Goal: Task Accomplishment & Management: Manage account settings

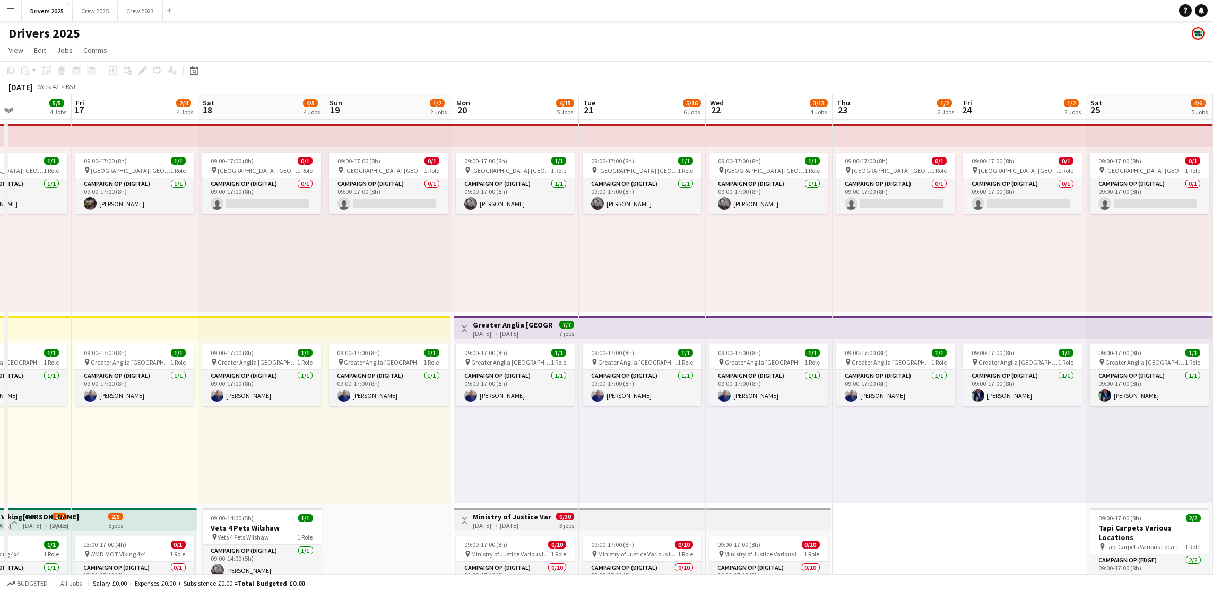
scroll to position [0, 407]
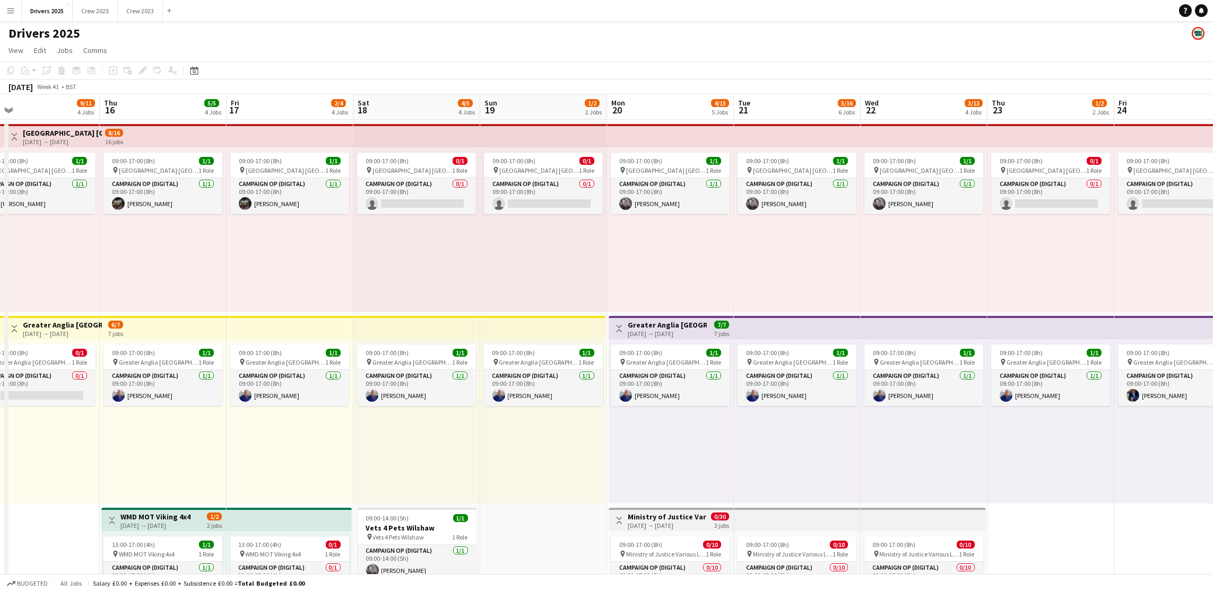
drag, startPoint x: 1042, startPoint y: 388, endPoint x: 0, endPoint y: 320, distance: 1044.5
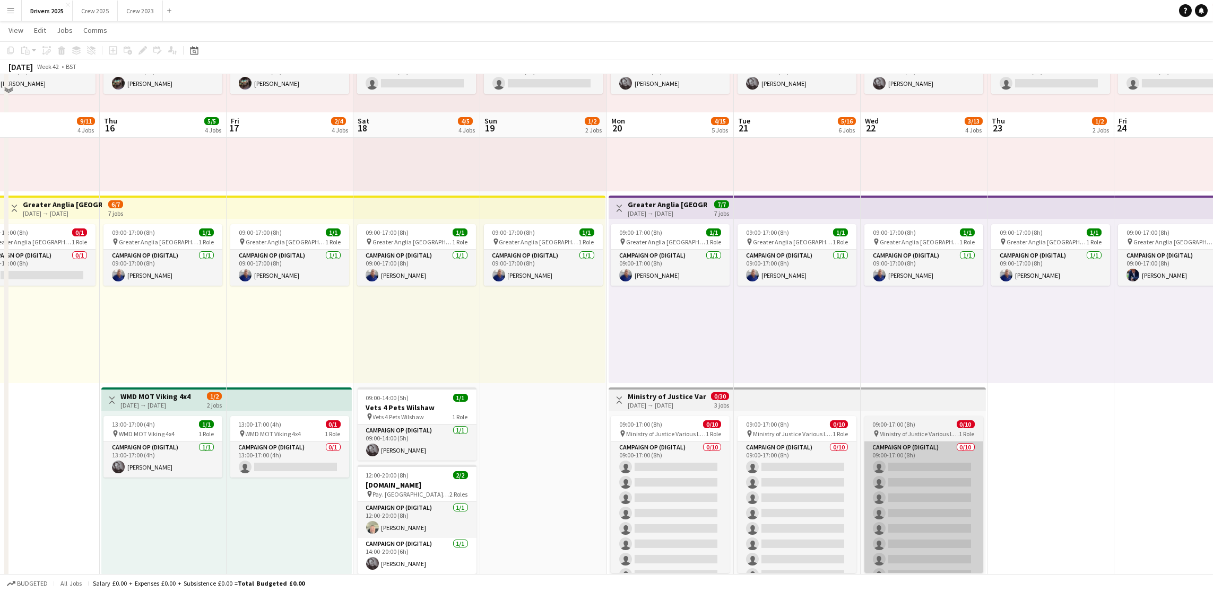
scroll to position [159, 0]
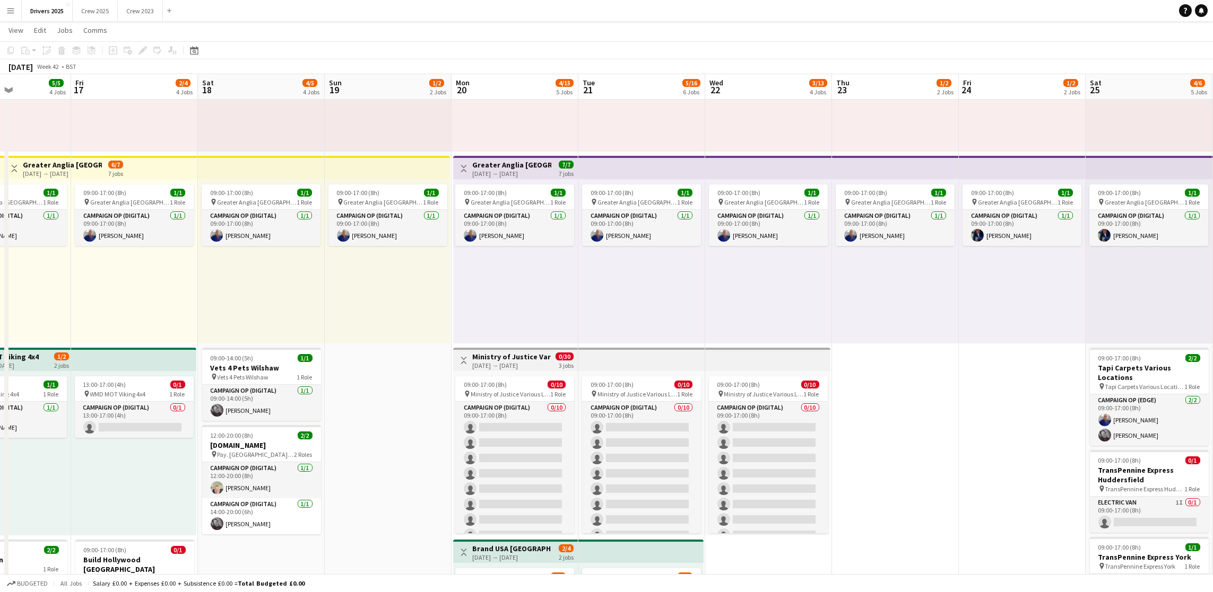
drag, startPoint x: 1040, startPoint y: 469, endPoint x: 881, endPoint y: 467, distance: 159.1
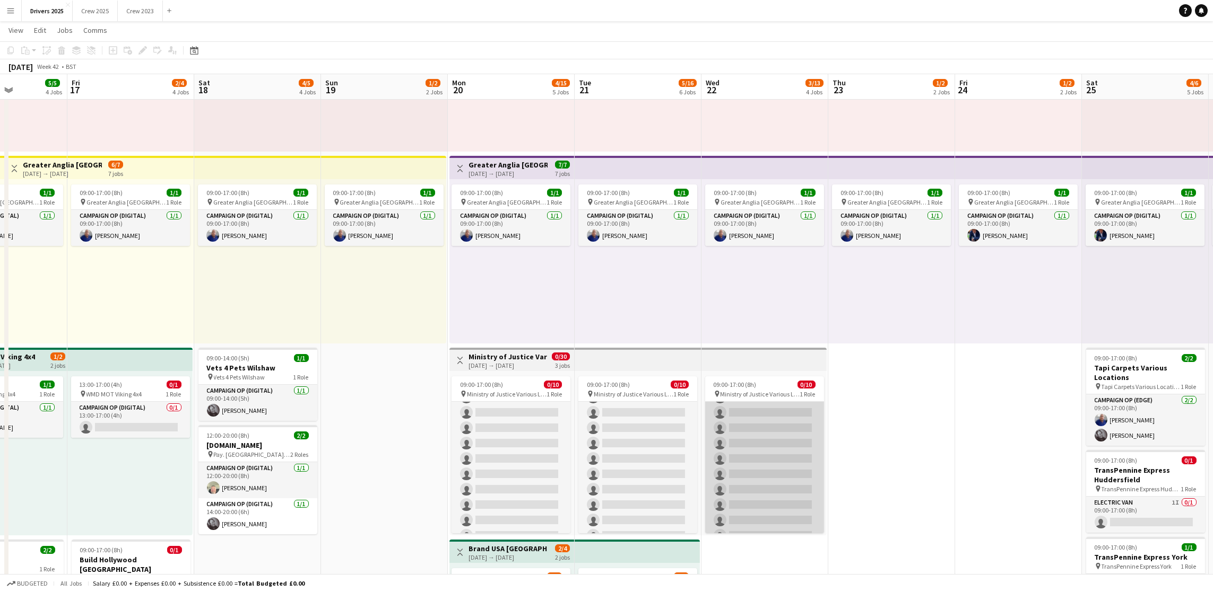
scroll to position [42, 0]
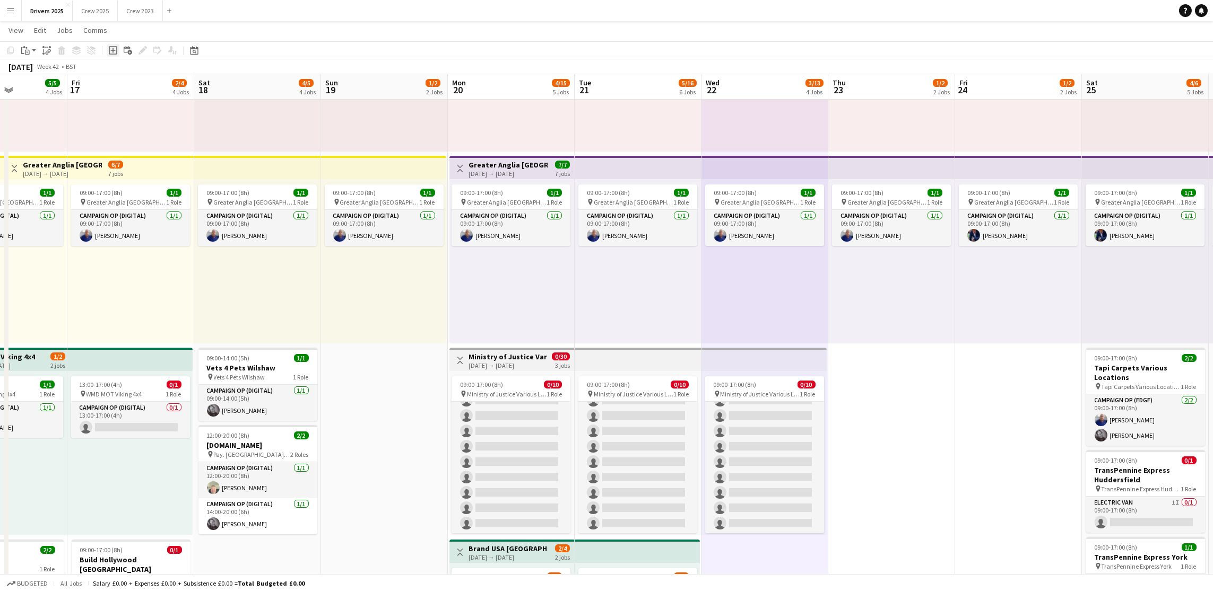
click at [113, 54] on icon at bounding box center [113, 50] width 8 height 8
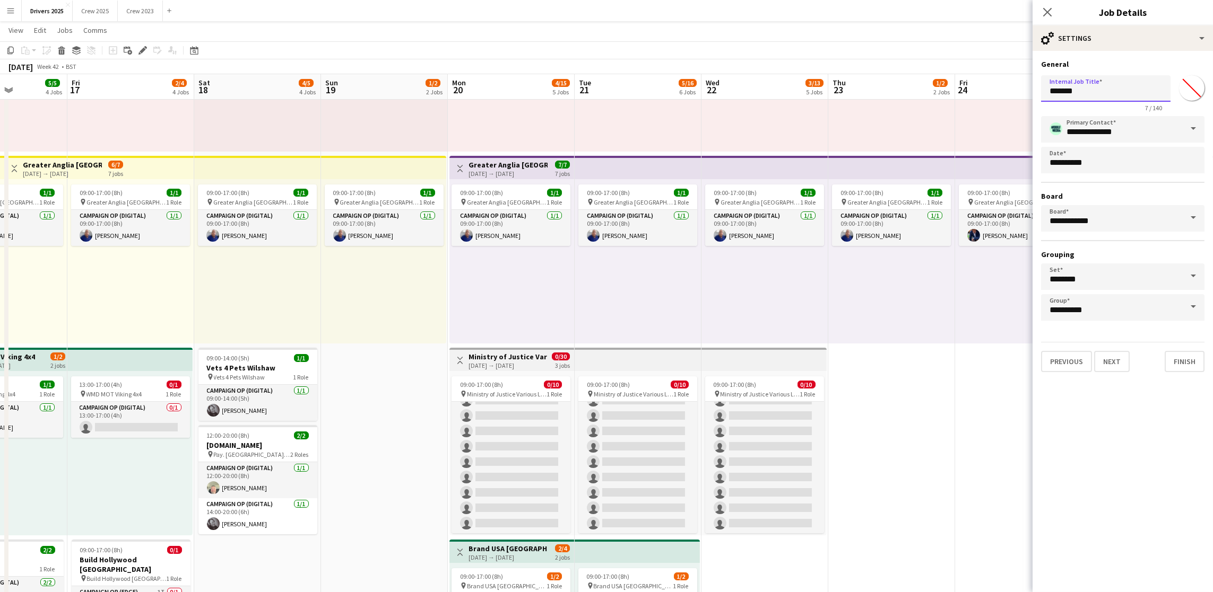
drag, startPoint x: 1104, startPoint y: 86, endPoint x: 962, endPoint y: 85, distance: 142.2
drag, startPoint x: 1121, startPoint y: 95, endPoint x: 907, endPoint y: 85, distance: 214.5
type input "**********"
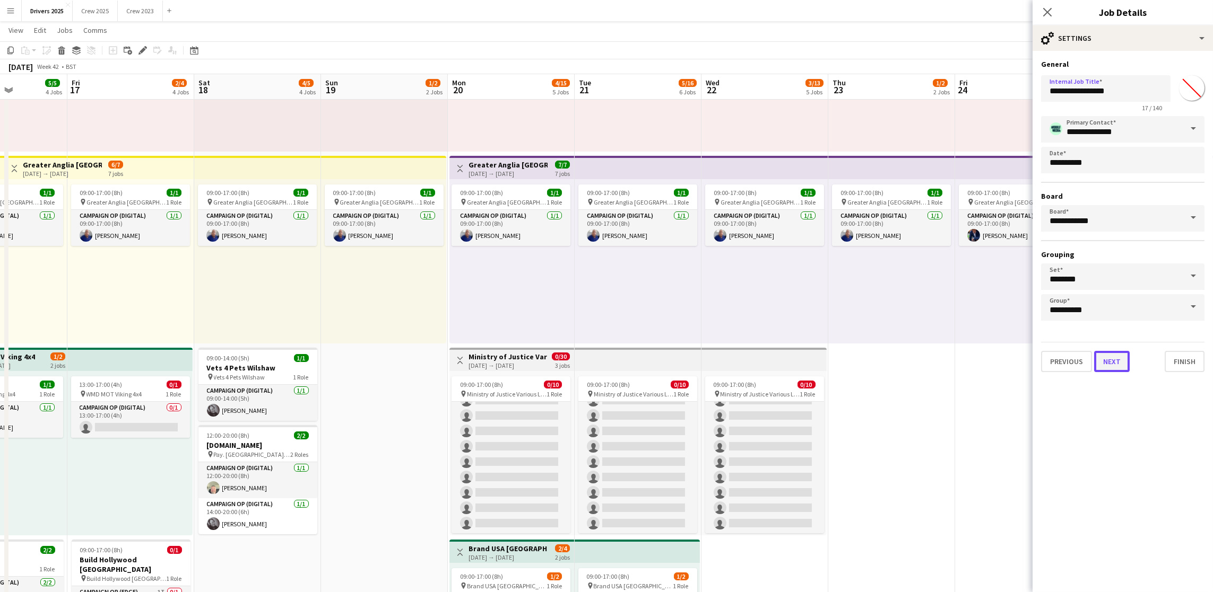
click at [1099, 353] on button "Next" at bounding box center [1112, 361] width 36 height 21
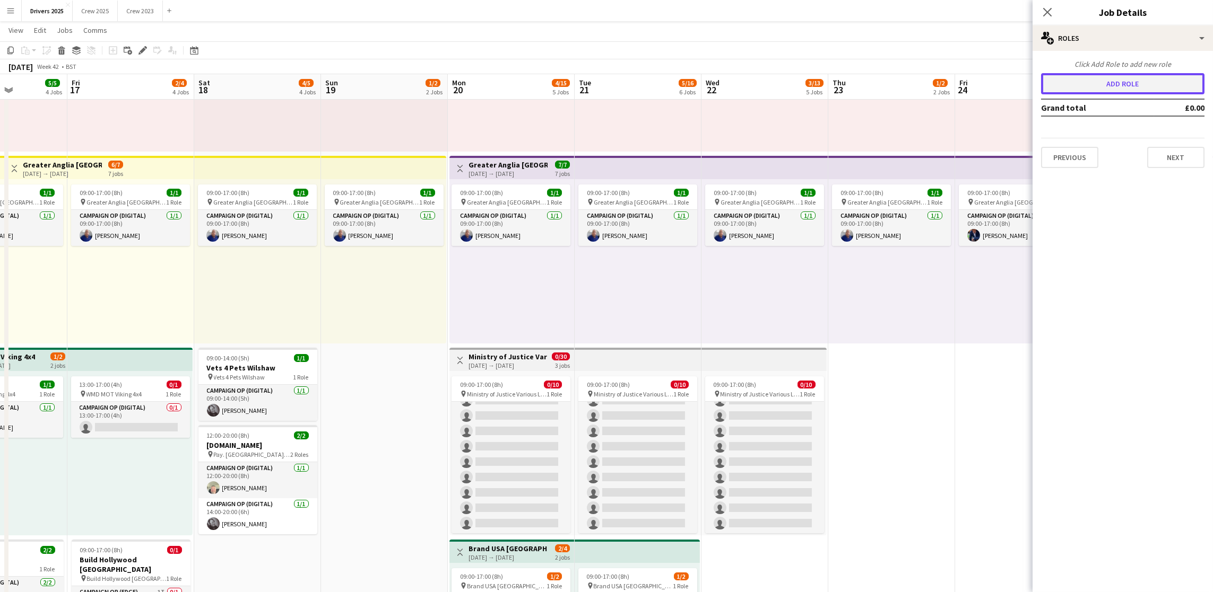
click at [1085, 83] on button "Add role" at bounding box center [1122, 83] width 163 height 21
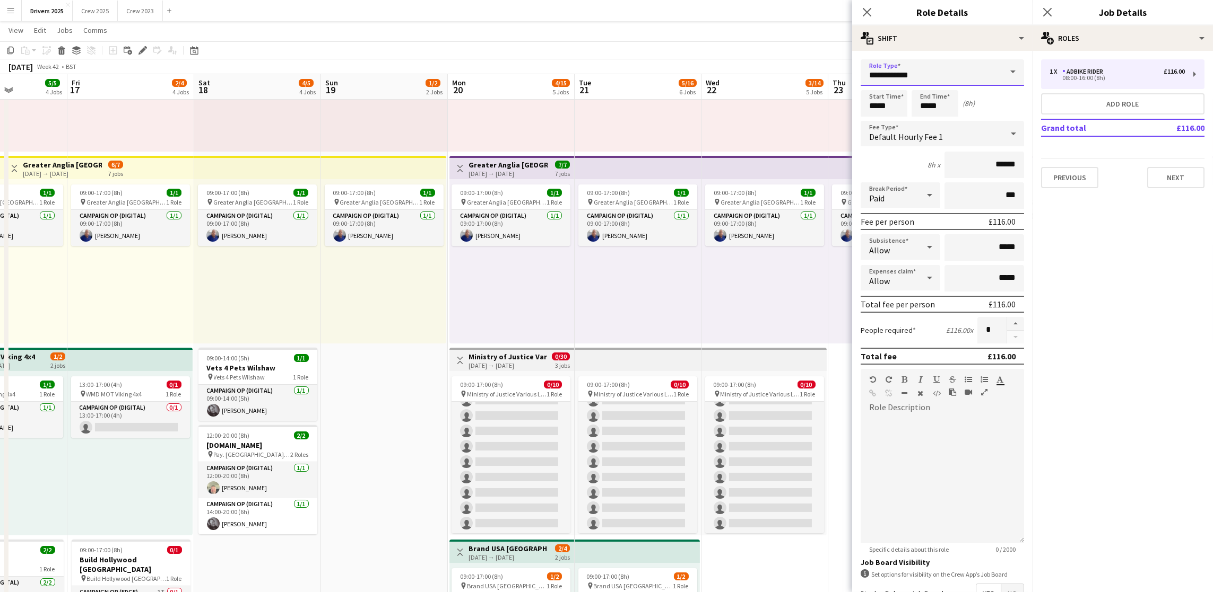
click at [973, 72] on input "**********" at bounding box center [941, 72] width 163 height 27
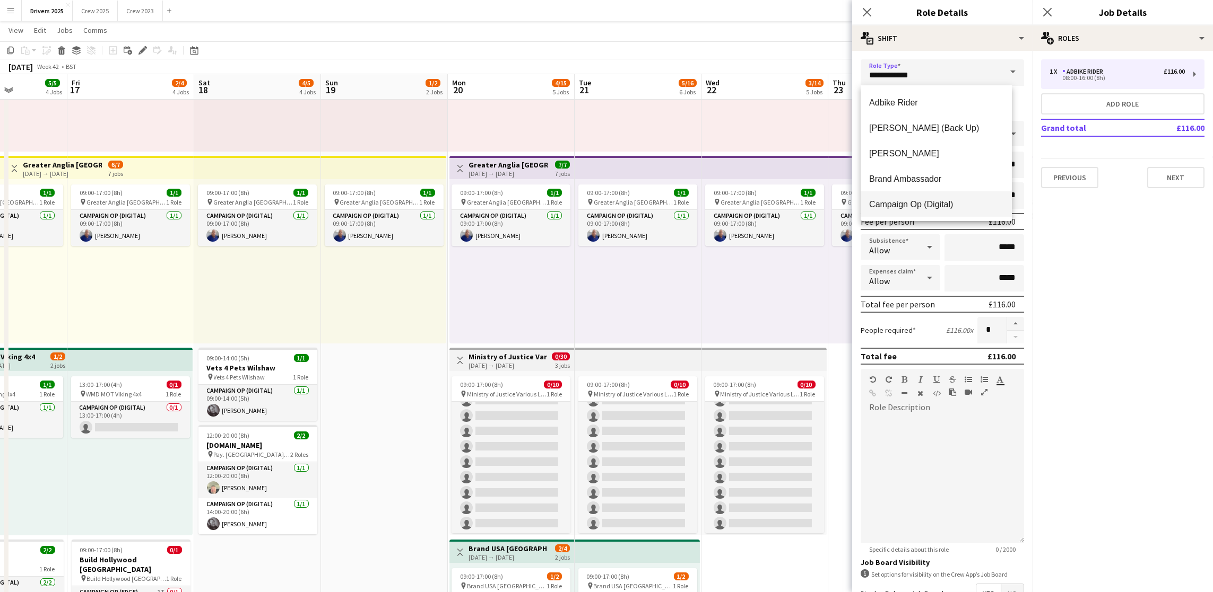
click at [967, 207] on span "Campaign Op (Digital)" at bounding box center [936, 204] width 134 height 10
type input "**********"
type input "*****"
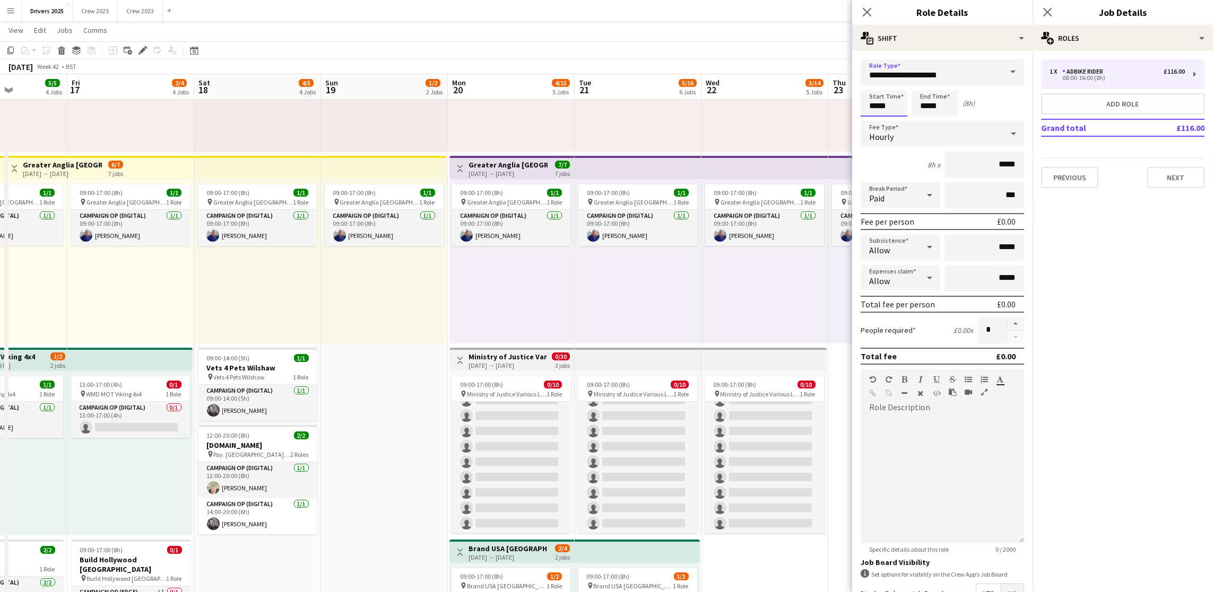
drag, startPoint x: 900, startPoint y: 108, endPoint x: 814, endPoint y: 104, distance: 86.0
type input "*****"
click at [945, 145] on div "Hourly" at bounding box center [931, 133] width 142 height 25
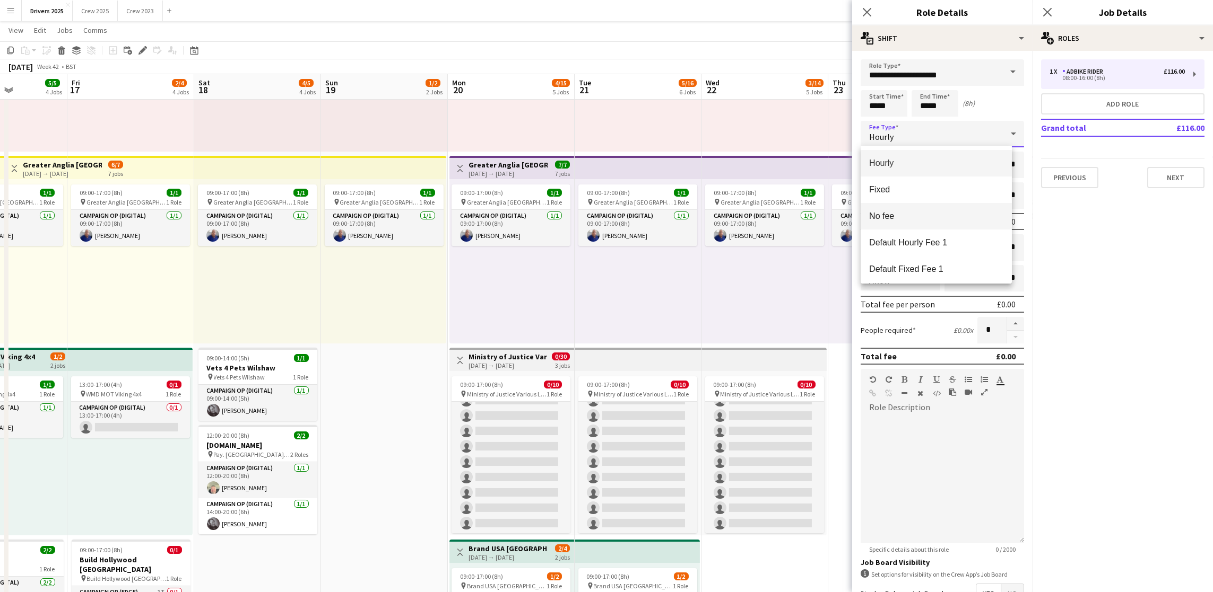
click at [937, 217] on span "No fee" at bounding box center [936, 216] width 134 height 10
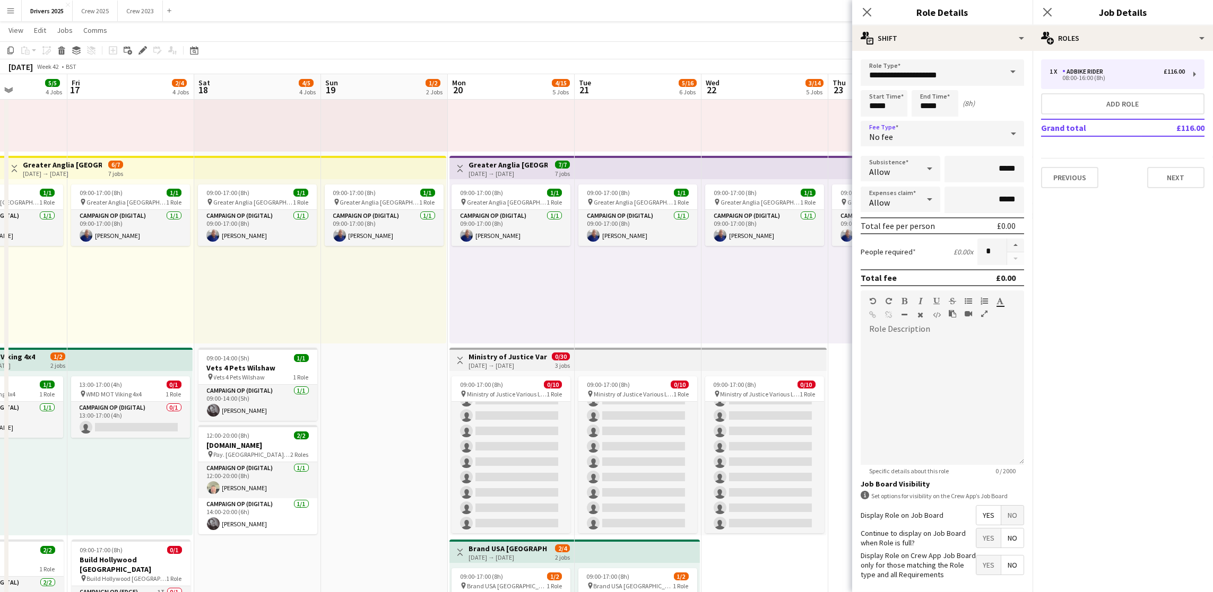
click at [1001, 525] on span "No" at bounding box center [1012, 515] width 22 height 19
click at [1167, 184] on button "Next" at bounding box center [1175, 177] width 57 height 21
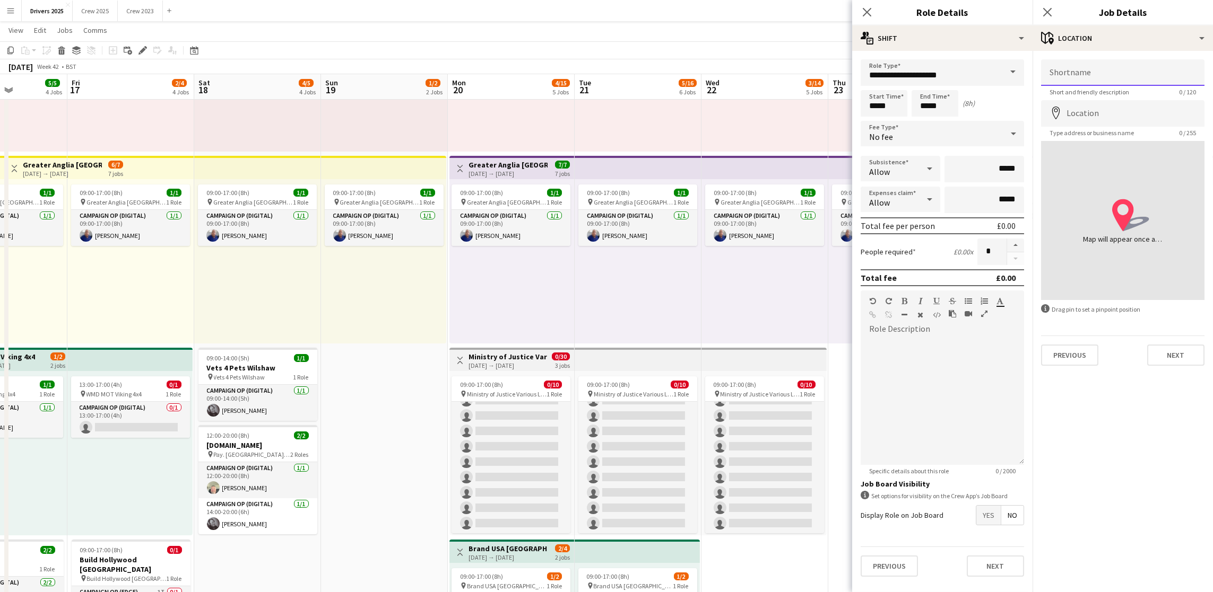
click at [1119, 83] on input "Shortname" at bounding box center [1122, 72] width 163 height 27
paste input "**********"
type input "**********"
click at [1122, 111] on input "Location" at bounding box center [1122, 113] width 163 height 27
paste input "**********"
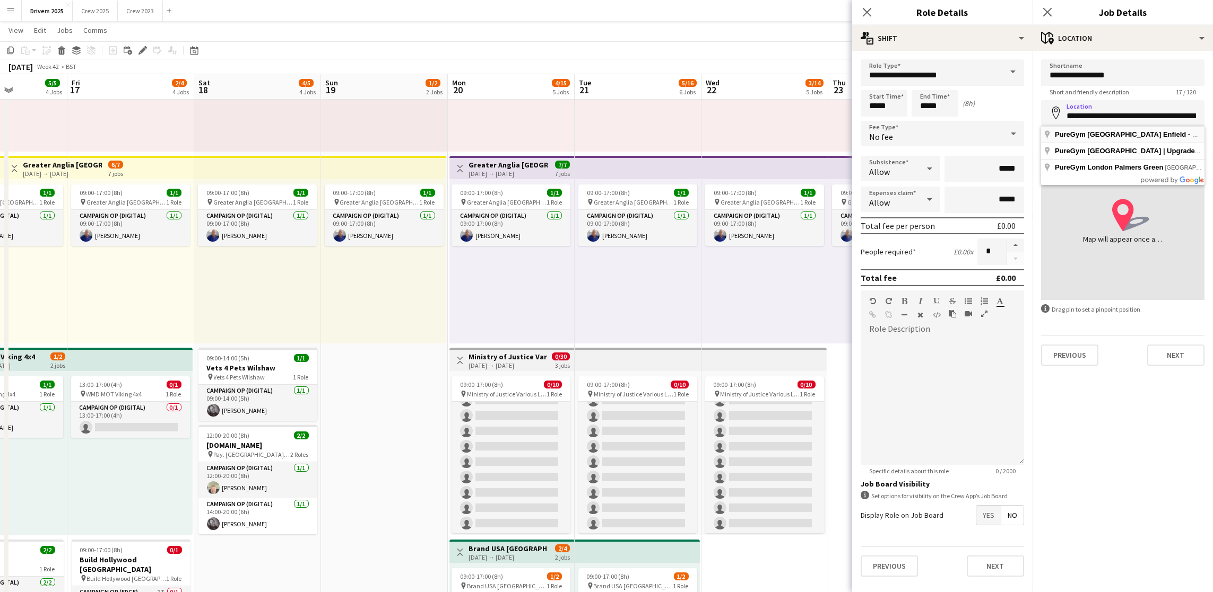
type input "**********"
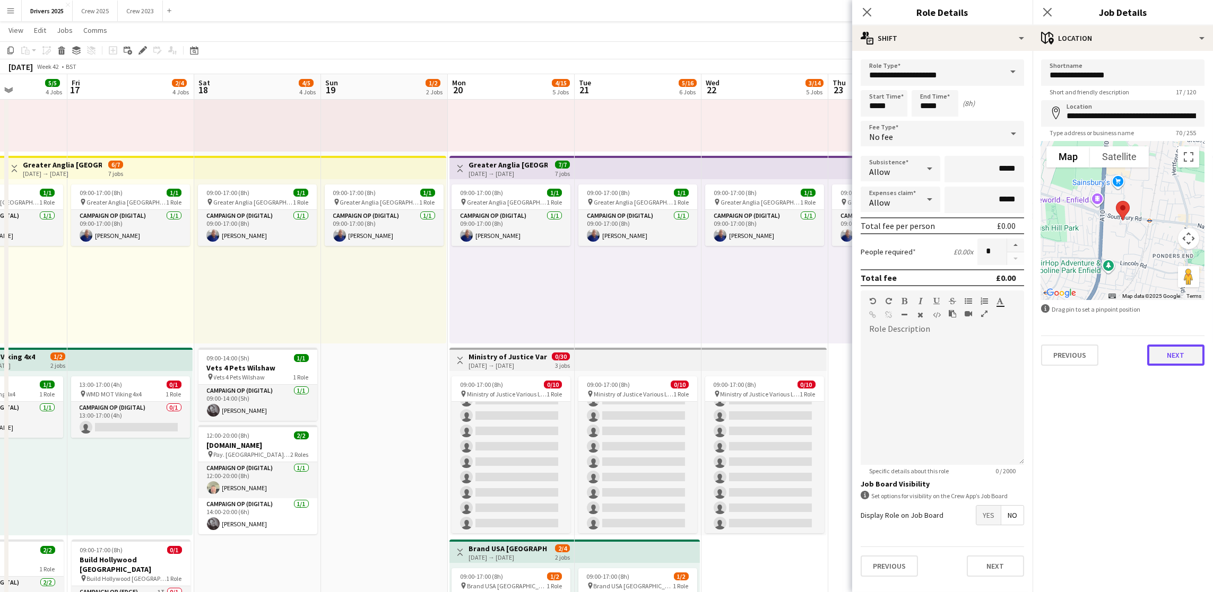
click at [1158, 355] on button "Next" at bounding box center [1175, 355] width 57 height 21
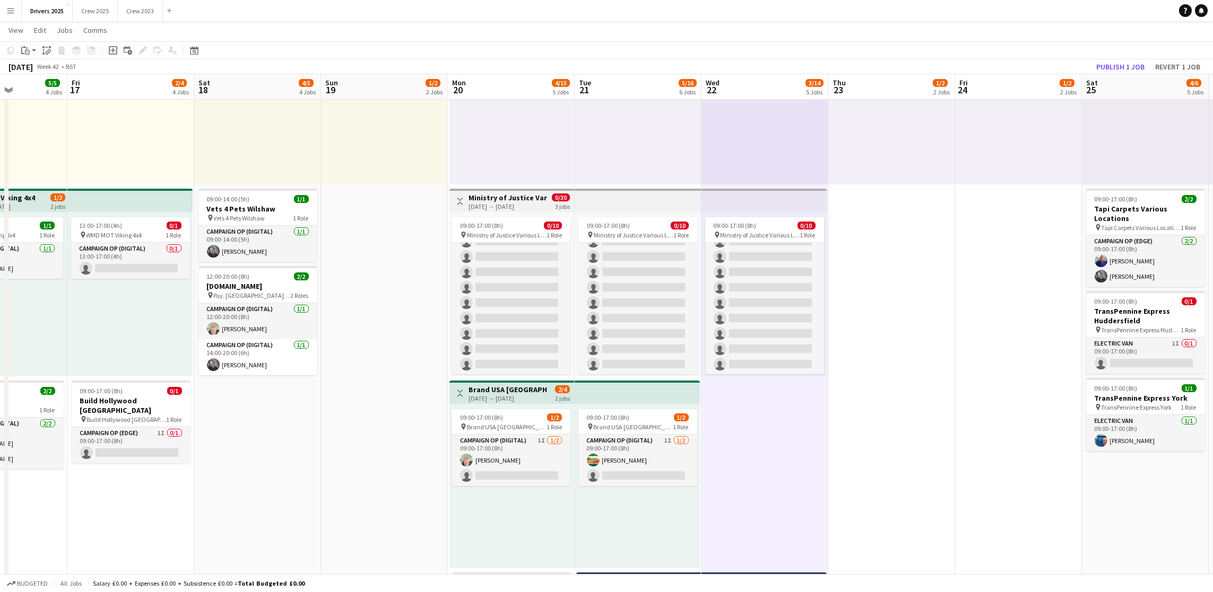
scroll to position [0, 273]
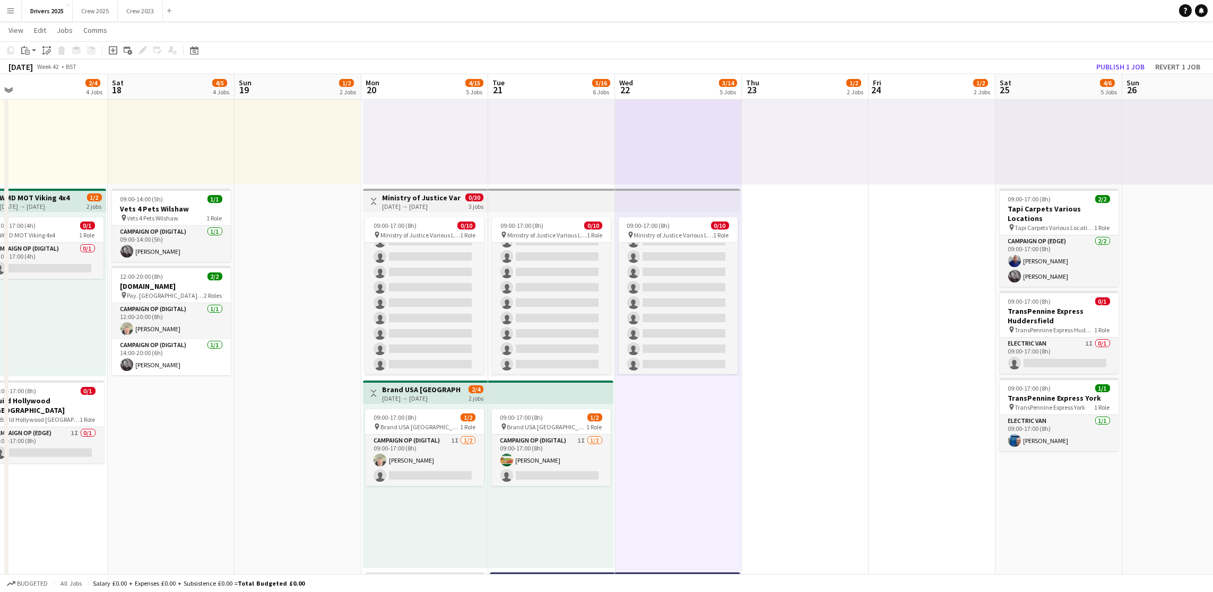
drag, startPoint x: 945, startPoint y: 412, endPoint x: 858, endPoint y: 413, distance: 87.0
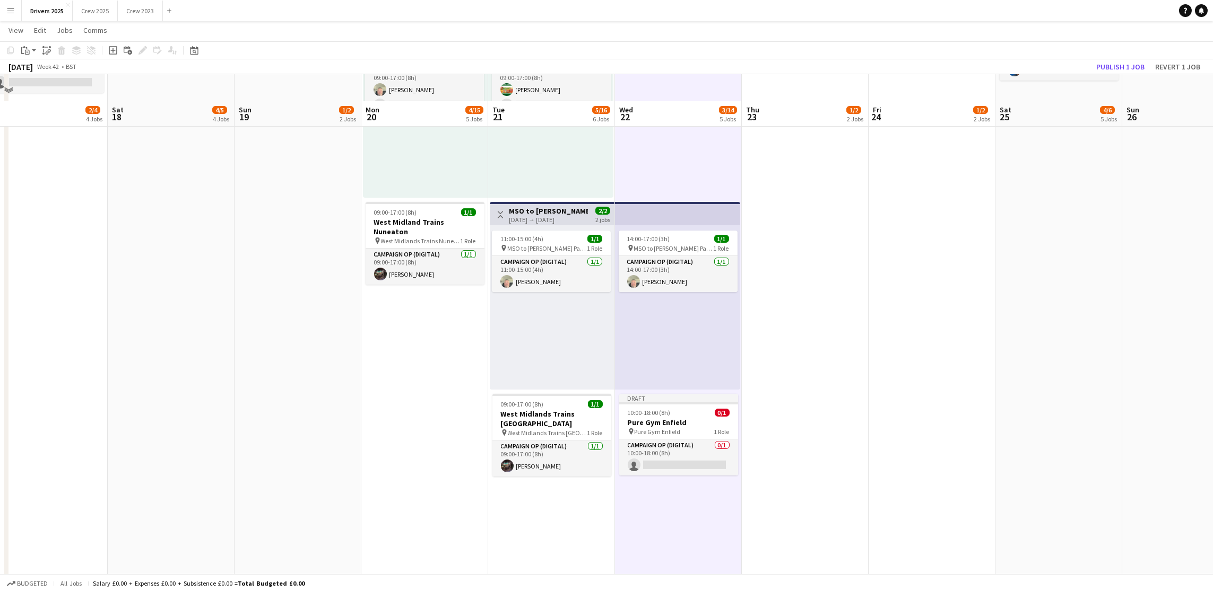
scroll to position [716, 0]
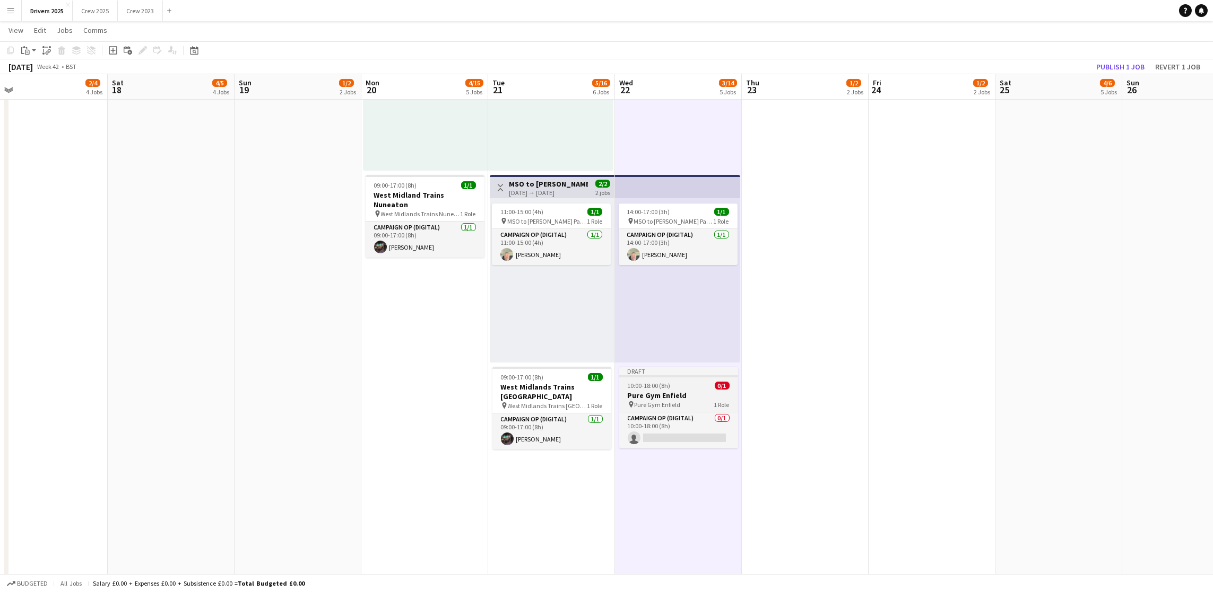
click at [647, 379] on app-job-card "Draft 10:00-18:00 (8h) 0/1 Pure Gym Enfield pin Pure Gym Enfield 1 Role Campaig…" at bounding box center [678, 408] width 119 height 82
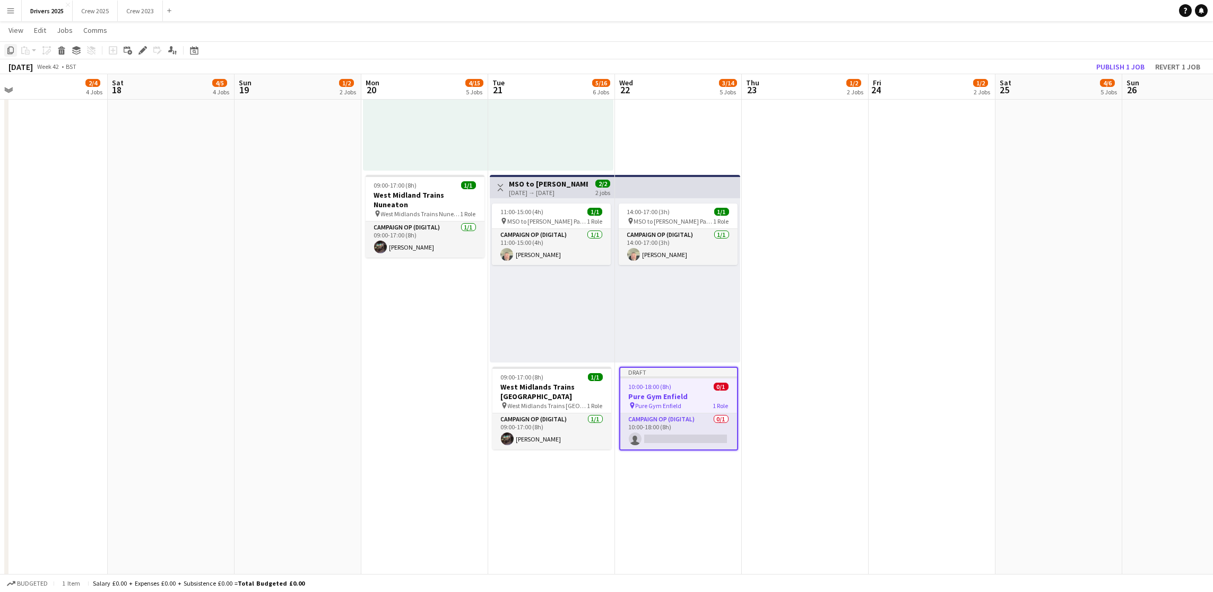
click at [9, 56] on div "Copy" at bounding box center [10, 50] width 13 height 13
click at [803, 244] on app-date-cell "09:00-17:00 (8h) 0/1 pin Abertay University Scotland 1 Role Campaign Op (Digita…" at bounding box center [805, 260] width 127 height 1714
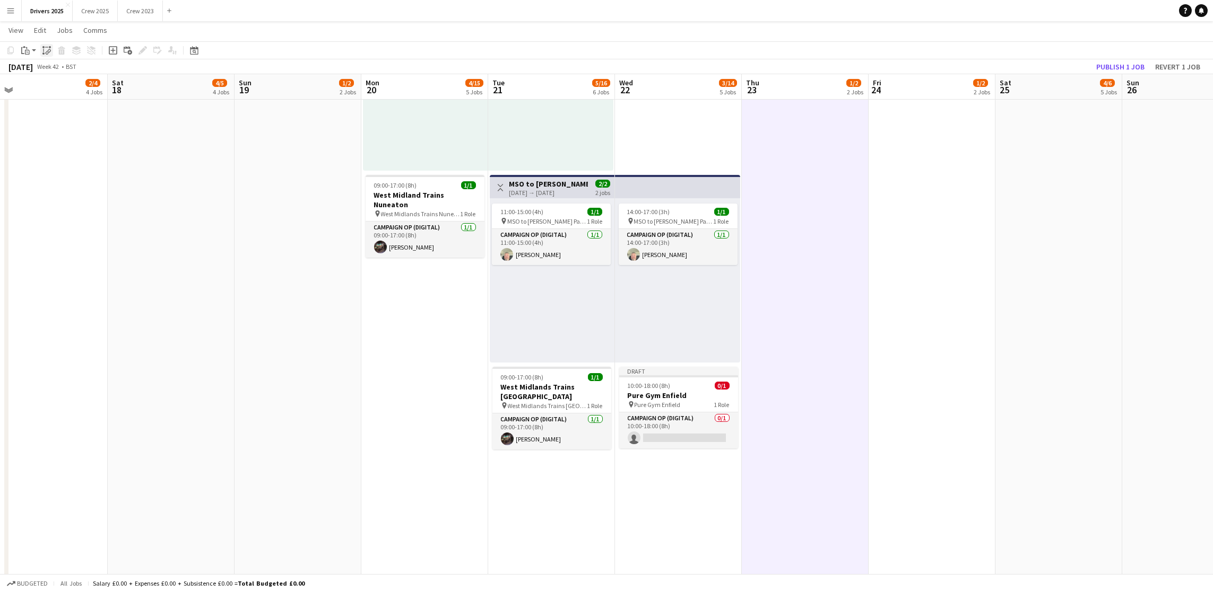
click at [48, 51] on icon "Paste linked Job" at bounding box center [46, 50] width 8 height 8
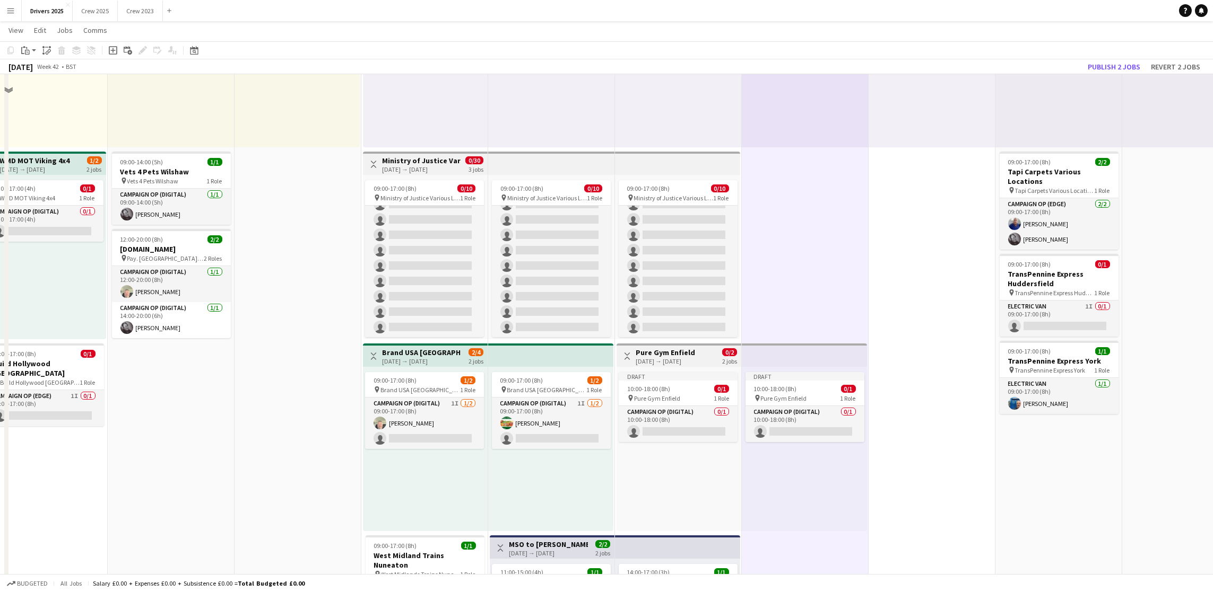
scroll to position [318, 0]
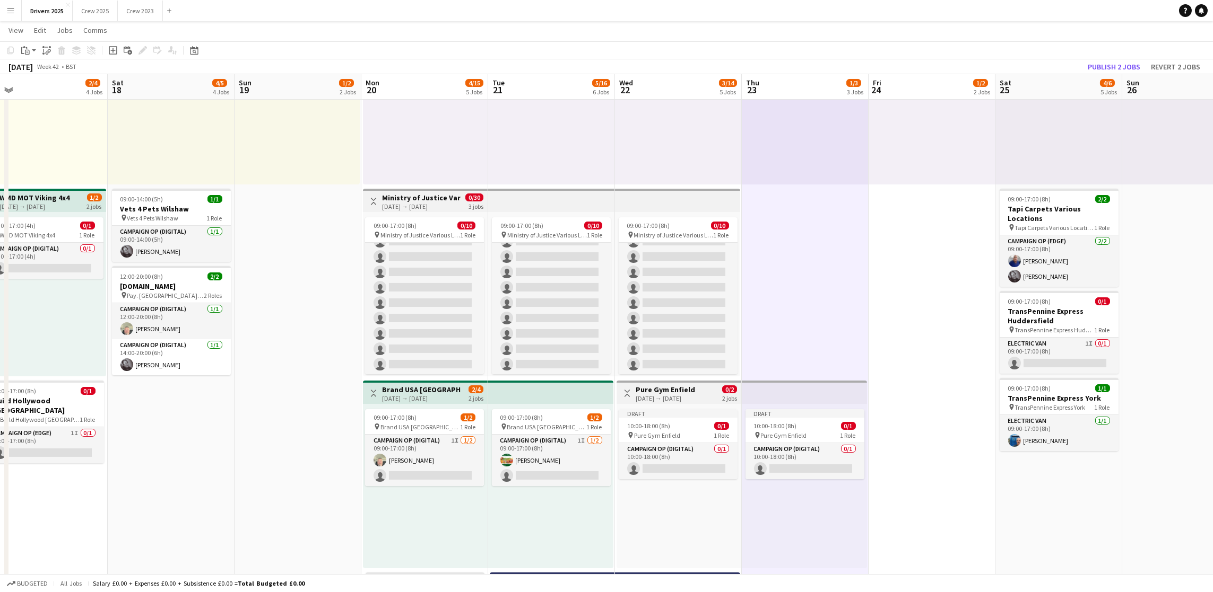
click at [676, 388] on h3 "Pure Gym Enfield" at bounding box center [664, 390] width 59 height 10
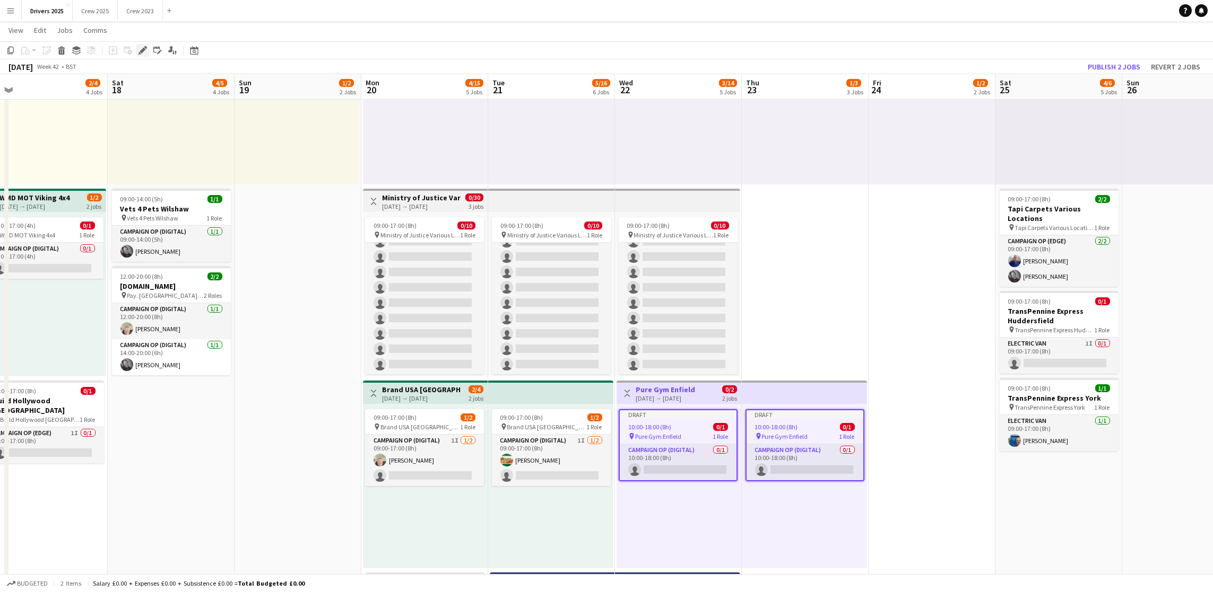
click at [142, 52] on icon "Edit" at bounding box center [142, 50] width 8 height 8
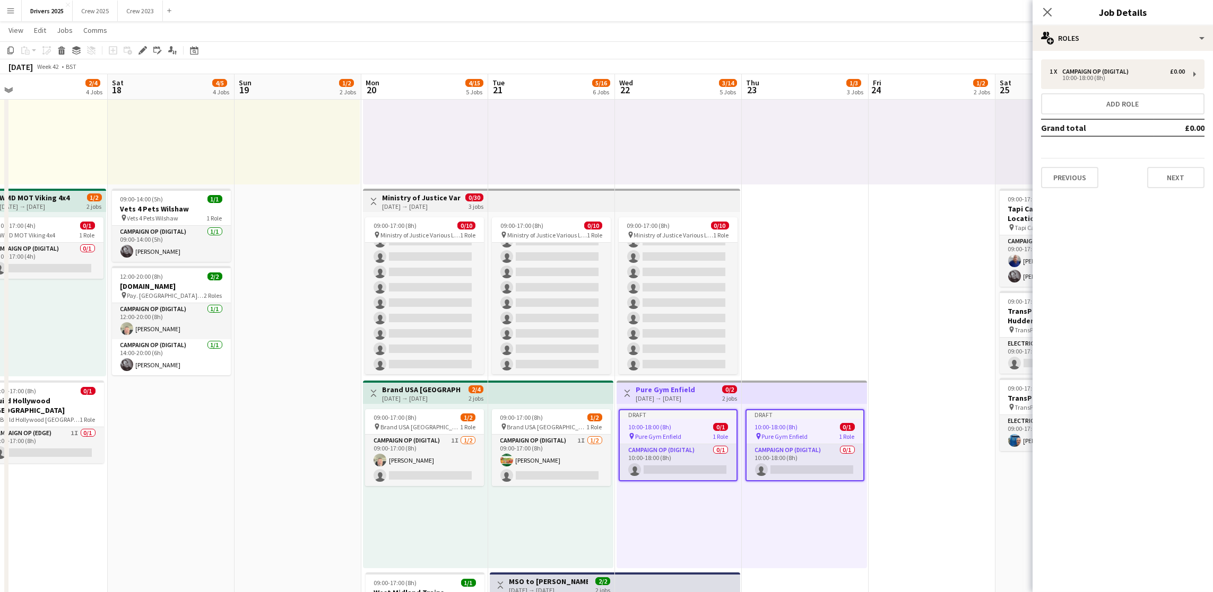
click at [775, 420] on app-job-card "Draft 10:00-18:00 (8h) 0/1 pin Pure Gym Enfield 1 Role Campaign Op (Digital) 0/…" at bounding box center [804, 445] width 119 height 72
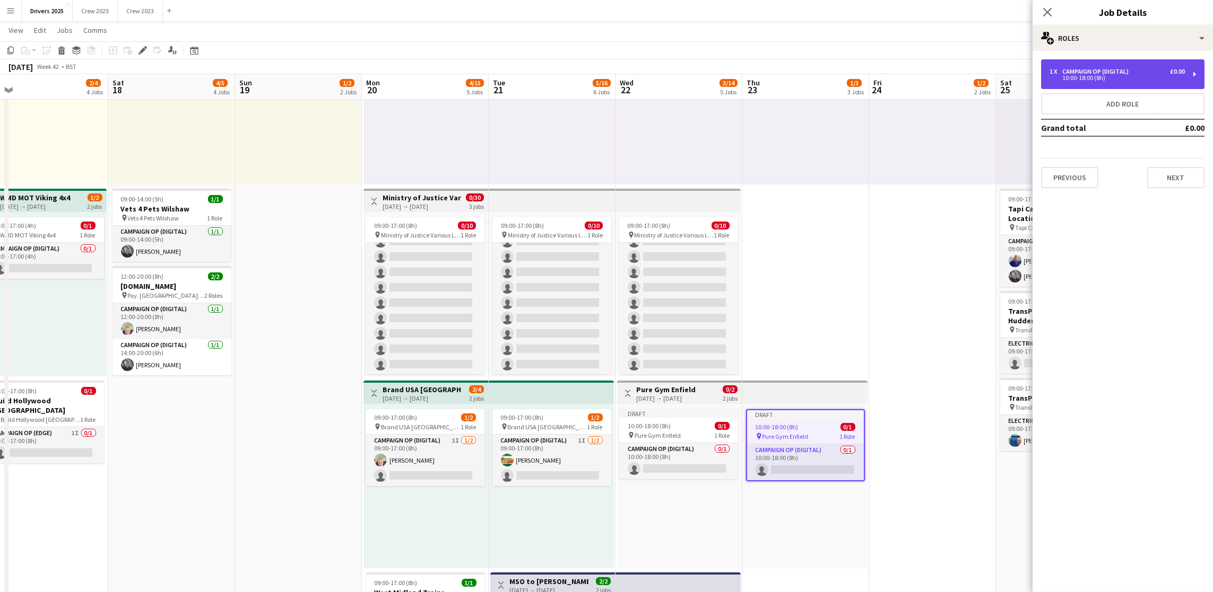
click at [1117, 75] on div "10:00-18:00 (8h)" at bounding box center [1116, 77] width 135 height 5
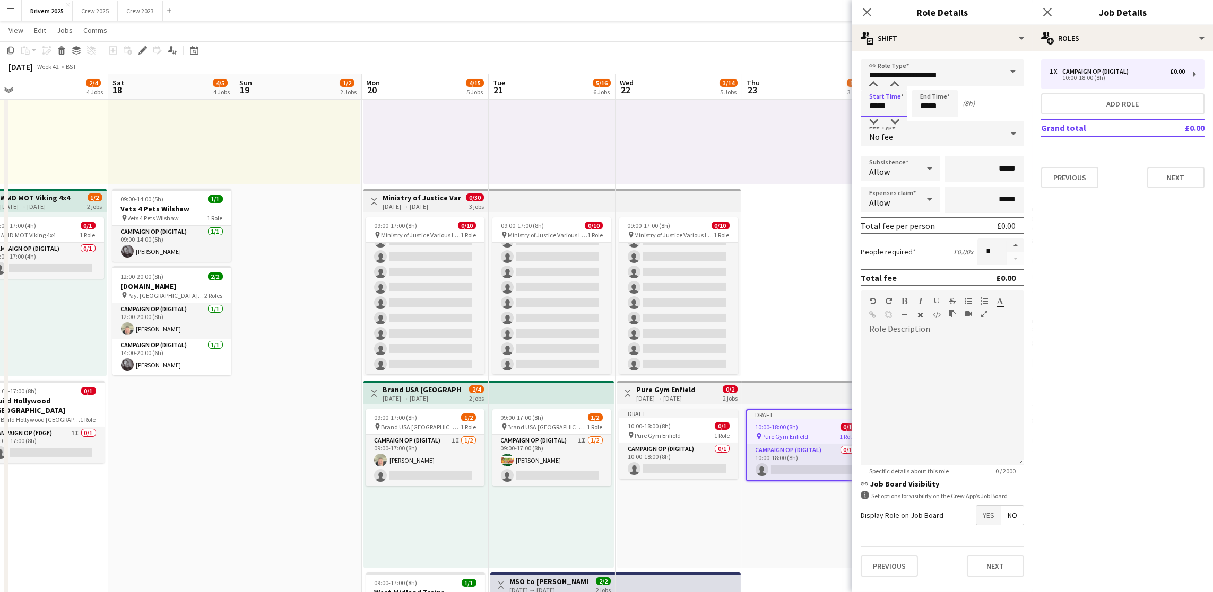
drag, startPoint x: 892, startPoint y: 113, endPoint x: 769, endPoint y: 97, distance: 123.6
type input "*****"
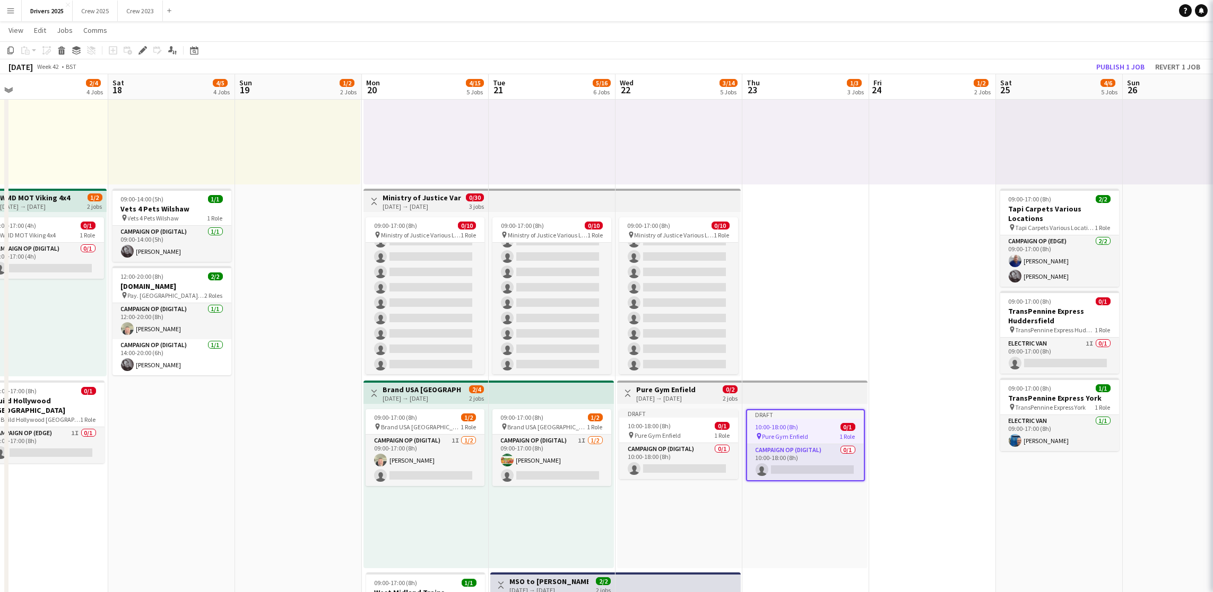
scroll to position [0, 272]
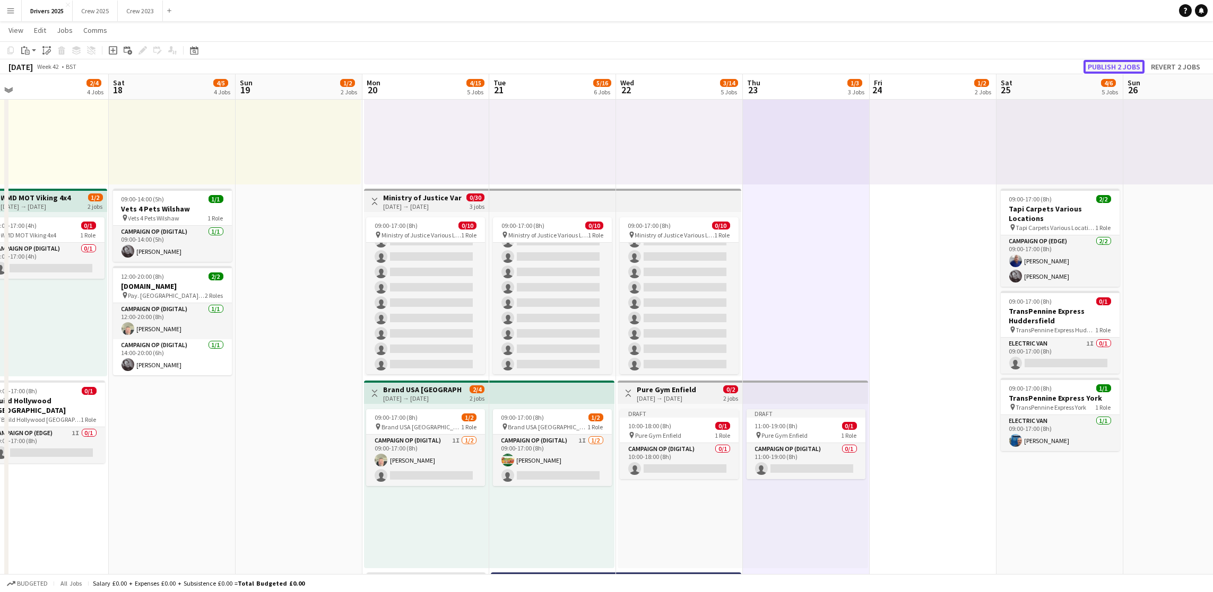
click at [1117, 63] on button "Publish 2 jobs" at bounding box center [1113, 67] width 61 height 14
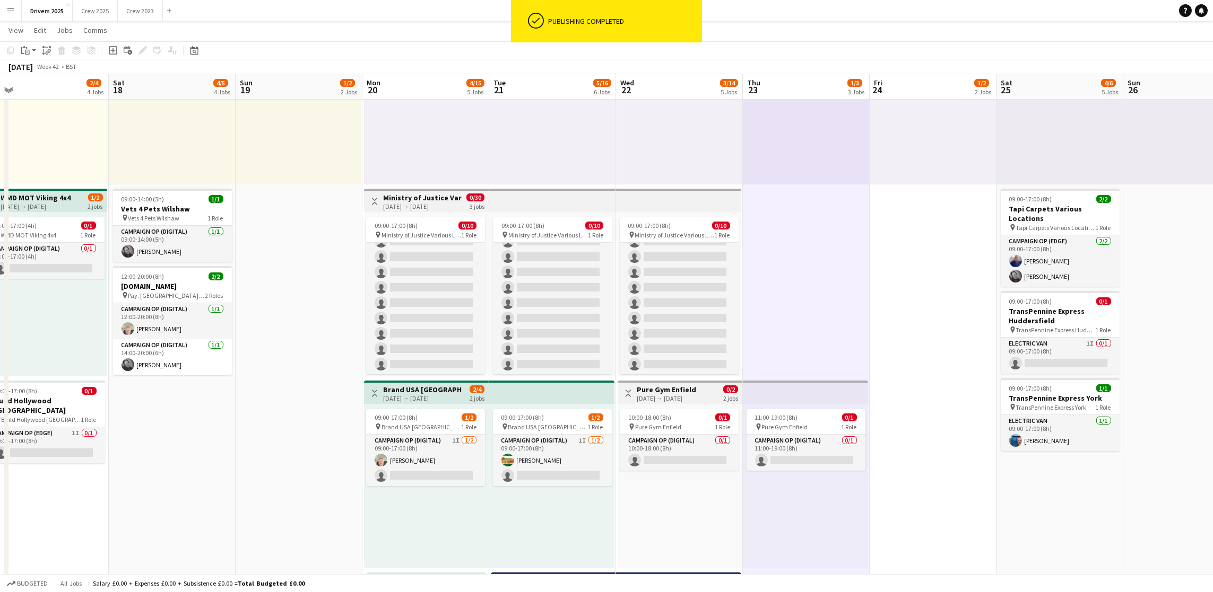
click at [691, 382] on app-top-bar "Toggle View Pure Gym Enfield [DATE] → [DATE] 0/2 2 jobs" at bounding box center [679, 392] width 125 height 23
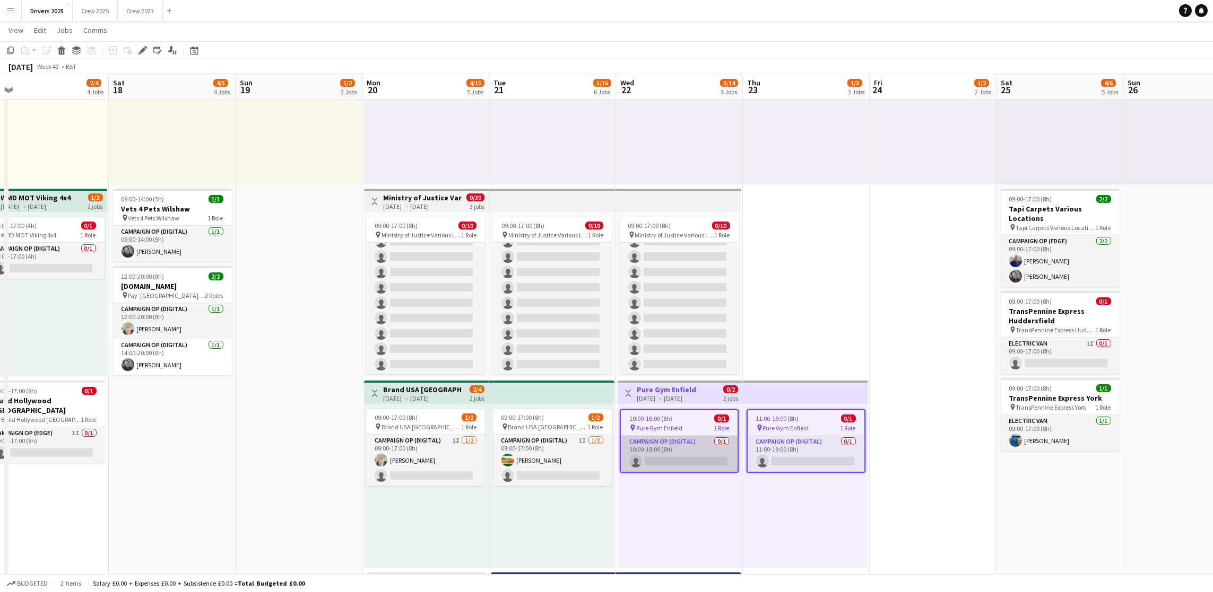
click at [708, 458] on app-card-role "Campaign Op (Digital) 0/1 10:00-18:00 (8h) single-neutral-actions" at bounding box center [679, 454] width 117 height 36
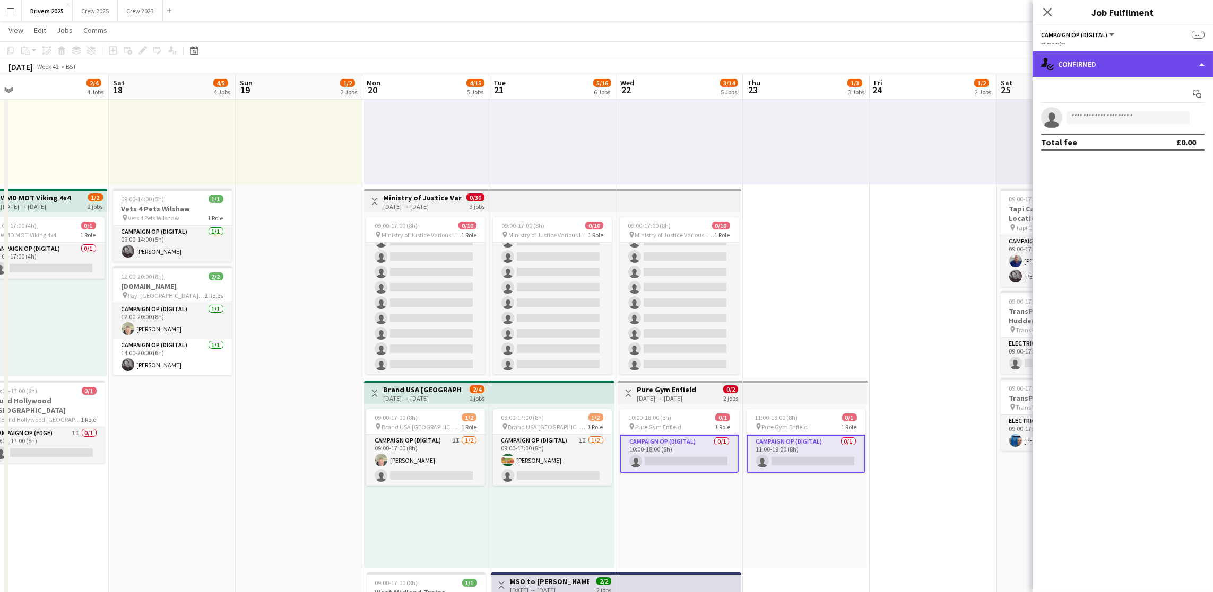
click at [1118, 69] on div "single-neutral-actions-check-2 Confirmed" at bounding box center [1122, 63] width 180 height 25
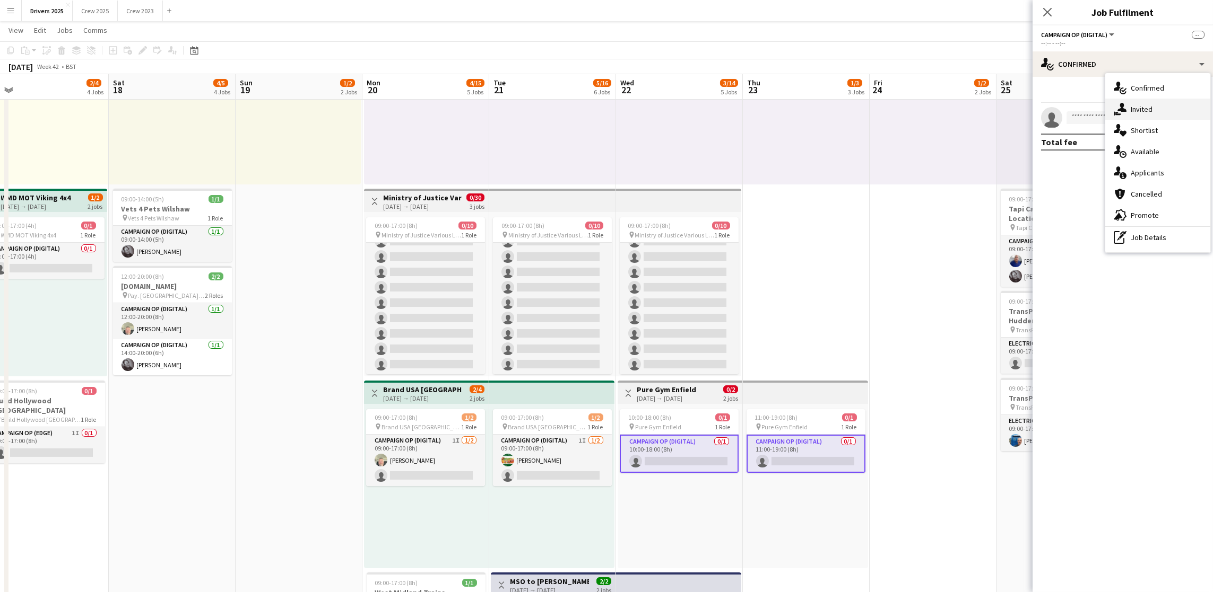
click at [1134, 107] on span "Invited" at bounding box center [1141, 109] width 22 height 10
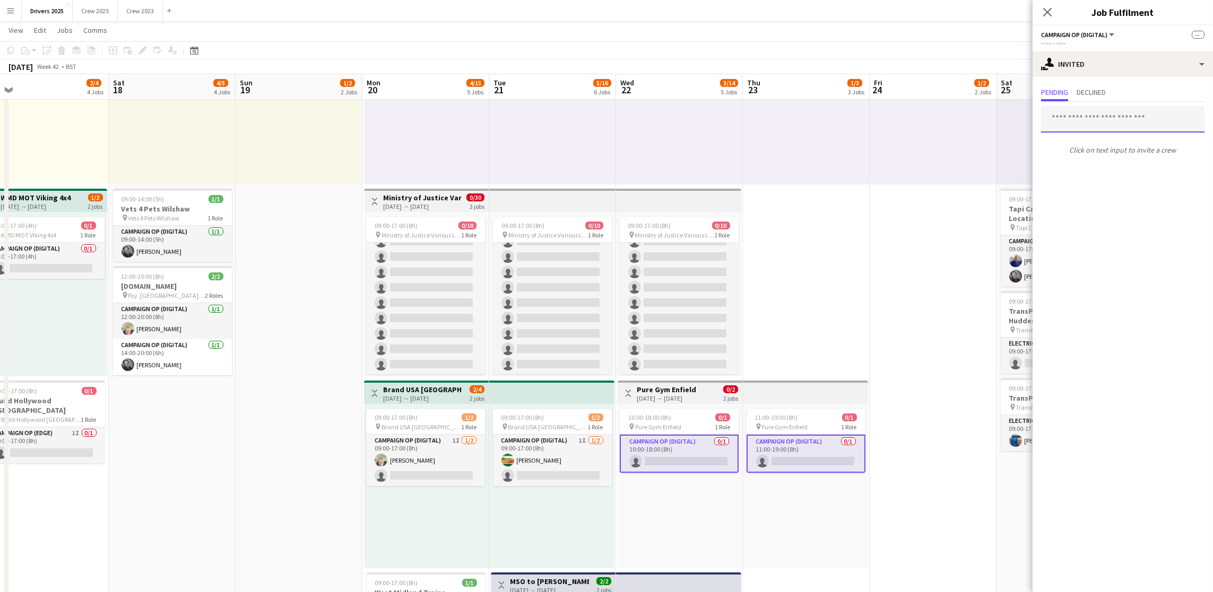
click at [1132, 126] on input "text" at bounding box center [1122, 119] width 163 height 27
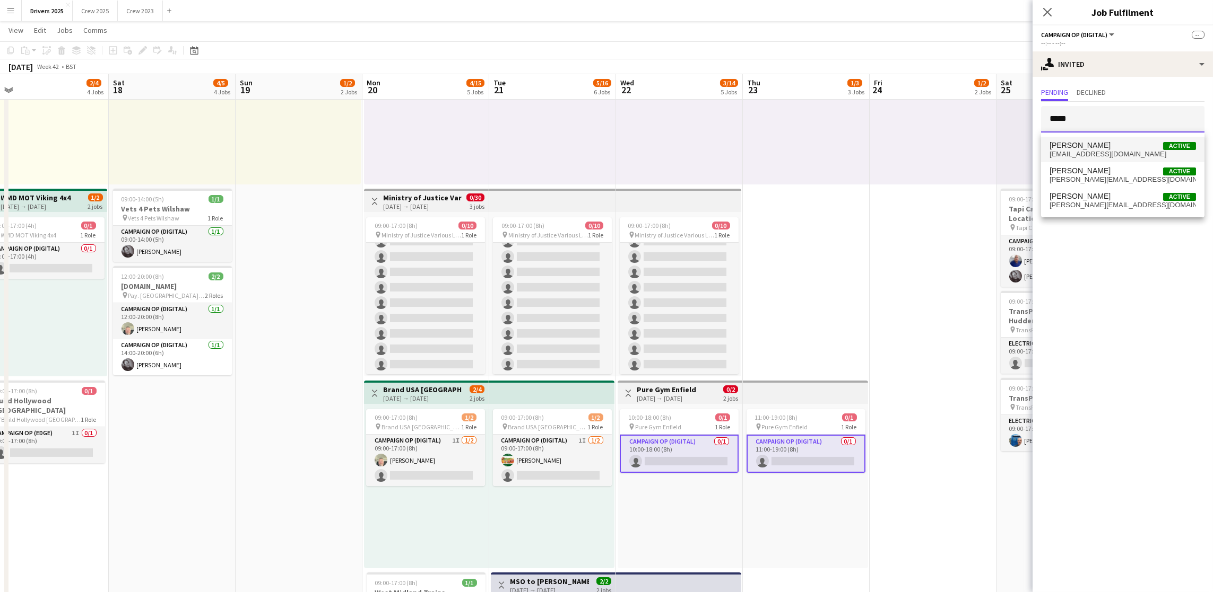
type input "*****"
click at [1127, 151] on span "[EMAIL_ADDRESS][DOMAIN_NAME]" at bounding box center [1122, 154] width 146 height 8
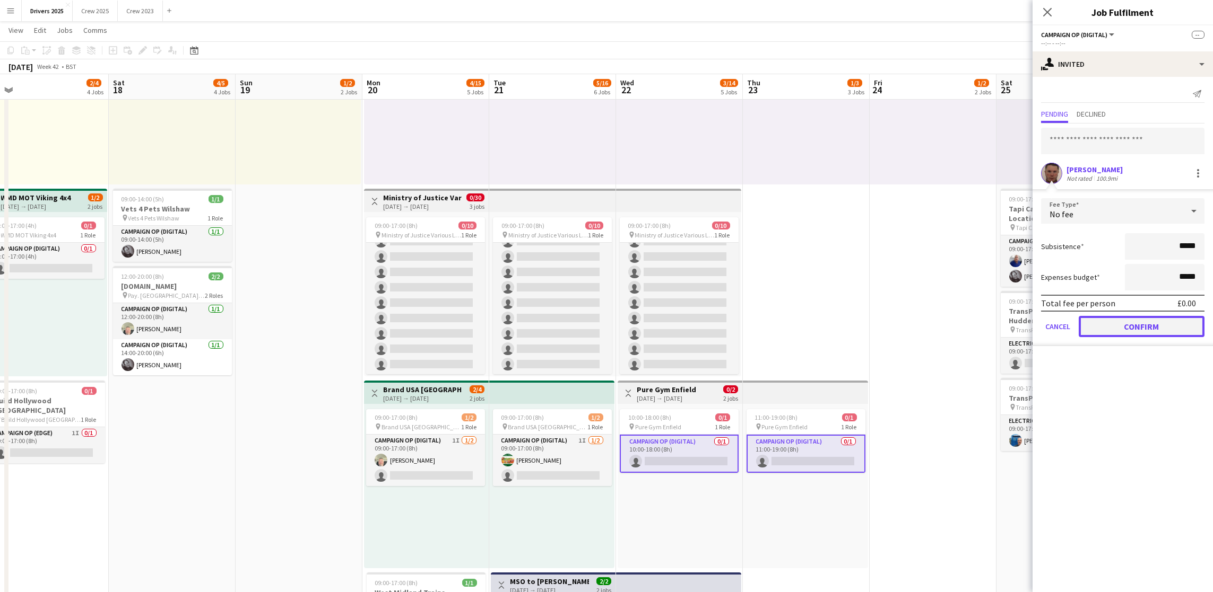
click at [1150, 325] on button "Confirm" at bounding box center [1141, 326] width 126 height 21
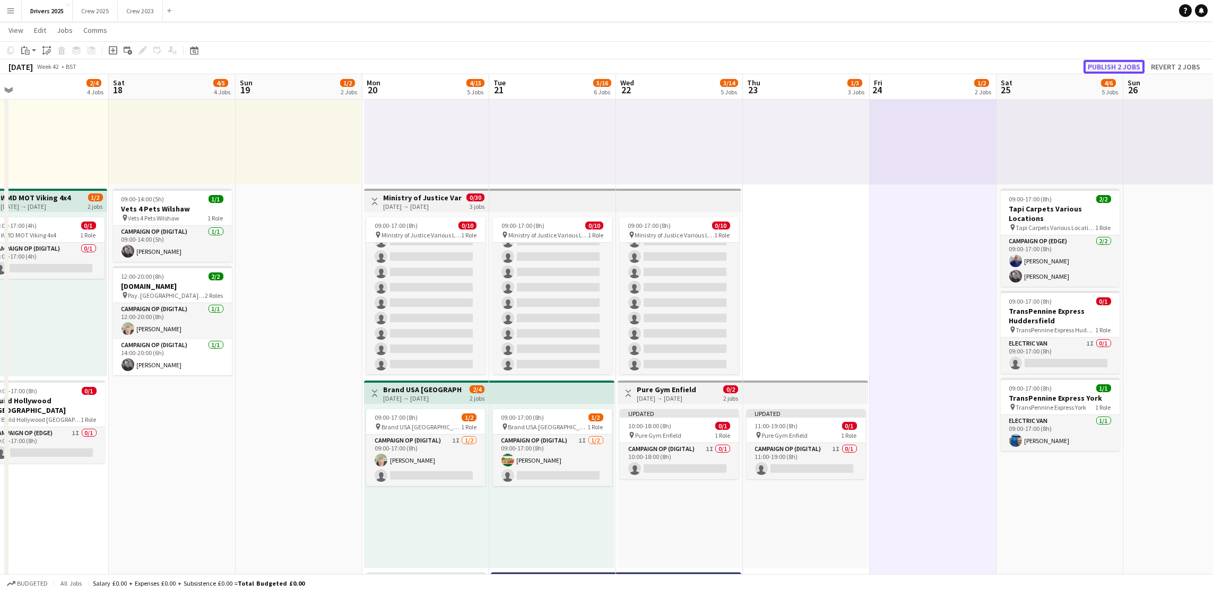
click at [1128, 66] on button "Publish 2 jobs" at bounding box center [1113, 67] width 61 height 14
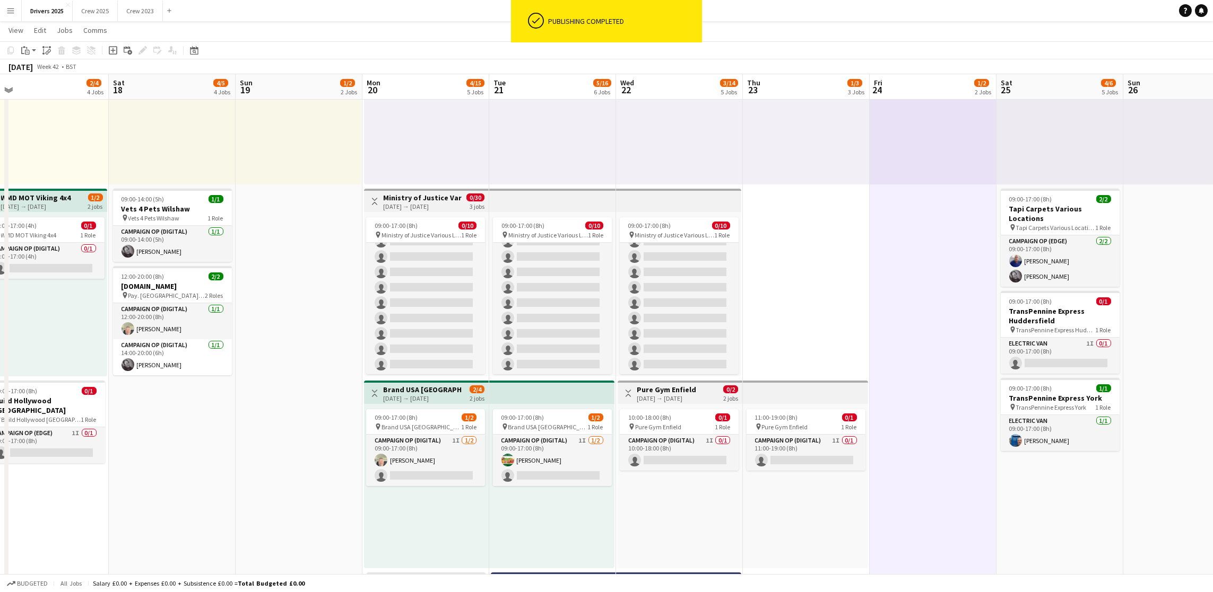
click at [796, 390] on app-top-bar at bounding box center [805, 392] width 125 height 23
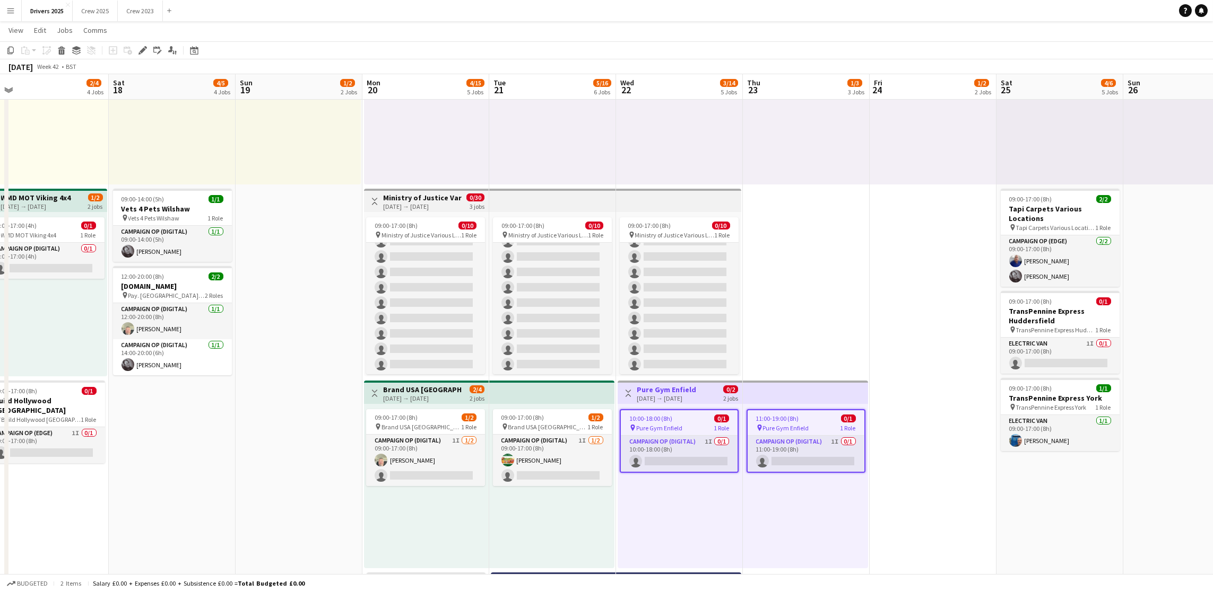
click at [800, 388] on app-top-bar at bounding box center [805, 392] width 125 height 23
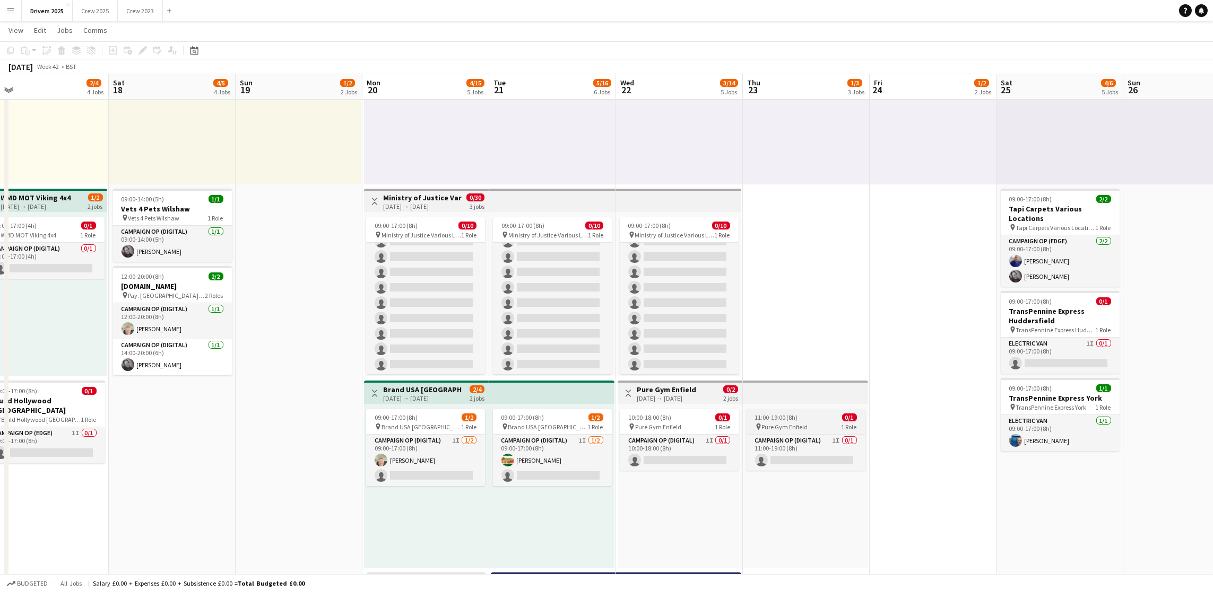
click at [769, 421] on span "11:00-19:00 (8h)" at bounding box center [776, 418] width 43 height 8
click at [10, 49] on icon "Copy" at bounding box center [10, 50] width 8 height 8
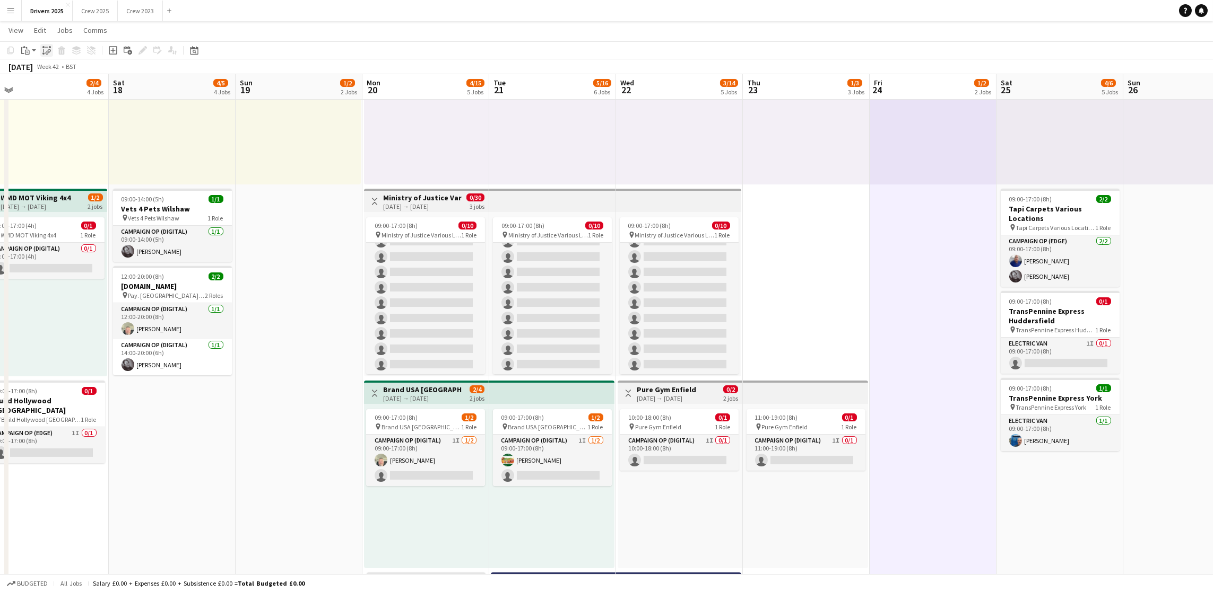
click at [43, 47] on icon "Paste linked Job" at bounding box center [46, 50] width 8 height 8
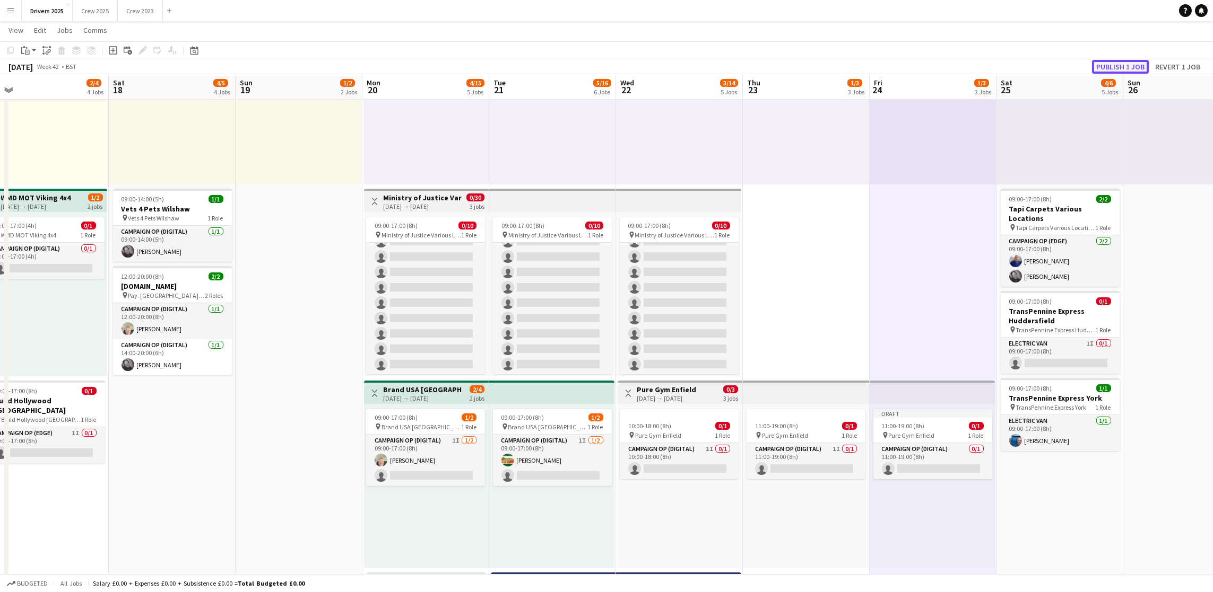
click at [1115, 69] on button "Publish 1 job" at bounding box center [1120, 67] width 57 height 14
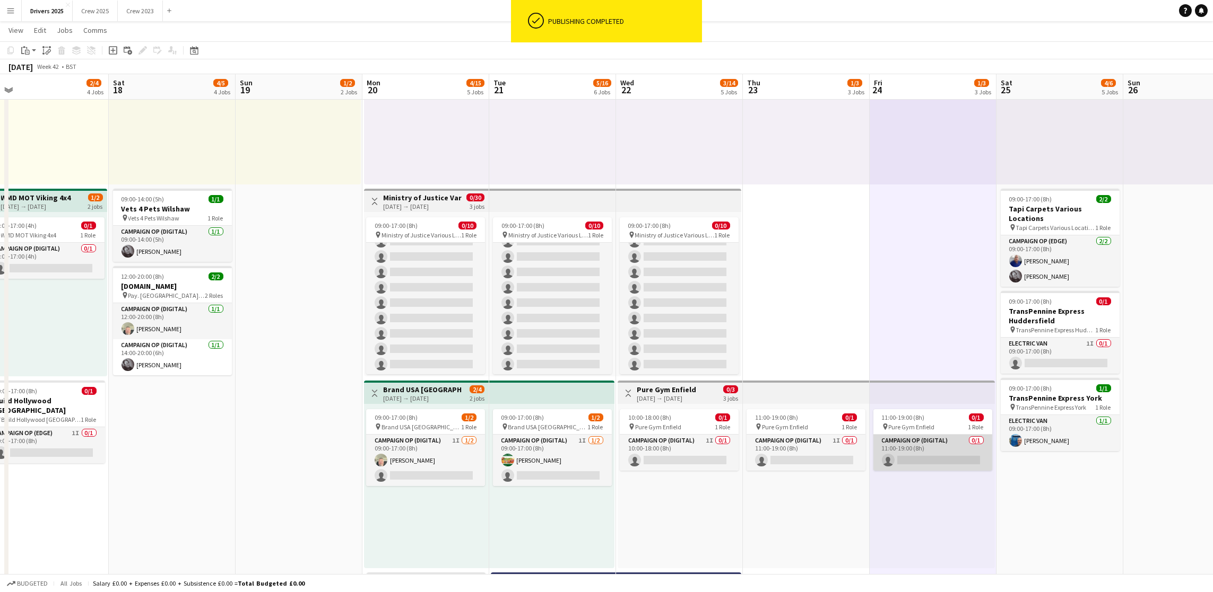
click at [925, 450] on app-card-role "Campaign Op (Digital) 0/1 11:00-19:00 (8h) single-neutral-actions" at bounding box center [932, 453] width 119 height 36
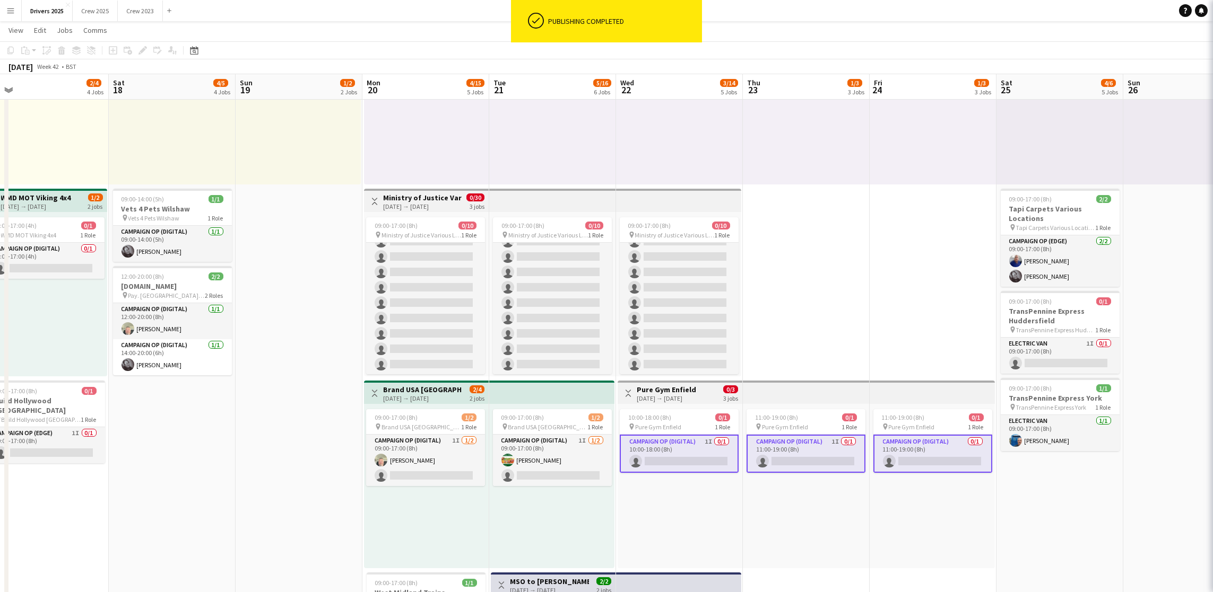
click at [919, 458] on app-card-role "Campaign Op (Digital) 0/1 11:00-19:00 (8h) single-neutral-actions" at bounding box center [932, 454] width 119 height 38
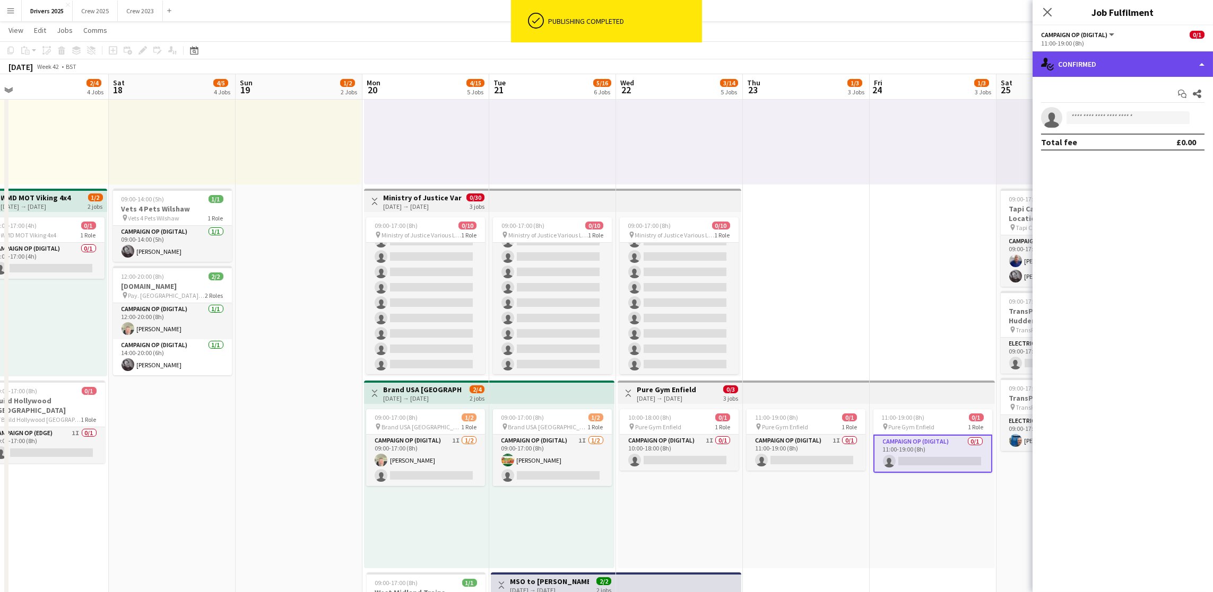
click at [1094, 75] on div "single-neutral-actions-check-2 Confirmed" at bounding box center [1122, 63] width 180 height 25
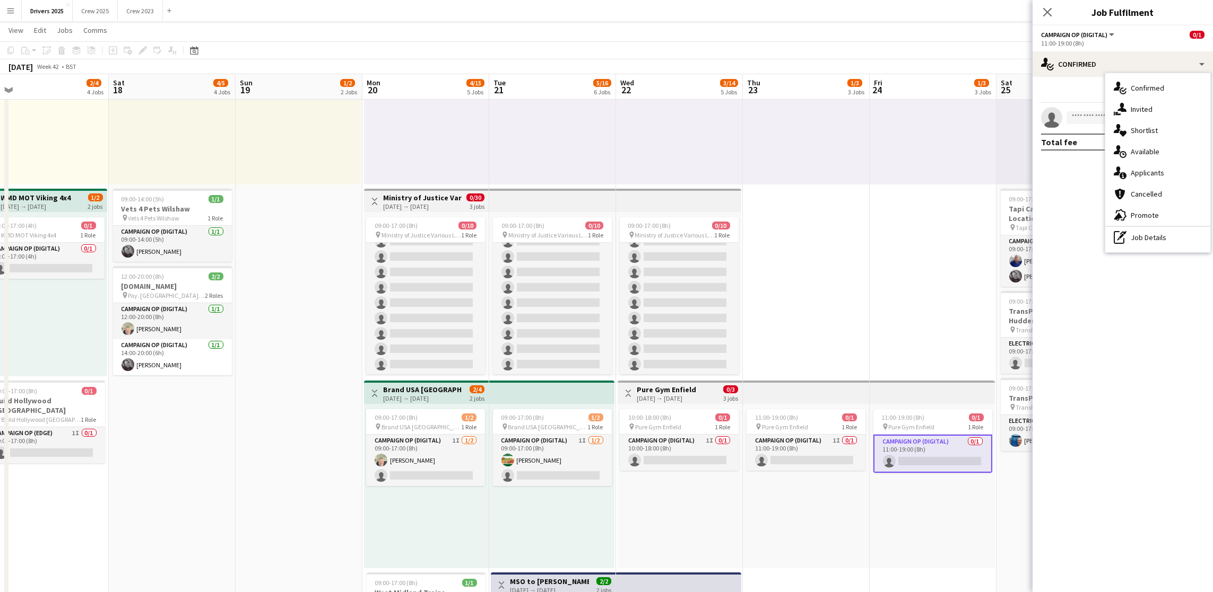
click at [1154, 113] on div "single-neutral-actions-share-1 Invited" at bounding box center [1157, 109] width 105 height 21
click at [1096, 120] on input "text" at bounding box center [1122, 119] width 163 height 27
type input "*"
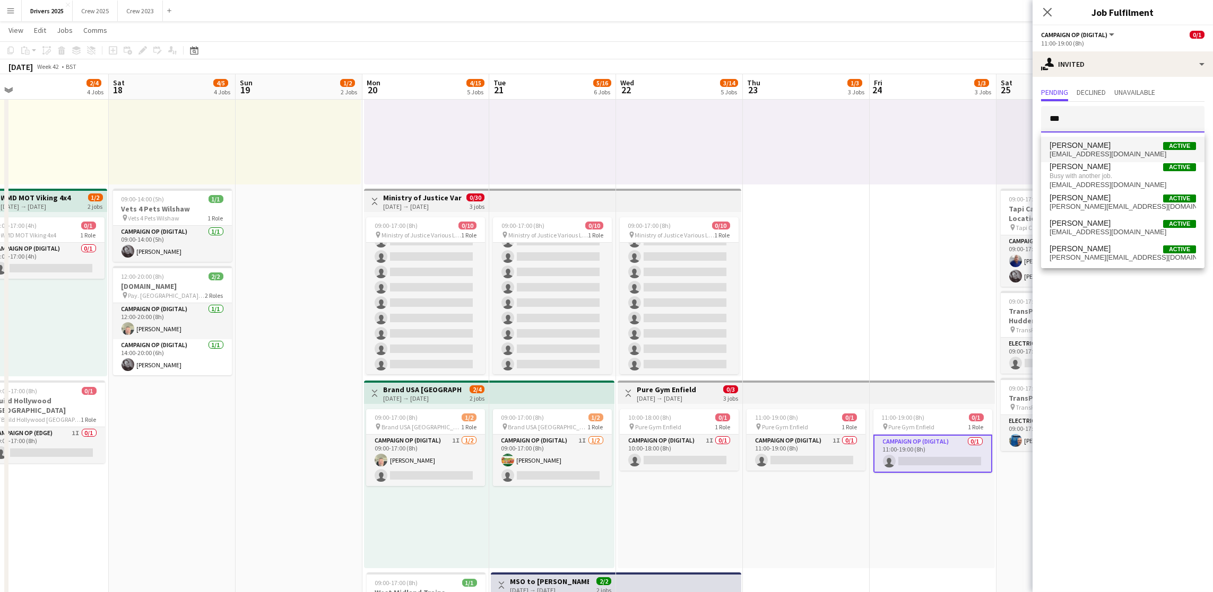
type input "***"
click at [1108, 145] on span "[PERSON_NAME] Active" at bounding box center [1122, 145] width 146 height 9
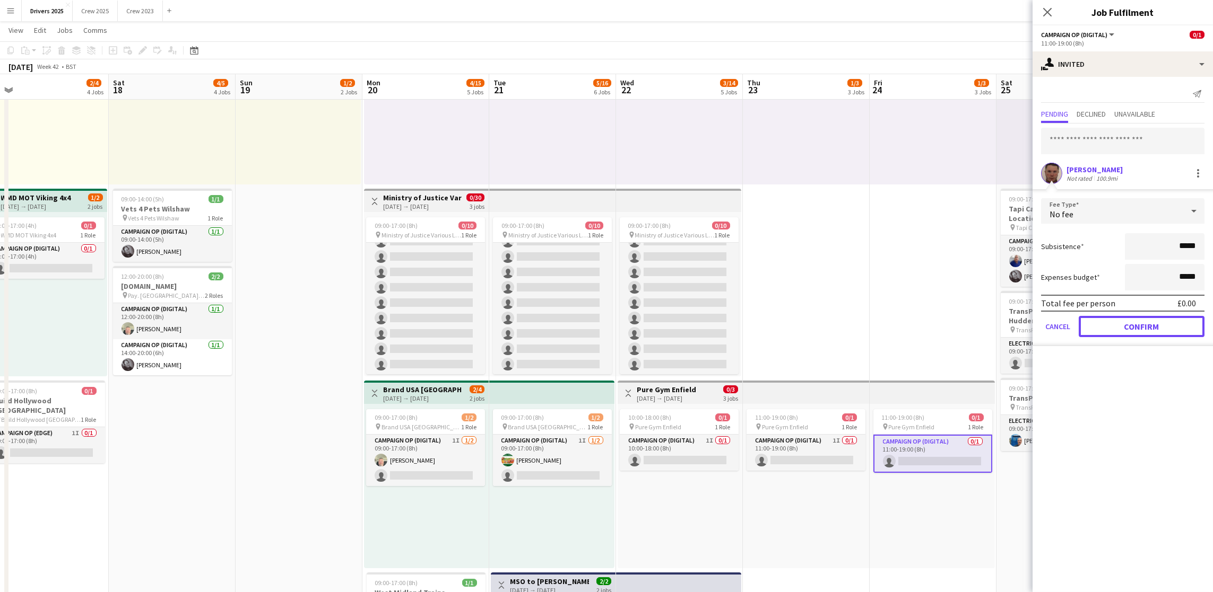
click at [1180, 322] on button "Confirm" at bounding box center [1141, 326] width 126 height 21
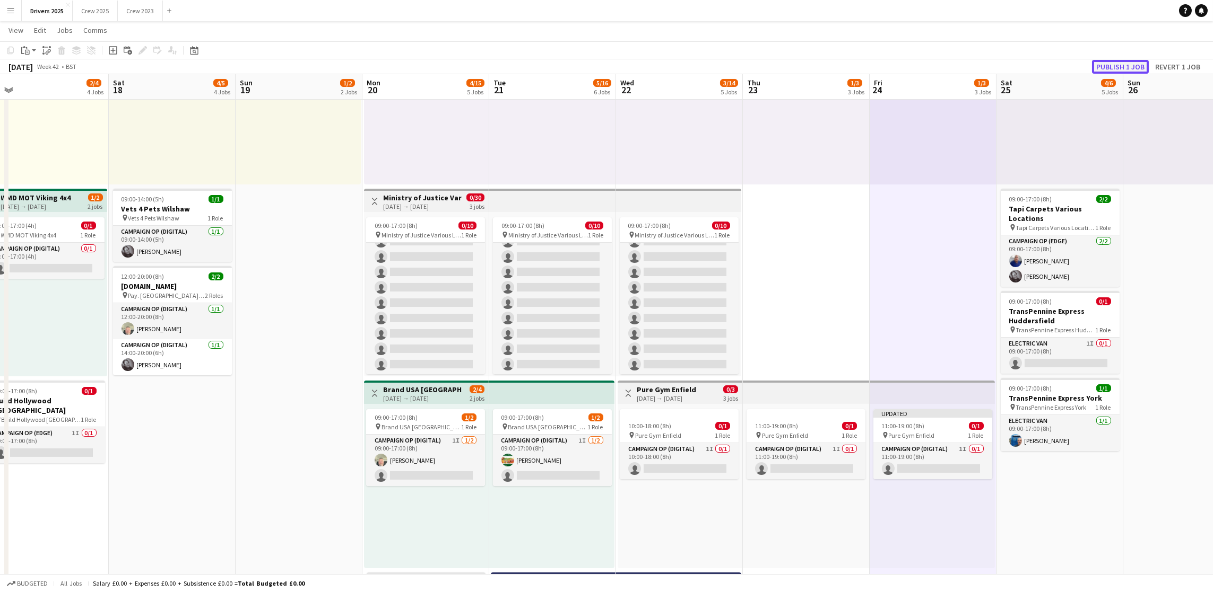
click at [1123, 66] on button "Publish 1 job" at bounding box center [1120, 67] width 57 height 14
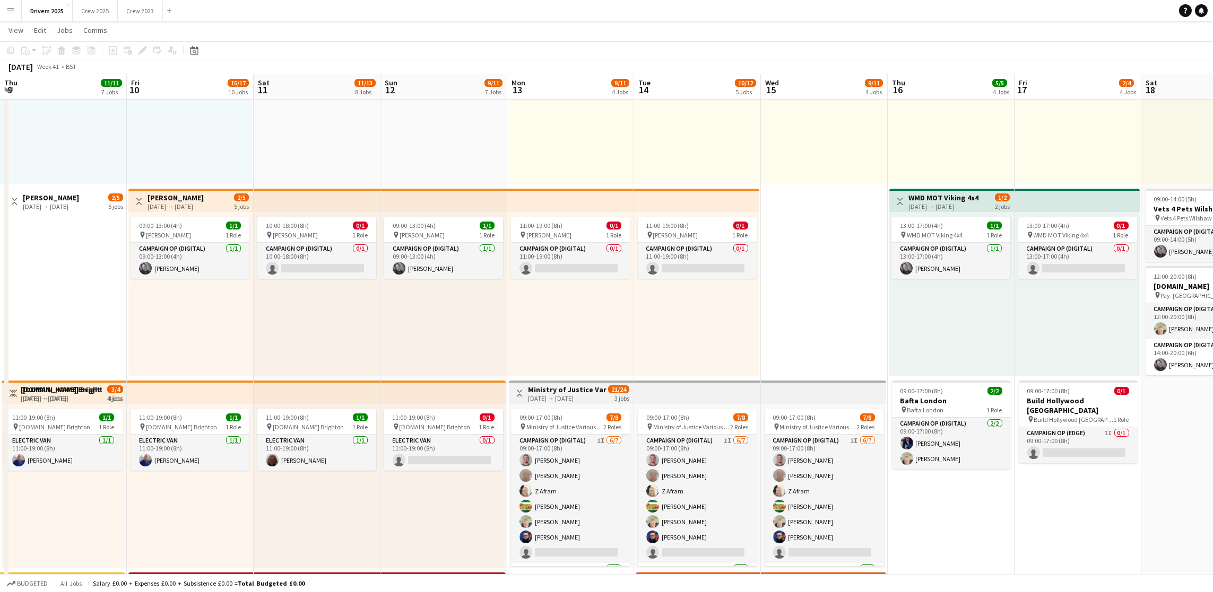
scroll to position [0, 297]
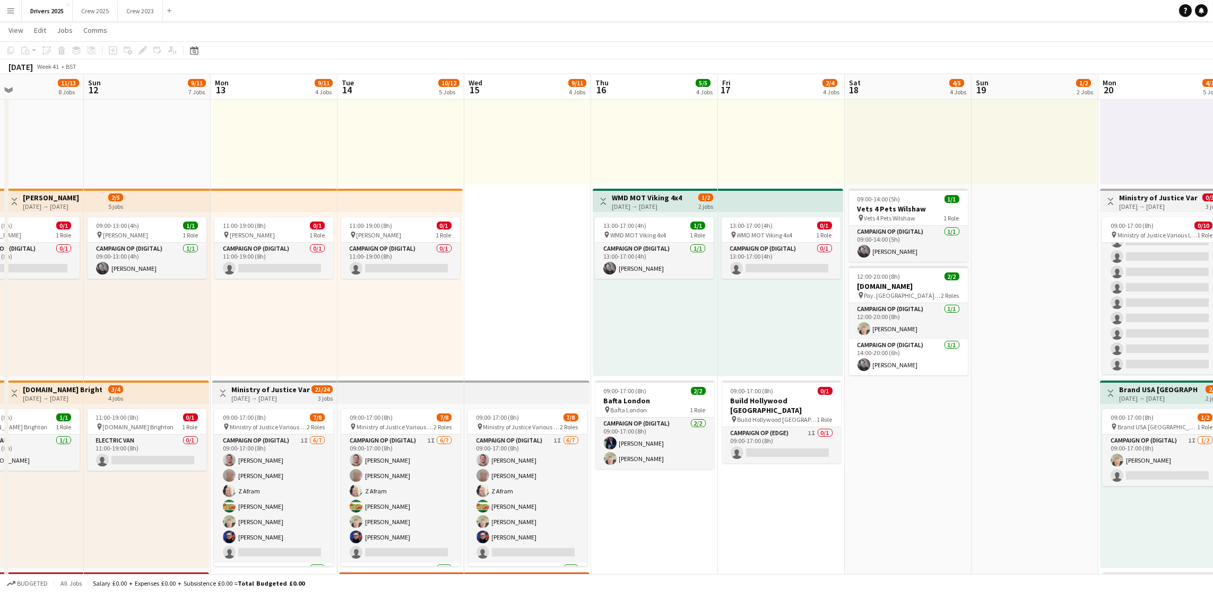
drag, startPoint x: 315, startPoint y: 346, endPoint x: 1051, endPoint y: 167, distance: 757.2
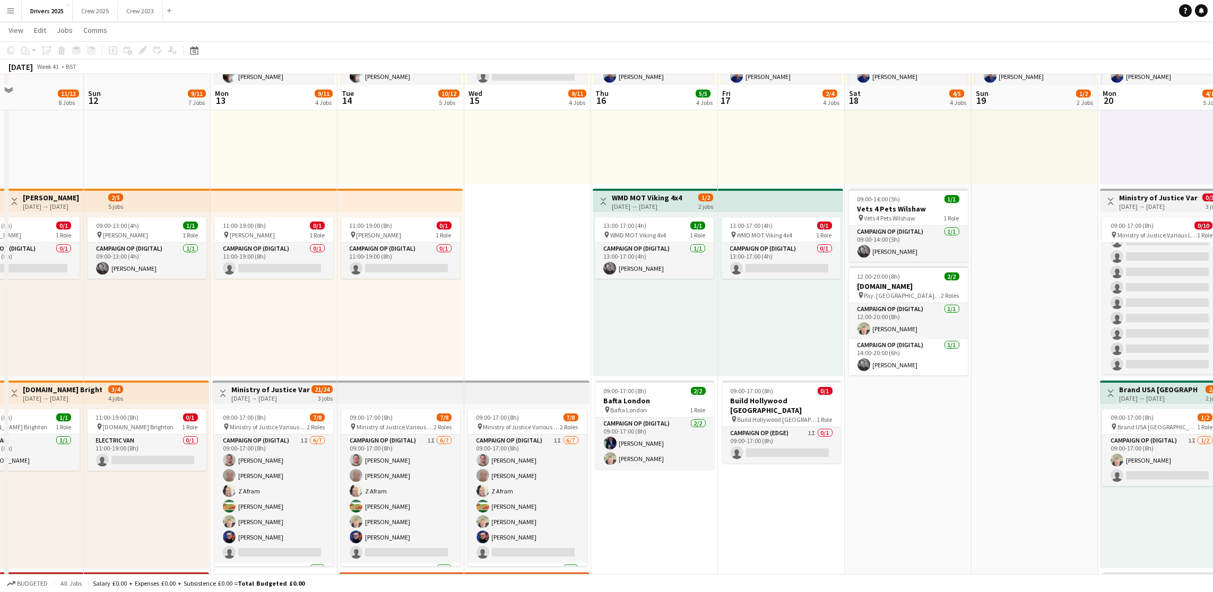
scroll to position [398, 0]
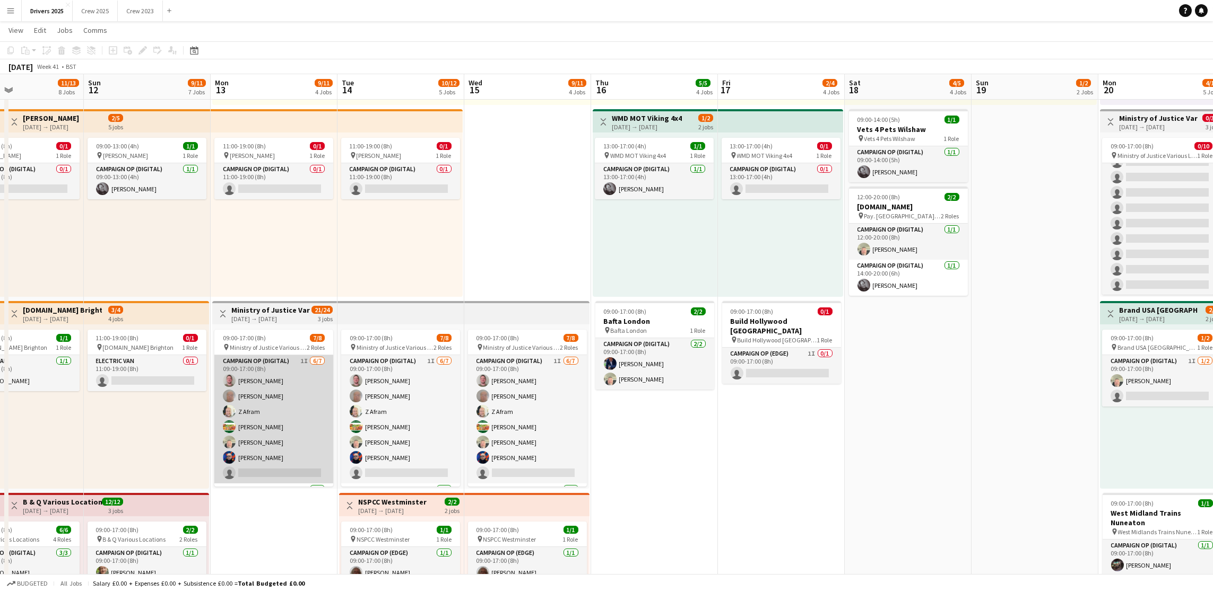
click at [283, 458] on app-card-role "Campaign Op (Digital) 1I [DATE] 09:00-17:00 (8h) [PERSON_NAME] [PERSON_NAME] Z …" at bounding box center [273, 419] width 119 height 128
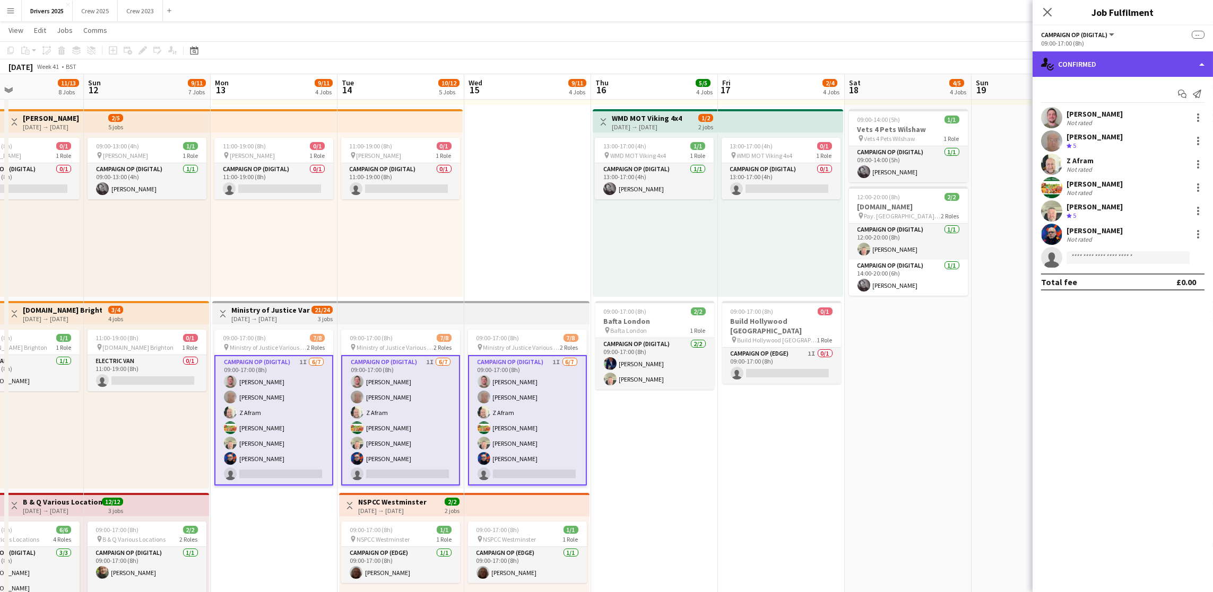
click at [1085, 68] on div "single-neutral-actions-check-2 Confirmed" at bounding box center [1122, 63] width 180 height 25
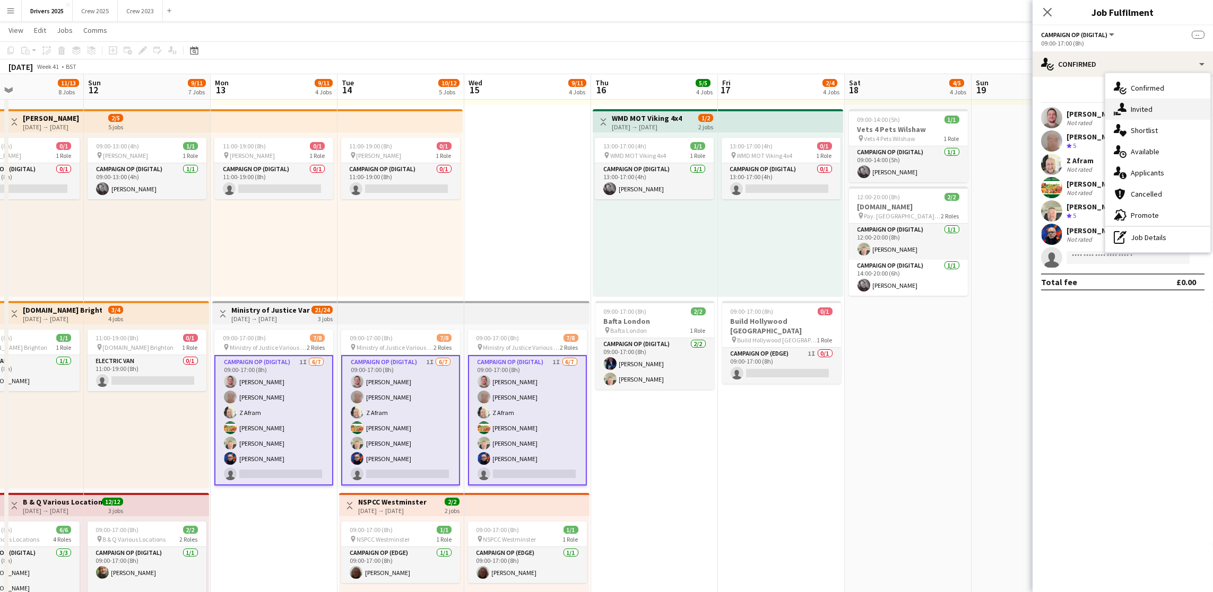
click at [1144, 101] on div "single-neutral-actions-share-1 Invited" at bounding box center [1157, 109] width 105 height 21
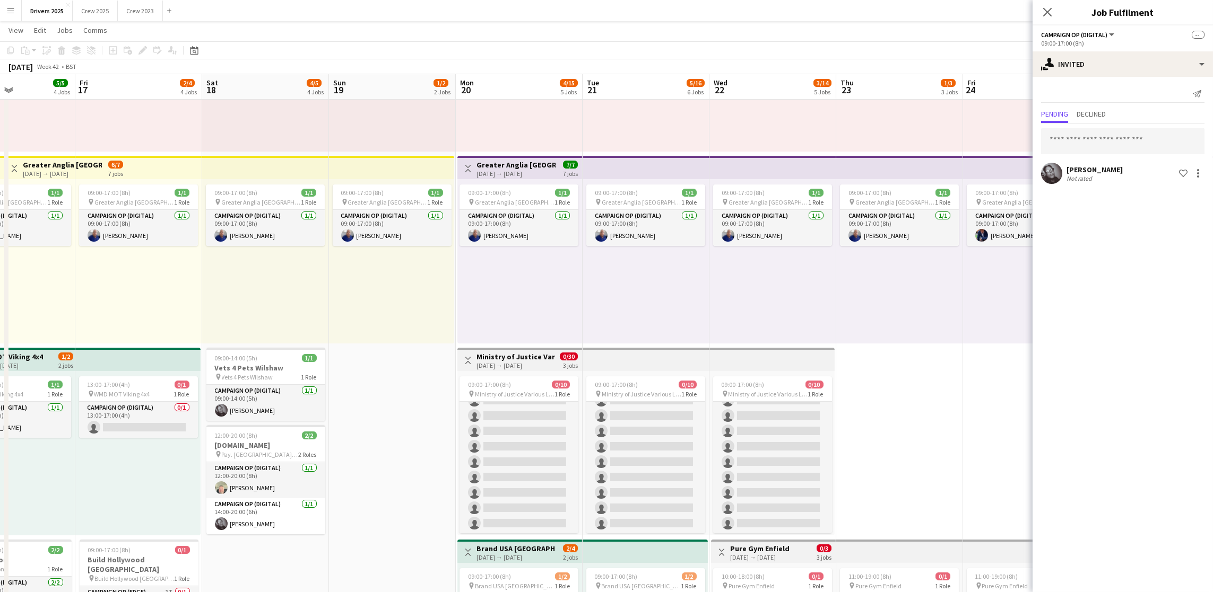
scroll to position [0, 438]
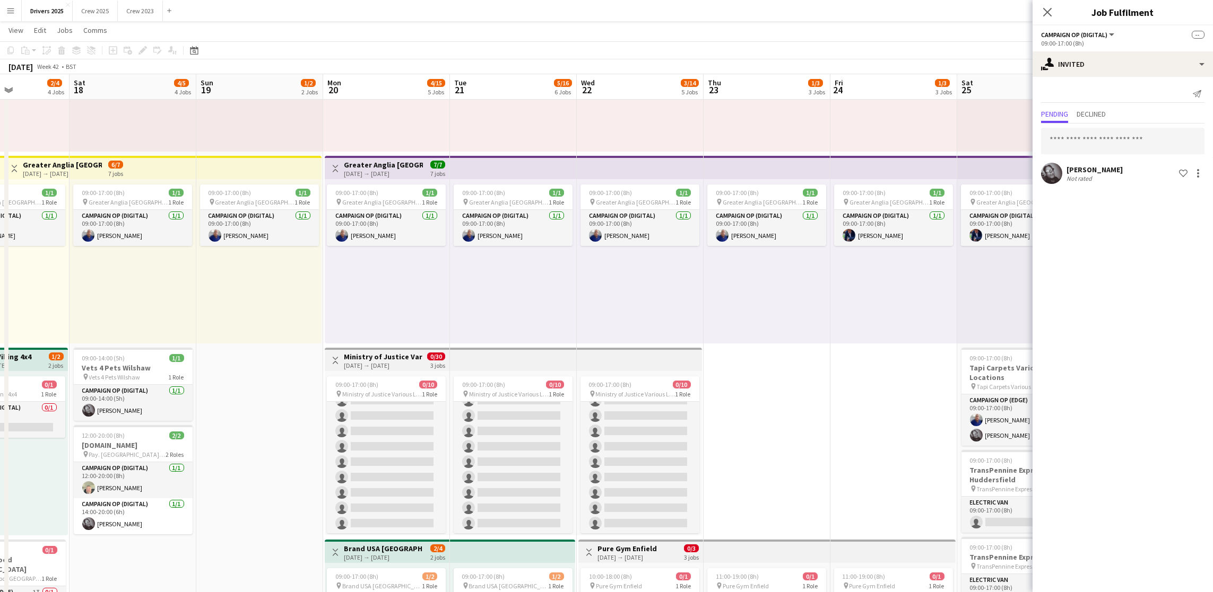
drag, startPoint x: 995, startPoint y: 450, endPoint x: 220, endPoint y: 404, distance: 775.8
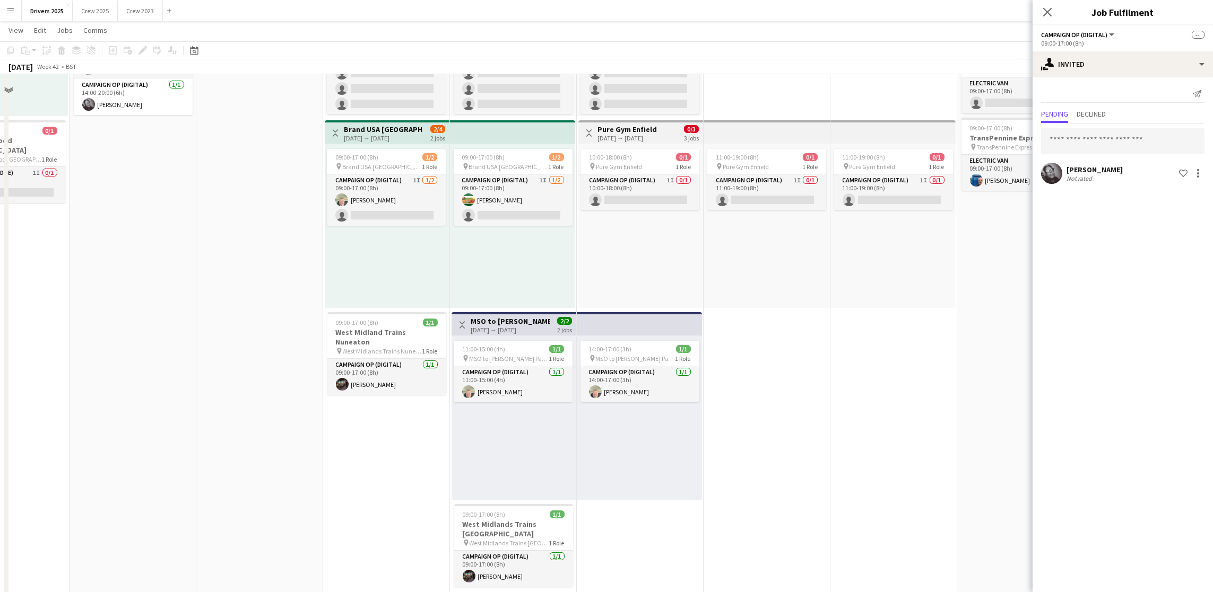
scroll to position [637, 0]
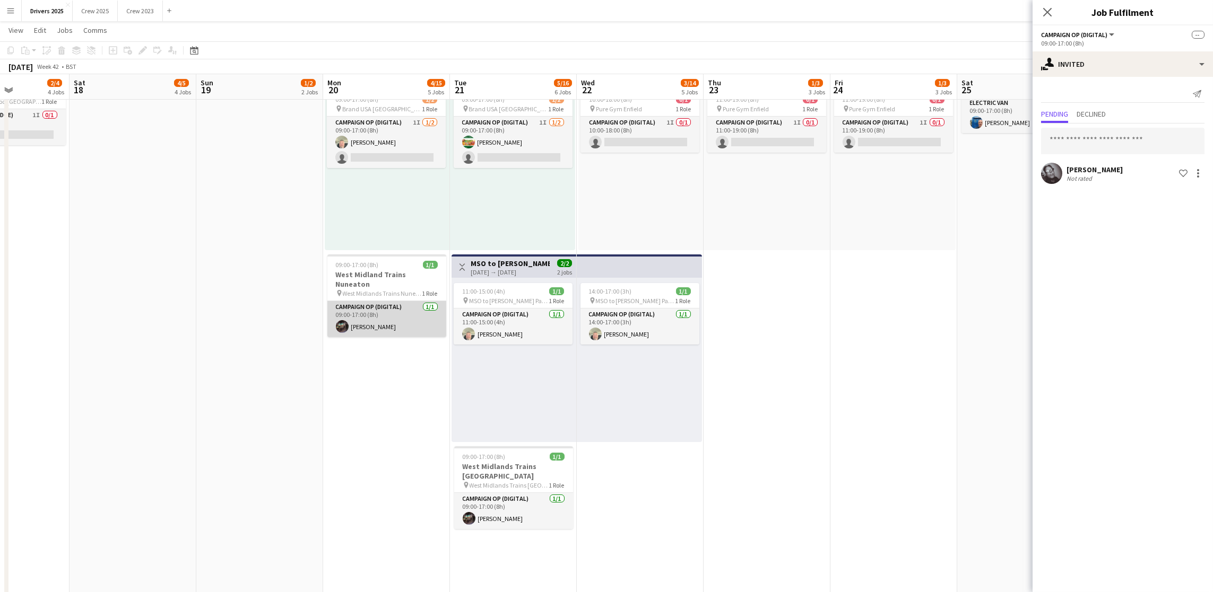
click at [371, 320] on app-card-role "Campaign Op (Digital) [DATE] 09:00-17:00 (8h) [PERSON_NAME]" at bounding box center [386, 319] width 119 height 36
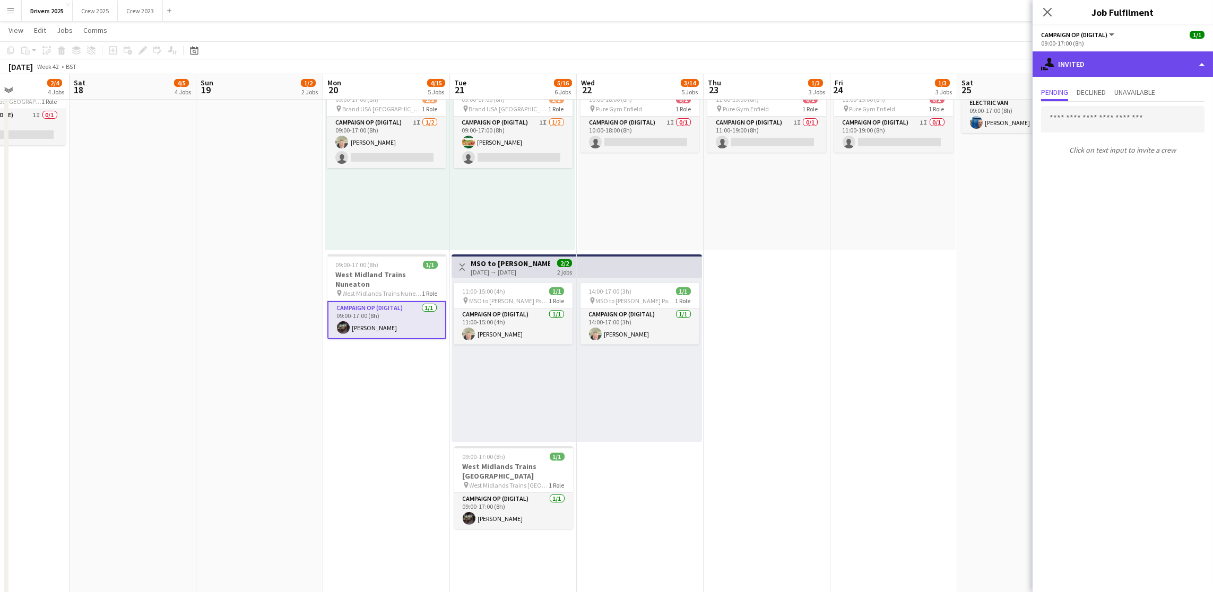
click at [1158, 66] on div "single-neutral-actions-share-1 Invited" at bounding box center [1122, 63] width 180 height 25
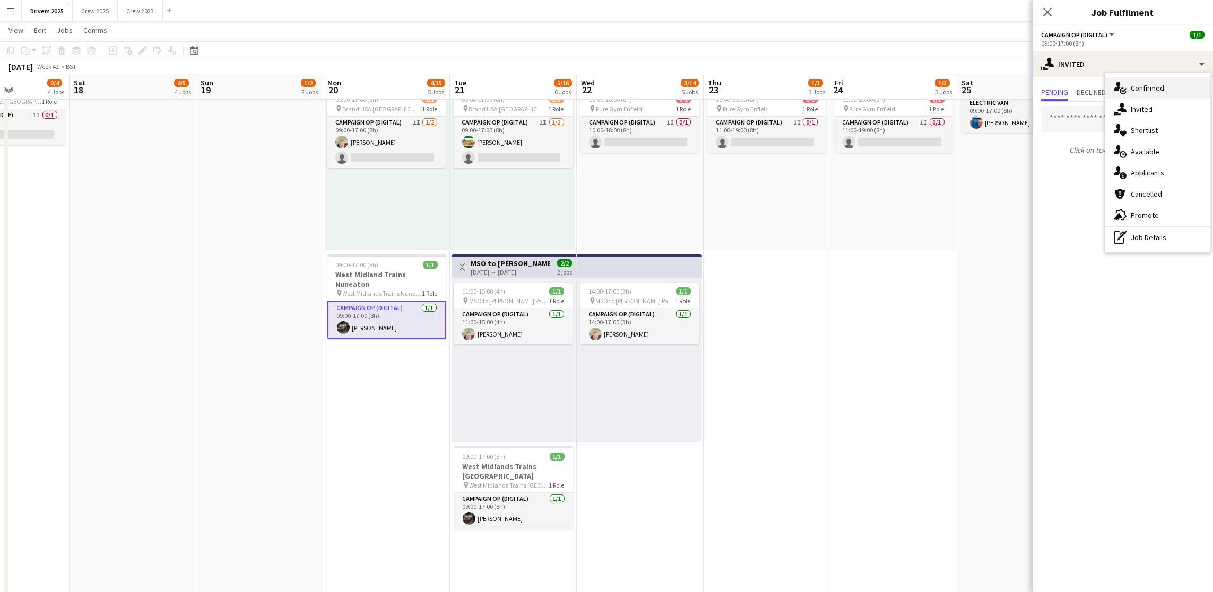
click at [1173, 89] on div "single-neutral-actions-check-2 Confirmed" at bounding box center [1157, 87] width 105 height 21
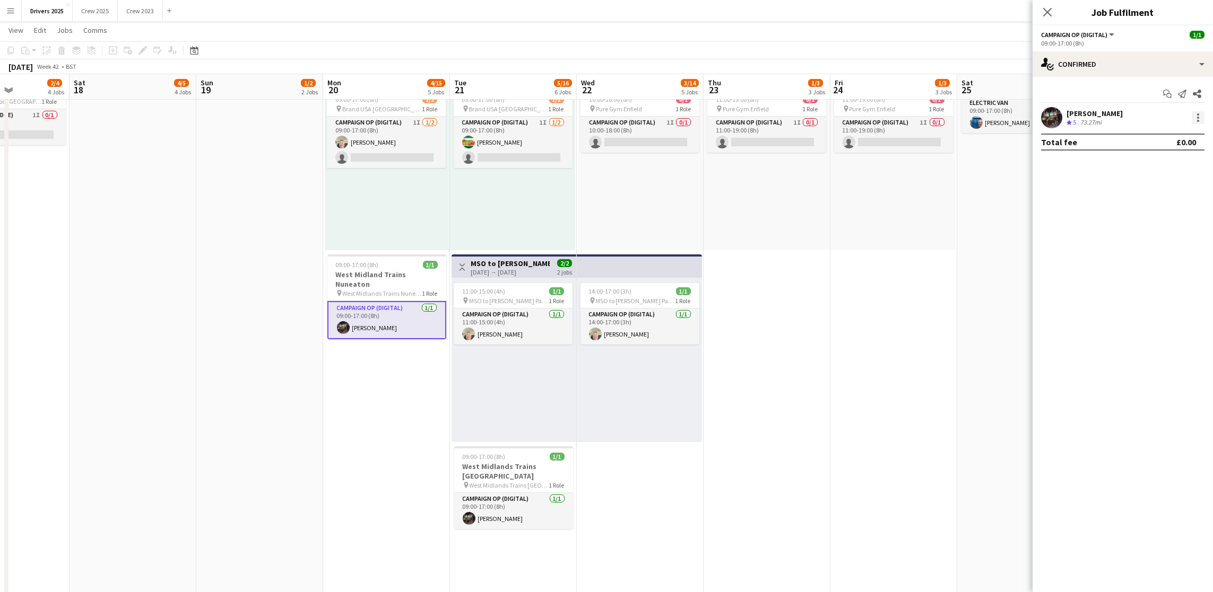
click at [1197, 111] on div at bounding box center [1197, 117] width 13 height 13
click at [1148, 239] on span "Remove" at bounding box center [1146, 238] width 32 height 9
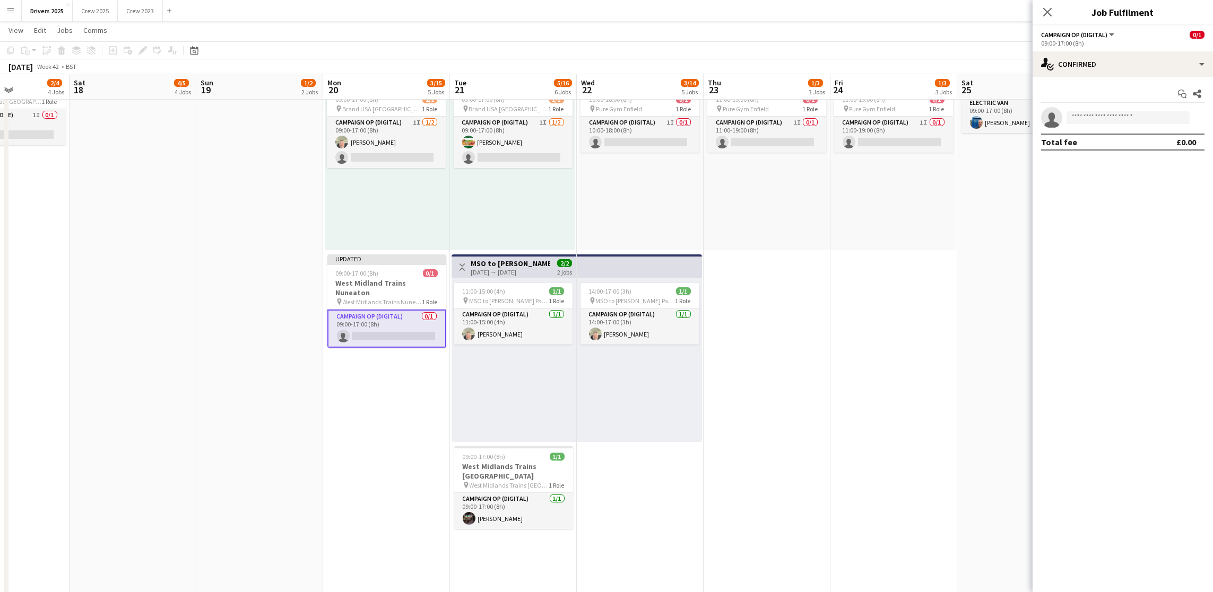
click at [929, 279] on app-date-cell "09:00-17:00 (8h) 0/1 pin Abertay University Scotland 1 Role Campaign Op (Digita…" at bounding box center [893, 339] width 127 height 1714
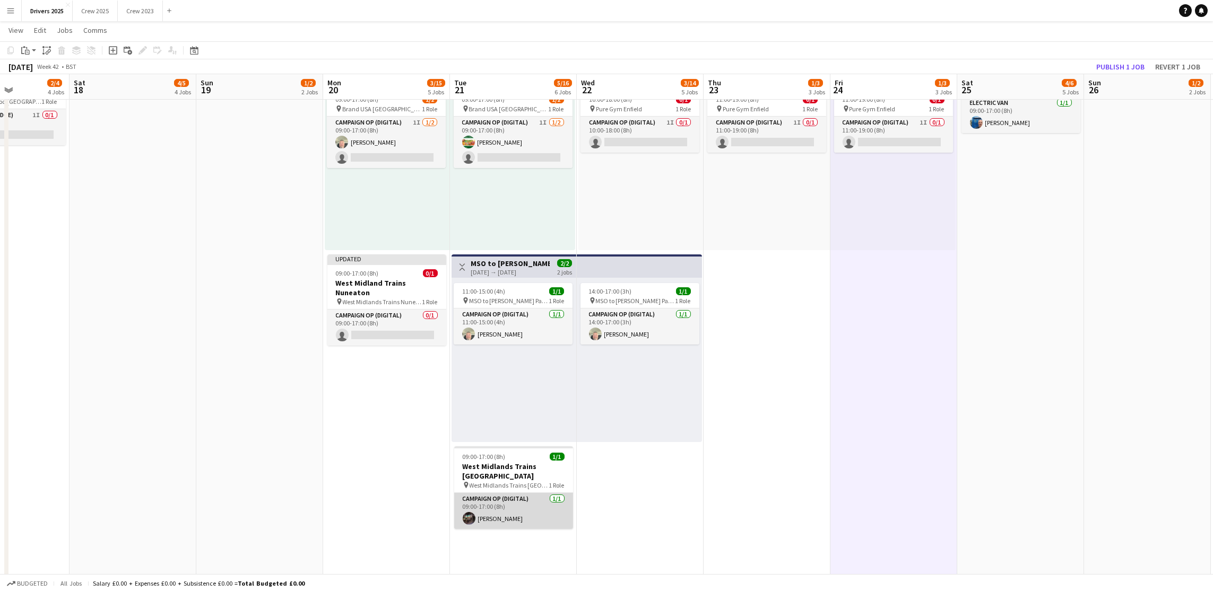
click at [505, 511] on app-card-role "Campaign Op (Digital) [DATE] 09:00-17:00 (8h) [PERSON_NAME]" at bounding box center [513, 511] width 119 height 36
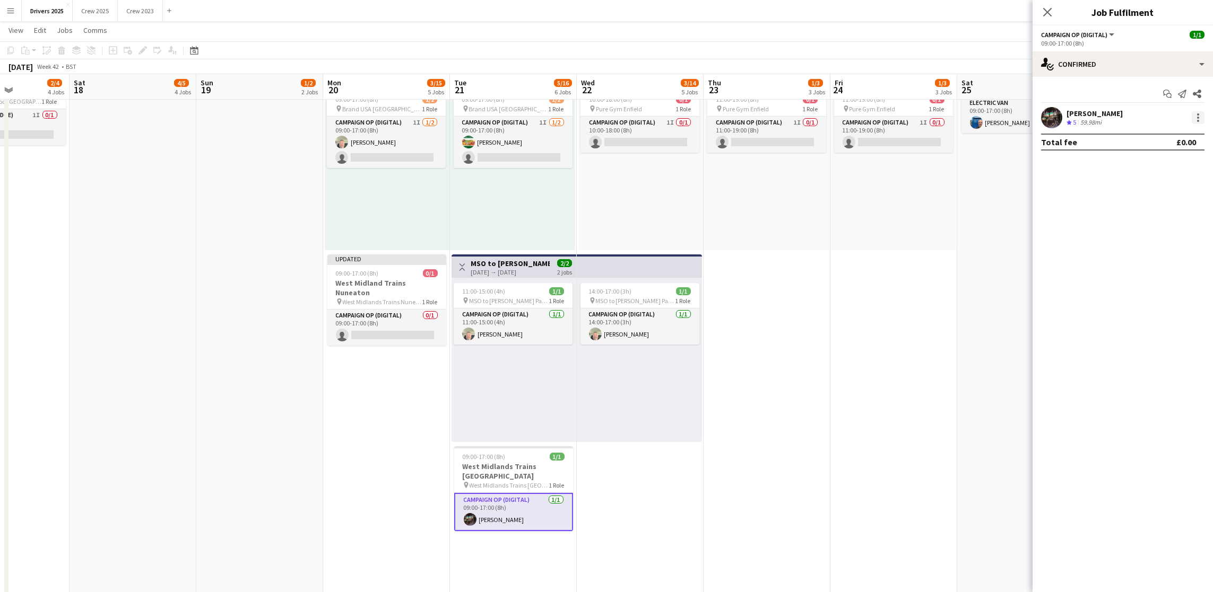
click at [1199, 116] on div at bounding box center [1197, 117] width 13 height 13
click at [1134, 246] on button "Remove" at bounding box center [1162, 238] width 83 height 25
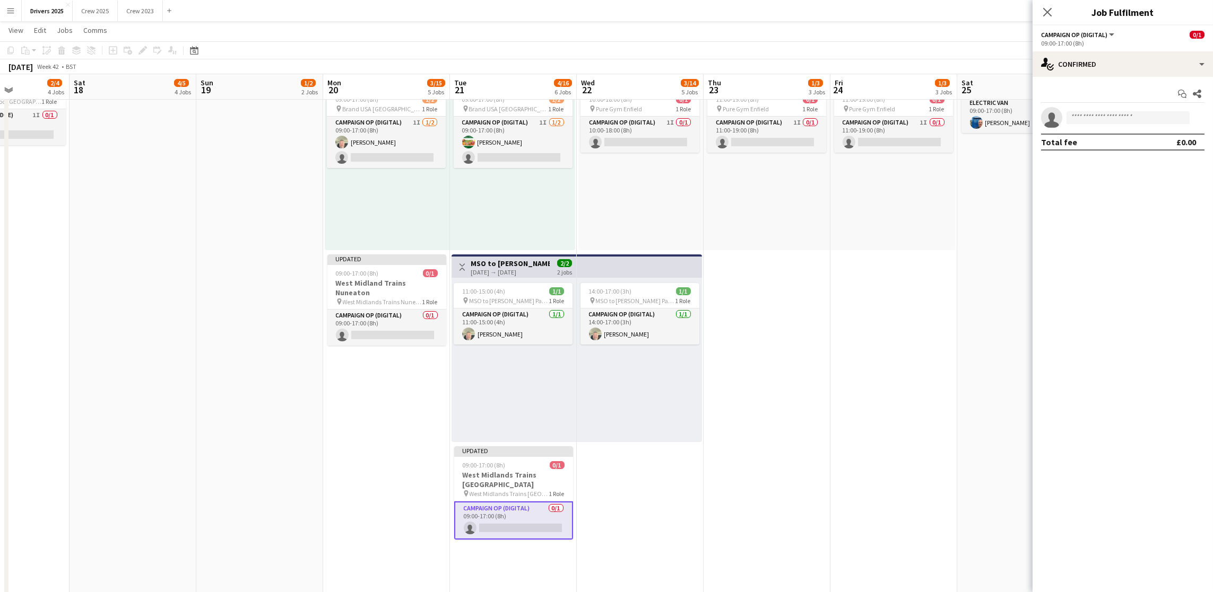
click at [826, 399] on app-date-cell "09:00-17:00 (8h) 0/1 pin Abertay University Scotland 1 Role Campaign Op (Digita…" at bounding box center [766, 339] width 127 height 1714
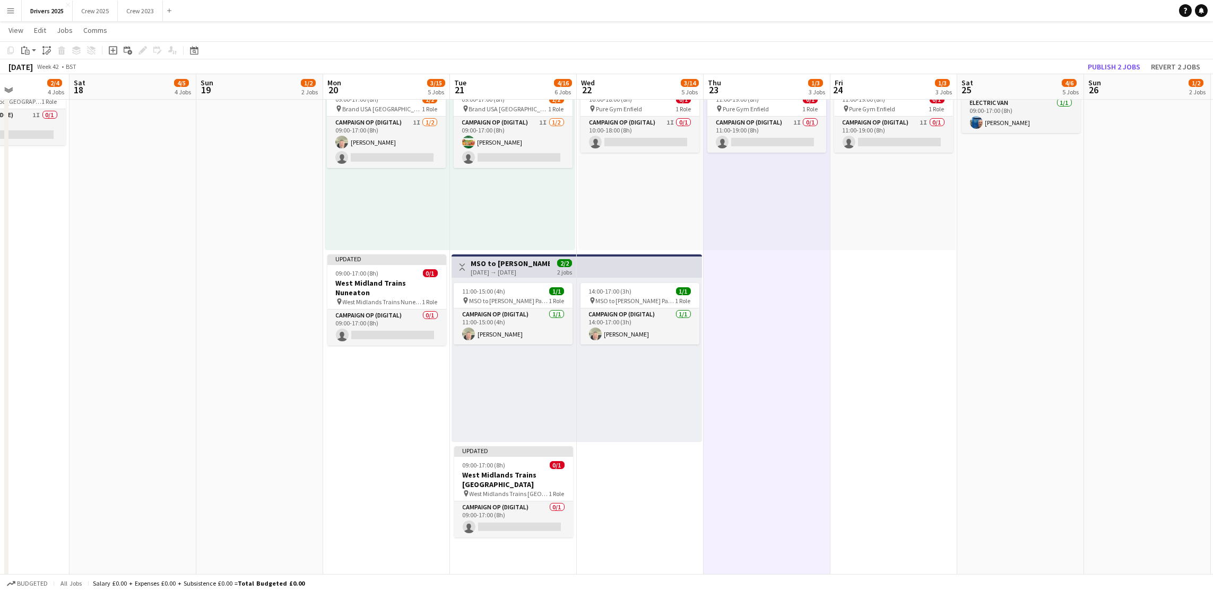
click at [1113, 57] on app-toolbar "Copy Paste Paste Ctrl+V Paste with crew Ctrl+Shift+V Paste linked Job [GEOGRAPH…" at bounding box center [606, 50] width 1213 height 18
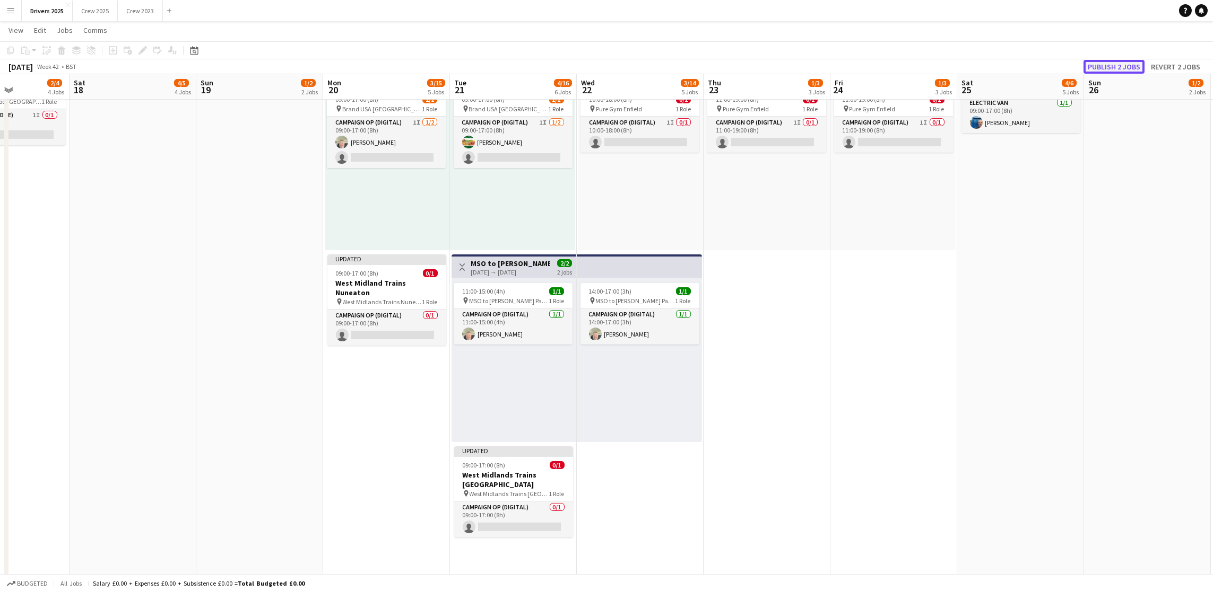
click at [1116, 61] on button "Publish 2 jobs" at bounding box center [1113, 67] width 61 height 14
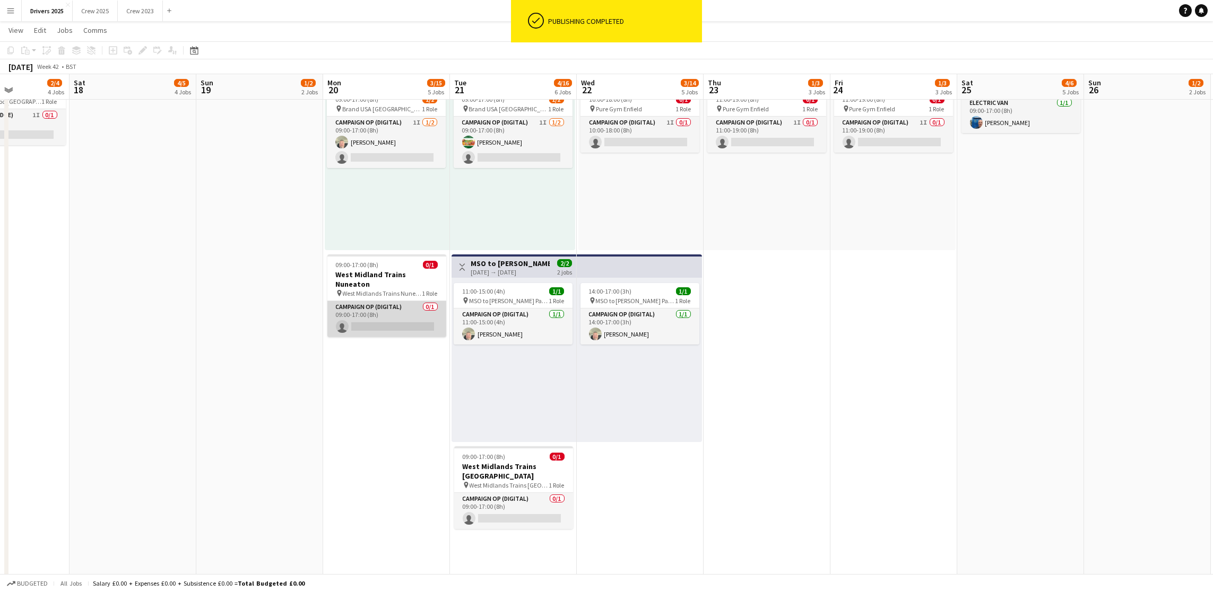
click at [400, 317] on app-card-role "Campaign Op (Digital) 0/1 09:00-17:00 (8h) single-neutral-actions" at bounding box center [386, 319] width 119 height 36
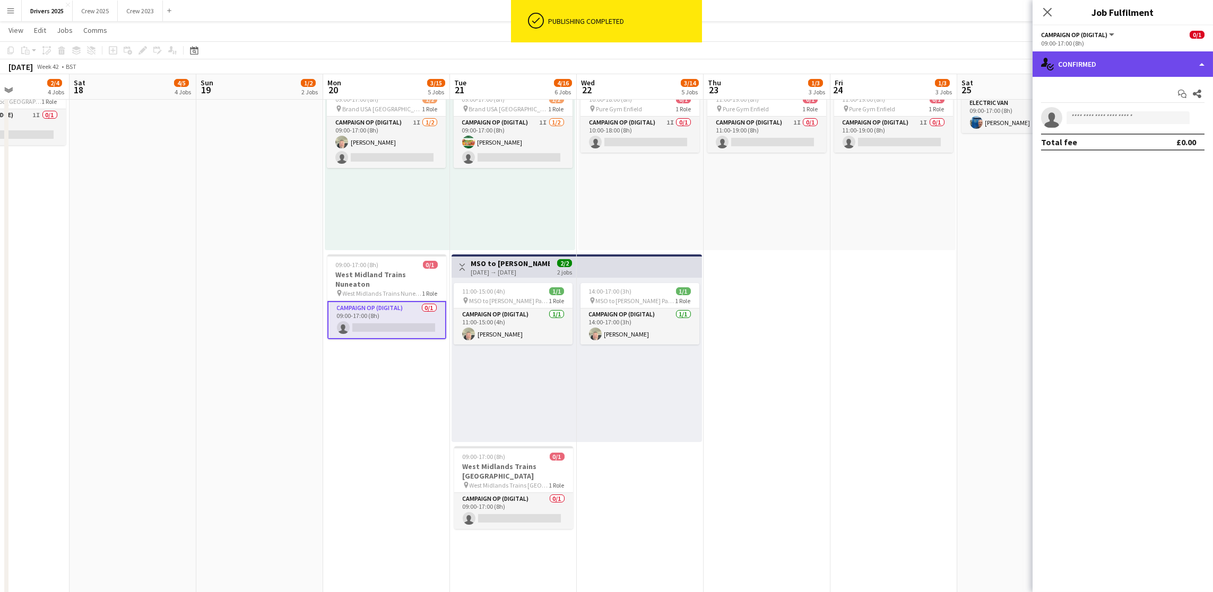
click at [1127, 67] on div "single-neutral-actions-check-2 Confirmed" at bounding box center [1122, 63] width 180 height 25
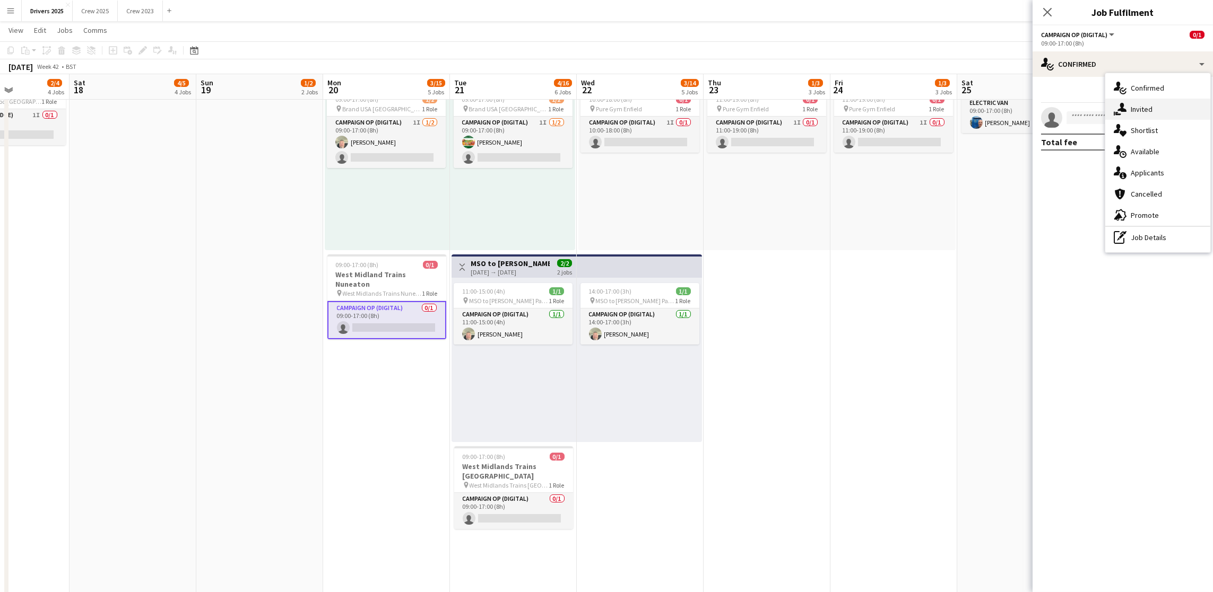
click at [1148, 111] on span "Invited" at bounding box center [1141, 109] width 22 height 10
click at [1115, 126] on input "text" at bounding box center [1122, 119] width 163 height 27
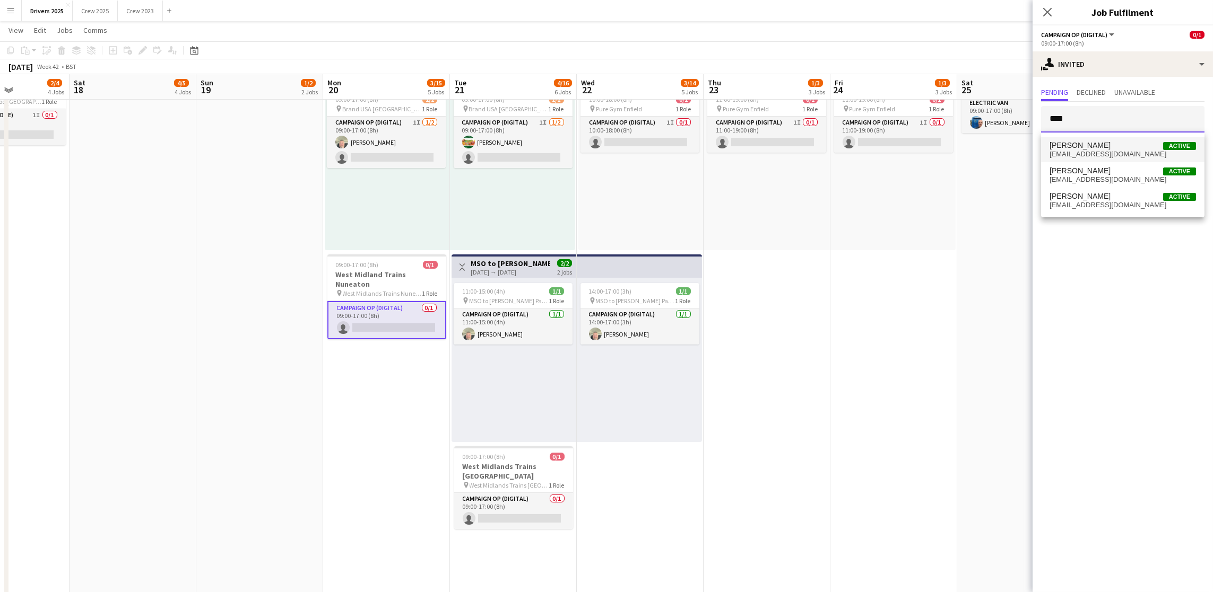
type input "****"
click at [1112, 141] on span "[PERSON_NAME] Active" at bounding box center [1122, 145] width 146 height 9
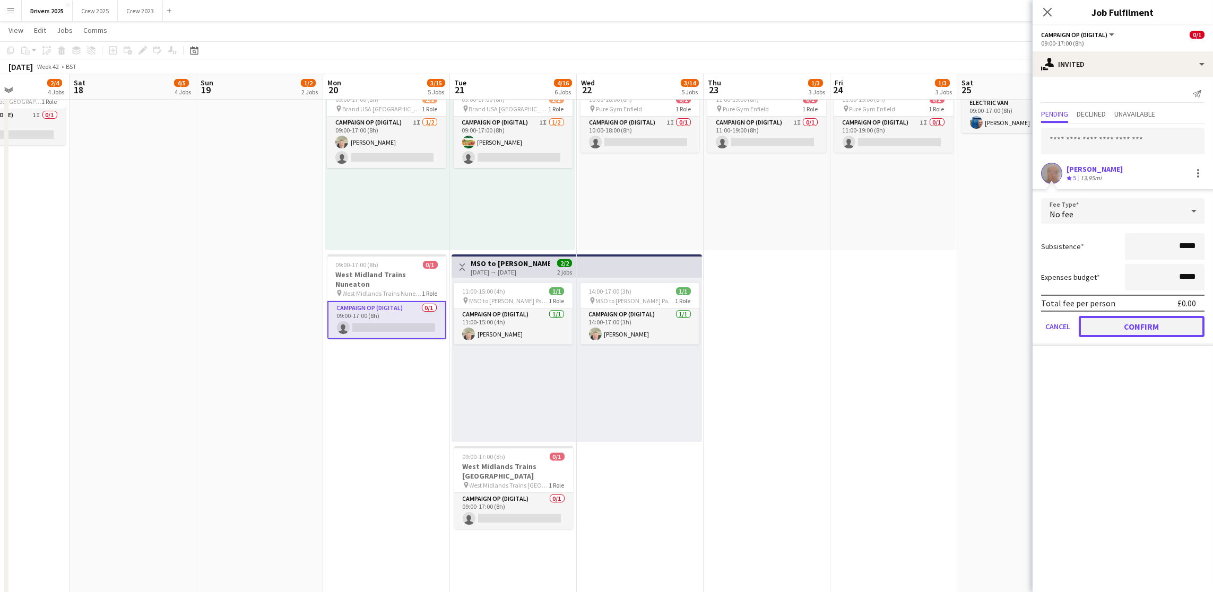
click at [1120, 328] on button "Confirm" at bounding box center [1141, 326] width 126 height 21
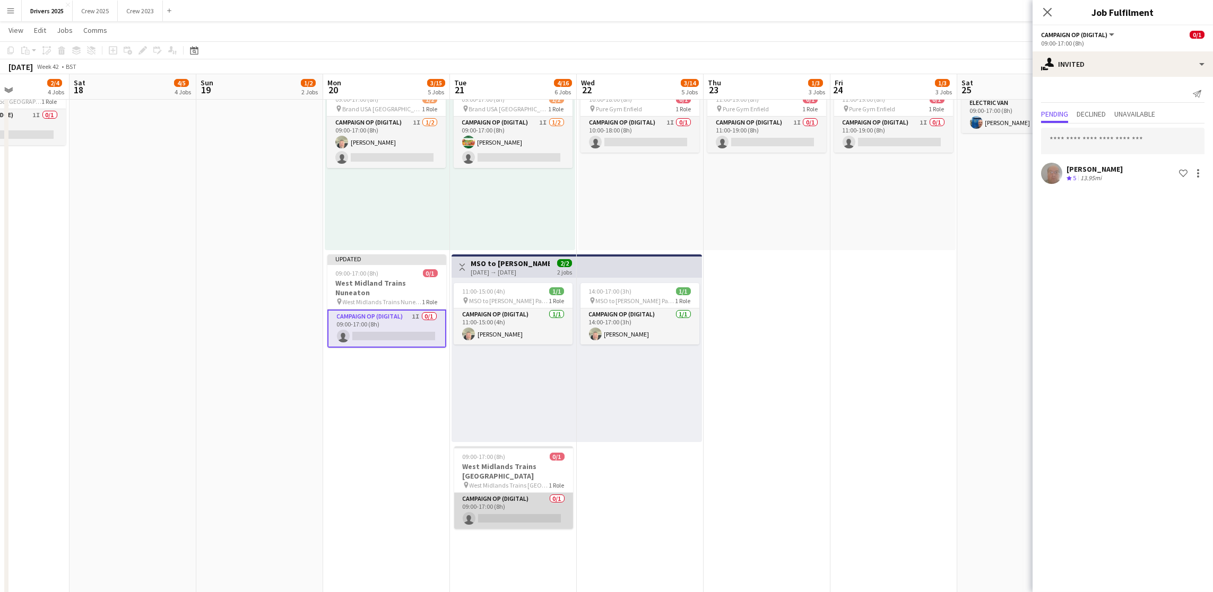
click at [521, 509] on app-card-role "Campaign Op (Digital) 0/1 09:00-17:00 (8h) single-neutral-actions" at bounding box center [513, 511] width 119 height 36
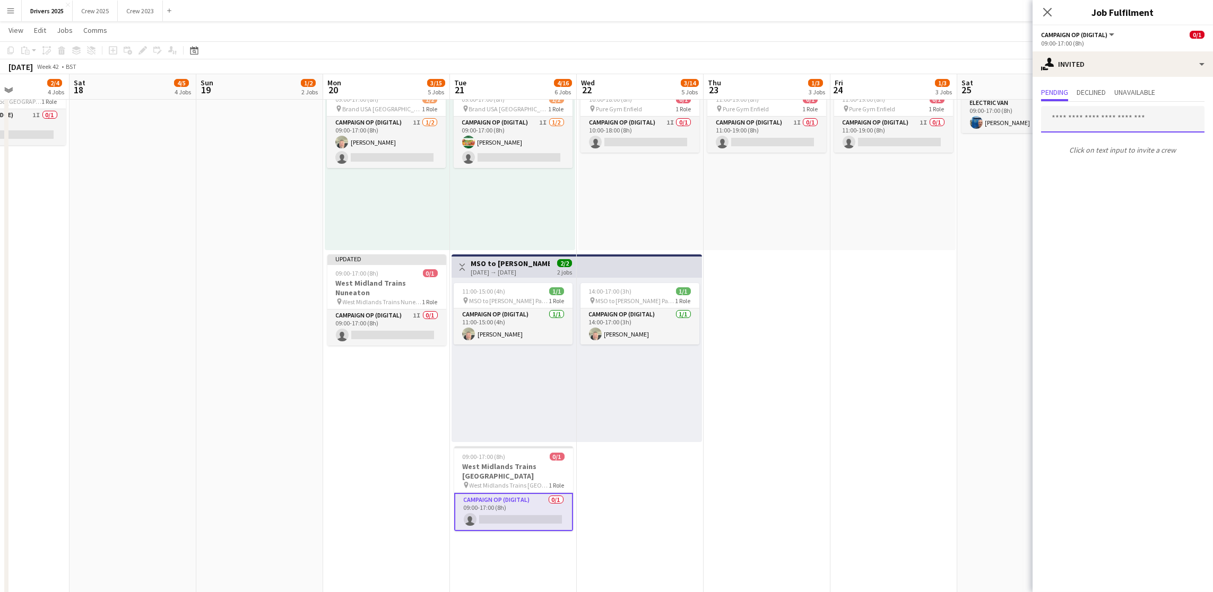
click at [1082, 127] on input "text" at bounding box center [1122, 119] width 163 height 27
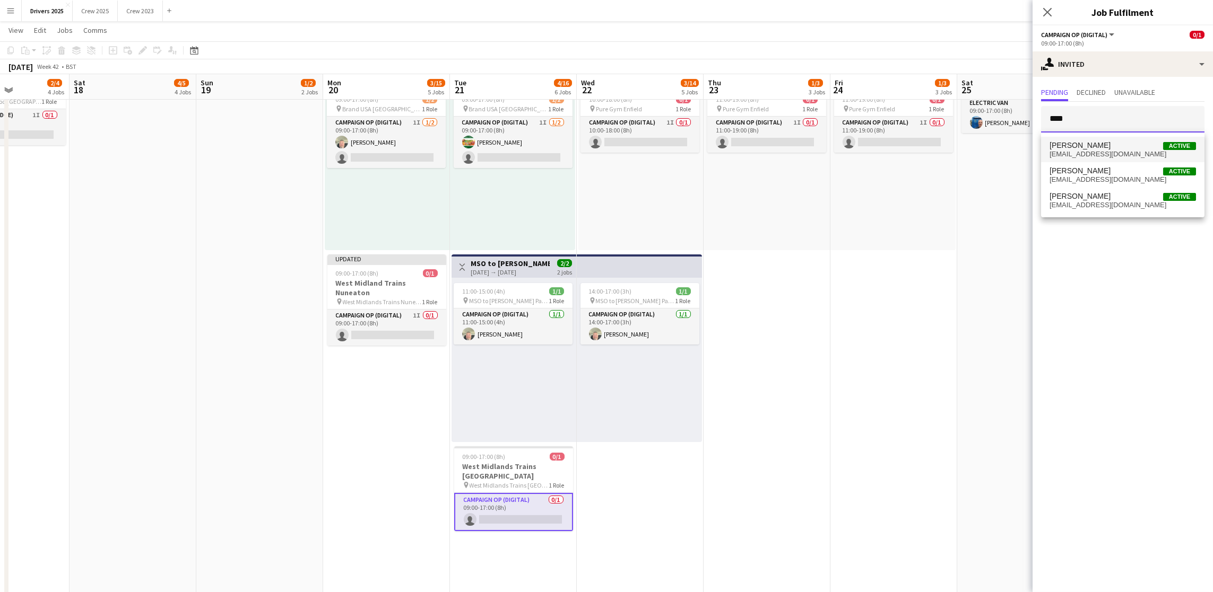
type input "****"
click at [1133, 141] on span "[PERSON_NAME] Active" at bounding box center [1122, 145] width 146 height 9
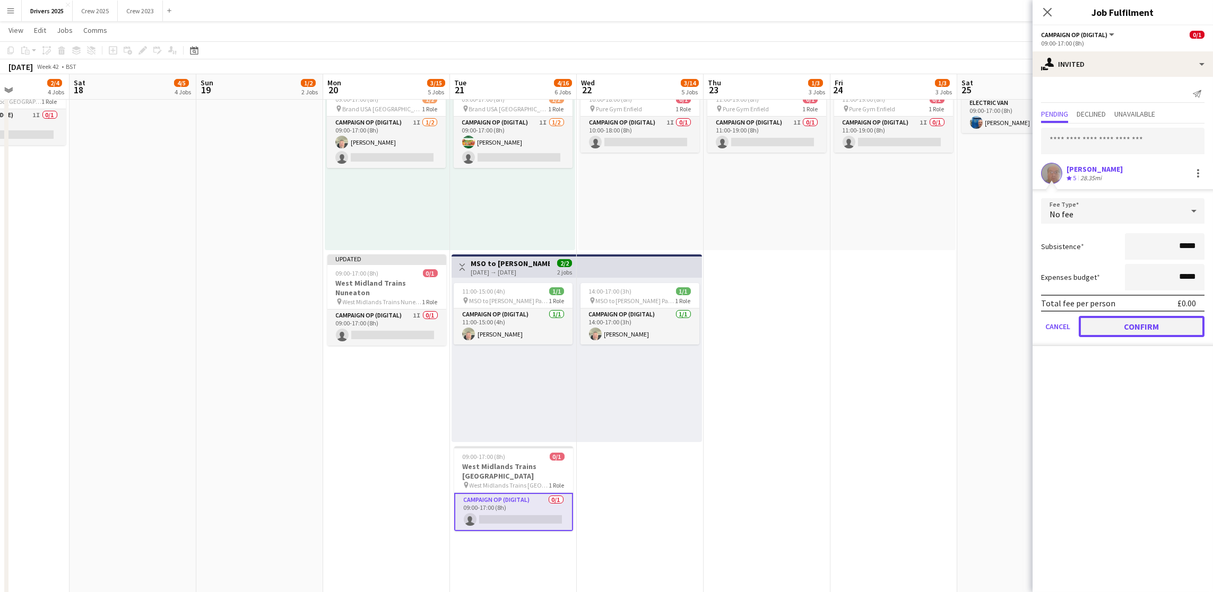
click at [1127, 320] on button "Confirm" at bounding box center [1141, 326] width 126 height 21
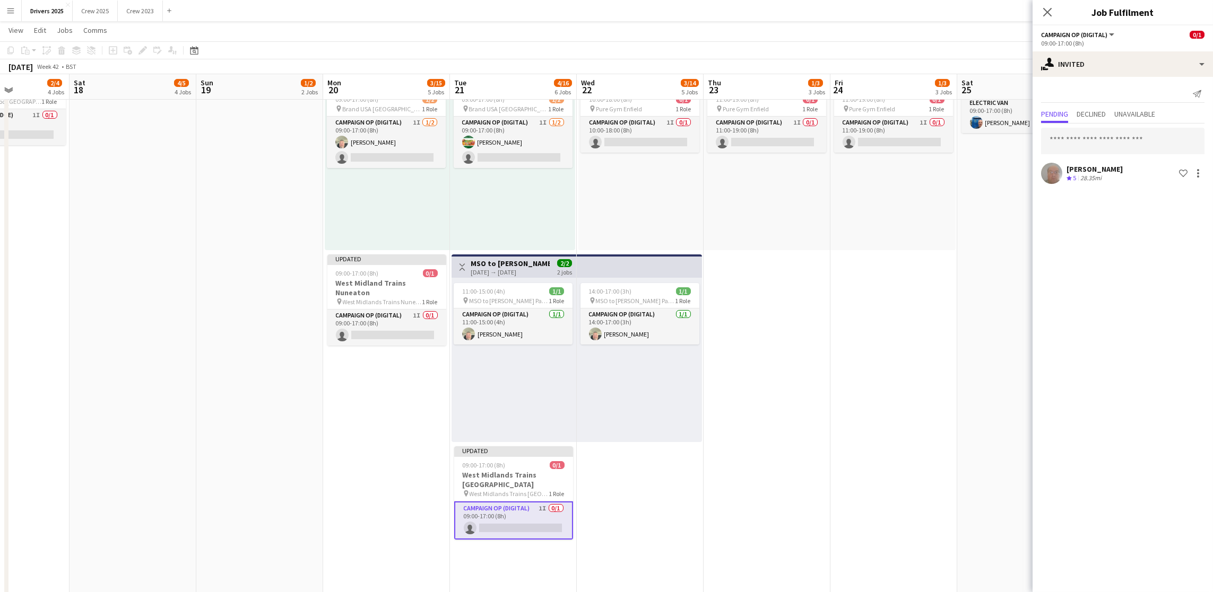
click at [896, 334] on app-date-cell "09:00-17:00 (8h) 0/1 pin Abertay University Scotland 1 Role Campaign Op (Digita…" at bounding box center [893, 339] width 127 height 1714
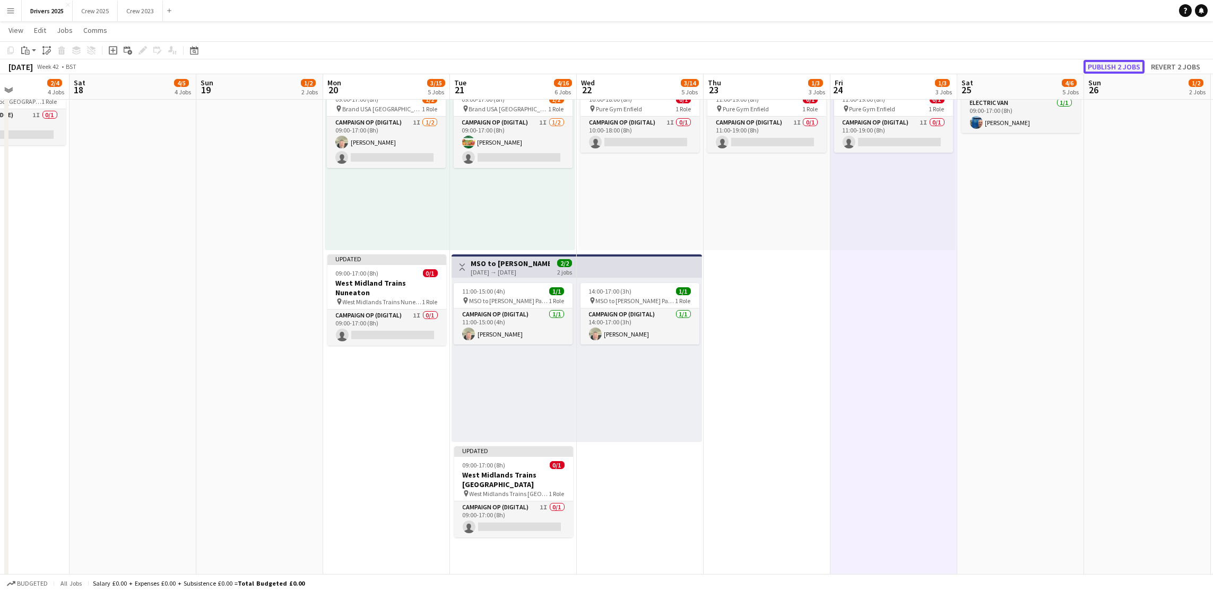
click at [1111, 71] on button "Publish 2 jobs" at bounding box center [1113, 67] width 61 height 14
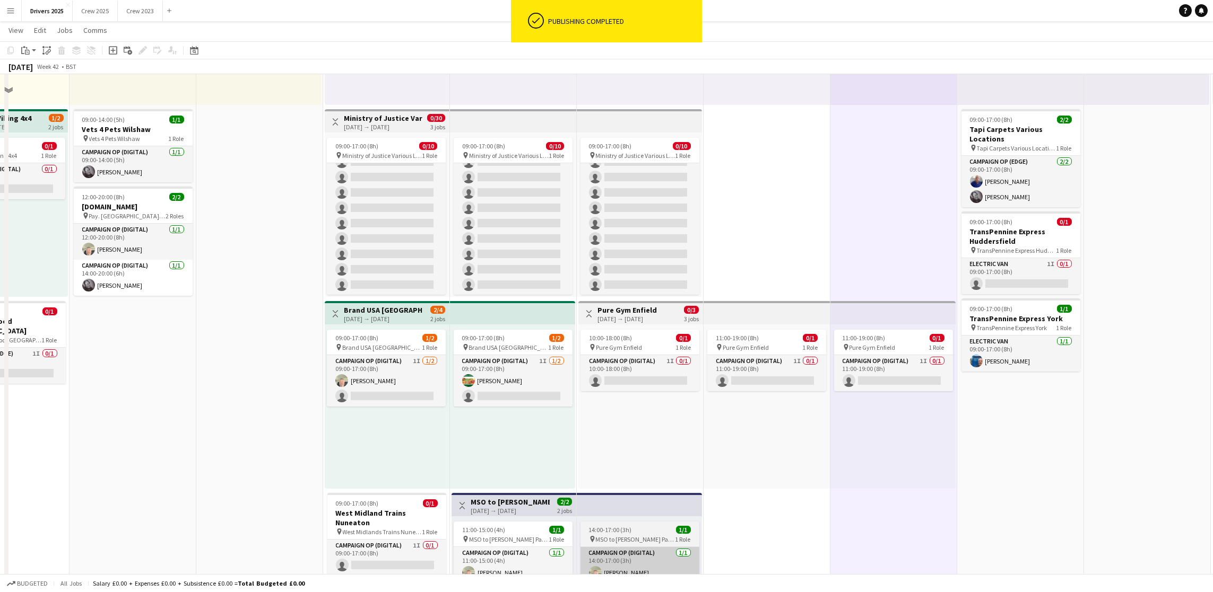
scroll to position [318, 0]
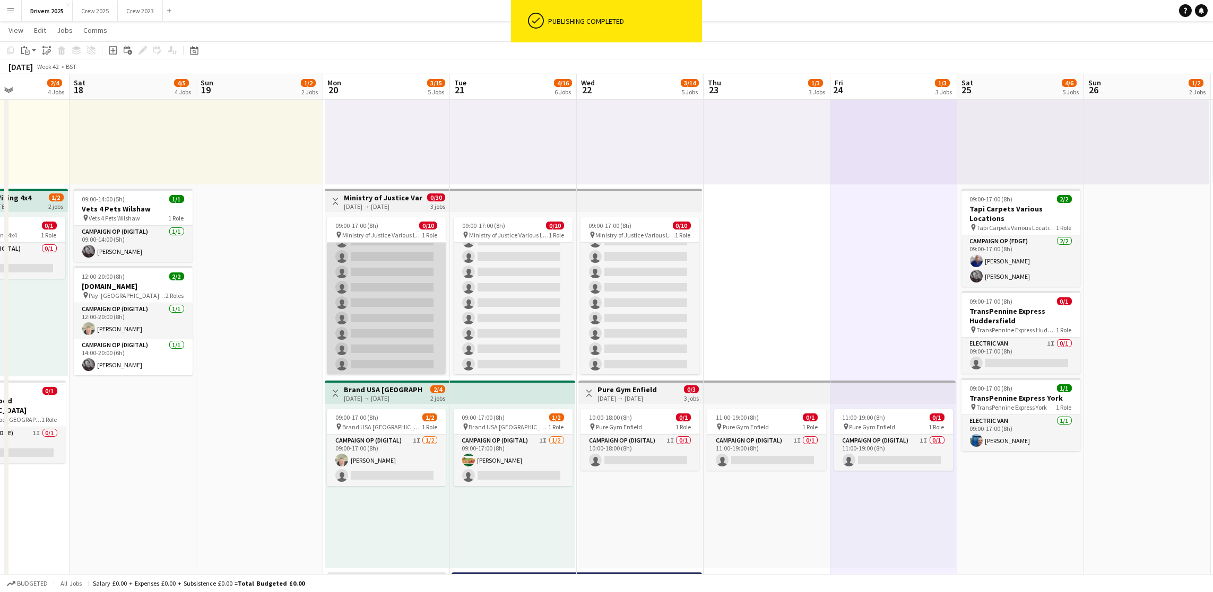
click at [369, 322] on app-card-role "Campaign Op (Digital) 0/10 09:00-17:00 (8h) single-neutral-actions single-neutr…" at bounding box center [386, 287] width 119 height 175
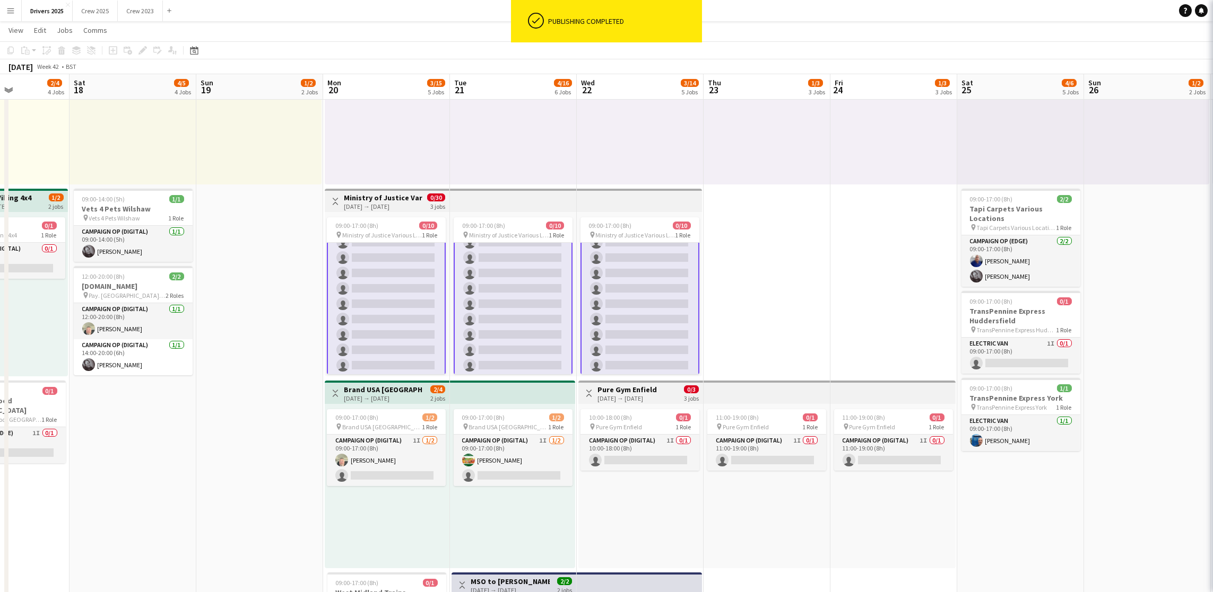
scroll to position [43, 0]
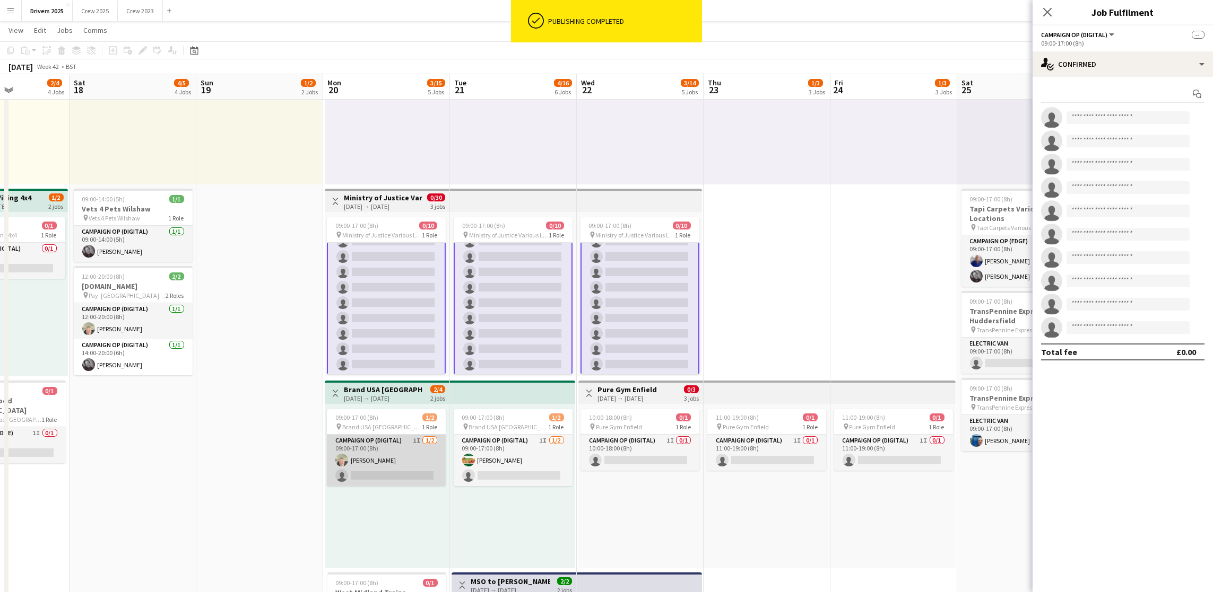
click at [402, 478] on app-card-role "Campaign Op (Digital) 1I [DATE] 09:00-17:00 (8h) [PERSON_NAME] single-neutral-a…" at bounding box center [386, 460] width 119 height 51
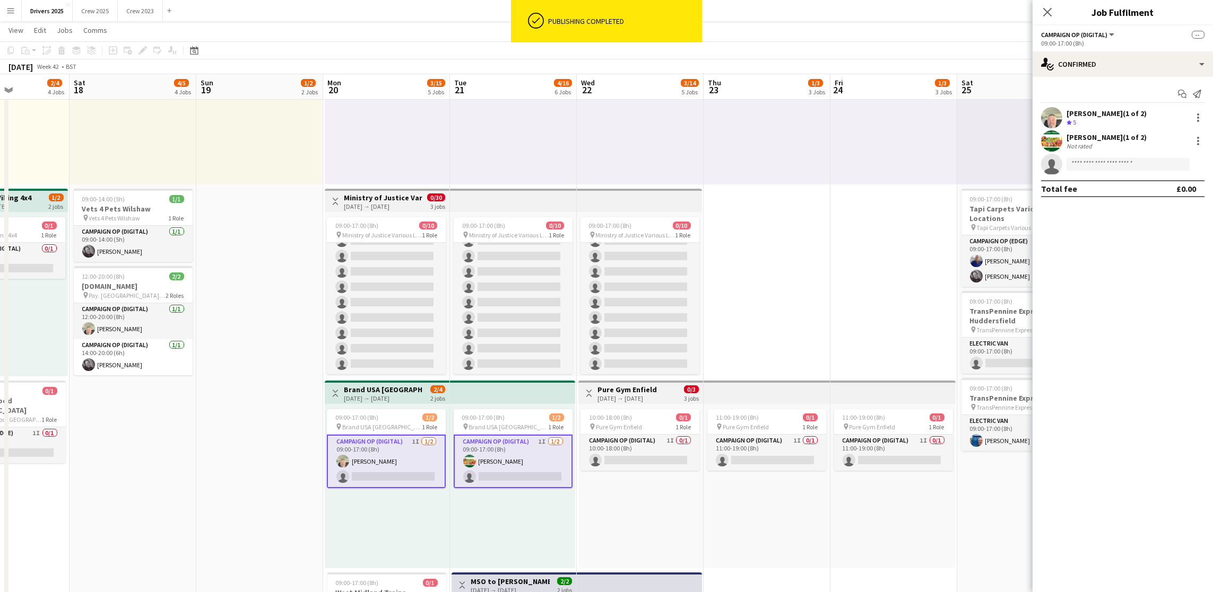
scroll to position [42, 0]
click at [1134, 67] on div "single-neutral-actions-check-2 Confirmed" at bounding box center [1122, 63] width 180 height 25
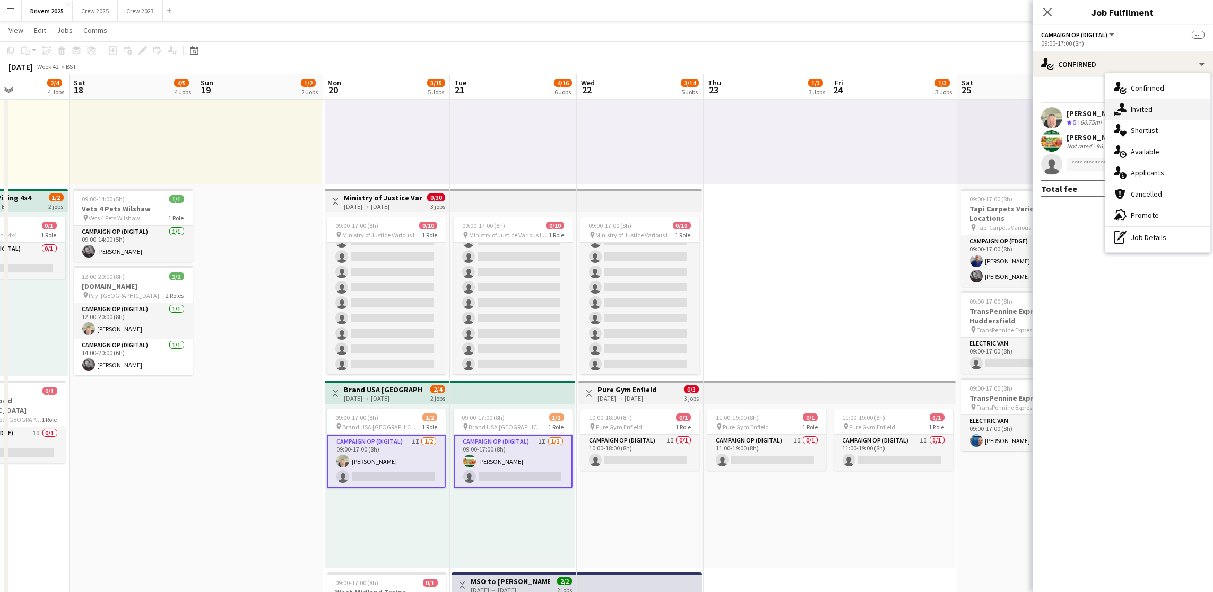
click at [1153, 108] on div "single-neutral-actions-share-1 Invited" at bounding box center [1157, 109] width 105 height 21
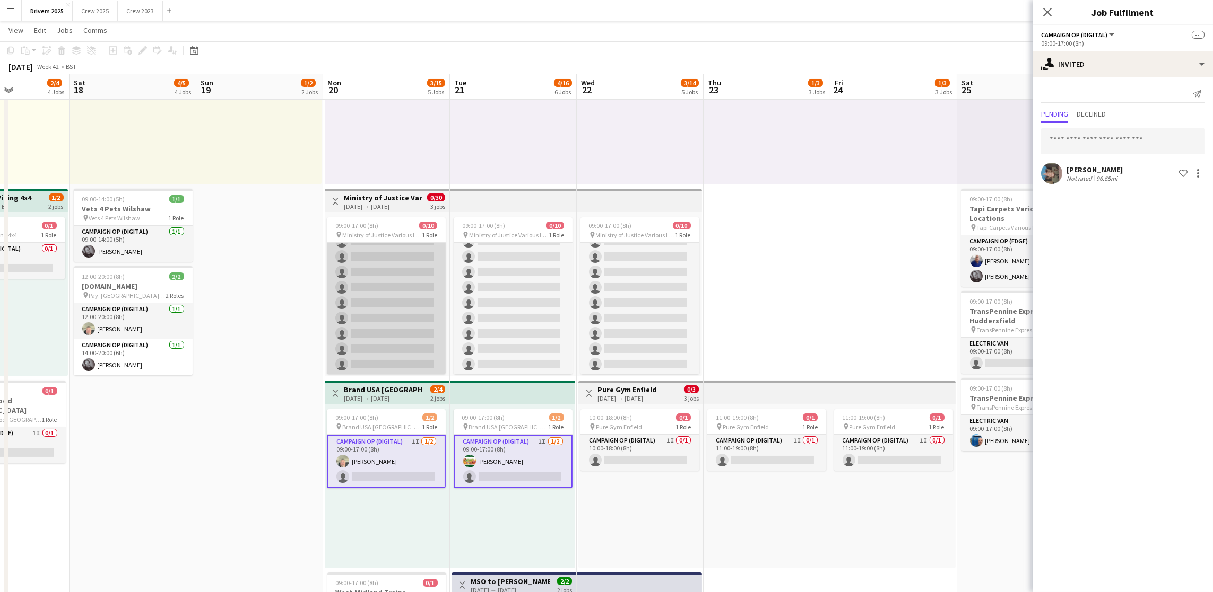
click at [402, 283] on app-card-role "Campaign Op (Digital) 0/10 09:00-17:00 (8h) single-neutral-actions single-neutr…" at bounding box center [386, 287] width 119 height 175
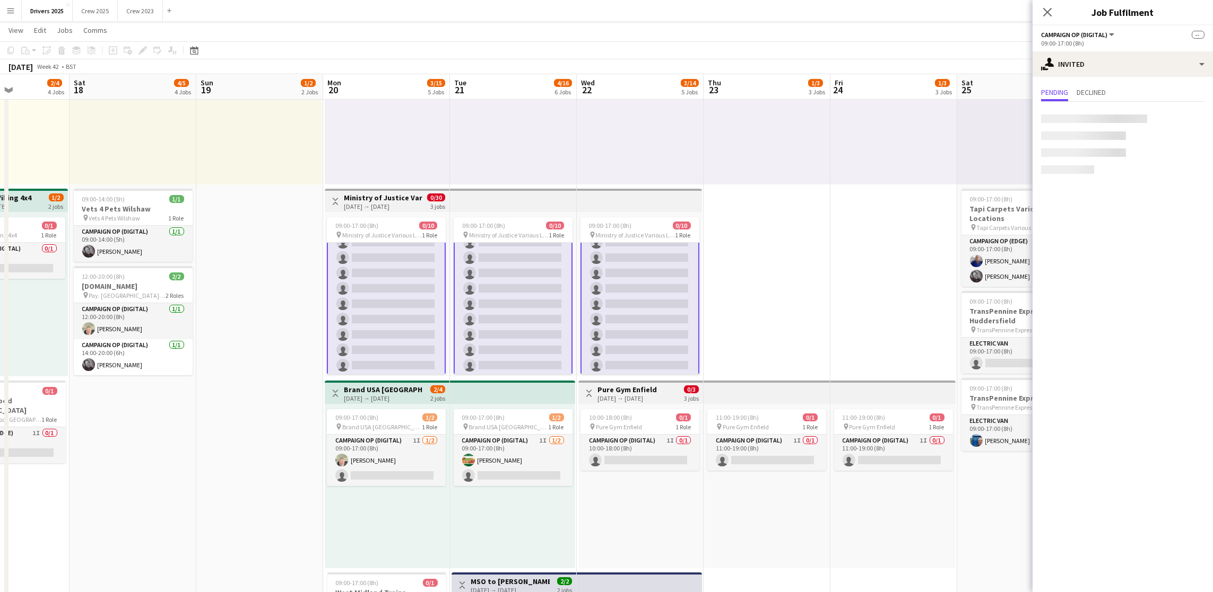
scroll to position [43, 0]
click at [1108, 116] on input "text" at bounding box center [1122, 119] width 163 height 27
type input "***"
click at [1080, 150] on span "[EMAIL_ADDRESS][DOMAIN_NAME]" at bounding box center [1122, 154] width 146 height 8
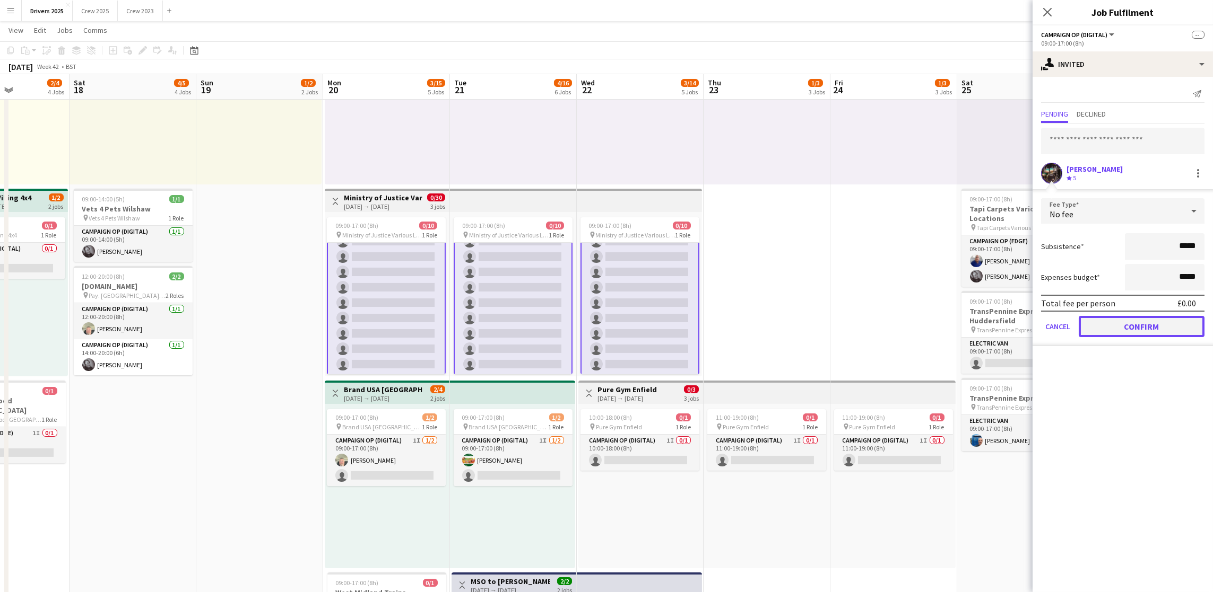
click at [1113, 327] on button "Confirm" at bounding box center [1141, 326] width 126 height 21
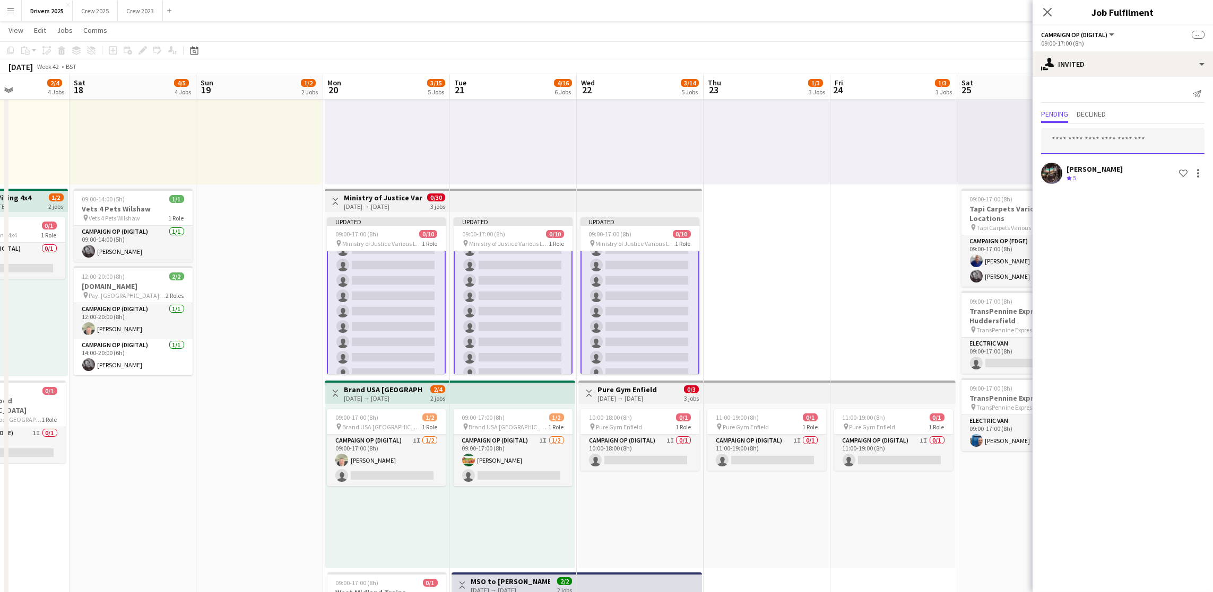
click at [1157, 143] on input "text" at bounding box center [1122, 141] width 163 height 27
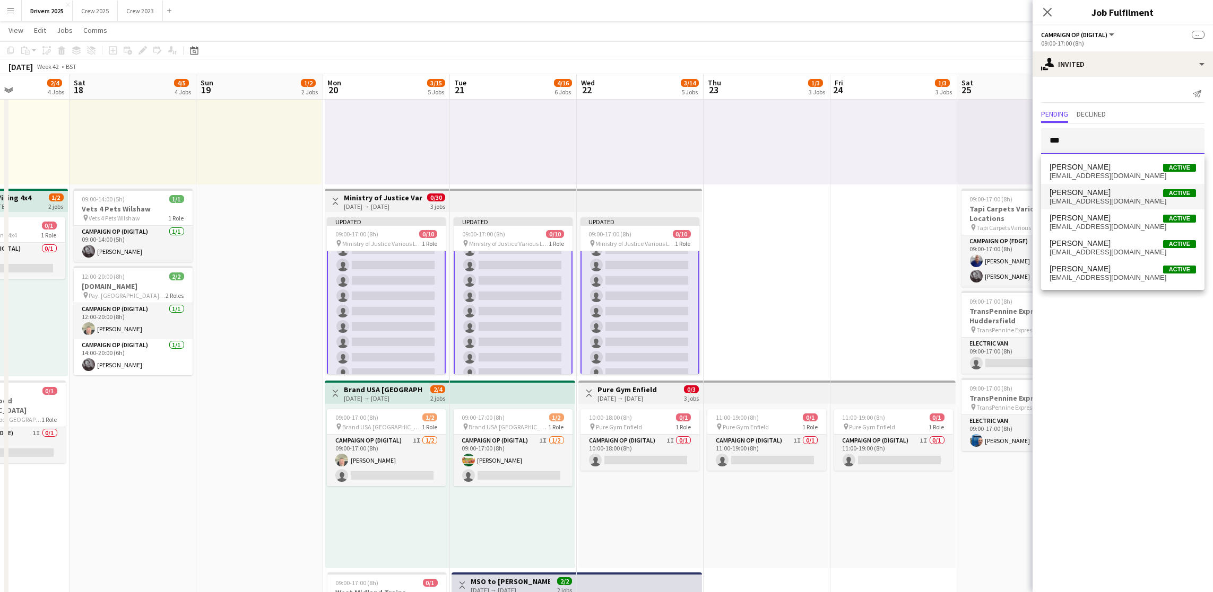
type input "***"
click at [1091, 193] on span "[PERSON_NAME]" at bounding box center [1079, 192] width 61 height 9
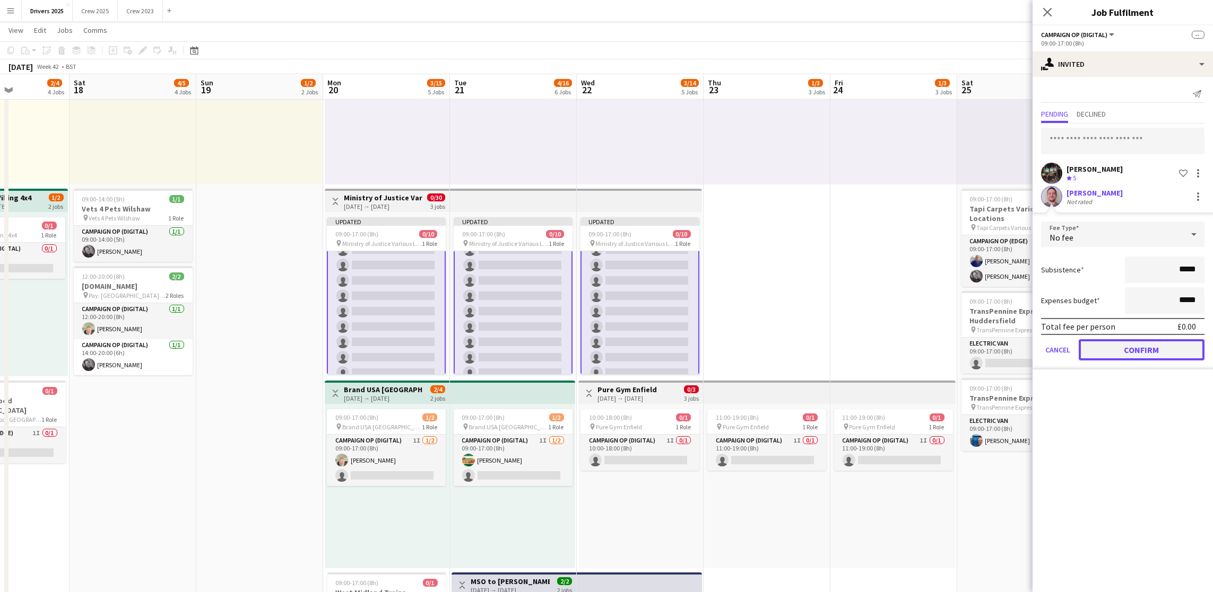
click at [1100, 346] on button "Confirm" at bounding box center [1141, 349] width 126 height 21
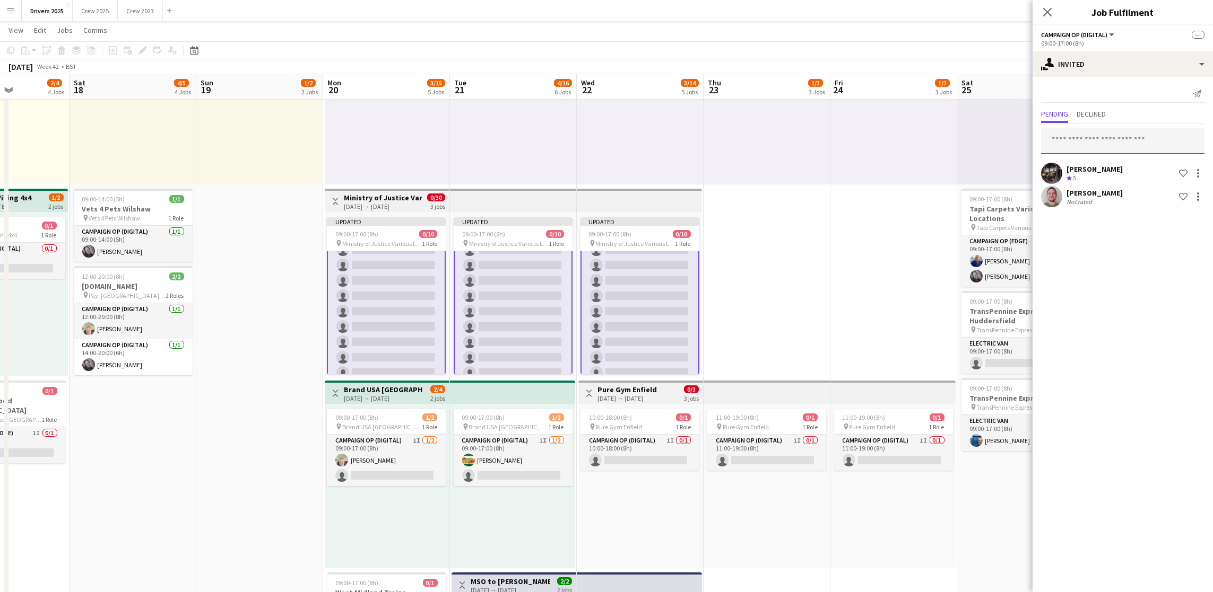
click at [1093, 140] on input "text" at bounding box center [1122, 141] width 163 height 27
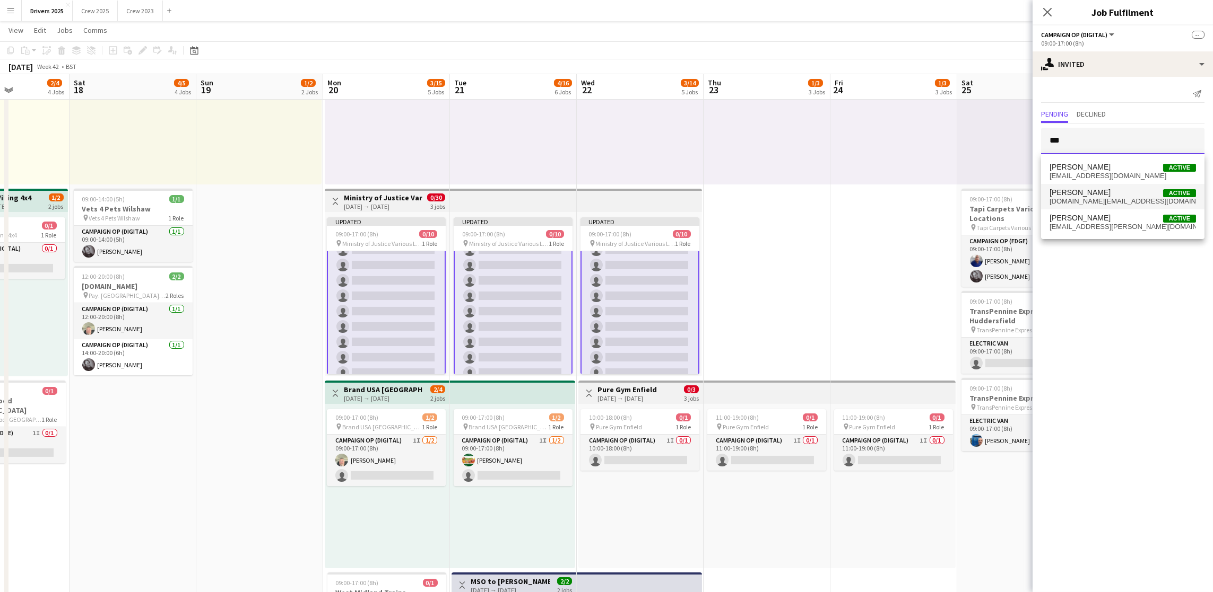
type input "***"
click at [1079, 197] on span "[DOMAIN_NAME][EMAIL_ADDRESS][DOMAIN_NAME]" at bounding box center [1122, 201] width 146 height 8
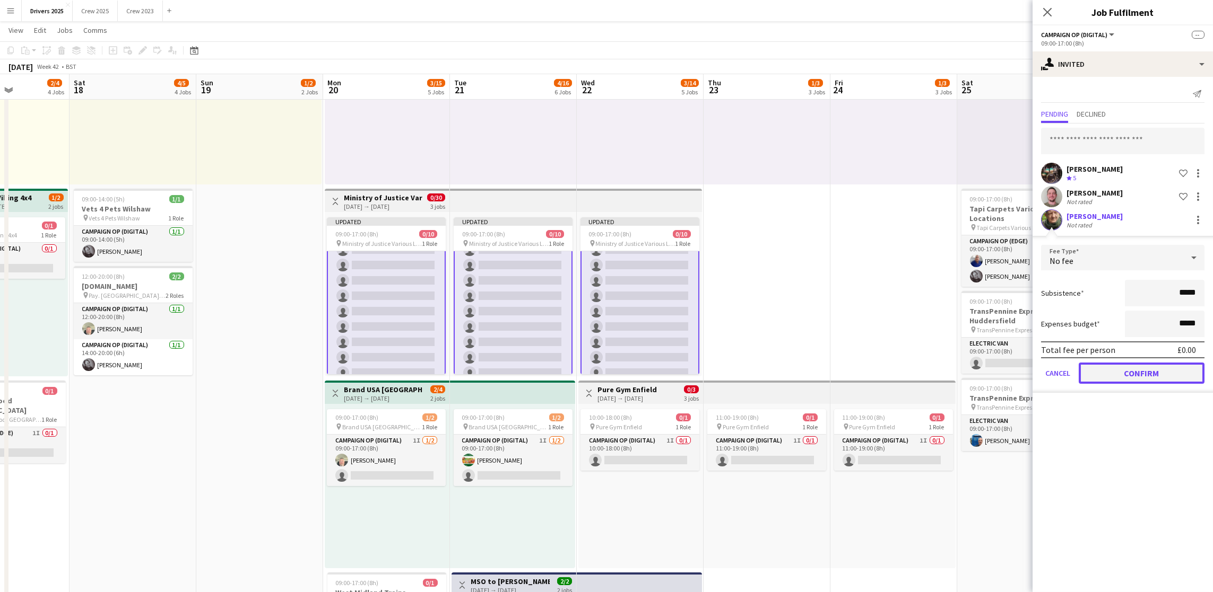
click at [1114, 374] on button "Confirm" at bounding box center [1141, 373] width 126 height 21
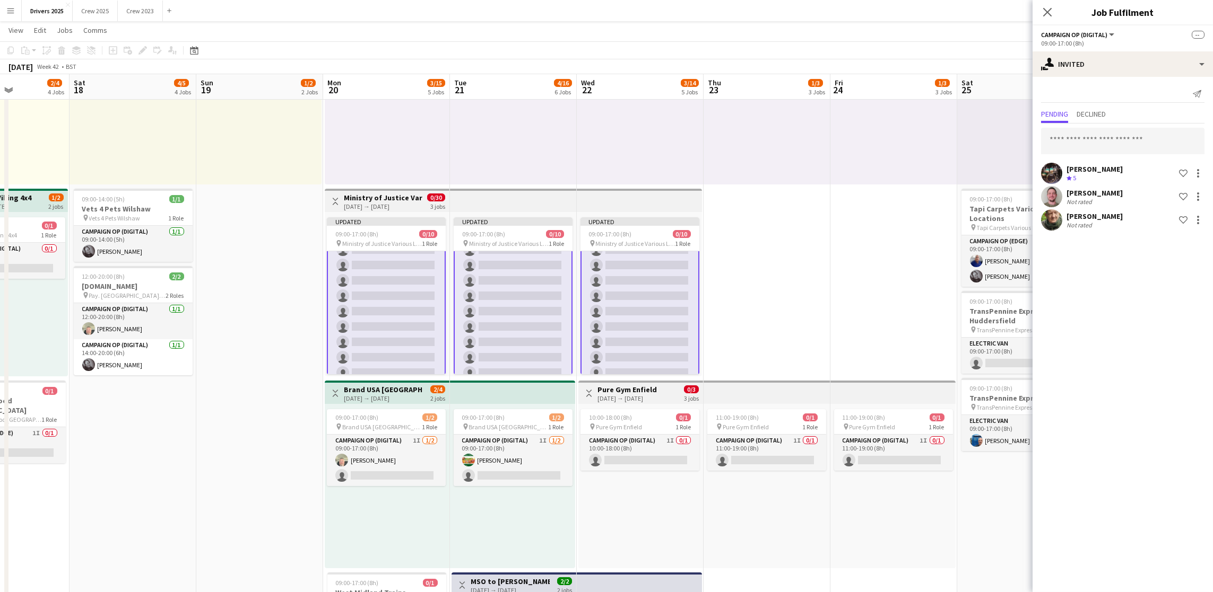
click at [398, 306] on app-card-role "Campaign Op (Digital) 3I 0/10 09:00-17:00 (8h) single-neutral-actions single-ne…" at bounding box center [386, 296] width 119 height 177
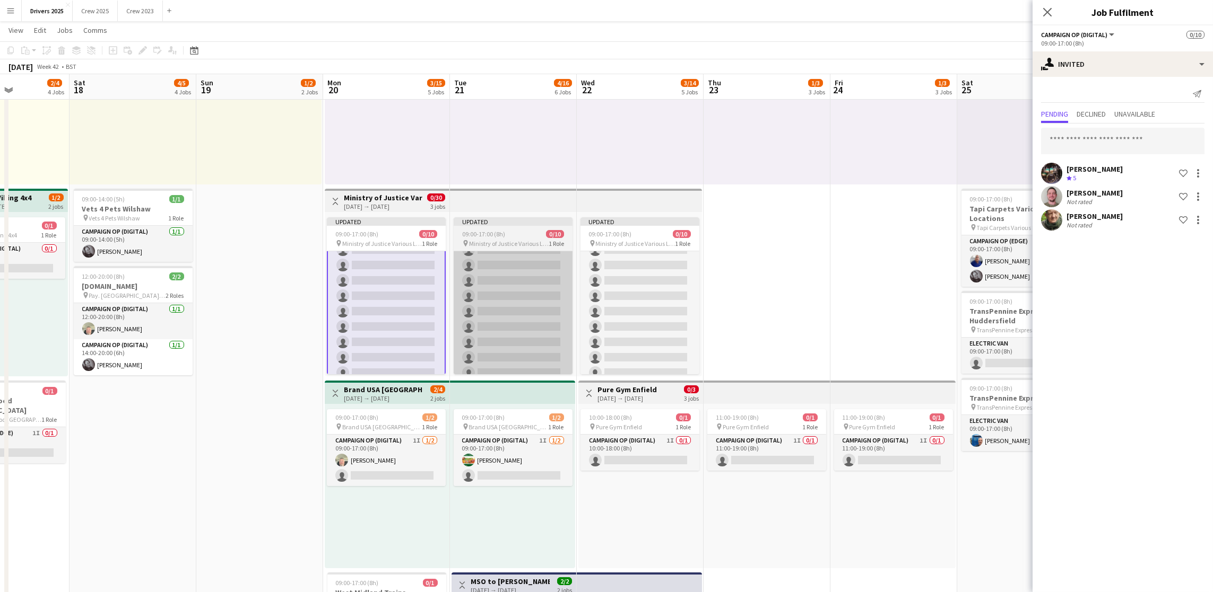
scroll to position [42, 0]
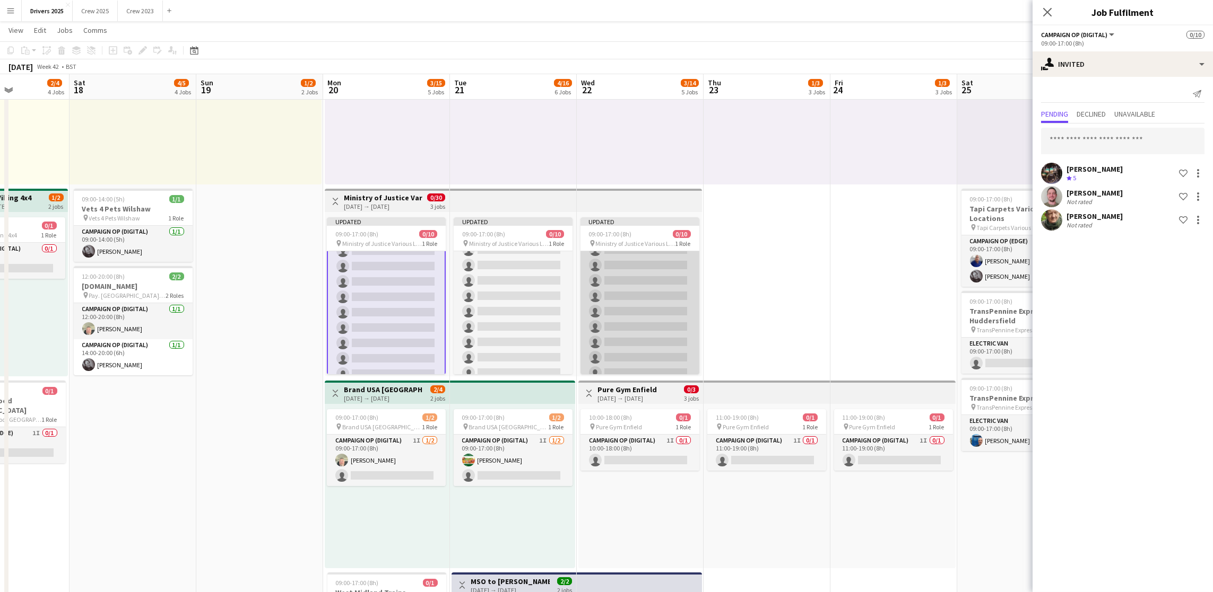
click at [629, 313] on app-card-role "Campaign Op (Digital) 3I 0/10 09:00-17:00 (8h) single-neutral-actions single-ne…" at bounding box center [639, 296] width 119 height 175
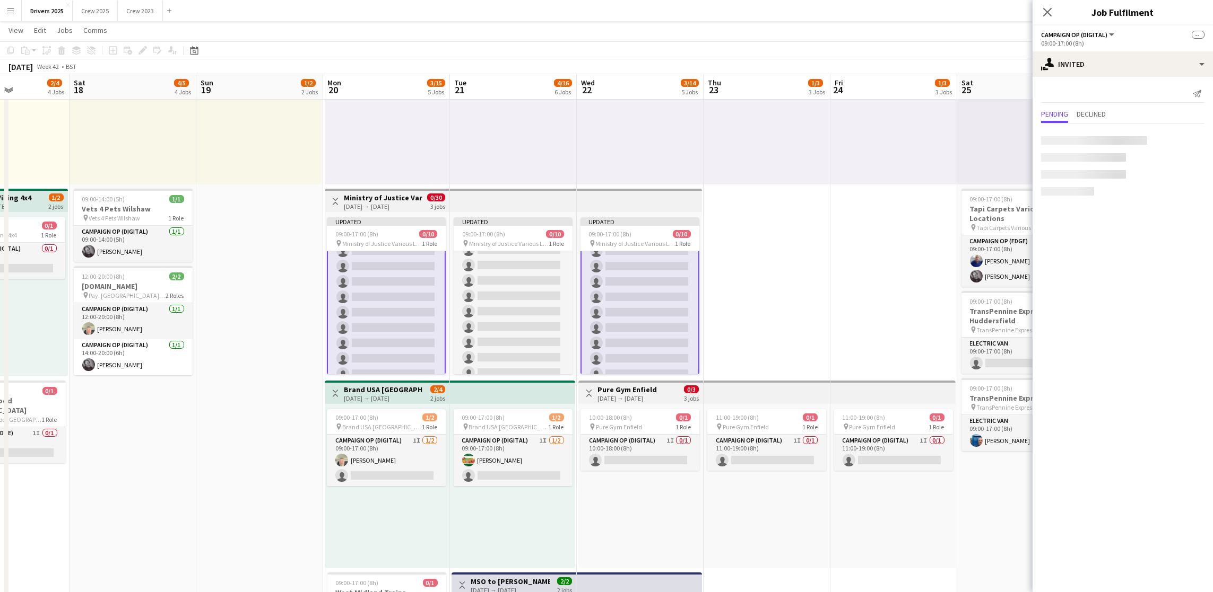
scroll to position [43, 0]
click at [1108, 147] on input "text" at bounding box center [1122, 141] width 163 height 27
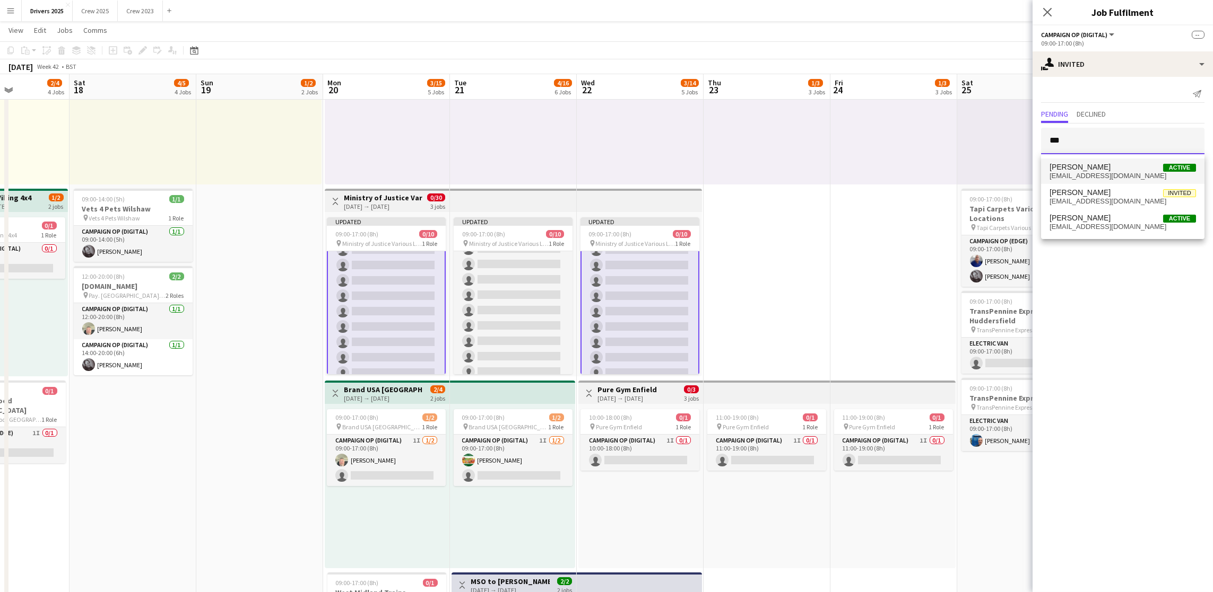
type input "***"
click at [1106, 177] on span "[EMAIL_ADDRESS][DOMAIN_NAME]" at bounding box center [1122, 176] width 146 height 8
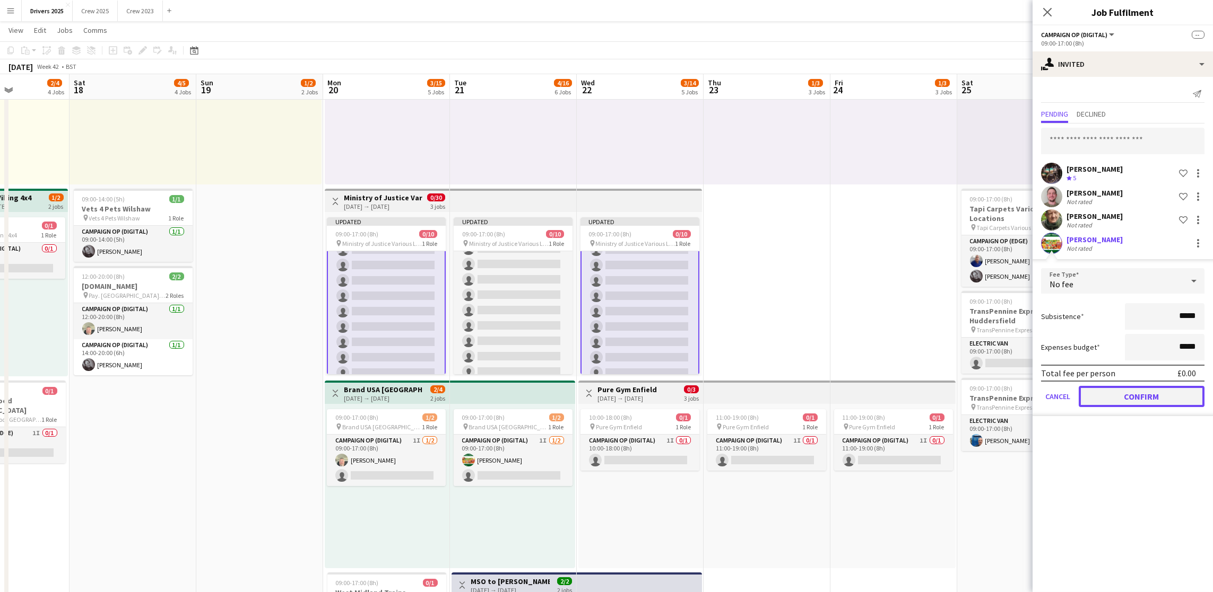
click at [1149, 393] on button "Confirm" at bounding box center [1141, 396] width 126 height 21
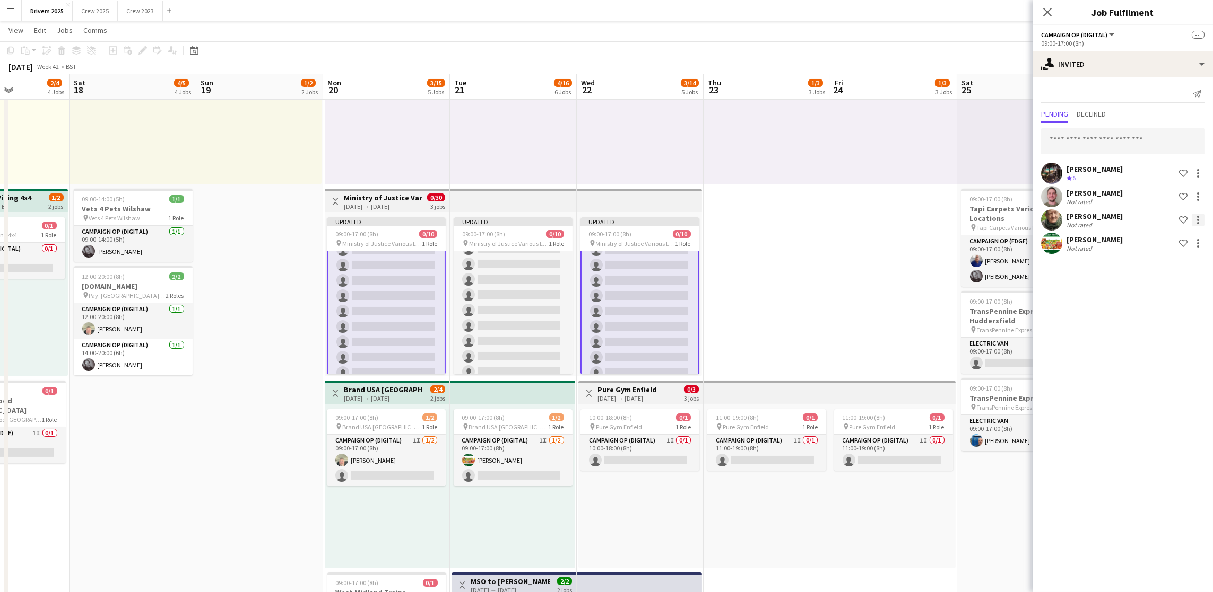
click at [1197, 220] on div at bounding box center [1198, 220] width 2 height 2
click at [1161, 310] on button "Cancel invitation" at bounding box center [1164, 315] width 80 height 25
click at [1114, 127] on div "[PERSON_NAME] Crew rating 5 Shortlist crew [PERSON_NAME] Not rated Shortlist cr…" at bounding box center [1122, 178] width 180 height 109
click at [1114, 138] on input "text" at bounding box center [1122, 141] width 163 height 27
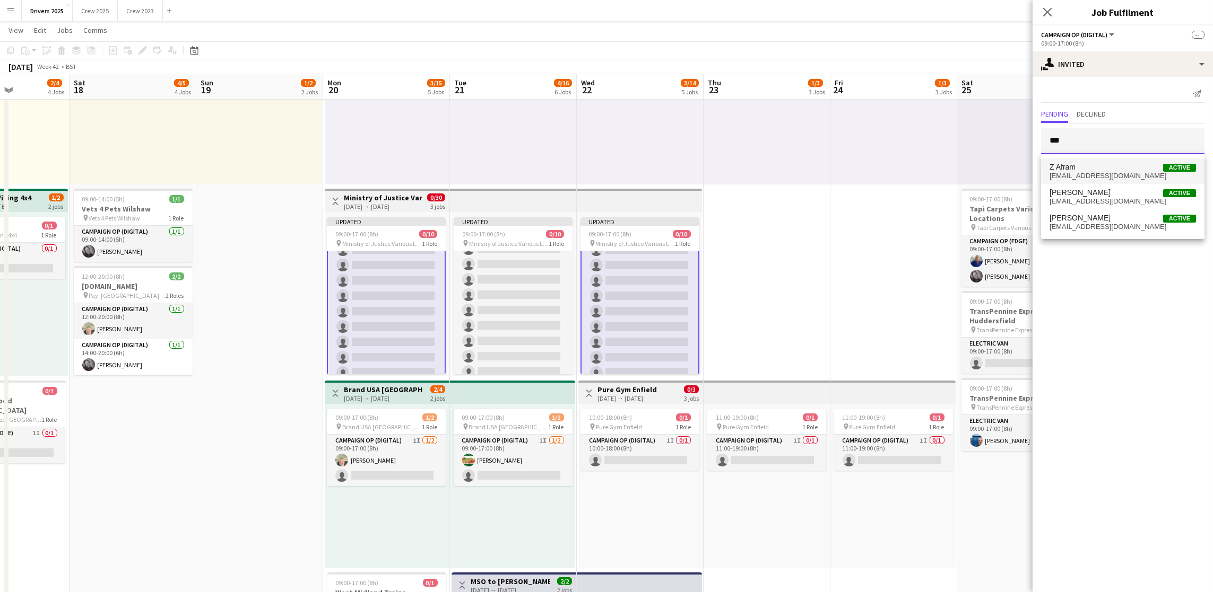
type input "***"
click at [1097, 163] on span "Z Afram Active" at bounding box center [1122, 167] width 146 height 9
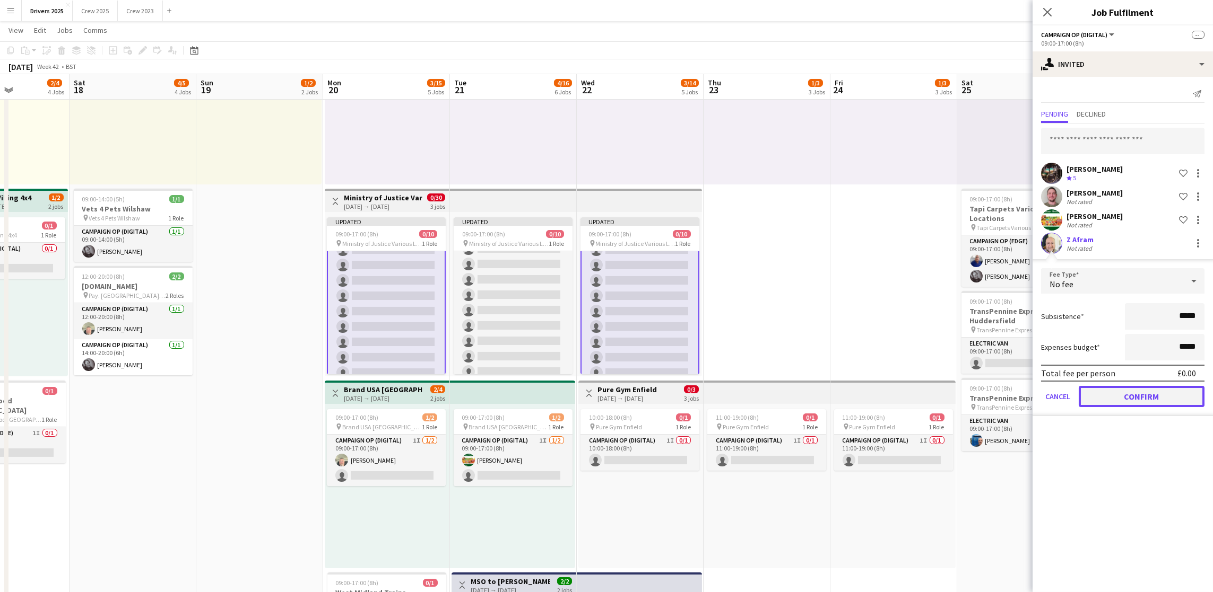
click at [1120, 389] on button "Confirm" at bounding box center [1141, 396] width 126 height 21
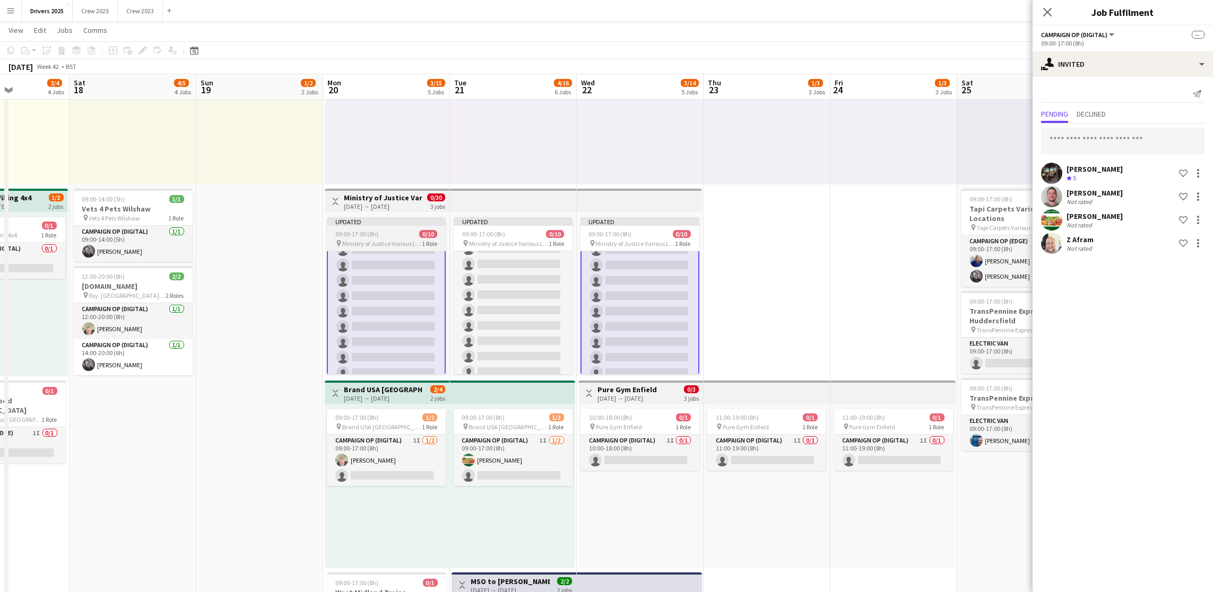
click at [374, 234] on span "09:00-17:00 (8h)" at bounding box center [356, 234] width 43 height 8
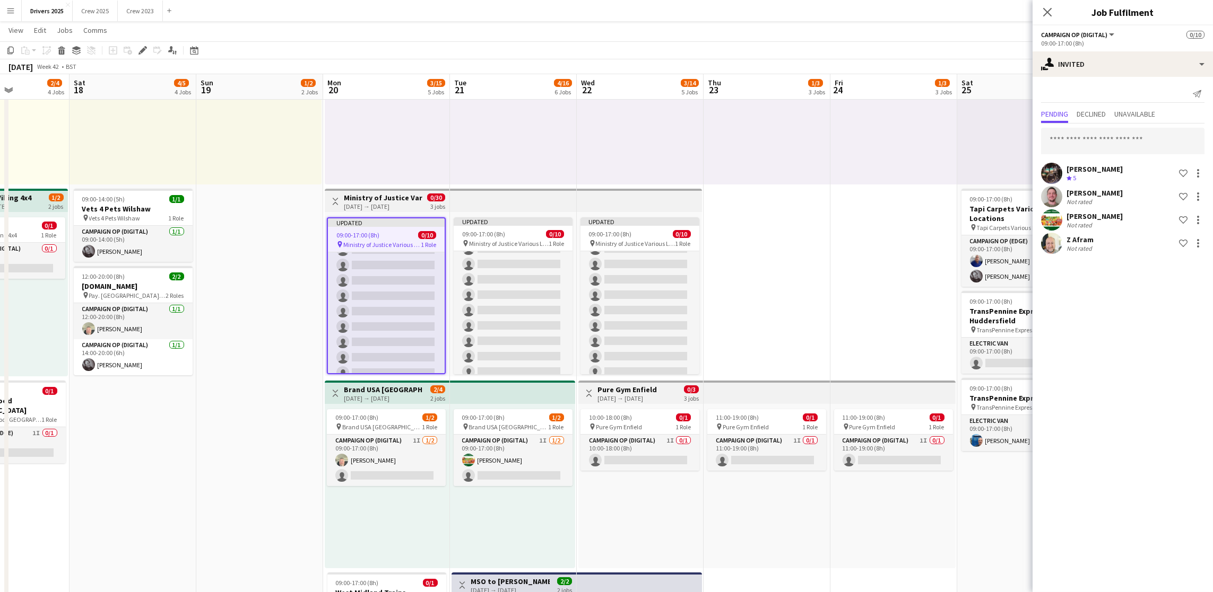
scroll to position [42, 0]
click at [370, 234] on span "09:00-17:00 (8h)" at bounding box center [357, 235] width 43 height 8
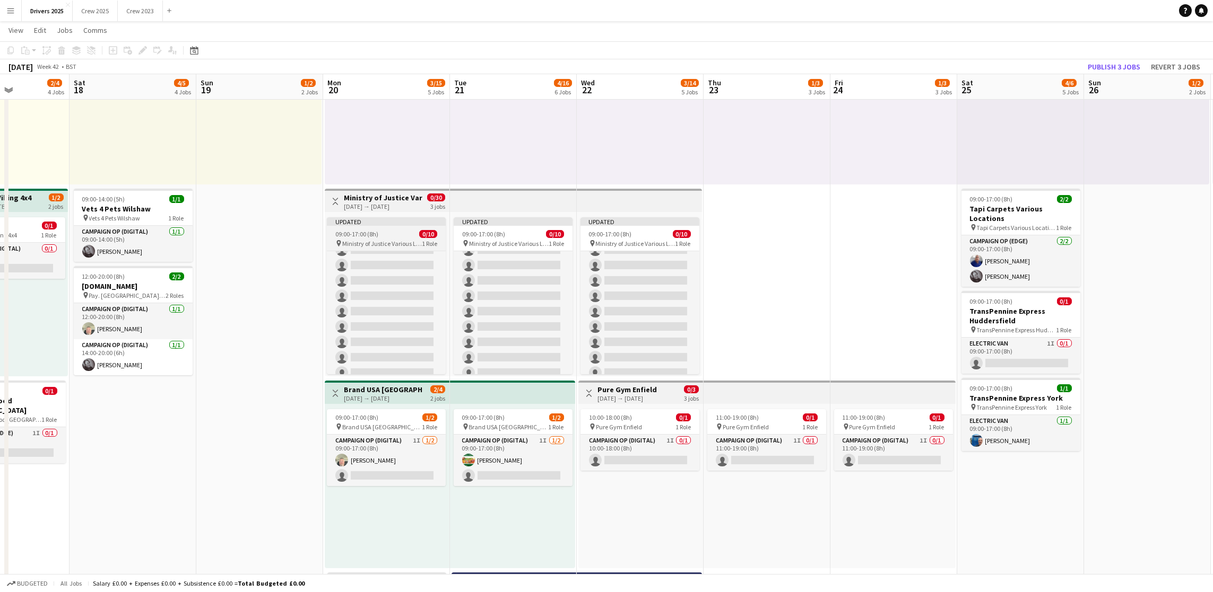
click at [370, 234] on span "09:00-17:00 (8h)" at bounding box center [356, 234] width 43 height 8
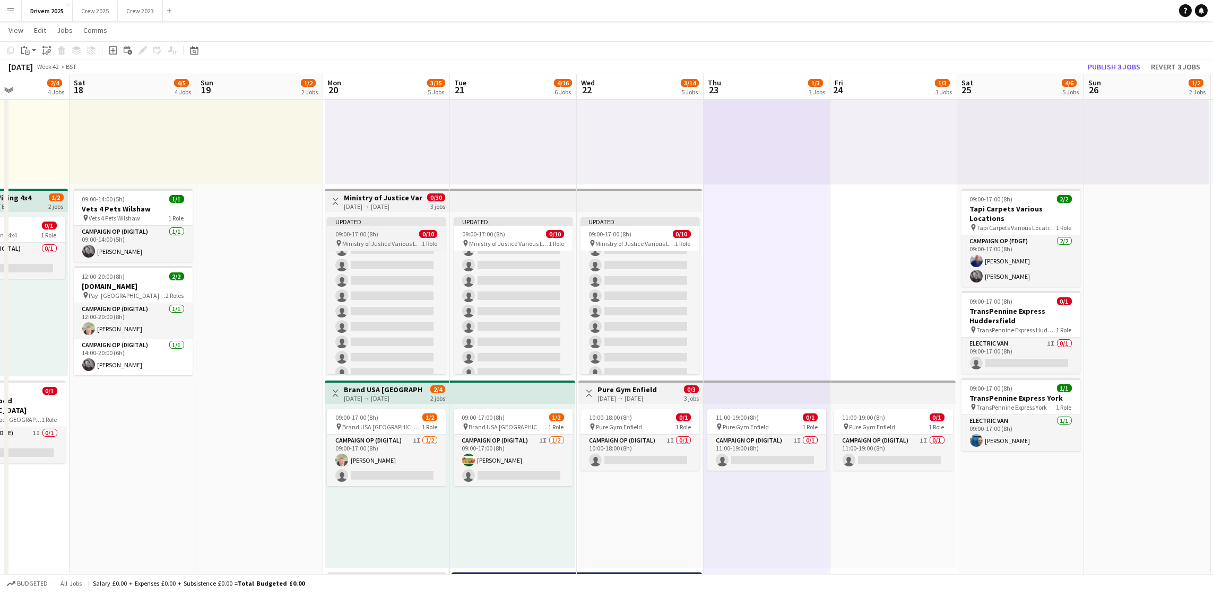
click at [367, 236] on span "09:00-17:00 (8h)" at bounding box center [356, 234] width 43 height 8
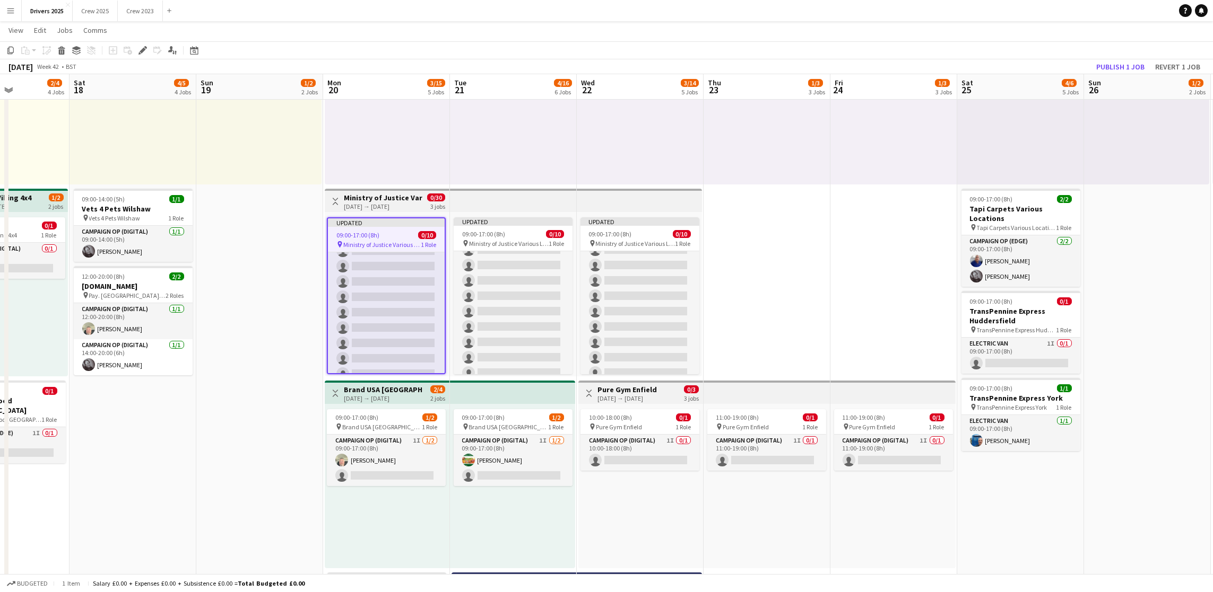
click at [382, 196] on h3 "Ministry of Justice Various Locations" at bounding box center [383, 198] width 79 height 10
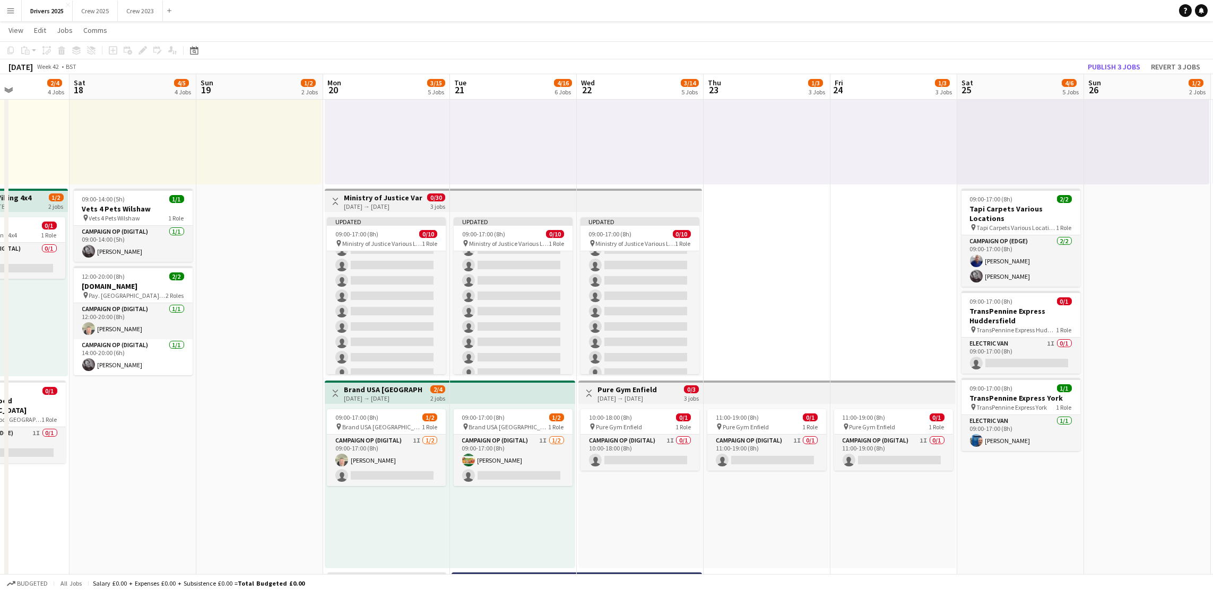
click at [379, 193] on div "Toggle View Ministry of Justice Various Locations [DATE] → [DATE] 0/30 3 jobs" at bounding box center [387, 202] width 116 height 18
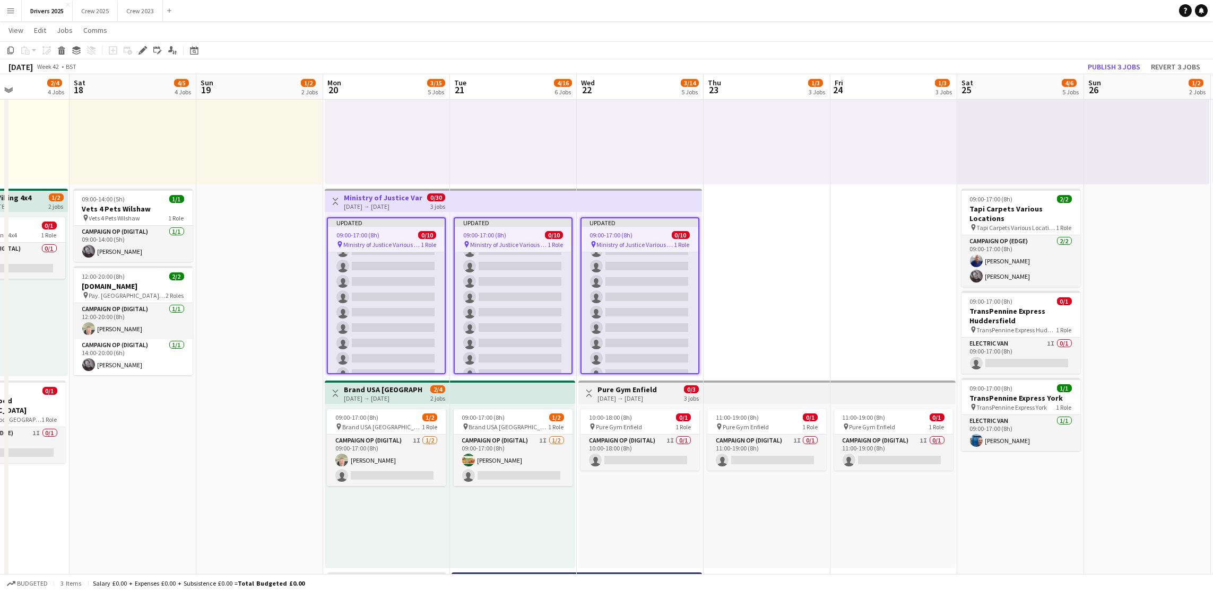
click at [141, 42] on app-toolbar "Copy Paste Paste Ctrl+V Paste with crew Ctrl+Shift+V Paste linked Job [GEOGRAPH…" at bounding box center [606, 50] width 1213 height 18
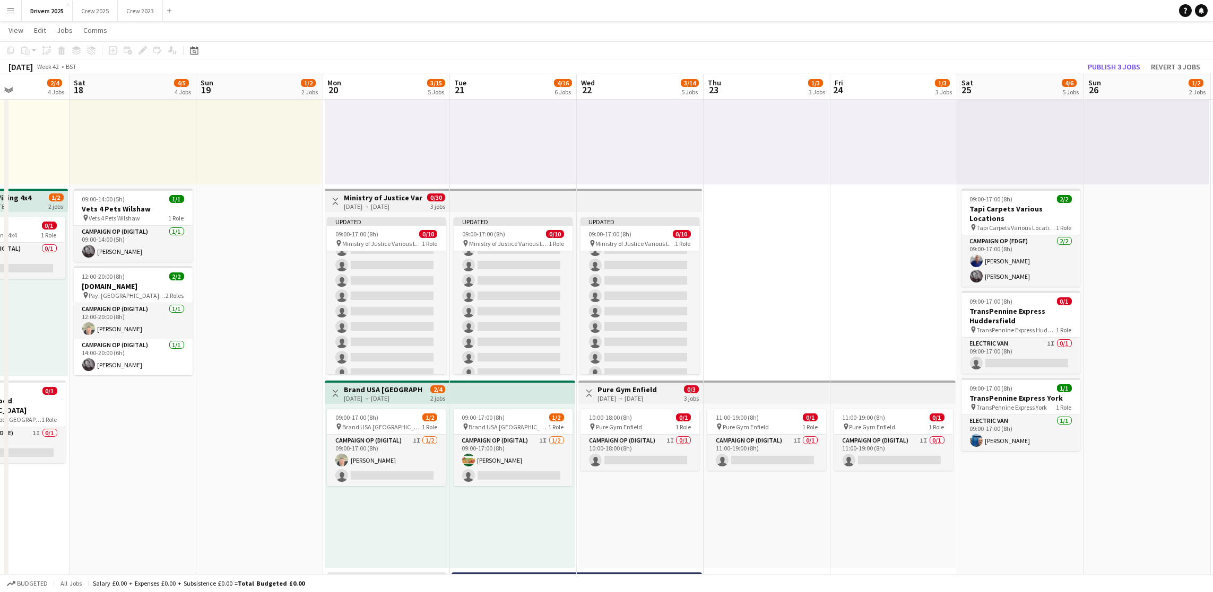
click at [376, 195] on h3 "Ministry of Justice Various Locations" at bounding box center [383, 198] width 79 height 10
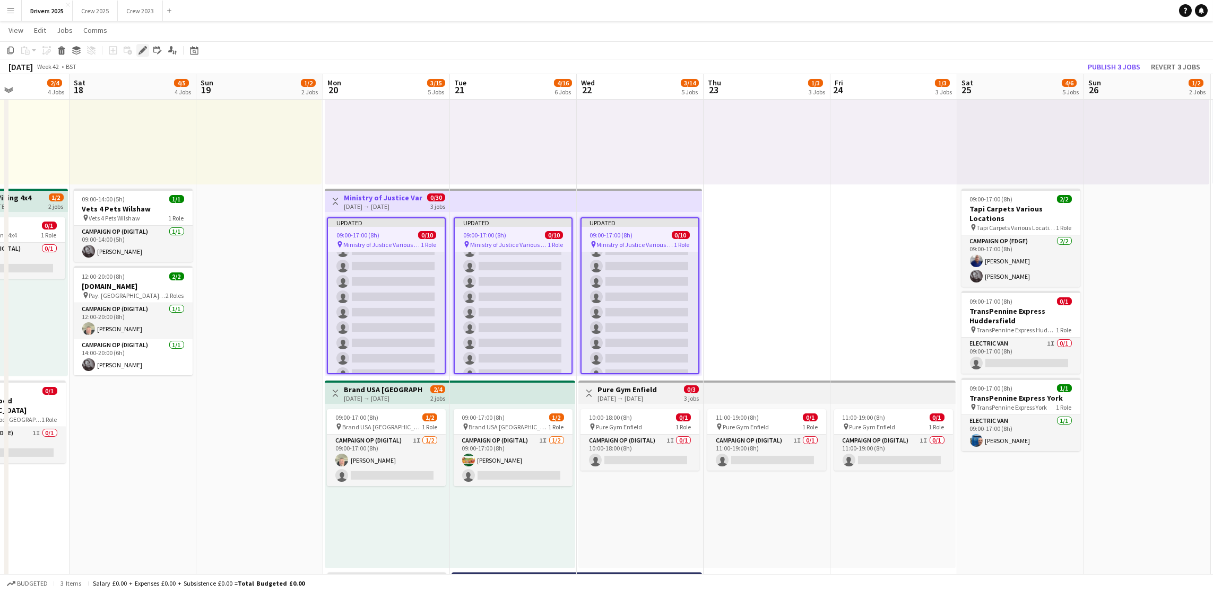
click at [138, 49] on icon "Edit" at bounding box center [142, 50] width 8 height 8
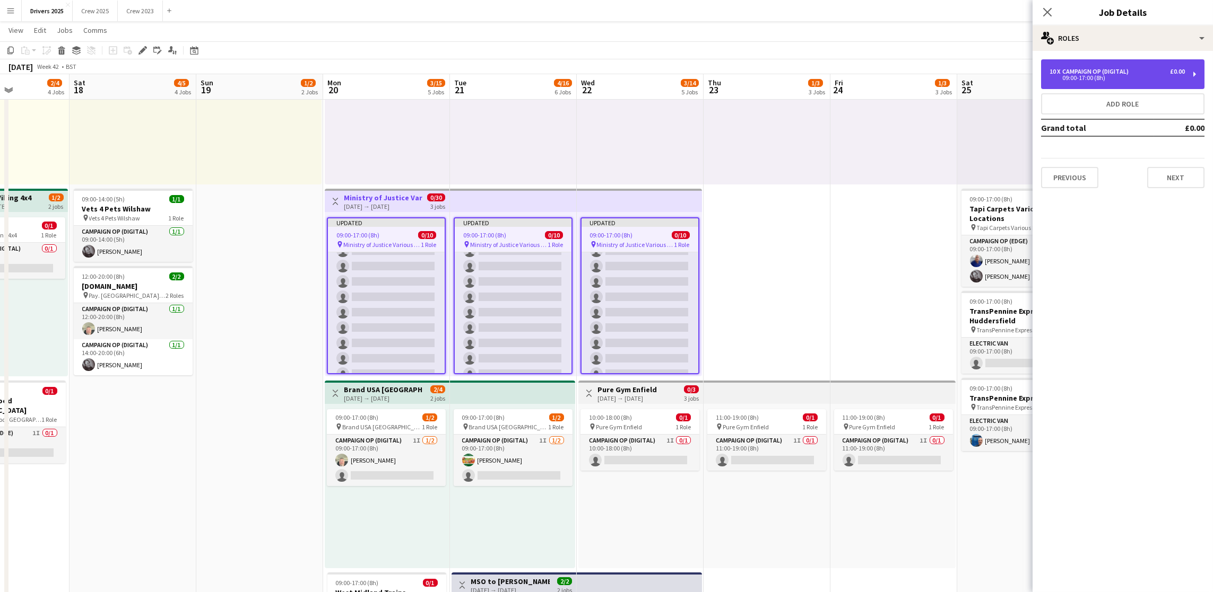
click at [1134, 81] on div "10 x Campaign Op (Digital) £0.00 09:00-17:00 (8h)" at bounding box center [1122, 74] width 163 height 30
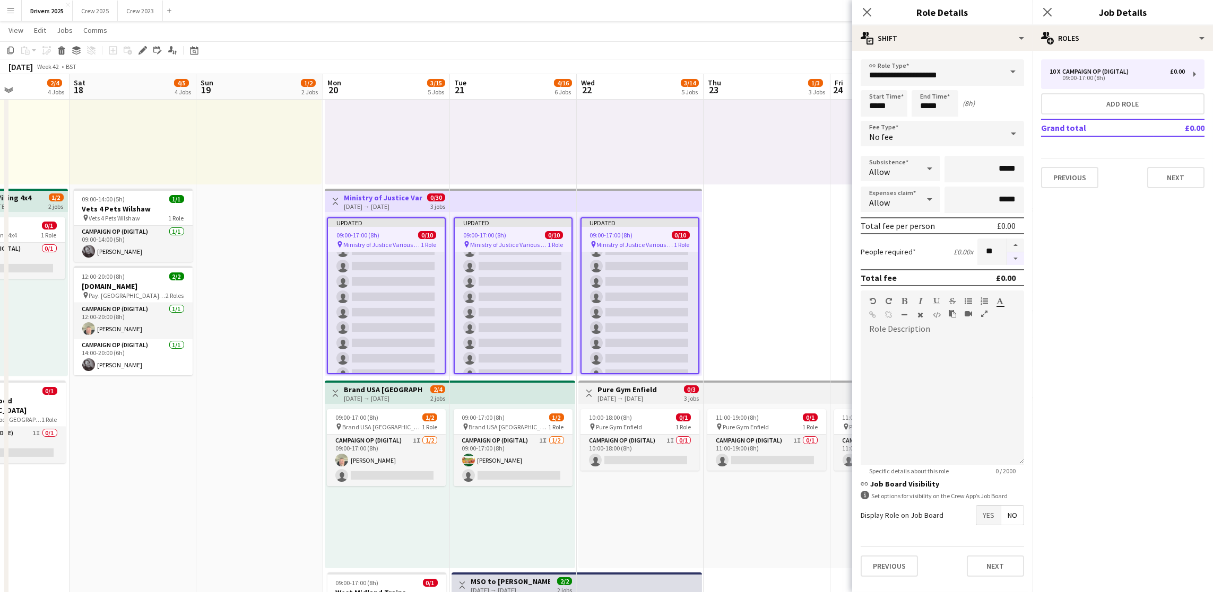
click at [1011, 255] on button "button" at bounding box center [1015, 258] width 17 height 13
type input "*"
click at [1120, 104] on button "Add role" at bounding box center [1122, 103] width 163 height 21
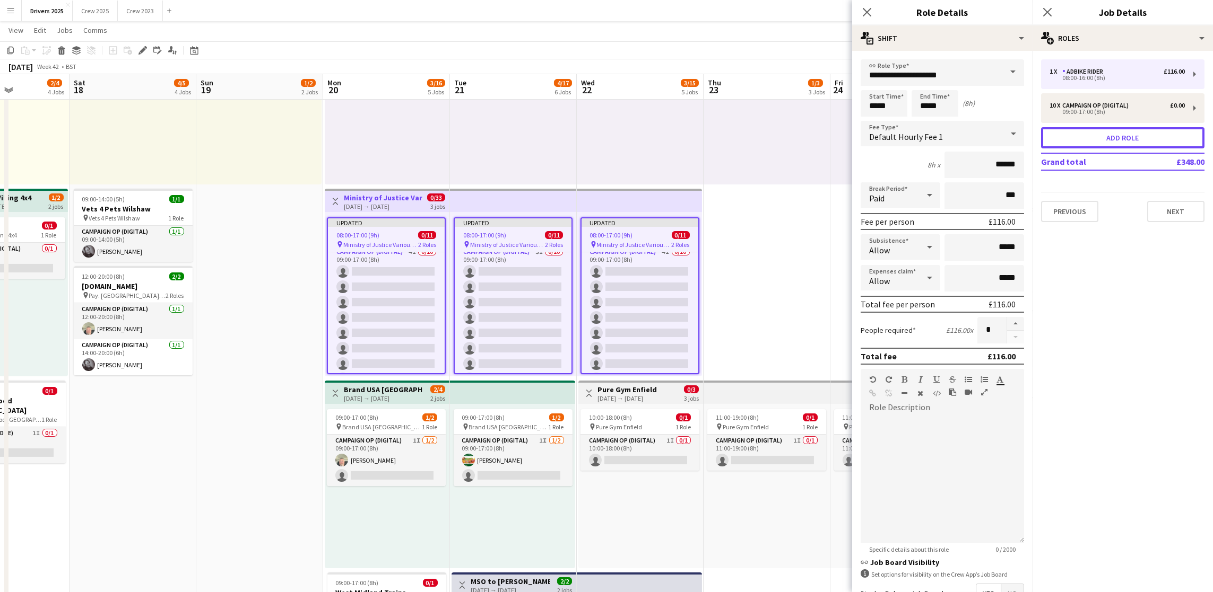
type input "**********"
type input "*****"
type input "*"
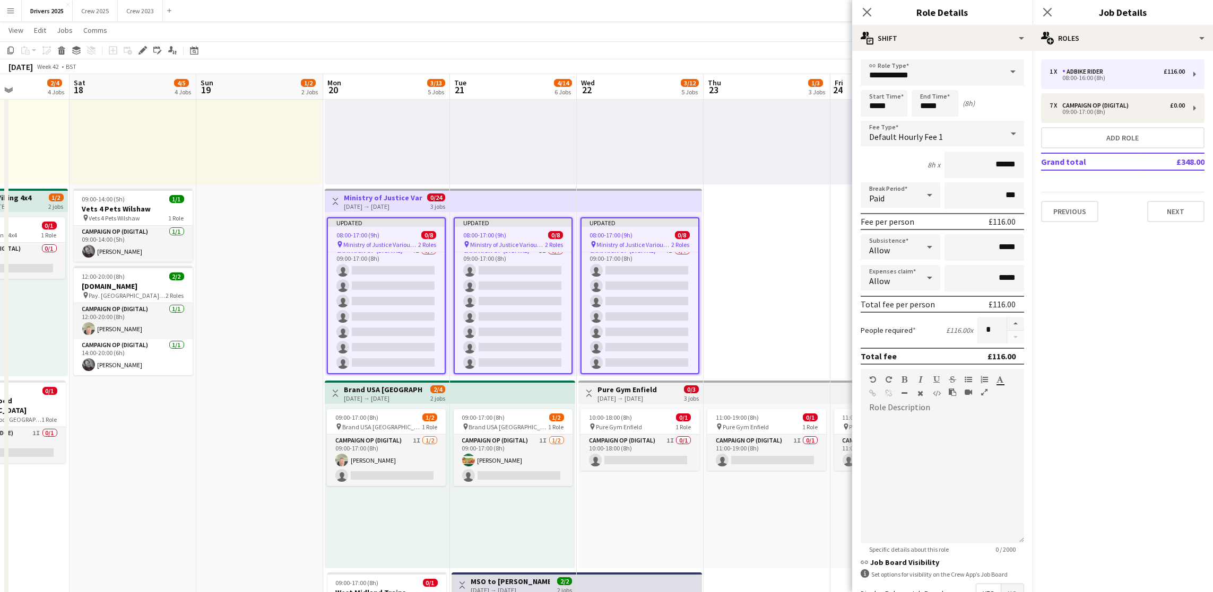
click at [1001, 78] on span at bounding box center [1012, 71] width 22 height 25
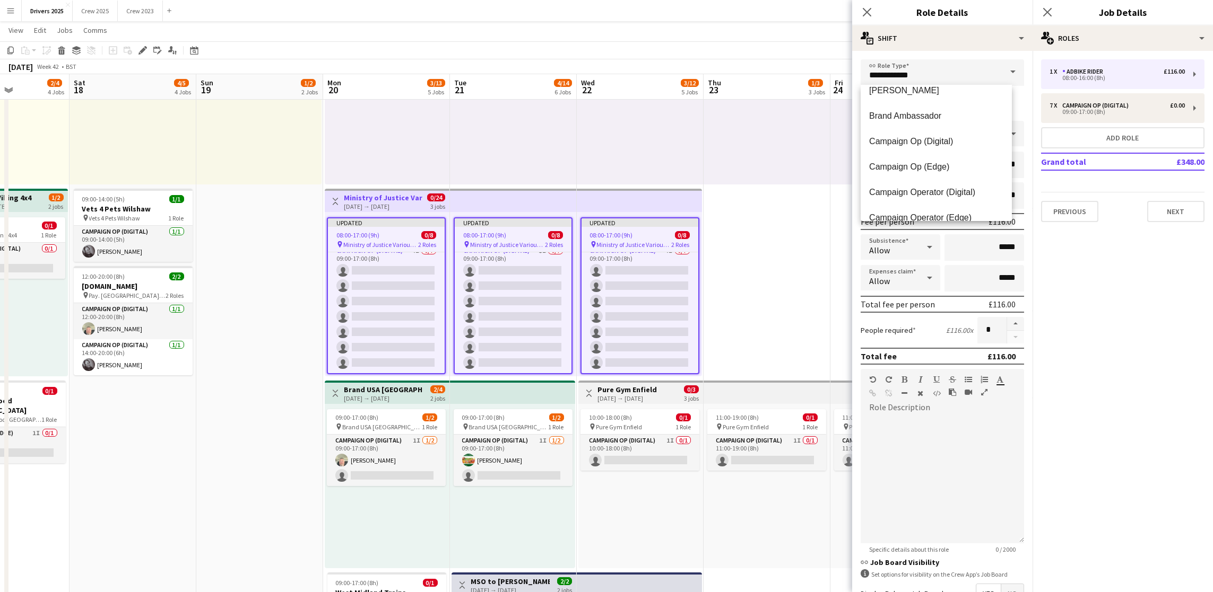
scroll to position [95, 0]
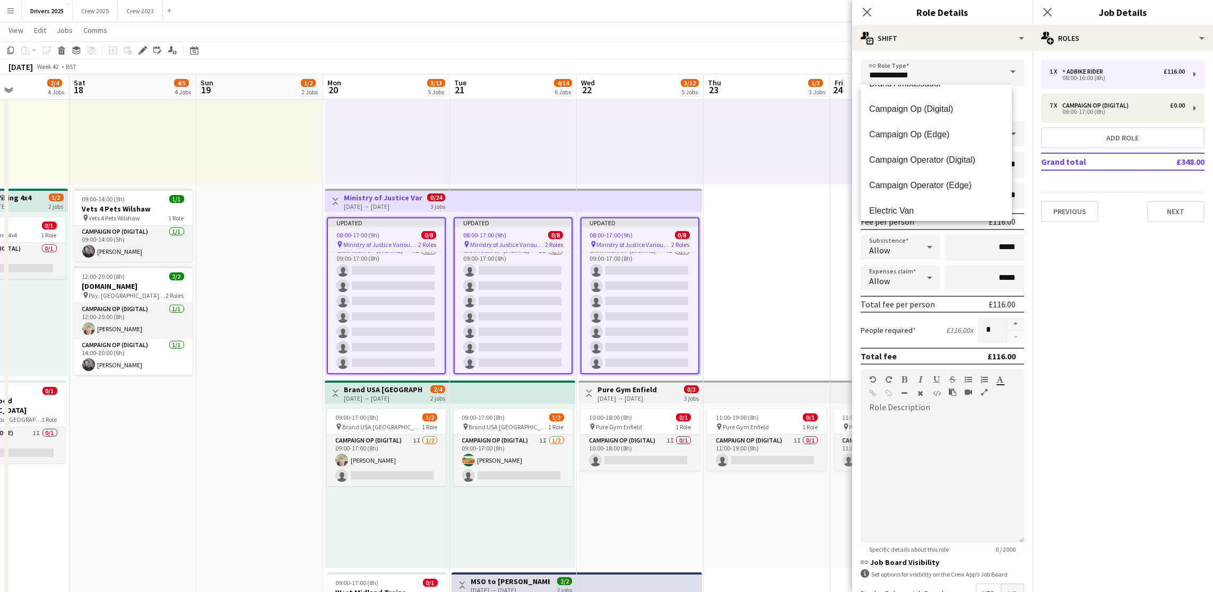
click at [926, 204] on mat-option "Electric Van" at bounding box center [935, 210] width 151 height 25
type input "**********"
type input "*****"
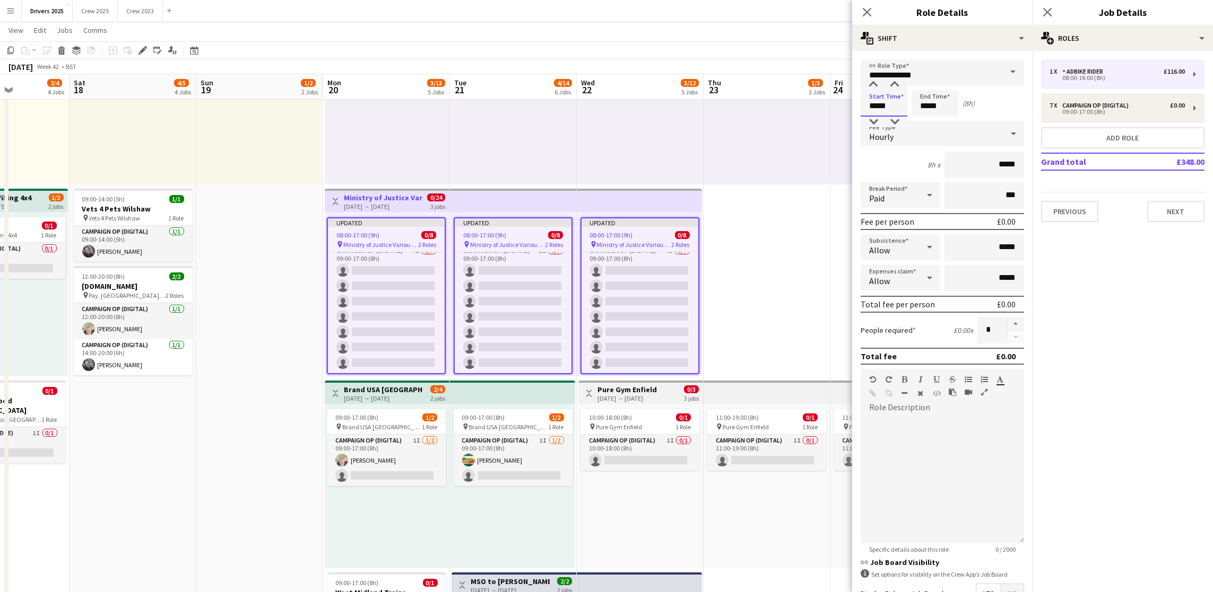
drag, startPoint x: 896, startPoint y: 102, endPoint x: 800, endPoint y: 101, distance: 96.5
type input "*****"
click at [871, 85] on div at bounding box center [872, 85] width 21 height 11
drag, startPoint x: 949, startPoint y: 108, endPoint x: 897, endPoint y: 102, distance: 52.3
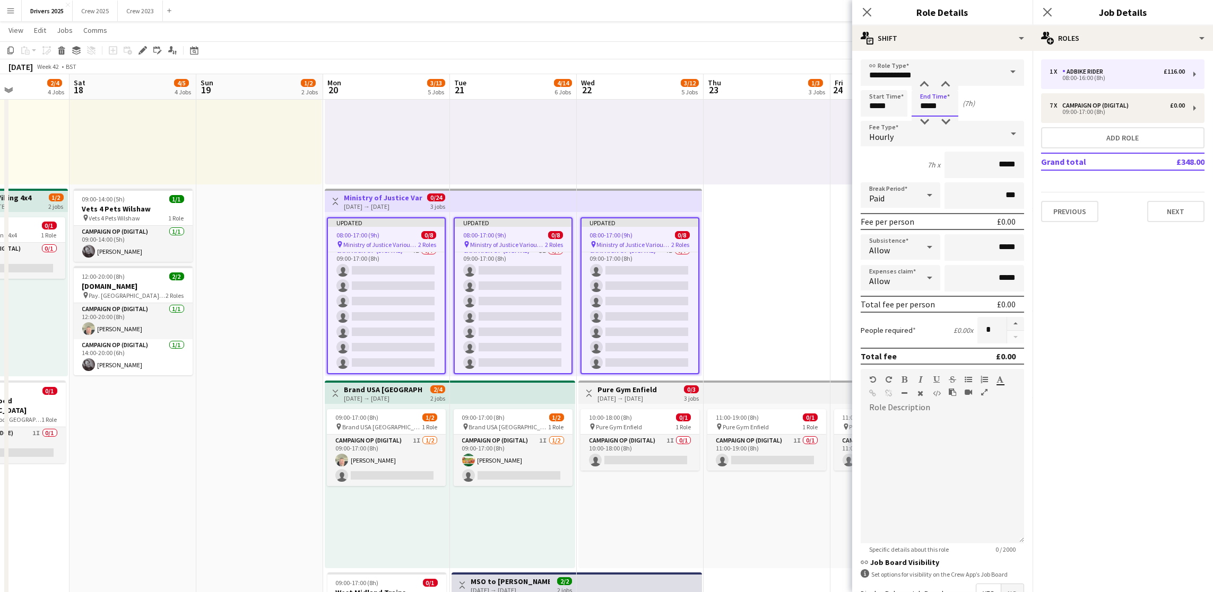
click at [897, 103] on div "Start Time ***** End Time ***** (7h)" at bounding box center [941, 103] width 163 height 27
type input "*****"
click at [921, 84] on div at bounding box center [923, 85] width 21 height 11
click at [963, 130] on div "Hourly" at bounding box center [931, 133] width 142 height 25
click at [928, 208] on mat-option "No fee" at bounding box center [935, 216] width 151 height 27
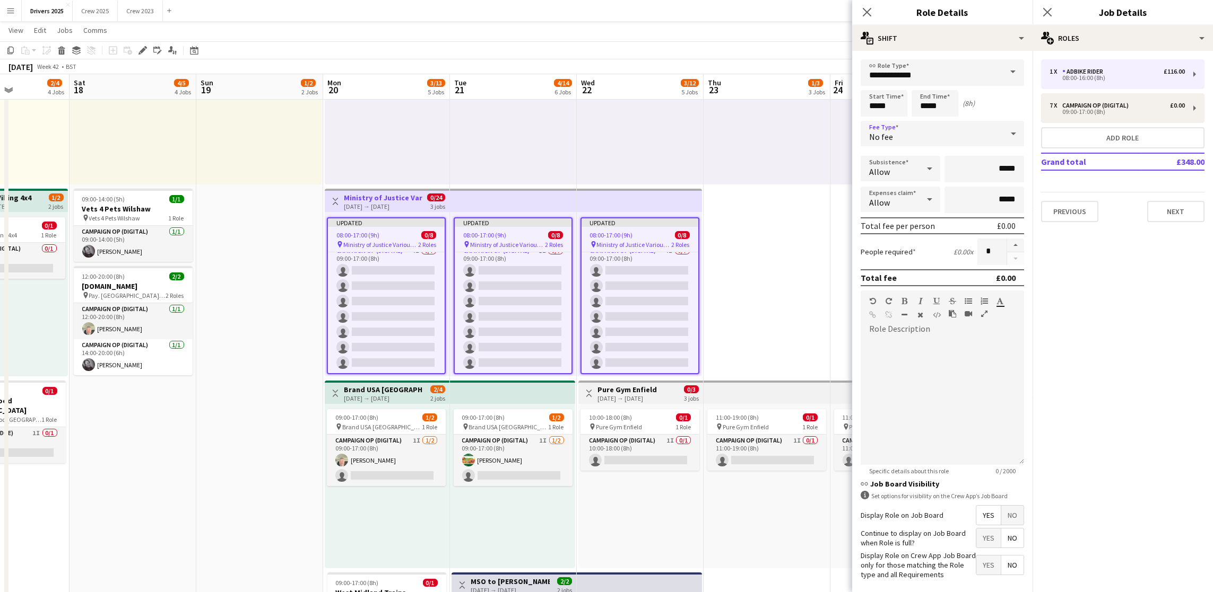
click at [1002, 521] on span "No" at bounding box center [1012, 515] width 22 height 19
click at [1177, 215] on button "Next" at bounding box center [1175, 211] width 57 height 21
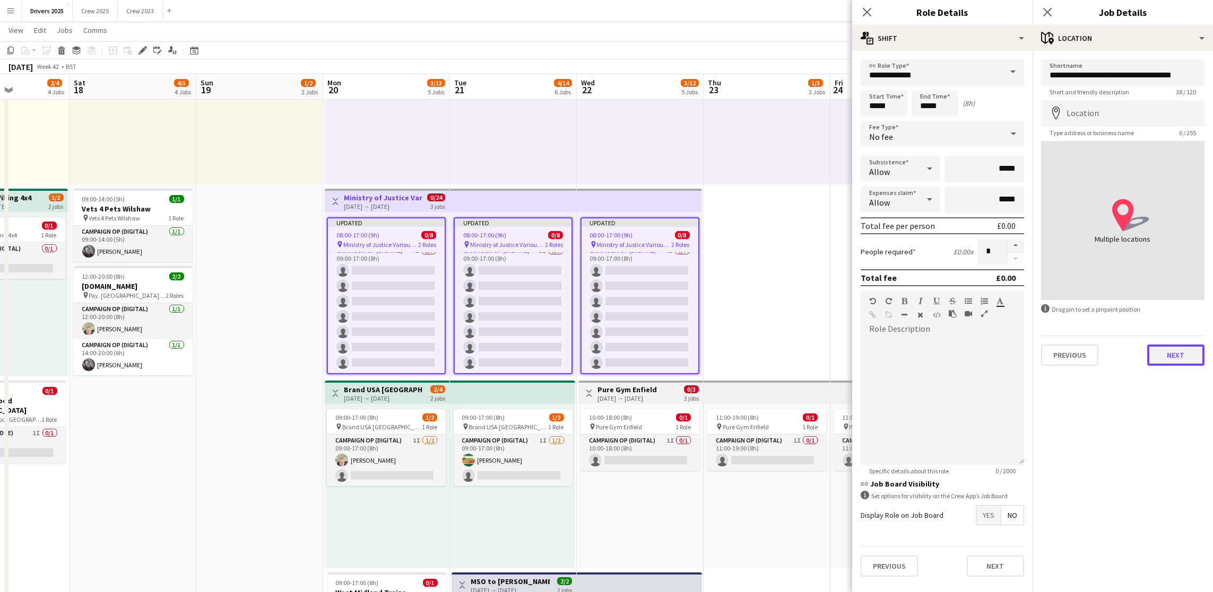
click at [1182, 353] on button "Next" at bounding box center [1175, 355] width 57 height 21
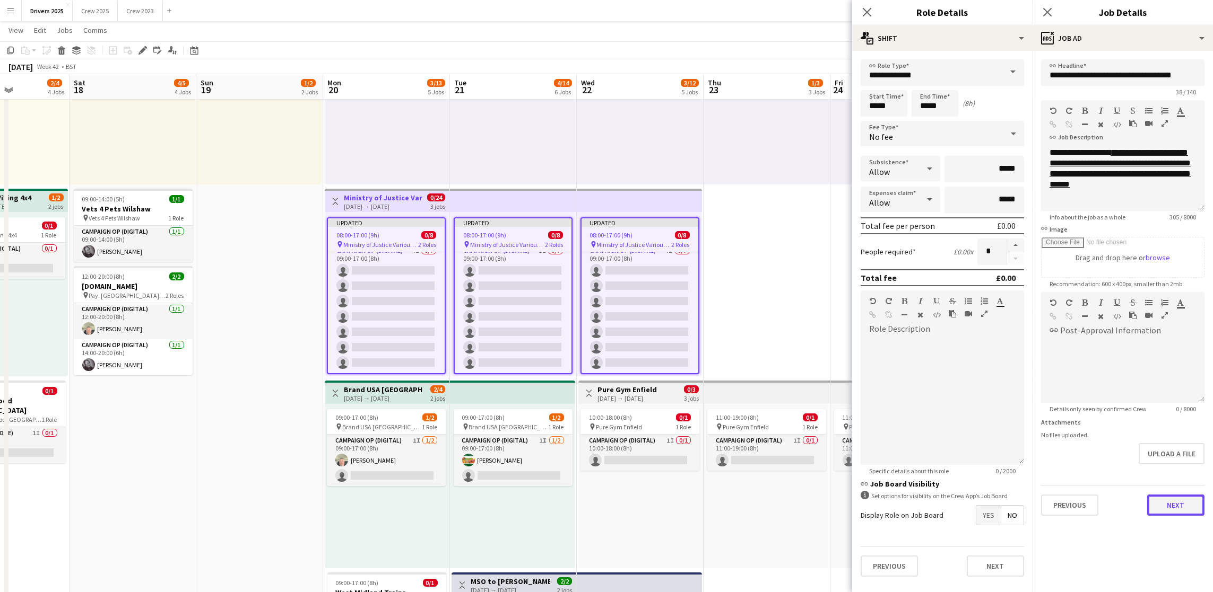
click at [1157, 495] on button "Next" at bounding box center [1175, 505] width 57 height 21
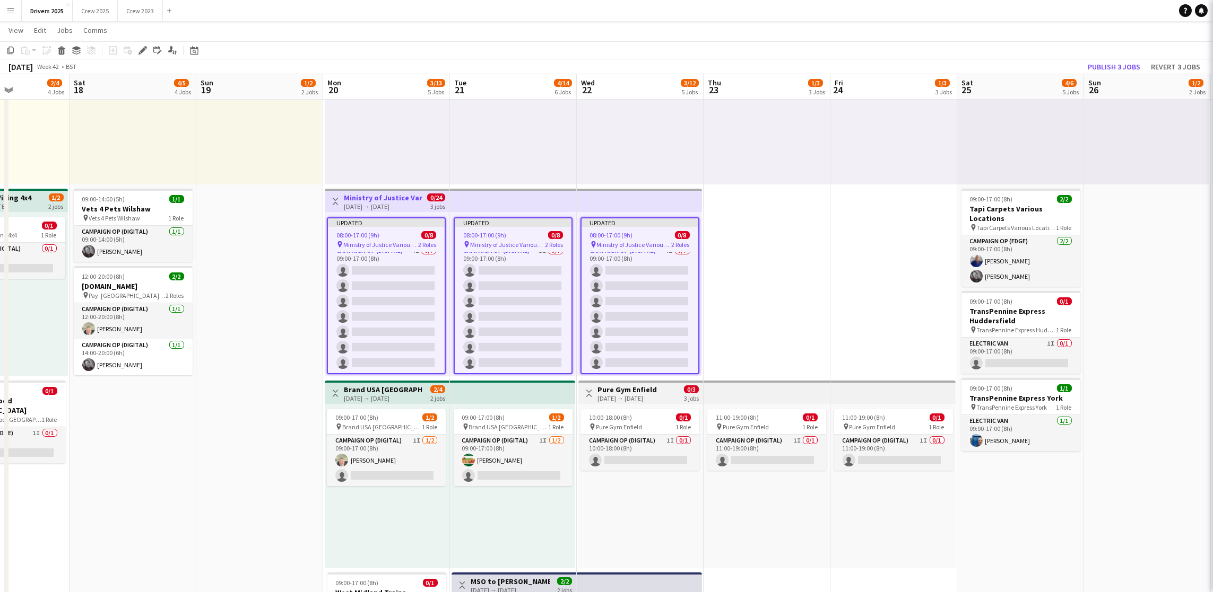
scroll to position [42, 0]
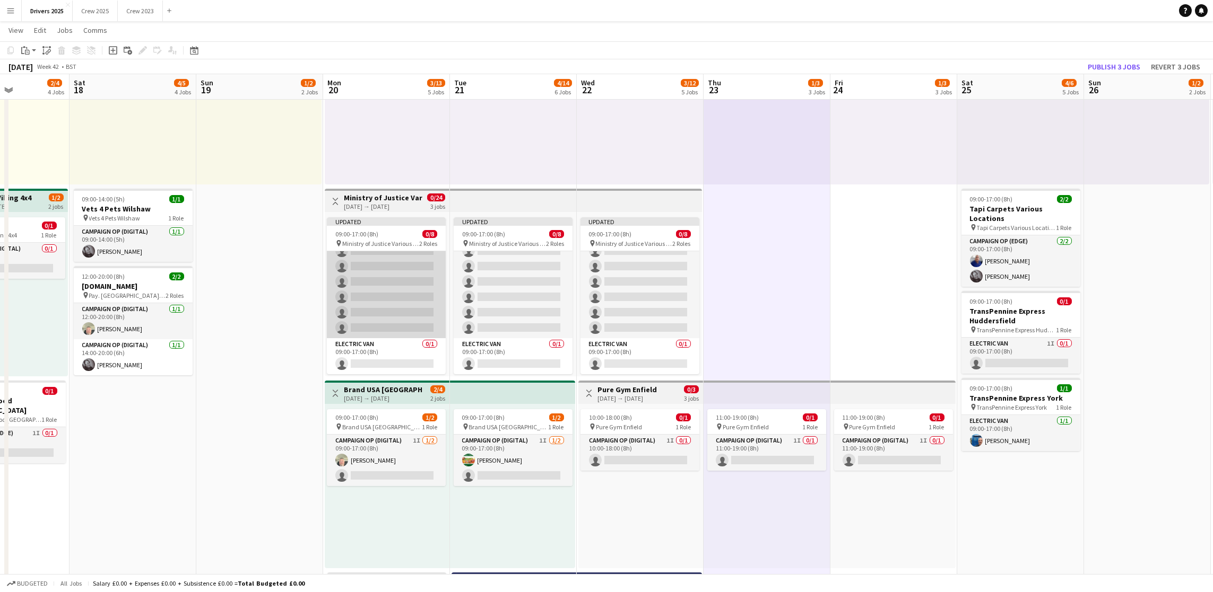
click at [399, 286] on app-card-role "Campaign Op (Digital) 4I 0/7 09:00-17:00 (8h) single-neutral-actions single-neu…" at bounding box center [386, 274] width 119 height 128
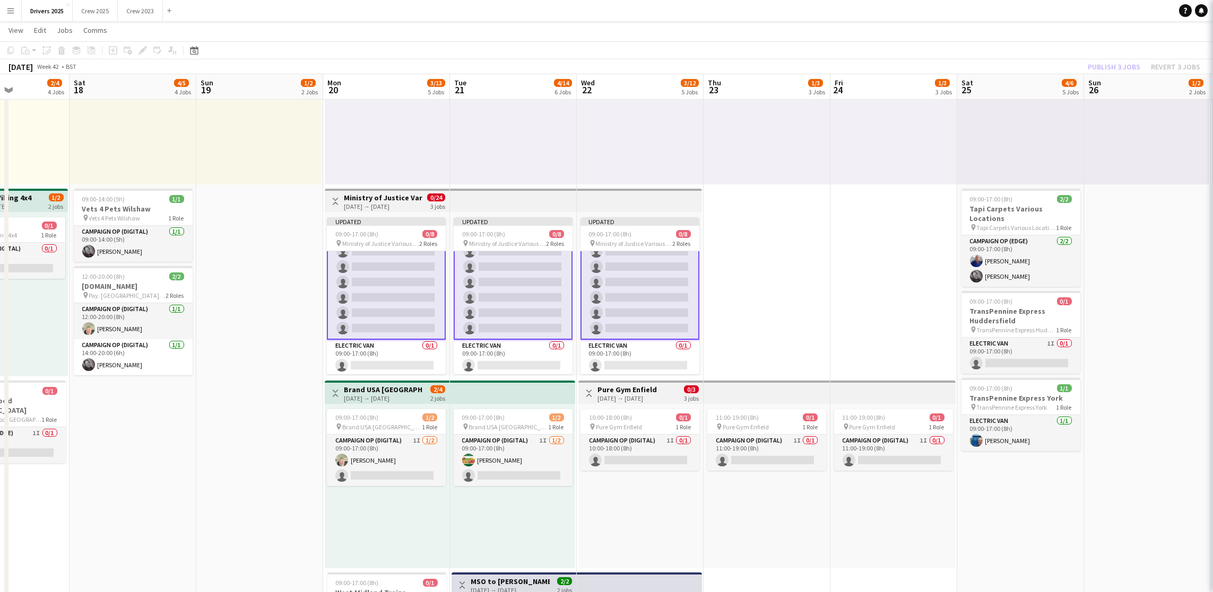
scroll to position [42, 0]
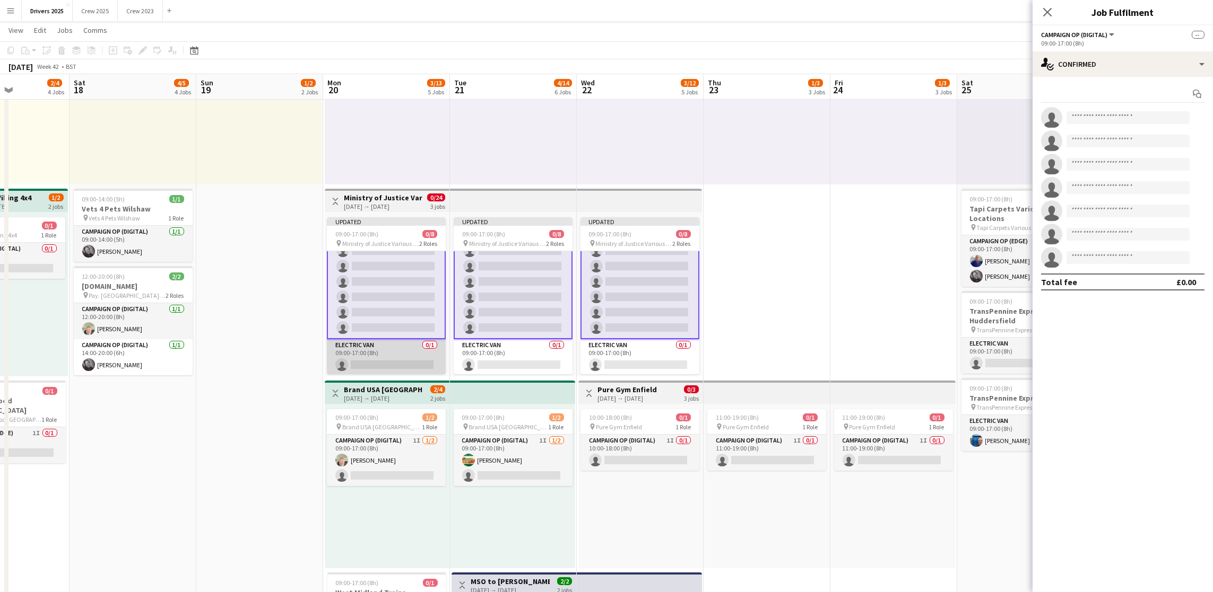
click at [370, 362] on app-card-role "Electric Van 0/1 09:00-17:00 (8h) single-neutral-actions" at bounding box center [386, 357] width 119 height 36
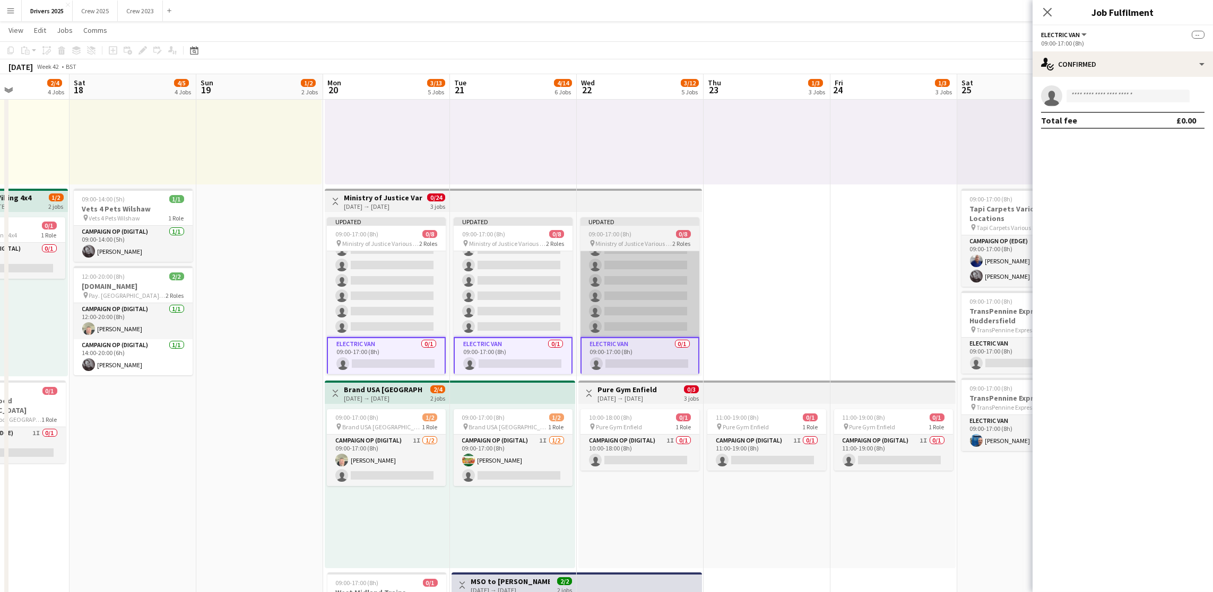
scroll to position [42, 0]
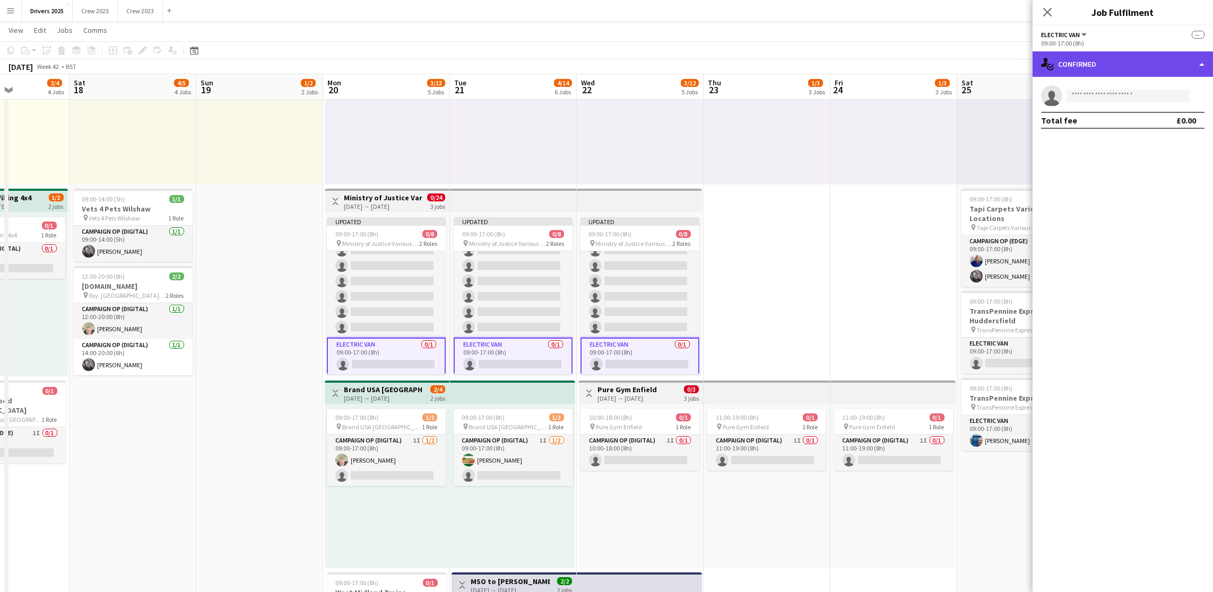
click at [1131, 59] on div "single-neutral-actions-check-2 Confirmed" at bounding box center [1122, 63] width 180 height 25
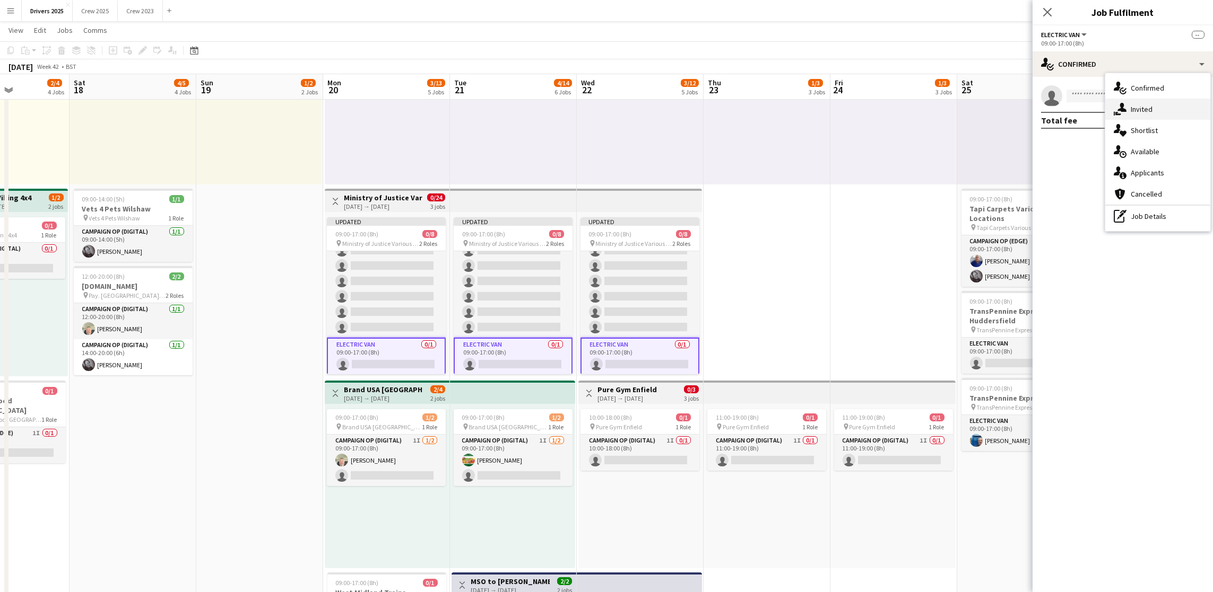
click at [1156, 106] on div "single-neutral-actions-share-1 Invited" at bounding box center [1157, 109] width 105 height 21
click at [1079, 122] on input "text" at bounding box center [1122, 119] width 163 height 27
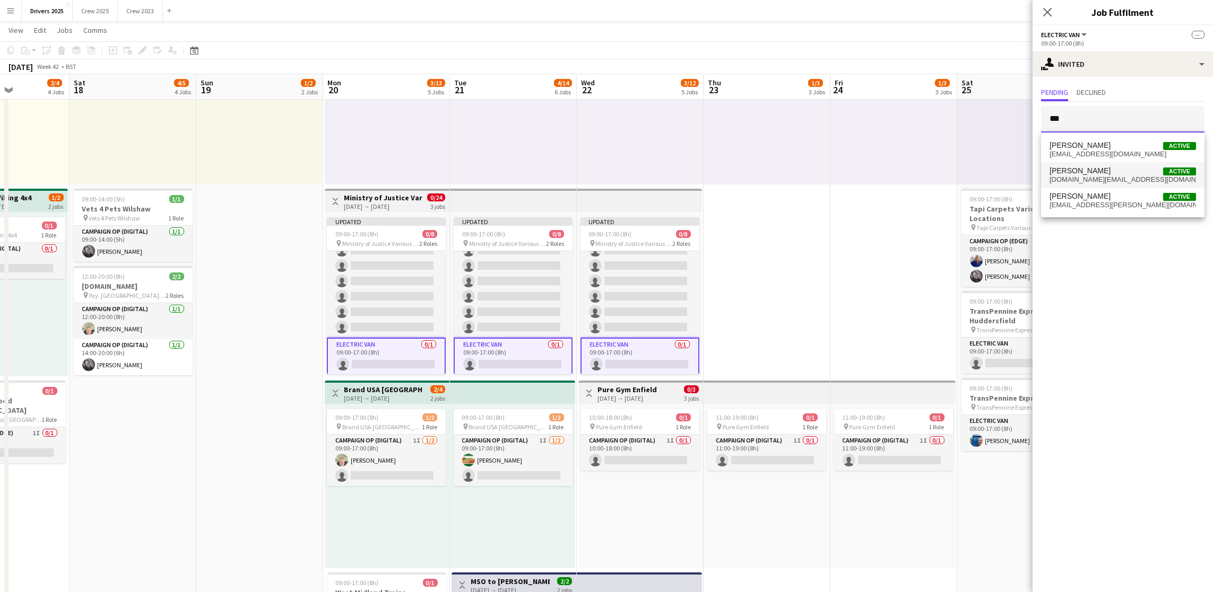
type input "***"
click at [1087, 176] on span "[DOMAIN_NAME][EMAIL_ADDRESS][DOMAIN_NAME]" at bounding box center [1122, 180] width 146 height 8
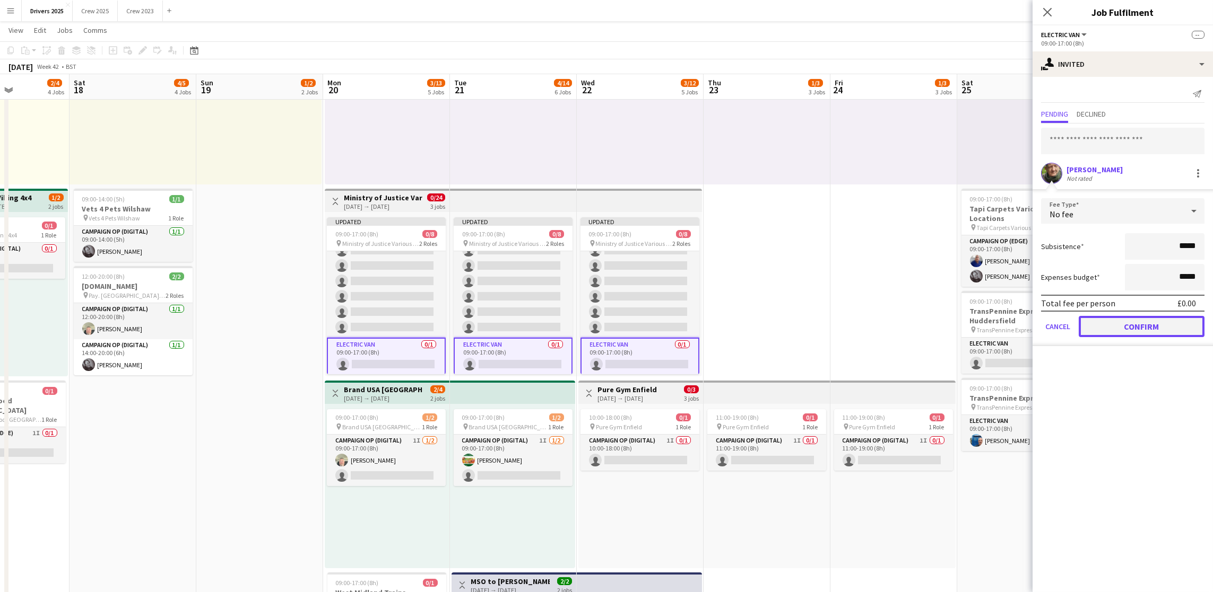
click at [1126, 327] on button "Confirm" at bounding box center [1141, 326] width 126 height 21
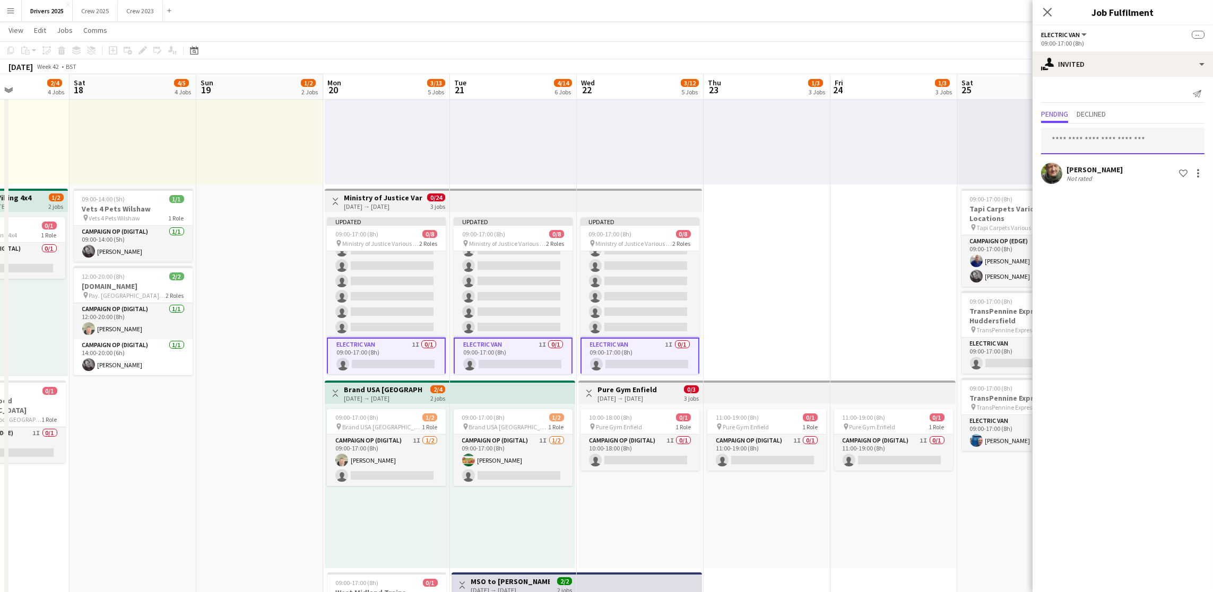
click at [1141, 147] on input "text" at bounding box center [1122, 141] width 163 height 27
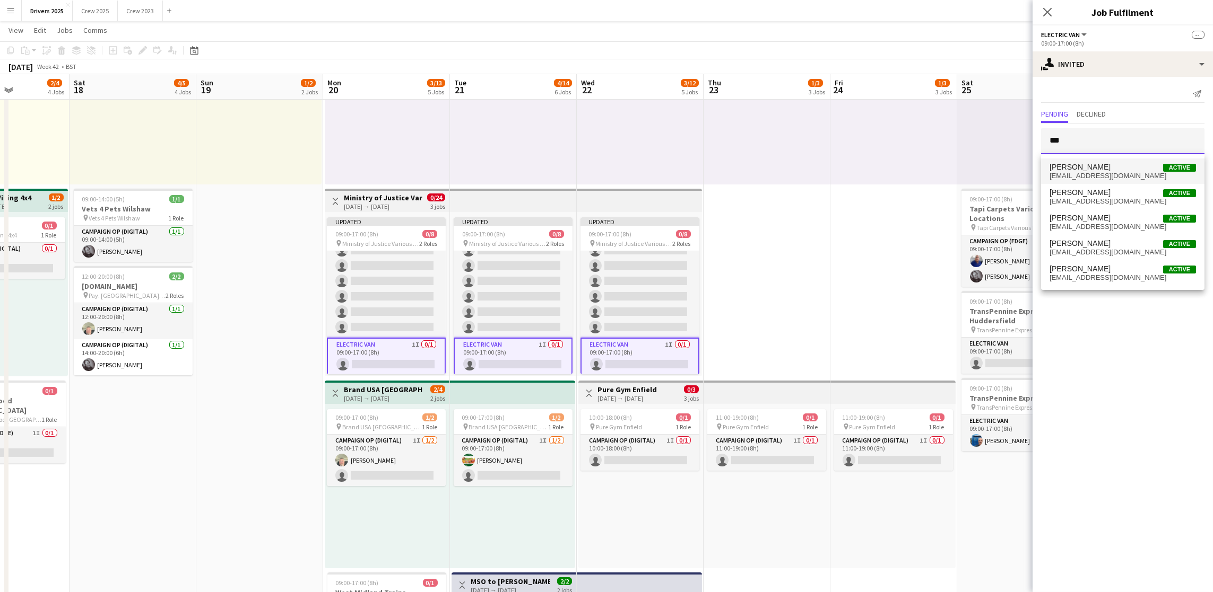
type input "***"
click at [1104, 159] on mat-option "[PERSON_NAME] Active [EMAIL_ADDRESS][DOMAIN_NAME]" at bounding box center [1122, 171] width 163 height 25
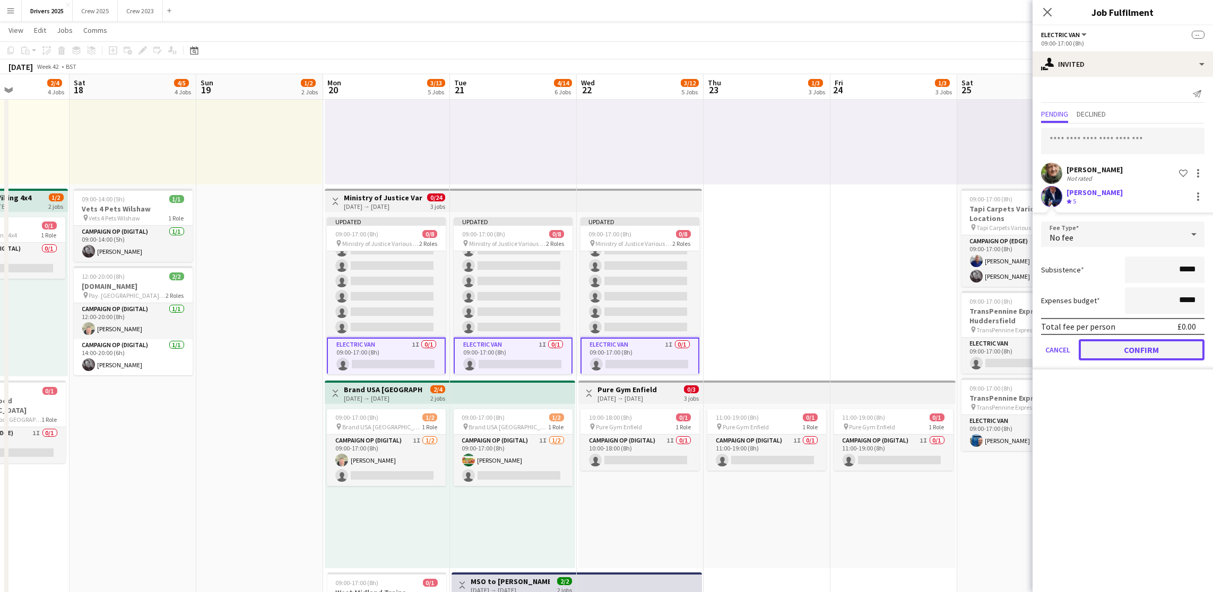
click at [1108, 345] on button "Confirm" at bounding box center [1141, 349] width 126 height 21
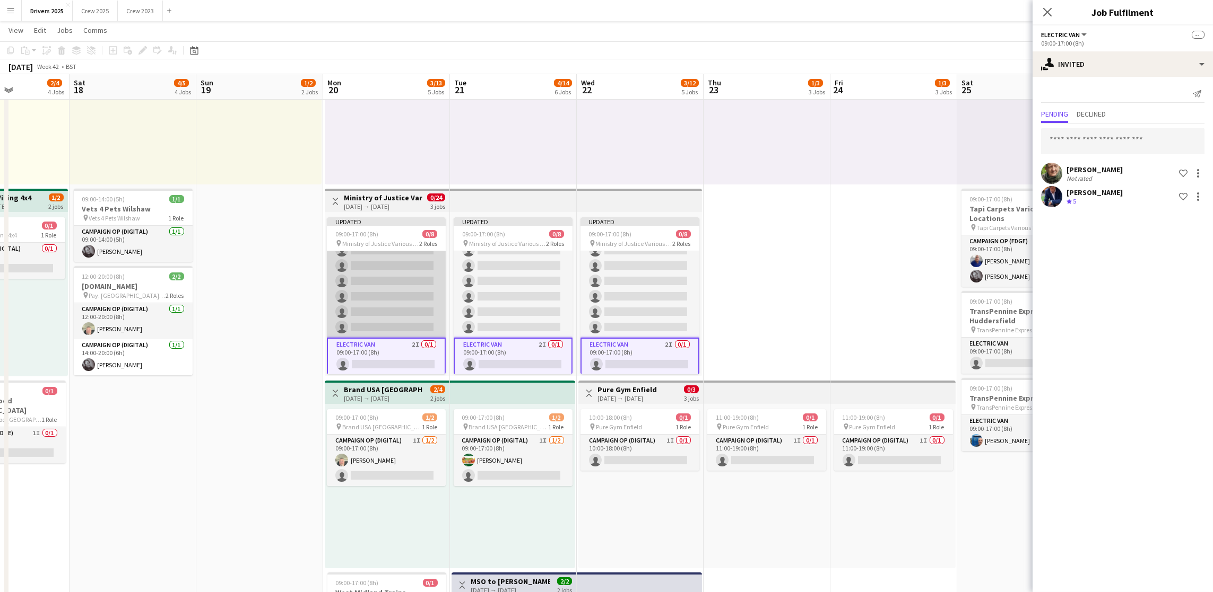
click at [411, 334] on app-card-role "Campaign Op (Digital) 4I 0/7 09:00-17:00 (8h) single-neutral-actions single-neu…" at bounding box center [386, 274] width 119 height 128
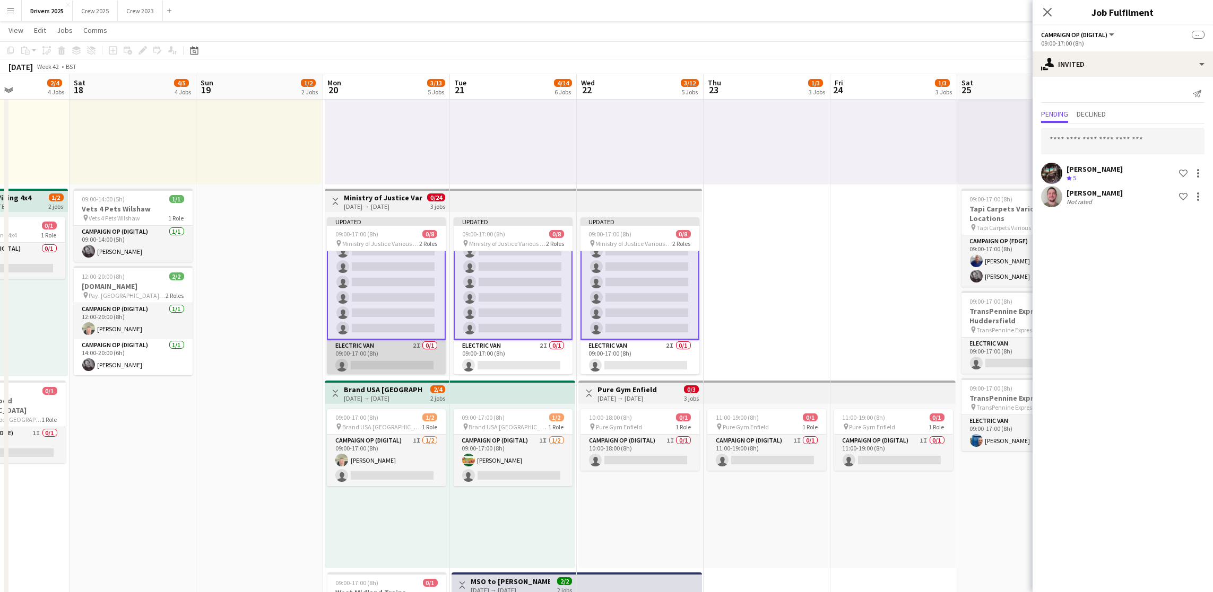
scroll to position [42, 0]
click at [387, 347] on app-card-role "Electric Van 2I 0/1 09:00-17:00 (8h) single-neutral-actions" at bounding box center [386, 357] width 119 height 36
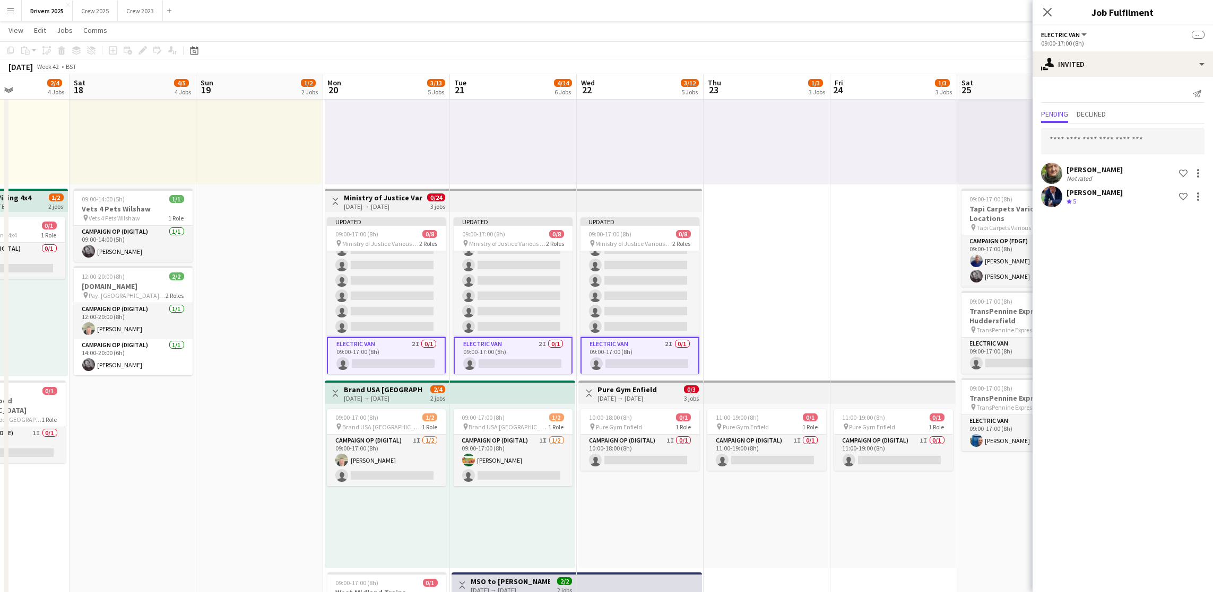
scroll to position [42, 0]
click at [395, 354] on app-card-role "Electric Van 2I 0/1 09:00-17:00 (8h) single-neutral-actions" at bounding box center [386, 357] width 119 height 38
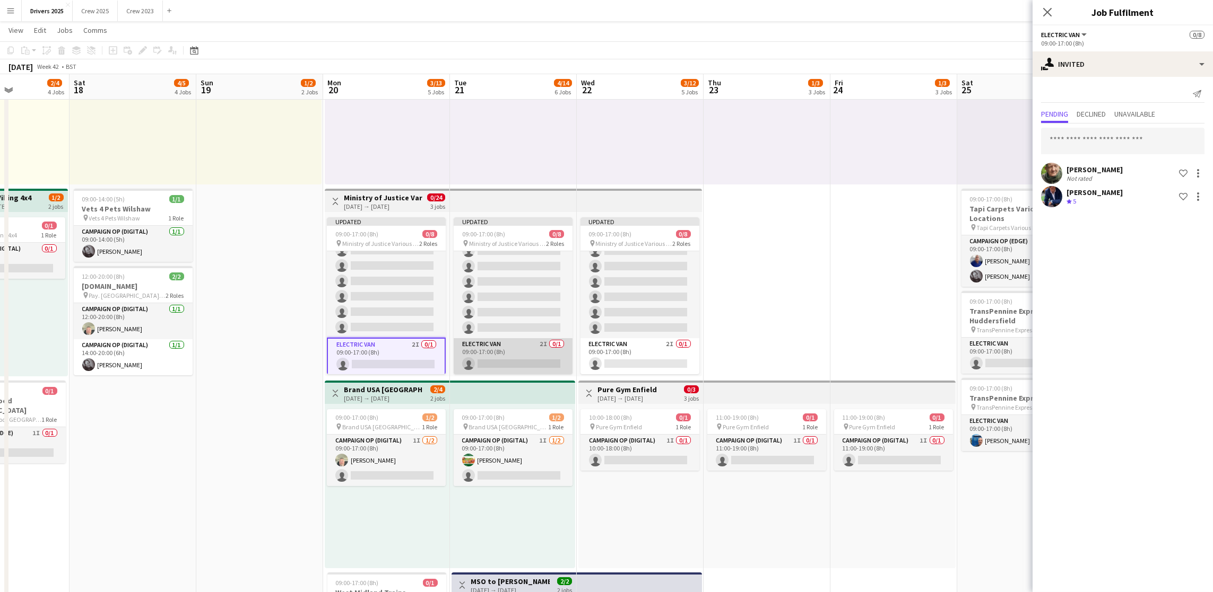
click at [502, 353] on app-card-role "Electric Van 2I 0/1 09:00-17:00 (8h) single-neutral-actions" at bounding box center [513, 356] width 119 height 36
click at [1103, 132] on input "text" at bounding box center [1122, 141] width 163 height 27
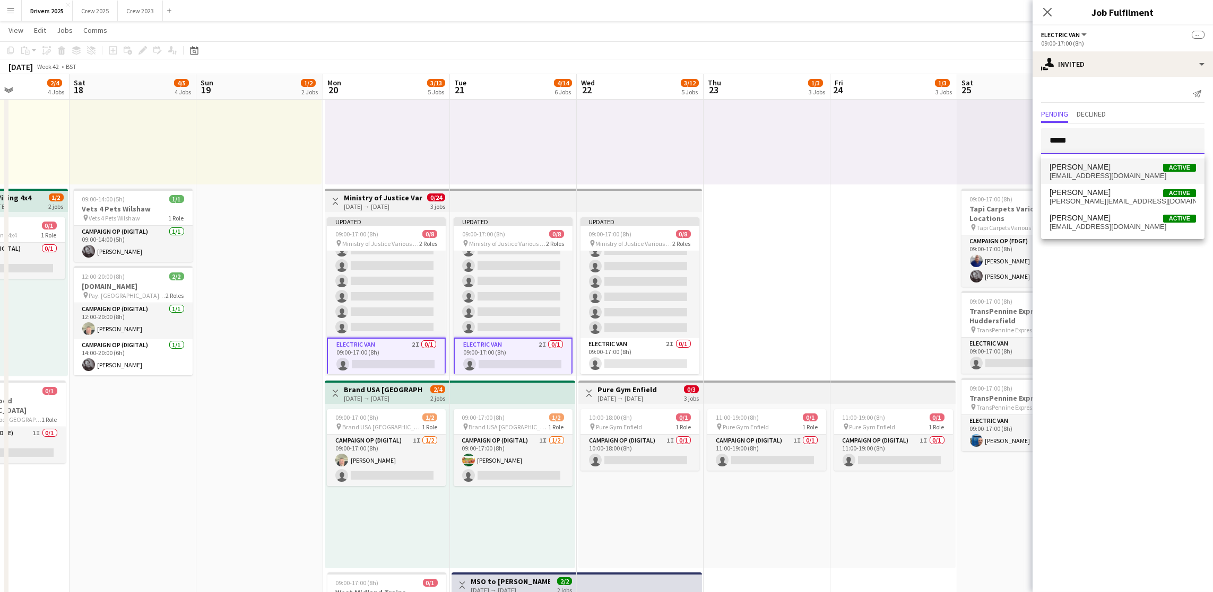
type input "*****"
click at [1093, 169] on span "[PERSON_NAME]" at bounding box center [1079, 167] width 61 height 9
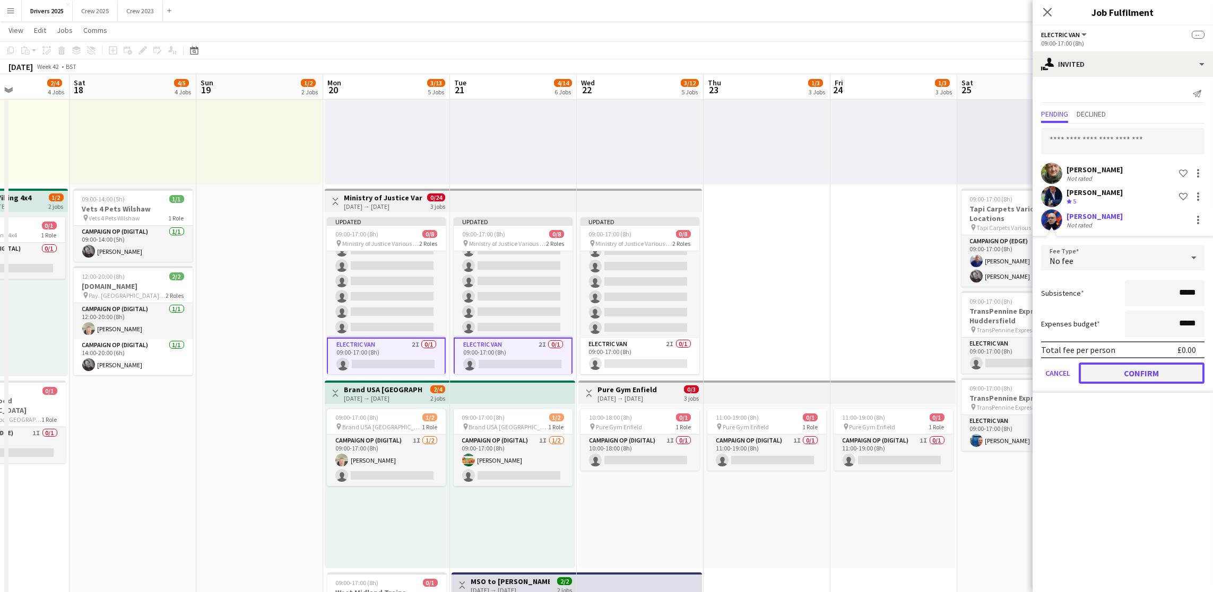
click at [1140, 374] on button "Confirm" at bounding box center [1141, 373] width 126 height 21
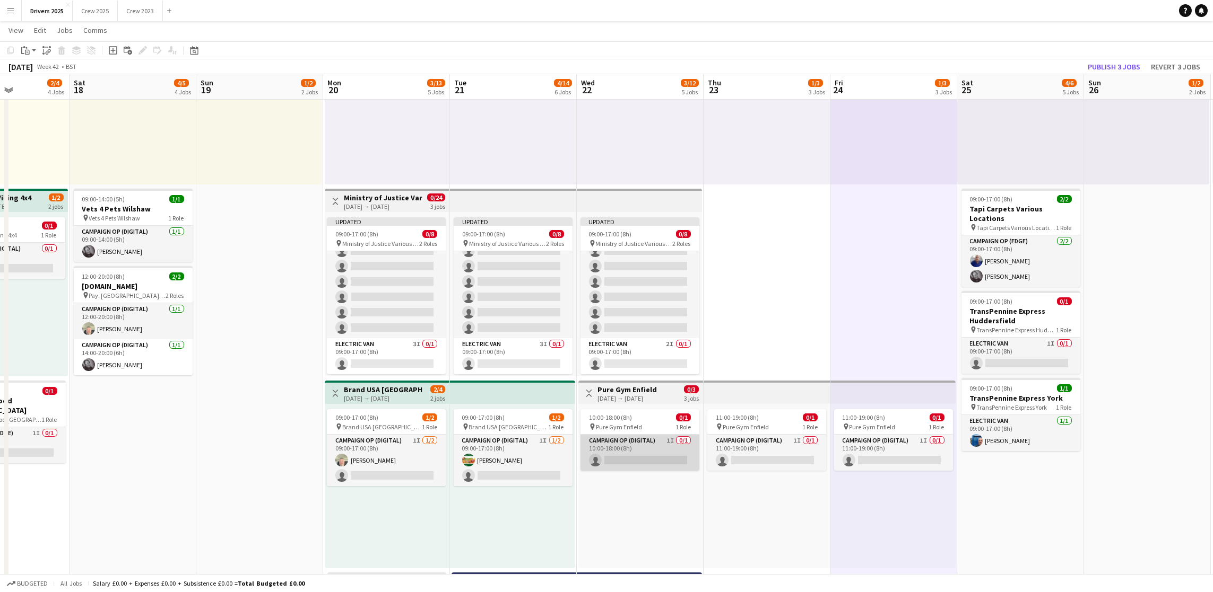
click at [649, 446] on app-card-role "Campaign Op (Digital) 1I 0/1 10:00-18:00 (8h) single-neutral-actions" at bounding box center [639, 453] width 119 height 36
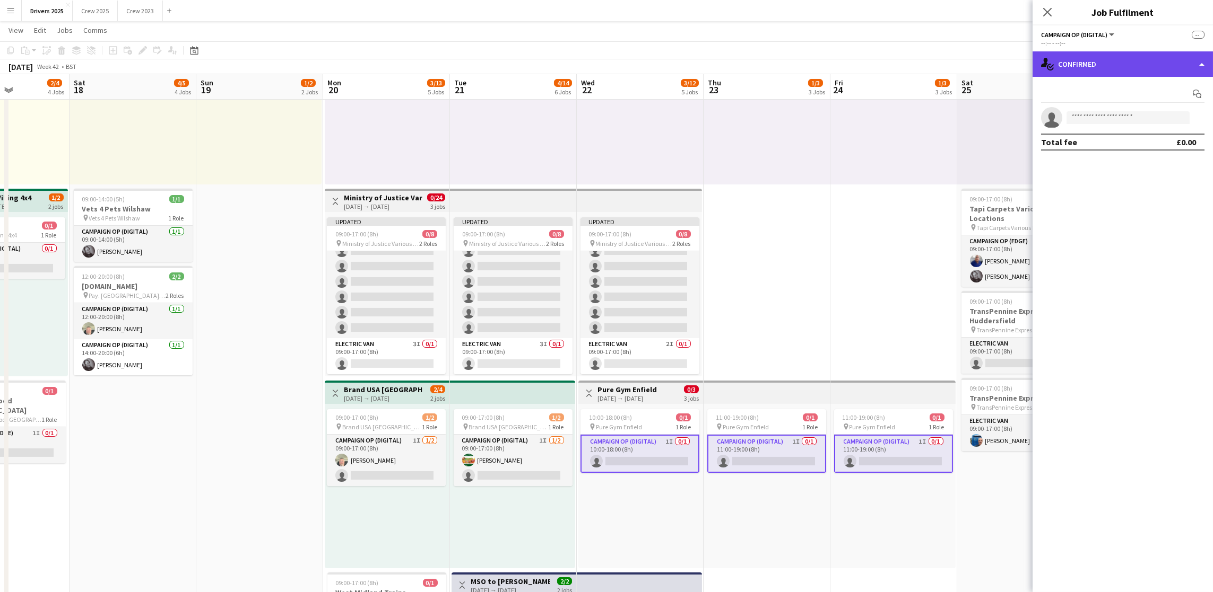
click at [1152, 67] on div "single-neutral-actions-check-2 Confirmed" at bounding box center [1122, 63] width 180 height 25
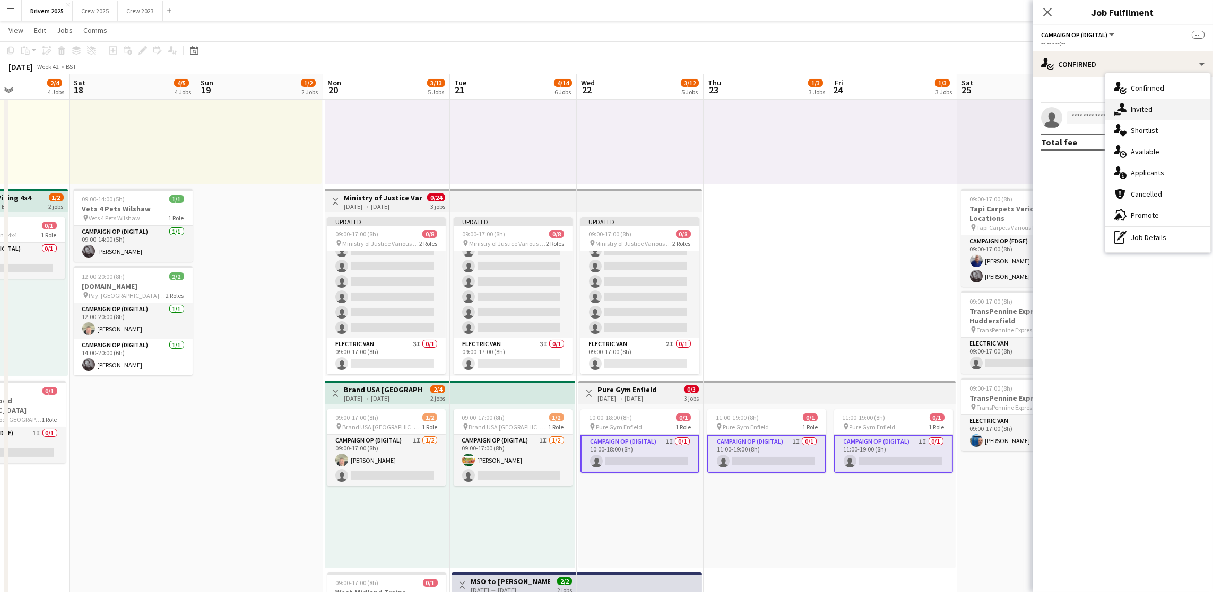
click at [1161, 111] on div "single-neutral-actions-share-1 Invited" at bounding box center [1157, 109] width 105 height 21
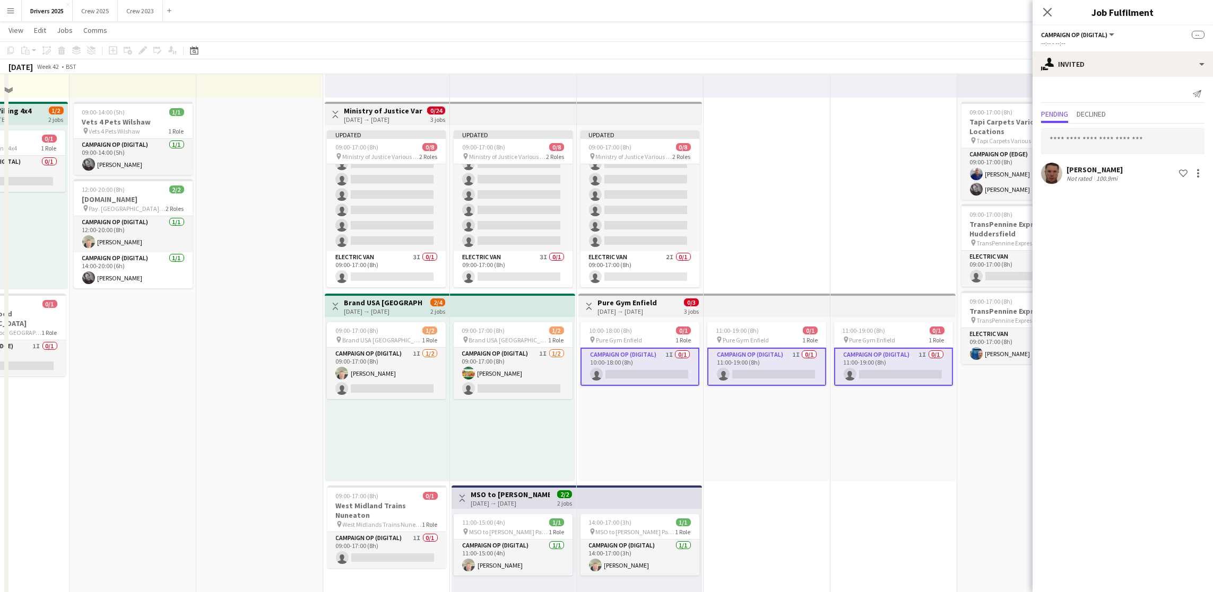
scroll to position [477, 0]
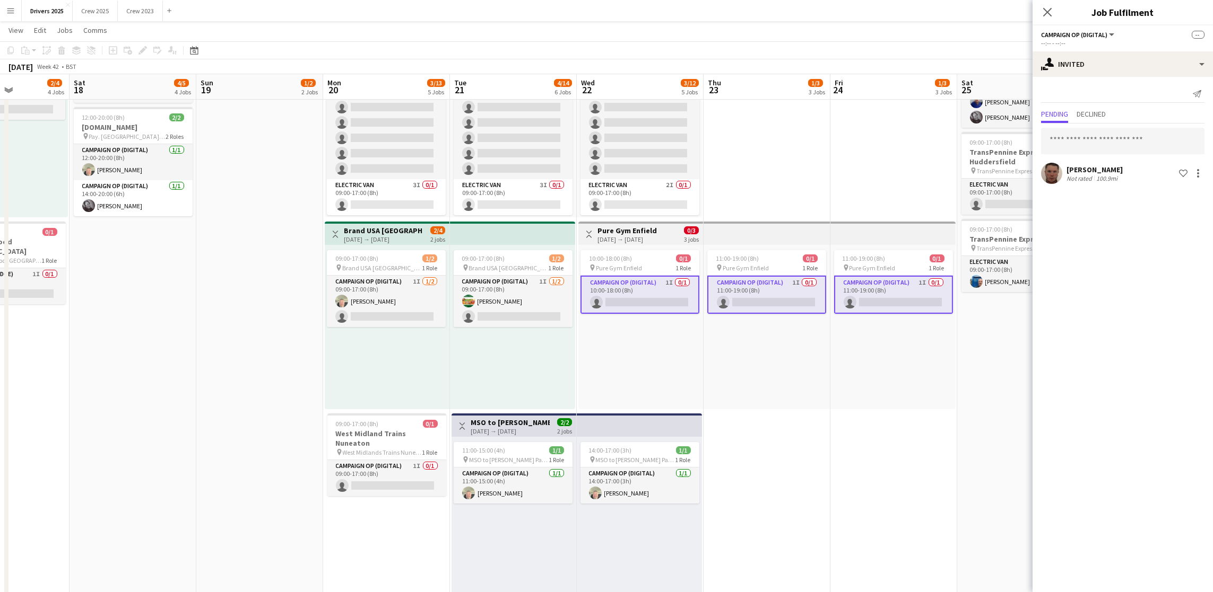
click at [789, 394] on div "11:00-19:00 (8h) 0/1 pin Pure Gym Enfield 1 Role Campaign Op (Digital) 1I 0/1 1…" at bounding box center [766, 327] width 127 height 164
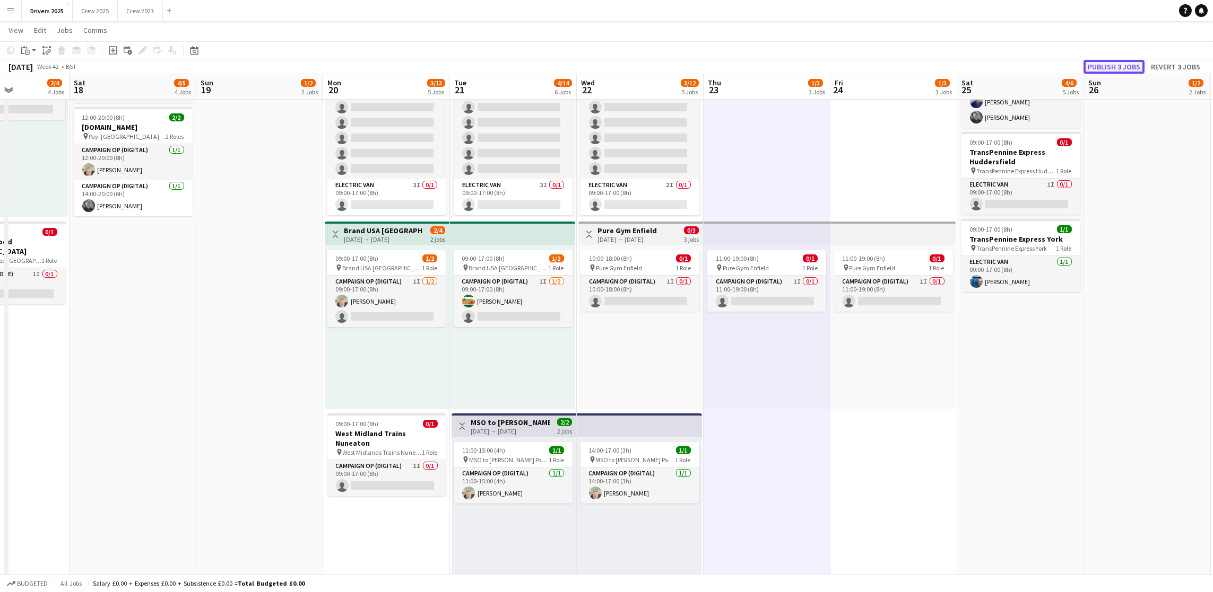
click at [1109, 63] on button "Publish 3 jobs" at bounding box center [1113, 67] width 61 height 14
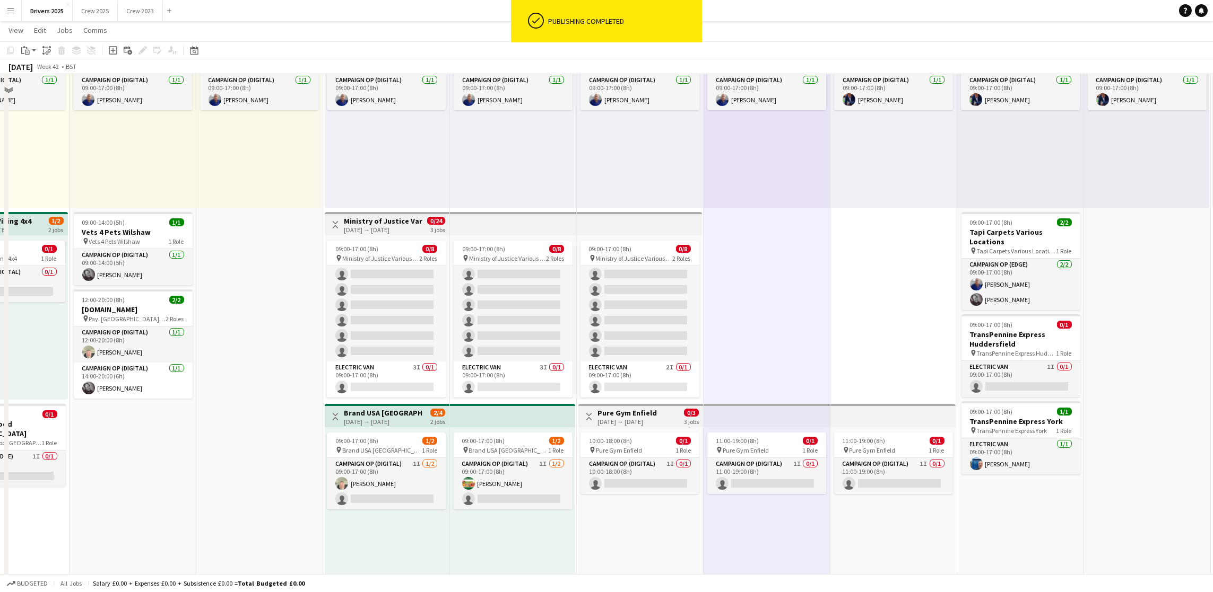
scroll to position [239, 0]
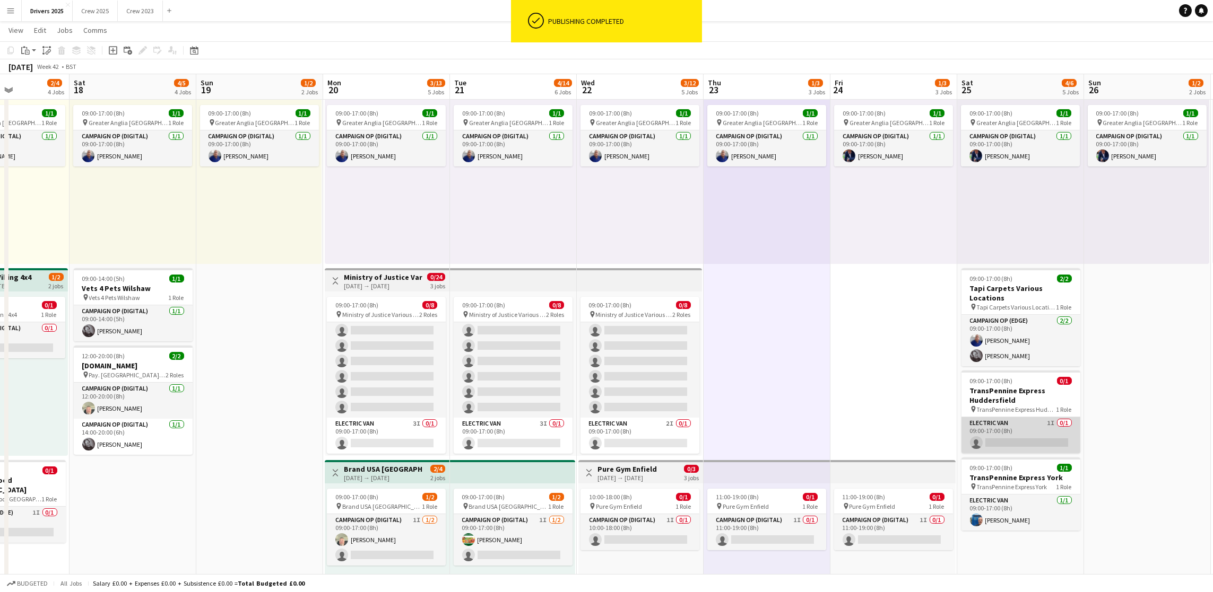
click at [1033, 429] on app-card-role "Electric Van 1I 0/1 09:00-17:00 (8h) single-neutral-actions" at bounding box center [1020, 435] width 119 height 36
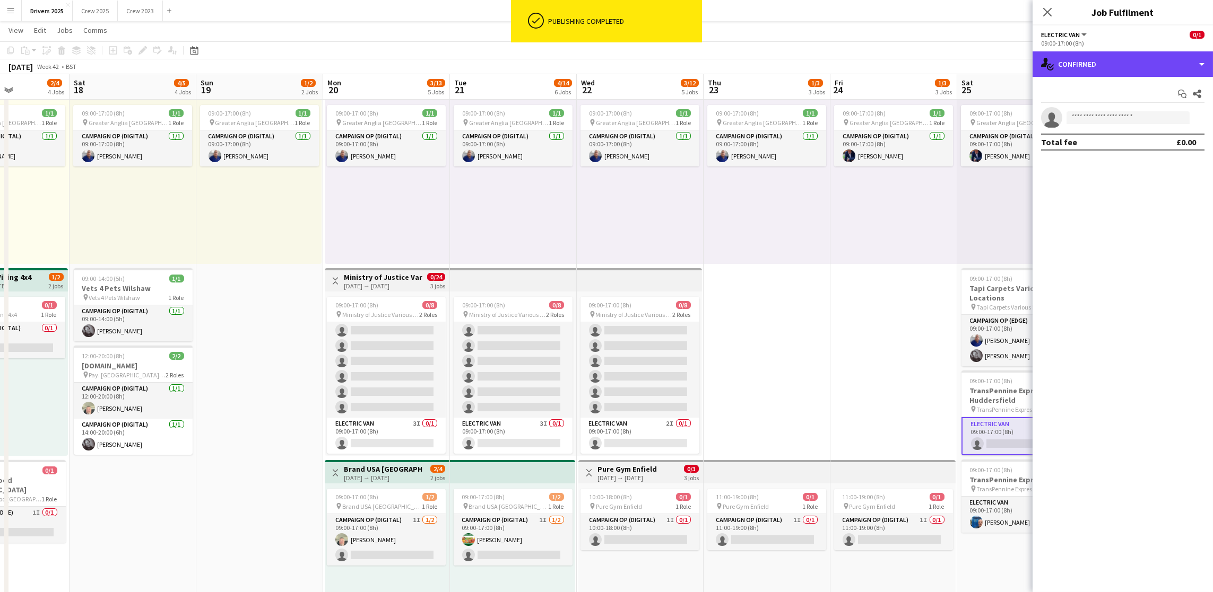
drag, startPoint x: 1112, startPoint y: 59, endPoint x: 1111, endPoint y: 86, distance: 27.1
click at [1112, 60] on div "single-neutral-actions-check-2 Confirmed" at bounding box center [1122, 63] width 180 height 25
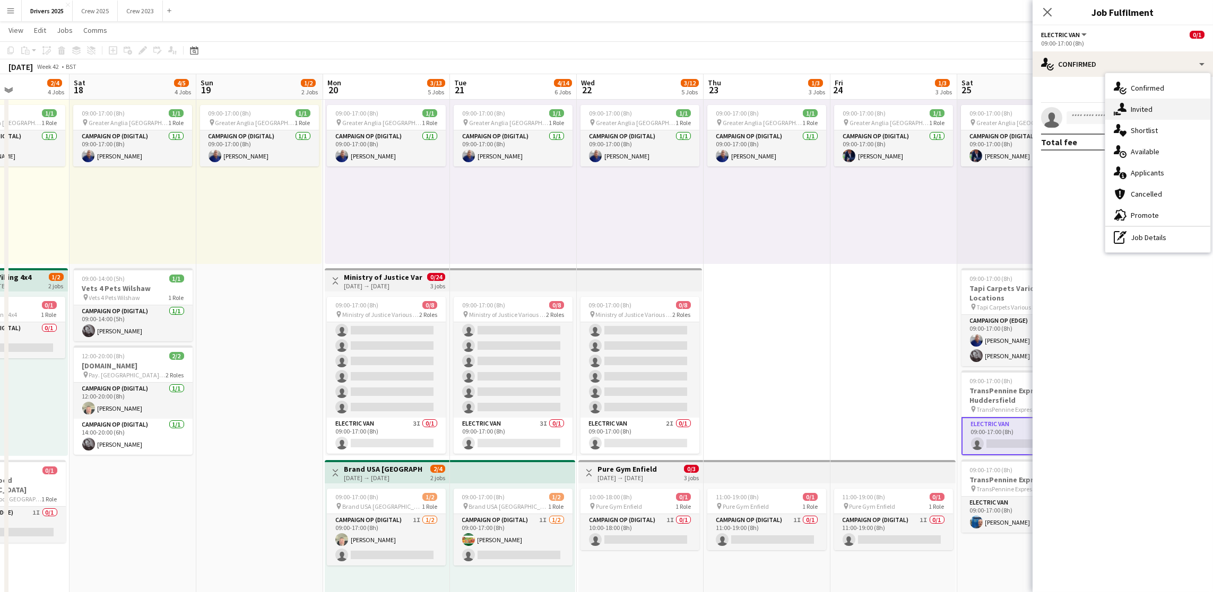
click at [1120, 100] on div "single-neutral-actions-share-1 Invited" at bounding box center [1157, 109] width 105 height 21
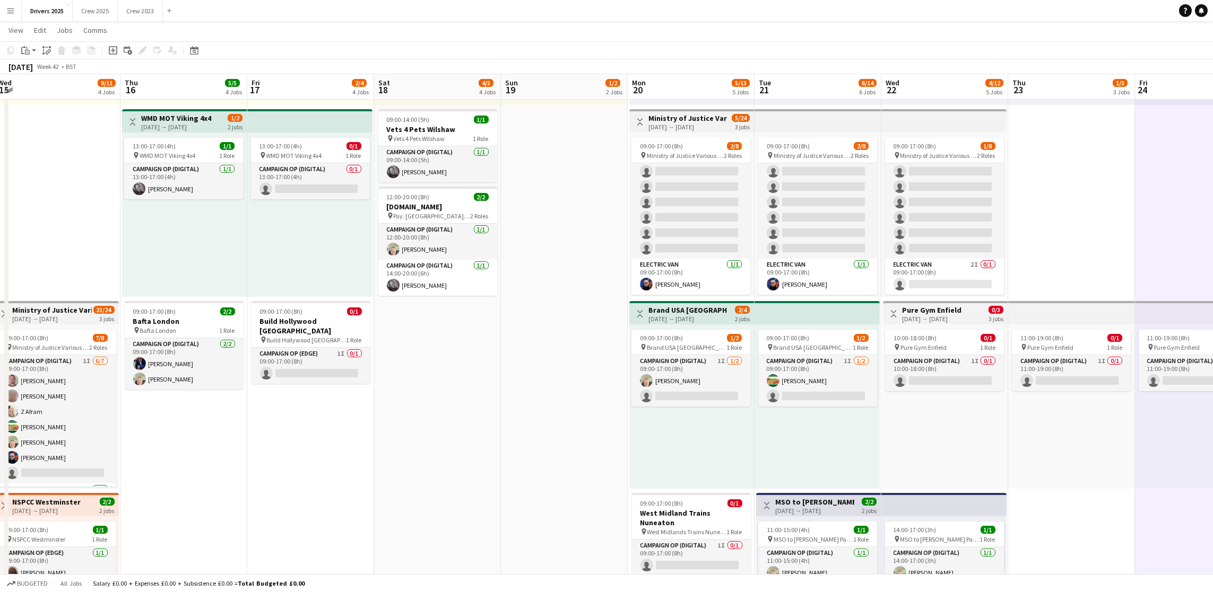
scroll to position [0, 330]
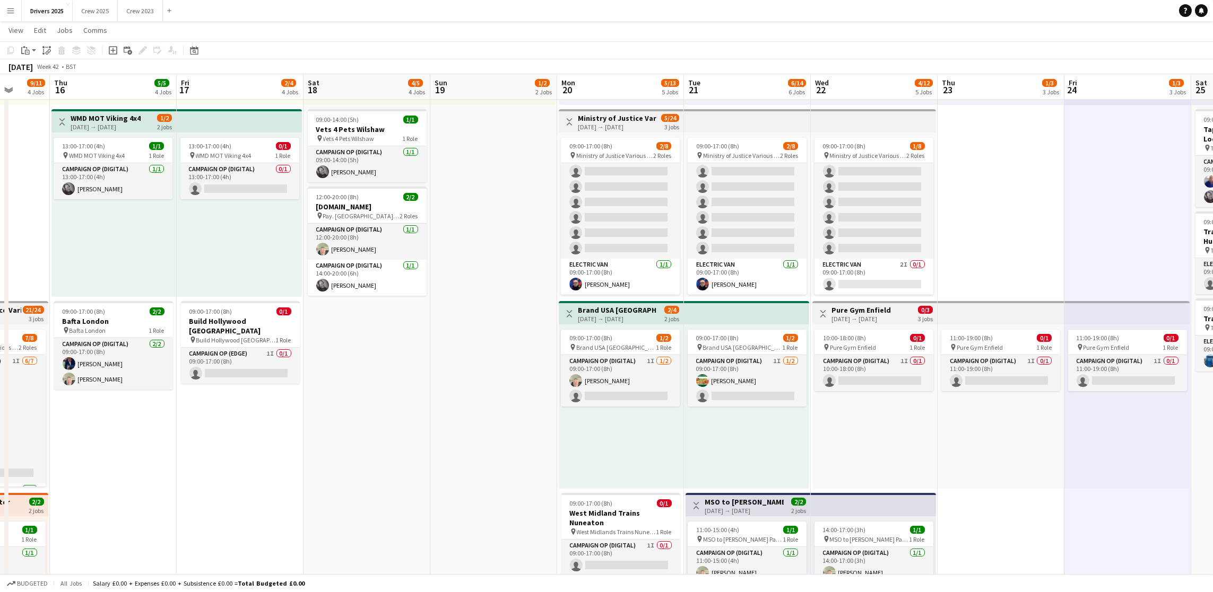
drag, startPoint x: 186, startPoint y: 446, endPoint x: 420, endPoint y: 463, distance: 234.5
click at [420, 463] on app-calendar-viewport "Mon 13 9/11 4 Jobs Tue 14 10/12 5 Jobs Wed 15 9/11 4 Jobs Thu 16 5/5 4 Jobs Fri…" at bounding box center [606, 539] width 1213 height 1791
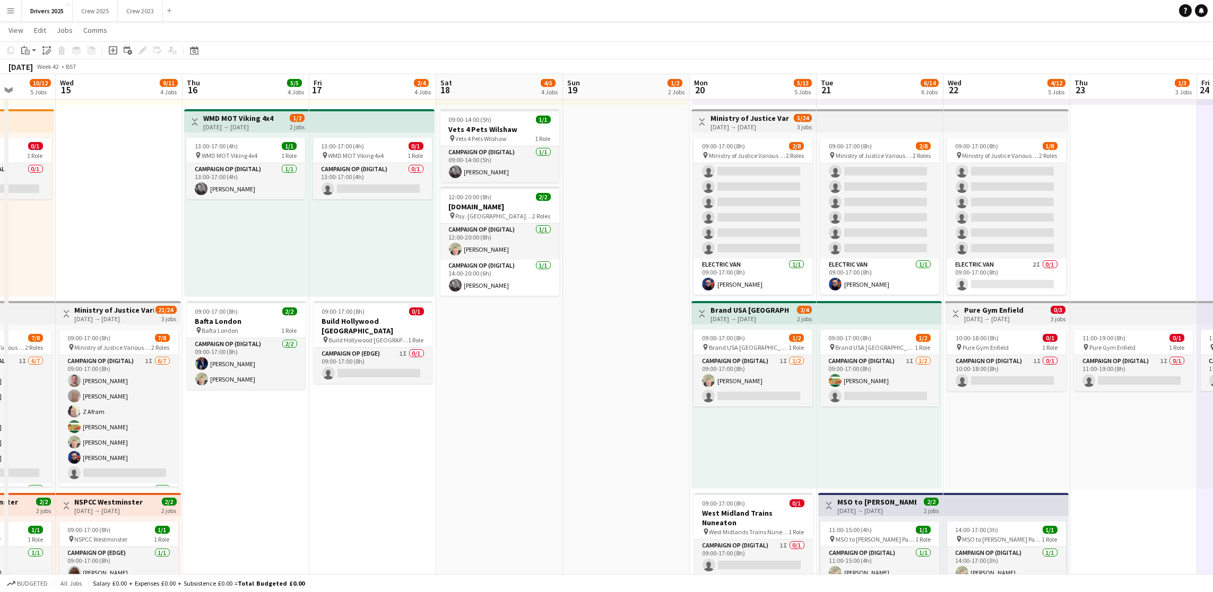
scroll to position [0, 291]
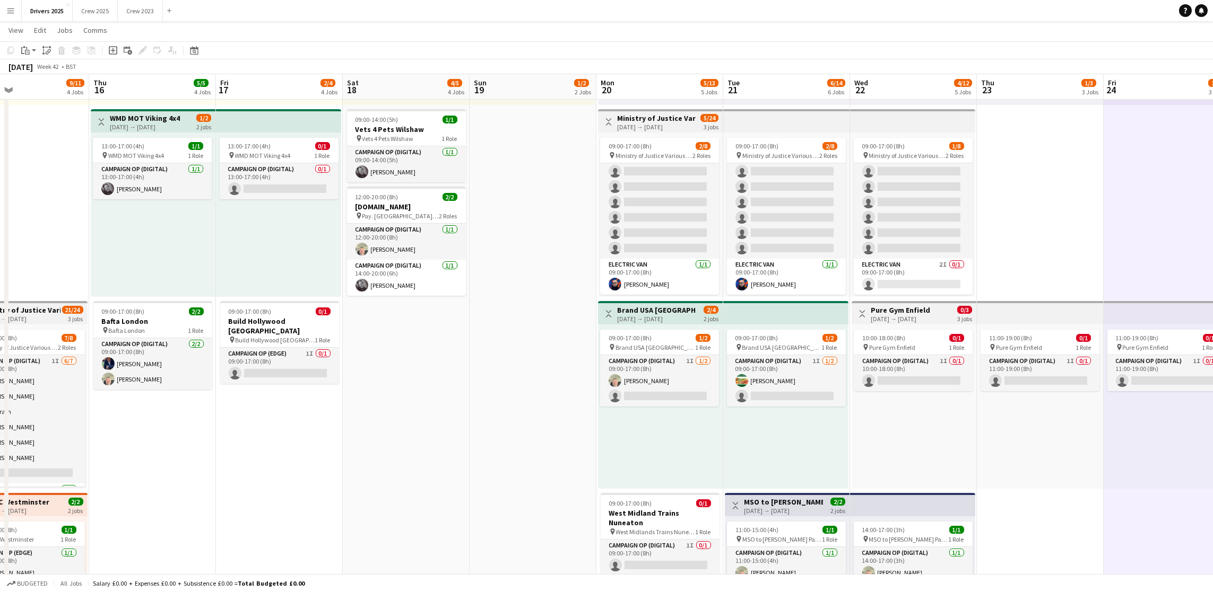
drag, startPoint x: 374, startPoint y: 452, endPoint x: 541, endPoint y: 463, distance: 166.4
click at [541, 463] on app-calendar-viewport "Mon 13 9/11 4 Jobs Tue 14 10/12 5 Jobs Wed 15 9/11 4 Jobs Thu 16 5/5 4 Jobs Fri…" at bounding box center [606, 539] width 1213 height 1791
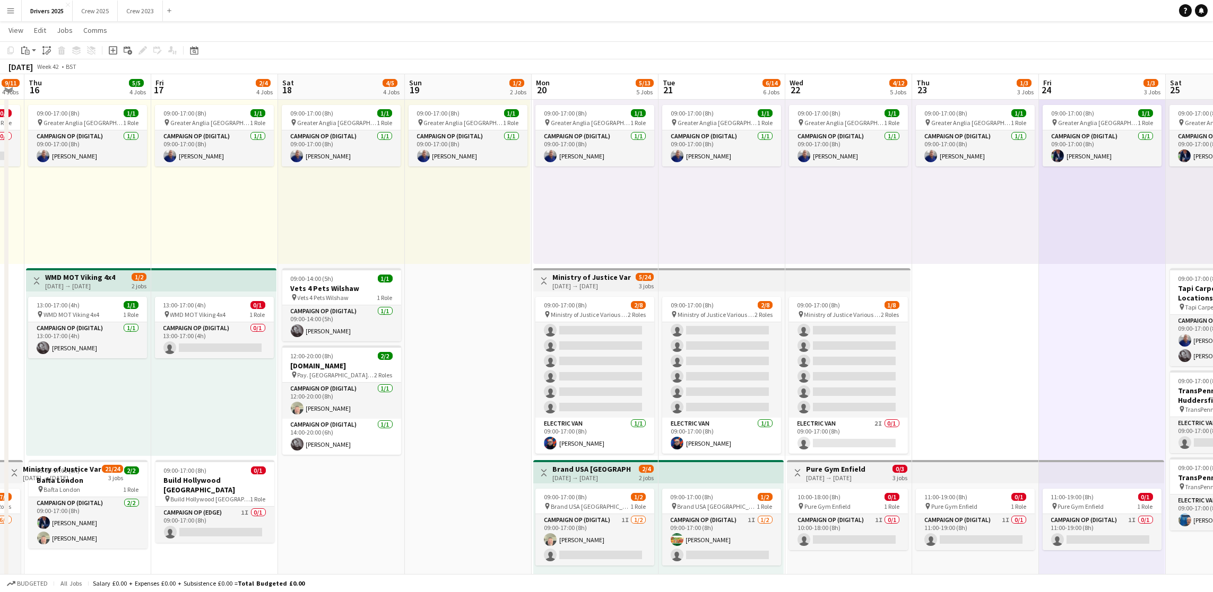
scroll to position [0, 366]
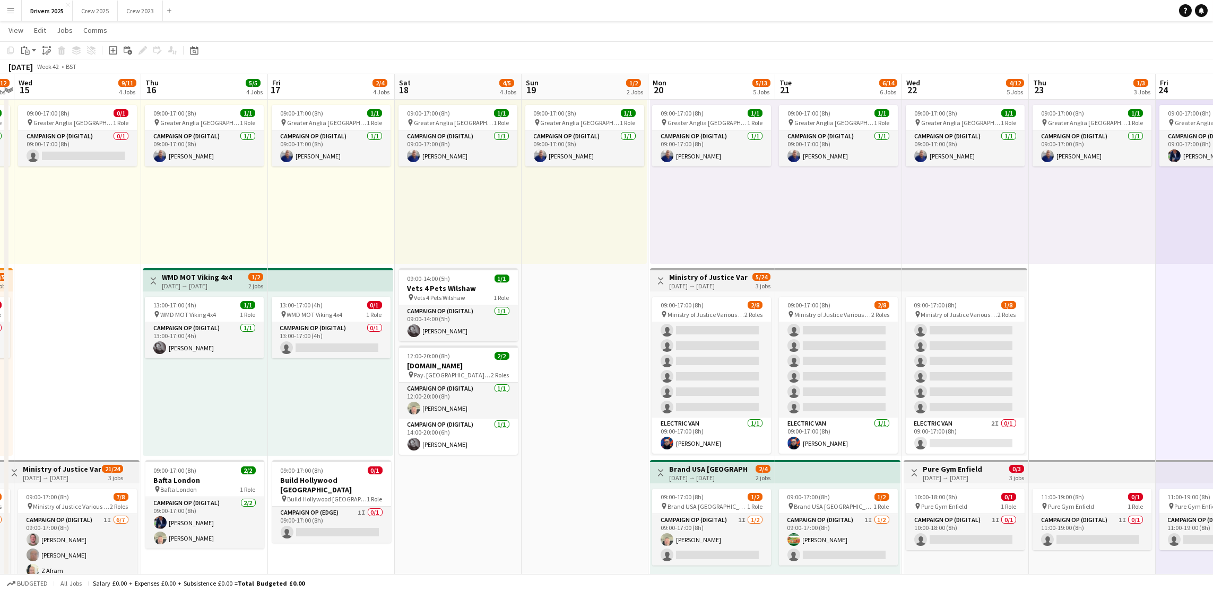
drag, startPoint x: 665, startPoint y: 435, endPoint x: 464, endPoint y: 422, distance: 202.0
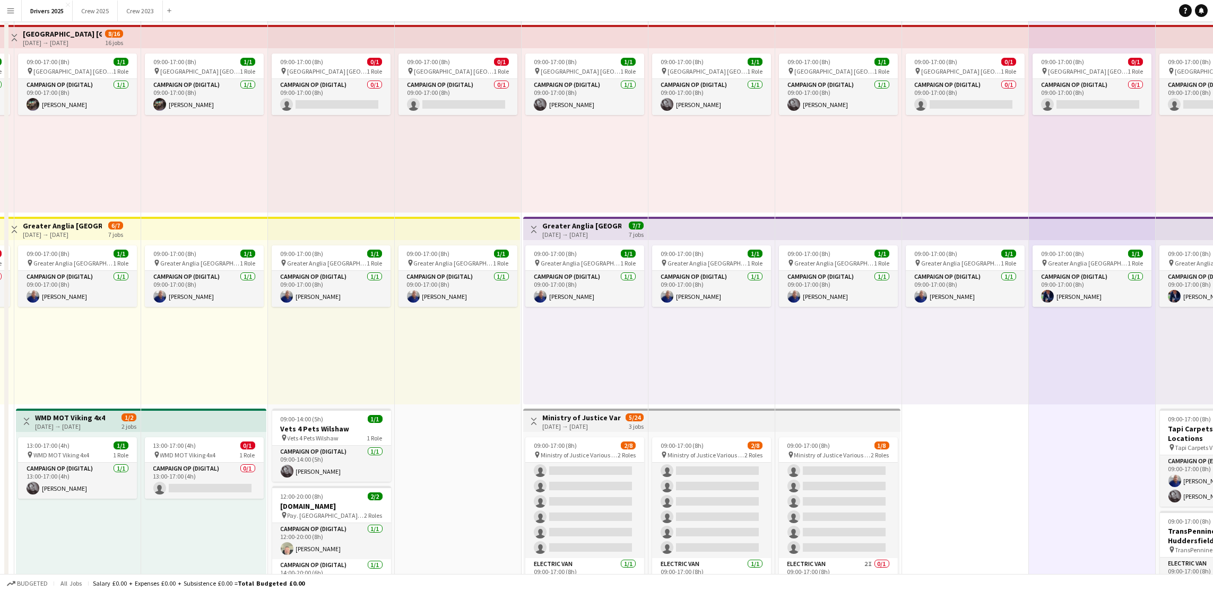
scroll to position [0, 0]
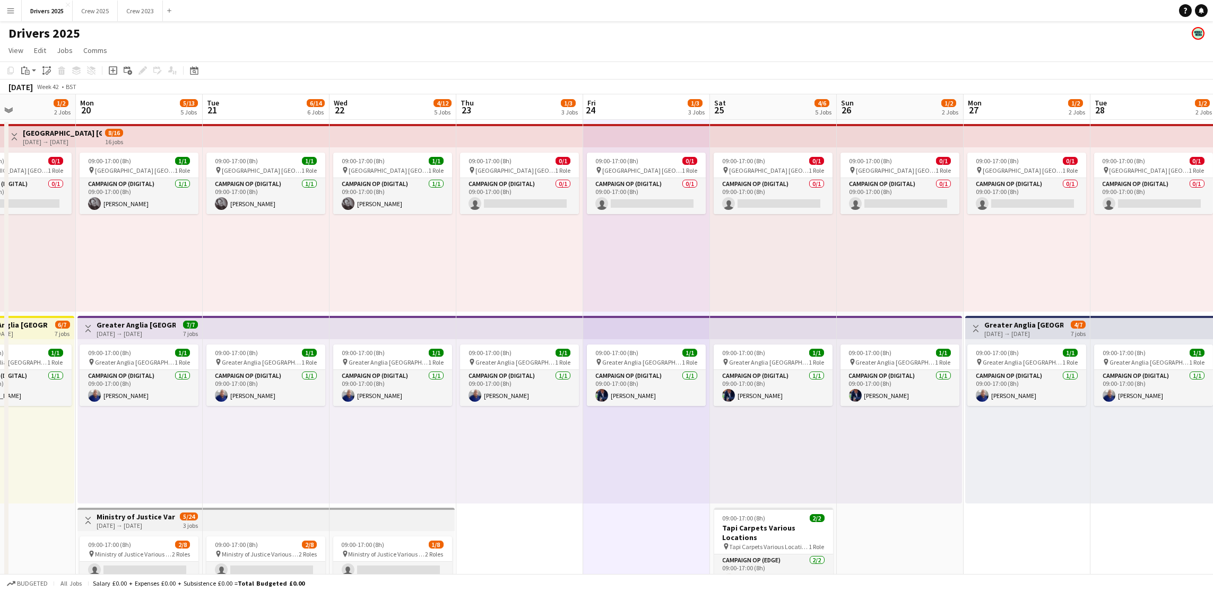
drag, startPoint x: 953, startPoint y: 534, endPoint x: 489, endPoint y: 479, distance: 467.9
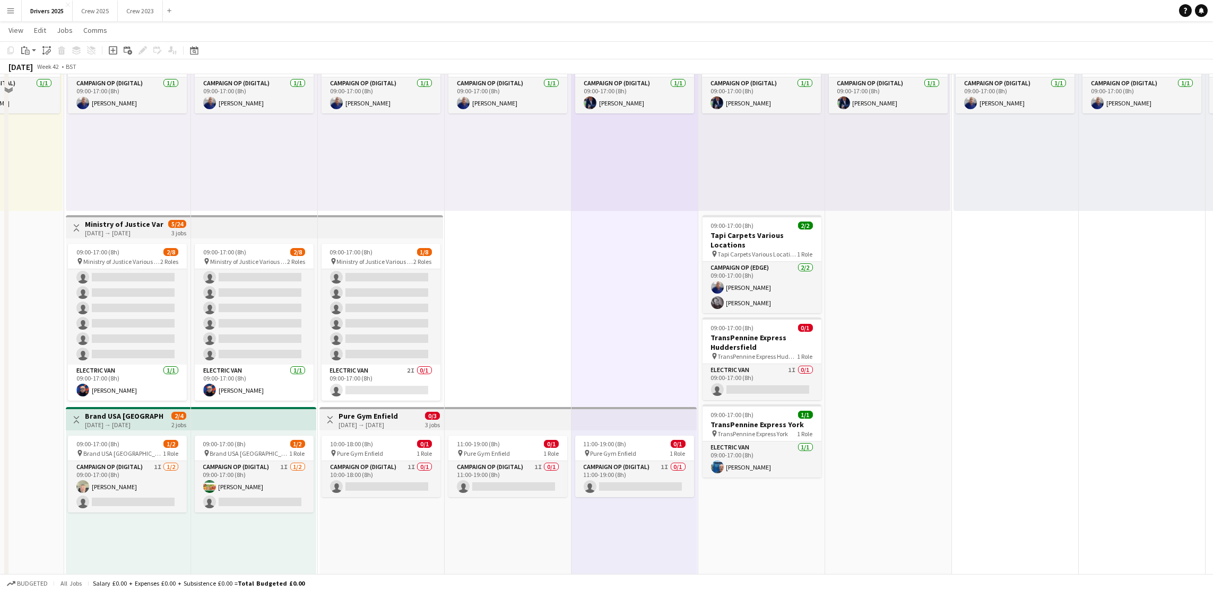
scroll to position [318, 0]
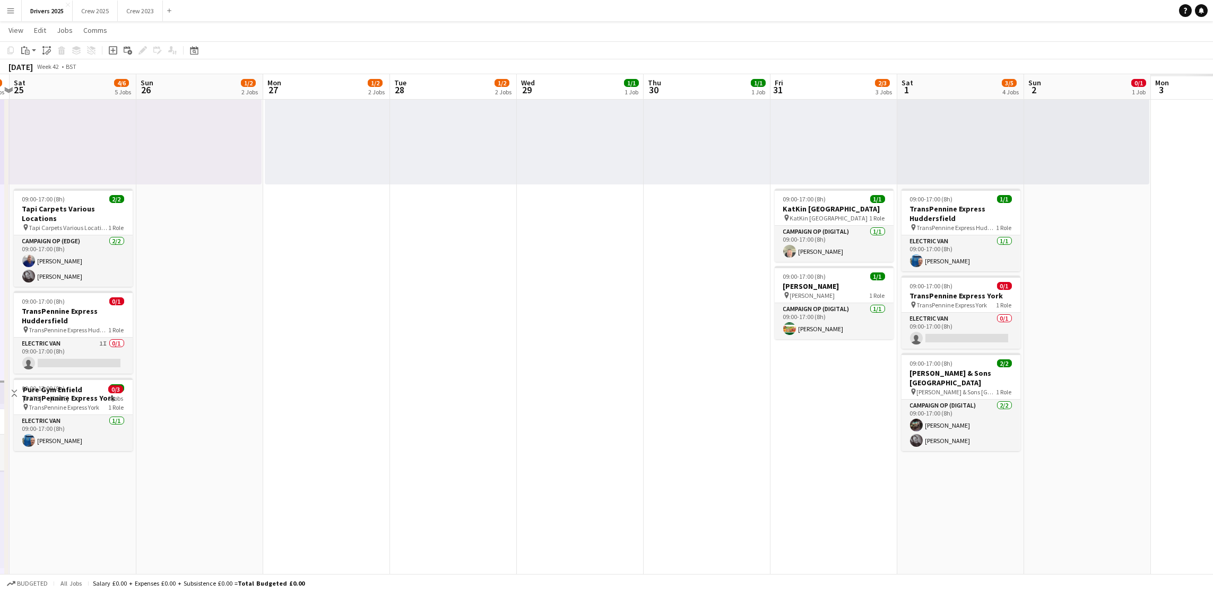
drag, startPoint x: 923, startPoint y: 515, endPoint x: 232, endPoint y: 495, distance: 690.9
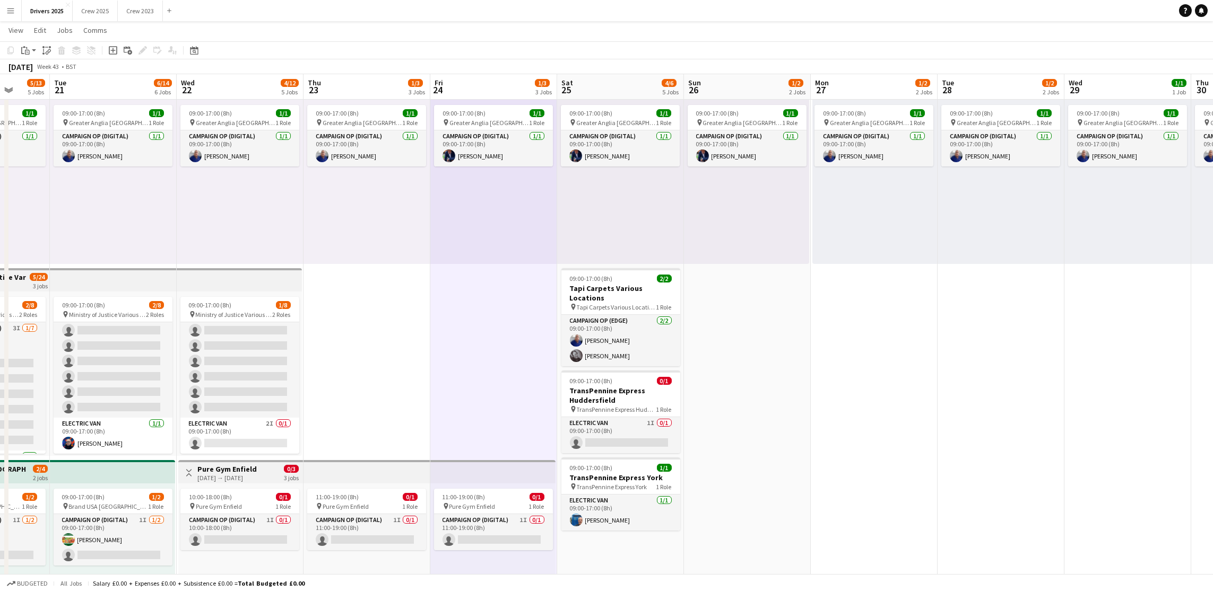
scroll to position [33, 0]
drag, startPoint x: 469, startPoint y: 439, endPoint x: 1019, endPoint y: 419, distance: 549.9
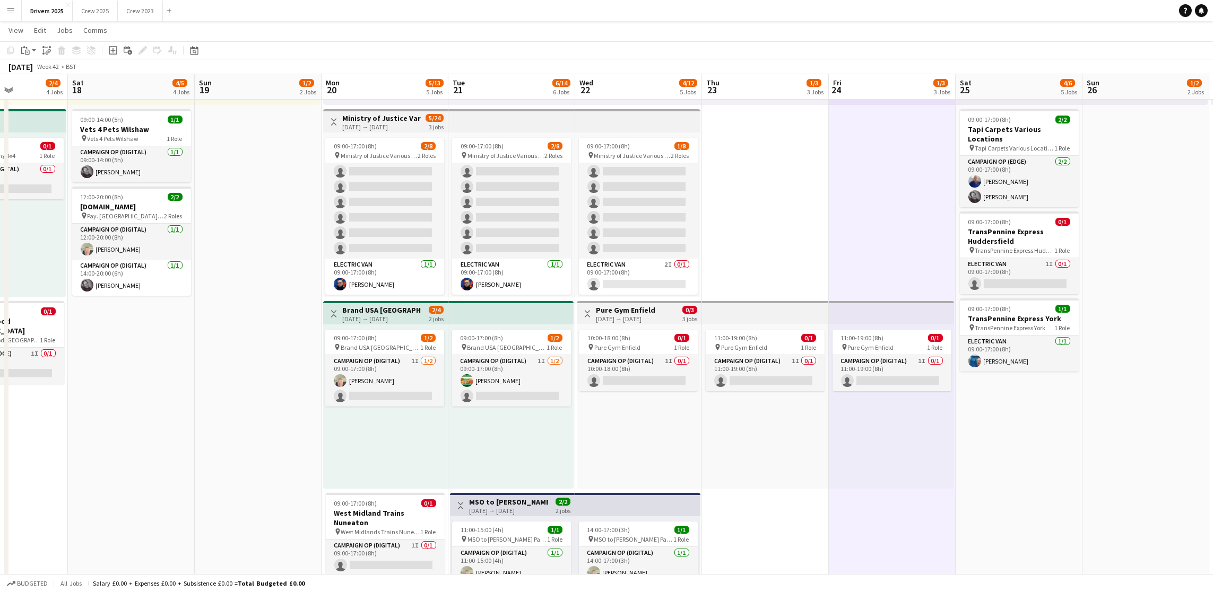
scroll to position [0, 257]
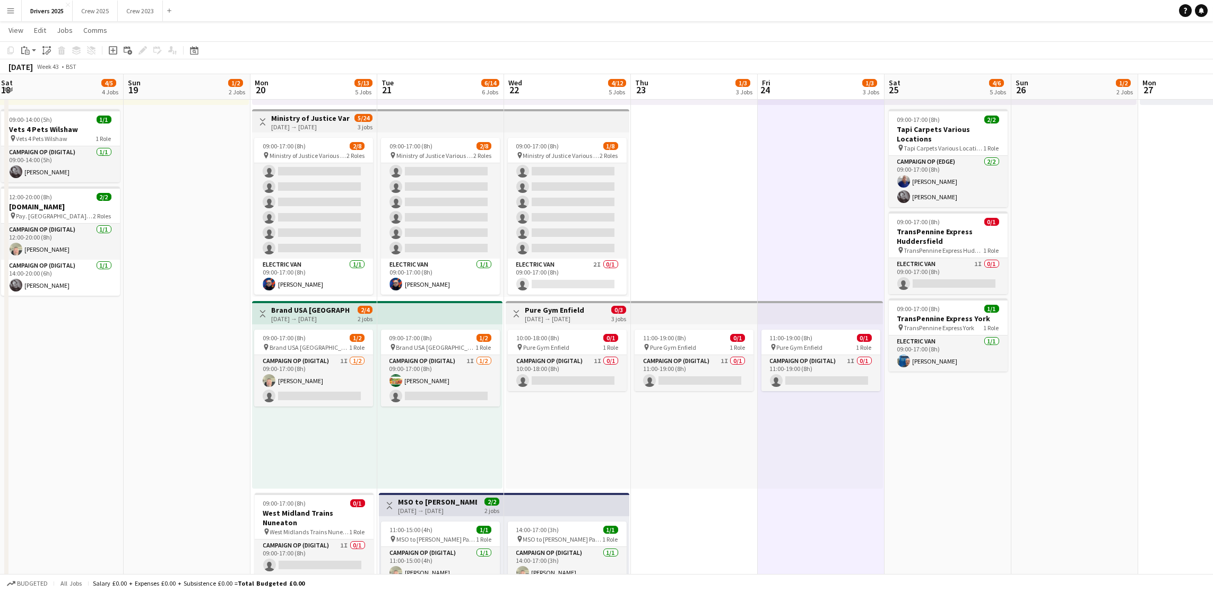
drag, startPoint x: 587, startPoint y: 513, endPoint x: 914, endPoint y: 472, distance: 329.9
click at [914, 472] on app-calendar-viewport "Thu 16 5/5 4 Jobs Fri 17 2/4 4 Jobs Sat 18 4/5 4 Jobs Sun 19 1/2 2 Jobs Mon 20 …" at bounding box center [606, 539] width 1213 height 1791
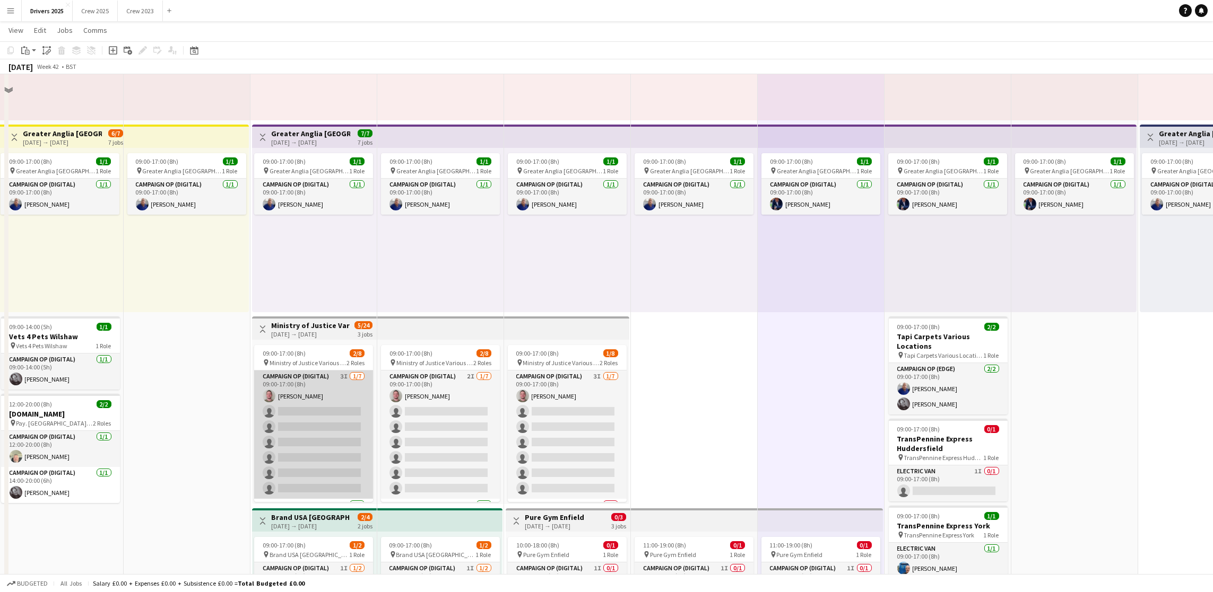
scroll to position [239, 0]
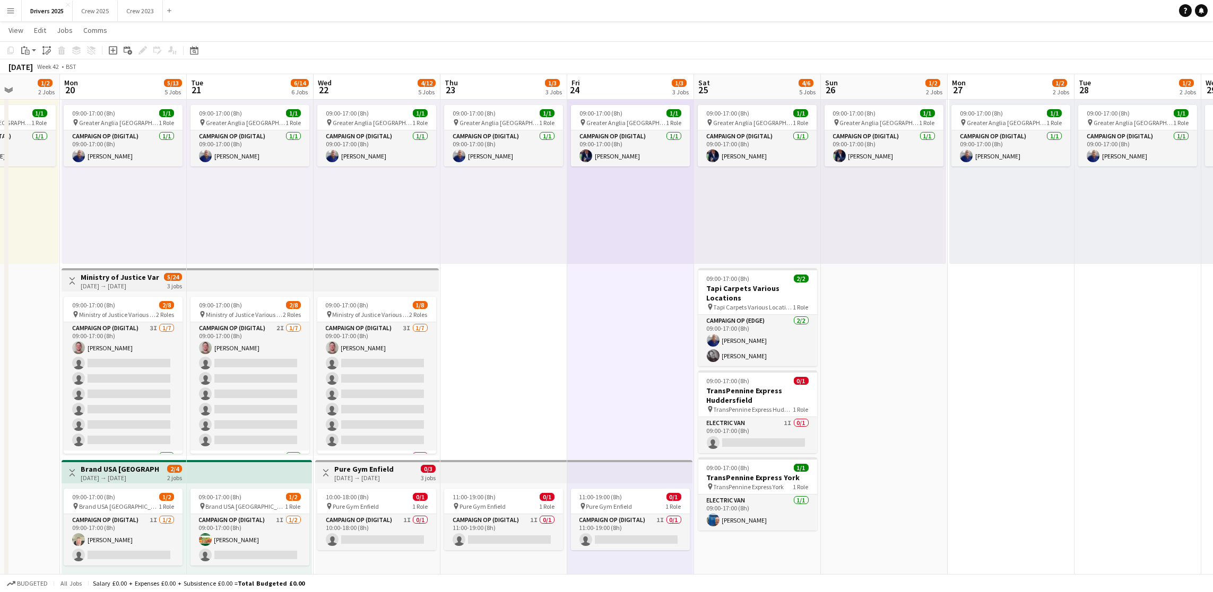
drag, startPoint x: 1104, startPoint y: 421, endPoint x: 888, endPoint y: 395, distance: 216.9
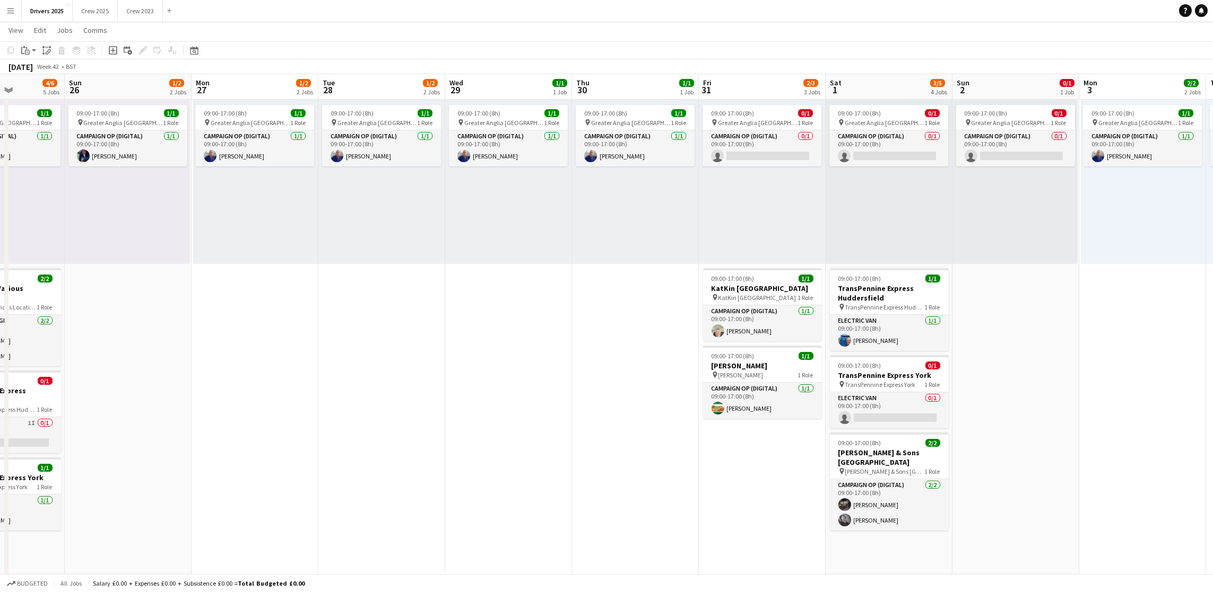
drag, startPoint x: 892, startPoint y: 327, endPoint x: 258, endPoint y: 327, distance: 633.9
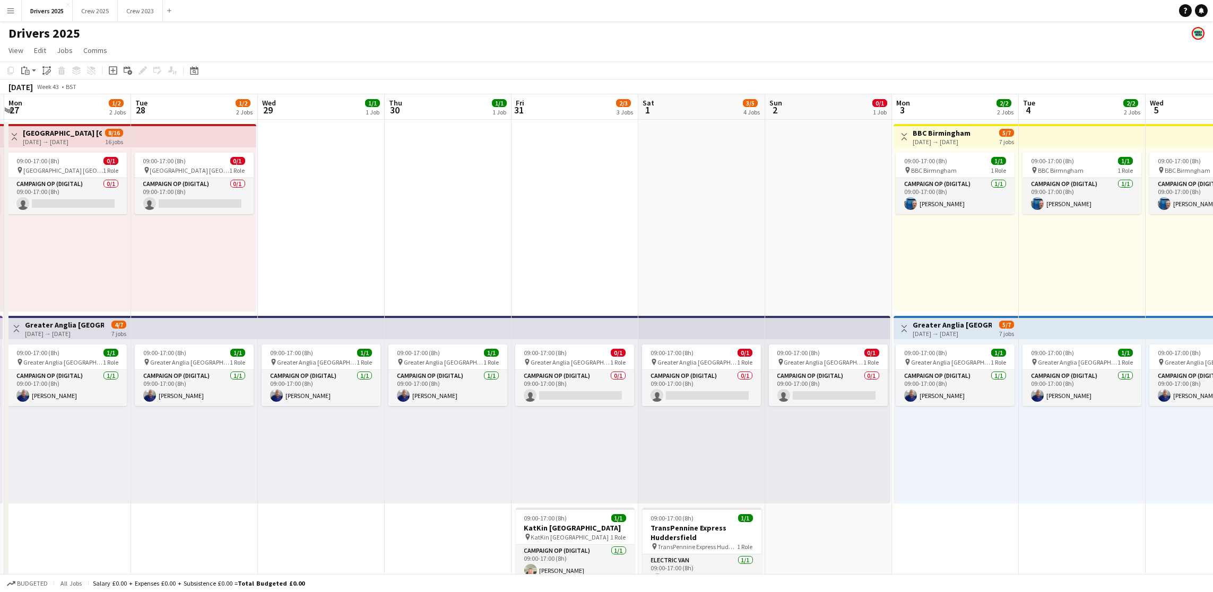
scroll to position [0, 362]
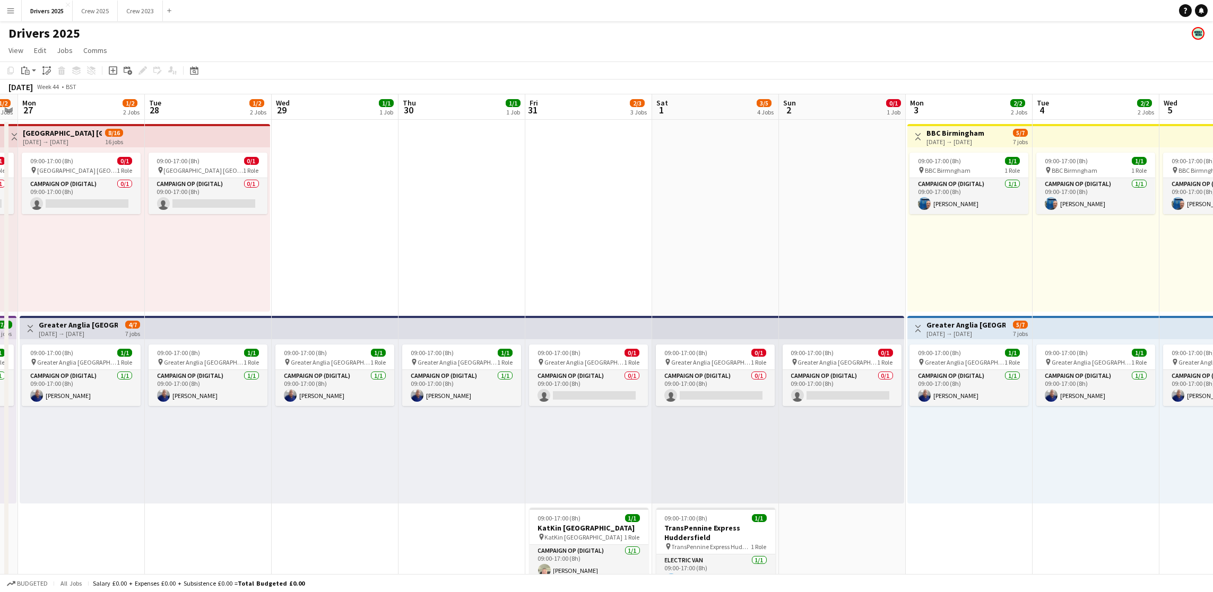
drag, startPoint x: 1061, startPoint y: 422, endPoint x: 890, endPoint y: 411, distance: 171.2
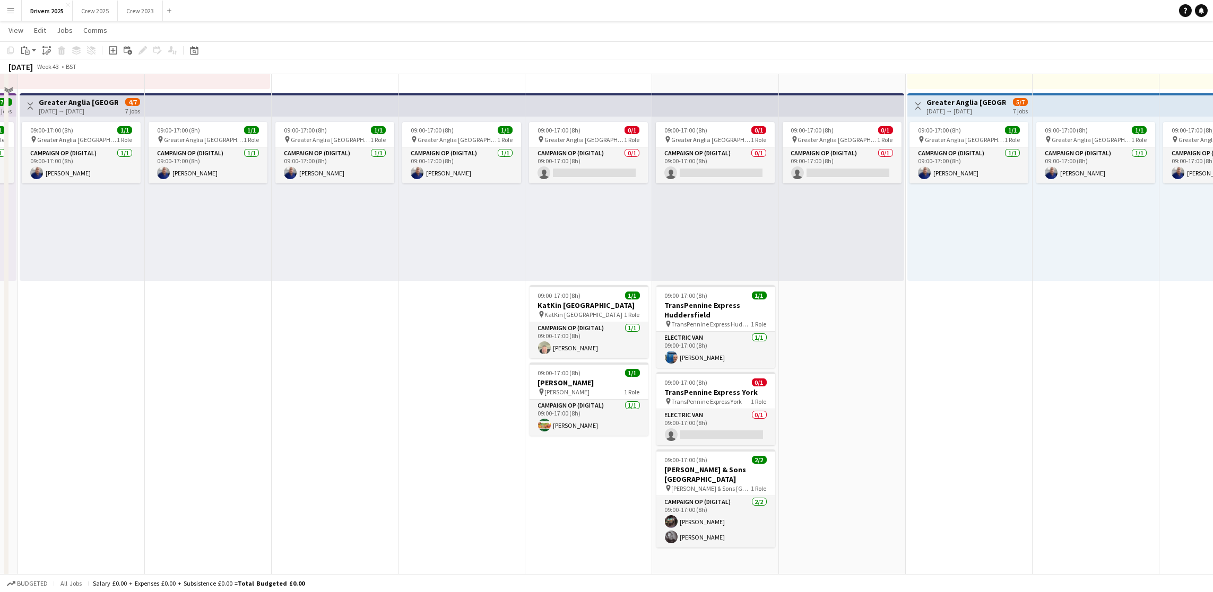
scroll to position [239, 0]
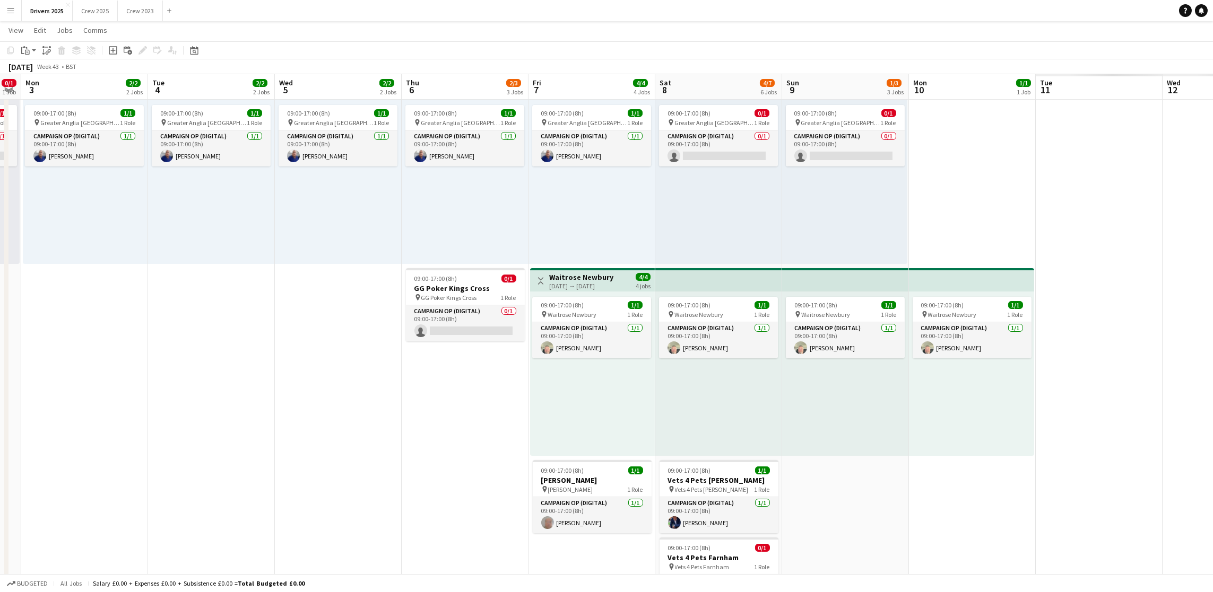
drag, startPoint x: 949, startPoint y: 362, endPoint x: 63, endPoint y: 389, distance: 886.2
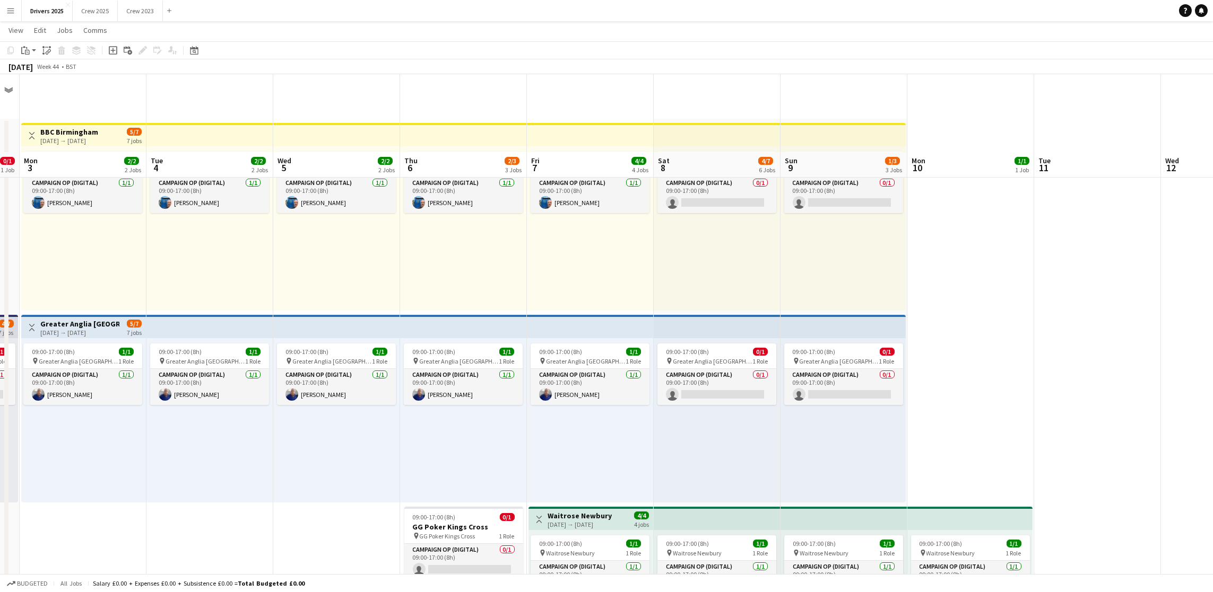
scroll to position [159, 0]
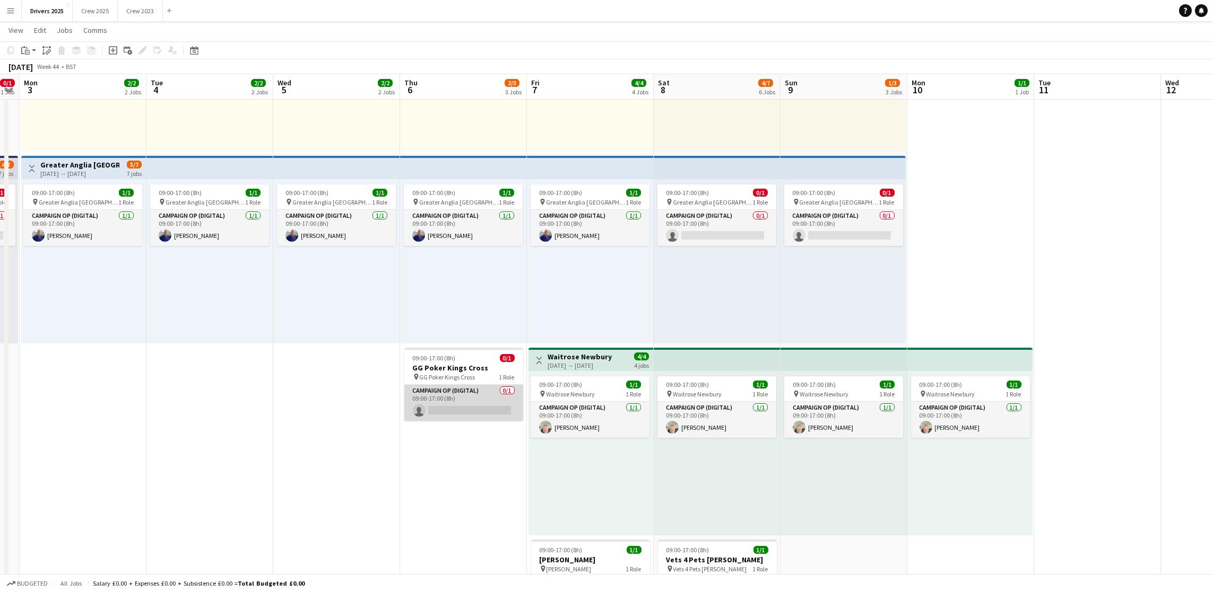
click at [464, 405] on app-card-role "Campaign Op (Digital) 0/1 09:00-17:00 (8h) single-neutral-actions" at bounding box center [463, 403] width 119 height 36
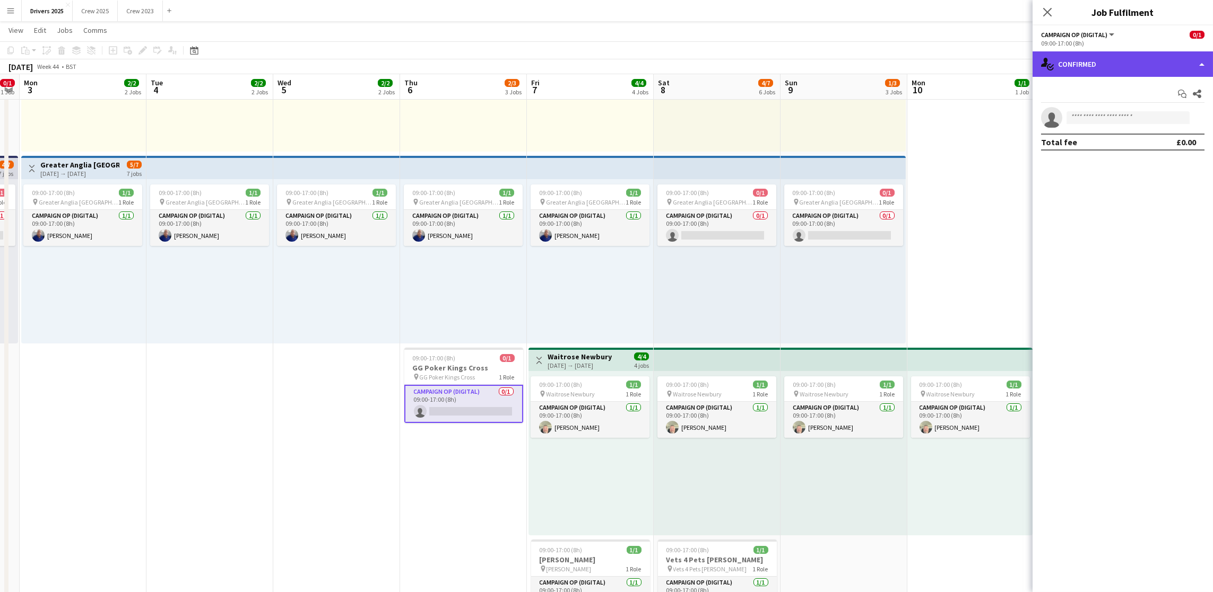
click at [1137, 68] on div "single-neutral-actions-check-2 Confirmed" at bounding box center [1122, 63] width 180 height 25
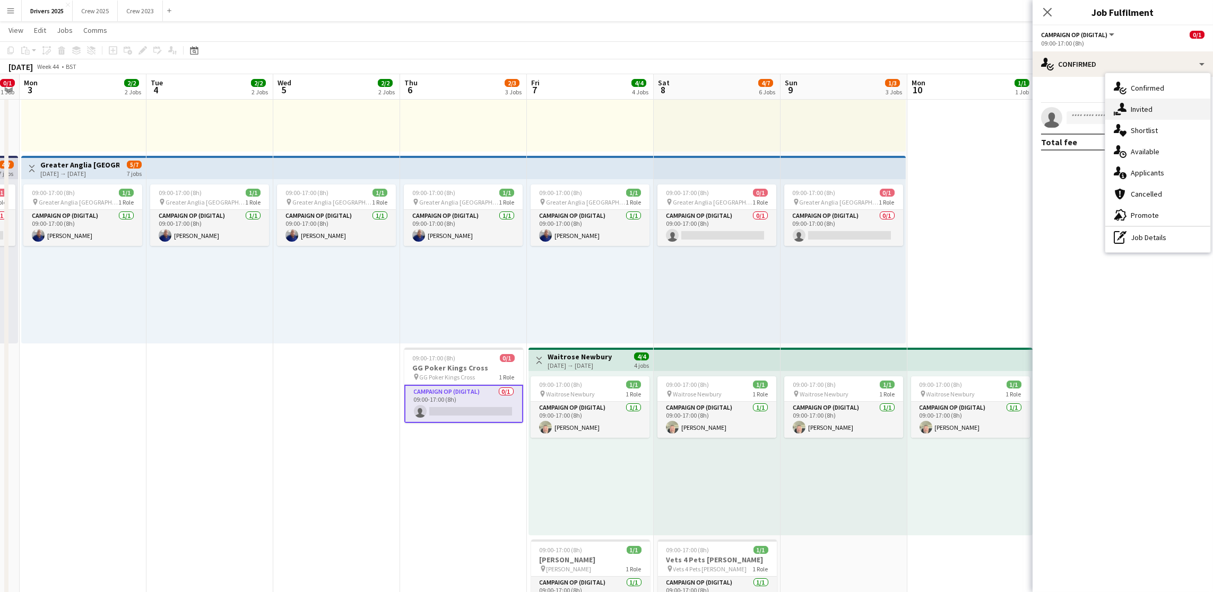
click at [1139, 99] on div "single-neutral-actions-share-1 Invited" at bounding box center [1157, 109] width 105 height 21
click at [1141, 121] on input "text" at bounding box center [1122, 119] width 163 height 27
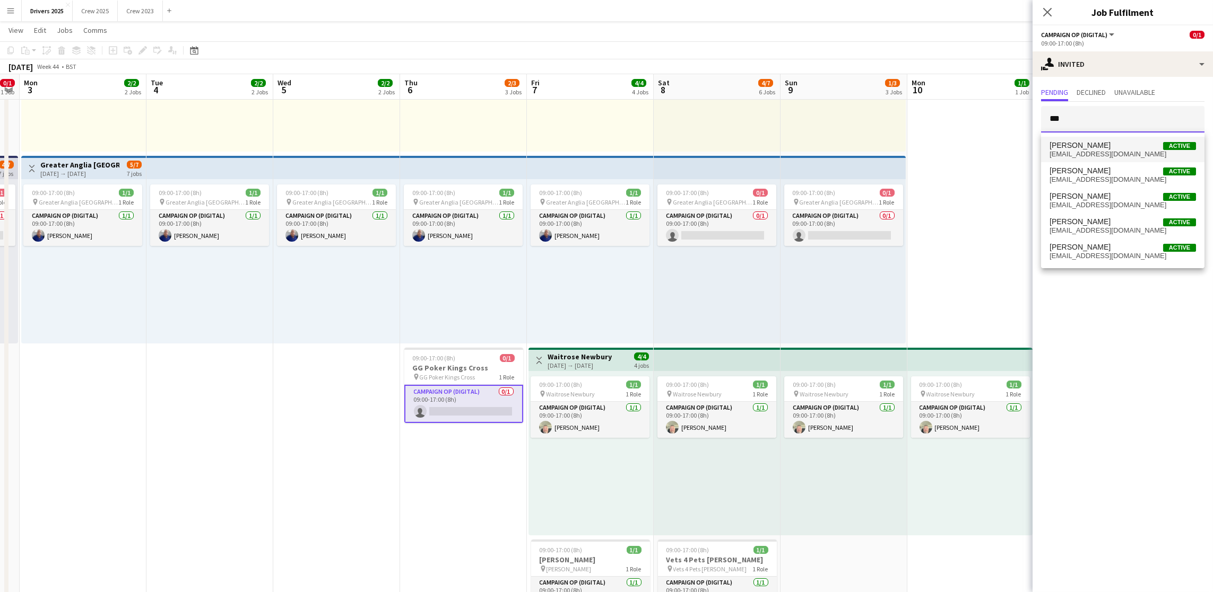
type input "***"
click at [1107, 151] on span "[EMAIL_ADDRESS][DOMAIN_NAME]" at bounding box center [1122, 154] width 146 height 8
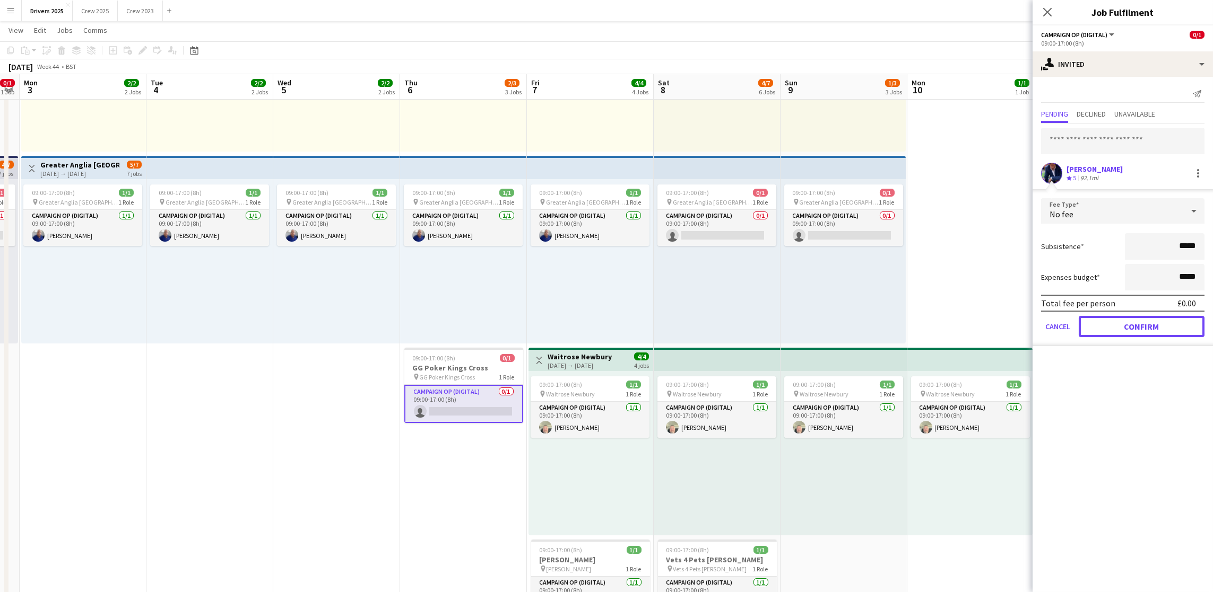
click at [1132, 321] on button "Confirm" at bounding box center [1141, 326] width 126 height 21
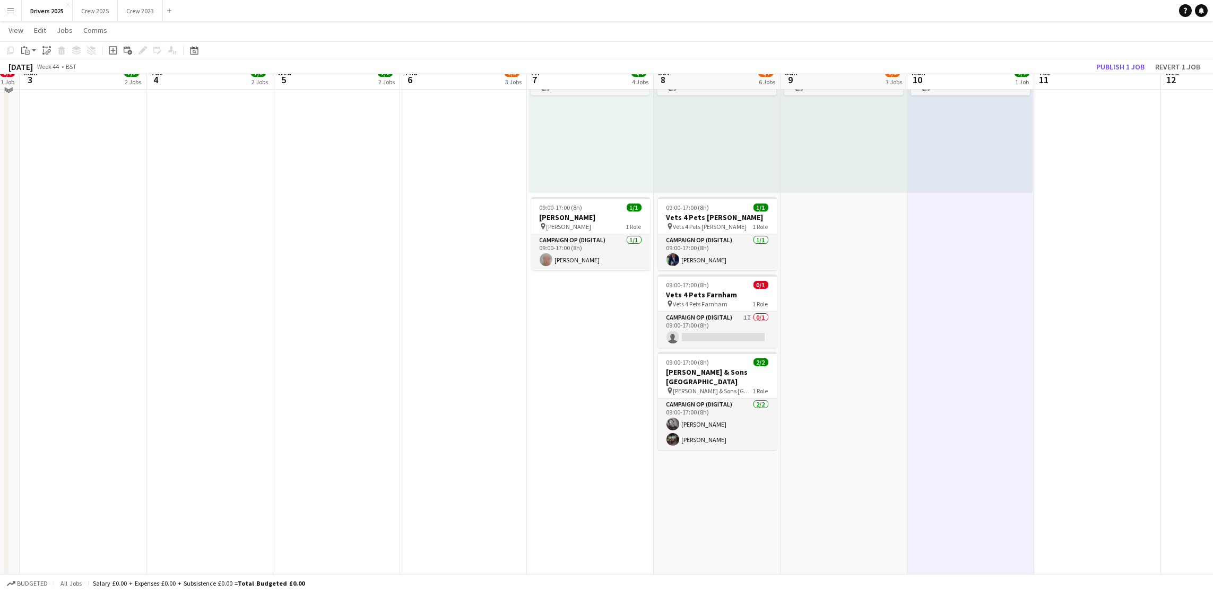
scroll to position [477, 0]
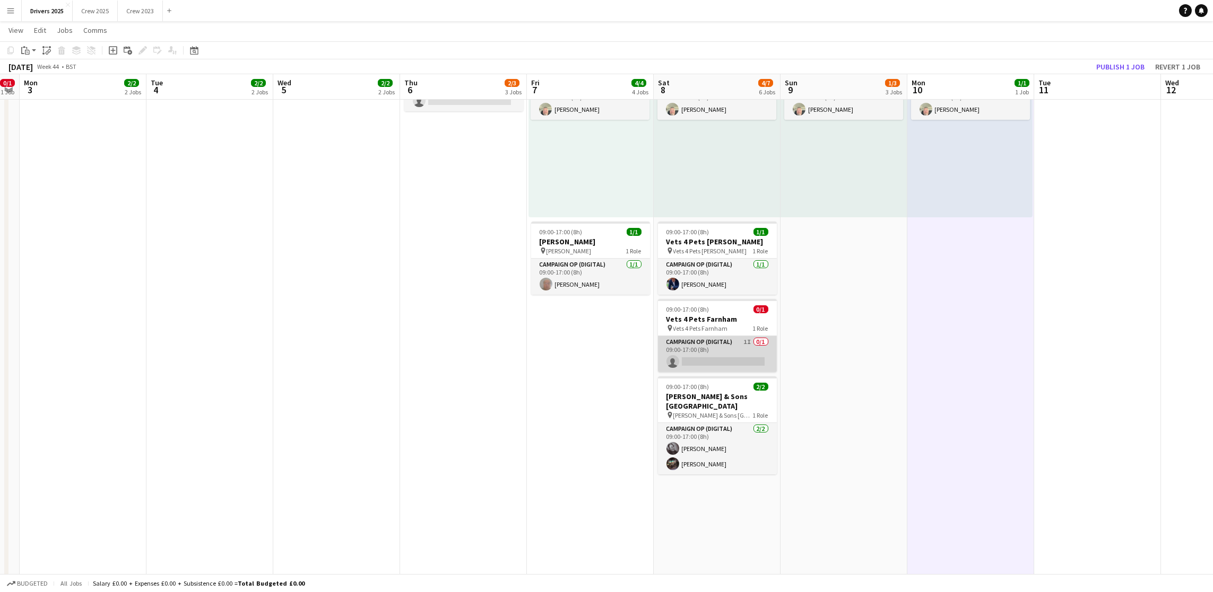
click at [709, 357] on app-card-role "Campaign Op (Digital) 1I 0/1 09:00-17:00 (8h) single-neutral-actions" at bounding box center [717, 354] width 119 height 36
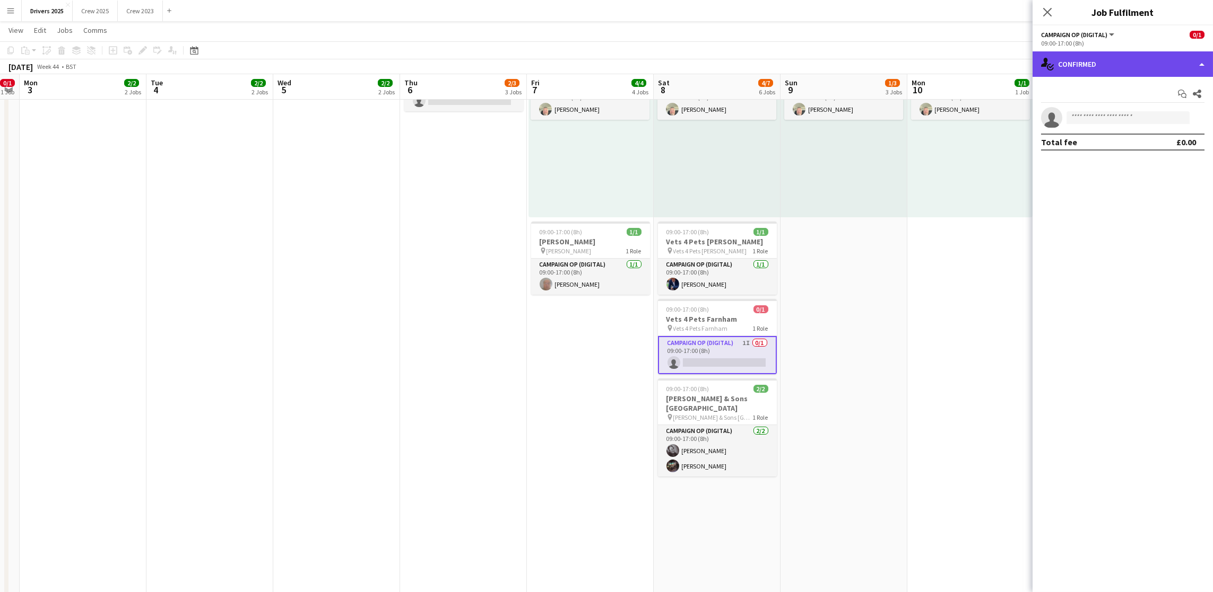
click at [1097, 65] on div "single-neutral-actions-check-2 Confirmed" at bounding box center [1122, 63] width 180 height 25
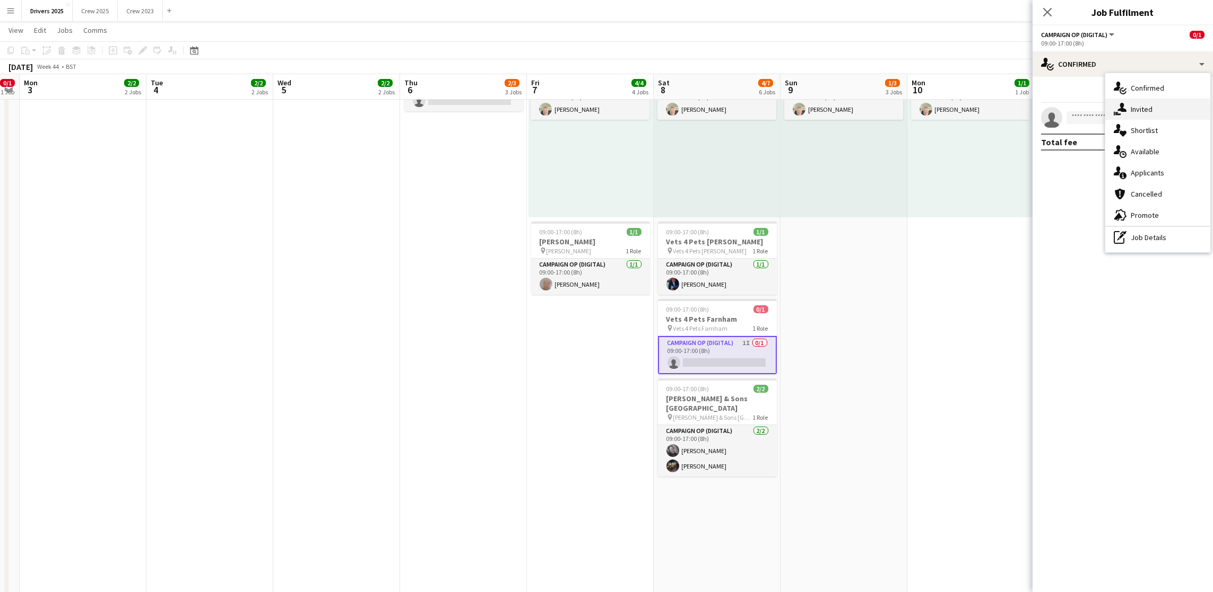
click at [1120, 109] on icon at bounding box center [1121, 107] width 9 height 9
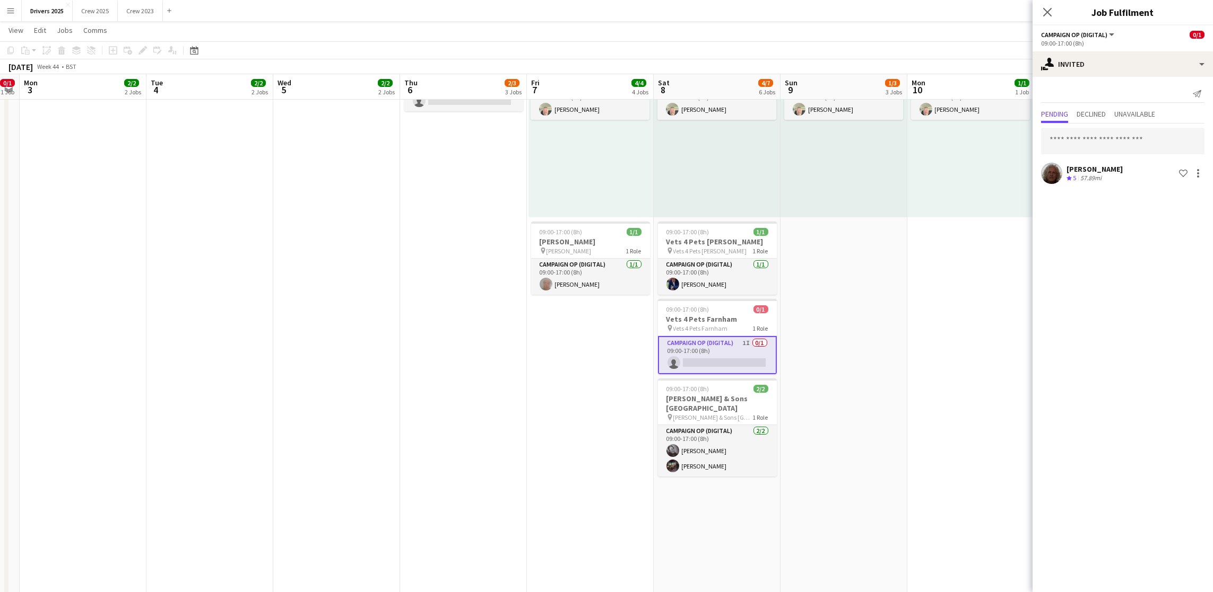
click at [876, 371] on app-date-cell "09:00-17:00 (8h) 0/1 pin BBC Birmngham 1 Role Campaign Op (Digital) 0/1 09:00-1…" at bounding box center [843, 498] width 127 height 1714
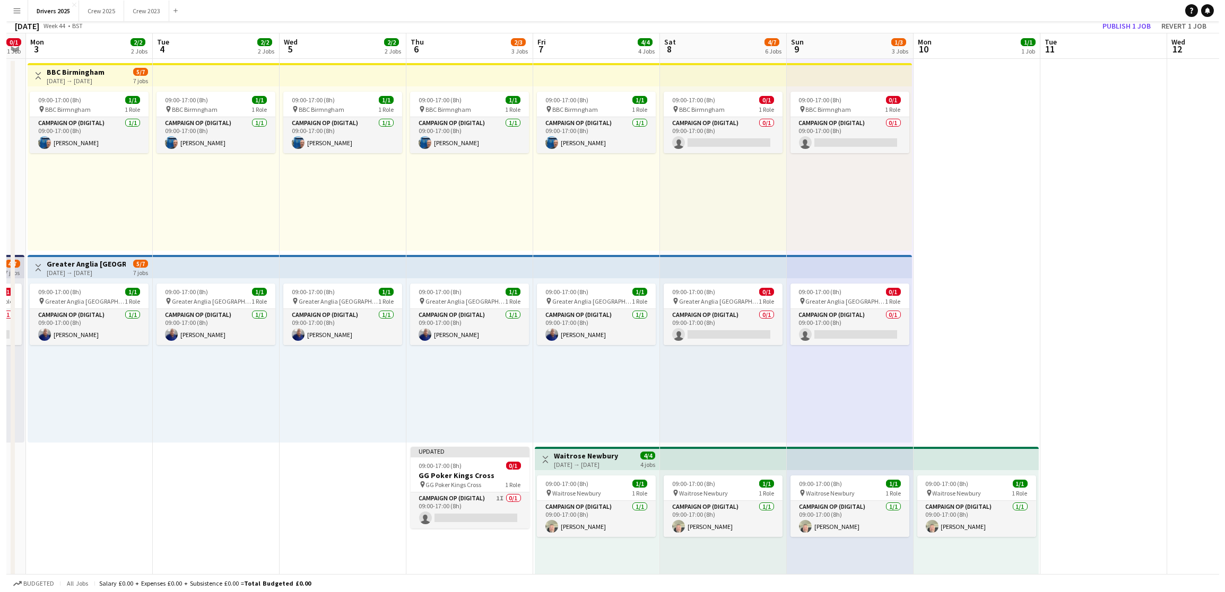
scroll to position [0, 0]
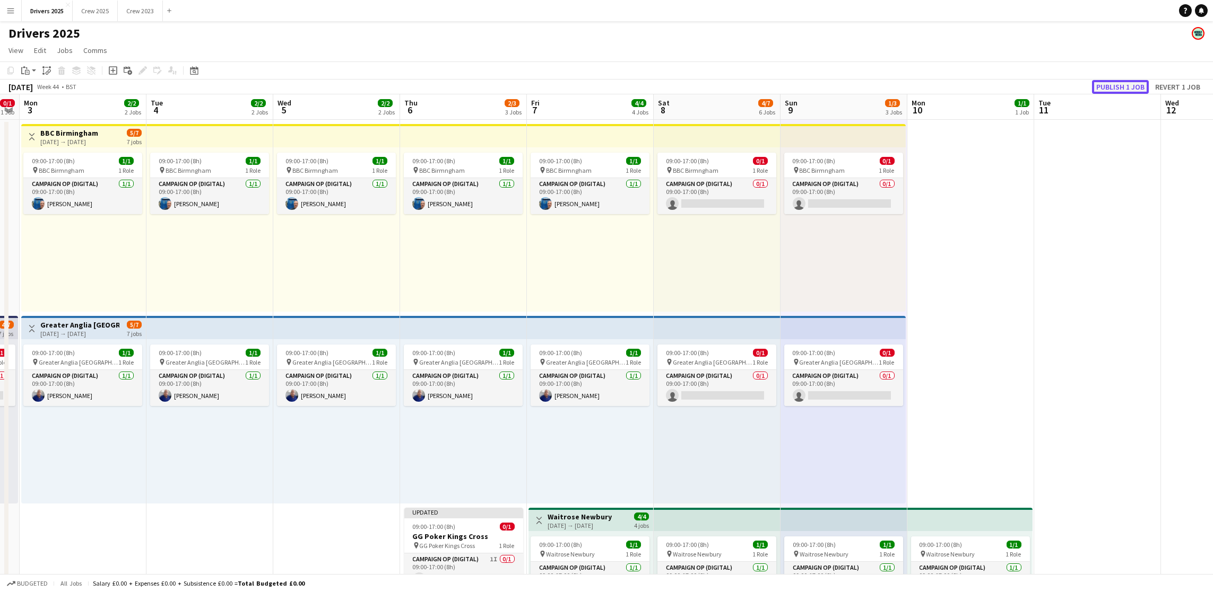
click at [1117, 86] on button "Publish 1 job" at bounding box center [1120, 87] width 57 height 14
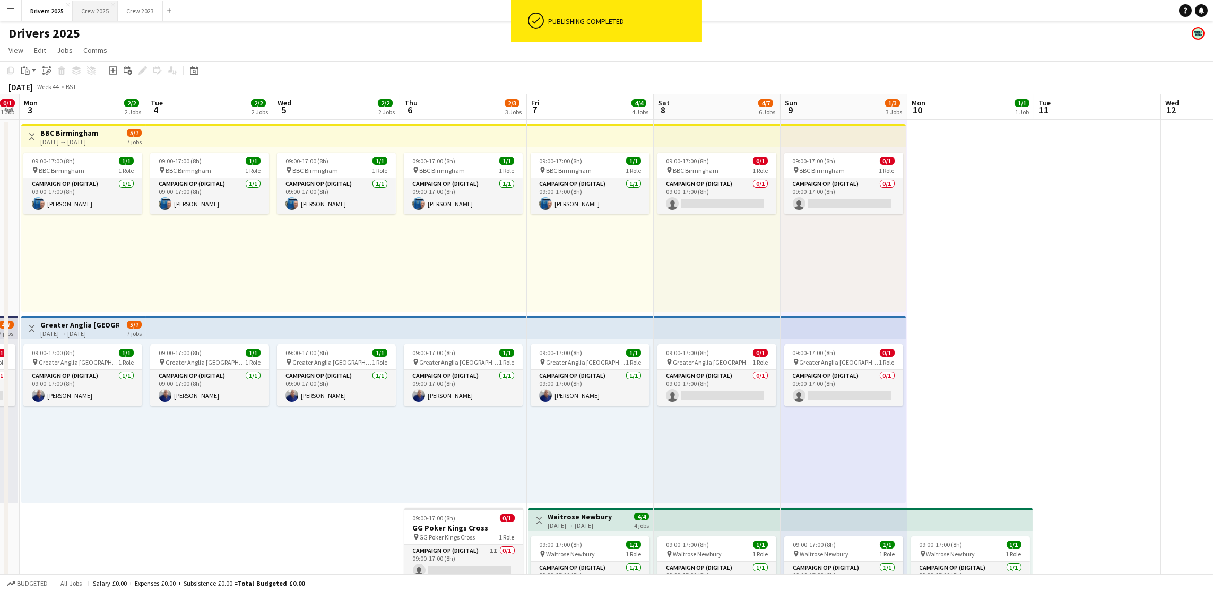
click at [108, 12] on button "Crew 2025 Close" at bounding box center [95, 11] width 45 height 21
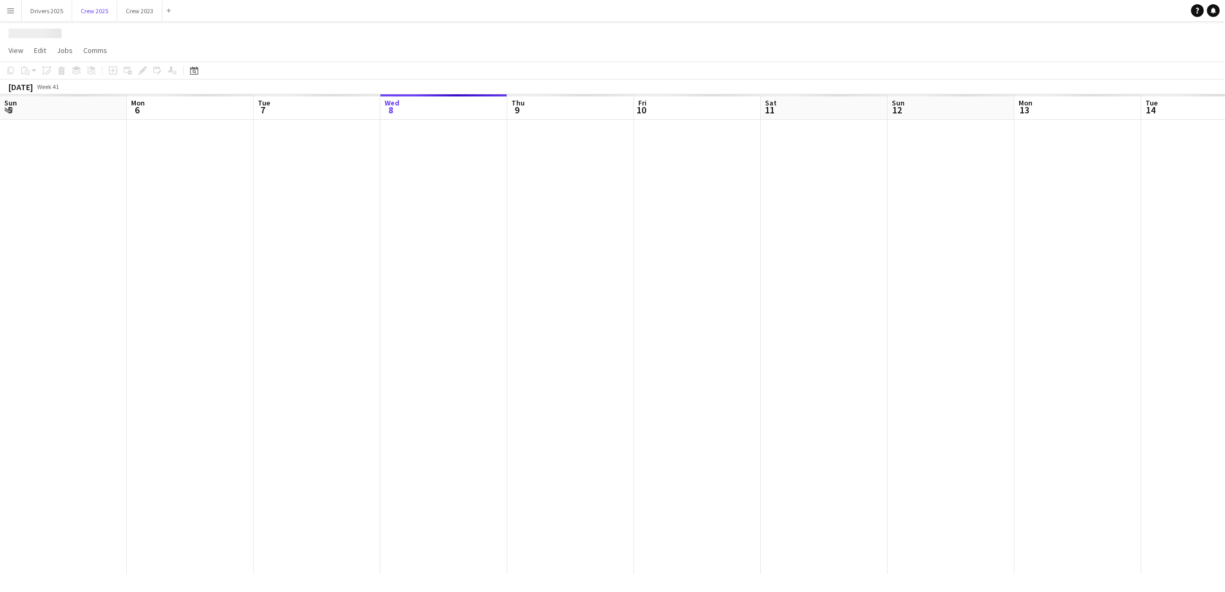
scroll to position [0, 253]
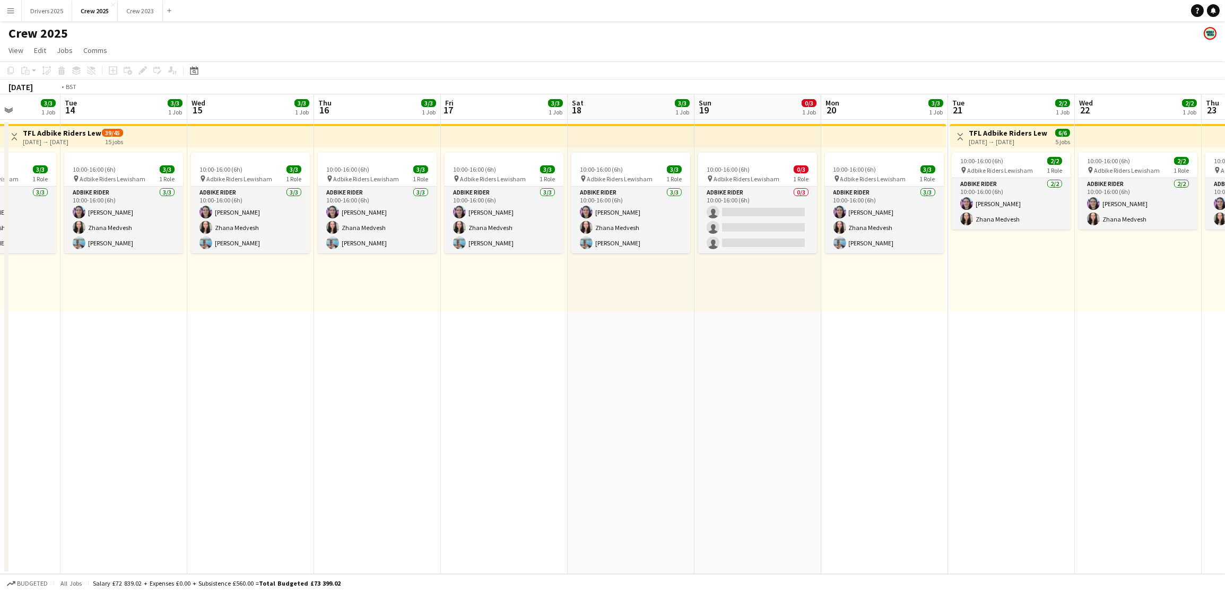
drag, startPoint x: 915, startPoint y: 341, endPoint x: 0, endPoint y: 367, distance: 915.3
click at [0, 367] on app-calendar-viewport "Thu 9 3/3 1 Job Fri 10 5/5 2 Jobs Sat 11 3/3 1 Job Sun 12 0/3 1 Job Mon 13 3/3 …" at bounding box center [612, 334] width 1225 height 480
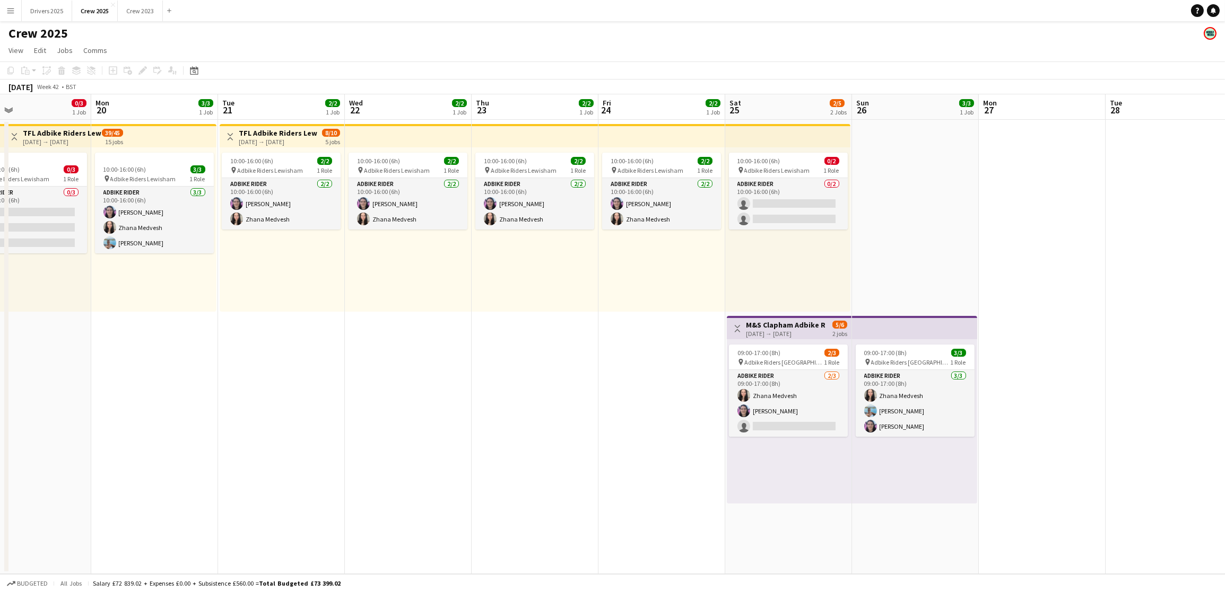
scroll to position [0, 434]
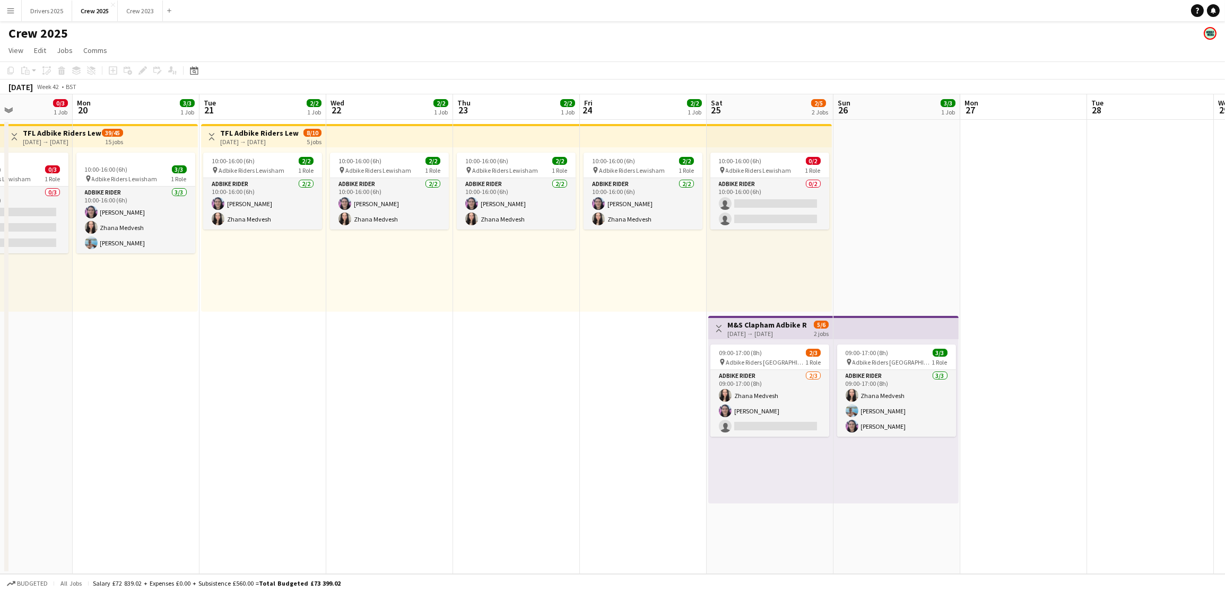
drag, startPoint x: 990, startPoint y: 365, endPoint x: 329, endPoint y: 386, distance: 661.2
click at [329, 386] on app-calendar-viewport "Thu 16 3/3 1 Job Fri 17 3/3 1 Job Sat 18 3/3 1 Job Sun 19 0/3 1 Job Mon 20 3/3 …" at bounding box center [612, 334] width 1225 height 480
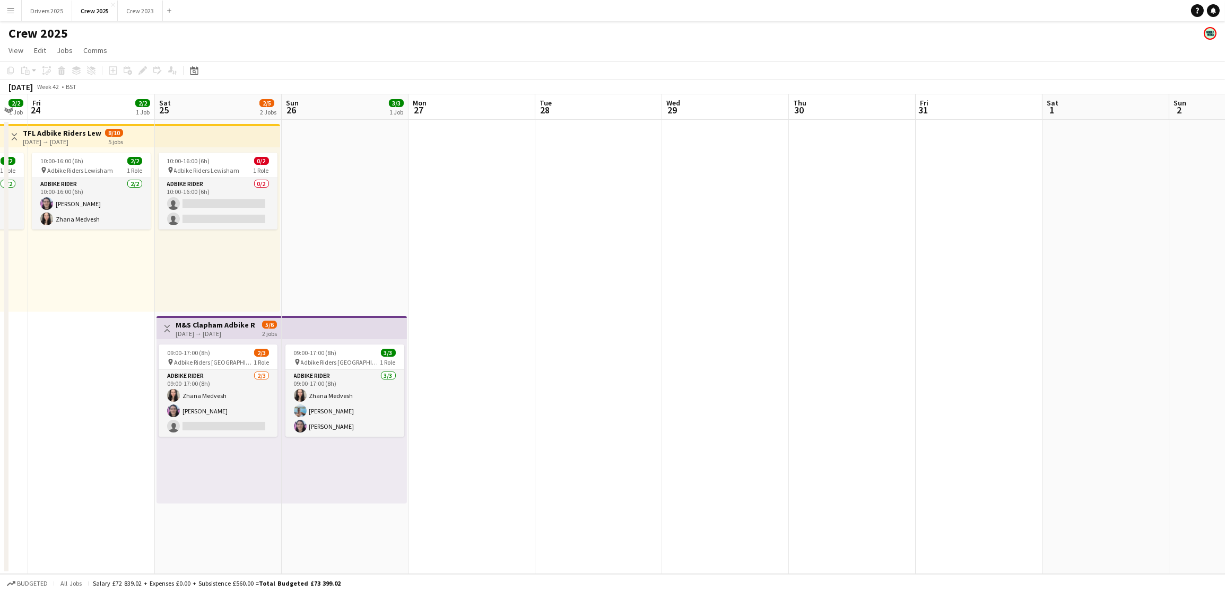
scroll to position [0, 380]
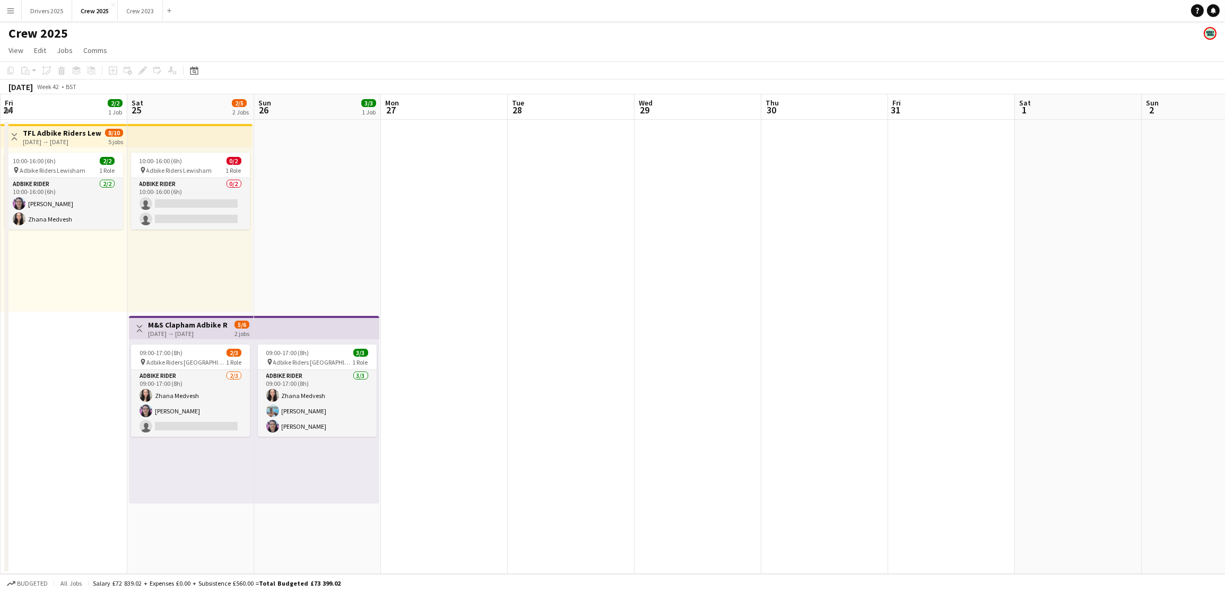
drag, startPoint x: 1014, startPoint y: 360, endPoint x: 434, endPoint y: 427, distance: 583.7
click at [434, 427] on app-calendar-viewport "Tue 21 2/2 1 Job Wed 22 2/2 1 Job Thu 23 2/2 1 Job Fri 24 2/2 1 Job Sat 25 2/5 …" at bounding box center [612, 334] width 1225 height 480
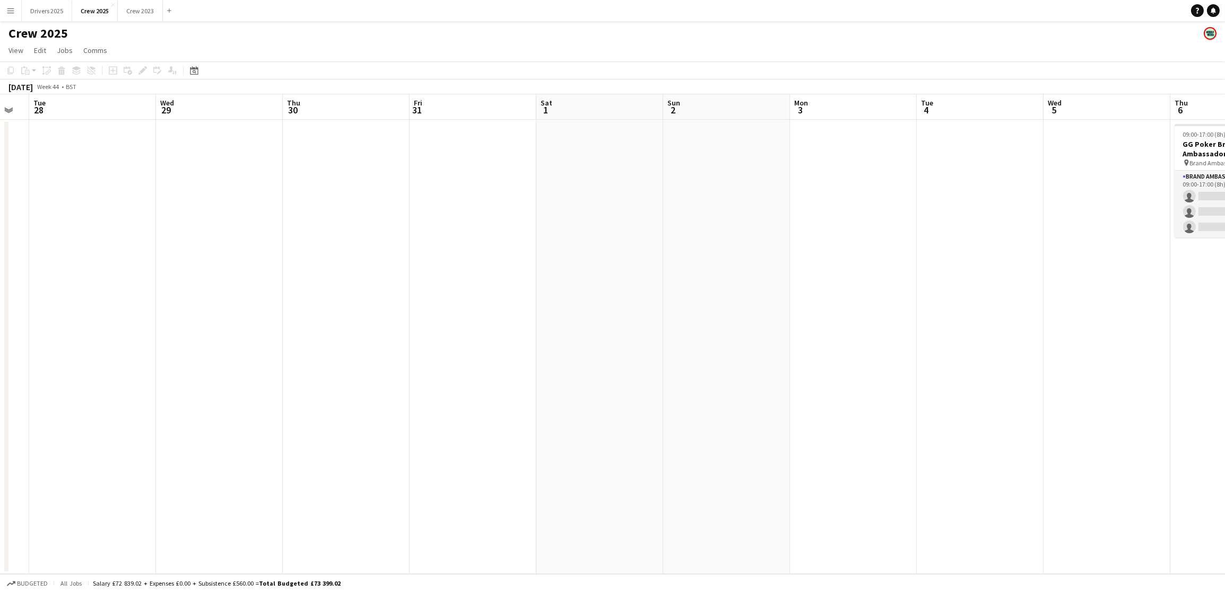
drag, startPoint x: 966, startPoint y: 394, endPoint x: 372, endPoint y: 419, distance: 594.1
click at [361, 420] on app-calendar-viewport "Sat 25 2/5 2 Jobs Sun 26 3/3 1 Job Mon 27 Tue 28 Wed 29 Thu 30 Fri 31 Sat 1 Sun…" at bounding box center [612, 334] width 1225 height 480
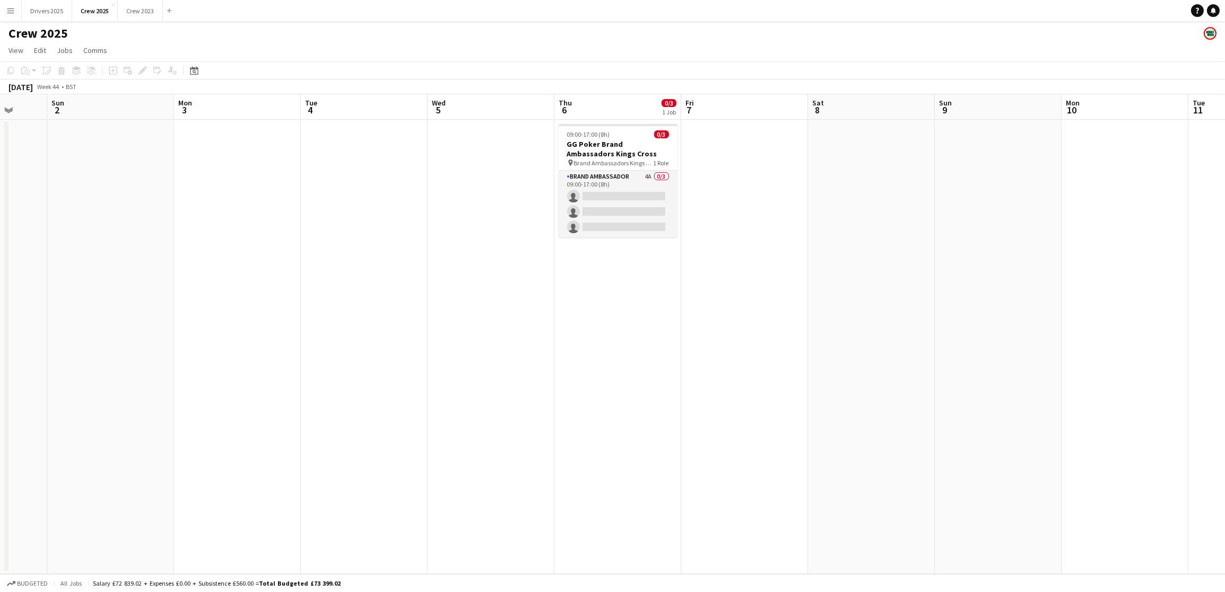
drag, startPoint x: 1031, startPoint y: 407, endPoint x: 481, endPoint y: 426, distance: 550.4
click at [491, 427] on app-calendar-viewport "Thu 30 Fri 31 Sat 1 Sun 2 Mon 3 Tue 4 Wed 5 Thu 6 0/3 1 Job Fri 7 Sat 8 Sun 9 M…" at bounding box center [612, 334] width 1225 height 480
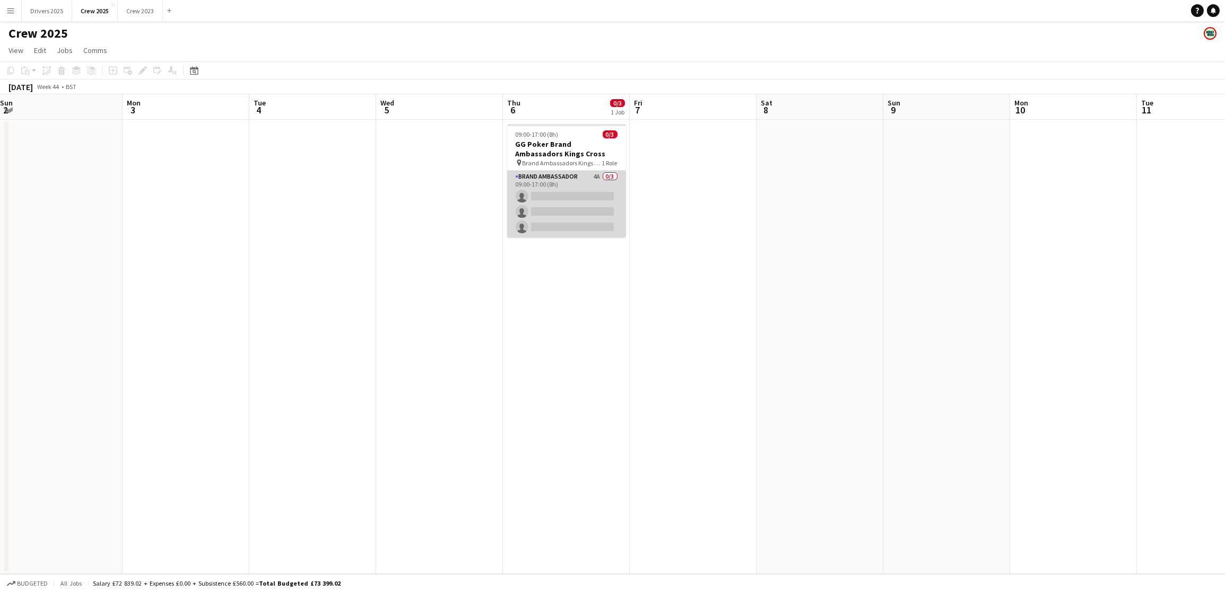
click at [569, 221] on app-card-role "Brand Ambassador 4A 0/3 09:00-17:00 (8h) single-neutral-actions single-neutral-…" at bounding box center [566, 204] width 119 height 67
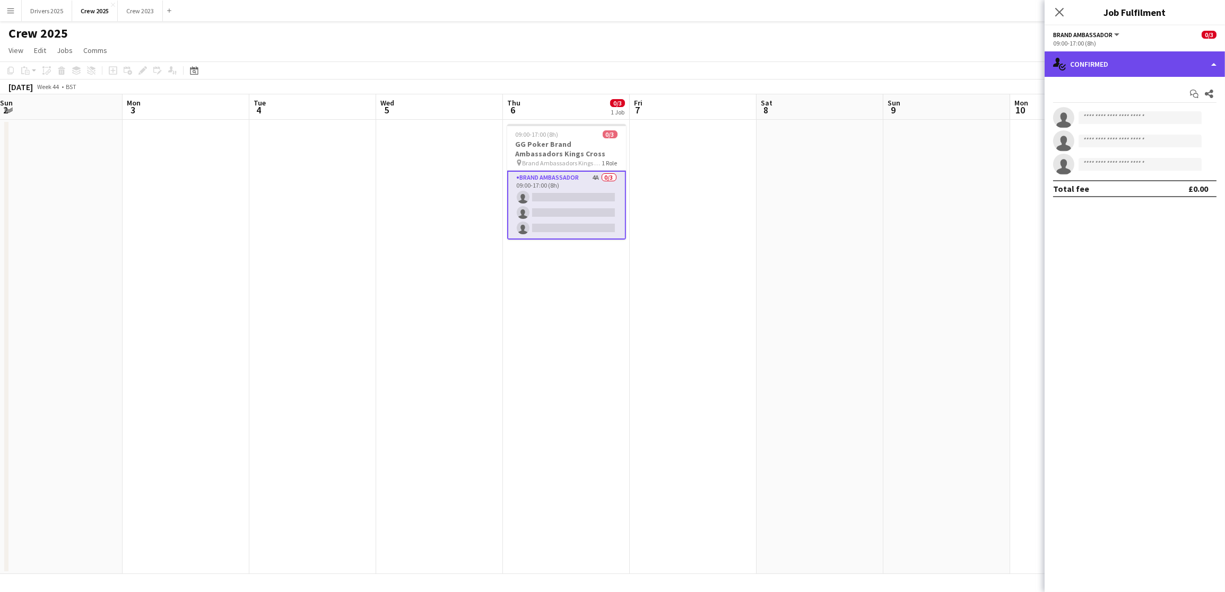
click at [1168, 63] on div "single-neutral-actions-check-2 Confirmed" at bounding box center [1134, 63] width 180 height 25
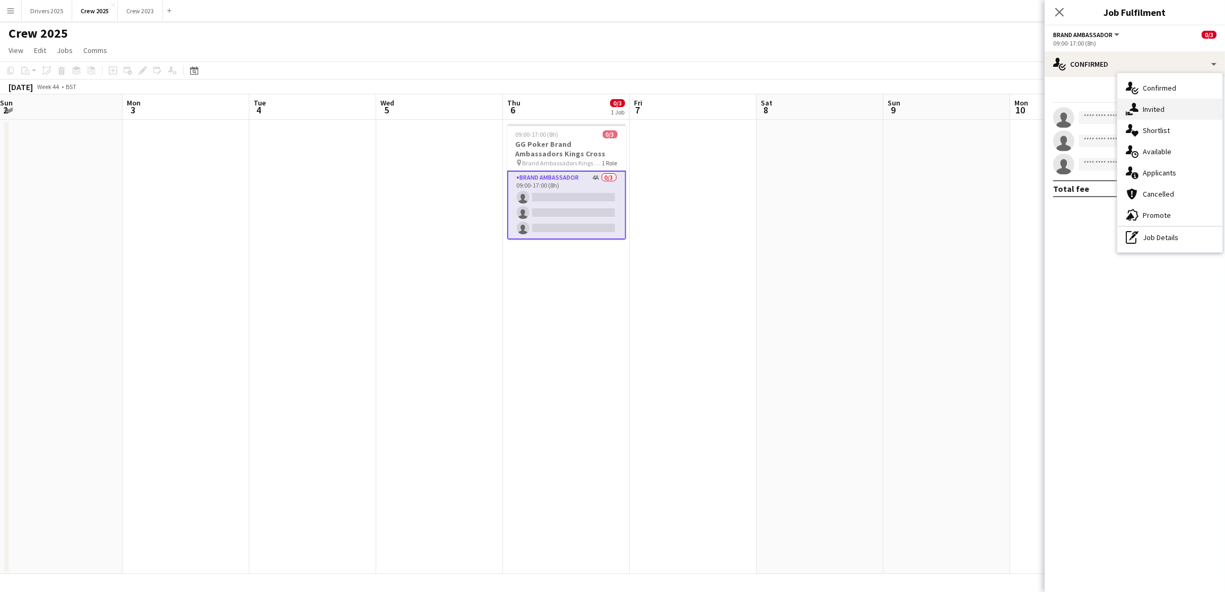
click at [1171, 106] on div "single-neutral-actions-share-1 Invited" at bounding box center [1169, 109] width 105 height 21
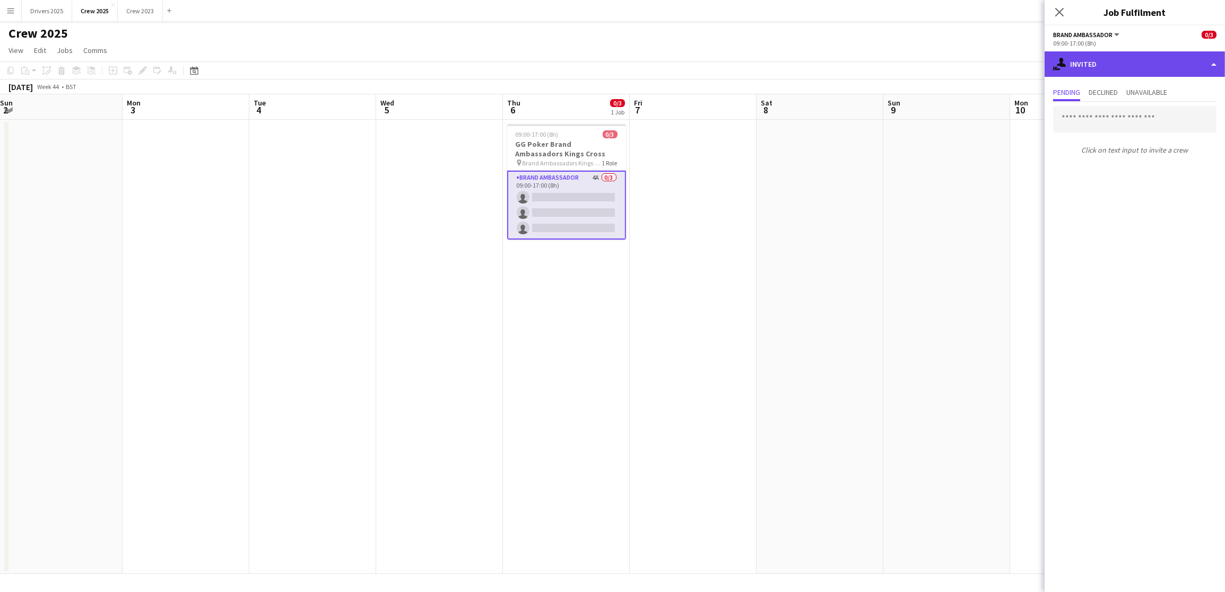
click at [1142, 73] on div "single-neutral-actions-share-1 Invited" at bounding box center [1134, 63] width 180 height 25
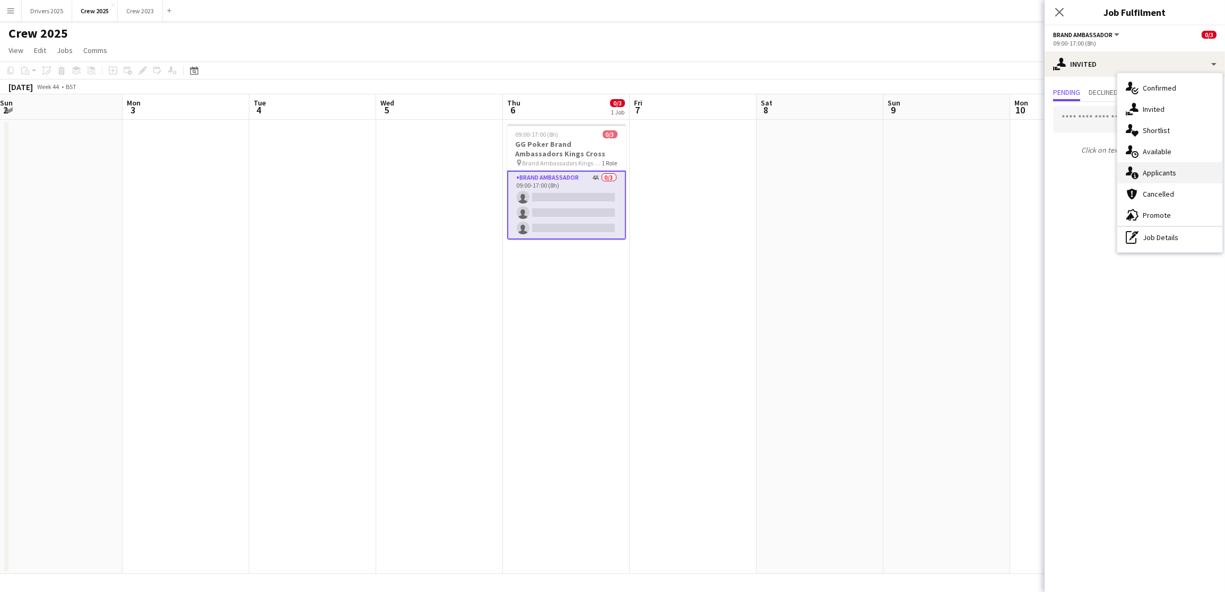
click at [1163, 172] on span "Applicants" at bounding box center [1159, 173] width 33 height 10
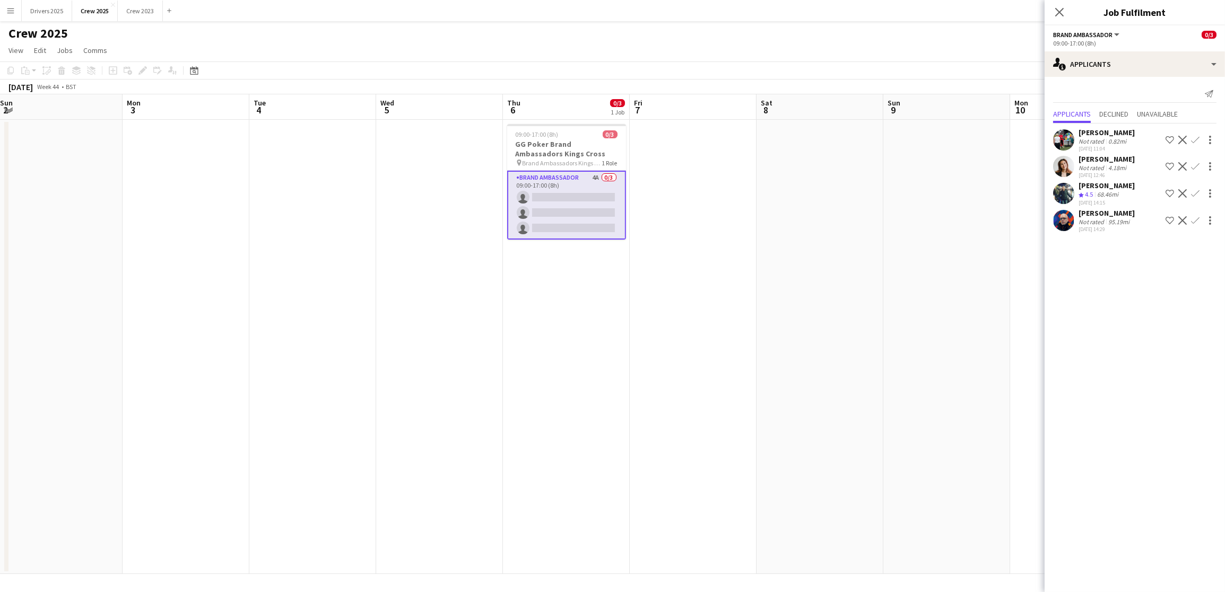
click at [1056, 139] on app-user-avatar at bounding box center [1063, 139] width 21 height 21
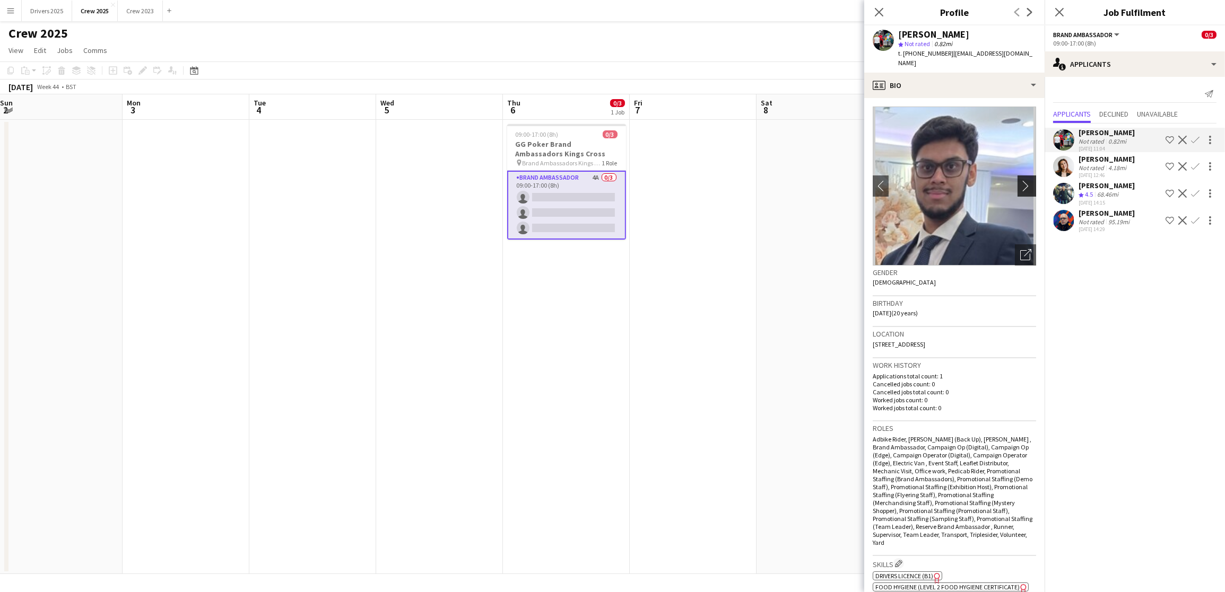
click at [1020, 189] on app-icon "chevron-right" at bounding box center [1028, 185] width 16 height 11
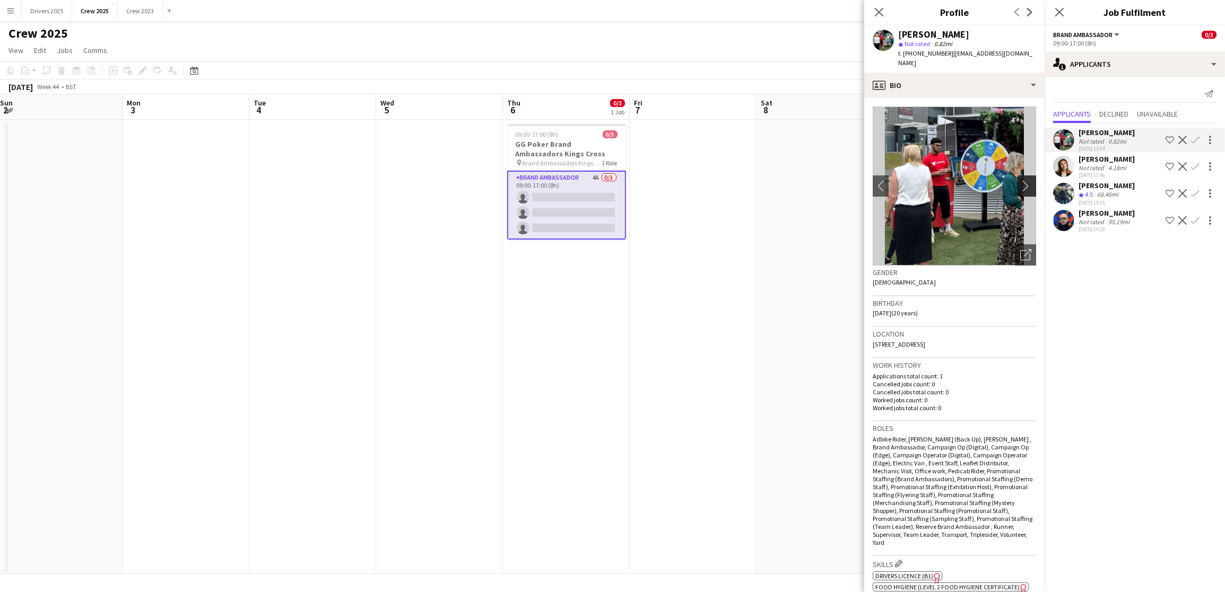
click at [1020, 189] on app-icon "chevron-right" at bounding box center [1028, 185] width 16 height 11
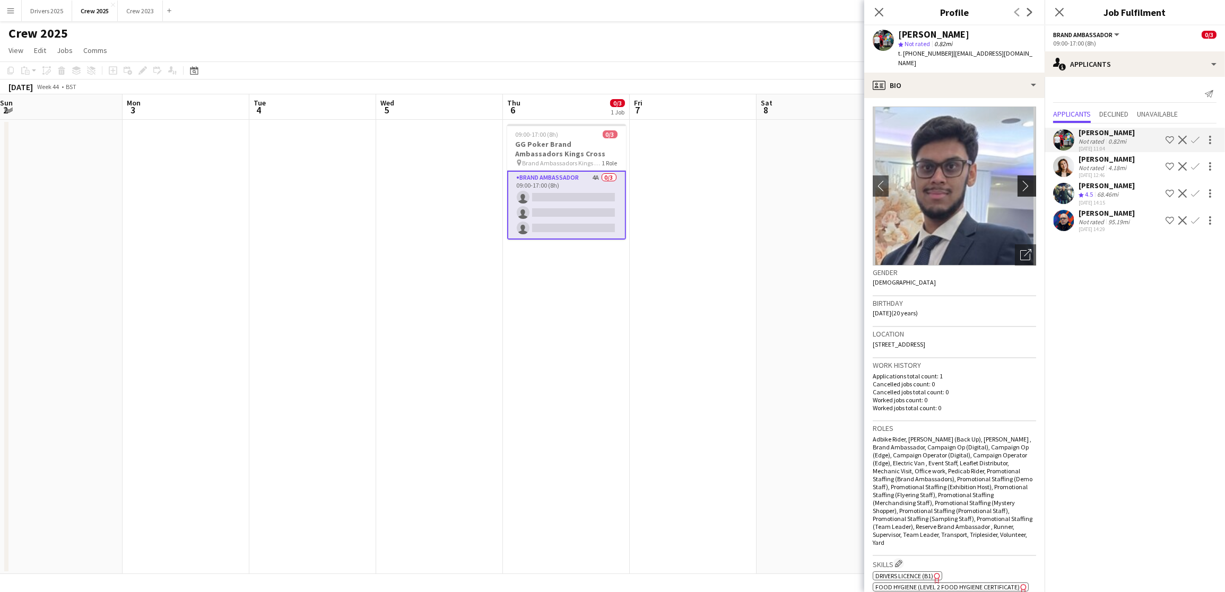
click at [1020, 189] on app-icon "chevron-right" at bounding box center [1028, 185] width 16 height 11
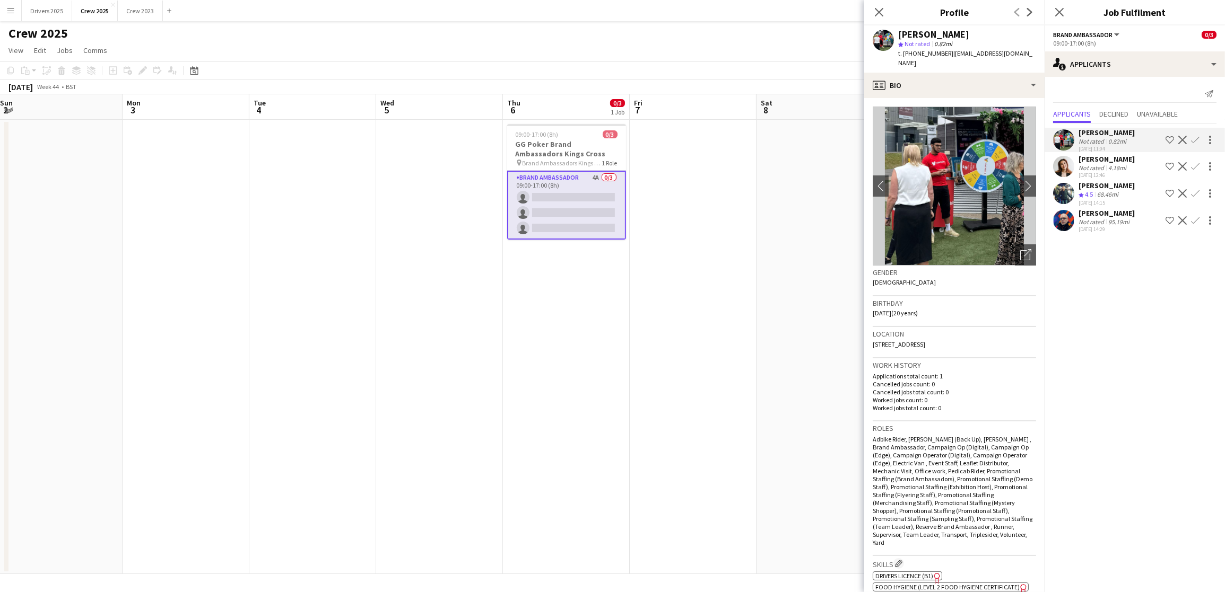
click at [829, 230] on app-date-cell at bounding box center [819, 347] width 127 height 455
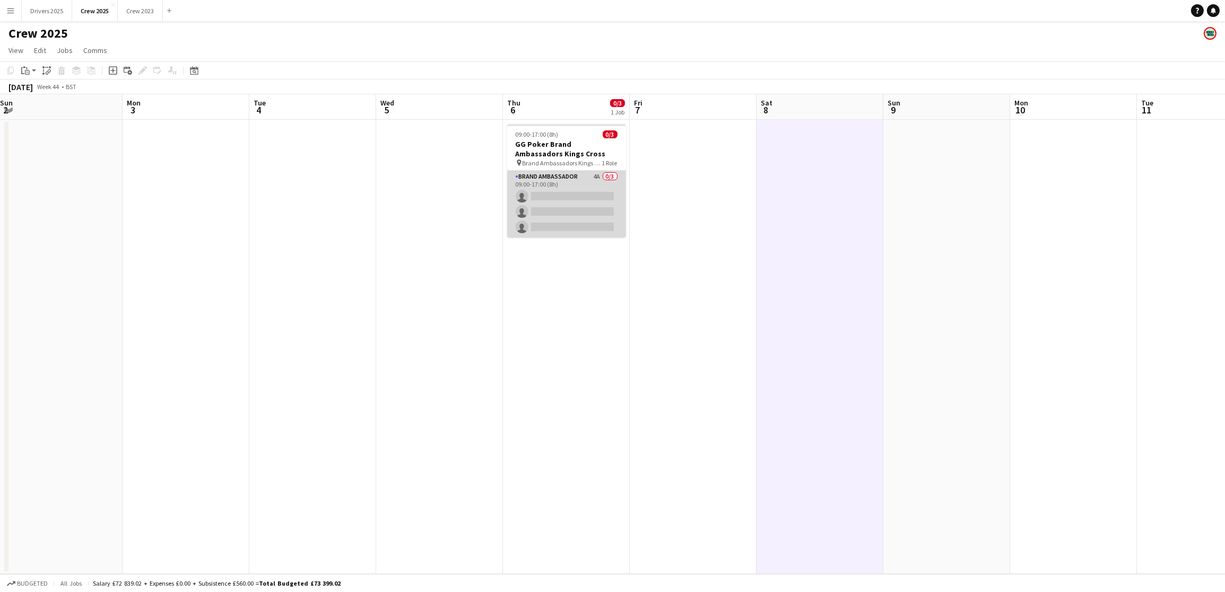
click at [551, 213] on app-card-role "Brand Ambassador 4A 0/3 09:00-17:00 (8h) single-neutral-actions single-neutral-…" at bounding box center [566, 204] width 119 height 67
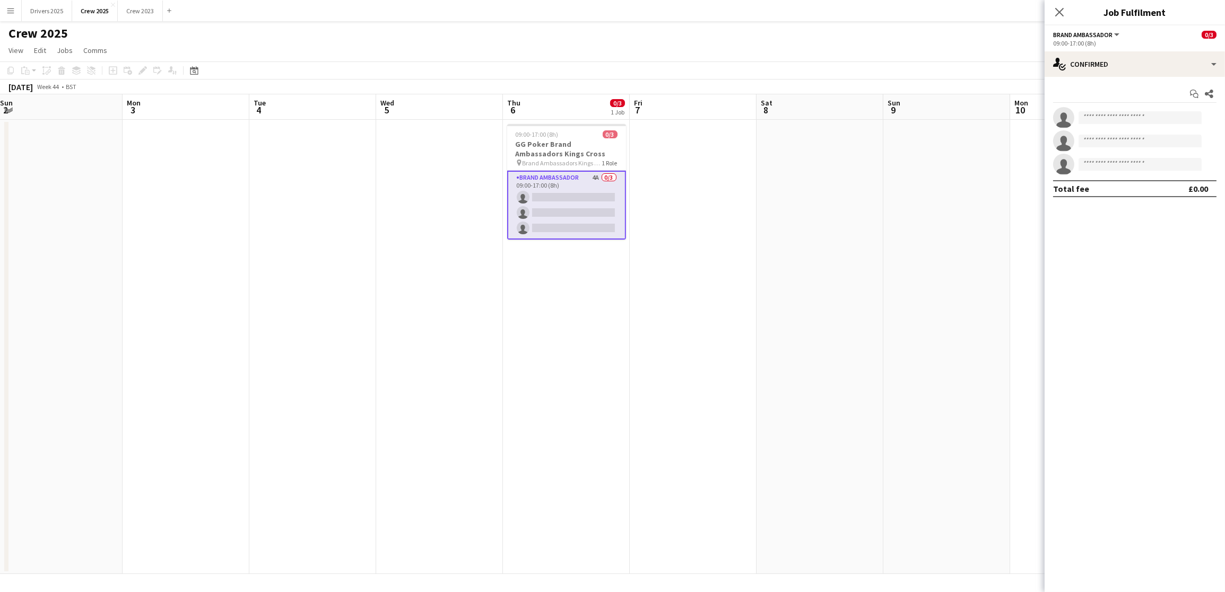
click at [1089, 77] on div "Start chat Share single-neutral-actions single-neutral-actions single-neutral-a…" at bounding box center [1134, 141] width 180 height 129
click at [1110, 70] on div "single-neutral-actions-check-2 Confirmed" at bounding box center [1134, 63] width 180 height 25
click at [1152, 107] on span "Invited" at bounding box center [1154, 109] width 22 height 10
click at [1092, 123] on input "text" at bounding box center [1134, 119] width 163 height 27
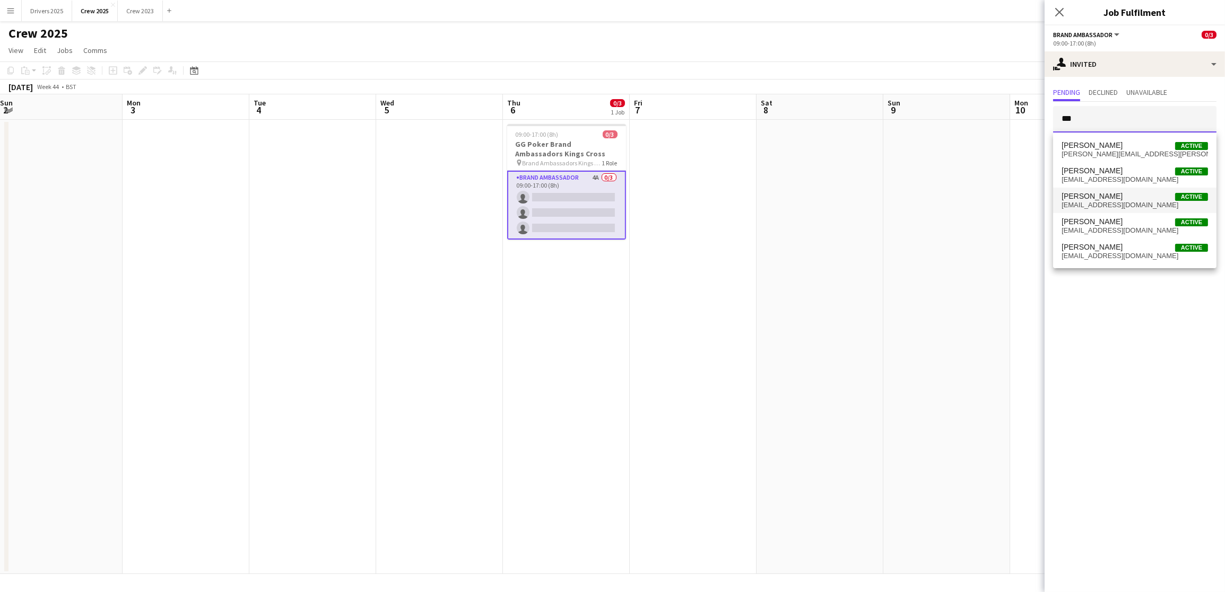
type input "***"
click at [1113, 196] on span "[PERSON_NAME] Active" at bounding box center [1134, 196] width 146 height 9
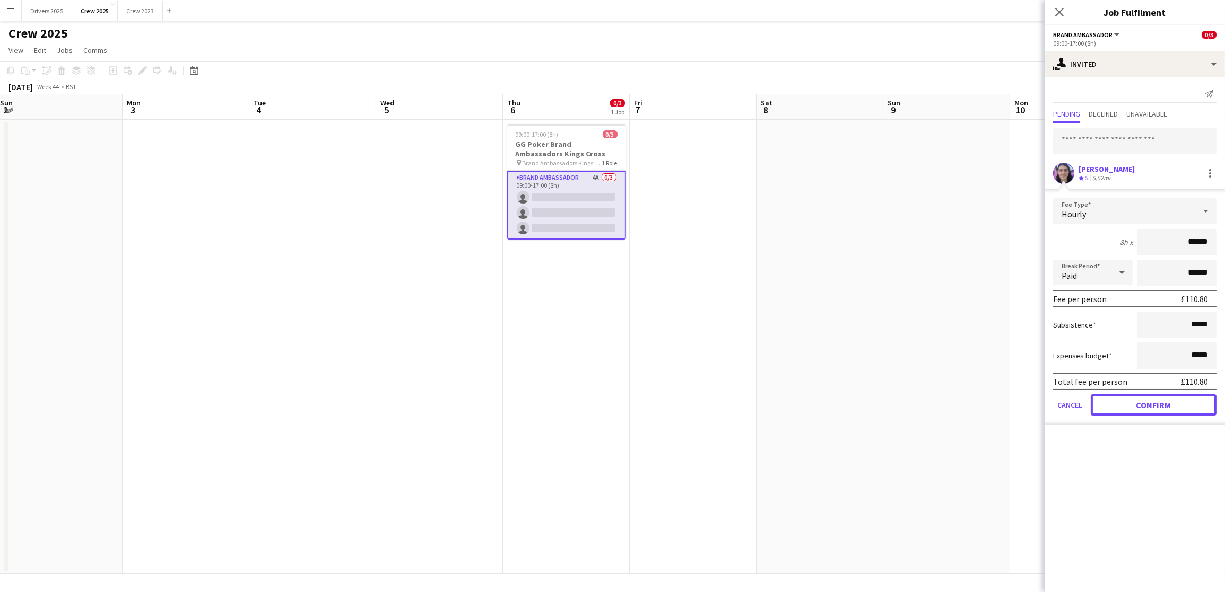
click at [1137, 402] on button "Confirm" at bounding box center [1154, 405] width 126 height 21
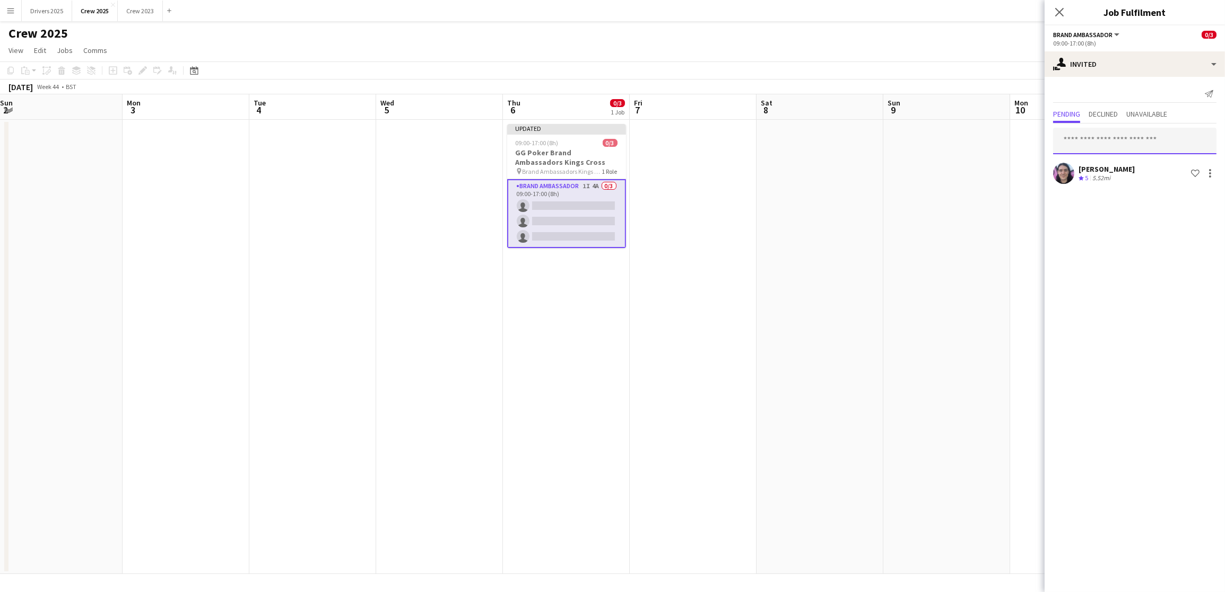
click at [1104, 138] on input "text" at bounding box center [1134, 141] width 163 height 27
type input "*****"
click at [1100, 178] on span "[EMAIL_ADDRESS][DOMAIN_NAME]" at bounding box center [1134, 176] width 146 height 8
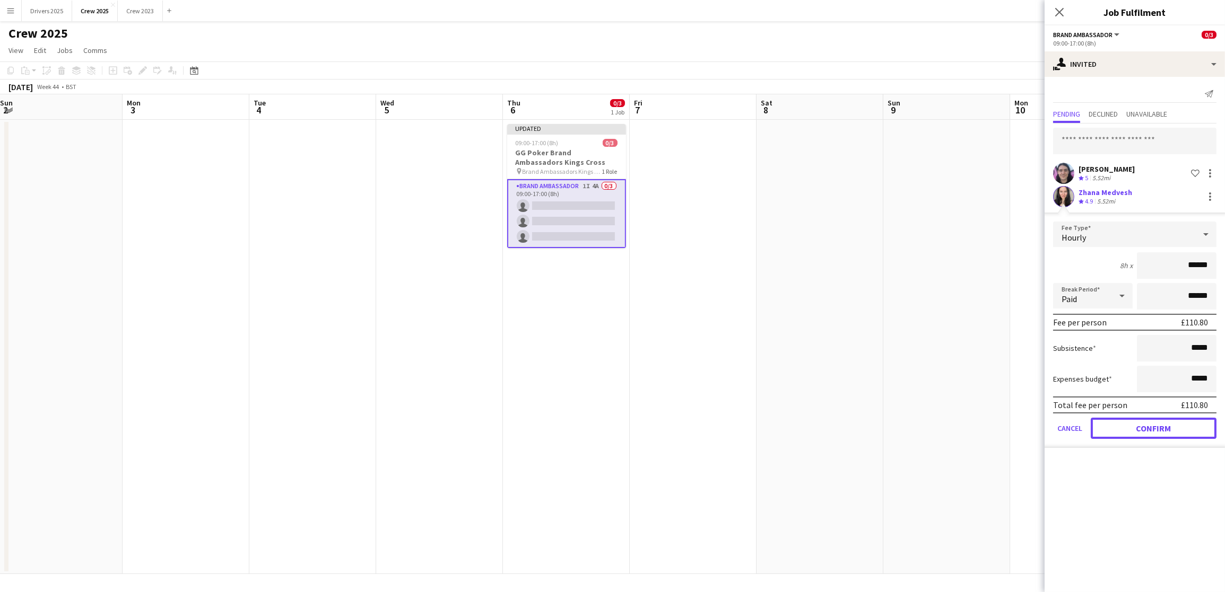
drag, startPoint x: 1130, startPoint y: 424, endPoint x: 1127, endPoint y: 397, distance: 27.2
click at [1130, 423] on button "Confirm" at bounding box center [1154, 428] width 126 height 21
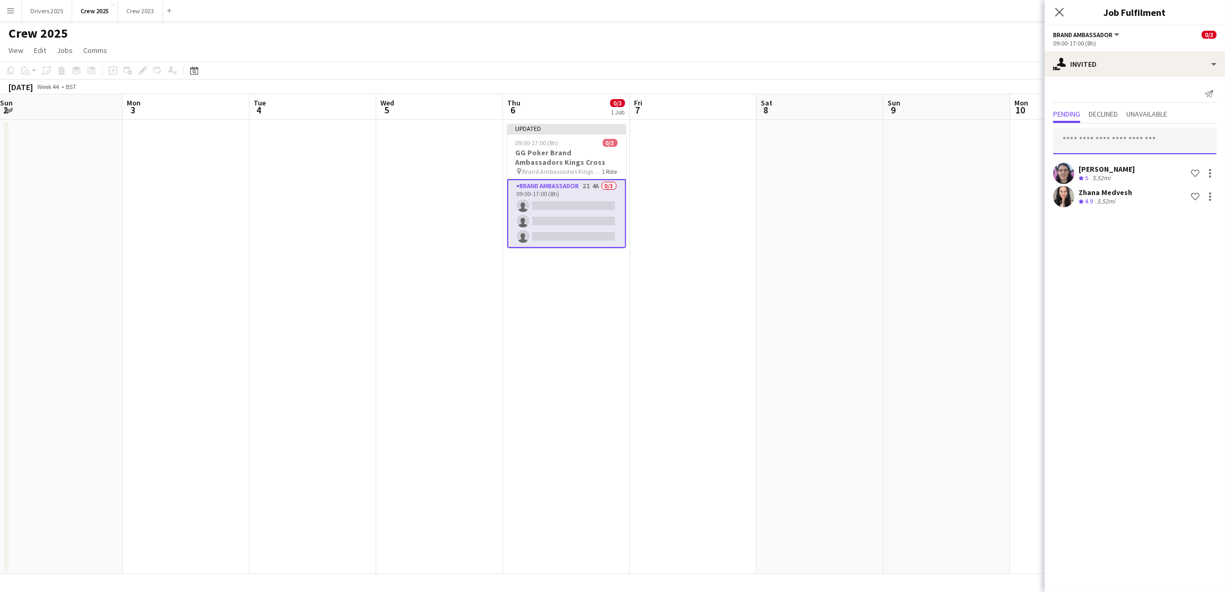
click at [1084, 130] on input "text" at bounding box center [1134, 141] width 163 height 27
type input "*"
type input "****"
click at [1113, 175] on span "[PERSON_NAME][EMAIL_ADDRESS][DOMAIN_NAME]" at bounding box center [1134, 176] width 146 height 8
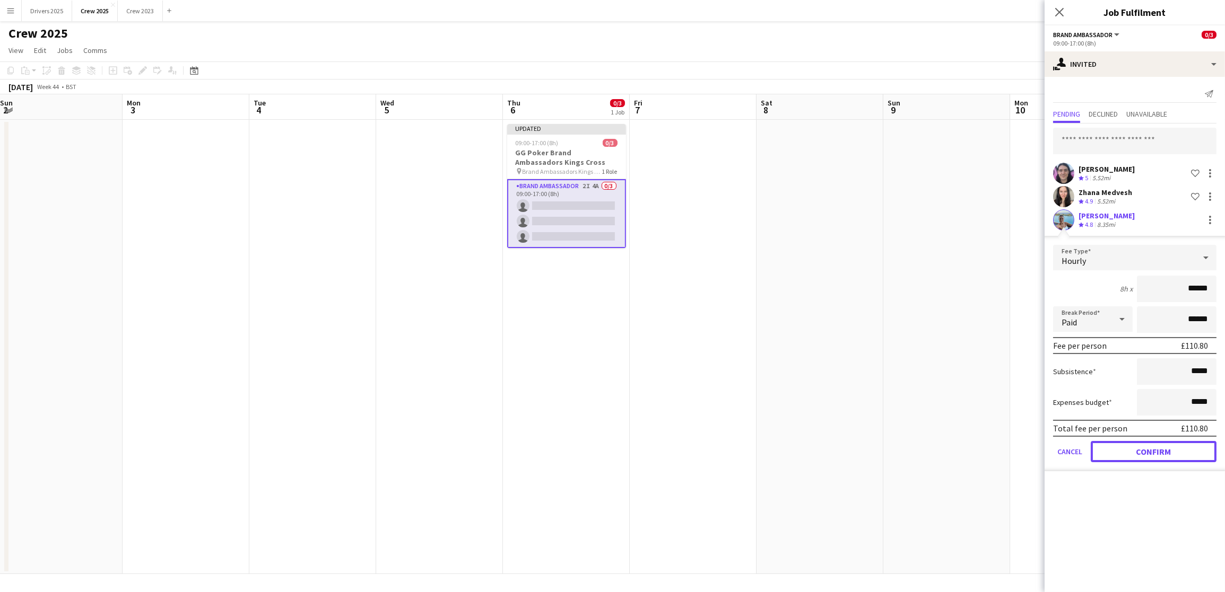
click at [1159, 447] on button "Confirm" at bounding box center [1154, 451] width 126 height 21
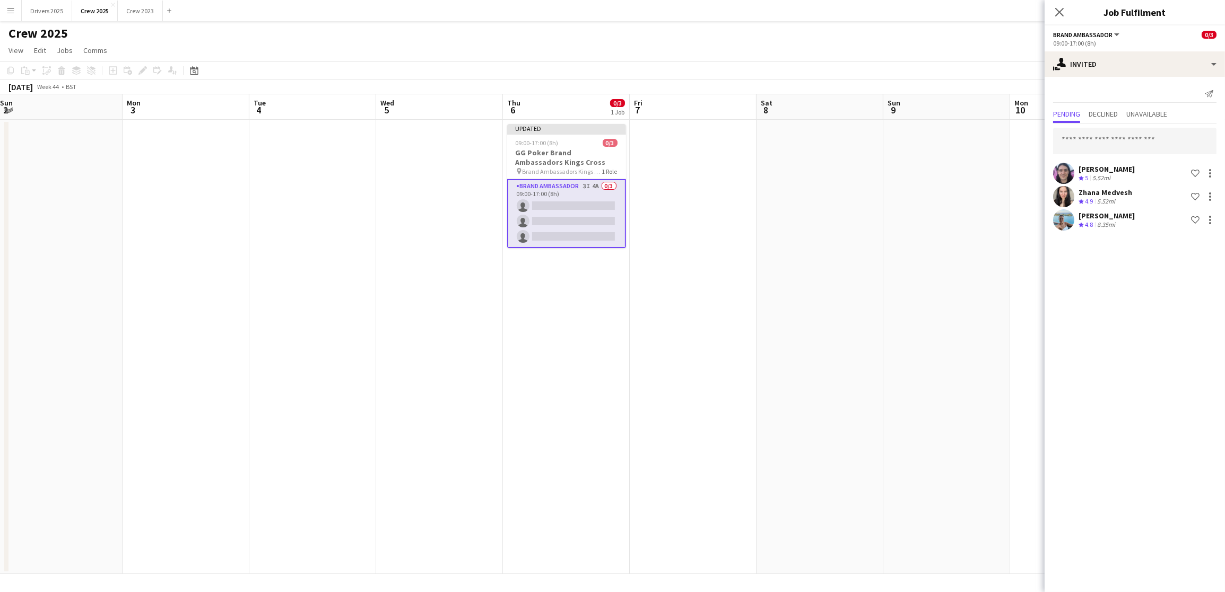
click at [762, 229] on app-date-cell at bounding box center [819, 347] width 127 height 455
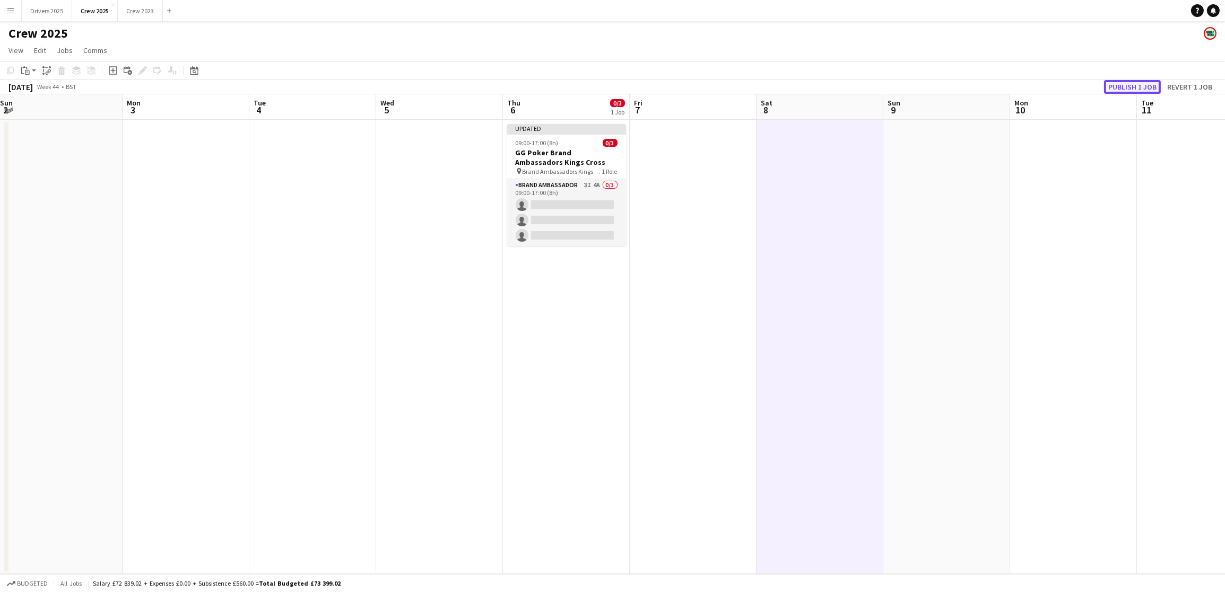
click at [1118, 82] on button "Publish 1 job" at bounding box center [1132, 87] width 57 height 14
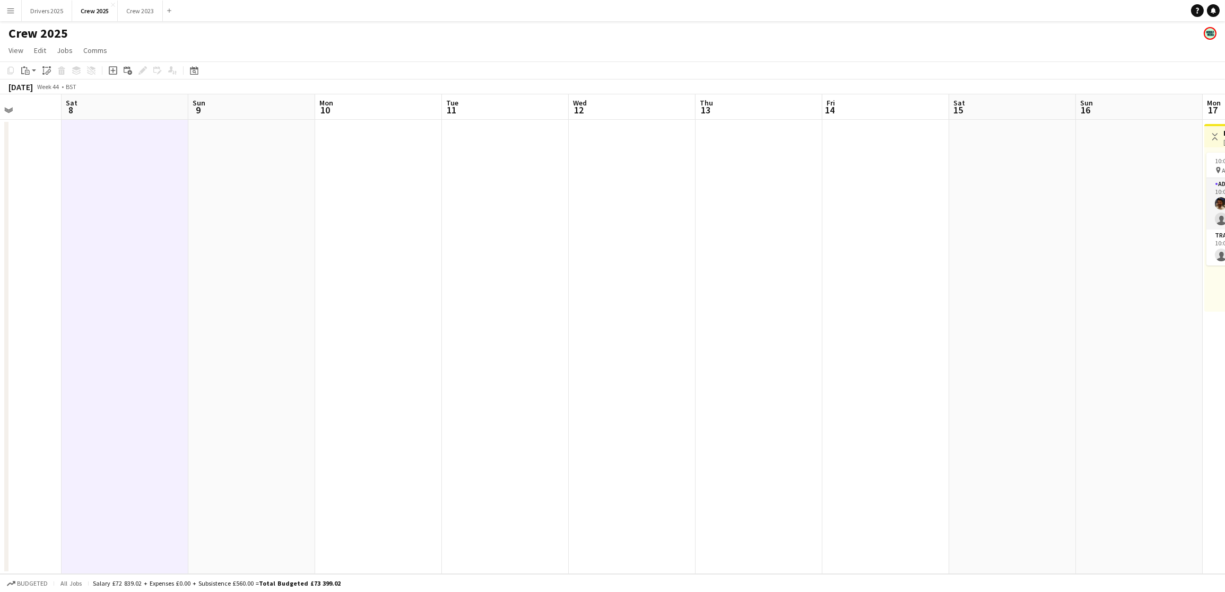
drag, startPoint x: 966, startPoint y: 342, endPoint x: 271, endPoint y: 384, distance: 696.7
click at [271, 384] on app-calendar-viewport "Tue 4 Wed 5 Thu 6 0/3 1 Job Fri 7 Sat 8 Sun 9 Mon 10 Tue 11 Wed 12 Thu 13 Fri 1…" at bounding box center [612, 334] width 1225 height 480
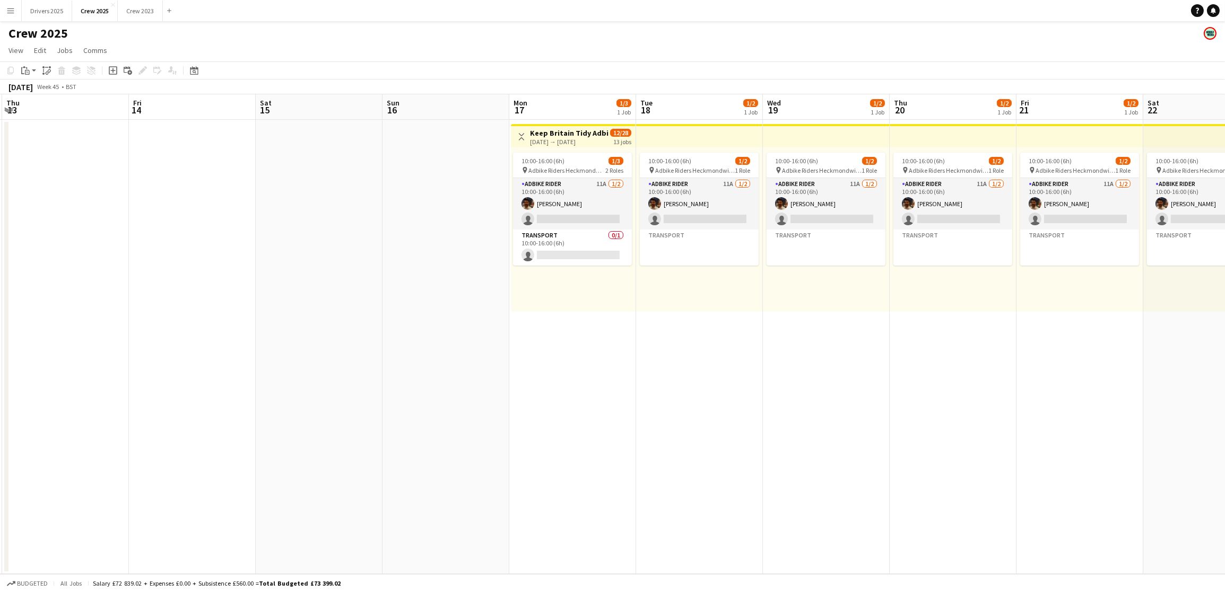
drag, startPoint x: 972, startPoint y: 367, endPoint x: 279, endPoint y: 401, distance: 694.1
click at [279, 401] on app-calendar-viewport "Mon 10 Tue 11 Wed 12 Thu 13 Fri 14 Sat 15 Sun 16 Mon 17 1/3 1 Job Tue 18 1/2 1 …" at bounding box center [612, 334] width 1225 height 480
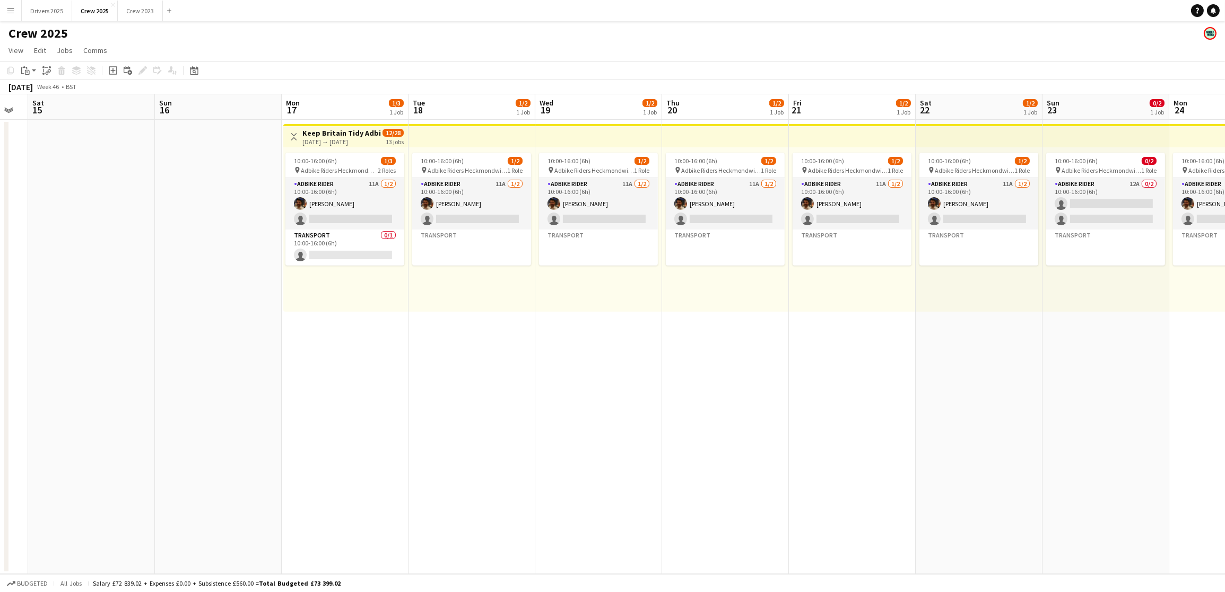
scroll to position [0, 391]
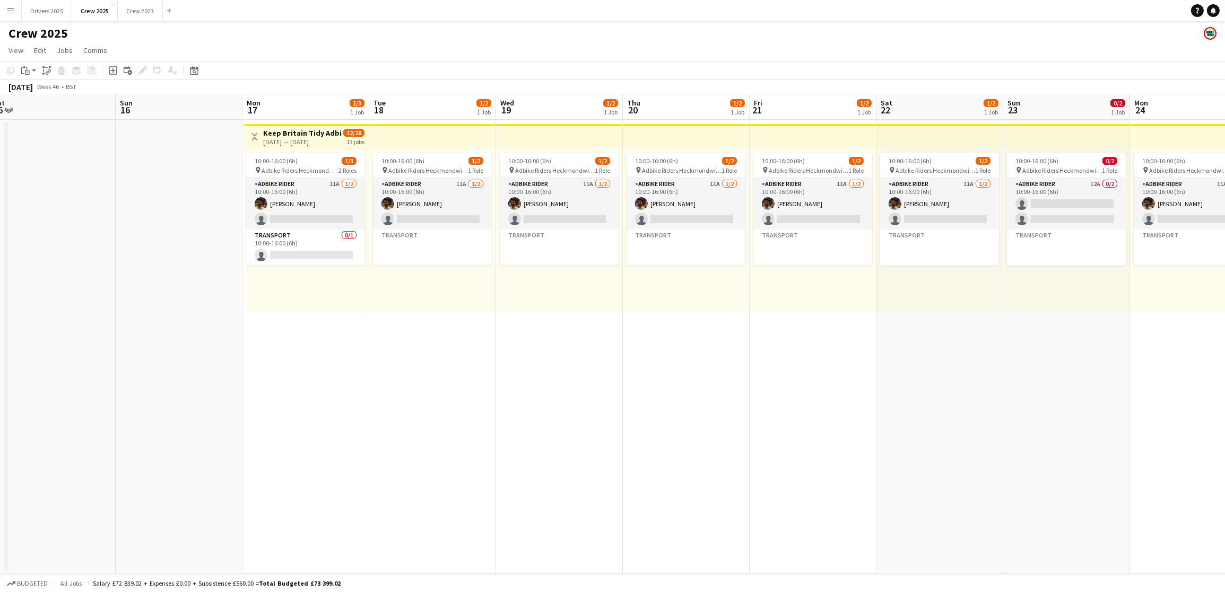
drag, startPoint x: 838, startPoint y: 387, endPoint x: 571, endPoint y: 377, distance: 266.5
click at [571, 377] on app-calendar-viewport "Wed 12 Thu 13 Fri 14 Sat 15 Sun 16 Mon 17 1/3 1 Job Tue 18 1/2 1 Job Wed 19 1/2…" at bounding box center [612, 334] width 1225 height 480
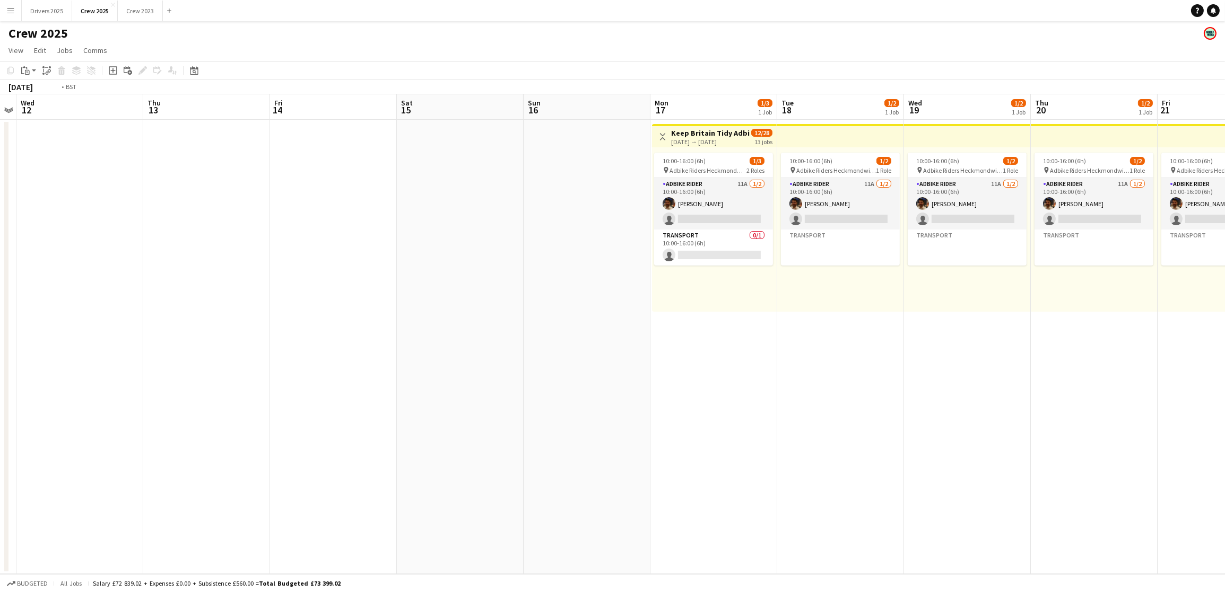
drag, startPoint x: 174, startPoint y: 403, endPoint x: 835, endPoint y: 371, distance: 662.2
click at [835, 371] on app-calendar-viewport "Mon 10 Tue 11 Wed 12 Thu 13 Fri 14 Sat 15 Sun 16 Mon 17 1/3 1 Job Tue 18 1/2 1 …" at bounding box center [612, 334] width 1225 height 480
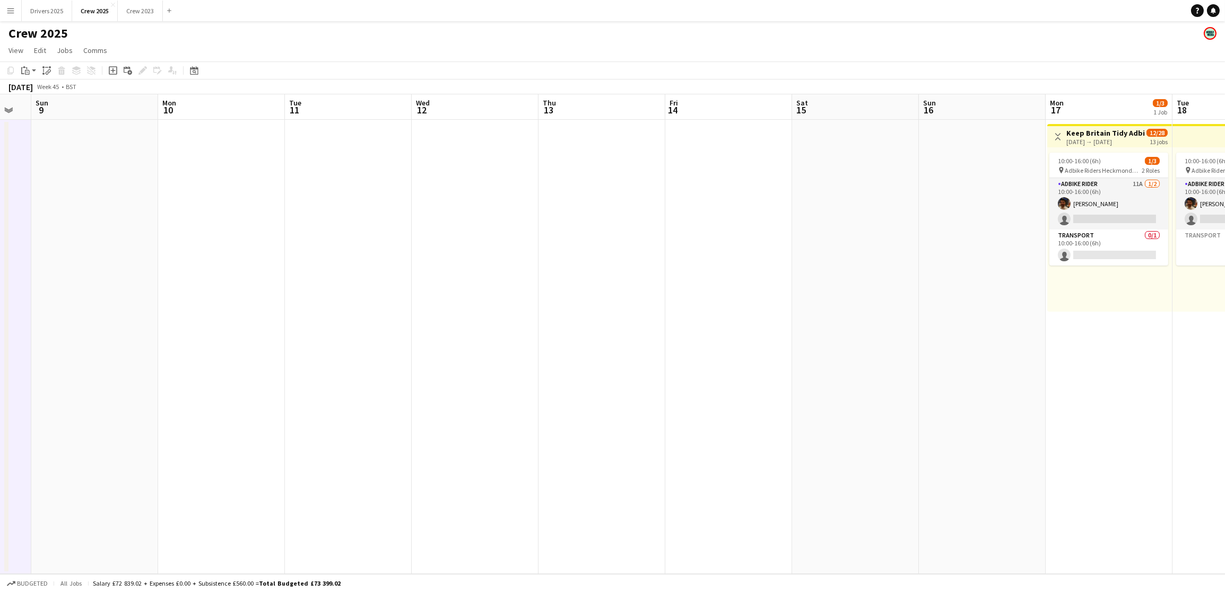
drag, startPoint x: 172, startPoint y: 428, endPoint x: 570, endPoint y: 410, distance: 397.7
click at [570, 410] on app-calendar-viewport "Fri 7 Sat 8 Sun 9 Mon 10 Tue 11 Wed 12 Thu 13 Fri 14 Sat 15 Sun 16 Mon 17 1/3 1…" at bounding box center [612, 334] width 1225 height 480
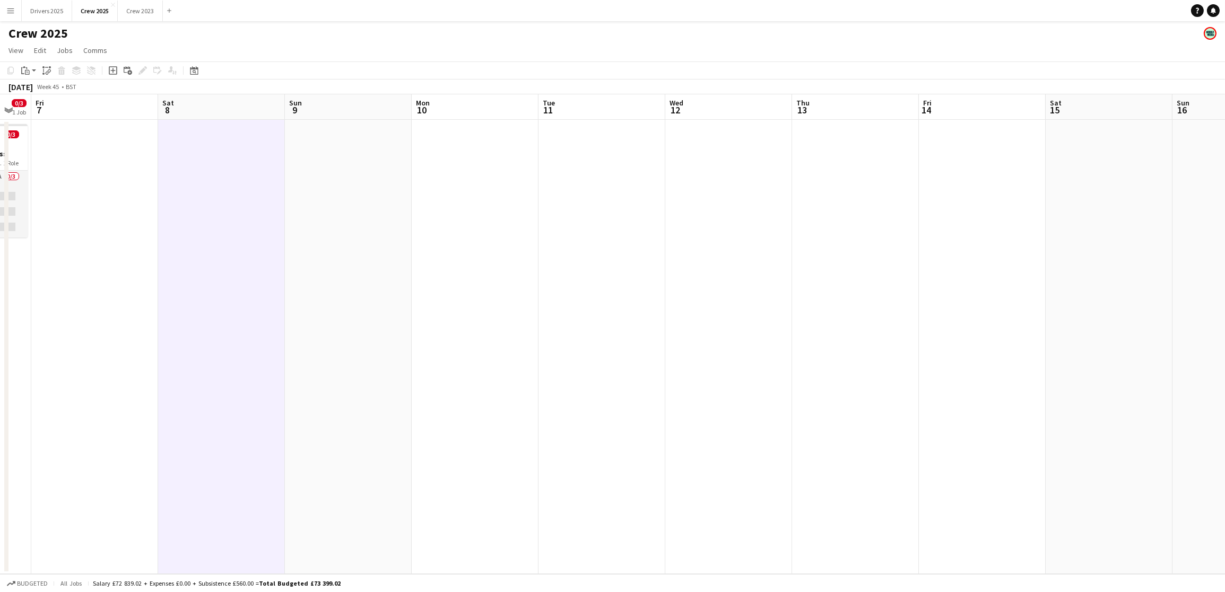
scroll to position [0, 220]
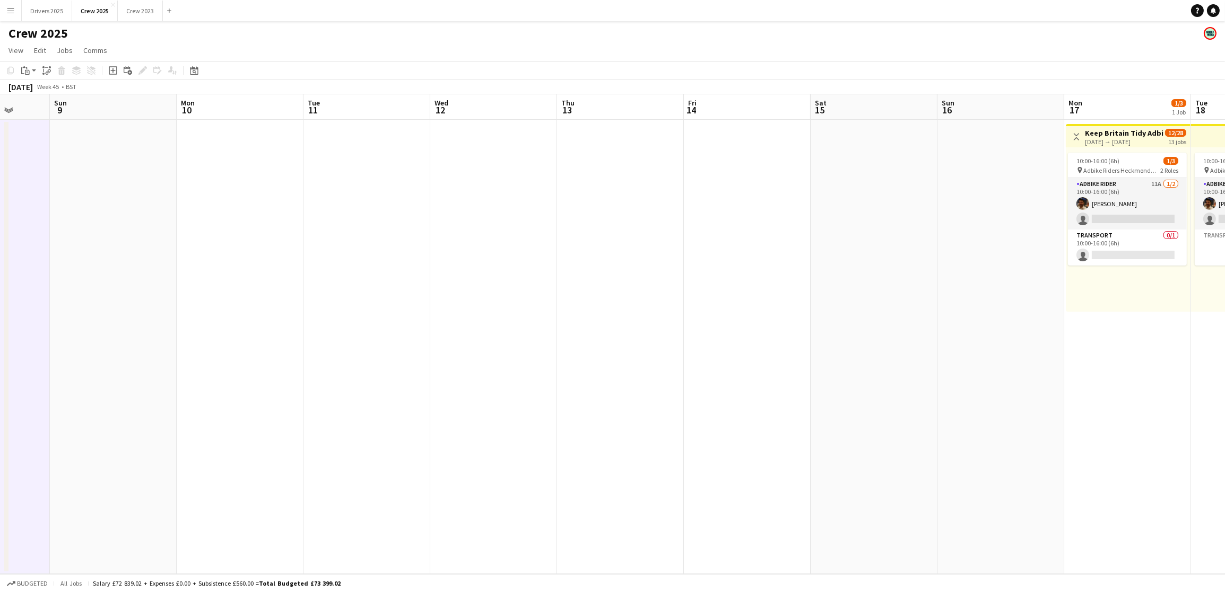
drag, startPoint x: 296, startPoint y: 318, endPoint x: 793, endPoint y: 315, distance: 497.0
click at [6, 315] on div "Thu 6 0/3 1 Job Fri 7 Sat 8 Sun 9 Mon 10 Tue 11 Wed 12 Thu 13 Fri 14 Sat 15 Sun…" at bounding box center [612, 334] width 1225 height 480
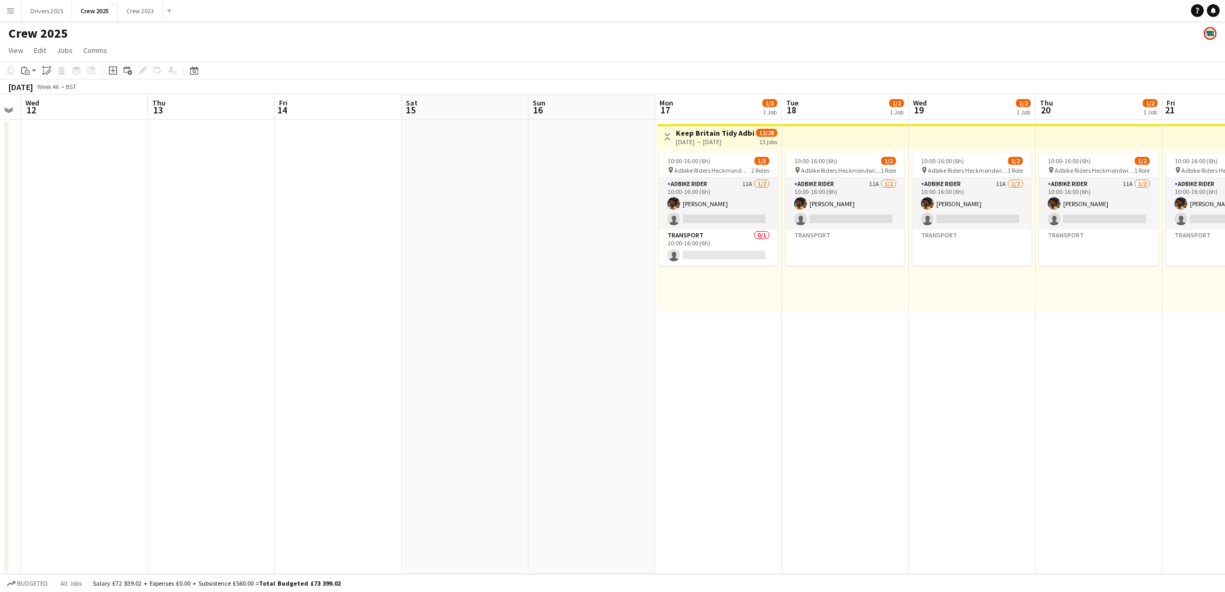
drag, startPoint x: 993, startPoint y: 307, endPoint x: 98, endPoint y: 313, distance: 895.9
click at [1, 316] on app-calendar-viewport "Sun 9 Mon 10 Tue 11 Wed 12 Thu 13 Fri 14 Sat 15 Sun 16 Mon 17 1/3 1 Job Tue 18 …" at bounding box center [612, 334] width 1225 height 480
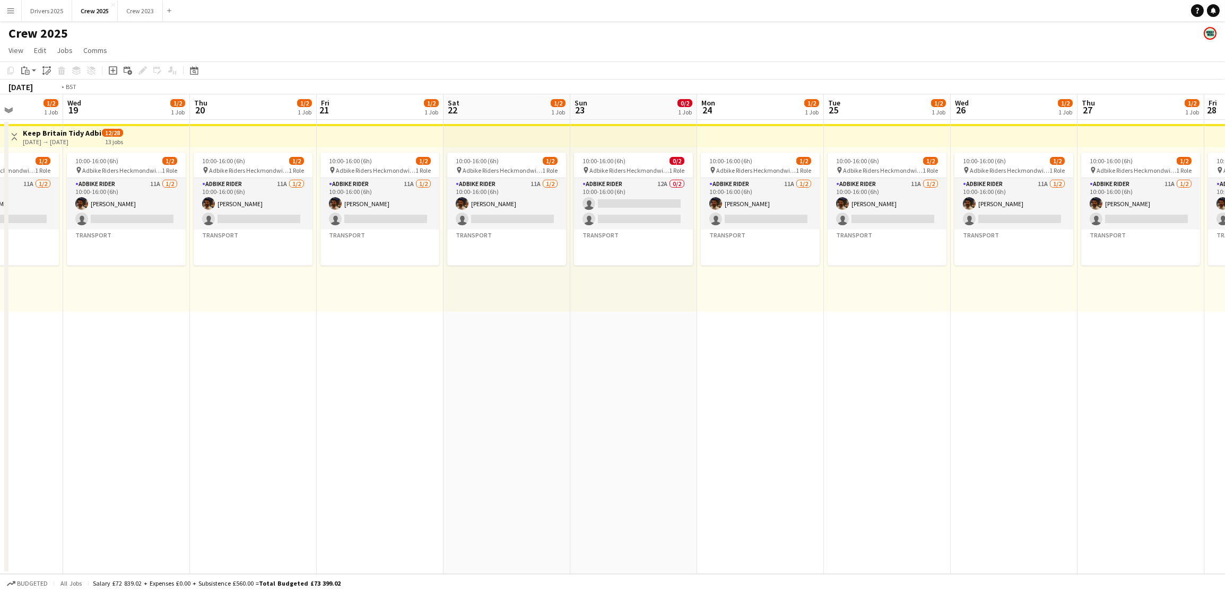
scroll to position [0, 297]
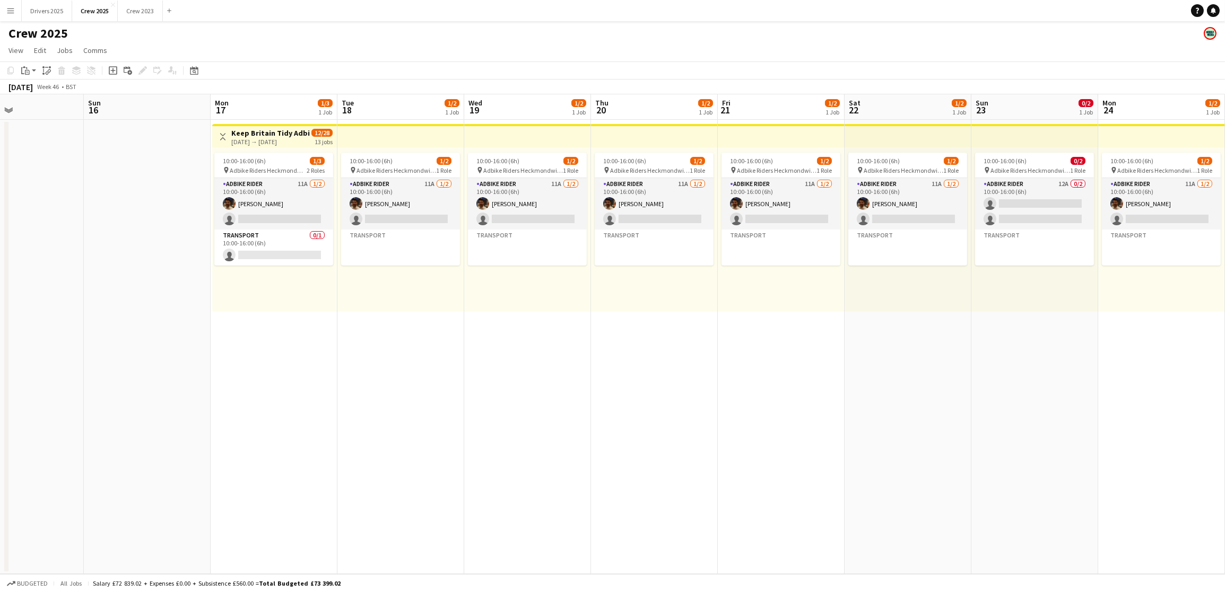
drag, startPoint x: 978, startPoint y: 353, endPoint x: 1376, endPoint y: 333, distance: 398.9
click at [1212, 333] on html "Menu Boards Boards Boards All jobs Status Workforce Workforce My Workforce Recr…" at bounding box center [612, 296] width 1225 height 592
click at [265, 143] on div "[DATE] → [DATE]" at bounding box center [270, 142] width 79 height 8
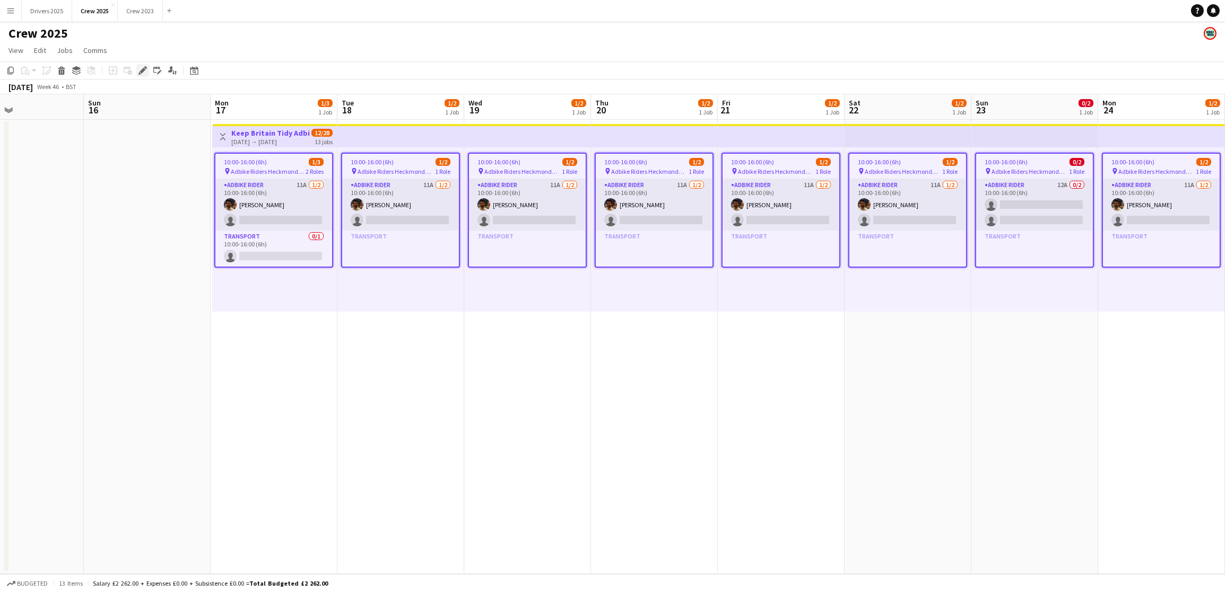
click at [136, 67] on div "Edit" at bounding box center [142, 70] width 13 height 13
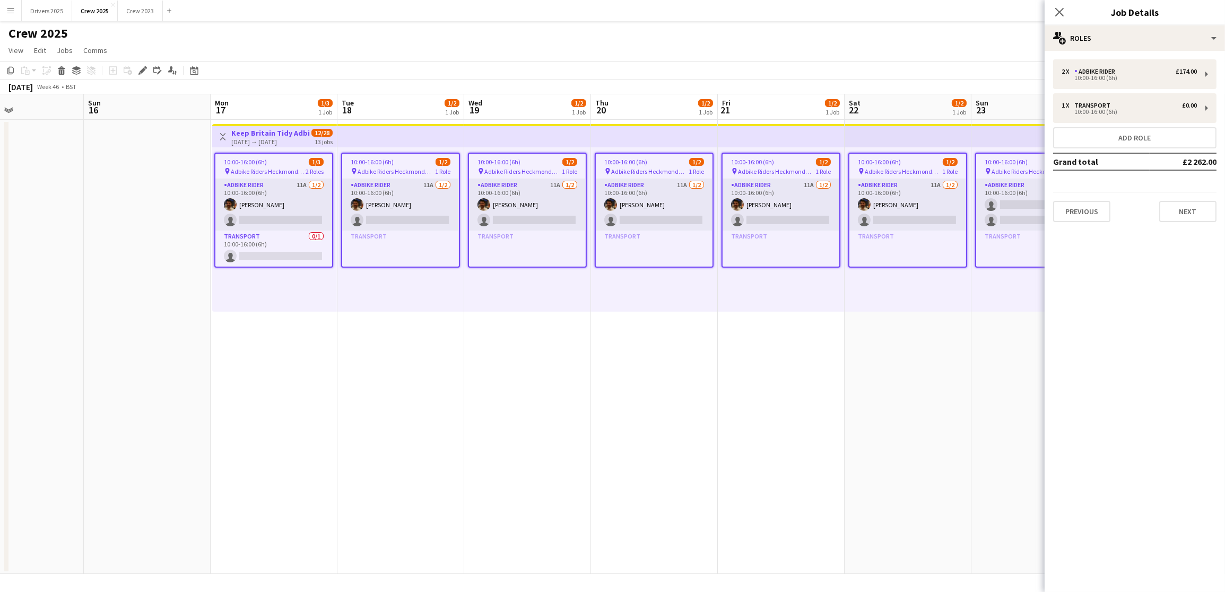
click at [840, 398] on app-date-cell "10:00-16:00 (6h) 1/2 pin Adbike Riders Heckmondwike 1 Role Adbike Rider 11A [DA…" at bounding box center [781, 347] width 127 height 455
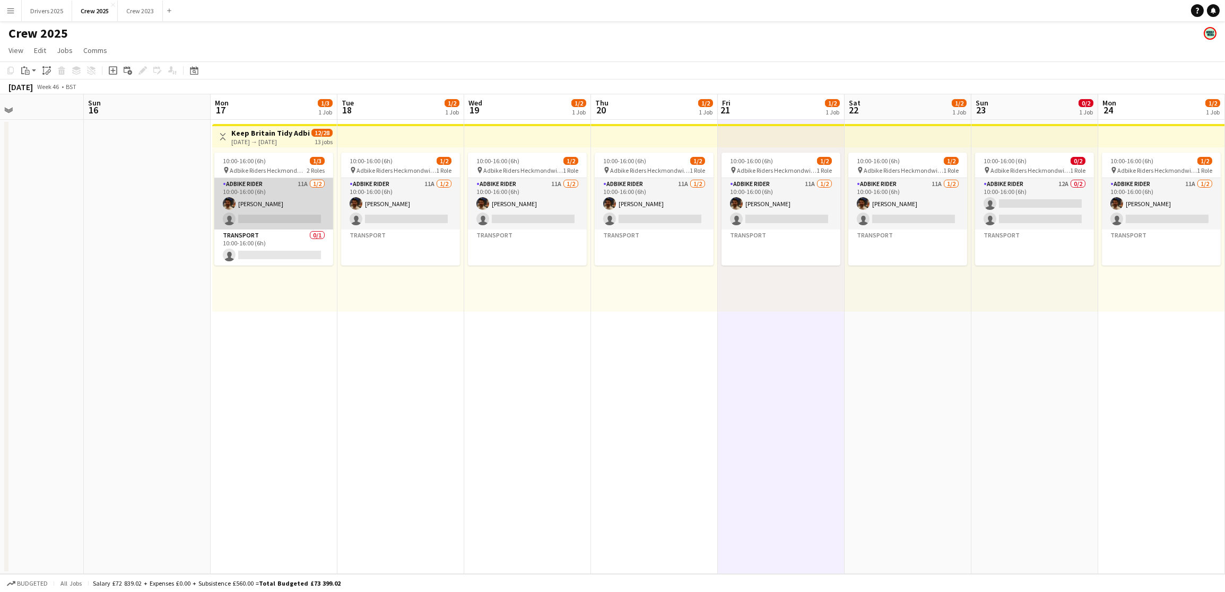
click at [265, 220] on app-card-role "Adbike Rider 11A [DATE] 10:00-16:00 (6h) [PERSON_NAME] single-neutral-actions" at bounding box center [273, 203] width 119 height 51
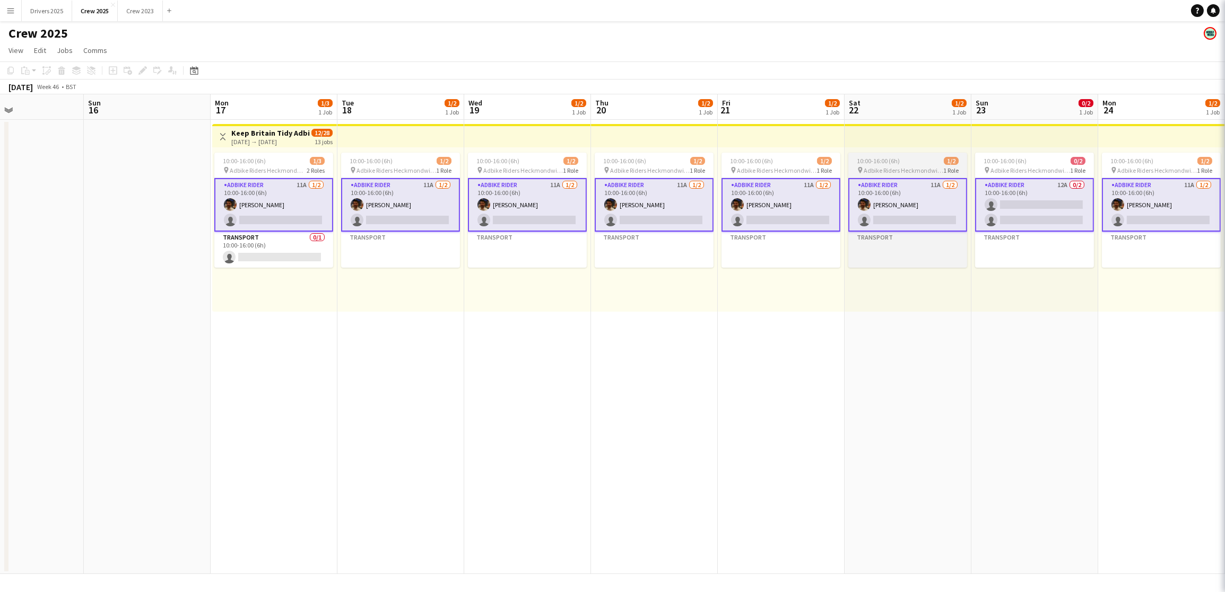
scroll to position [0, 296]
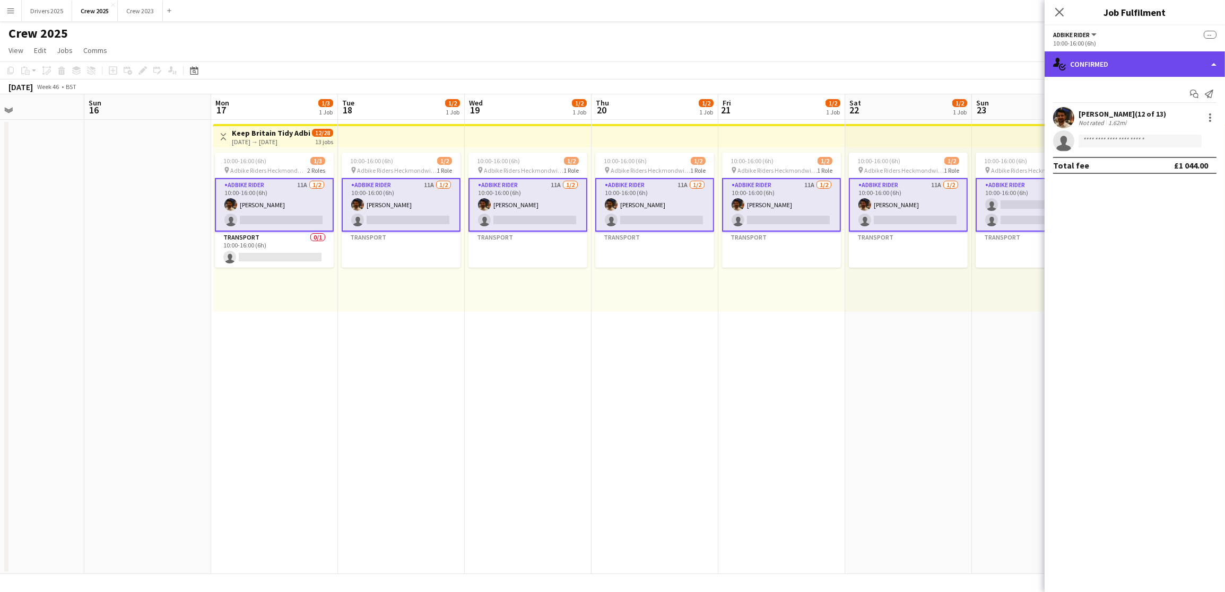
click at [1130, 65] on div "single-neutral-actions-check-2 Confirmed" at bounding box center [1134, 63] width 180 height 25
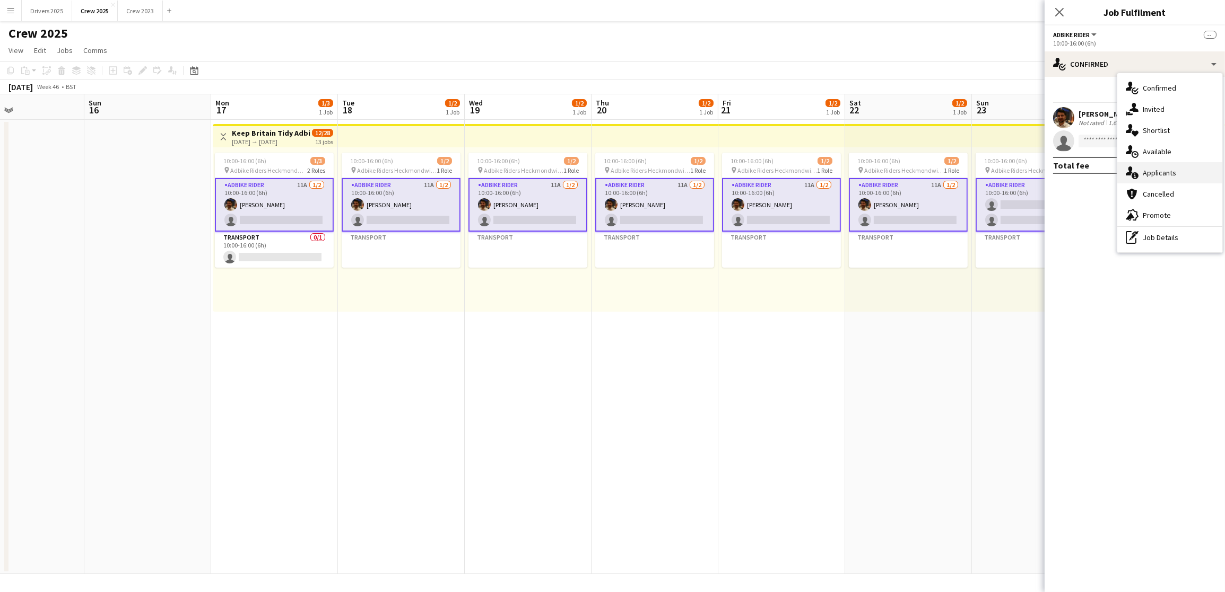
click at [1160, 178] on div "single-neutral-actions-information Applicants" at bounding box center [1169, 172] width 105 height 21
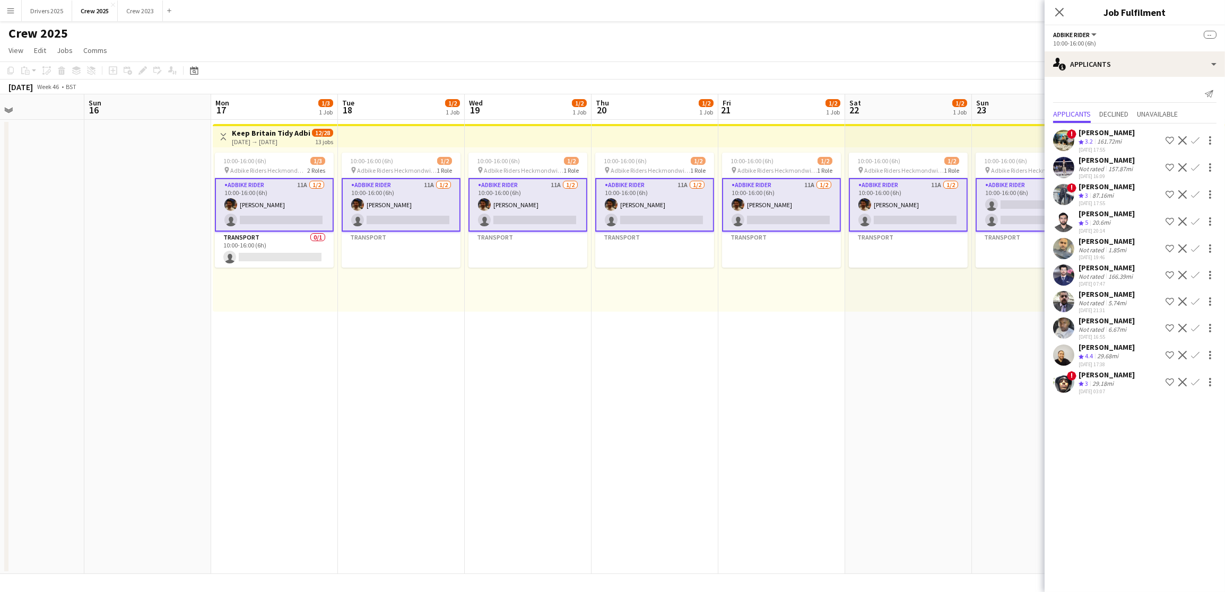
click at [1061, 159] on app-user-avatar at bounding box center [1063, 167] width 21 height 21
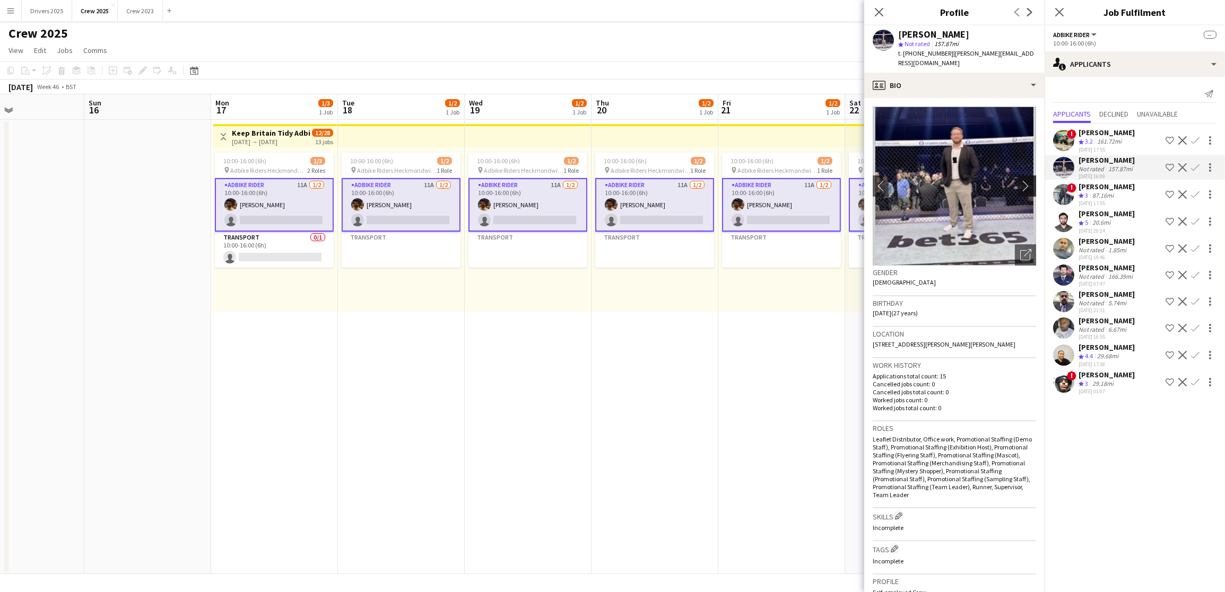
click at [1017, 177] on button "chevron-right" at bounding box center [1027, 186] width 21 height 21
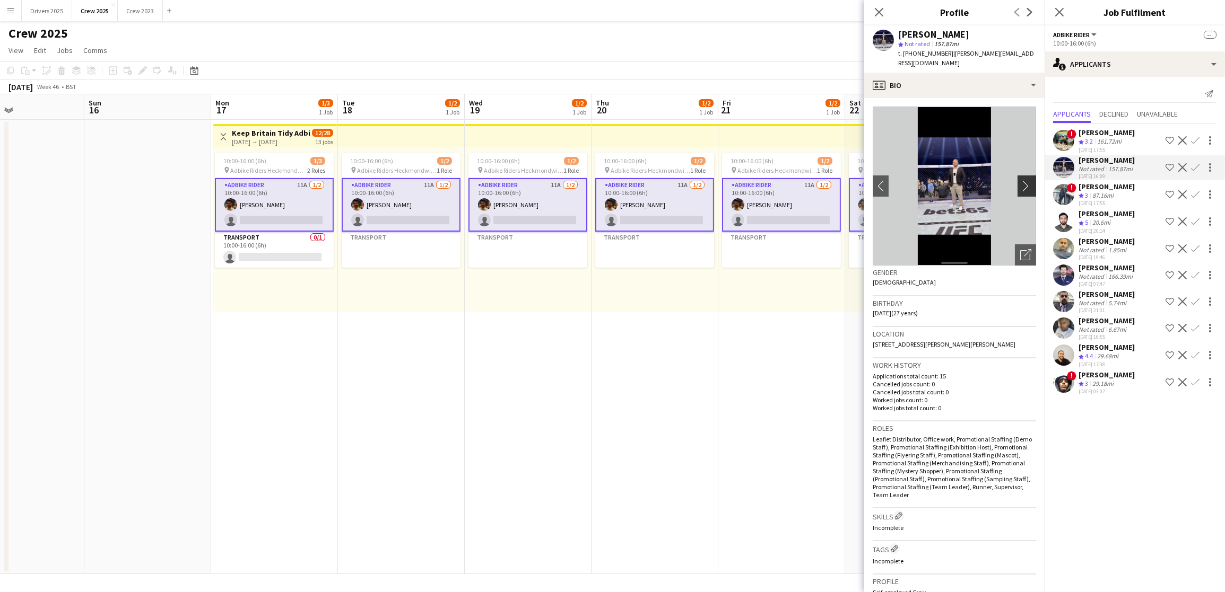
click at [1020, 184] on app-icon "chevron-right" at bounding box center [1028, 185] width 16 height 11
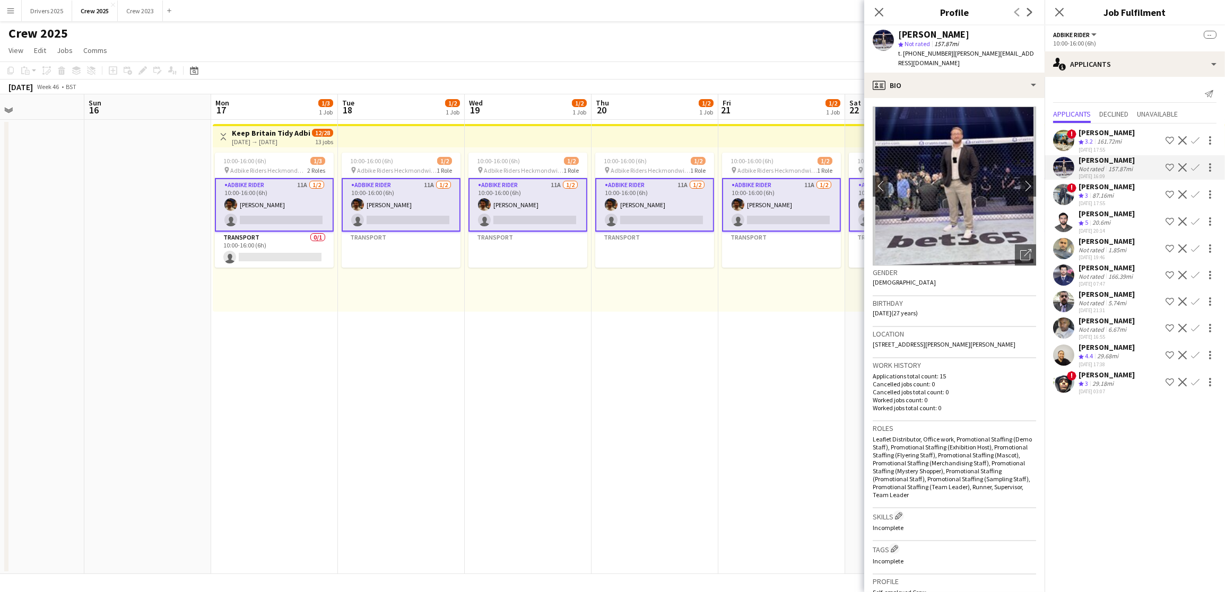
click at [757, 426] on app-date-cell "10:00-16:00 (6h) 1/2 pin Adbike Riders Heckmondwike 1 Role Adbike Rider 11A [DA…" at bounding box center [781, 347] width 127 height 455
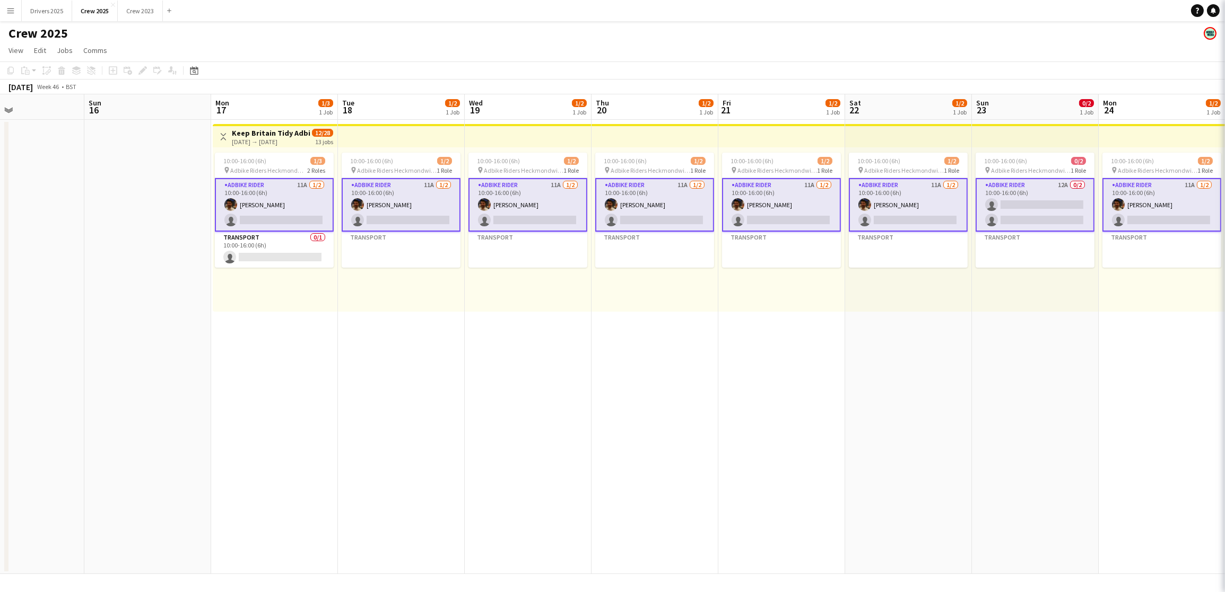
scroll to position [0, 295]
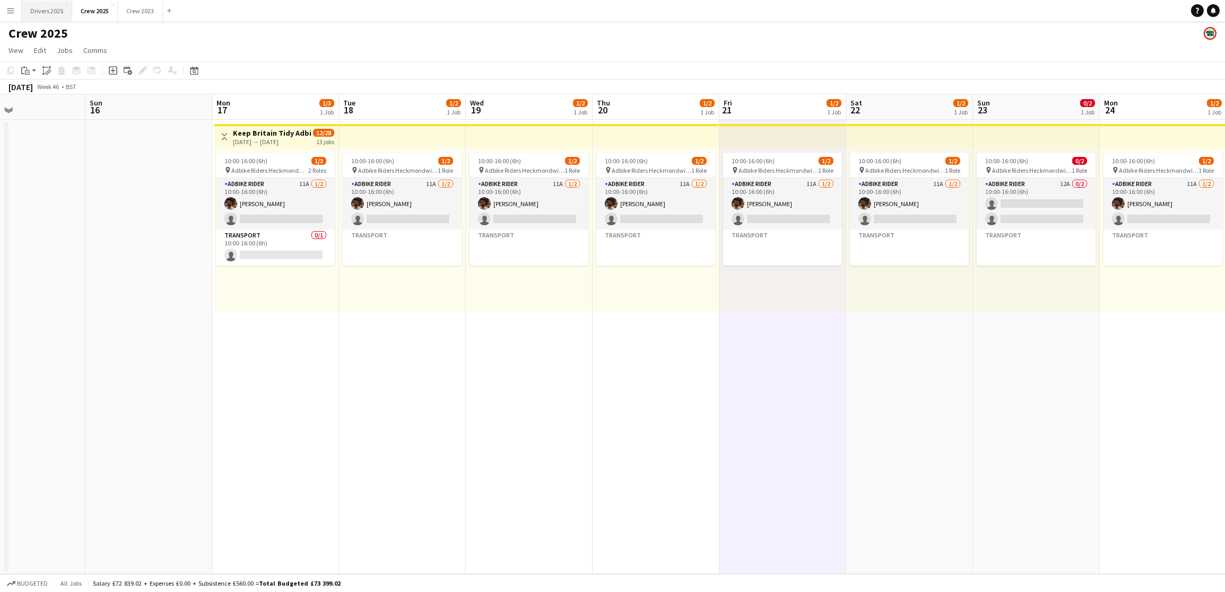
click at [59, 11] on button "Drivers 2025 Close" at bounding box center [47, 11] width 50 height 21
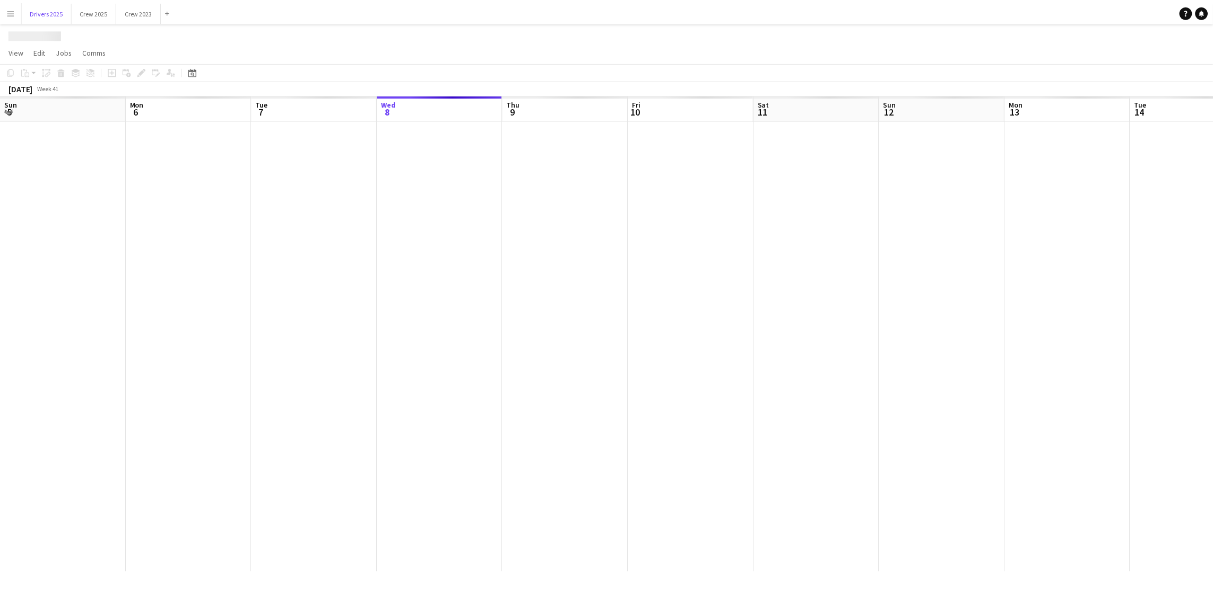
scroll to position [0, 253]
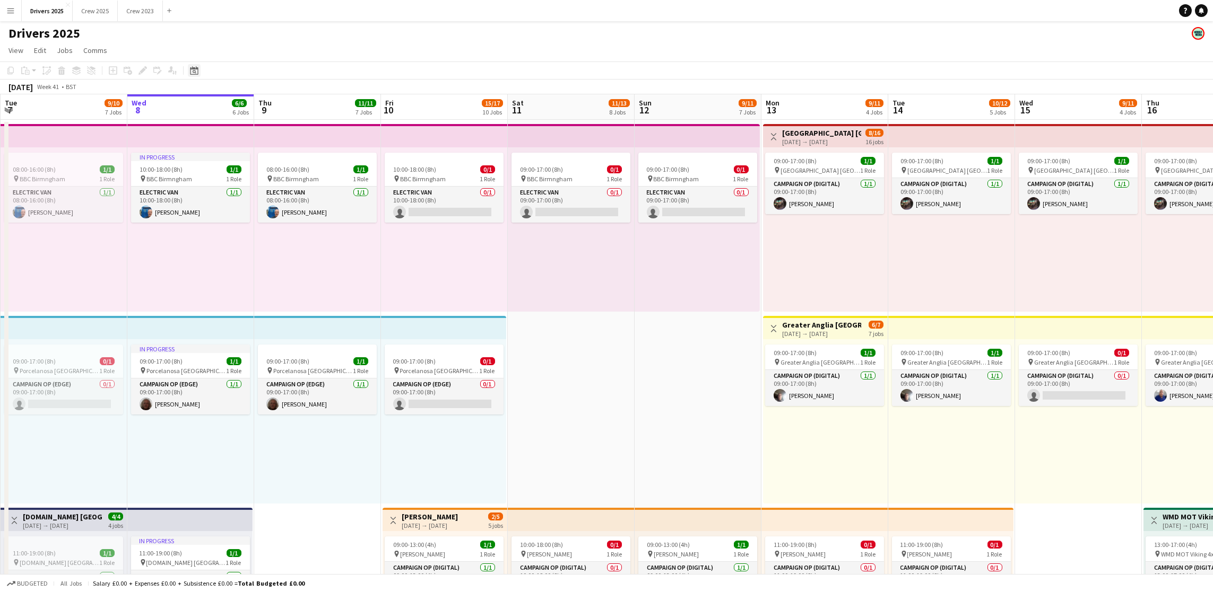
click at [190, 68] on icon at bounding box center [194, 70] width 8 height 8
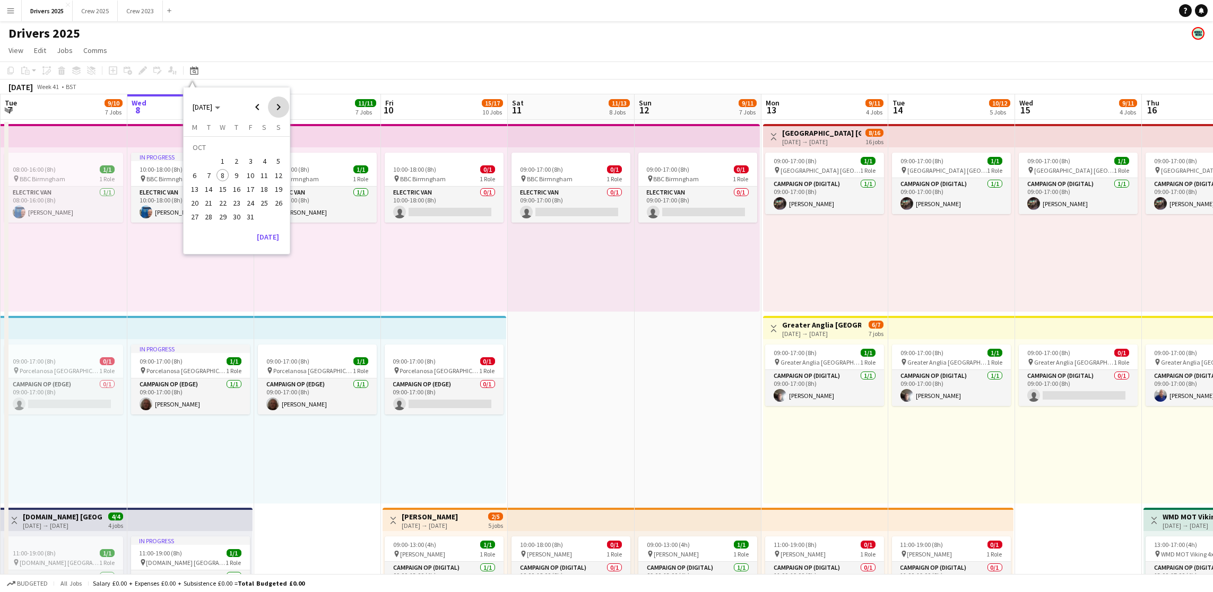
click at [275, 111] on span "Next month" at bounding box center [278, 107] width 21 height 21
click at [189, 164] on span "3" at bounding box center [194, 164] width 13 height 13
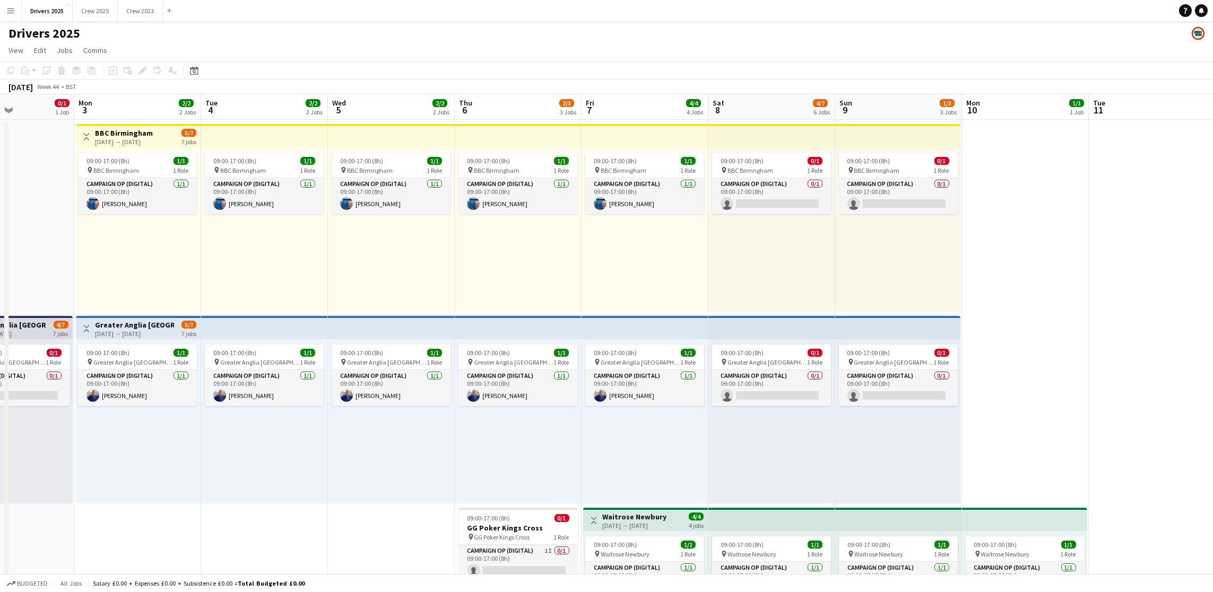
scroll to position [0, 469]
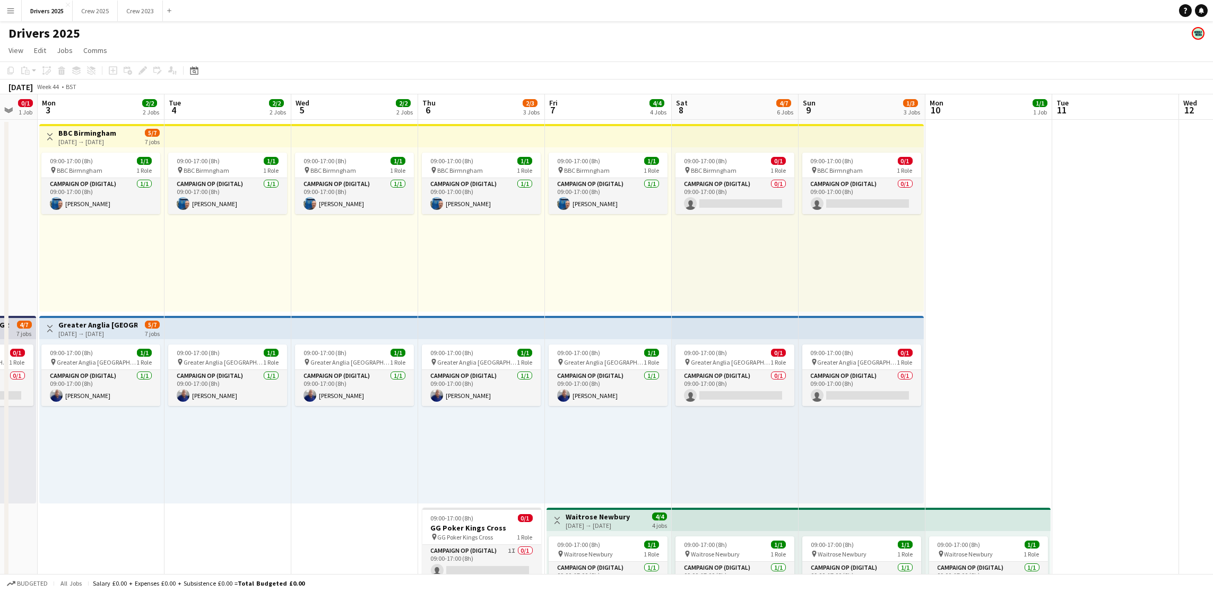
drag, startPoint x: 924, startPoint y: 264, endPoint x: 566, endPoint y: 238, distance: 359.0
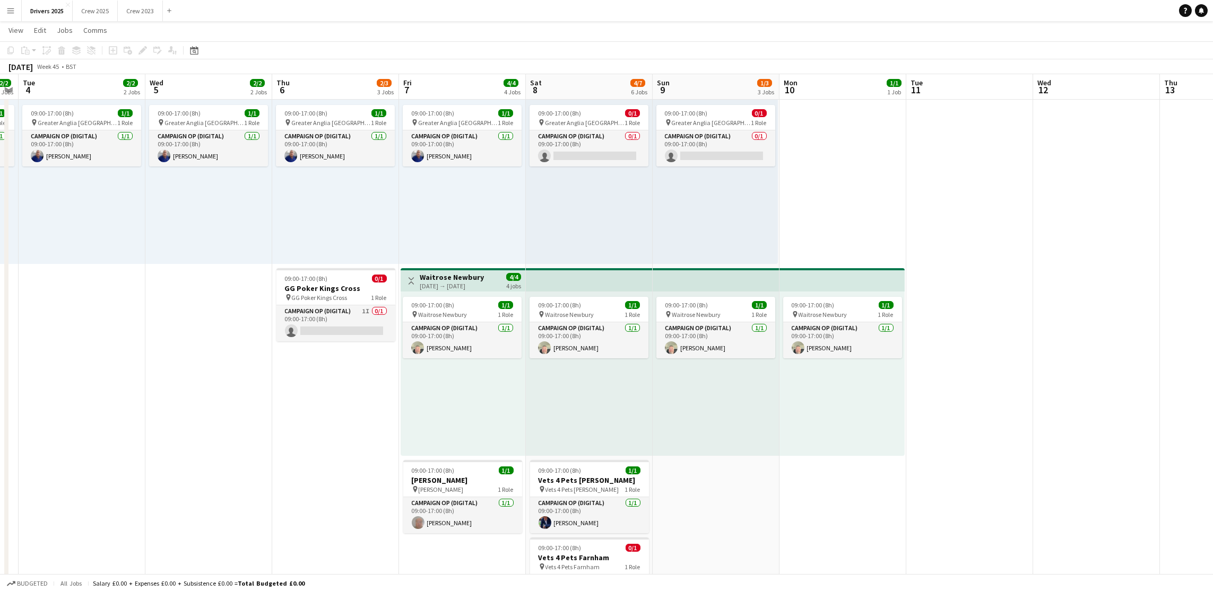
scroll to position [0, 367]
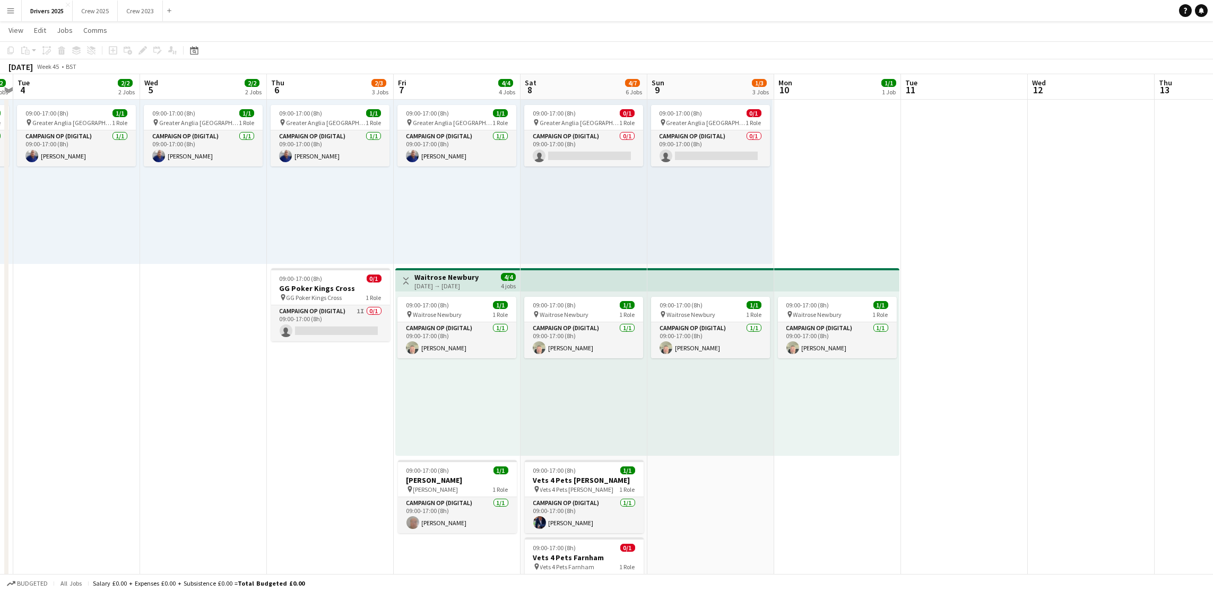
drag, startPoint x: 1127, startPoint y: 460, endPoint x: 976, endPoint y: 464, distance: 151.2
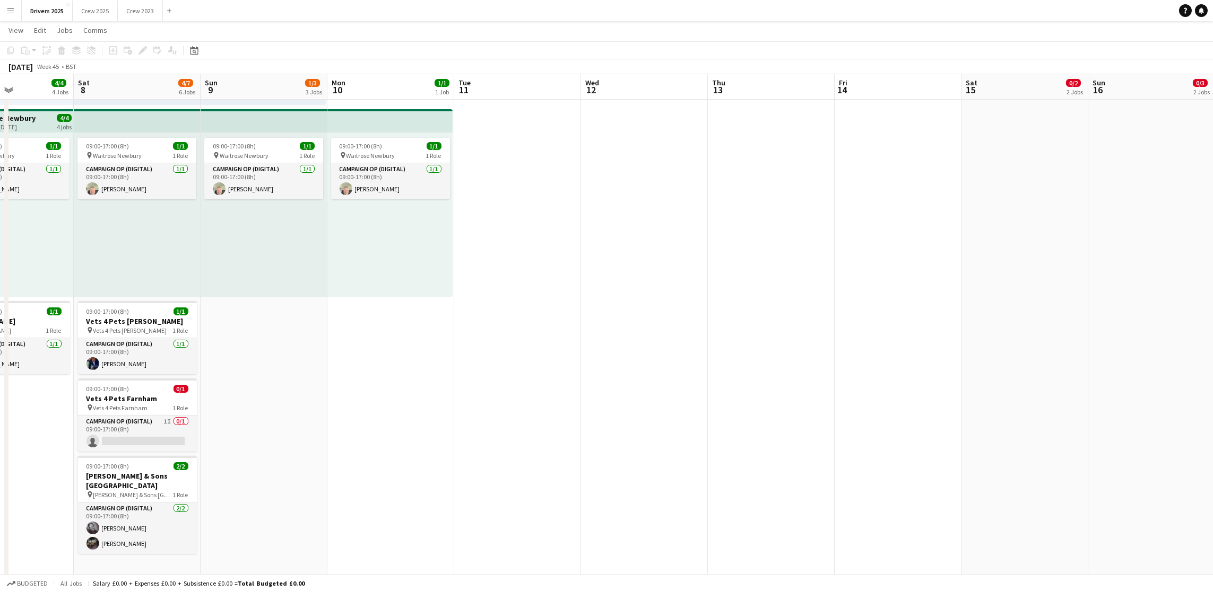
scroll to position [0, 370]
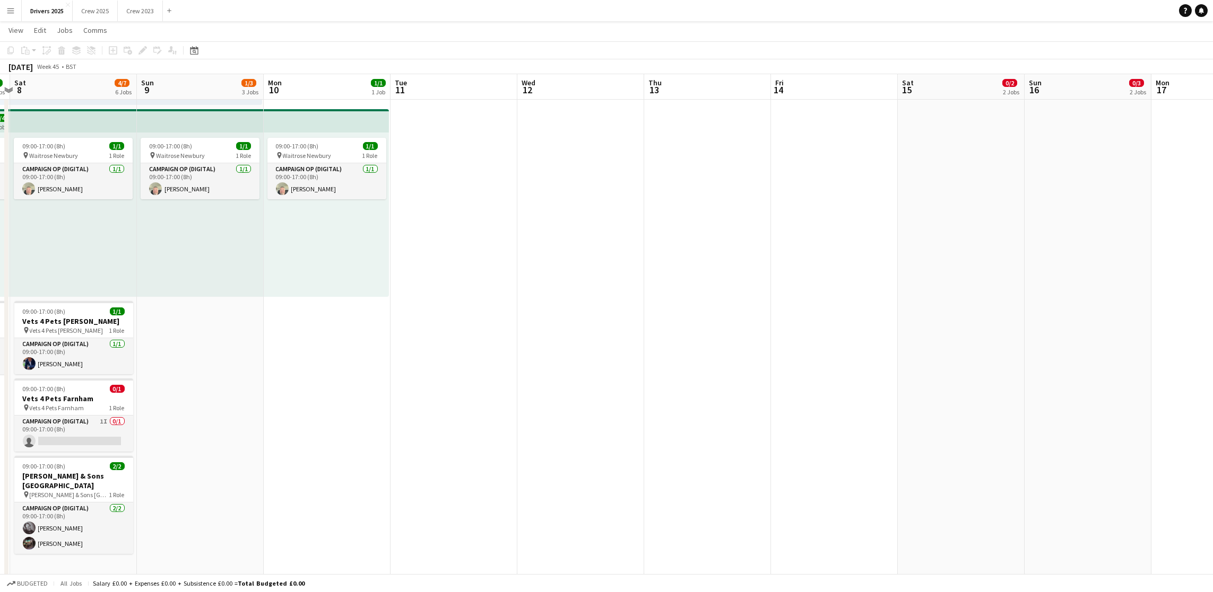
drag, startPoint x: 952, startPoint y: 398, endPoint x: 442, endPoint y: 400, distance: 510.3
click at [442, 400] on app-calendar-viewport "Wed 5 2/2 2 Jobs Thu 6 2/3 3 Jobs Fri 7 4/4 4 Jobs Sat 8 4/7 6 Jobs Sun 9 1/3 3…" at bounding box center [606, 539] width 1213 height 1791
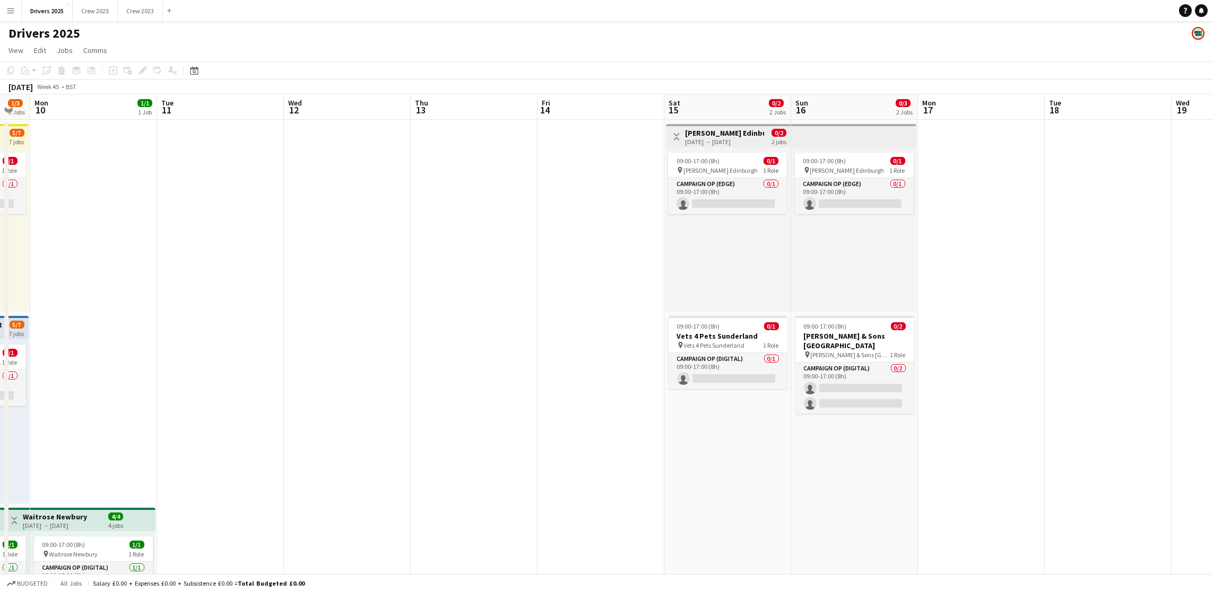
scroll to position [0, 357]
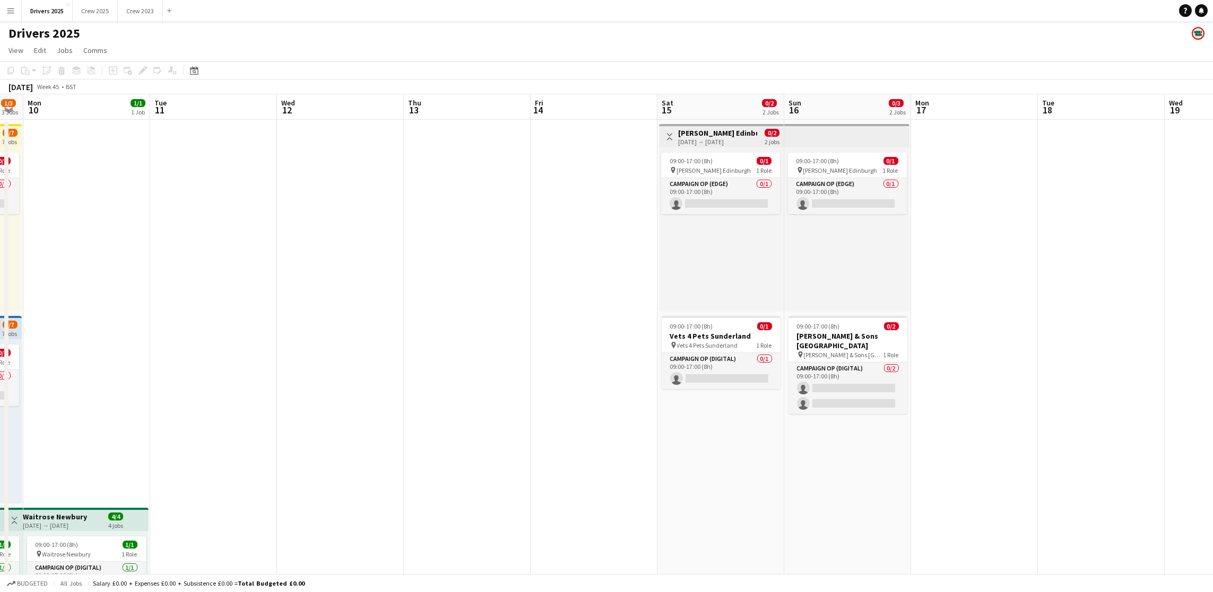
drag, startPoint x: 700, startPoint y: 387, endPoint x: 459, endPoint y: 382, distance: 240.3
click at [190, 73] on icon "Date picker" at bounding box center [194, 70] width 8 height 8
click at [223, 166] on span "5" at bounding box center [222, 164] width 13 height 13
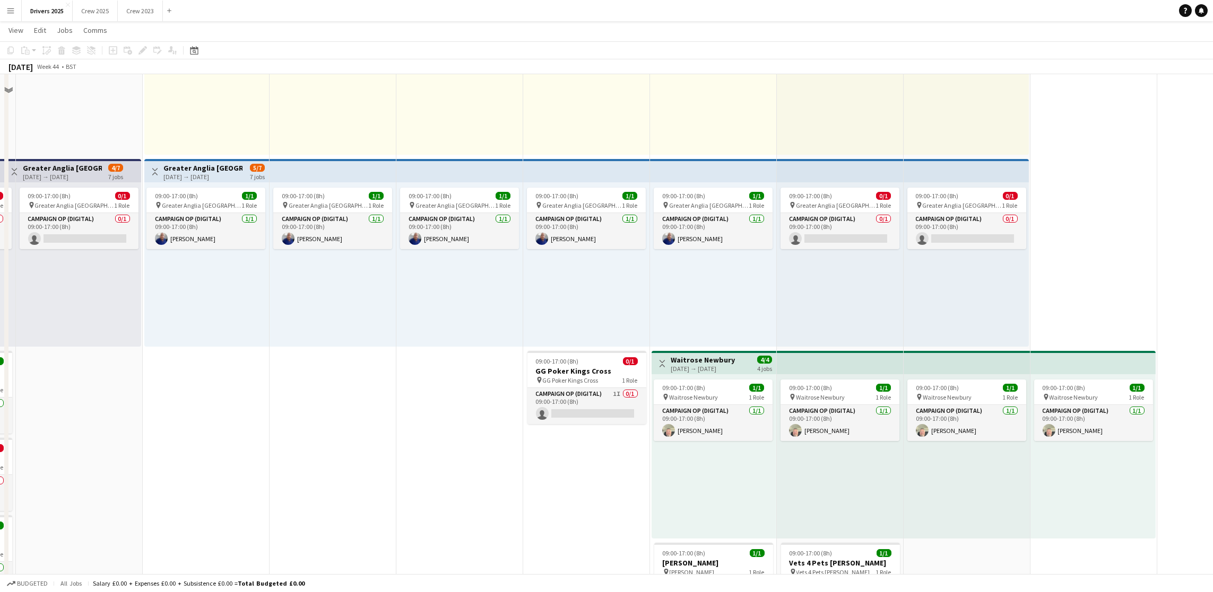
scroll to position [318, 0]
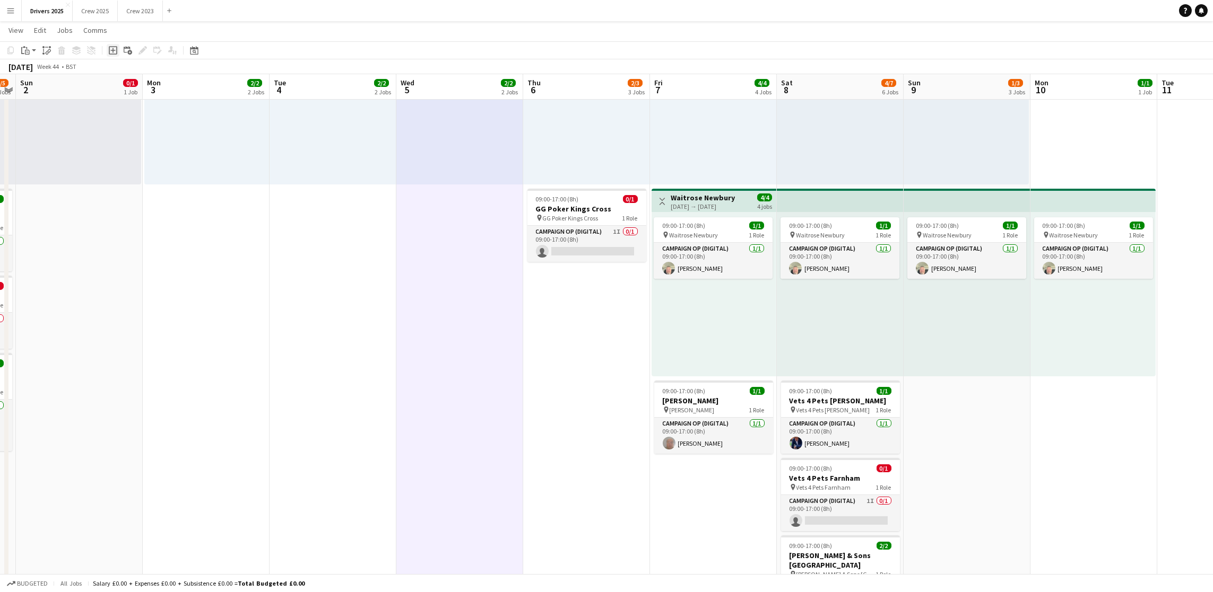
click at [109, 47] on icon at bounding box center [113, 50] width 8 height 8
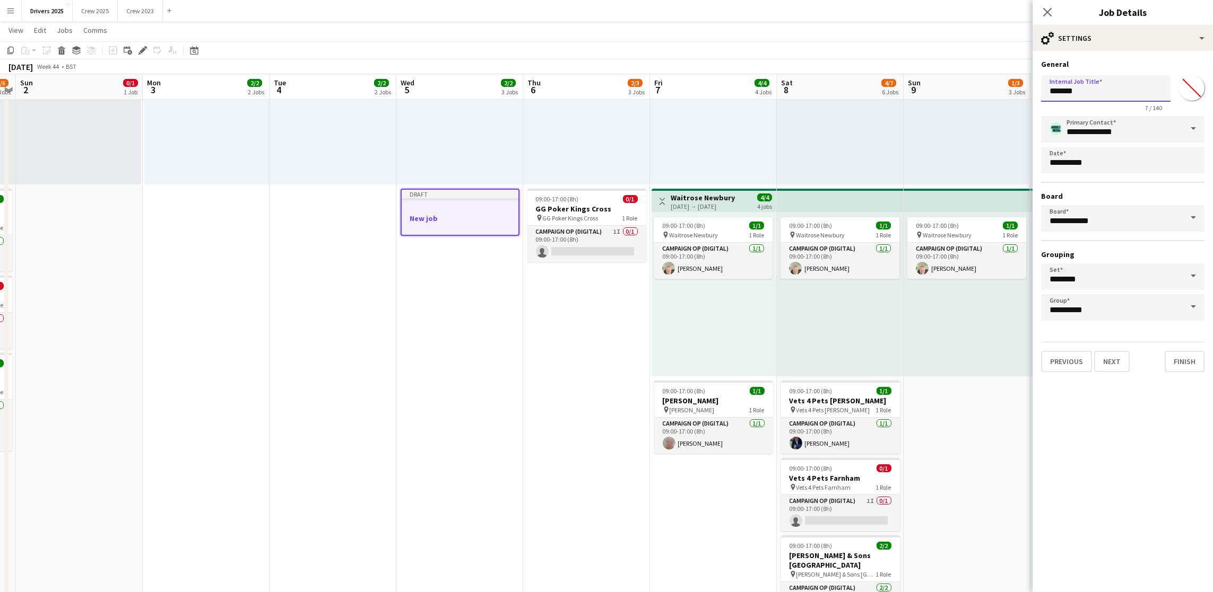
drag, startPoint x: 1099, startPoint y: 95, endPoint x: 979, endPoint y: 88, distance: 120.1
drag, startPoint x: 1135, startPoint y: 92, endPoint x: 1038, endPoint y: 88, distance: 97.2
click at [1038, 88] on form "**********" at bounding box center [1122, 215] width 180 height 313
type input "**********"
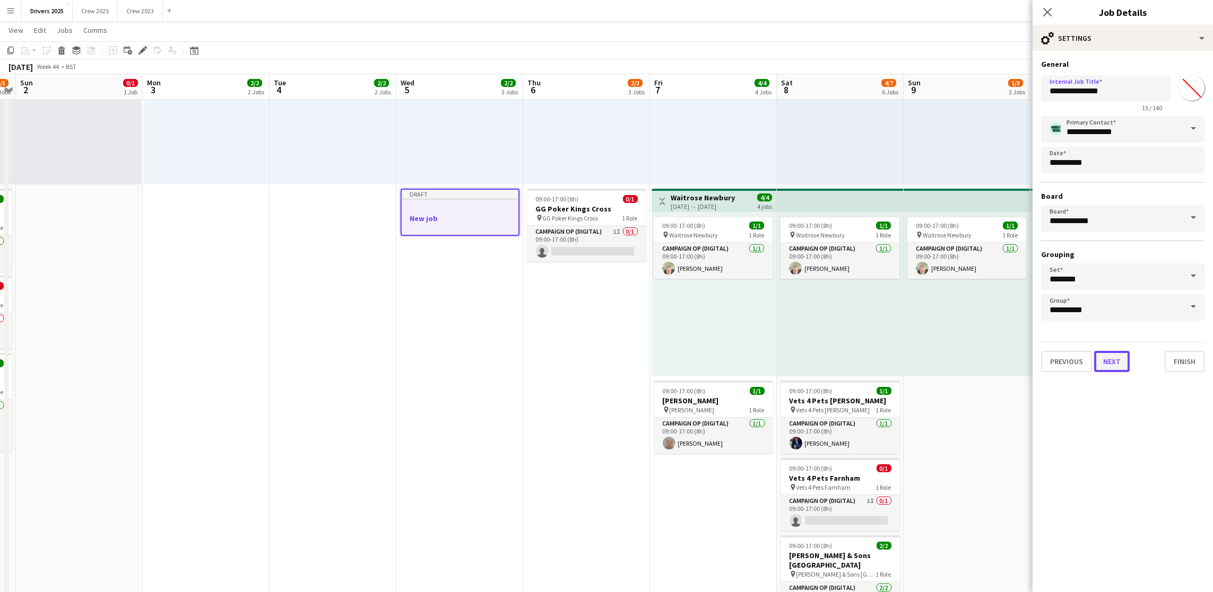
click at [1115, 360] on button "Next" at bounding box center [1112, 361] width 36 height 21
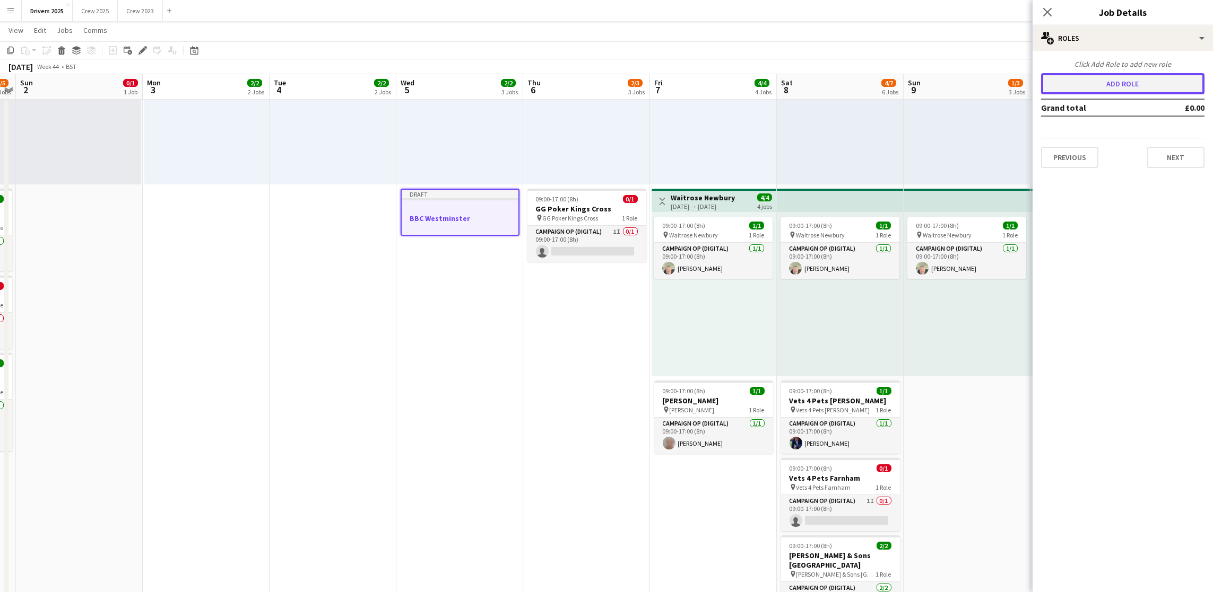
click at [1126, 80] on button "Add role" at bounding box center [1122, 83] width 163 height 21
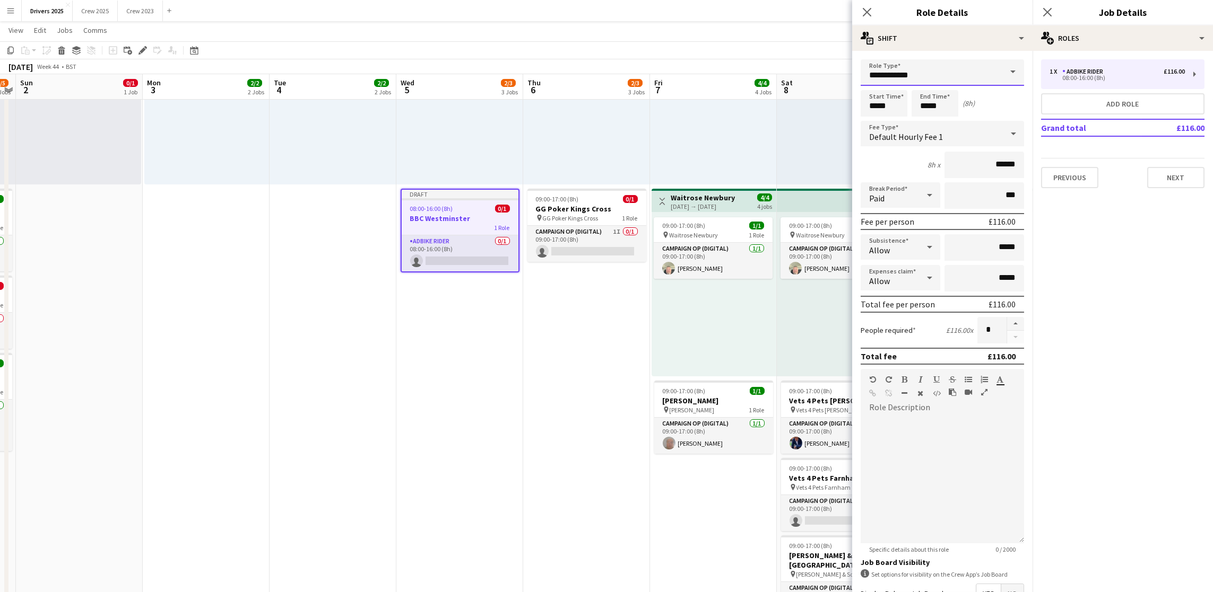
click at [908, 77] on input "**********" at bounding box center [941, 72] width 163 height 27
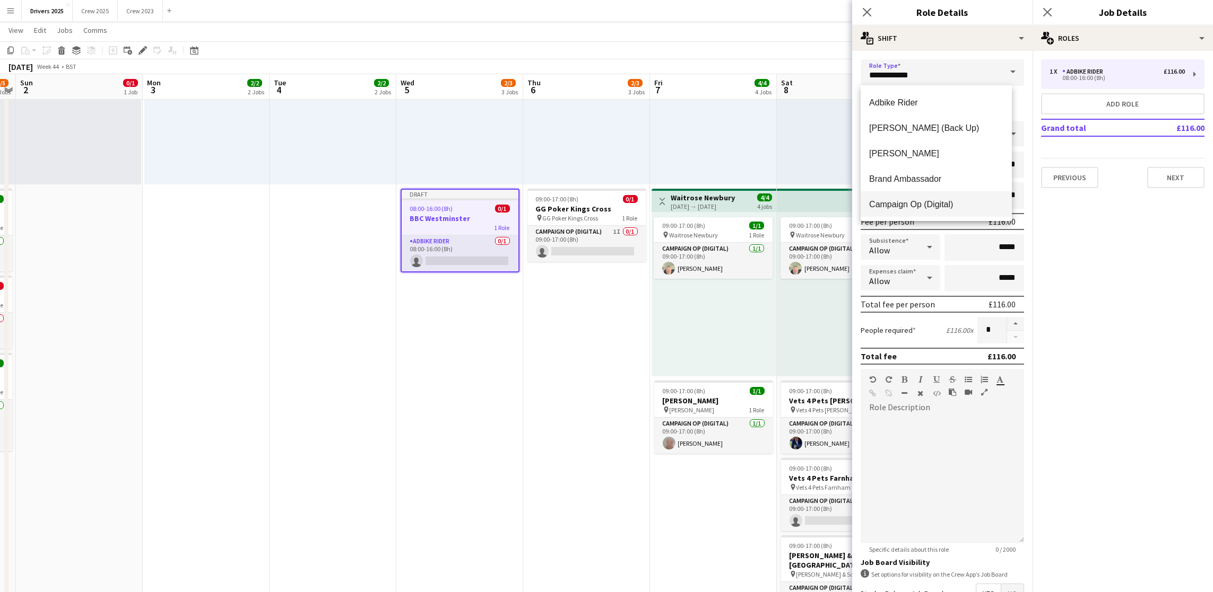
click at [921, 199] on span "Campaign Op (Digital)" at bounding box center [936, 204] width 134 height 10
type input "**********"
type input "*****"
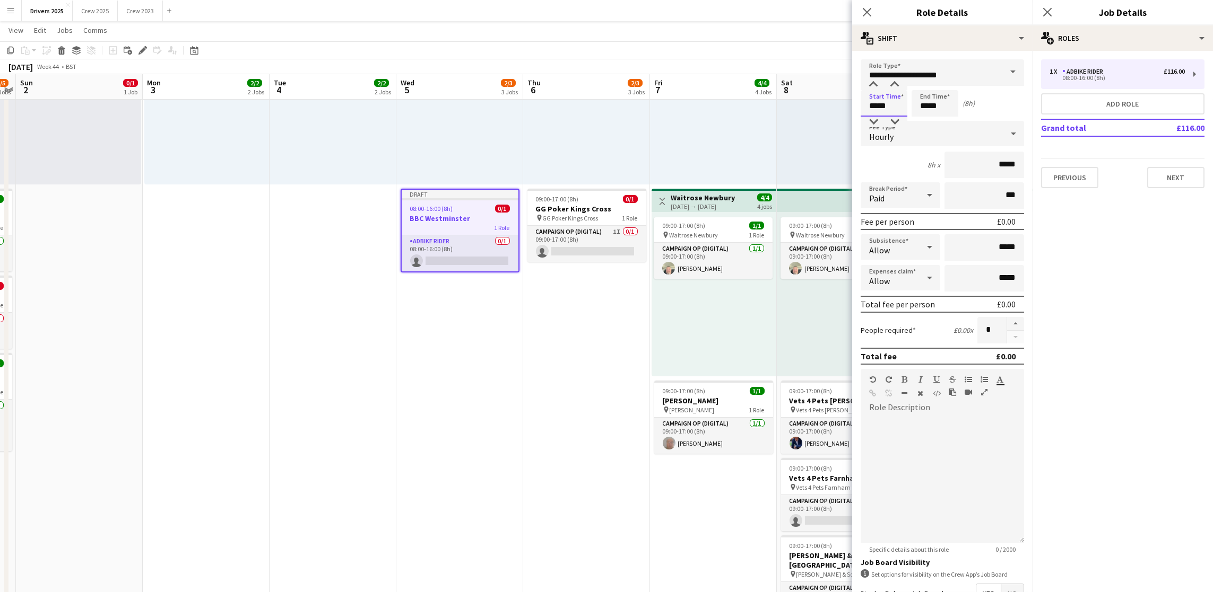
drag, startPoint x: 890, startPoint y: 104, endPoint x: 796, endPoint y: 104, distance: 93.9
type input "*****"
click at [963, 137] on div "Hourly" at bounding box center [931, 133] width 142 height 25
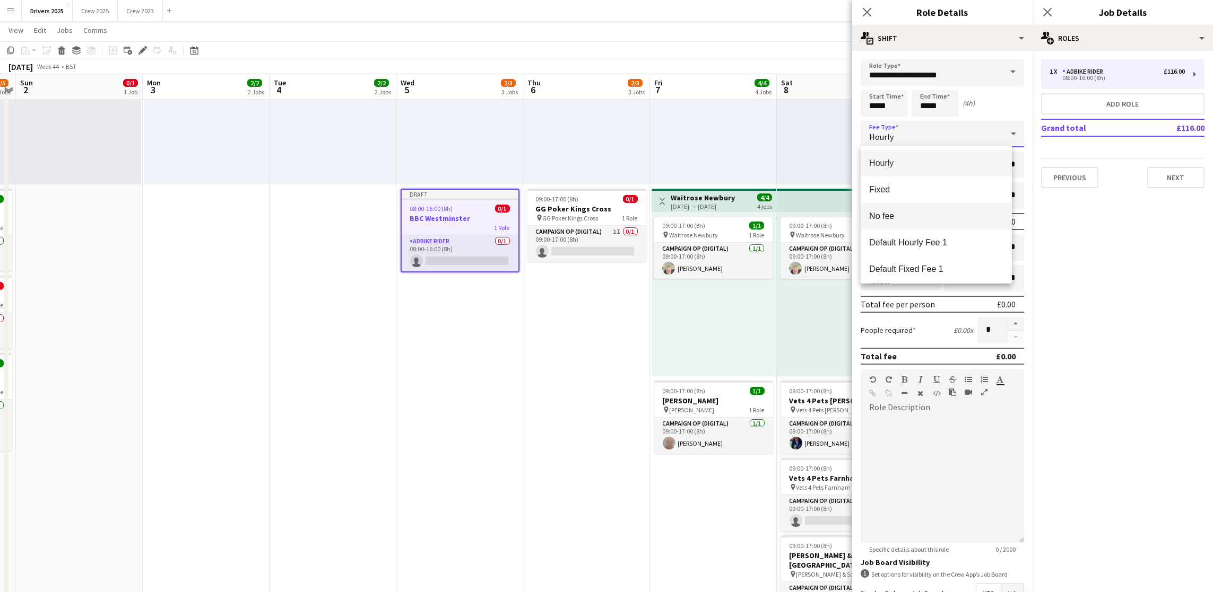
click at [940, 220] on span "No fee" at bounding box center [936, 216] width 134 height 10
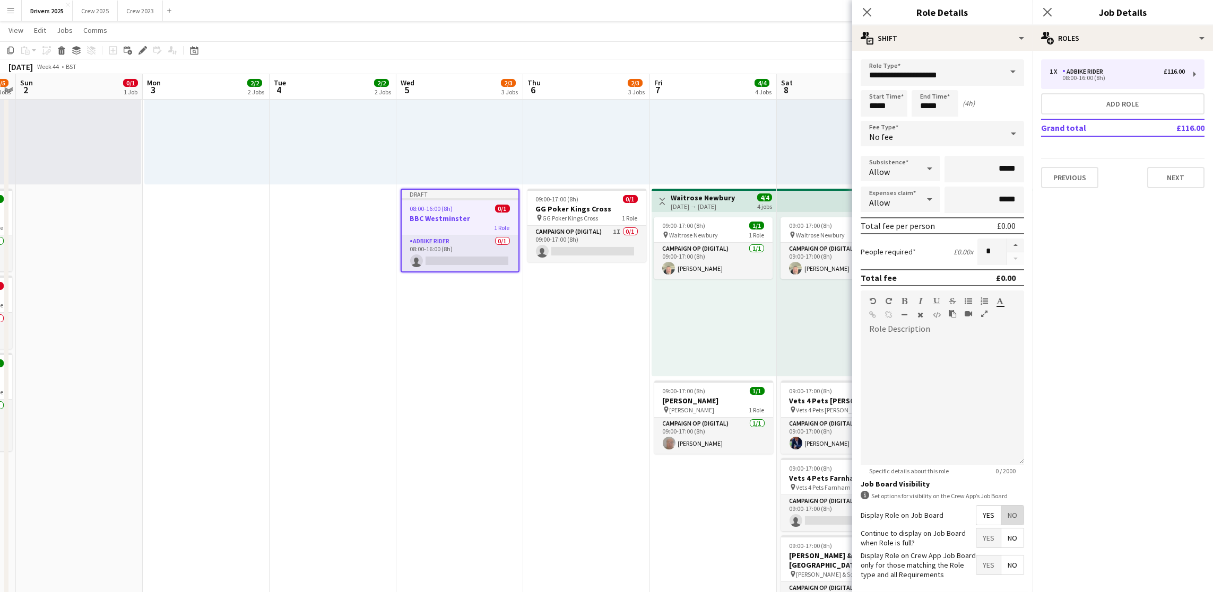
drag, startPoint x: 1009, startPoint y: 533, endPoint x: 1041, endPoint y: 474, distance: 66.5
click at [1009, 525] on span "No" at bounding box center [1012, 515] width 22 height 19
click at [1150, 173] on button "Next" at bounding box center [1175, 177] width 57 height 21
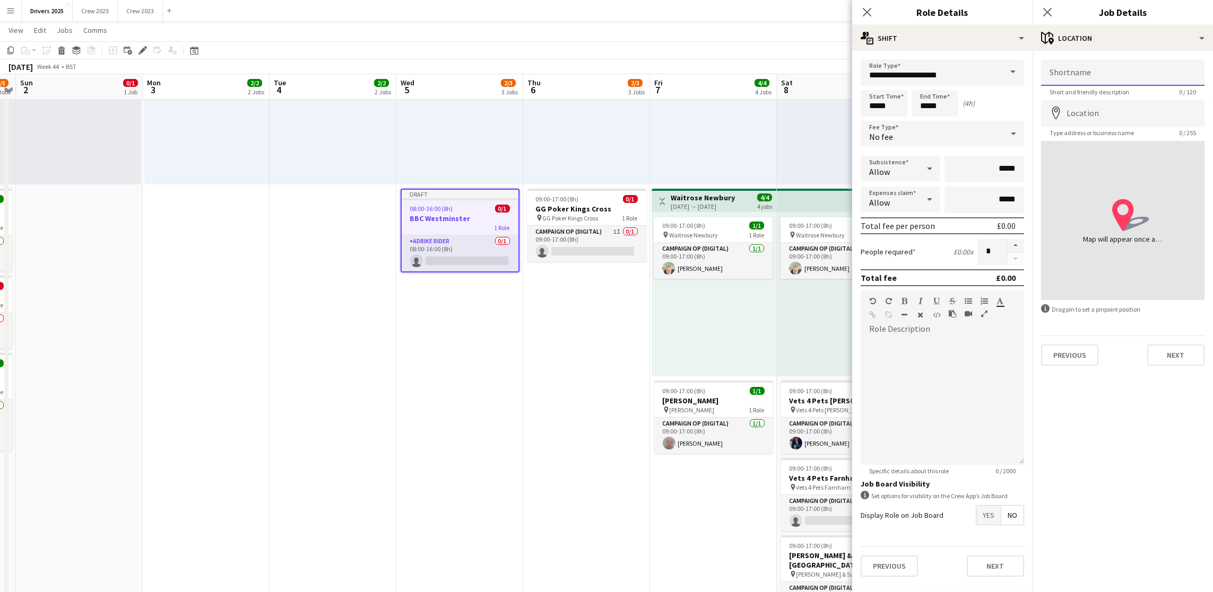
click at [1110, 77] on input "Shortname" at bounding box center [1122, 72] width 163 height 27
paste input "**********"
type input "**********"
click at [1111, 117] on input "Location" at bounding box center [1122, 113] width 163 height 27
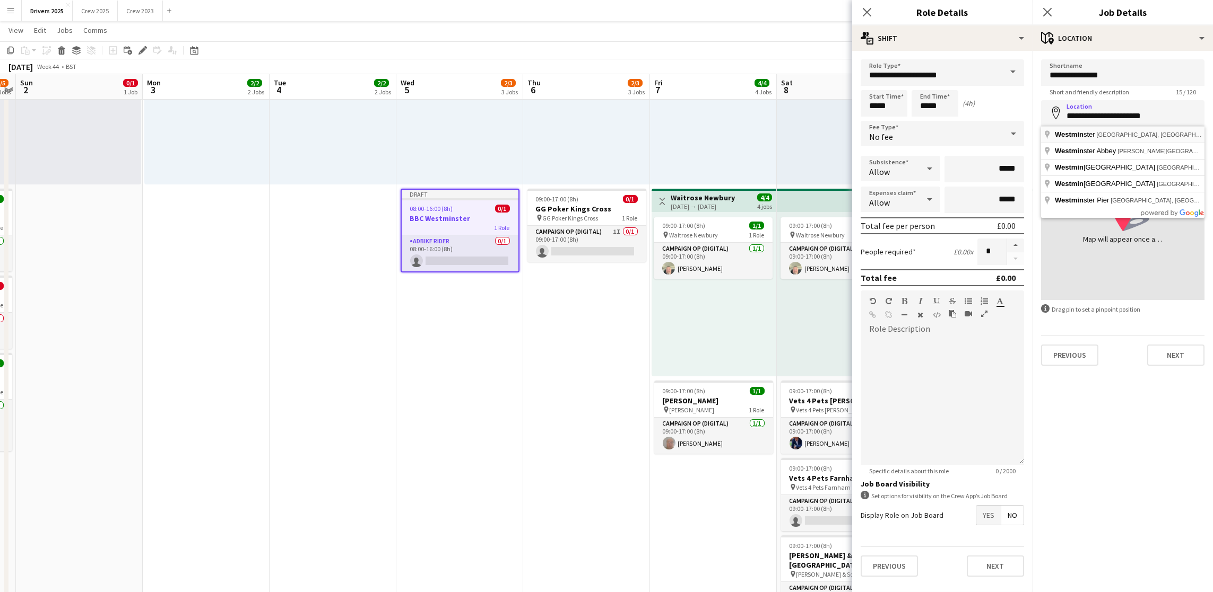
type input "**********"
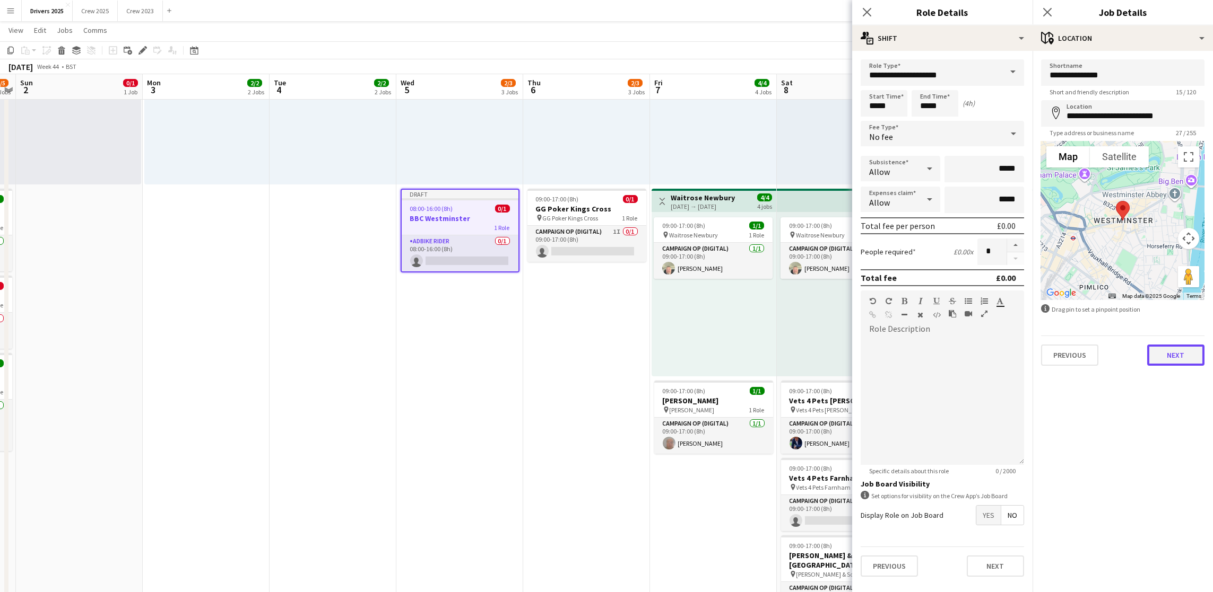
click at [1171, 354] on button "Next" at bounding box center [1175, 355] width 57 height 21
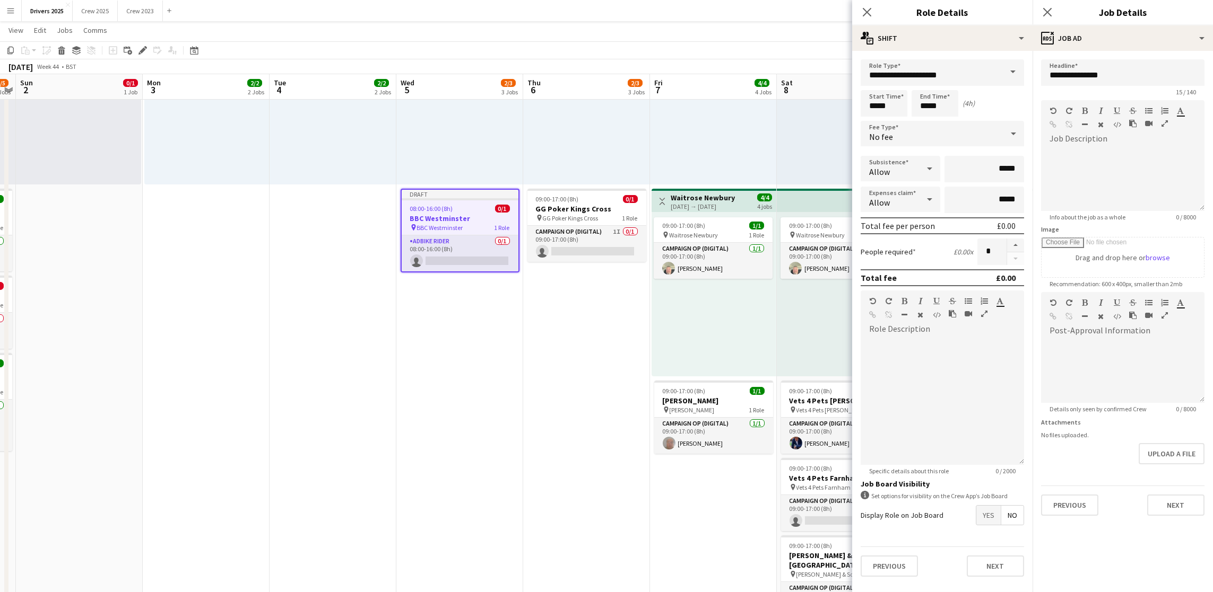
scroll to position [41, 0]
click at [1170, 505] on button "Next" at bounding box center [1175, 505] width 57 height 21
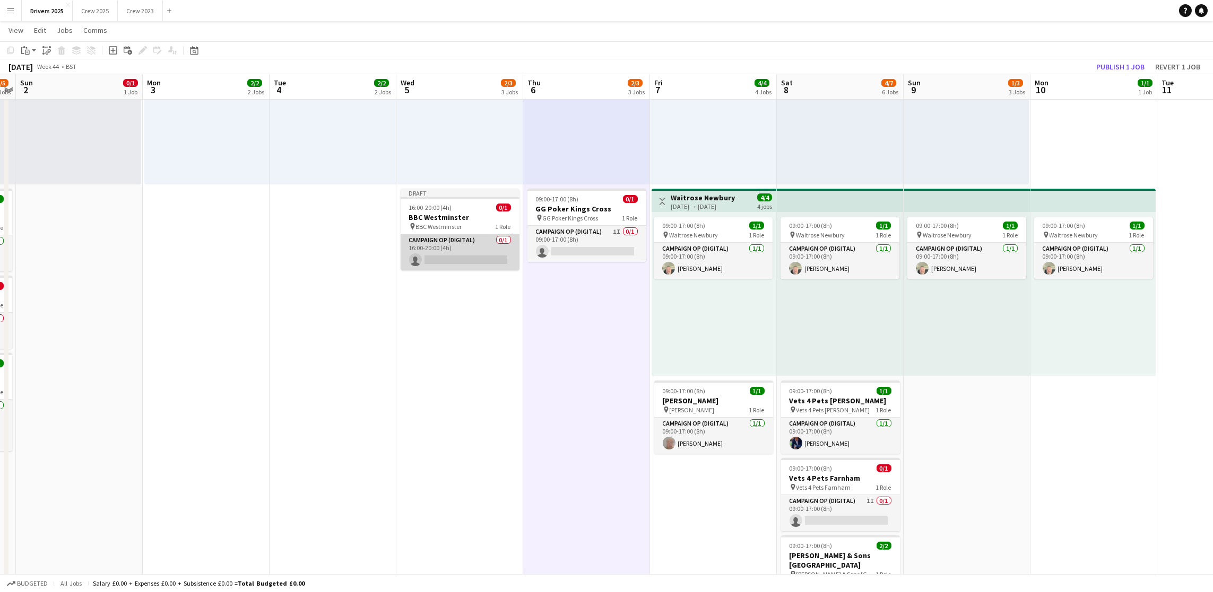
click at [466, 260] on app-card-role "Campaign Op (Digital) 0/1 16:00-20:00 (4h) single-neutral-actions" at bounding box center [459, 252] width 119 height 36
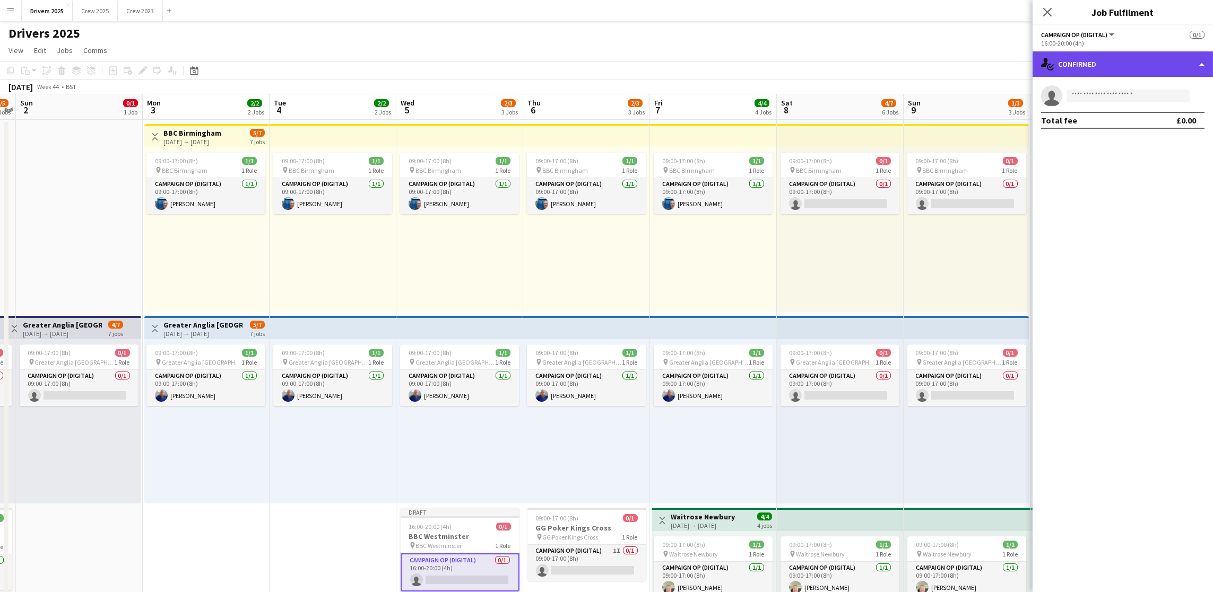
click at [1145, 67] on div "single-neutral-actions-check-2 Confirmed" at bounding box center [1122, 63] width 180 height 25
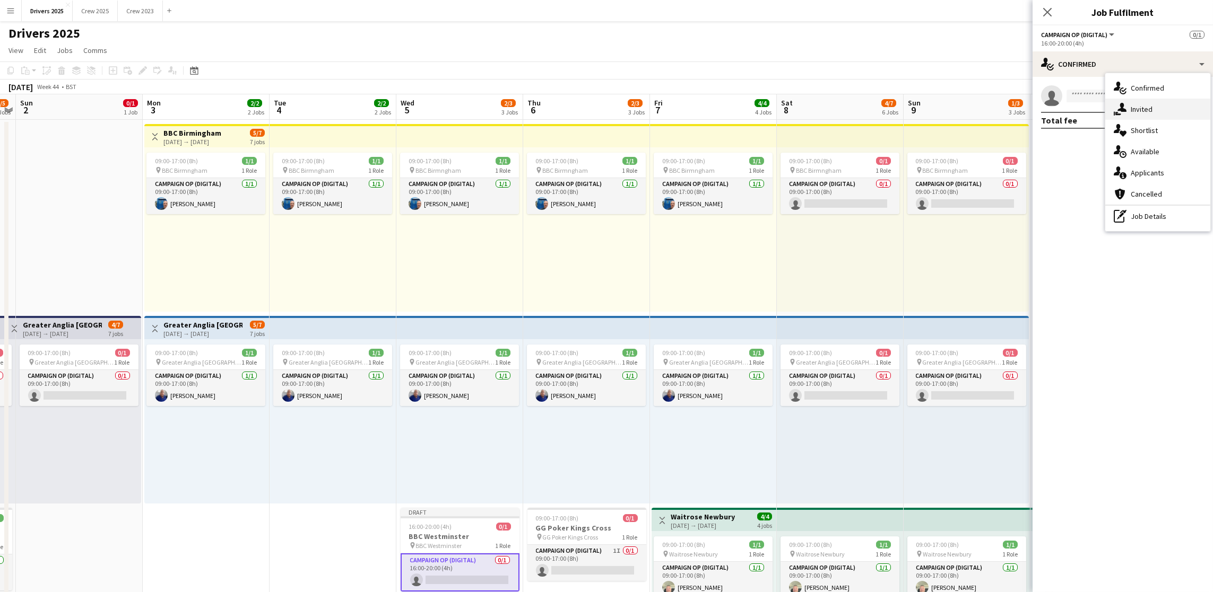
click at [1148, 103] on div "single-neutral-actions-share-1 Invited" at bounding box center [1157, 109] width 105 height 21
click at [1108, 121] on input "text" at bounding box center [1122, 119] width 163 height 27
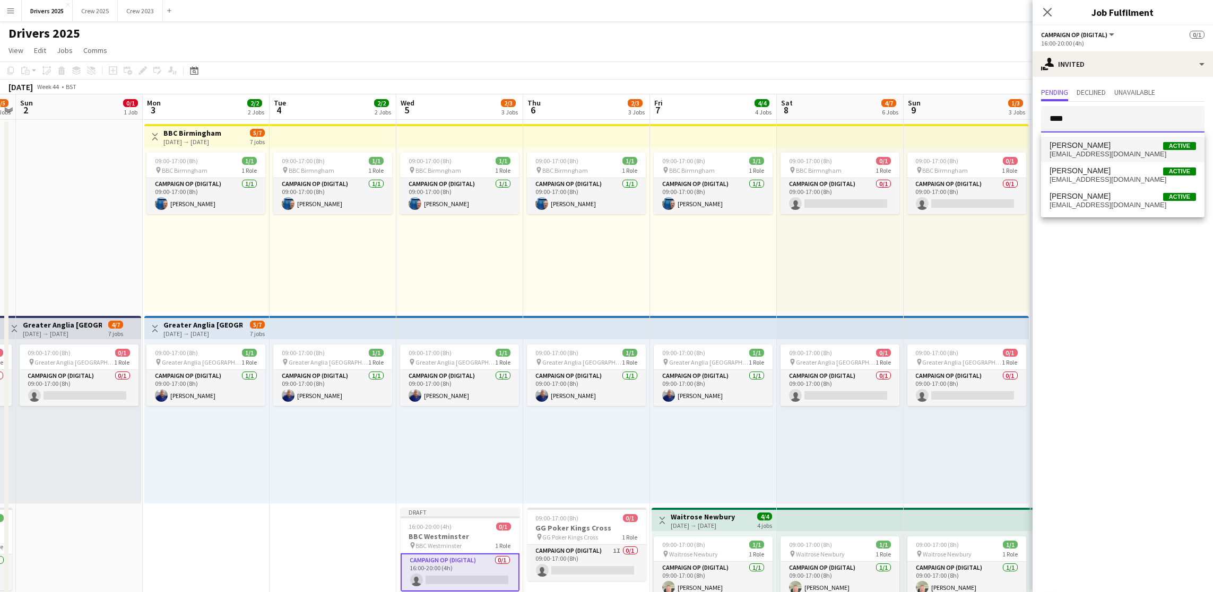
type input "****"
click at [1099, 146] on span "[PERSON_NAME] Active" at bounding box center [1122, 145] width 146 height 9
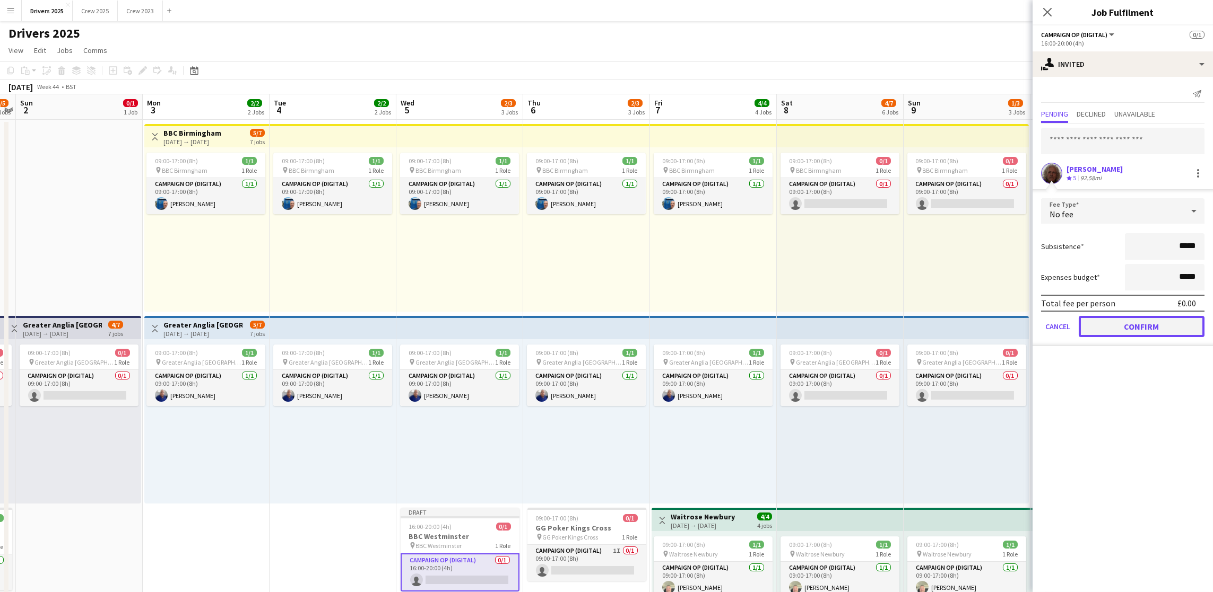
click at [1121, 324] on button "Confirm" at bounding box center [1141, 326] width 126 height 21
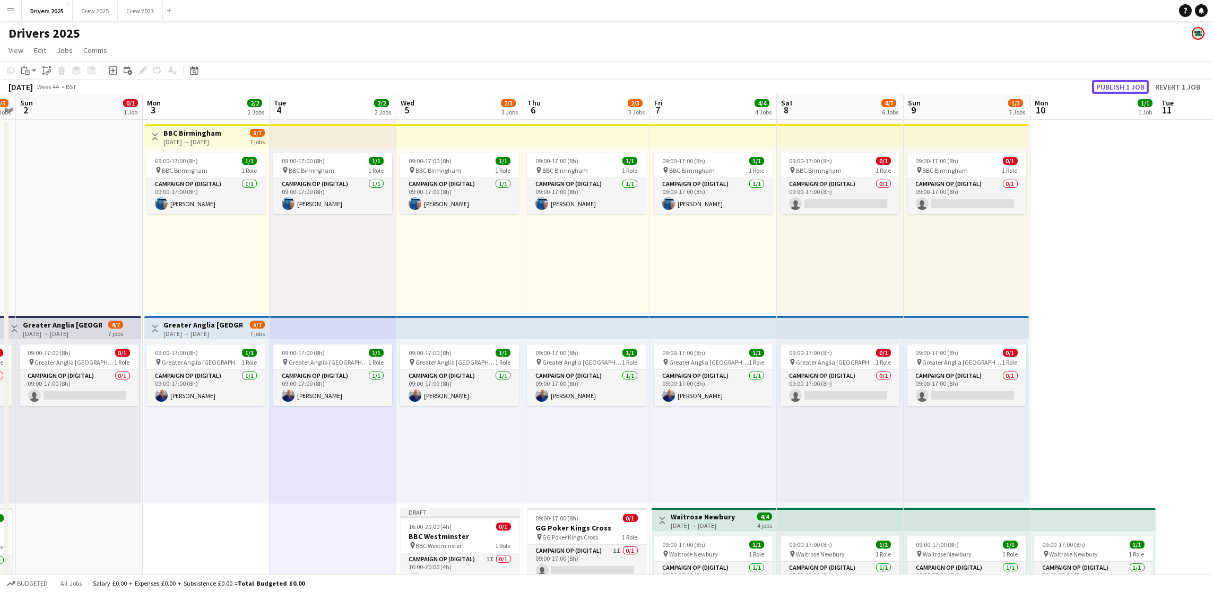
click at [1131, 84] on button "Publish 1 job" at bounding box center [1120, 87] width 57 height 14
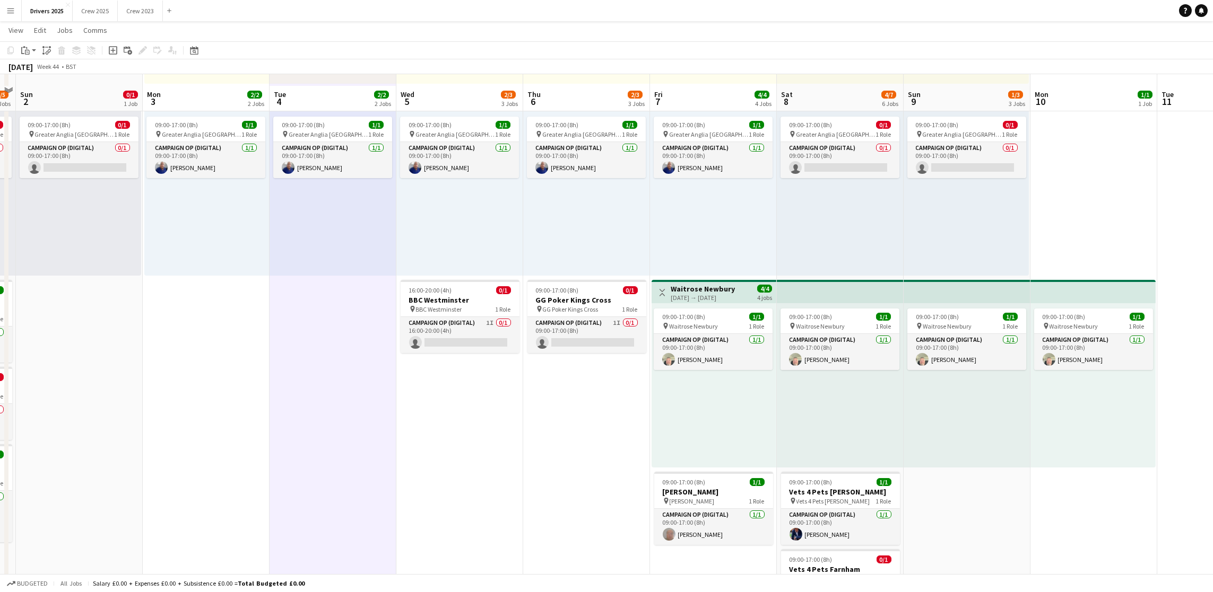
scroll to position [239, 0]
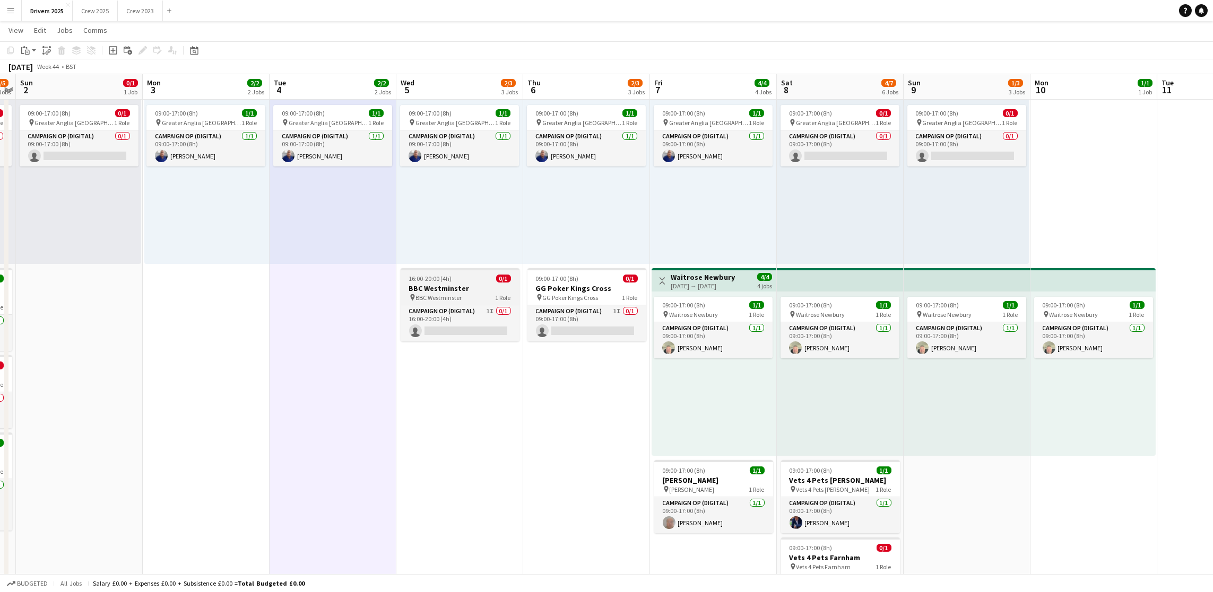
click at [460, 288] on h3 "BBC Westminster" at bounding box center [459, 289] width 119 height 10
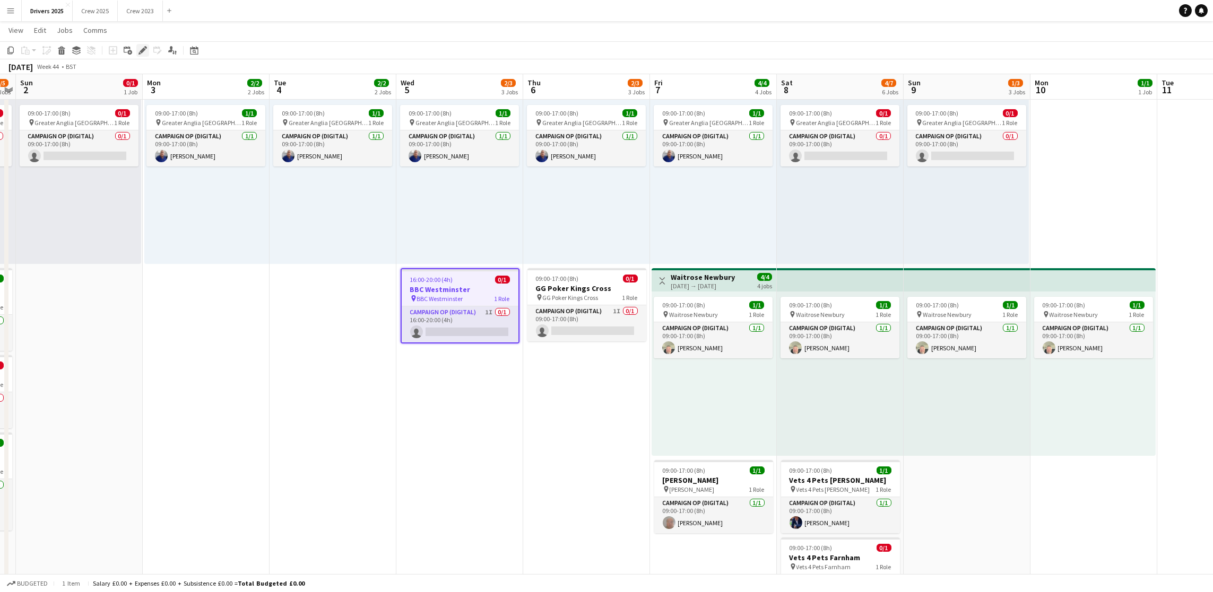
click at [145, 47] on icon at bounding box center [145, 47] width 3 height 3
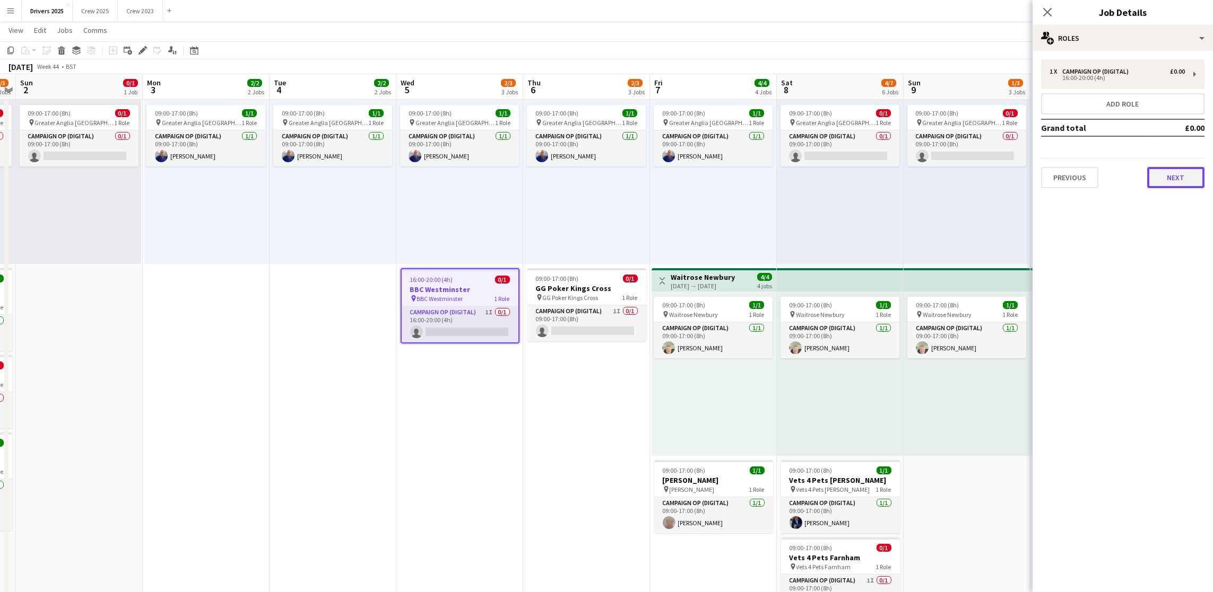
click at [1173, 181] on button "Next" at bounding box center [1175, 177] width 57 height 21
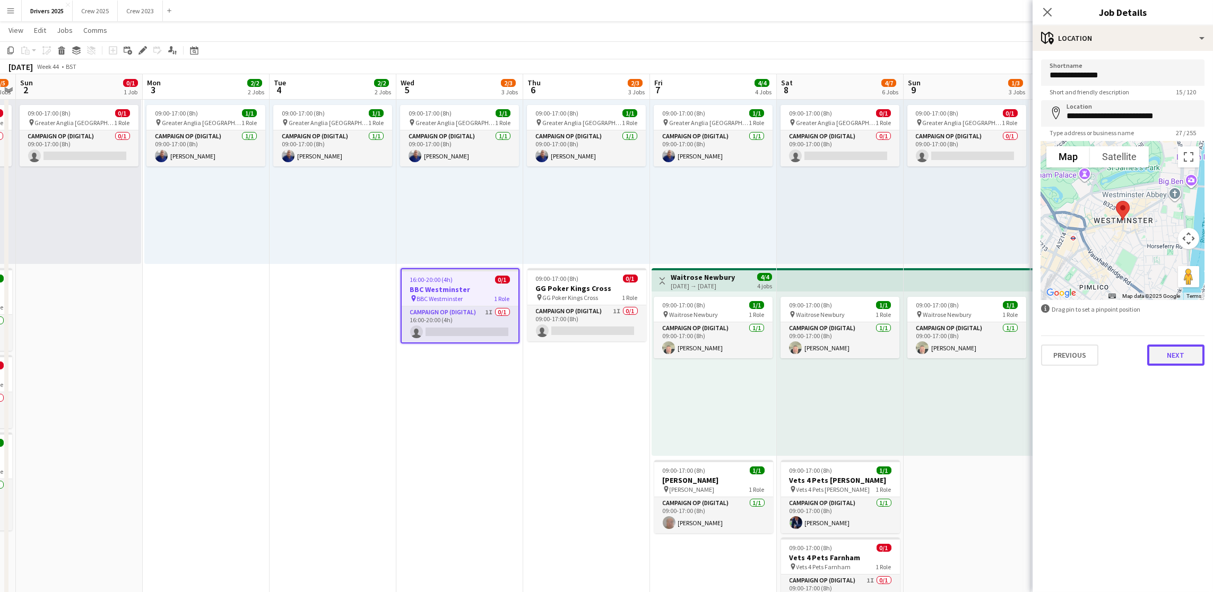
click at [1173, 360] on button "Next" at bounding box center [1175, 355] width 57 height 21
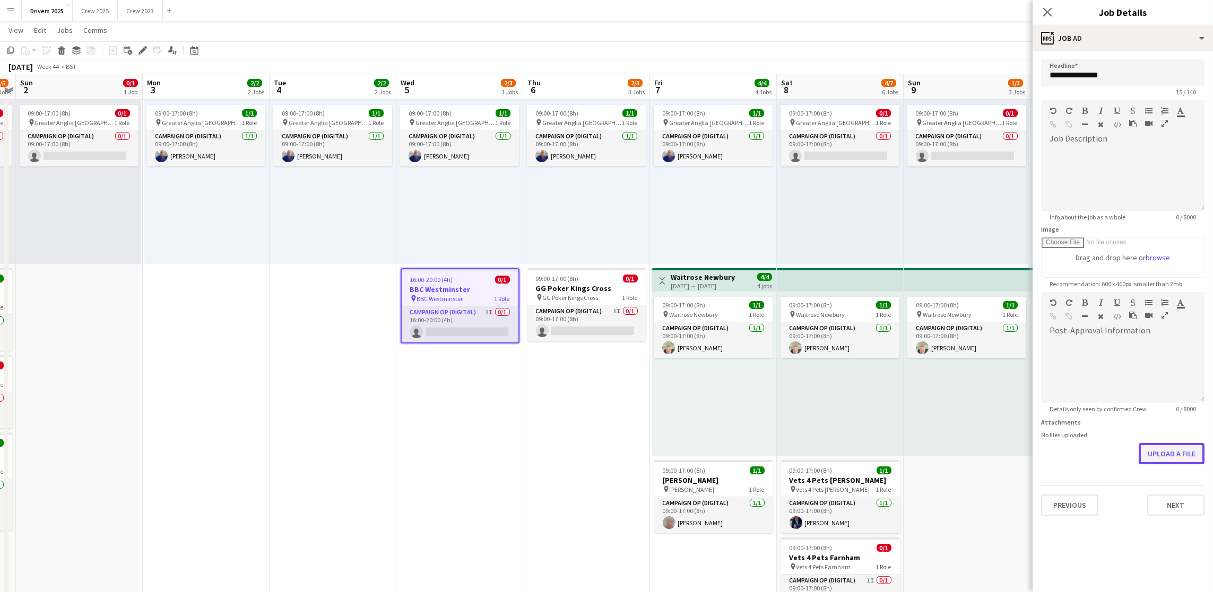
click at [1170, 493] on form "**********" at bounding box center [1122, 287] width 180 height 457
click at [1161, 449] on button "Upload a file" at bounding box center [1171, 453] width 66 height 21
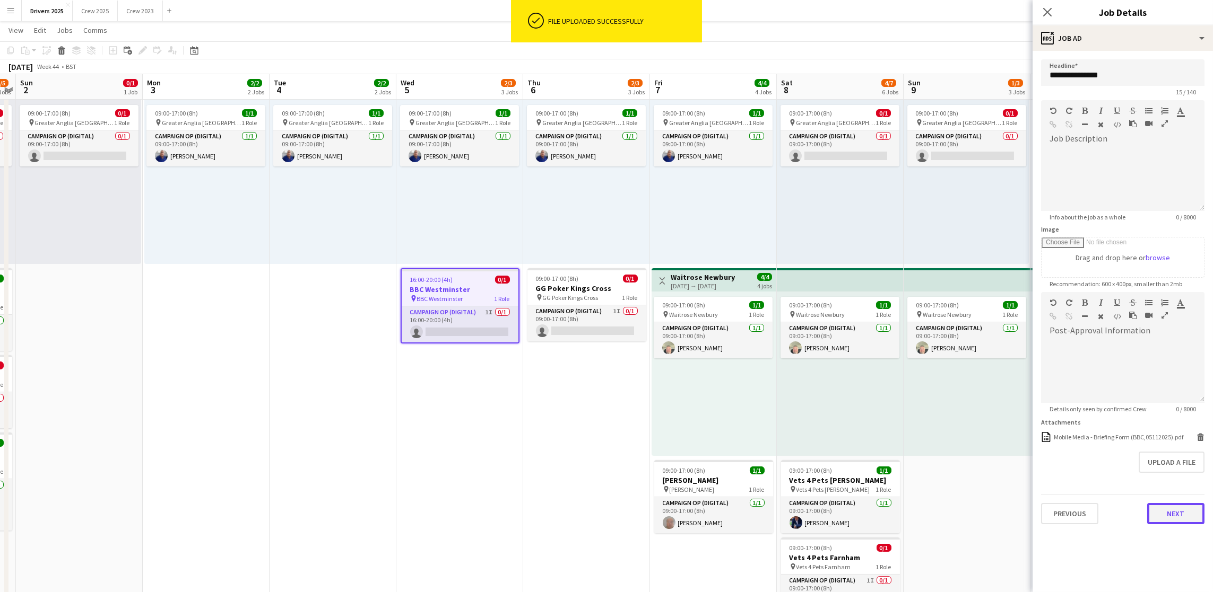
click at [1175, 522] on button "Next" at bounding box center [1175, 513] width 57 height 21
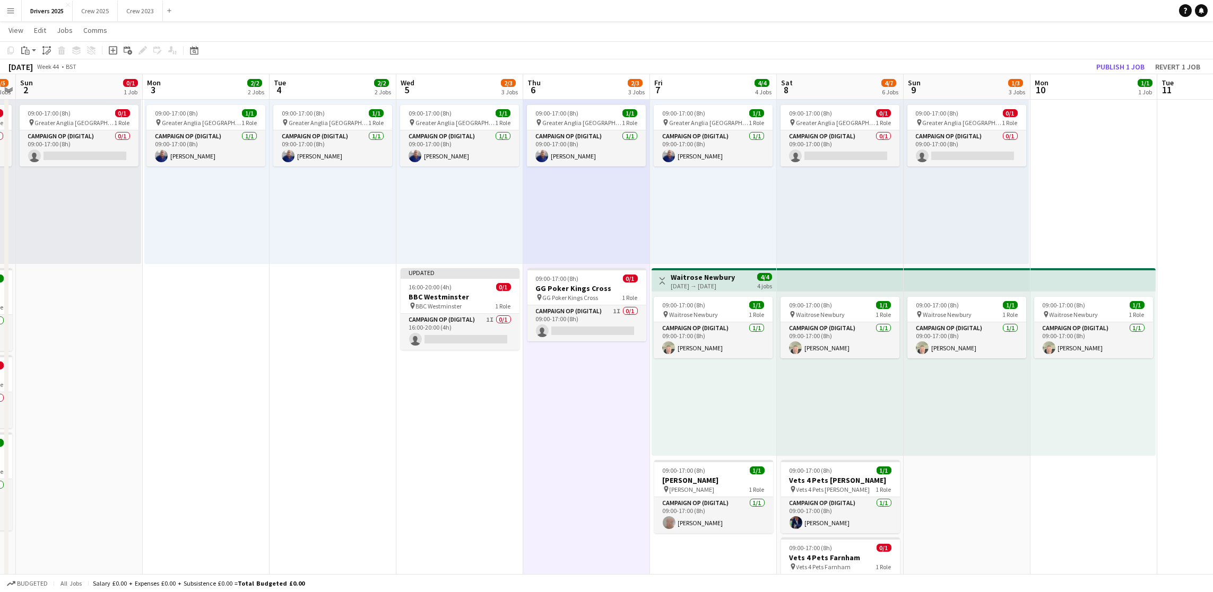
drag, startPoint x: 630, startPoint y: 453, endPoint x: 663, endPoint y: 382, distance: 77.8
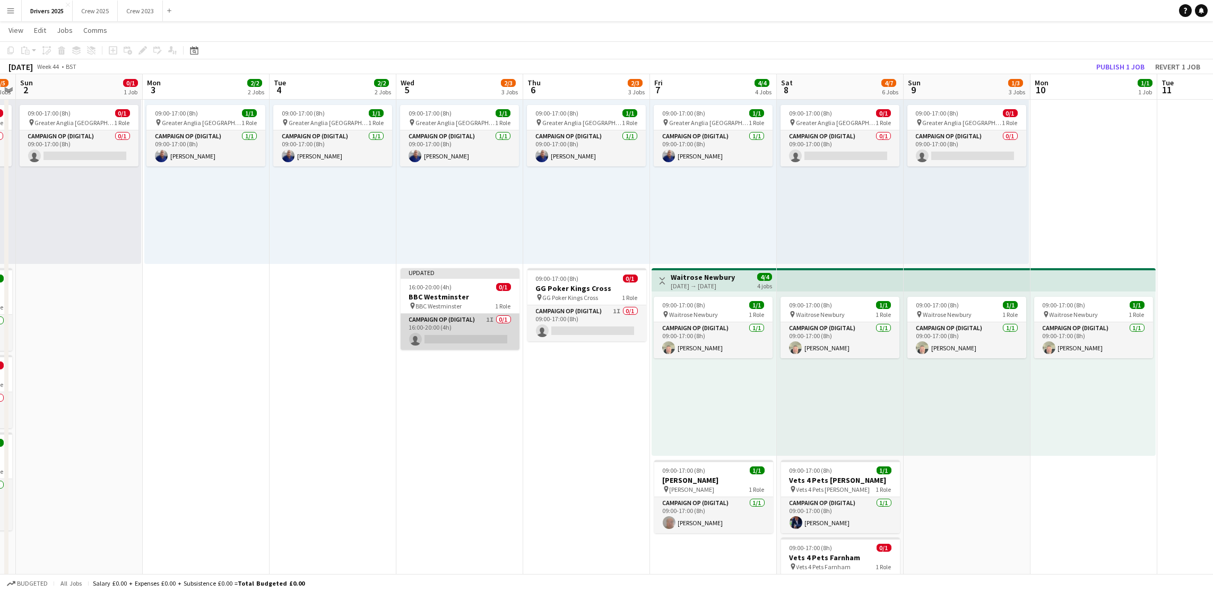
click at [478, 341] on app-card-role "Campaign Op (Digital) 1I 0/1 16:00-20:00 (4h) single-neutral-actions" at bounding box center [459, 332] width 119 height 36
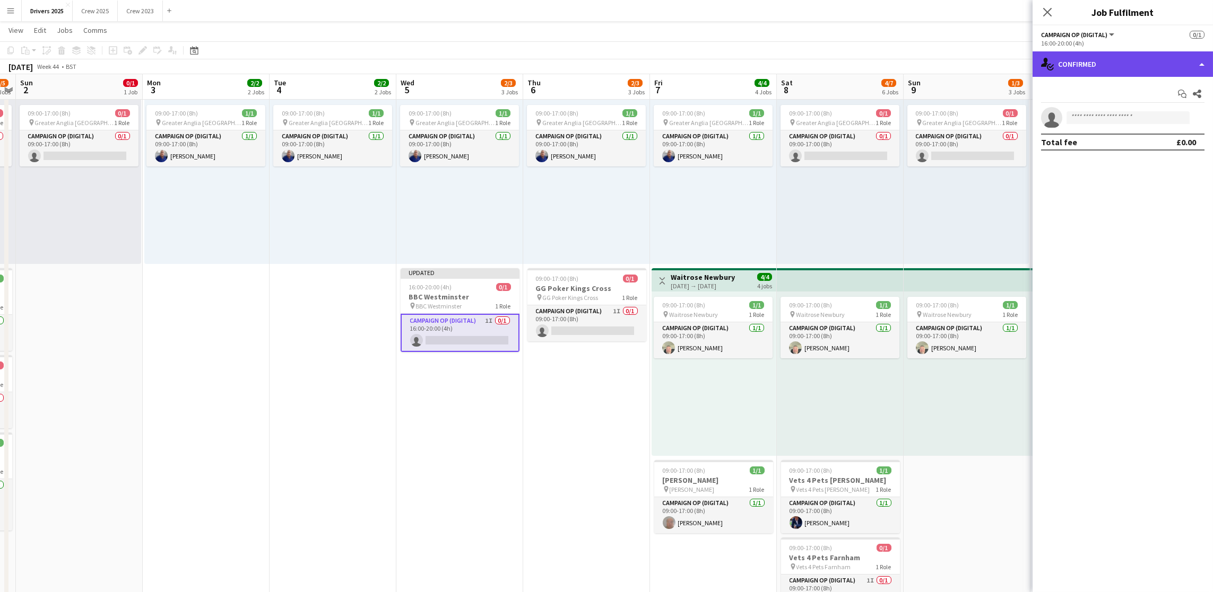
click at [1140, 56] on div "single-neutral-actions-check-2 Confirmed" at bounding box center [1122, 63] width 180 height 25
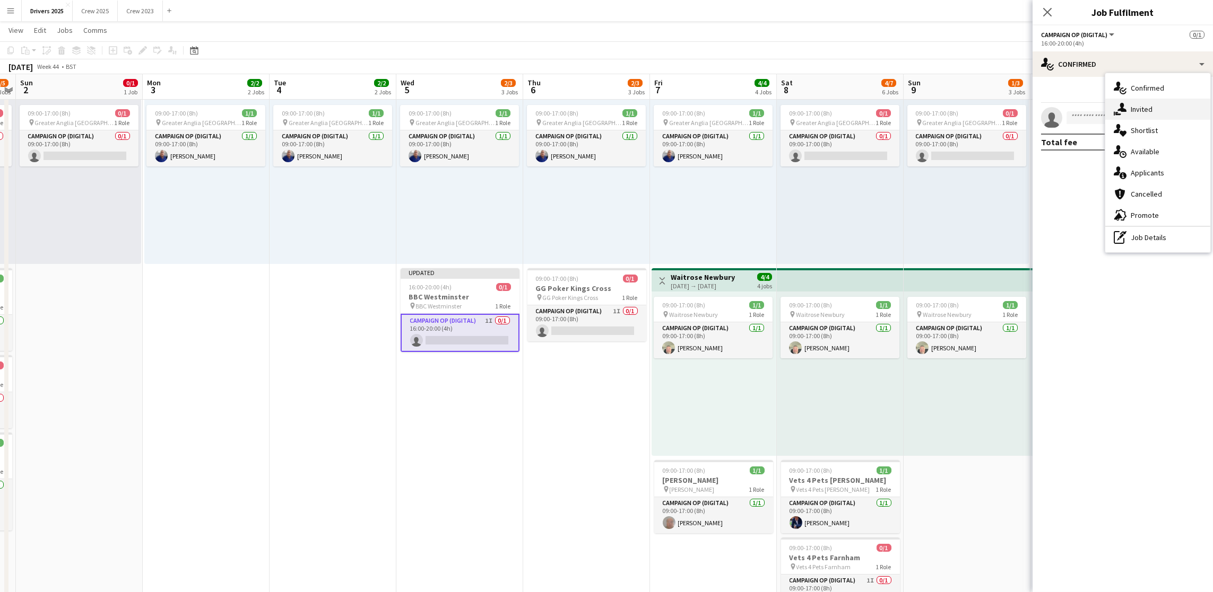
click at [1144, 108] on span "Invited" at bounding box center [1141, 109] width 22 height 10
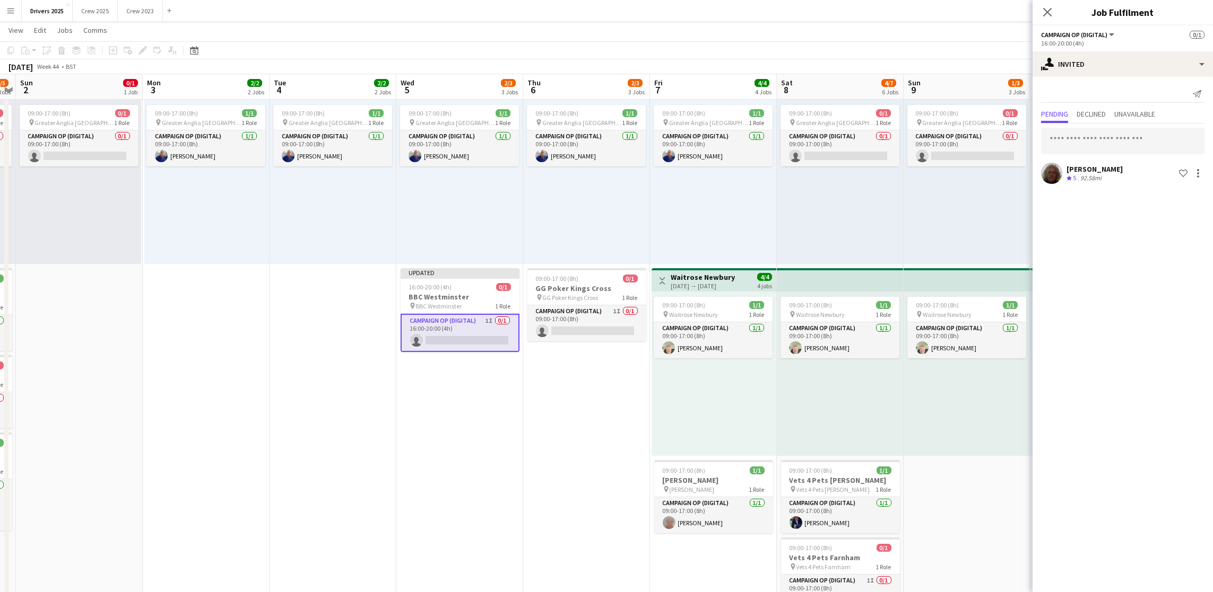
drag, startPoint x: 512, startPoint y: 507, endPoint x: 694, endPoint y: 442, distance: 193.1
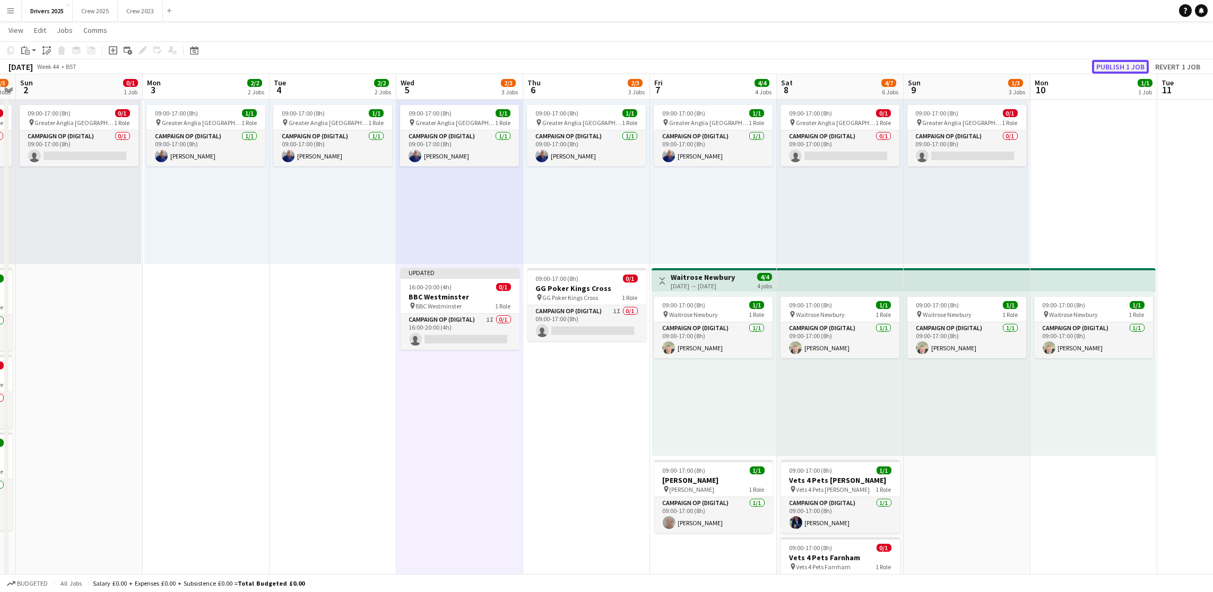
click at [1121, 67] on button "Publish 1 job" at bounding box center [1120, 67] width 57 height 14
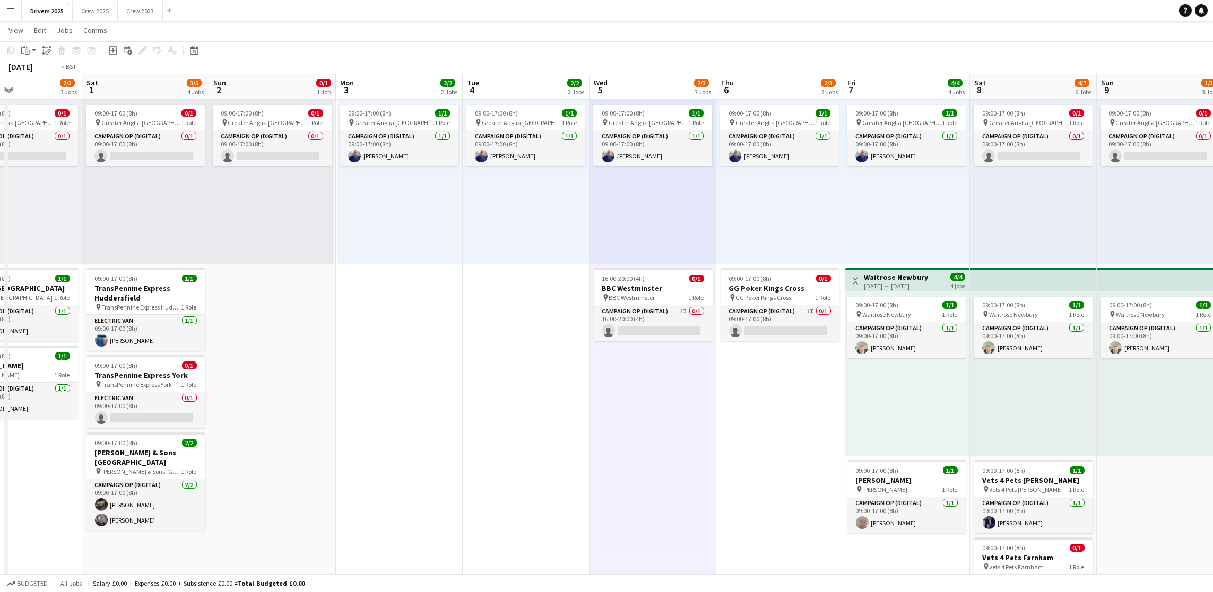
scroll to position [0, 220]
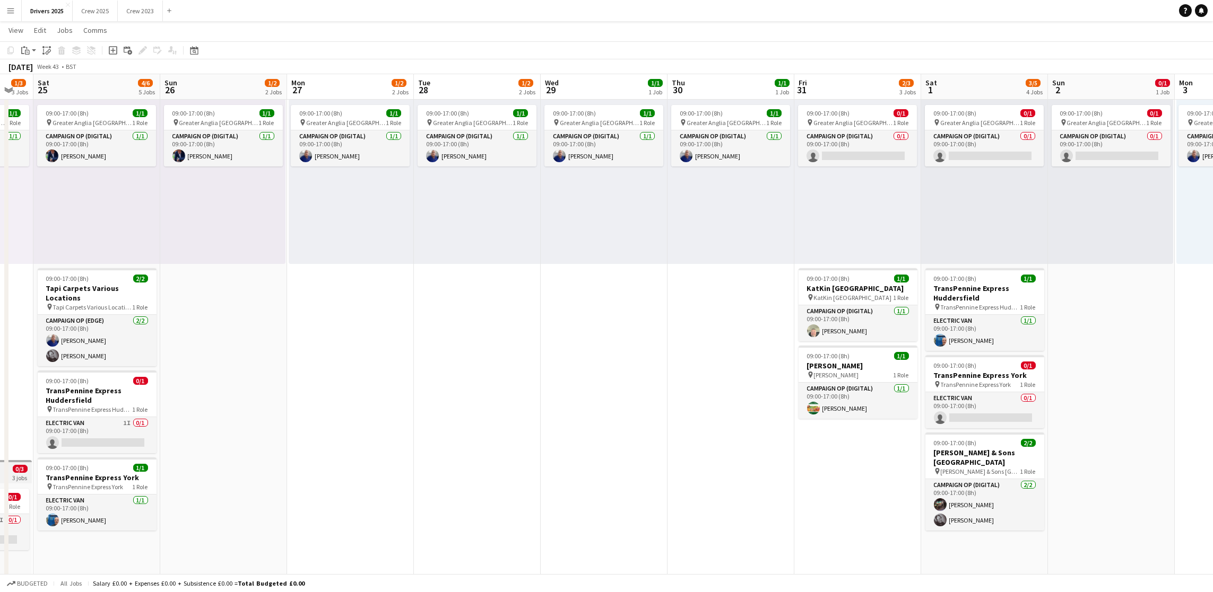
drag, startPoint x: 162, startPoint y: 397, endPoint x: 1189, endPoint y: 328, distance: 1029.2
click at [193, 49] on icon "Date picker" at bounding box center [194, 50] width 8 height 8
click at [272, 205] on button "[DATE]" at bounding box center [267, 205] width 31 height 17
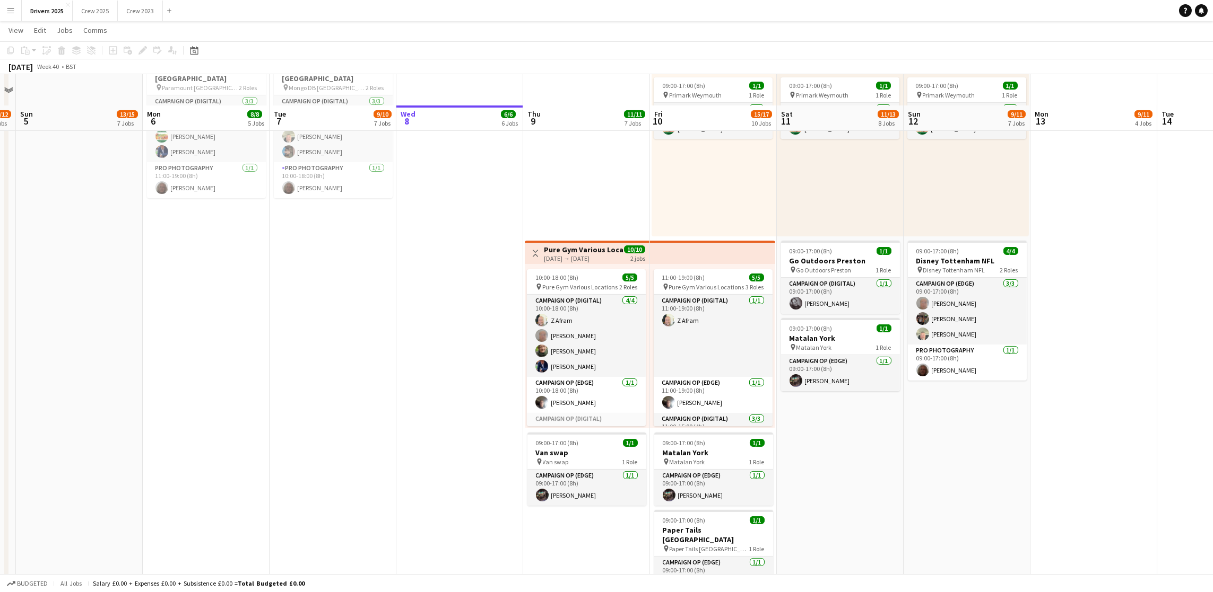
scroll to position [1258, 0]
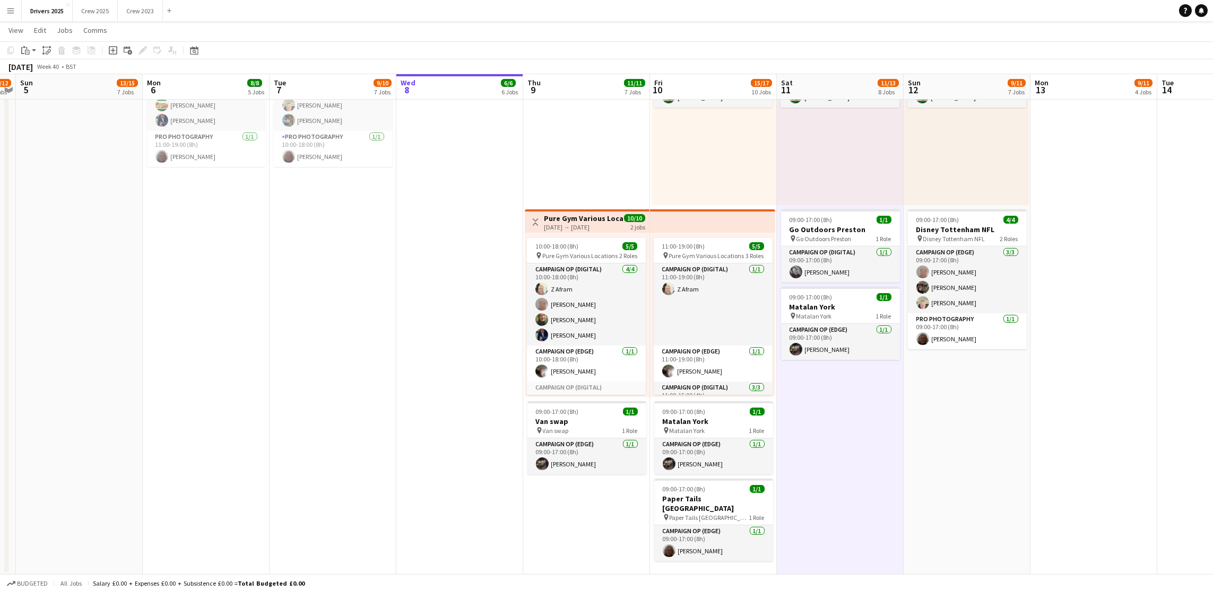
click at [112, 49] on icon "Add job" at bounding box center [113, 50] width 8 height 8
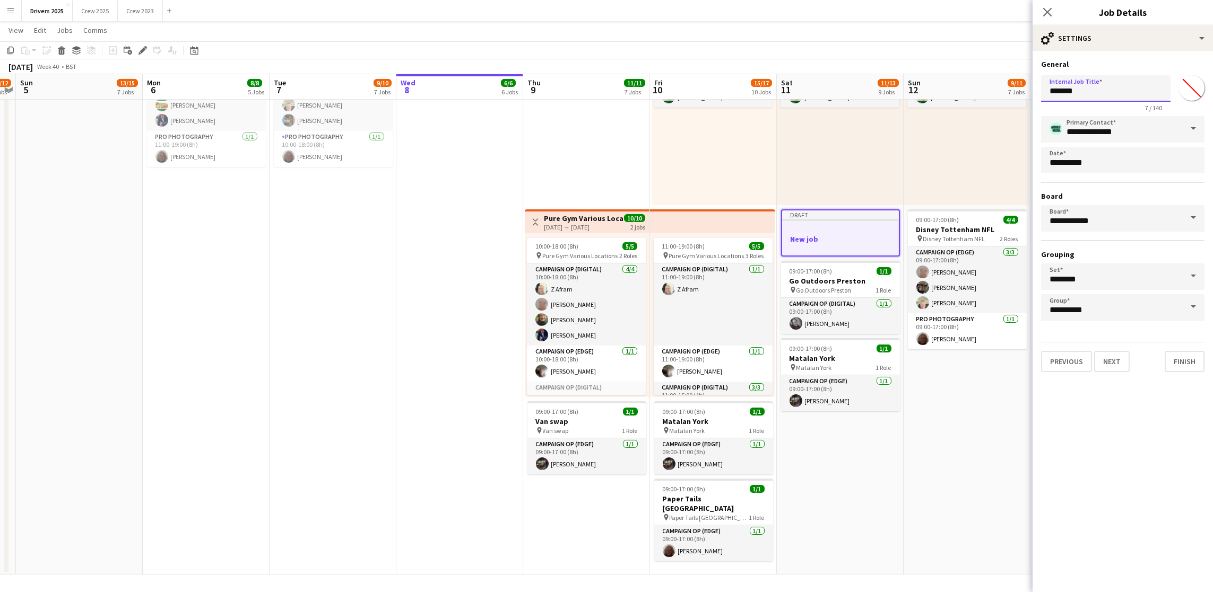
drag, startPoint x: 1110, startPoint y: 93, endPoint x: 971, endPoint y: 80, distance: 139.1
drag, startPoint x: 1131, startPoint y: 84, endPoint x: 1009, endPoint y: 82, distance: 122.0
type input "**********"
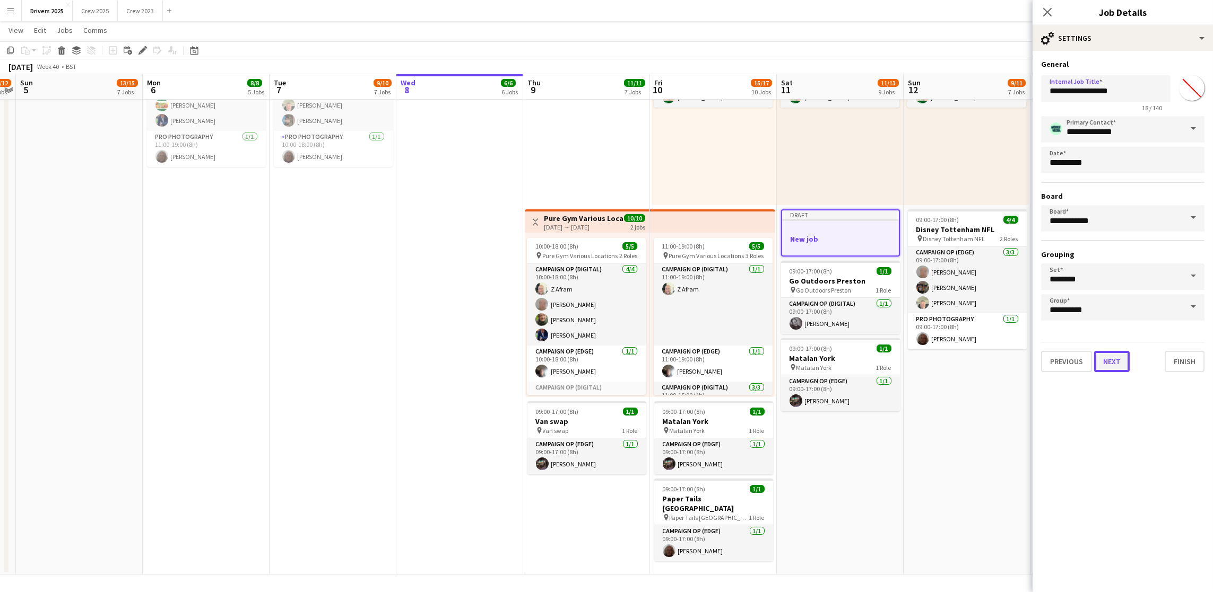
click at [1108, 367] on button "Next" at bounding box center [1112, 361] width 36 height 21
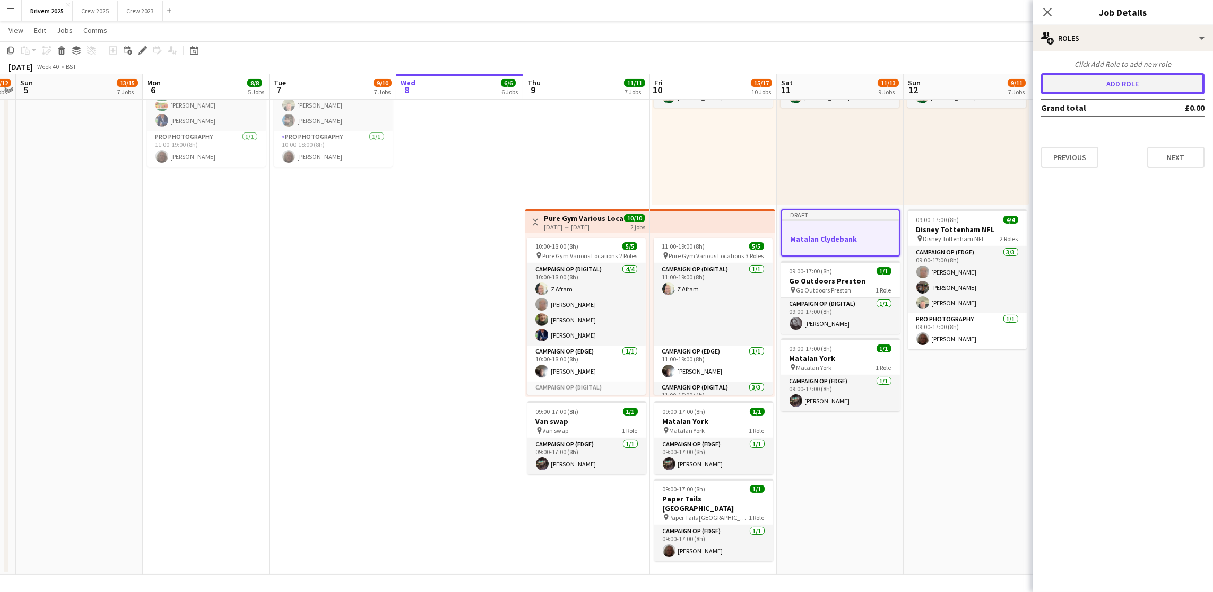
click at [1088, 83] on button "Add role" at bounding box center [1122, 83] width 163 height 21
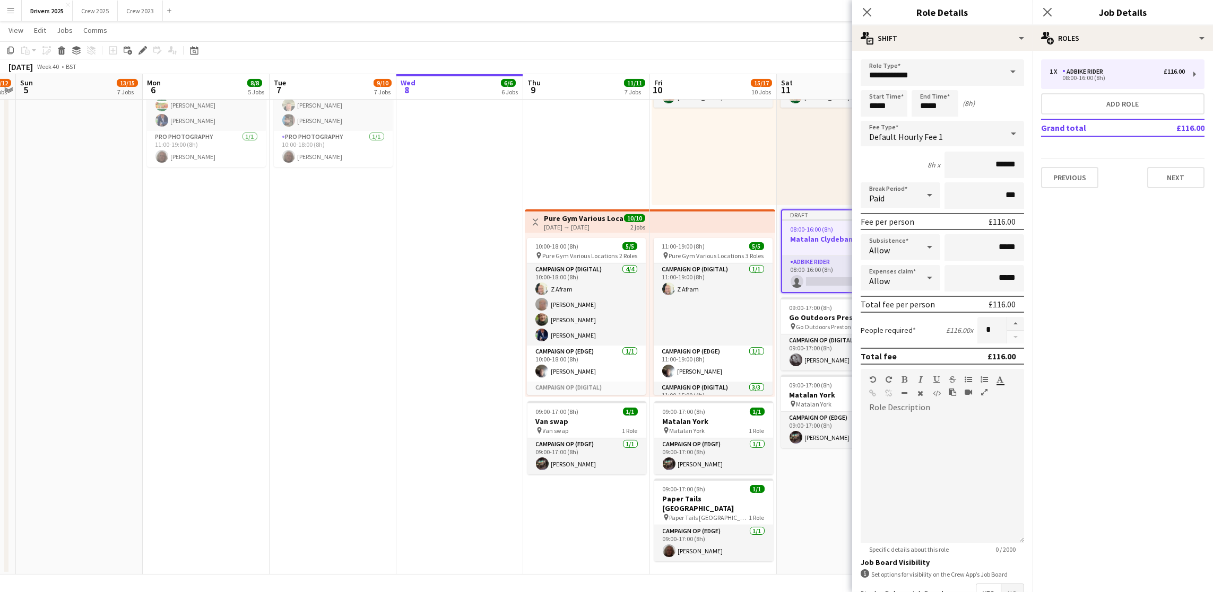
click at [1001, 74] on span at bounding box center [1012, 71] width 22 height 25
click at [938, 201] on span "Campaign Op (Edge)" at bounding box center [936, 198] width 134 height 10
type input "**********"
type input "*****"
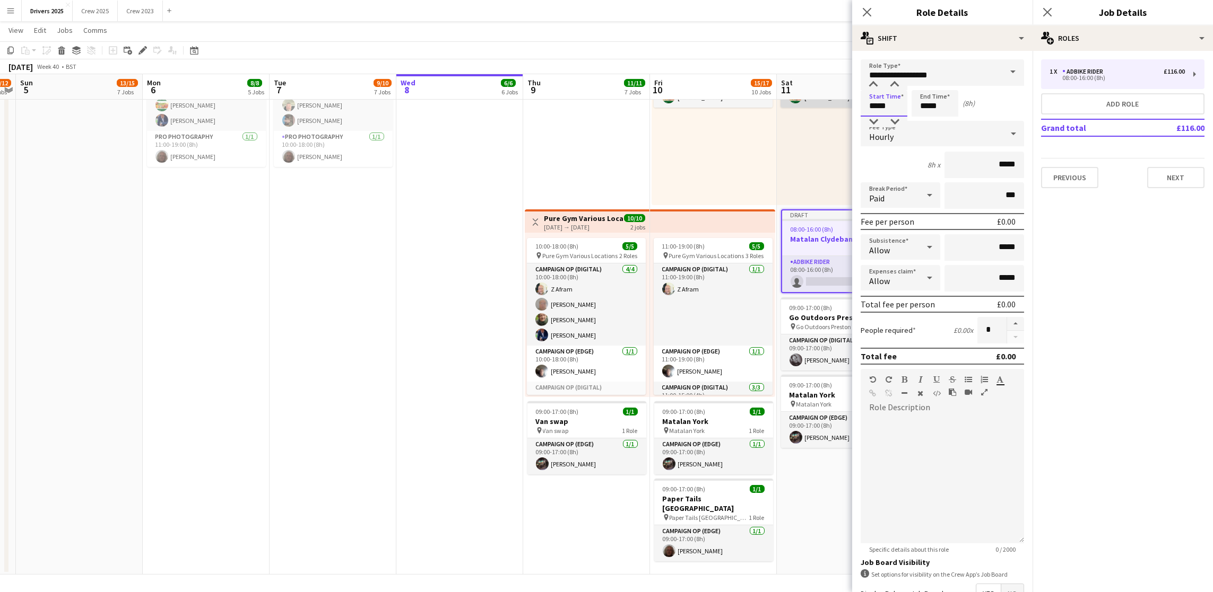
drag, startPoint x: 886, startPoint y: 109, endPoint x: 809, endPoint y: 106, distance: 77.0
type input "*****"
click at [925, 133] on div "Hourly" at bounding box center [931, 133] width 142 height 25
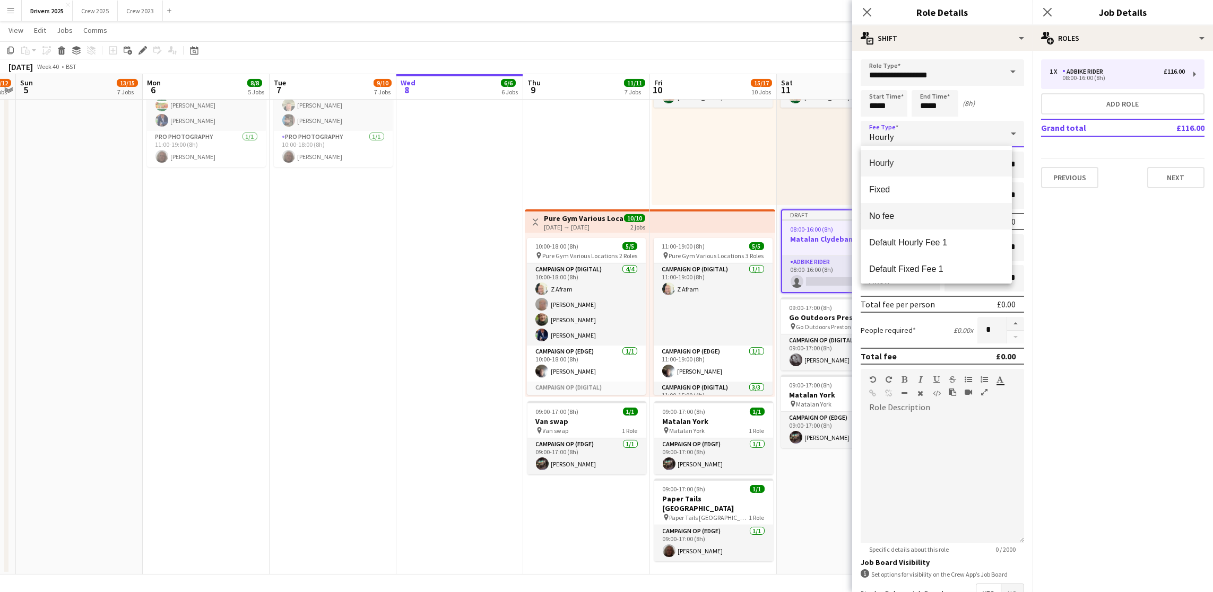
click at [914, 211] on span "No fee" at bounding box center [936, 216] width 134 height 10
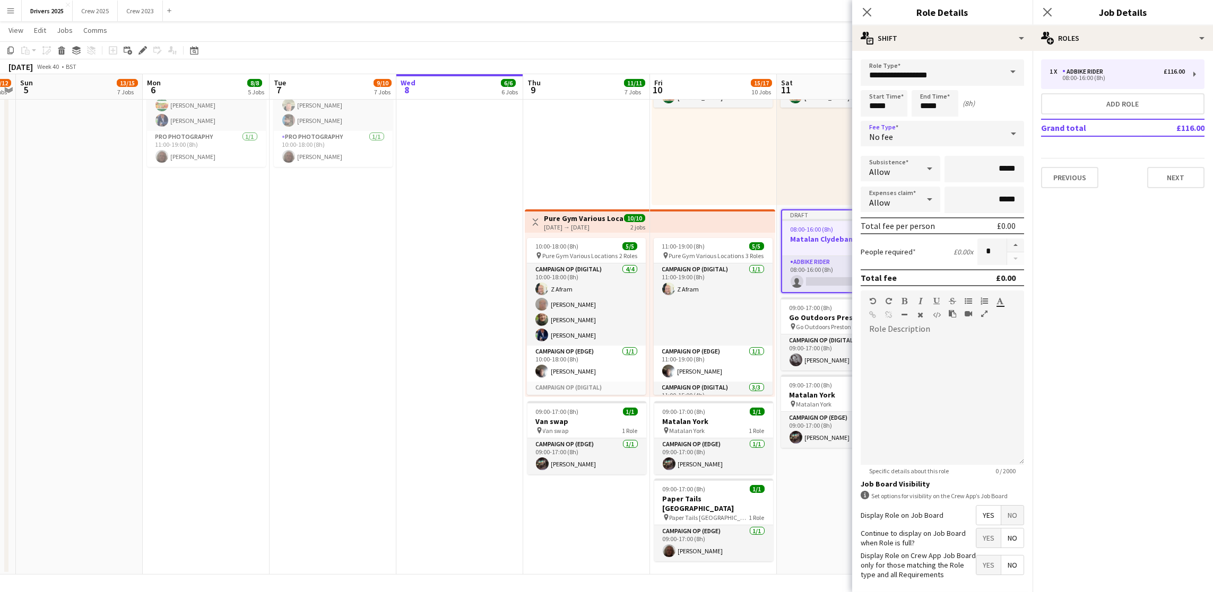
click at [1004, 525] on span "No" at bounding box center [1012, 515] width 22 height 19
click at [1182, 184] on button "Next" at bounding box center [1175, 177] width 57 height 21
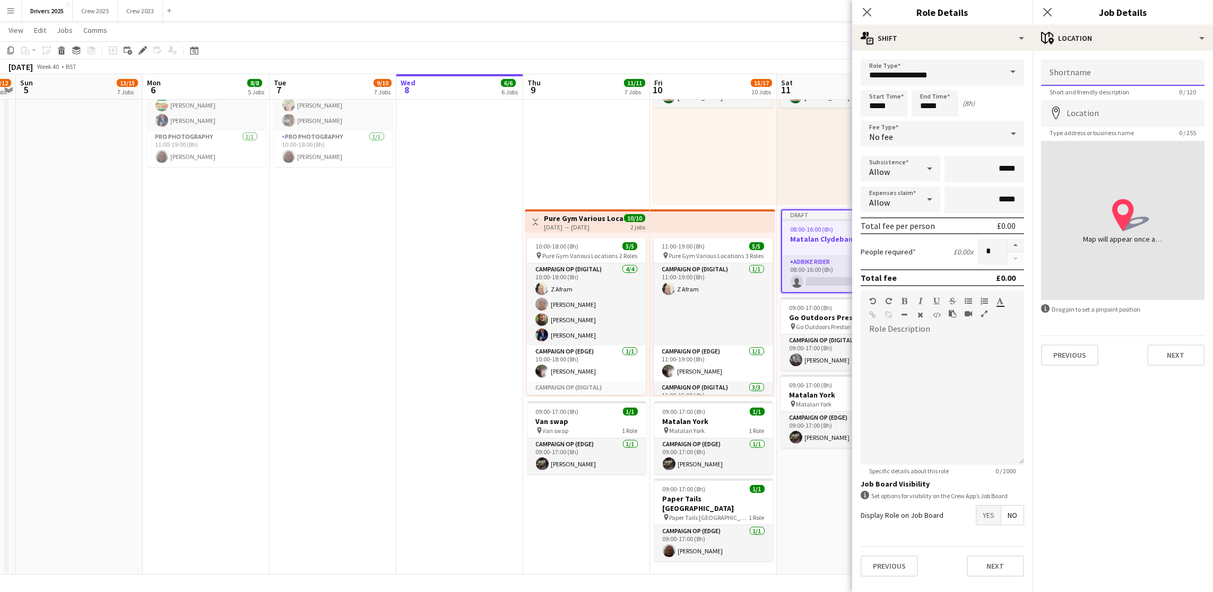
click at [1111, 77] on input "Shortname" at bounding box center [1122, 72] width 163 height 27
paste input "**********"
type input "**********"
click at [1107, 116] on input "Location" at bounding box center [1122, 113] width 163 height 27
paste input "**********"
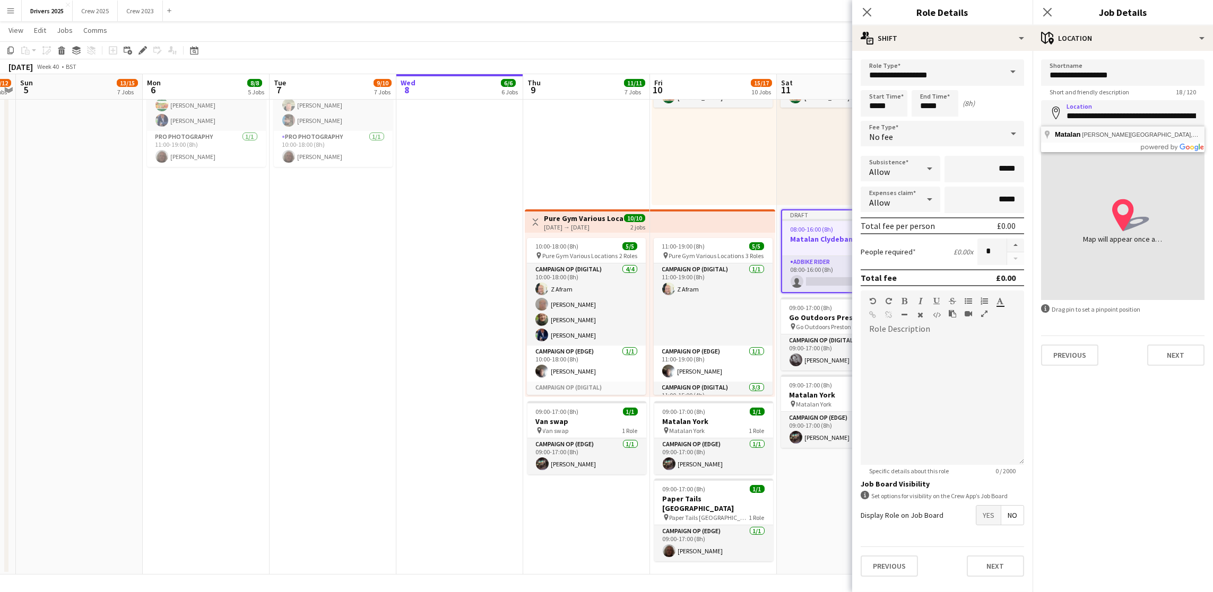
type input "**********"
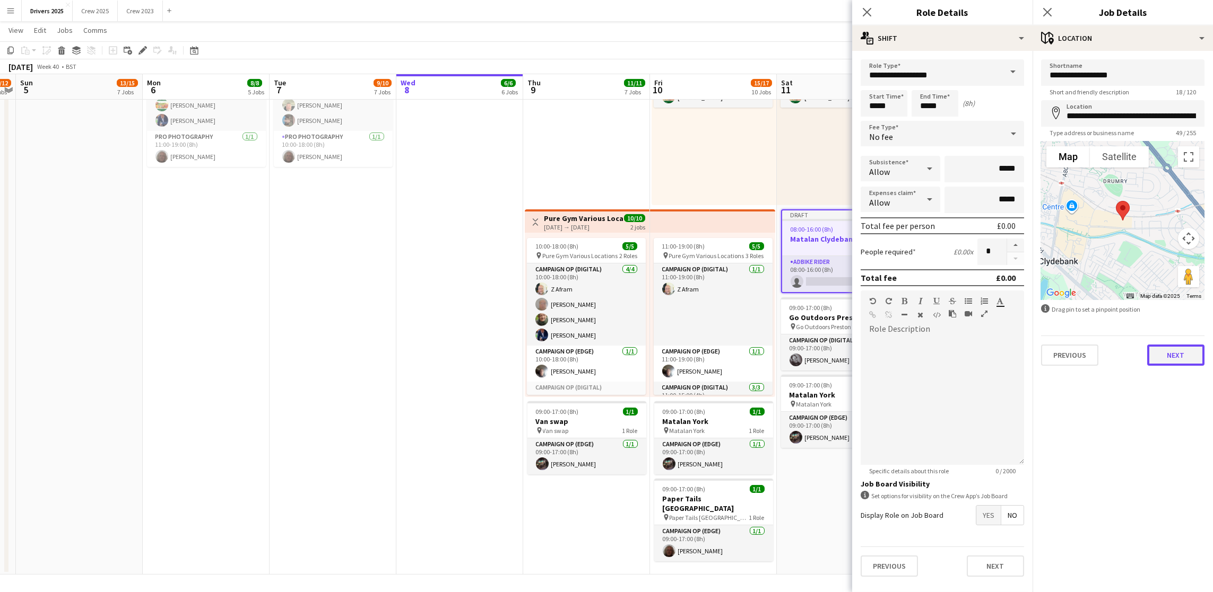
click at [1185, 358] on button "Next" at bounding box center [1175, 355] width 57 height 21
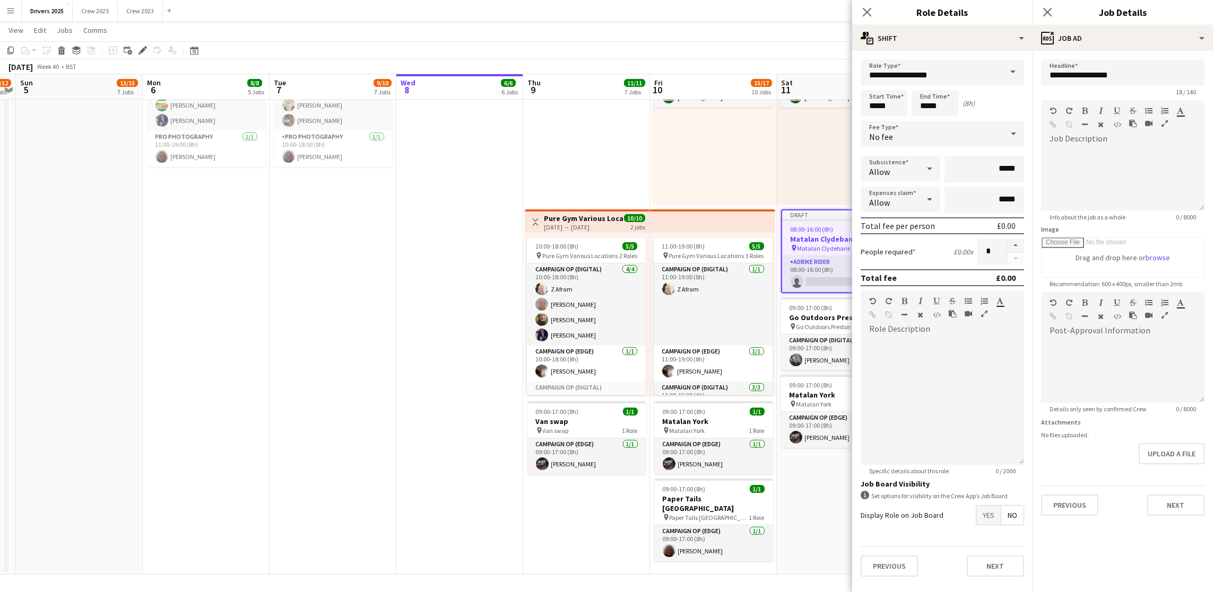
scroll to position [41, 0]
click at [1155, 512] on button "Next" at bounding box center [1175, 505] width 57 height 21
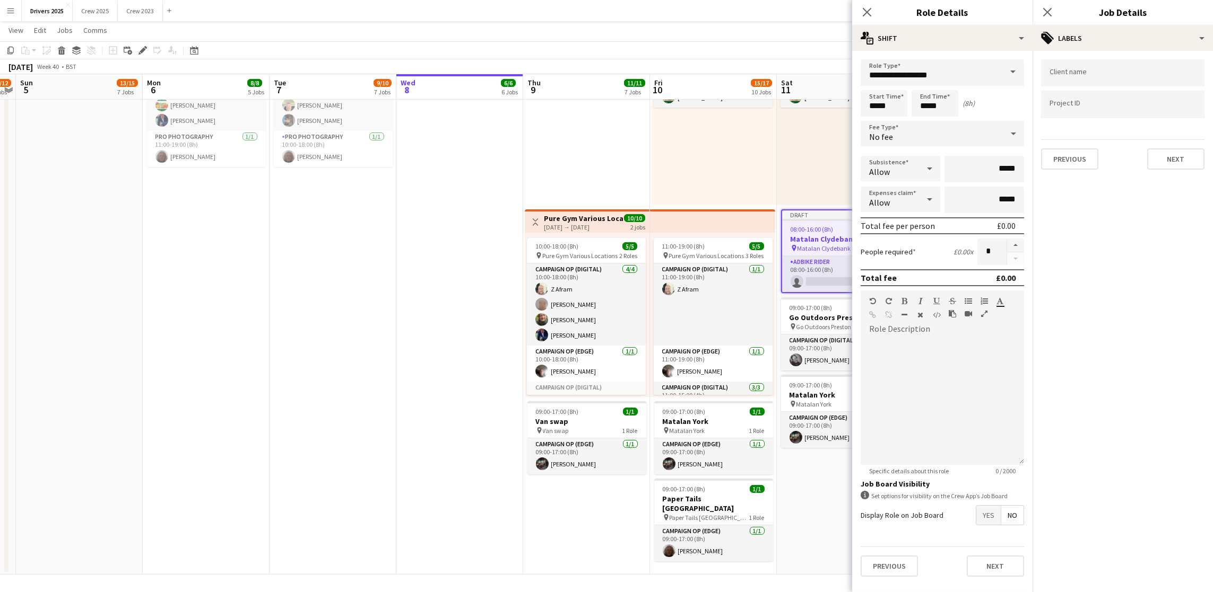
scroll to position [0, 0]
click at [1175, 159] on button "Next" at bounding box center [1175, 159] width 57 height 21
click at [1175, 113] on button "Next" at bounding box center [1175, 109] width 57 height 21
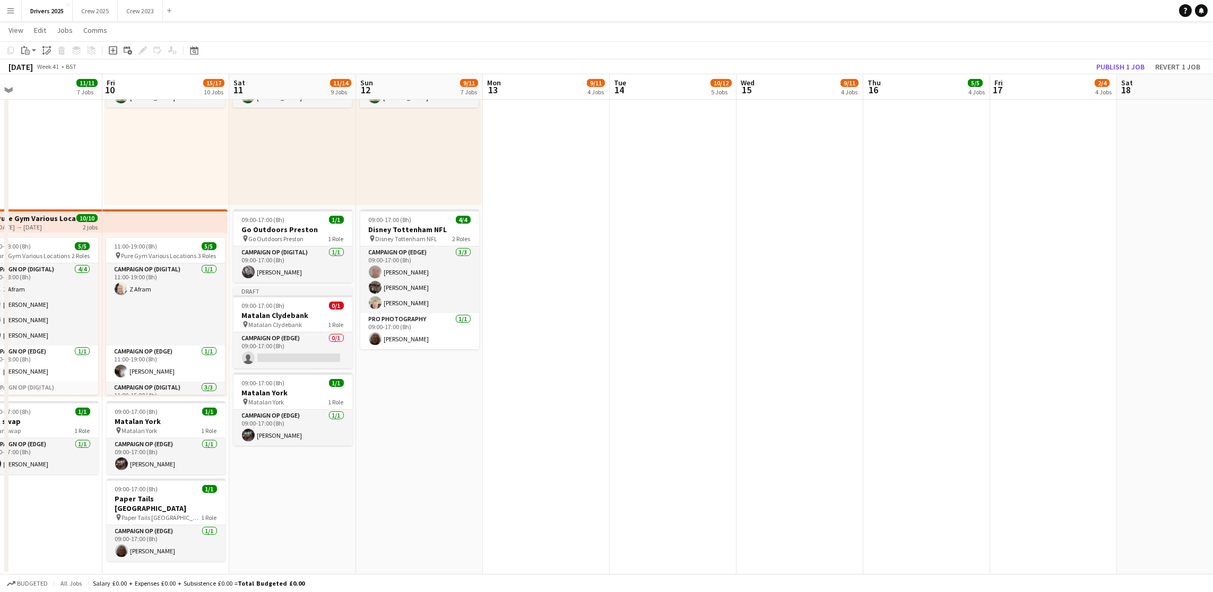
drag, startPoint x: 1071, startPoint y: 429, endPoint x: 250, endPoint y: 409, distance: 821.9
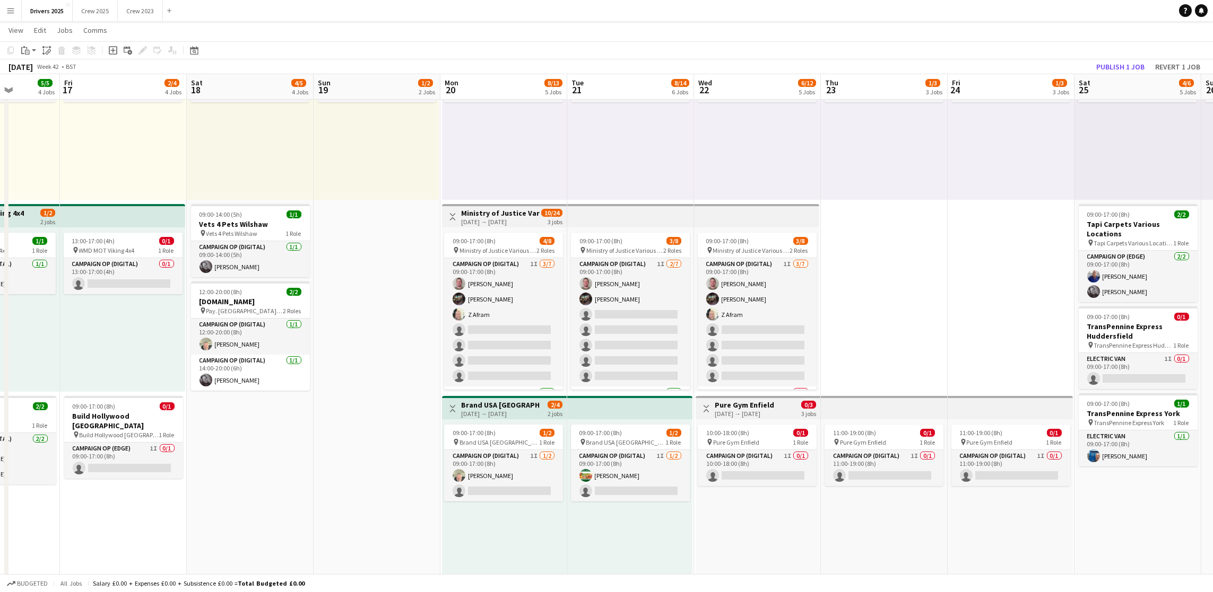
scroll to position [0, 452]
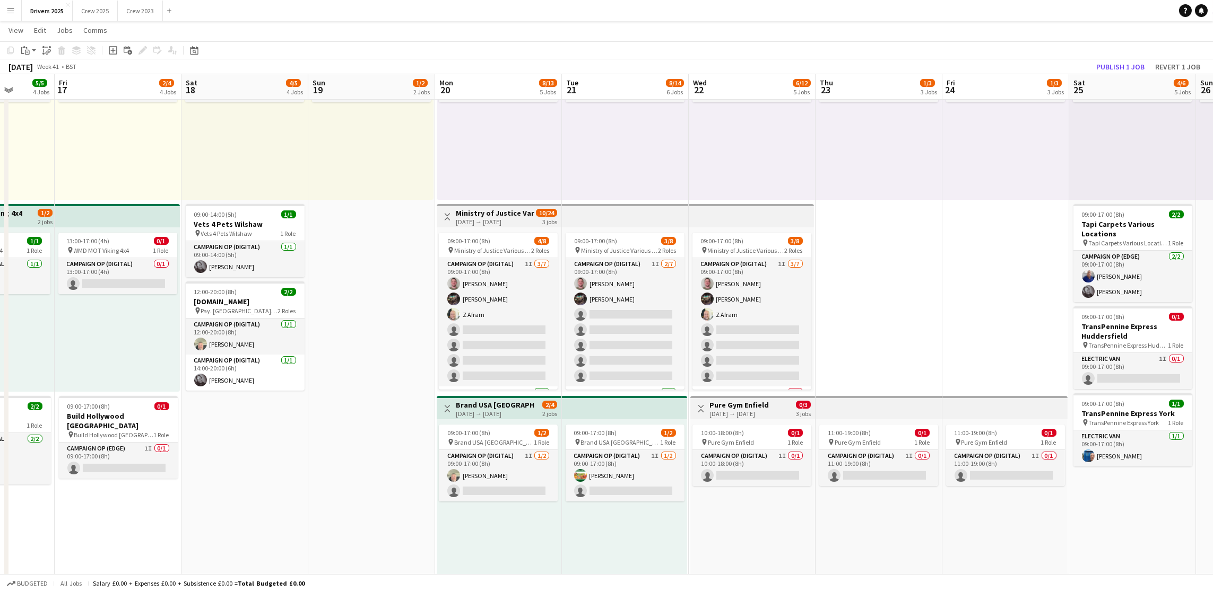
drag, startPoint x: 981, startPoint y: 500, endPoint x: 333, endPoint y: 464, distance: 648.7
click at [771, 476] on app-card-role "Campaign Op (Digital) 1I 0/1 10:00-18:00 (8h) single-neutral-actions" at bounding box center [751, 468] width 119 height 36
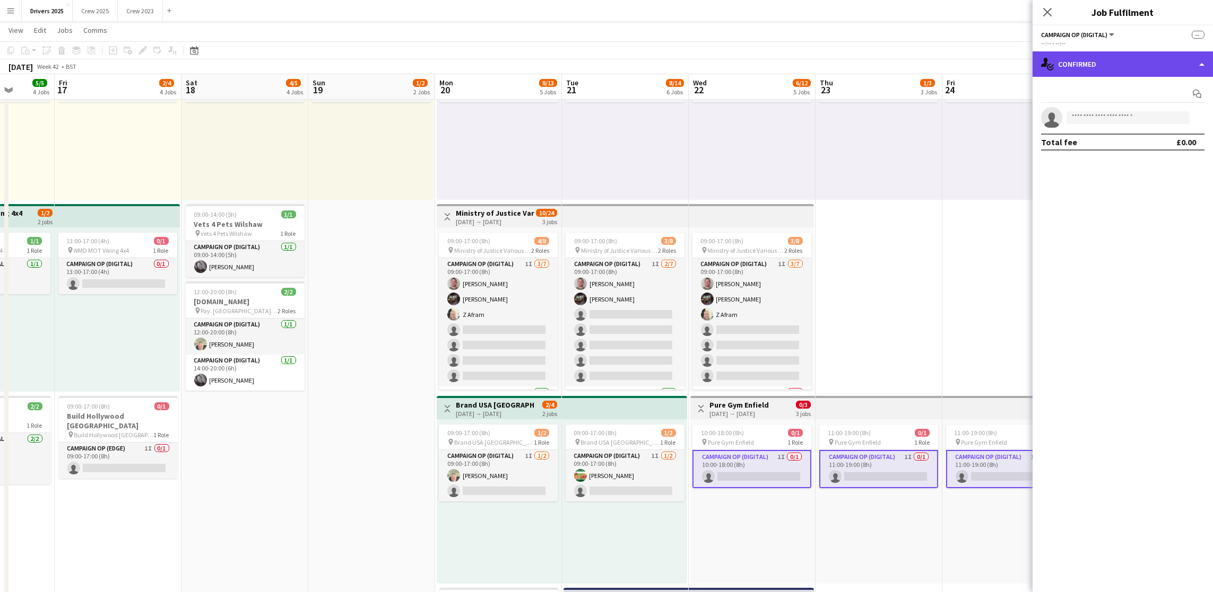
click at [1109, 67] on div "single-neutral-actions-check-2 Confirmed" at bounding box center [1122, 63] width 180 height 25
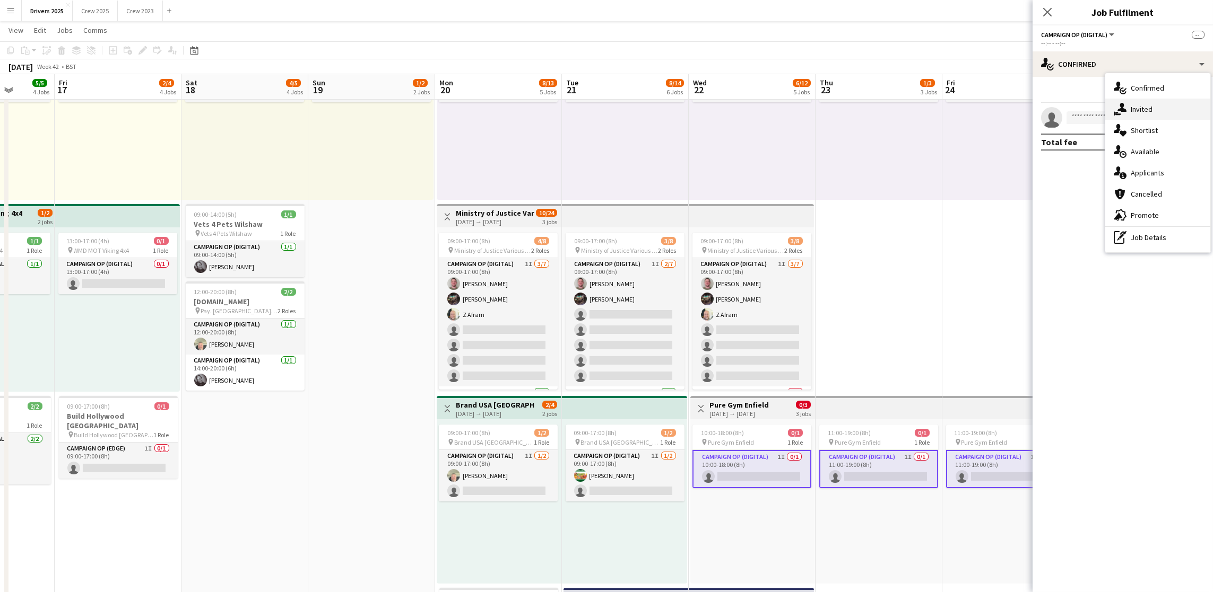
click at [1130, 106] on span "Invited" at bounding box center [1141, 109] width 22 height 10
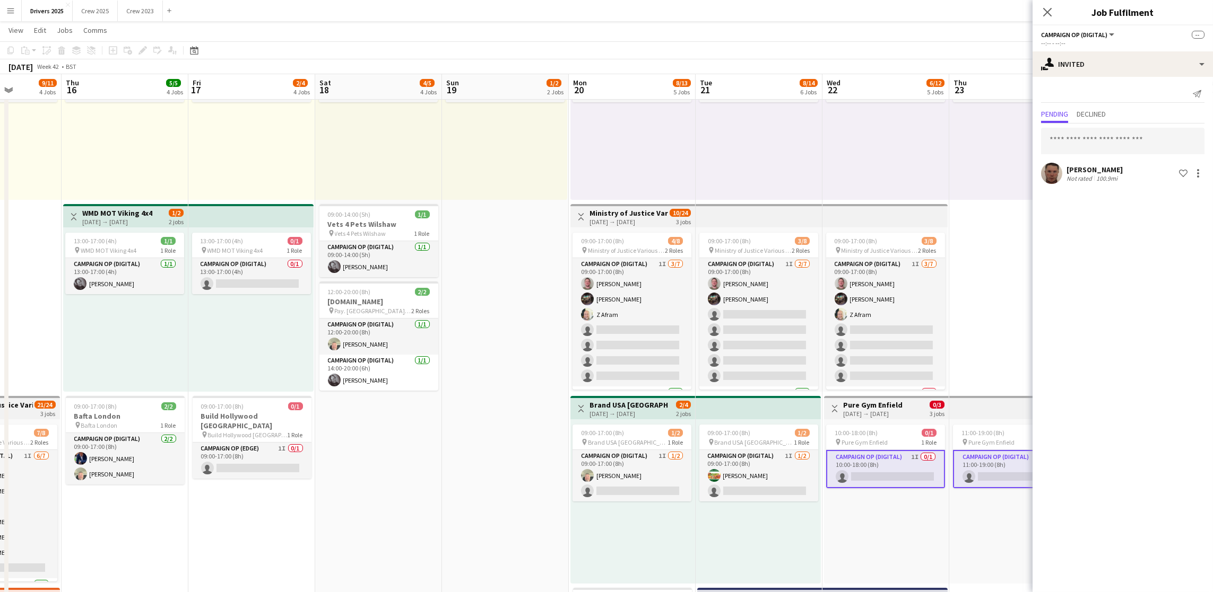
scroll to position [0, 317]
drag, startPoint x: 686, startPoint y: 521, endPoint x: 822, endPoint y: 515, distance: 136.5
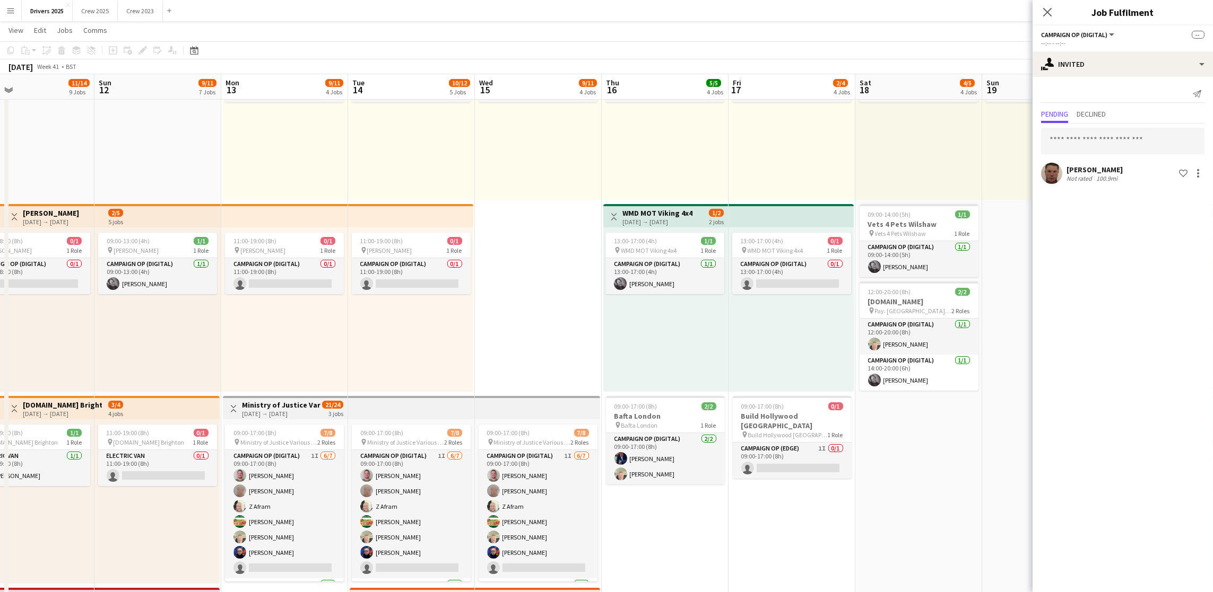
scroll to position [0, 276]
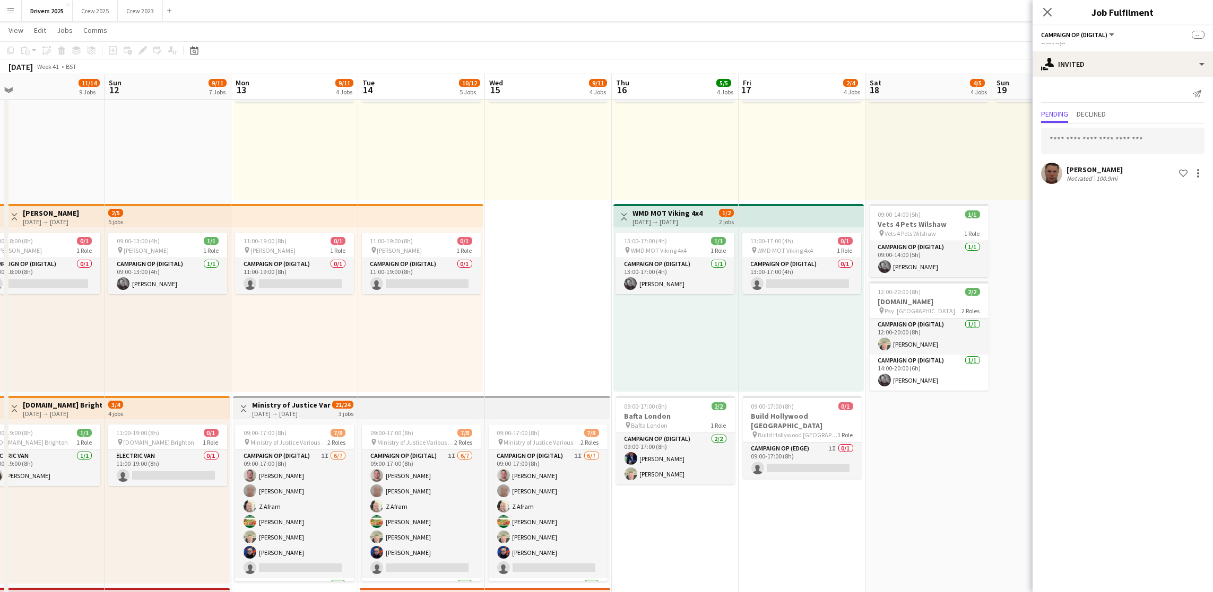
drag, startPoint x: 359, startPoint y: 516, endPoint x: 905, endPoint y: 474, distance: 548.5
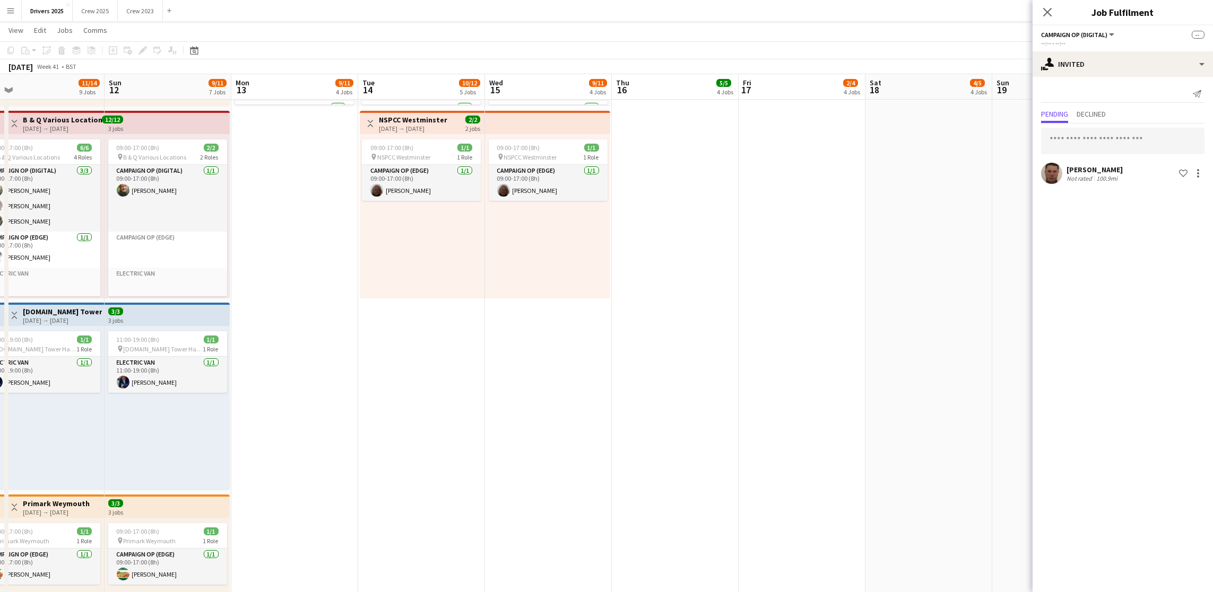
scroll to position [0, 329]
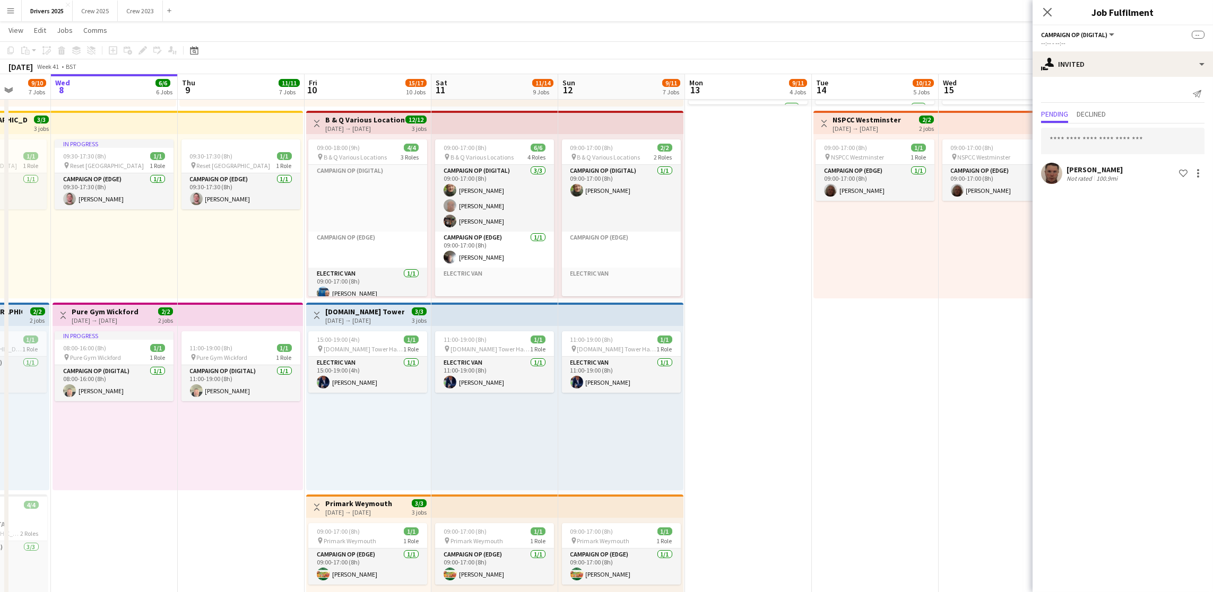
drag, startPoint x: 710, startPoint y: 461, endPoint x: 893, endPoint y: 450, distance: 183.3
click at [893, 450] on app-calendar-viewport "Sun 5 13/15 7 Jobs Mon 6 8/8 5 Jobs Tue 7 9/10 7 Jobs Wed 8 6/6 6 Jobs Thu 9 11…" at bounding box center [606, 156] width 1213 height 1791
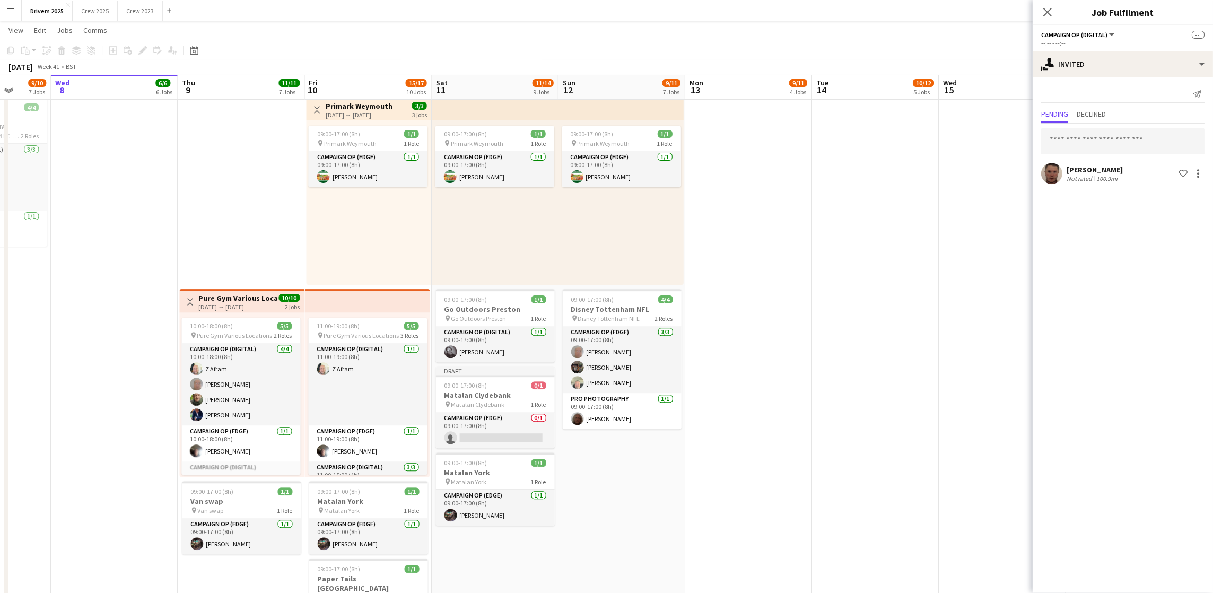
scroll to position [0, 319]
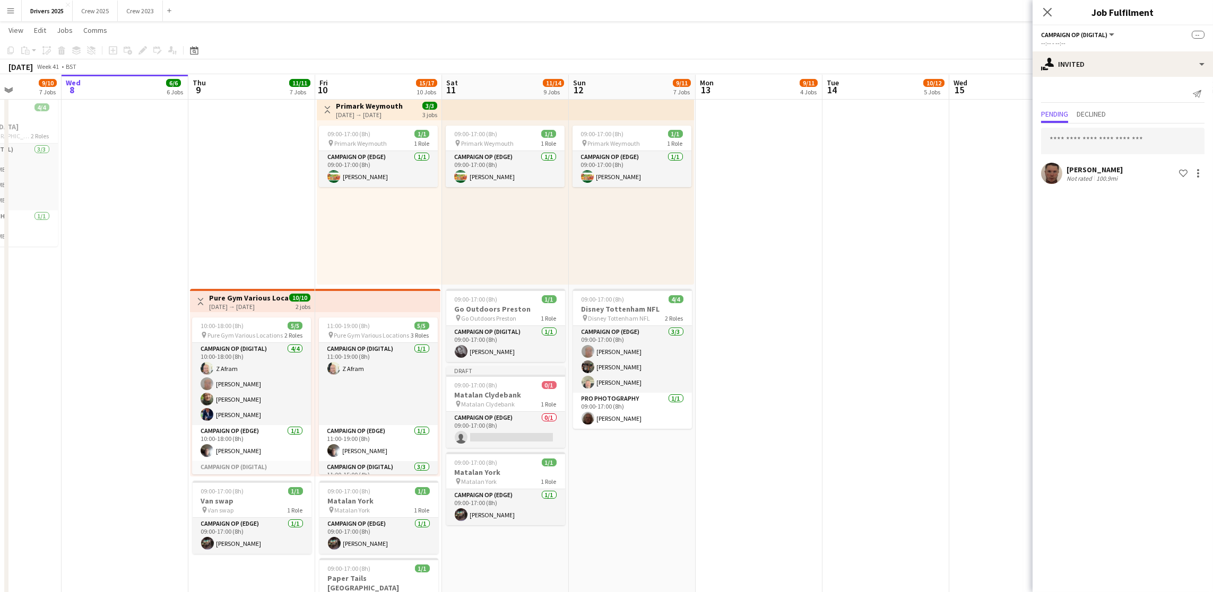
drag, startPoint x: 892, startPoint y: 485, endPoint x: 902, endPoint y: 460, distance: 27.1
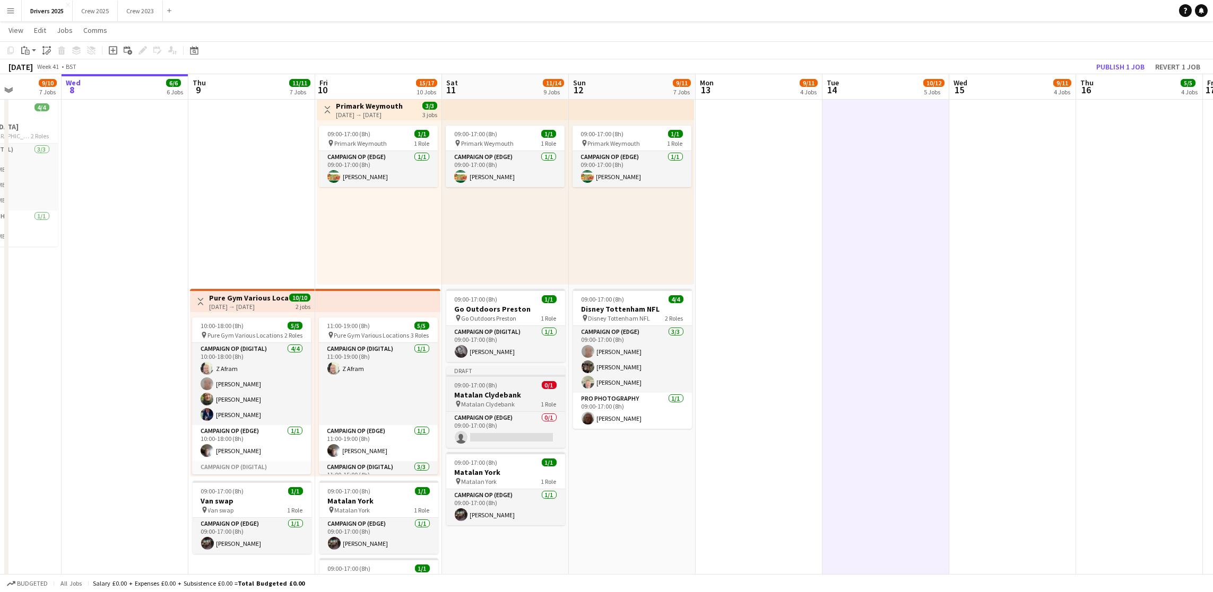
click at [495, 379] on app-job-card "Draft 09:00-17:00 (8h) 0/1 Matalan Clydebank pin Matalan Clydebank 1 Role Campa…" at bounding box center [505, 408] width 119 height 82
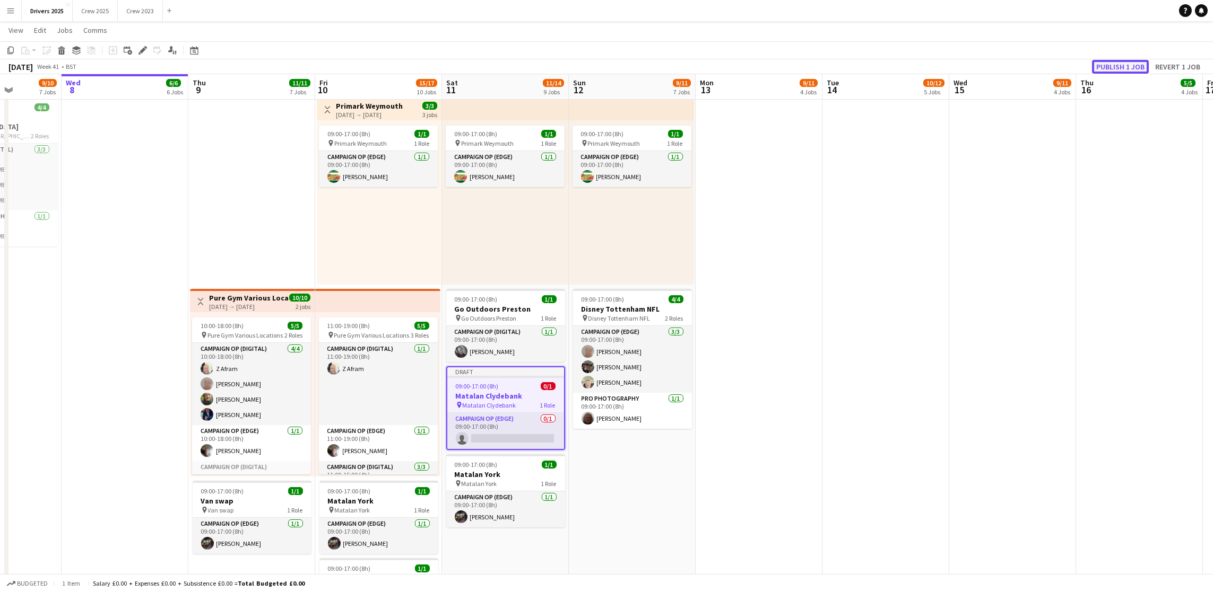
click at [1111, 64] on button "Publish 1 job" at bounding box center [1120, 67] width 57 height 14
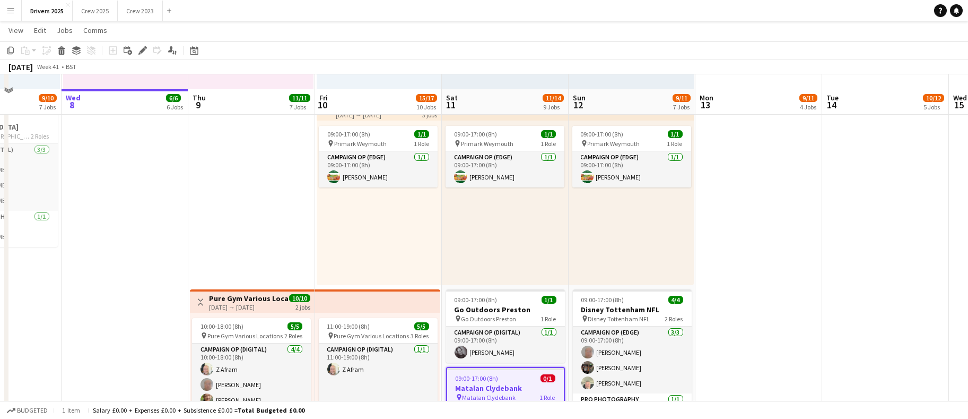
scroll to position [1337, 0]
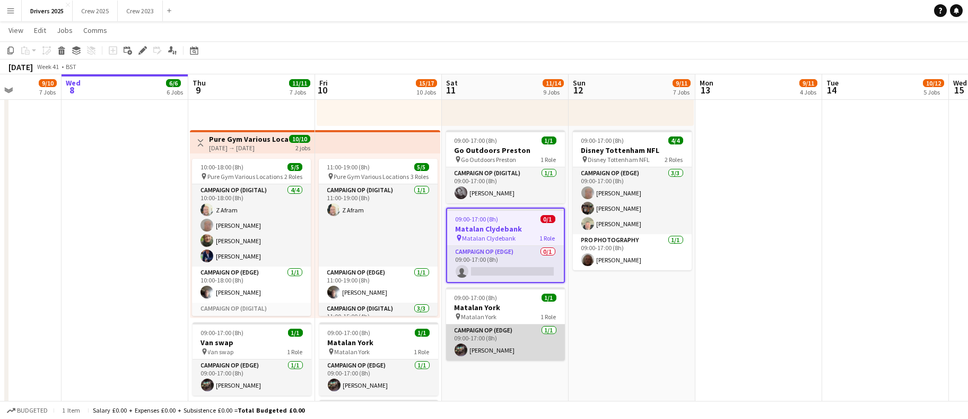
click at [505, 353] on app-card-role "Campaign Op (Edge) [DATE] 09:00-17:00 (8h) [PERSON_NAME]" at bounding box center [505, 342] width 119 height 36
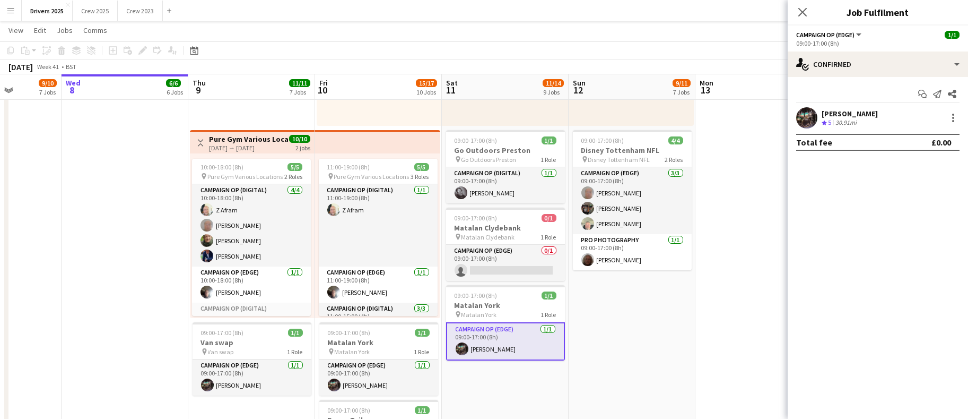
click at [962, 112] on div "[PERSON_NAME] Crew rating 5 30.91mi" at bounding box center [878, 117] width 180 height 21
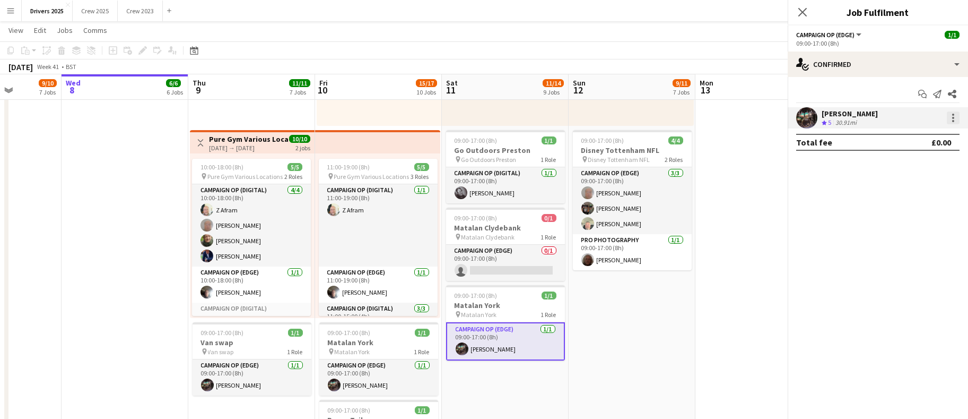
click at [956, 117] on div at bounding box center [953, 117] width 13 height 13
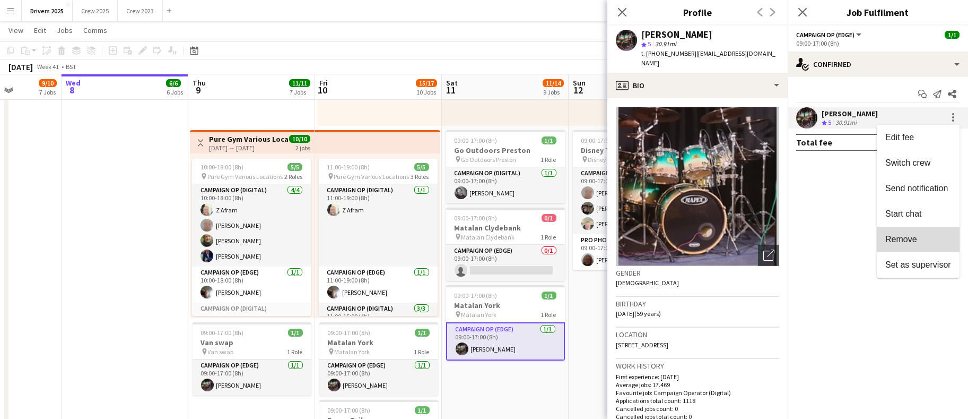
click at [919, 241] on span "Remove" at bounding box center [918, 239] width 66 height 10
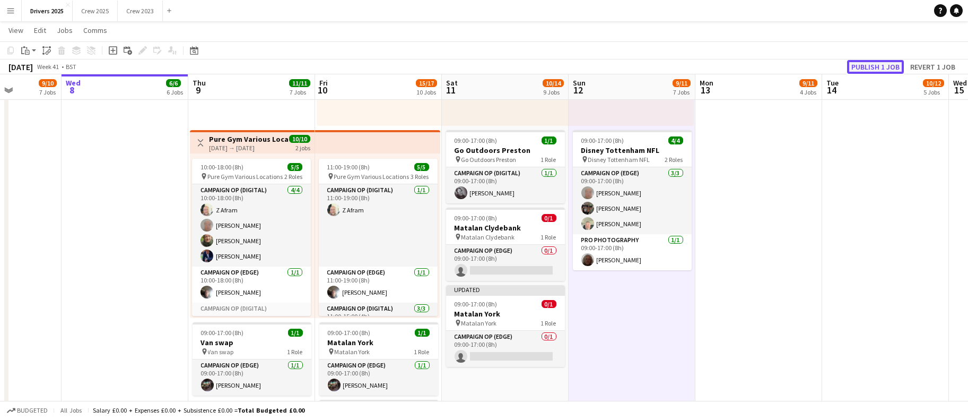
click at [874, 61] on button "Publish 1 job" at bounding box center [875, 67] width 57 height 14
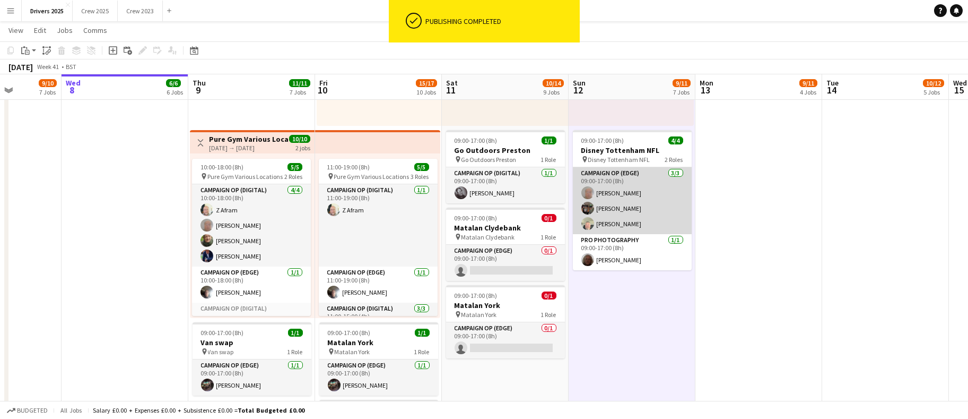
click at [625, 206] on app-card-role "Campaign Op (Edge) [DATE] 09:00-17:00 (8h) [PERSON_NAME] [PERSON_NAME] [PERSON_…" at bounding box center [632, 200] width 119 height 67
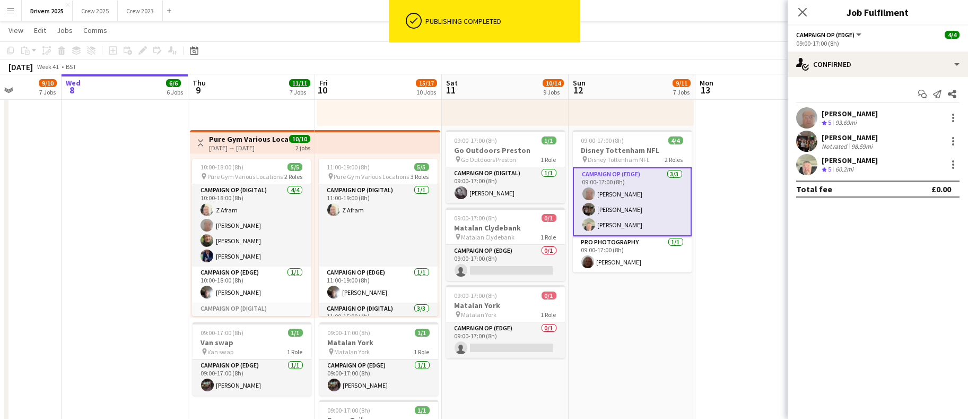
click at [949, 111] on div at bounding box center [953, 117] width 13 height 13
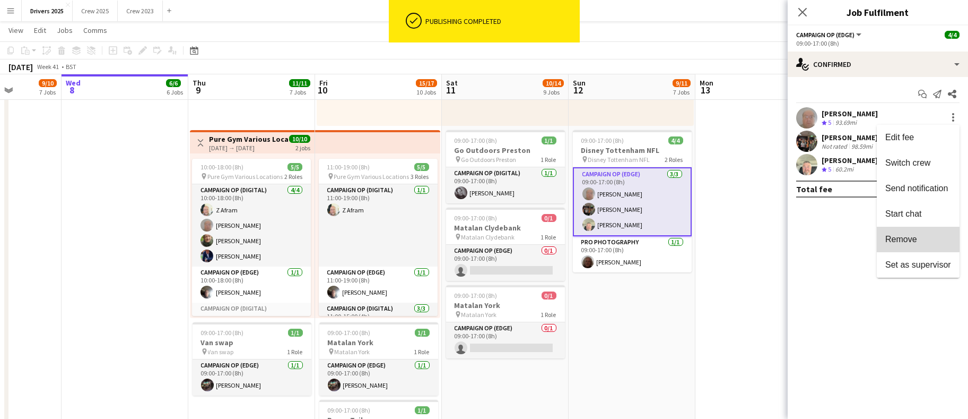
click at [888, 232] on button "Remove" at bounding box center [918, 238] width 83 height 25
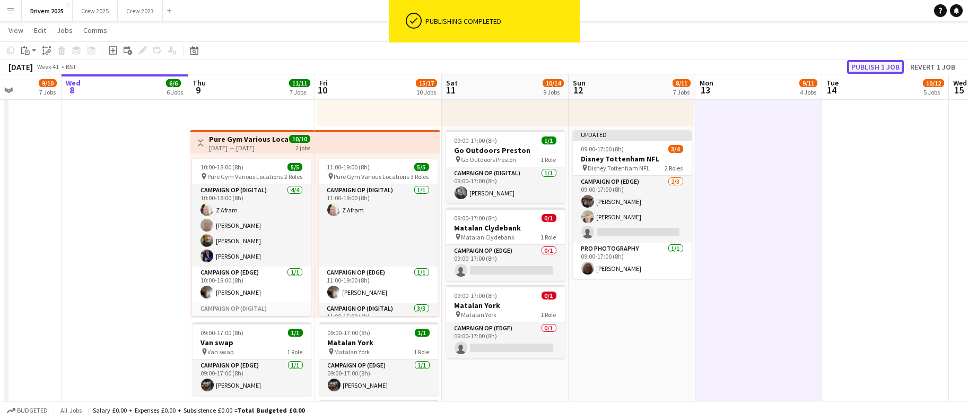
click at [882, 64] on button "Publish 1 job" at bounding box center [875, 67] width 57 height 14
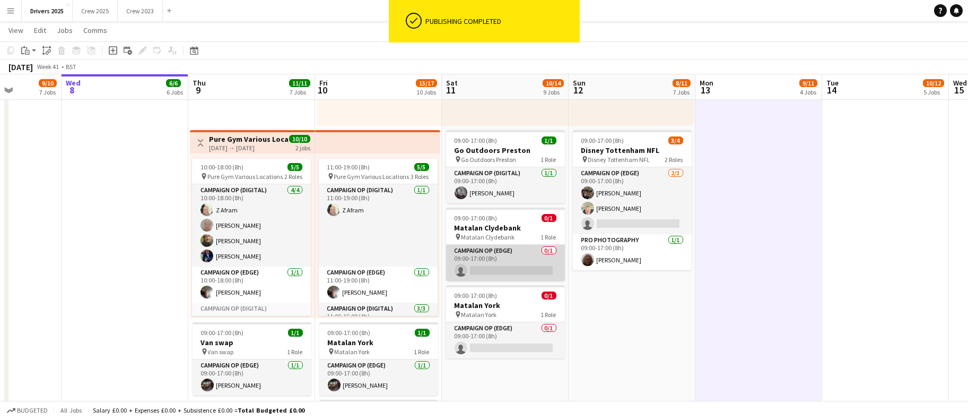
click at [518, 266] on app-card-role "Campaign Op (Edge) 0/1 09:00-17:00 (8h) single-neutral-actions" at bounding box center [505, 263] width 119 height 36
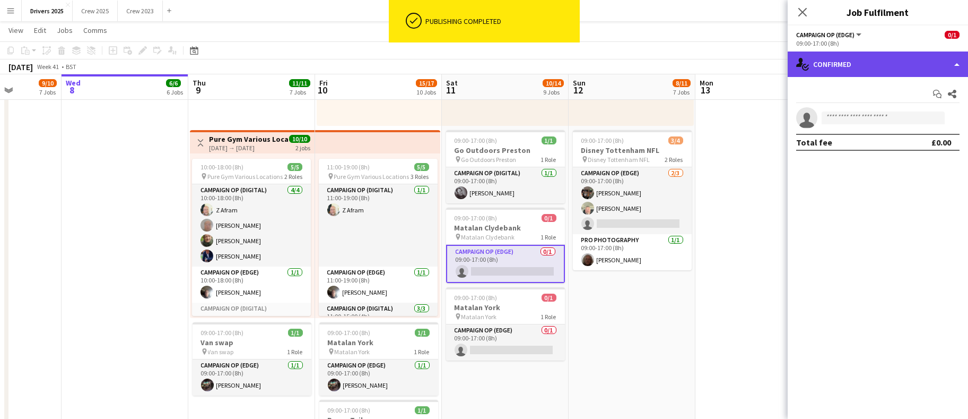
click at [863, 67] on div "single-neutral-actions-check-2 Confirmed" at bounding box center [878, 63] width 180 height 25
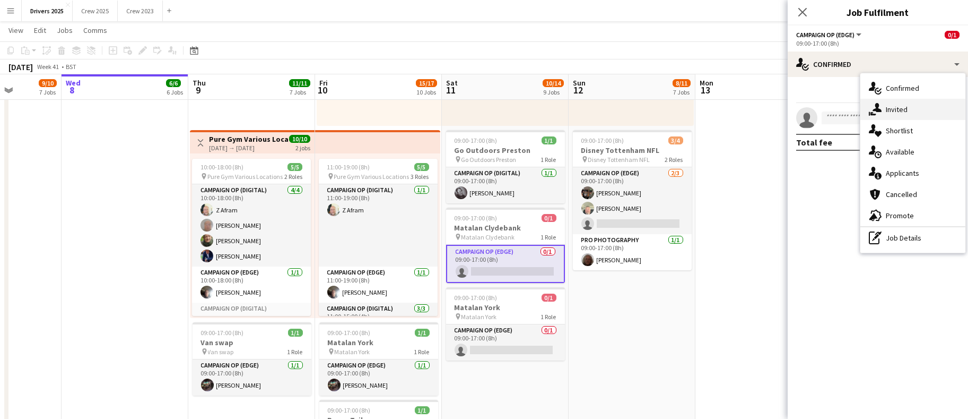
click at [891, 108] on span "Invited" at bounding box center [897, 109] width 22 height 10
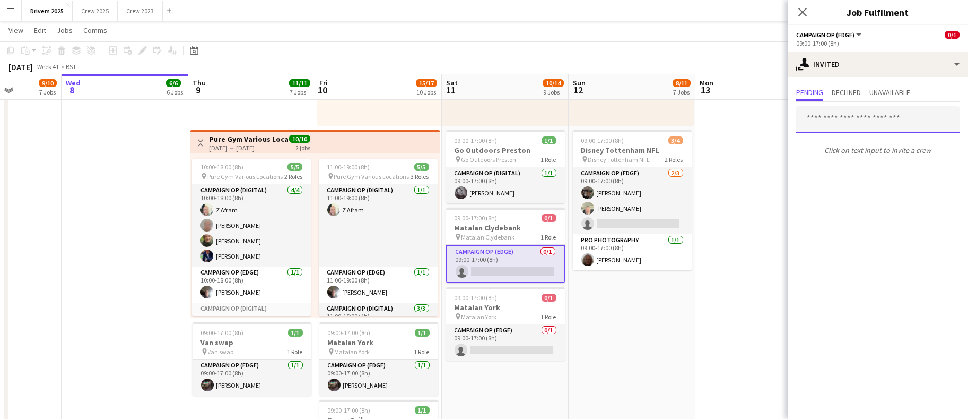
click at [838, 124] on input "text" at bounding box center [877, 119] width 163 height 27
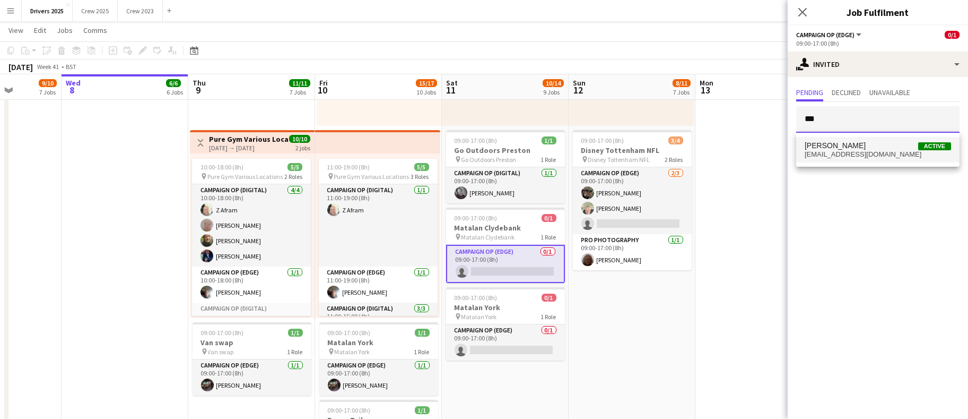
type input "***"
click at [827, 161] on mat-option "[PERSON_NAME] Active [EMAIL_ADDRESS][DOMAIN_NAME]" at bounding box center [877, 149] width 163 height 25
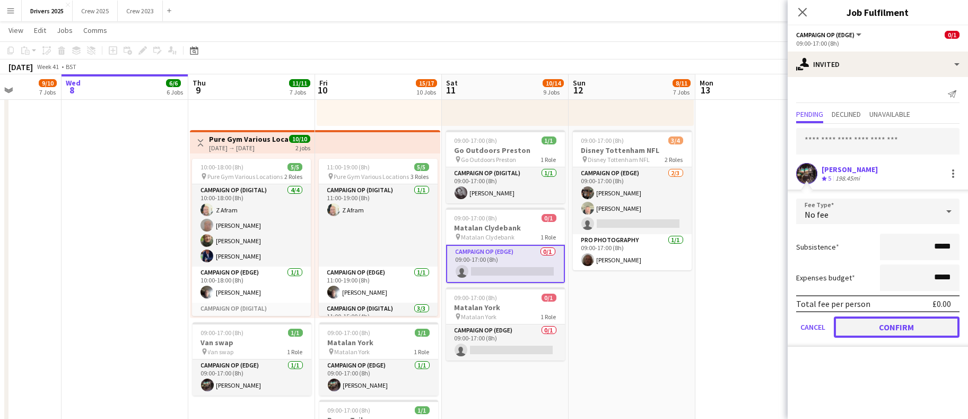
click at [899, 332] on button "Confirm" at bounding box center [897, 326] width 126 height 21
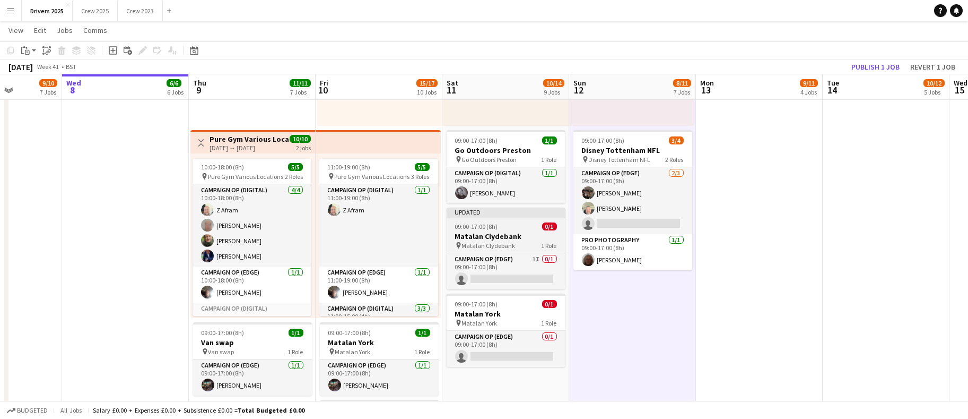
click at [489, 225] on span "09:00-17:00 (8h)" at bounding box center [476, 226] width 43 height 8
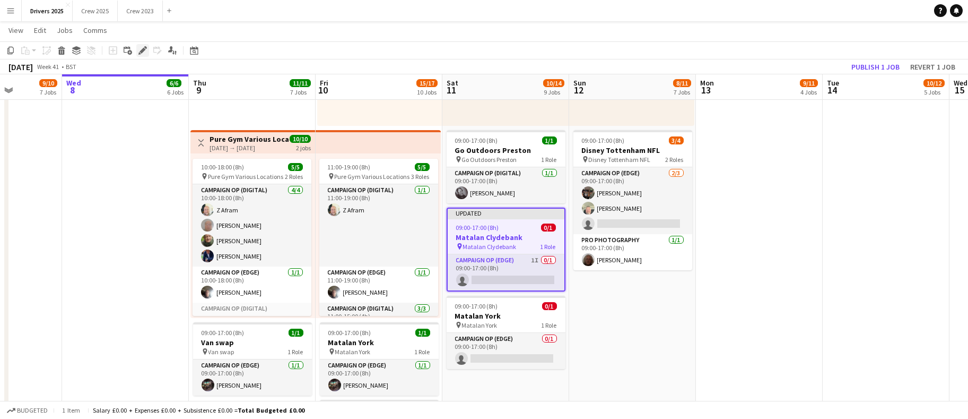
click at [137, 50] on div "Edit" at bounding box center [142, 50] width 13 height 13
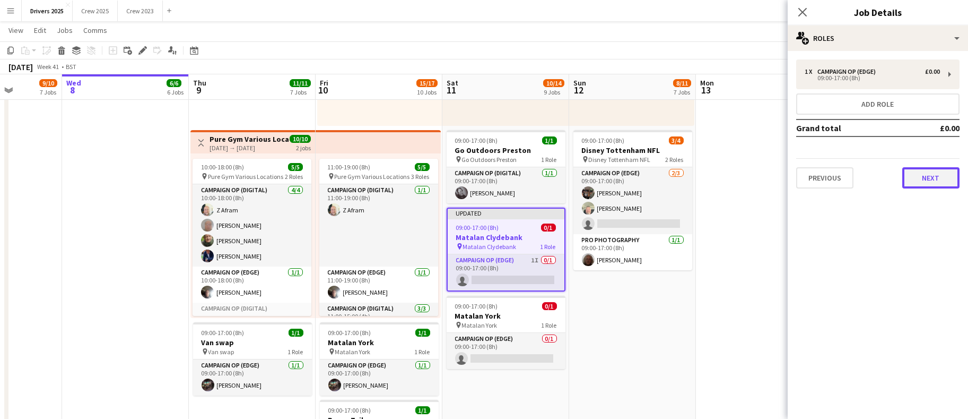
click at [936, 174] on button "Next" at bounding box center [930, 177] width 57 height 21
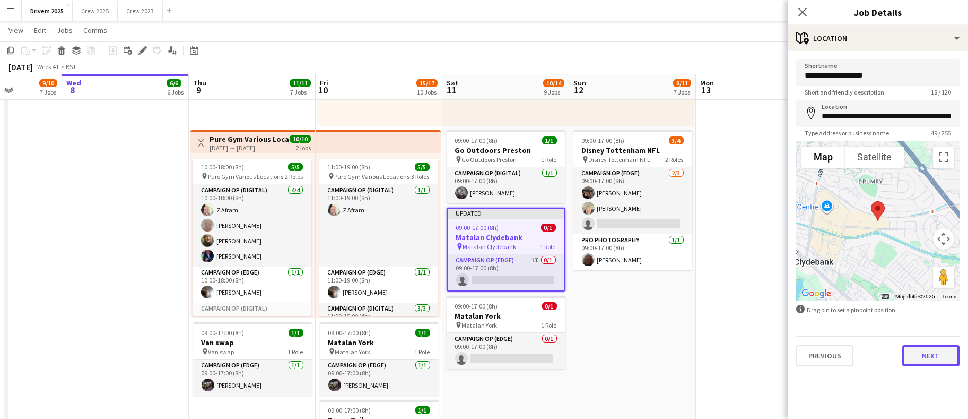
click at [934, 347] on button "Next" at bounding box center [930, 355] width 57 height 21
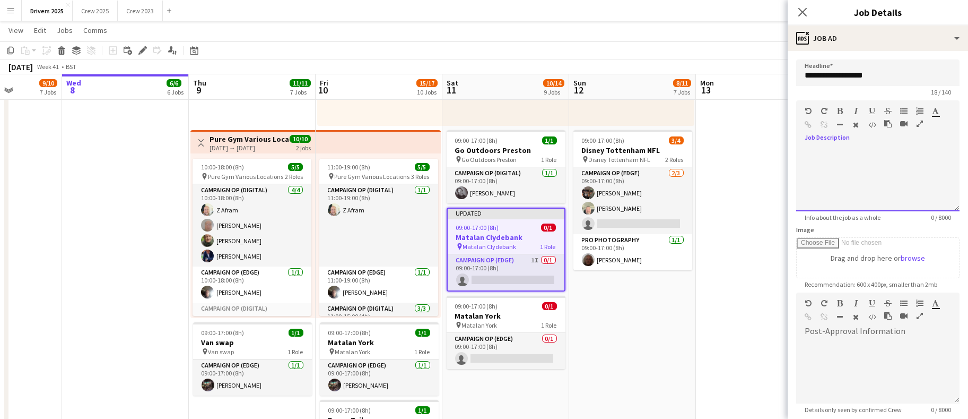
click at [874, 174] on div at bounding box center [877, 179] width 163 height 64
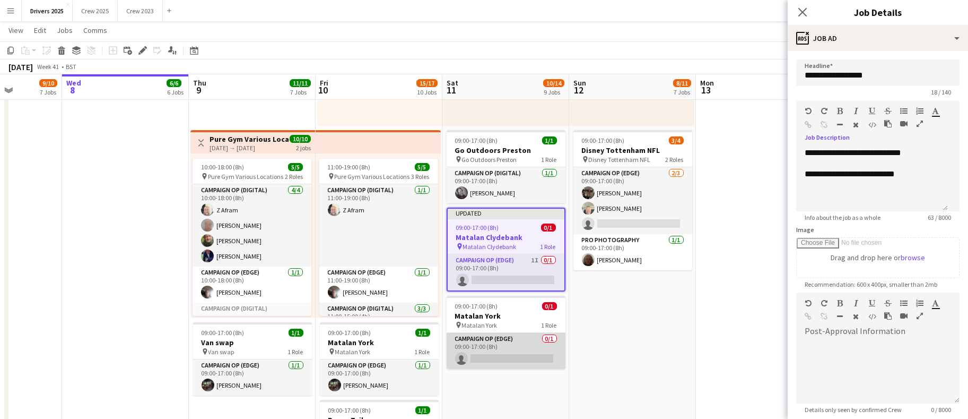
click at [493, 358] on app-card-role "Campaign Op (Edge) 0/1 09:00-17:00 (8h) single-neutral-actions" at bounding box center [506, 351] width 119 height 36
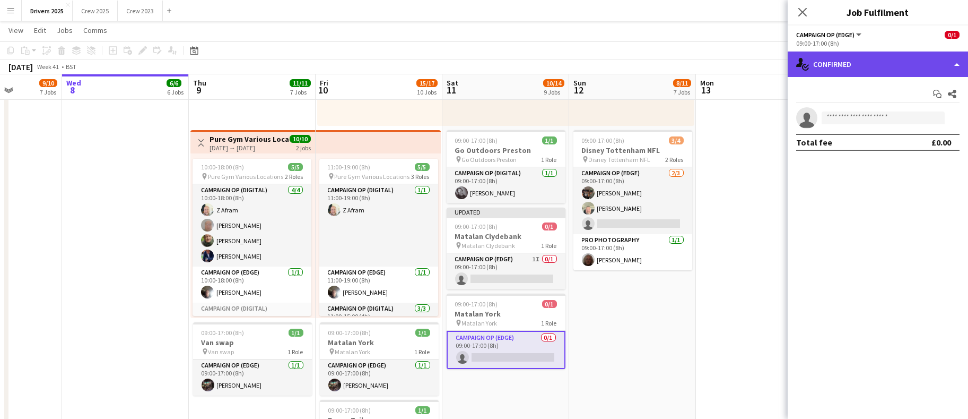
click at [876, 67] on div "single-neutral-actions-check-2 Confirmed" at bounding box center [878, 63] width 180 height 25
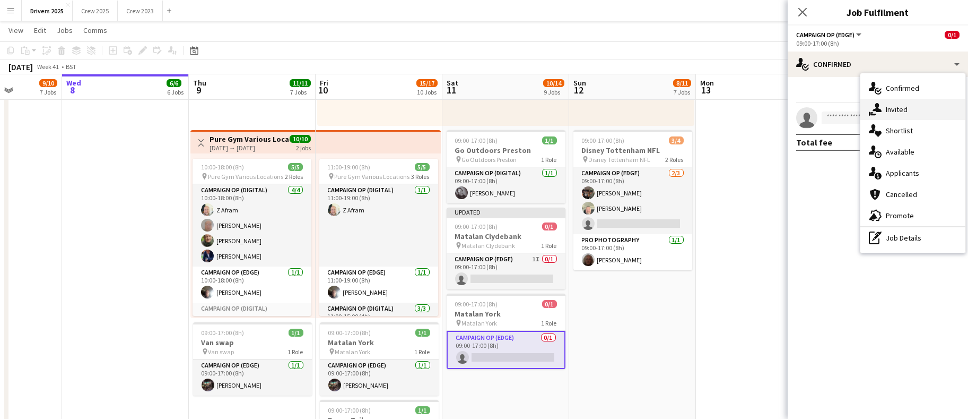
click at [908, 106] on div "single-neutral-actions-share-1 Invited" at bounding box center [912, 109] width 105 height 21
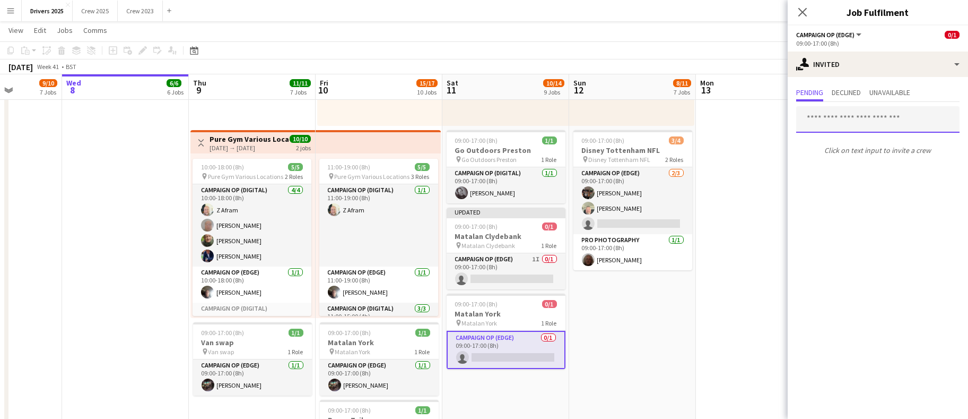
click at [888, 124] on input "text" at bounding box center [877, 119] width 163 height 27
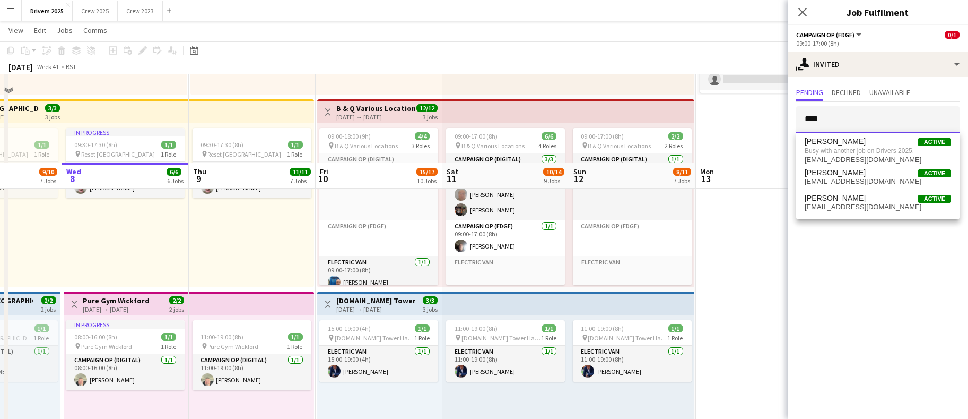
scroll to position [780, 0]
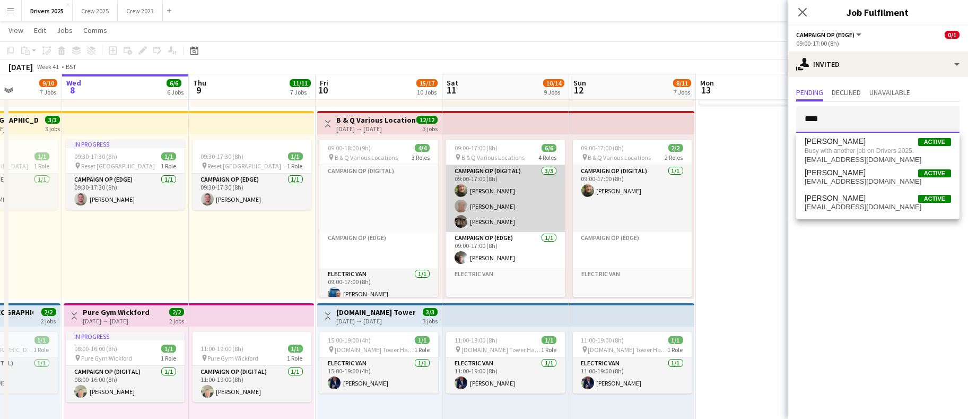
type input "****"
click at [504, 221] on app-card-role "Campaign Op (Digital) [DATE] 09:00-17:00 (8h) [PERSON_NAME] [PERSON_NAME] [PERS…" at bounding box center [505, 198] width 119 height 67
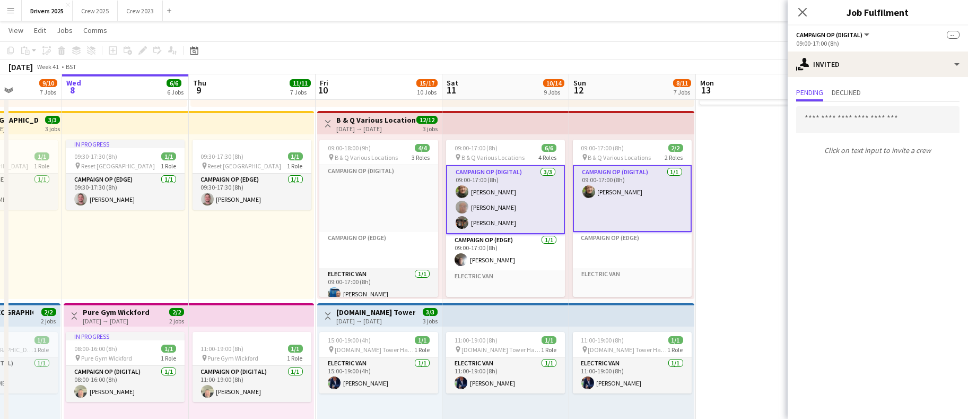
click at [502, 206] on app-card-role "Campaign Op (Digital) [DATE] 09:00-17:00 (8h) [PERSON_NAME] [PERSON_NAME] [PERS…" at bounding box center [505, 199] width 119 height 69
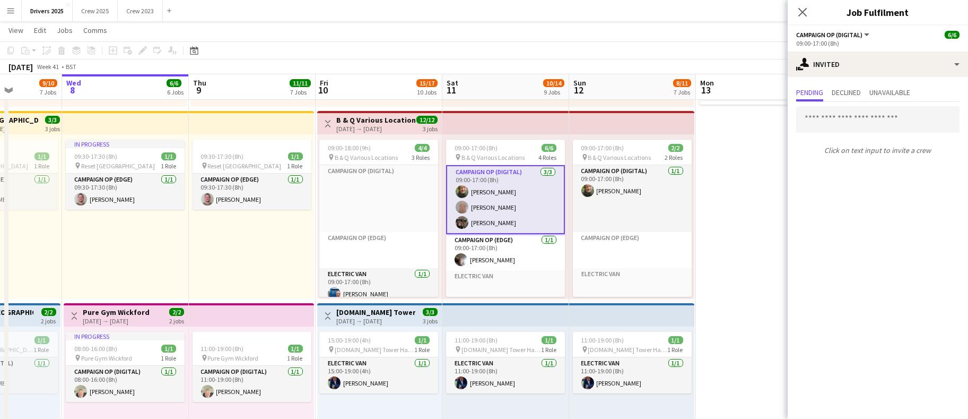
click at [502, 206] on app-card-role "Campaign Op (Digital) [DATE] 09:00-17:00 (8h) [PERSON_NAME] [PERSON_NAME] [PERS…" at bounding box center [505, 199] width 119 height 69
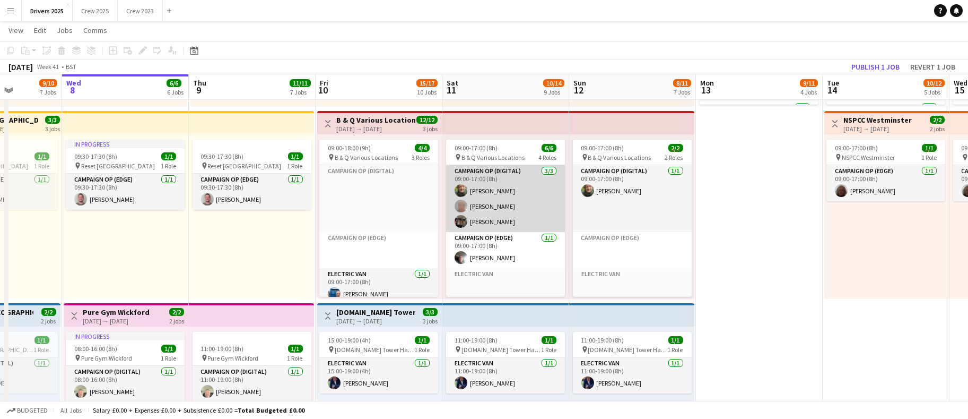
click at [502, 206] on app-card-role "Campaign Op (Digital) [DATE] 09:00-17:00 (8h) [PERSON_NAME] [PERSON_NAME] [PERS…" at bounding box center [505, 198] width 119 height 67
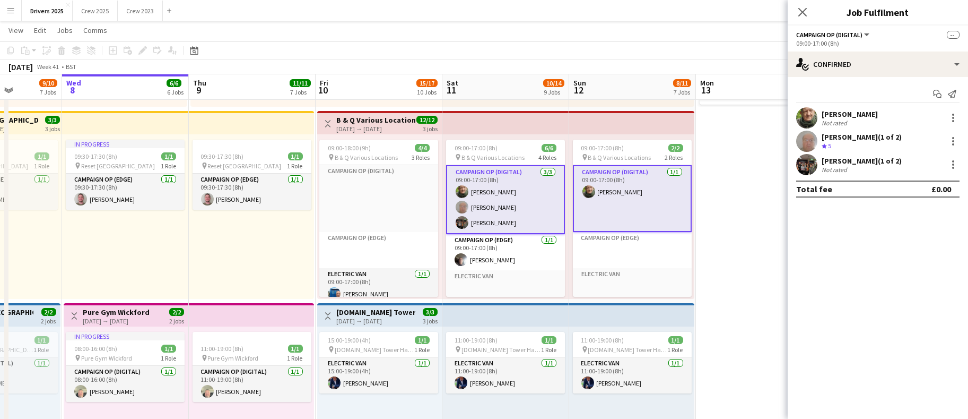
click at [514, 190] on app-card-role "Campaign Op (Digital) [DATE] 09:00-17:00 (8h) [PERSON_NAME] [PERSON_NAME] [PERS…" at bounding box center [505, 199] width 119 height 69
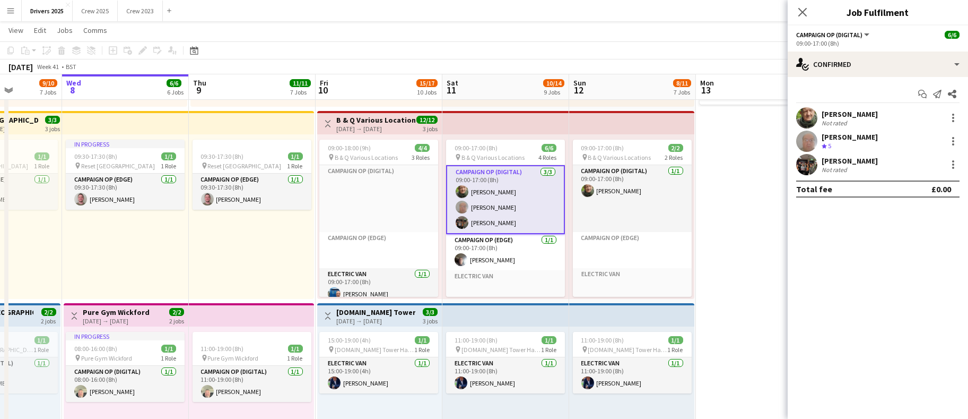
click at [963, 143] on div "[PERSON_NAME] Crew rating 5" at bounding box center [878, 140] width 180 height 21
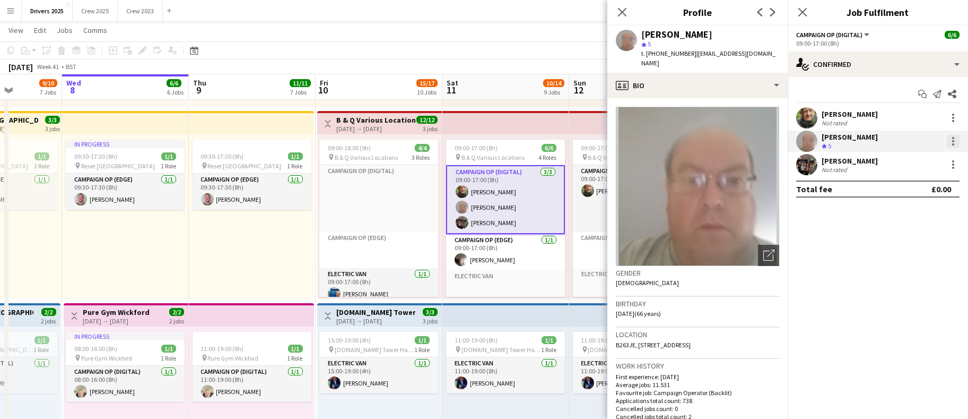
click at [955, 144] on div at bounding box center [953, 141] width 13 height 13
click at [916, 240] on span "Remove" at bounding box center [901, 236] width 32 height 9
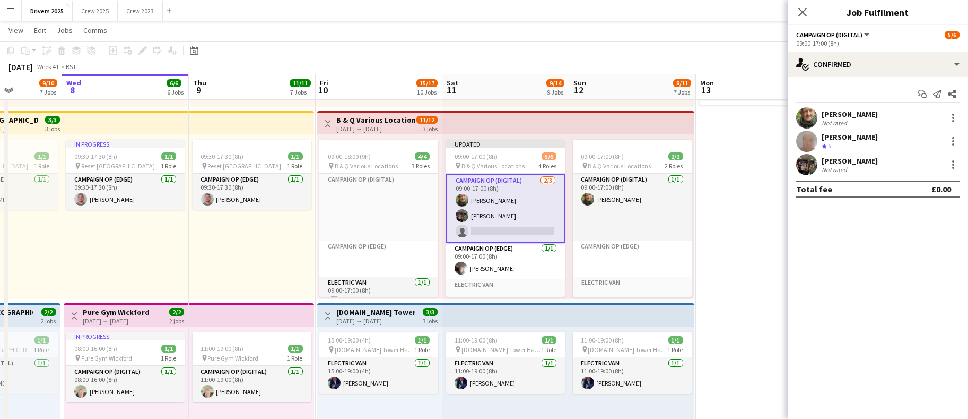
click at [747, 275] on app-date-cell "Toggle View [GEOGRAPHIC_DATA] [GEOGRAPHIC_DATA] [DATE] → [DATE] 8/16 16 jobs 09…" at bounding box center [759, 196] width 127 height 1714
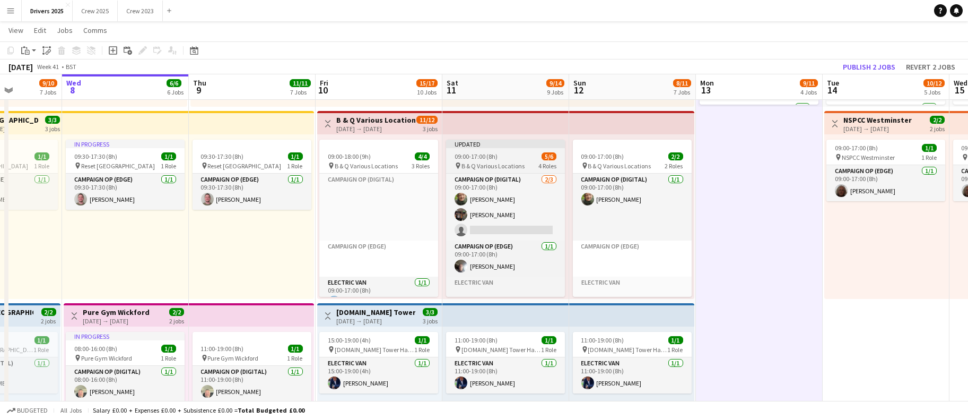
click at [509, 152] on div "09:00-17:00 (8h) 5/6" at bounding box center [505, 156] width 119 height 8
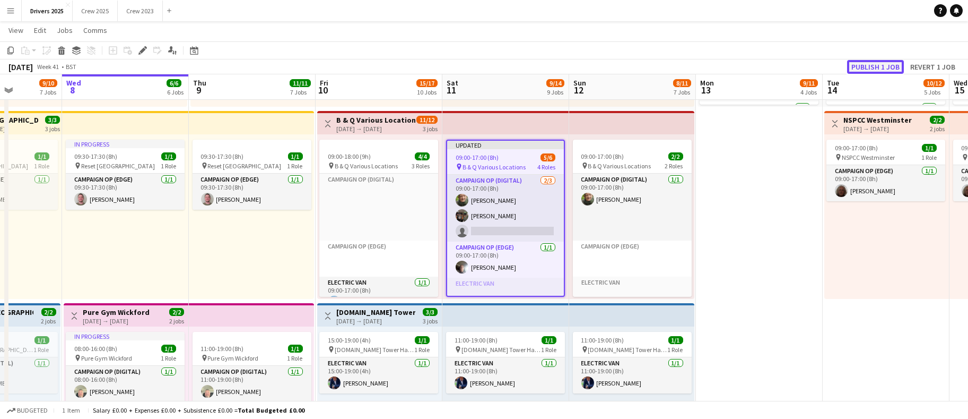
click at [878, 69] on button "Publish 1 job" at bounding box center [875, 67] width 57 height 14
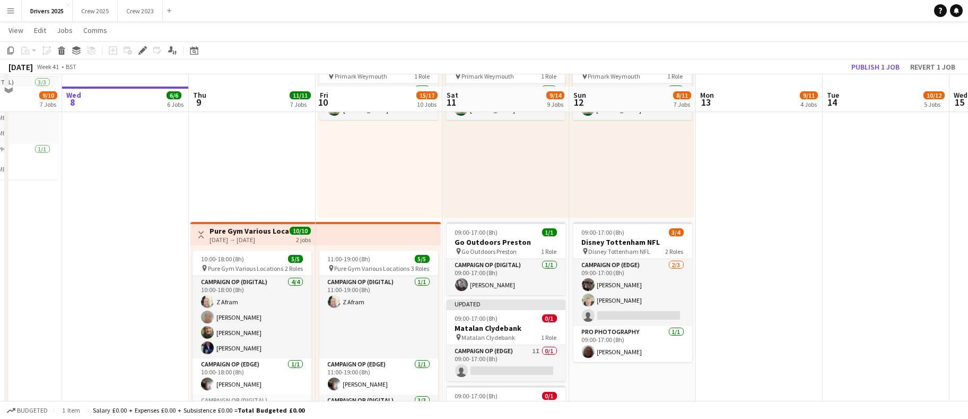
scroll to position [1258, 0]
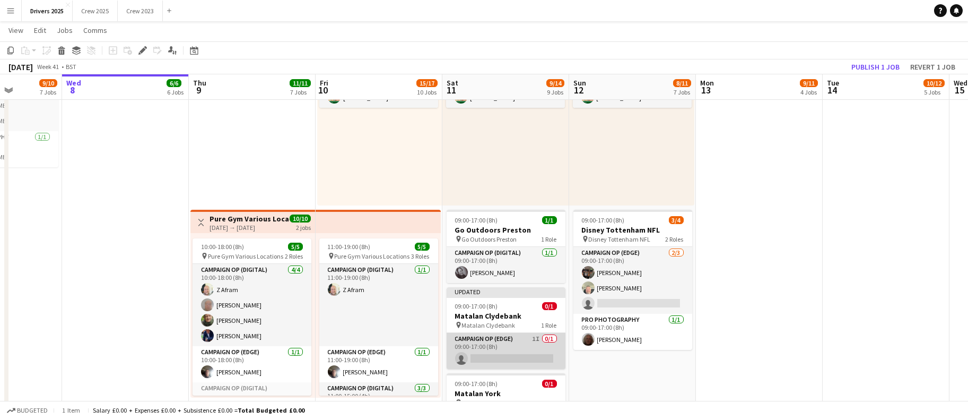
click at [500, 351] on app-card-role "Campaign Op (Edge) 1I 0/1 09:00-17:00 (8h) single-neutral-actions" at bounding box center [506, 351] width 119 height 36
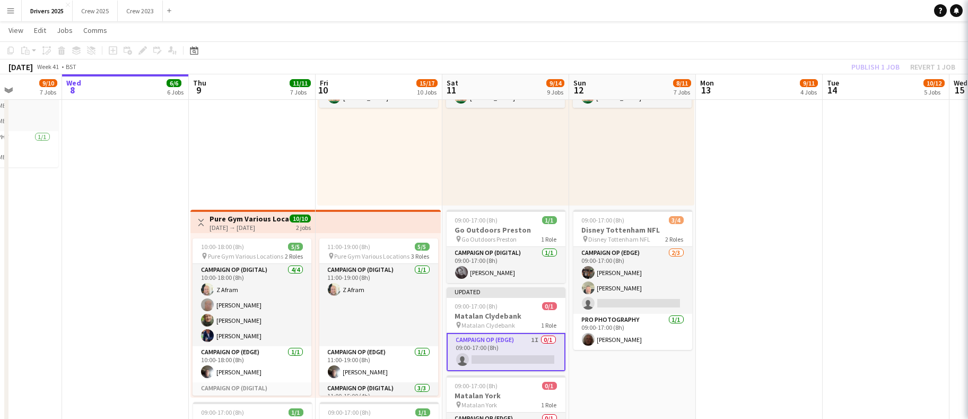
scroll to position [94, 0]
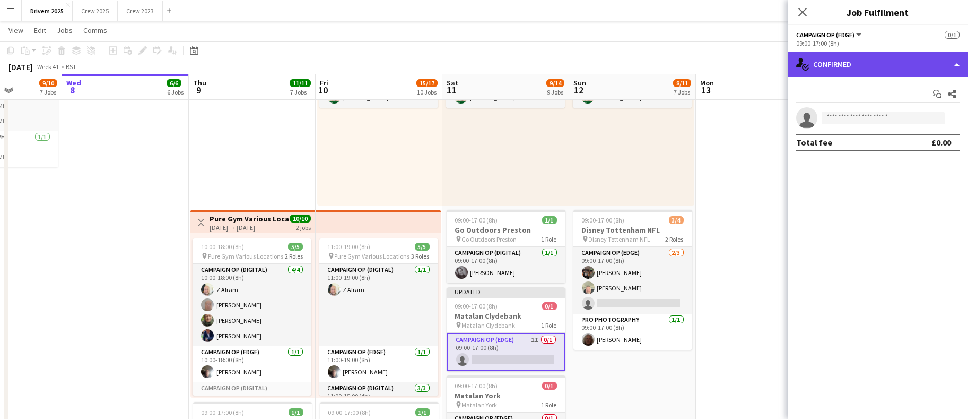
click at [884, 67] on div "single-neutral-actions-check-2 Confirmed" at bounding box center [878, 63] width 180 height 25
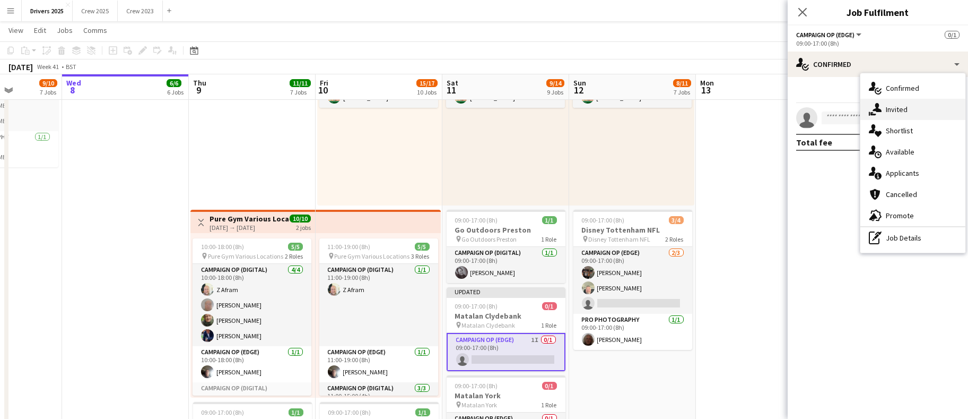
click at [898, 109] on span "Invited" at bounding box center [897, 109] width 22 height 10
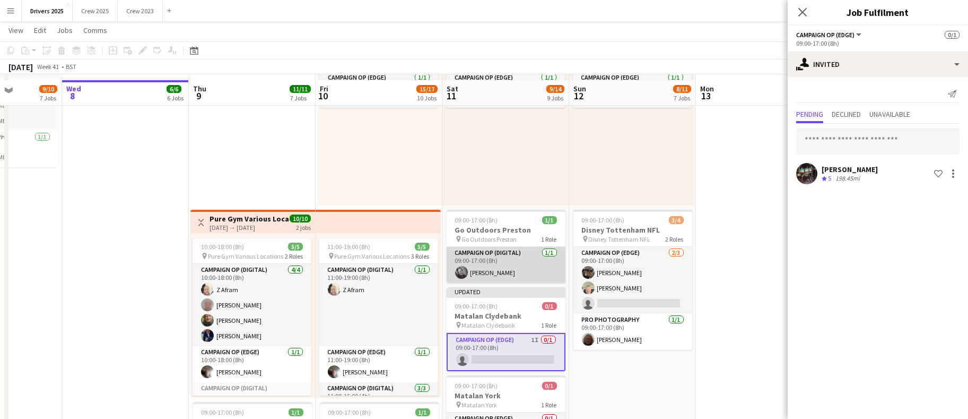
scroll to position [1337, 0]
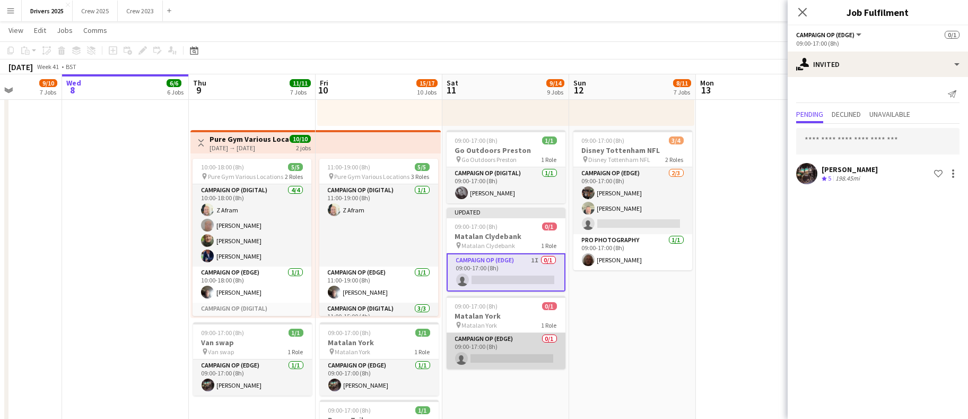
click at [489, 354] on app-card-role "Campaign Op (Edge) 0/1 09:00-17:00 (8h) single-neutral-actions" at bounding box center [506, 351] width 119 height 36
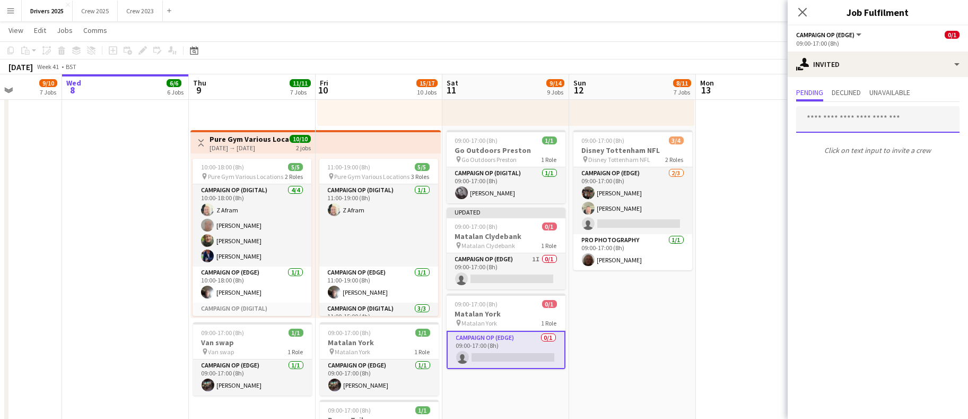
click at [853, 110] on input "text" at bounding box center [877, 119] width 163 height 27
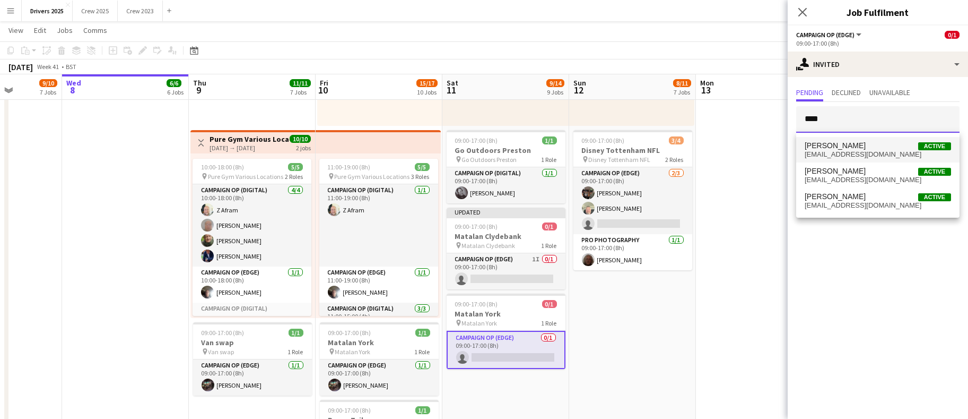
type input "****"
click at [850, 151] on span "[EMAIL_ADDRESS][DOMAIN_NAME]" at bounding box center [878, 154] width 146 height 8
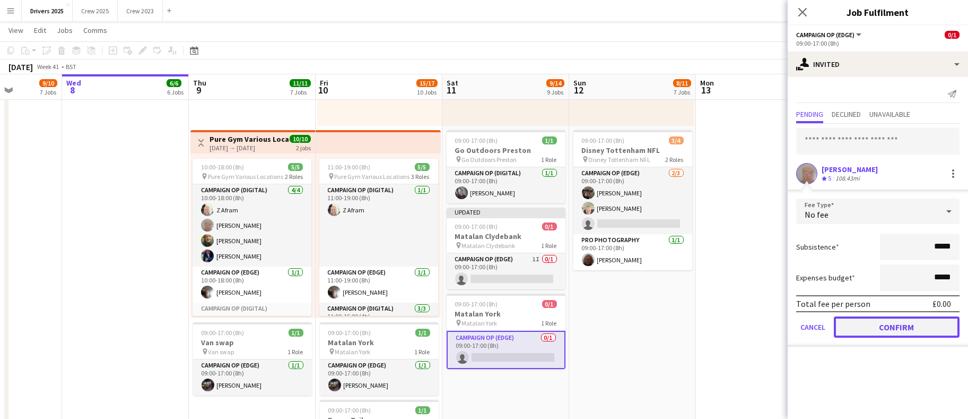
click at [863, 328] on button "Confirm" at bounding box center [897, 326] width 126 height 21
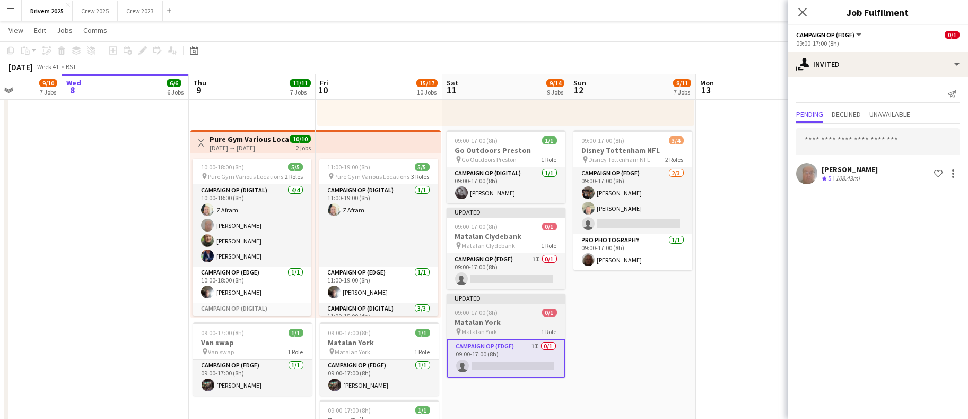
click at [484, 308] on span "09:00-17:00 (8h)" at bounding box center [476, 312] width 43 height 8
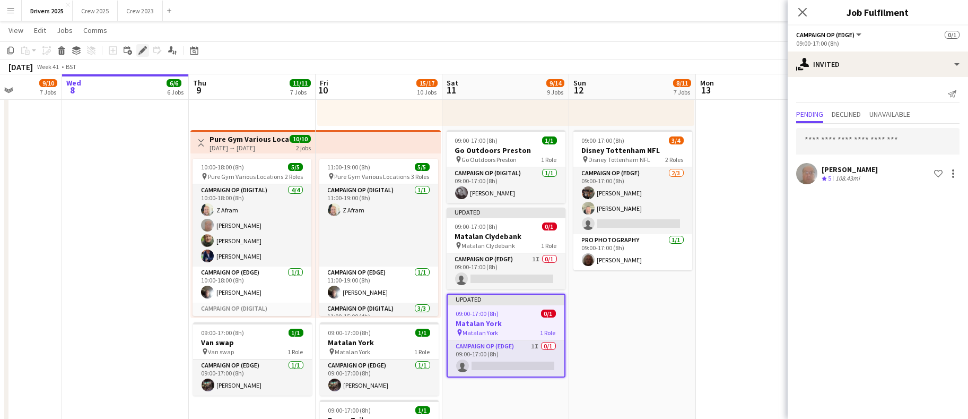
click at [141, 50] on icon at bounding box center [143, 51] width 6 height 6
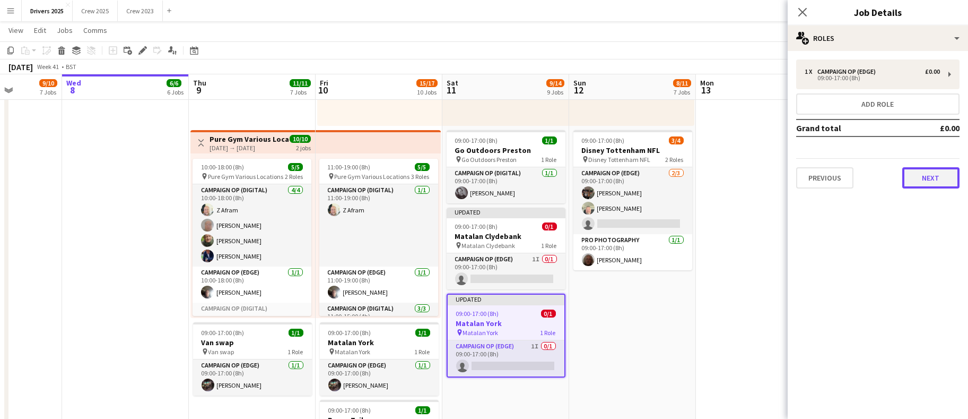
click at [945, 178] on button "Next" at bounding box center [930, 177] width 57 height 21
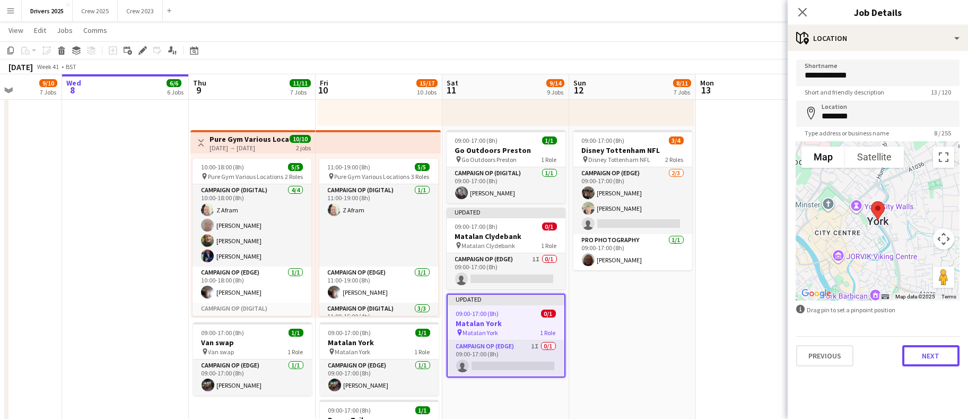
click at [916, 348] on button "Next" at bounding box center [930, 355] width 57 height 21
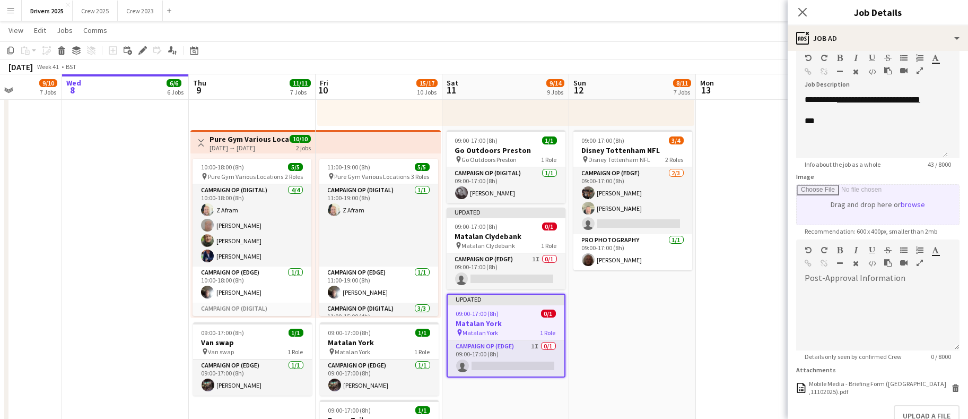
scroll to position [0, 0]
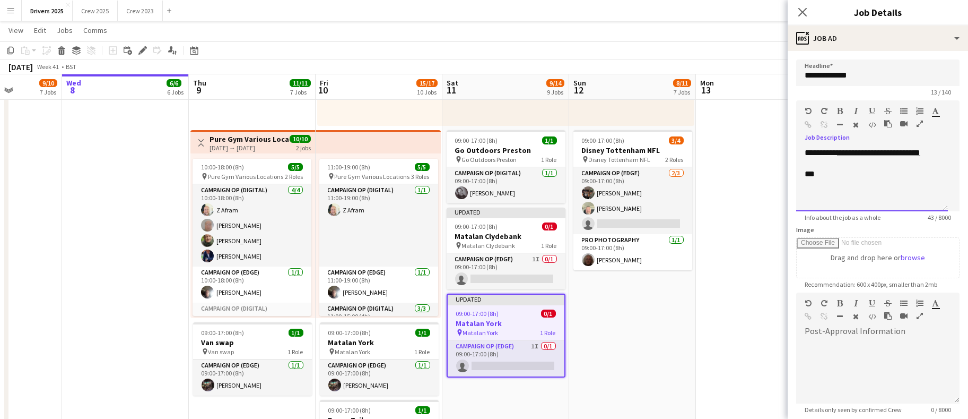
click at [871, 187] on div "**********" at bounding box center [872, 179] width 152 height 64
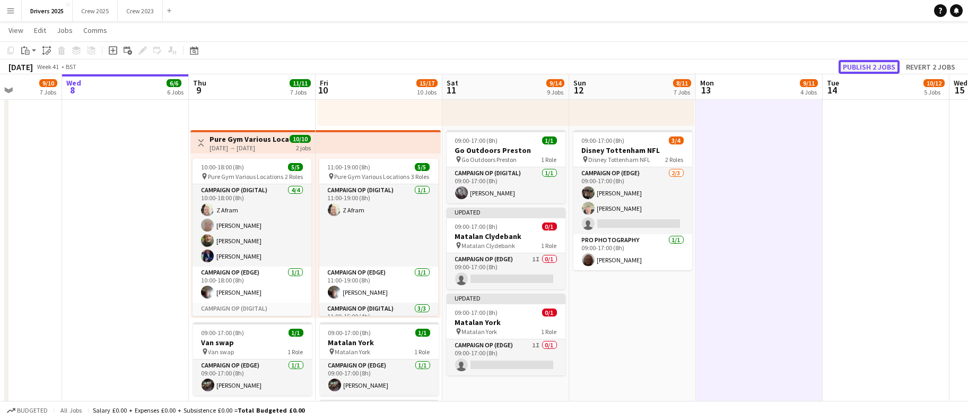
click at [868, 61] on button "Publish 2 jobs" at bounding box center [869, 67] width 61 height 14
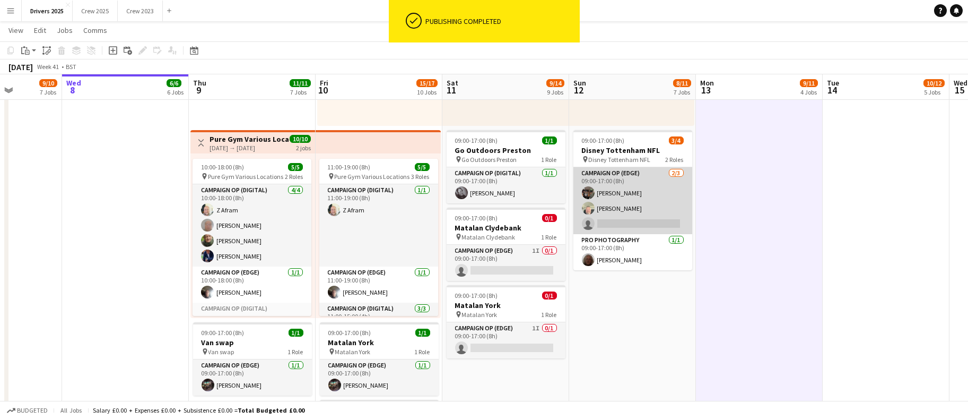
click at [621, 221] on app-card-role "Campaign Op (Edge) [DATE] 09:00-17:00 (8h) [PERSON_NAME] [PERSON_NAME] single-n…" at bounding box center [632, 200] width 119 height 67
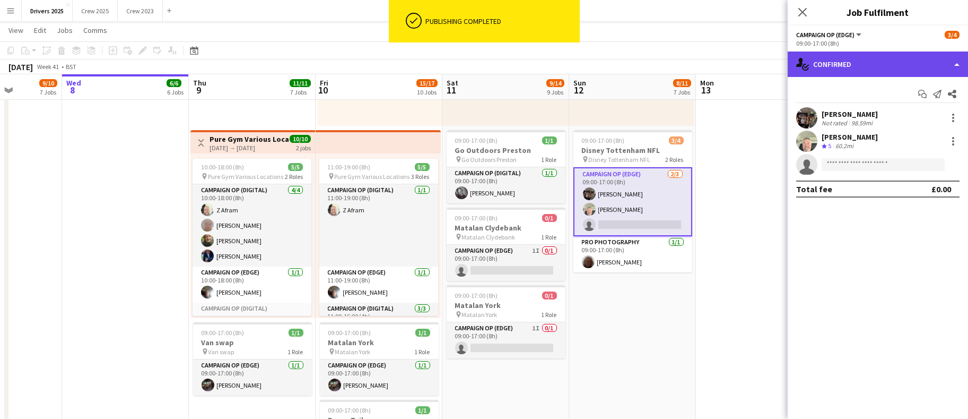
click at [858, 67] on div "single-neutral-actions-check-2 Confirmed" at bounding box center [878, 63] width 180 height 25
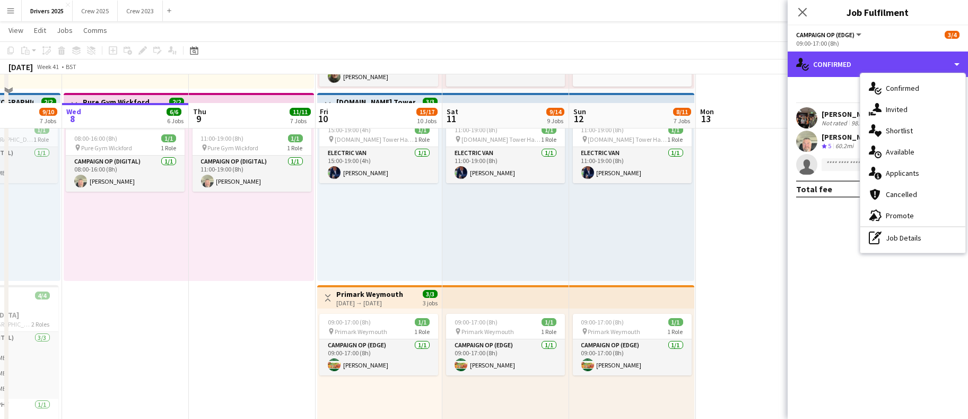
scroll to position [1019, 0]
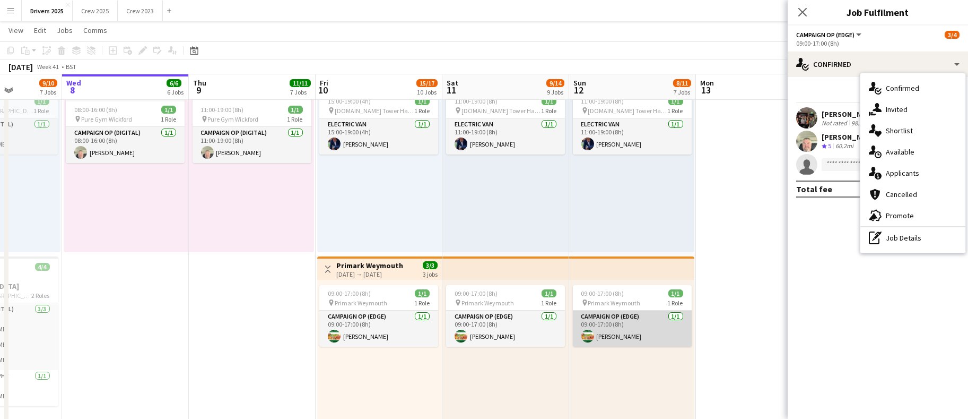
click at [603, 334] on app-card-role "Campaign Op (Edge) [DATE] 09:00-17:00 (8h) [PERSON_NAME]" at bounding box center [632, 328] width 119 height 36
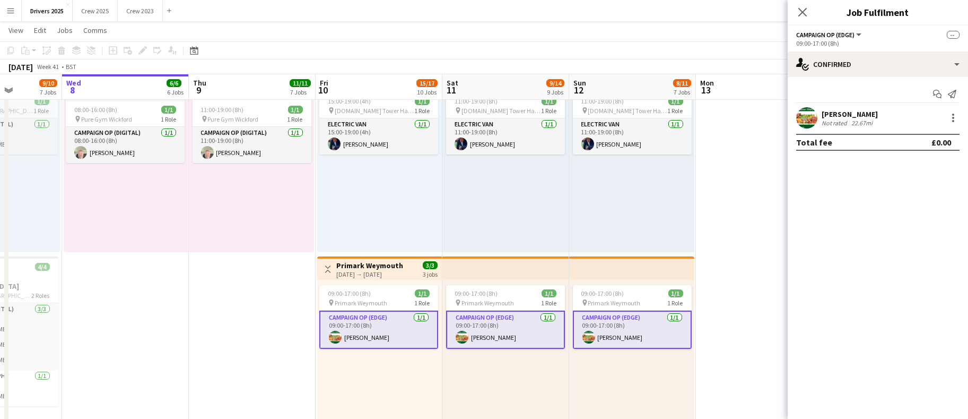
click at [618, 333] on app-card-role "Campaign Op (Edge) [DATE] 09:00-17:00 (8h) [PERSON_NAME]" at bounding box center [632, 329] width 119 height 38
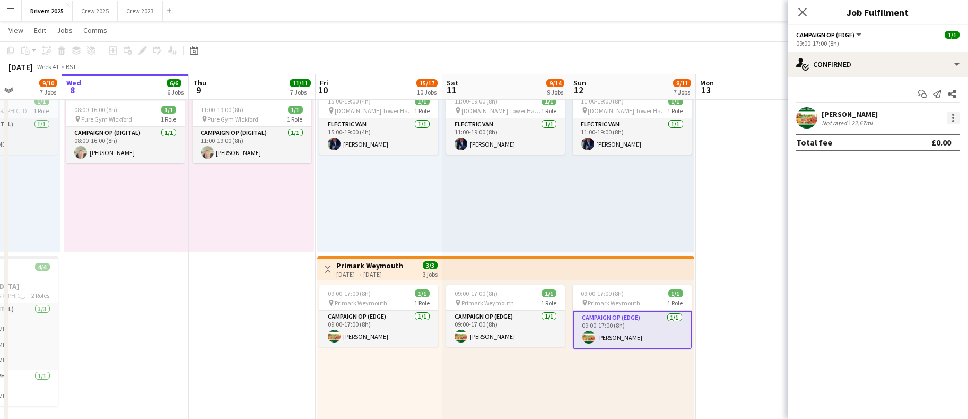
click at [954, 119] on div at bounding box center [953, 117] width 13 height 13
click at [906, 222] on button "Remove" at bounding box center [918, 213] width 83 height 25
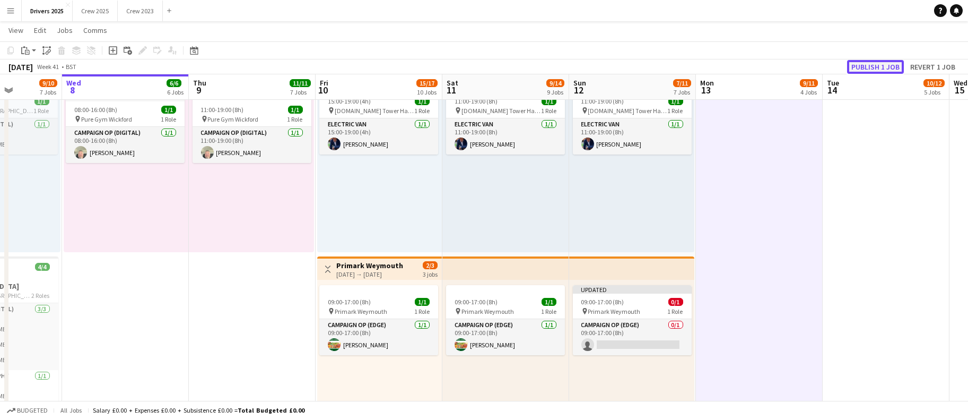
click at [872, 64] on button "Publish 1 job" at bounding box center [875, 67] width 57 height 14
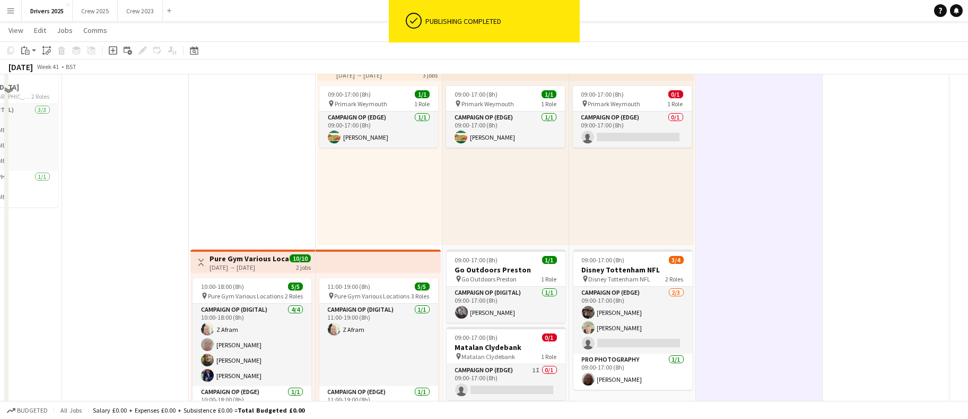
scroll to position [1258, 0]
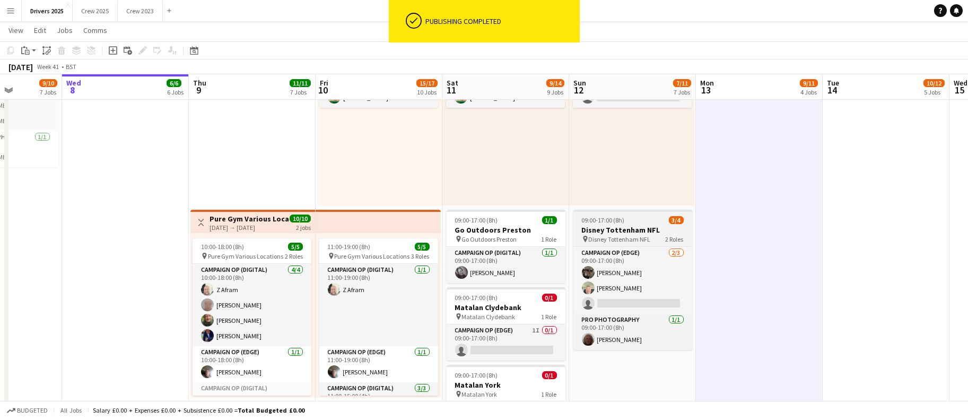
click at [617, 225] on h3 "Disney Tottenham NFL" at bounding box center [632, 230] width 119 height 10
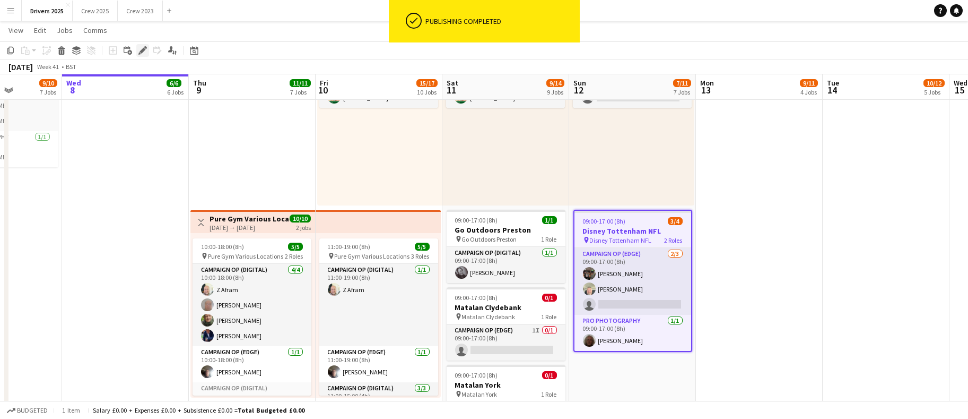
click at [144, 55] on div "Edit" at bounding box center [142, 50] width 13 height 13
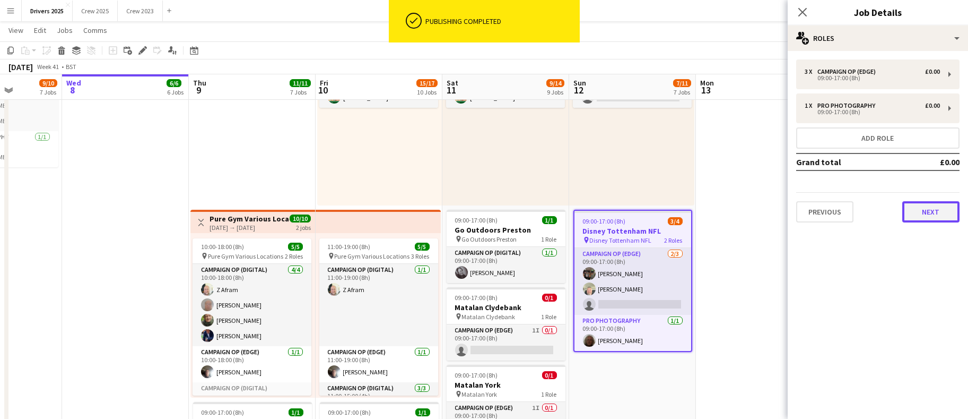
click at [932, 215] on button "Next" at bounding box center [930, 211] width 57 height 21
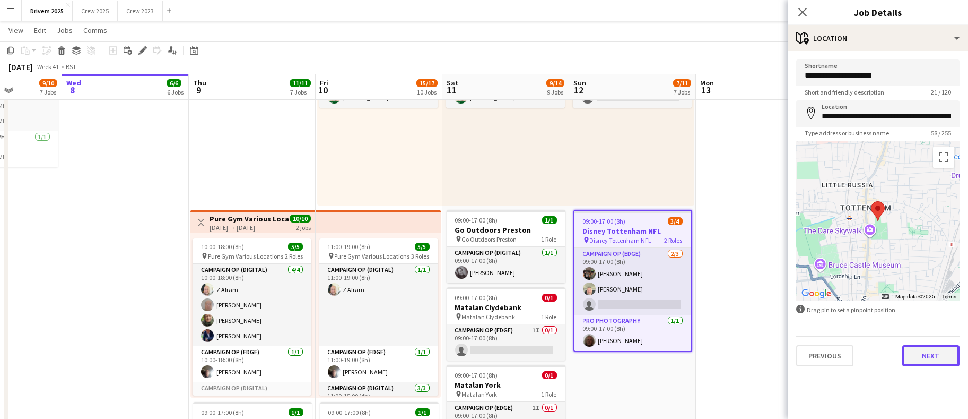
click at [926, 354] on button "Next" at bounding box center [930, 355] width 57 height 21
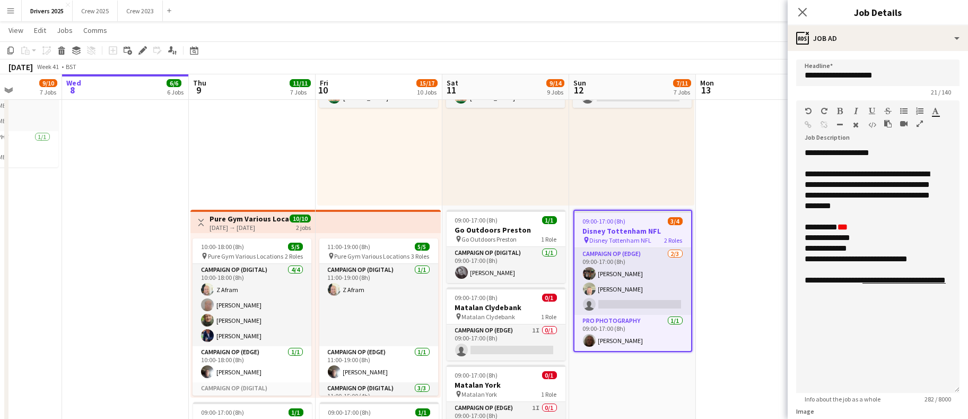
drag, startPoint x: 939, startPoint y: 206, endPoint x: 948, endPoint y: 393, distance: 186.9
click at [948, 393] on form "**********" at bounding box center [878, 393] width 180 height 668
drag, startPoint x: 881, startPoint y: 236, endPoint x: 803, endPoint y: 233, distance: 78.0
click at [803, 233] on div "**********" at bounding box center [877, 272] width 163 height 250
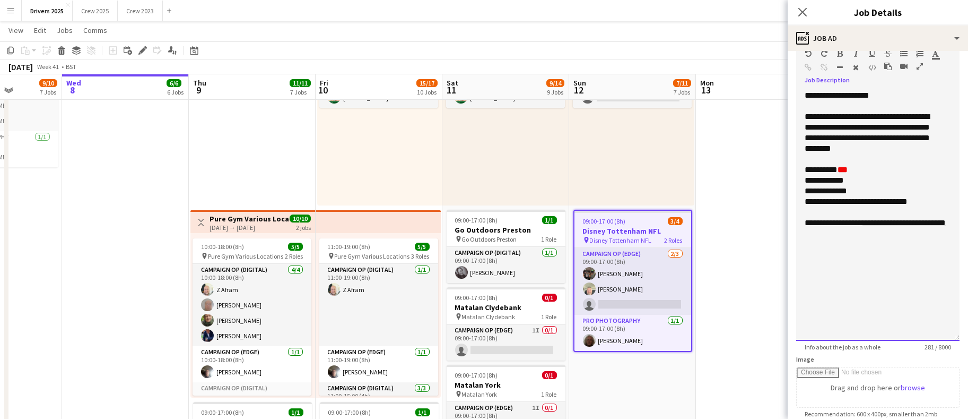
scroll to position [80, 0]
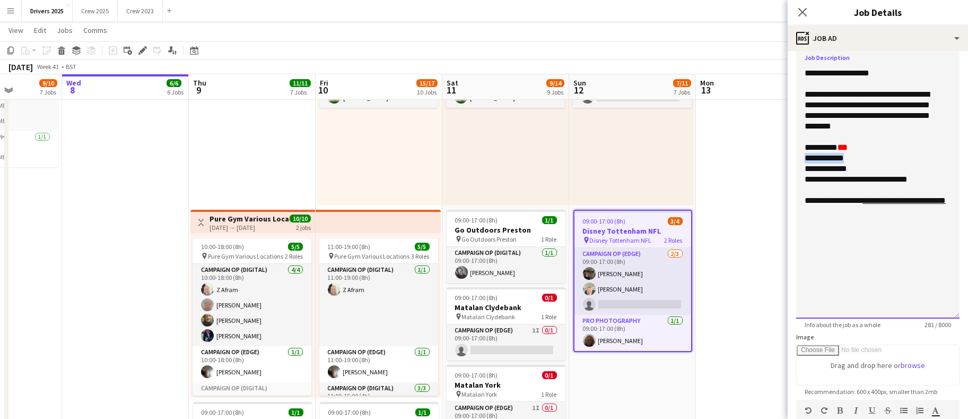
drag, startPoint x: 856, startPoint y: 160, endPoint x: 804, endPoint y: 160, distance: 52.0
click at [804, 160] on div "**********" at bounding box center [877, 193] width 163 height 250
click at [869, 153] on div "**********" at bounding box center [872, 158] width 135 height 11
click at [869, 154] on b "**********" at bounding box center [858, 158] width 106 height 8
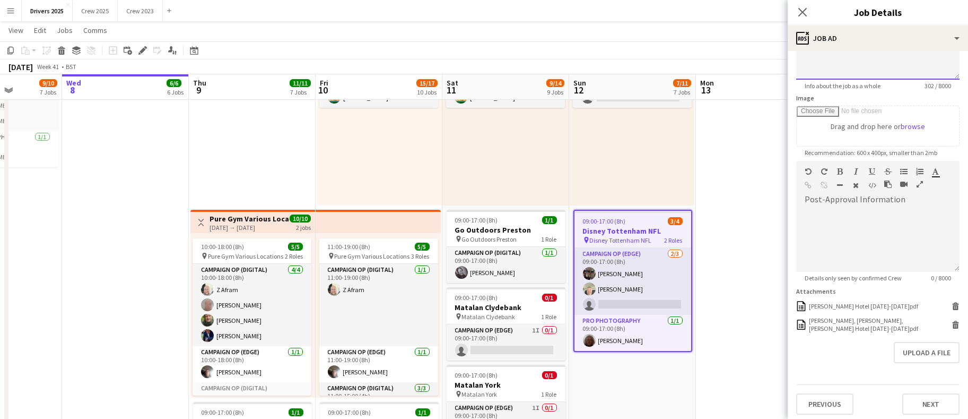
scroll to position [332, 0]
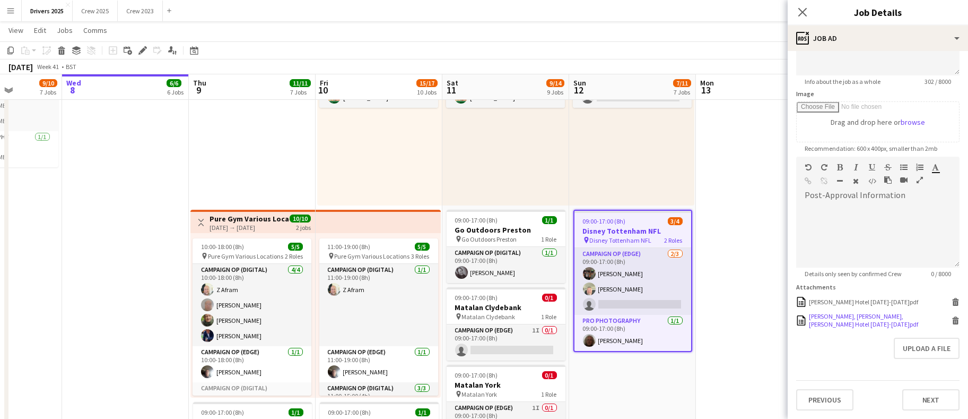
click at [885, 321] on div "[PERSON_NAME], [PERSON_NAME], [PERSON_NAME] Hotel [DATE]-[DATE]pdf" at bounding box center [879, 320] width 140 height 16
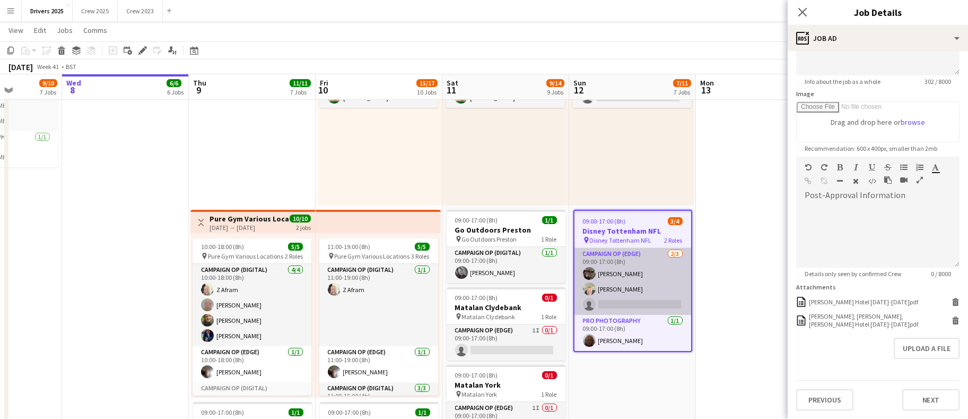
click at [637, 302] on app-card-role "Campaign Op (Edge) [DATE] 09:00-17:00 (8h) [PERSON_NAME] [PERSON_NAME] single-n…" at bounding box center [632, 281] width 117 height 67
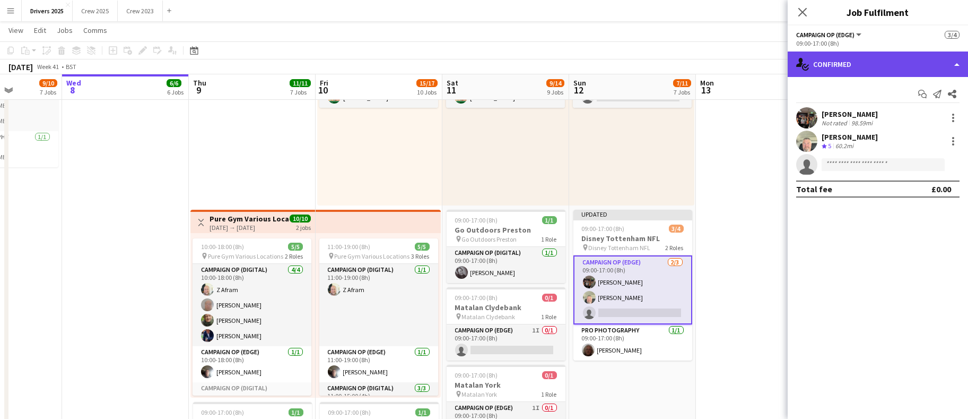
click at [858, 67] on div "single-neutral-actions-check-2 Confirmed" at bounding box center [878, 63] width 180 height 25
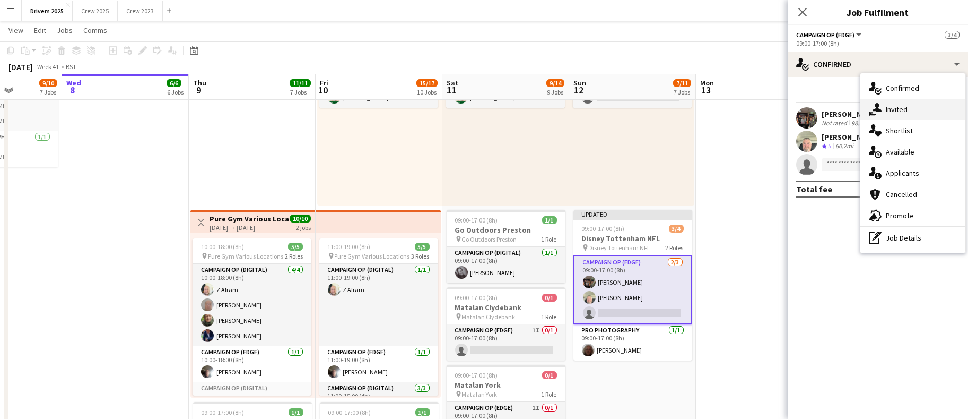
click at [884, 106] on div "single-neutral-actions-share-1 Invited" at bounding box center [912, 109] width 105 height 21
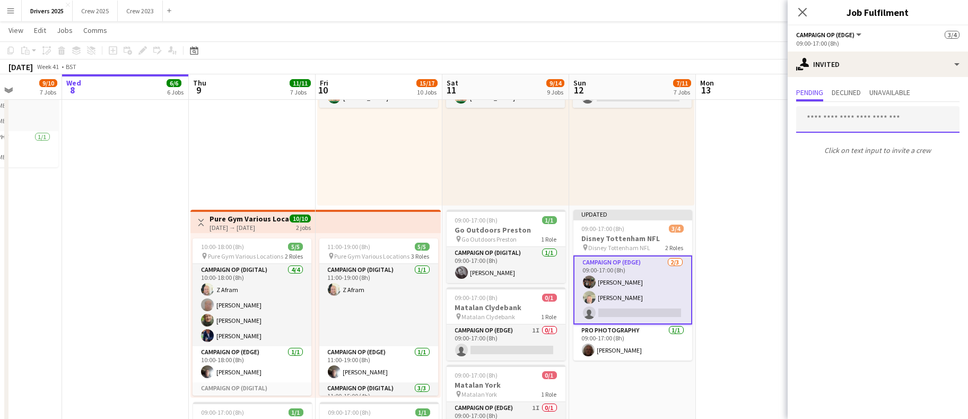
click at [879, 121] on input "text" at bounding box center [877, 119] width 163 height 27
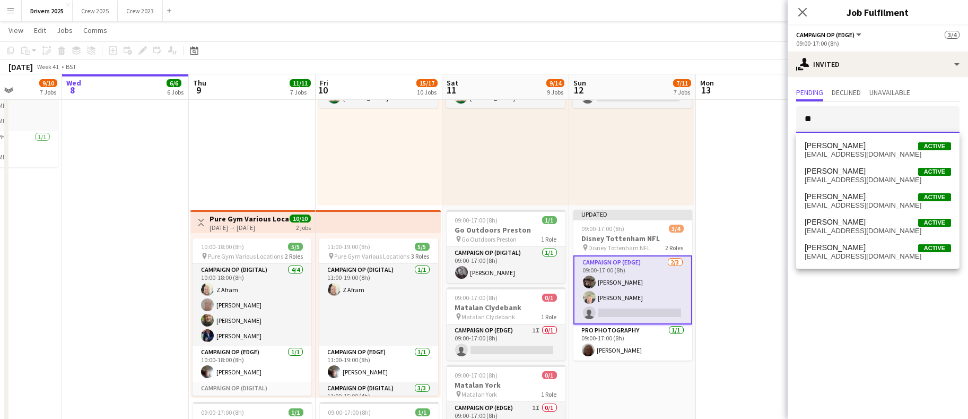
type input "*"
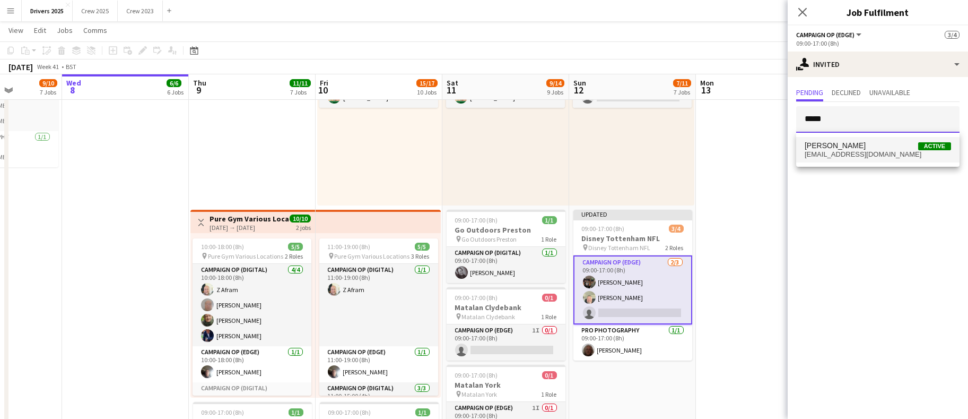
type input "*****"
click at [869, 152] on span "[EMAIL_ADDRESS][DOMAIN_NAME]" at bounding box center [878, 154] width 146 height 8
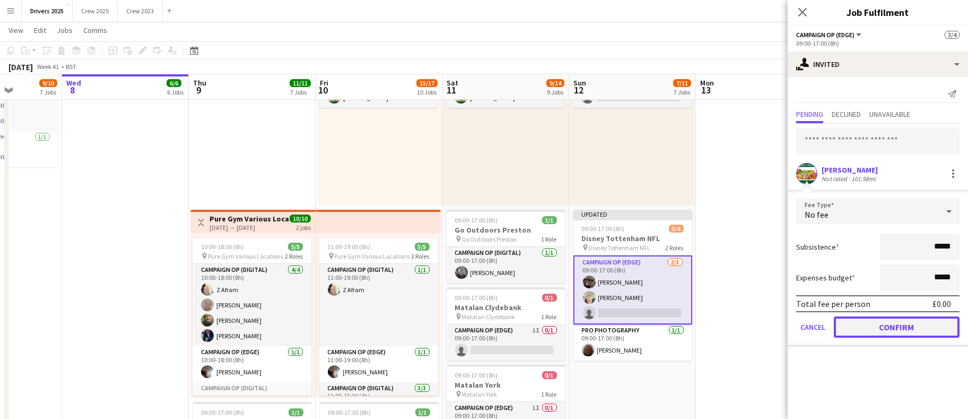
click at [911, 335] on button "Confirm" at bounding box center [897, 326] width 126 height 21
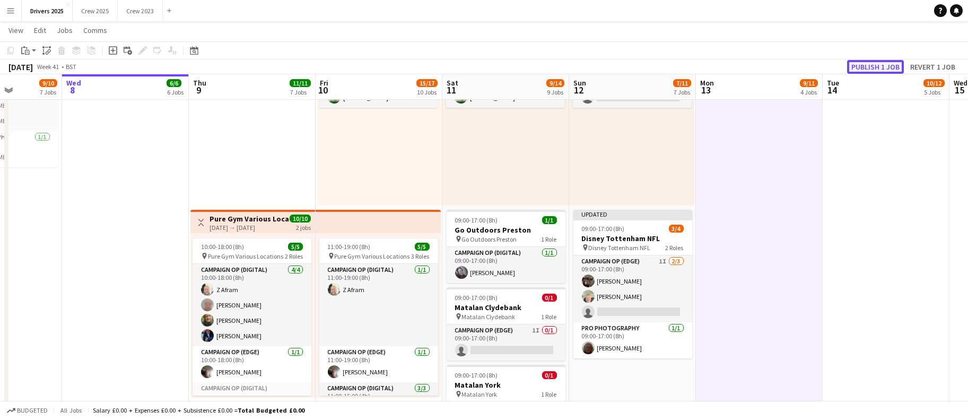
click at [852, 68] on button "Publish 1 job" at bounding box center [875, 67] width 57 height 14
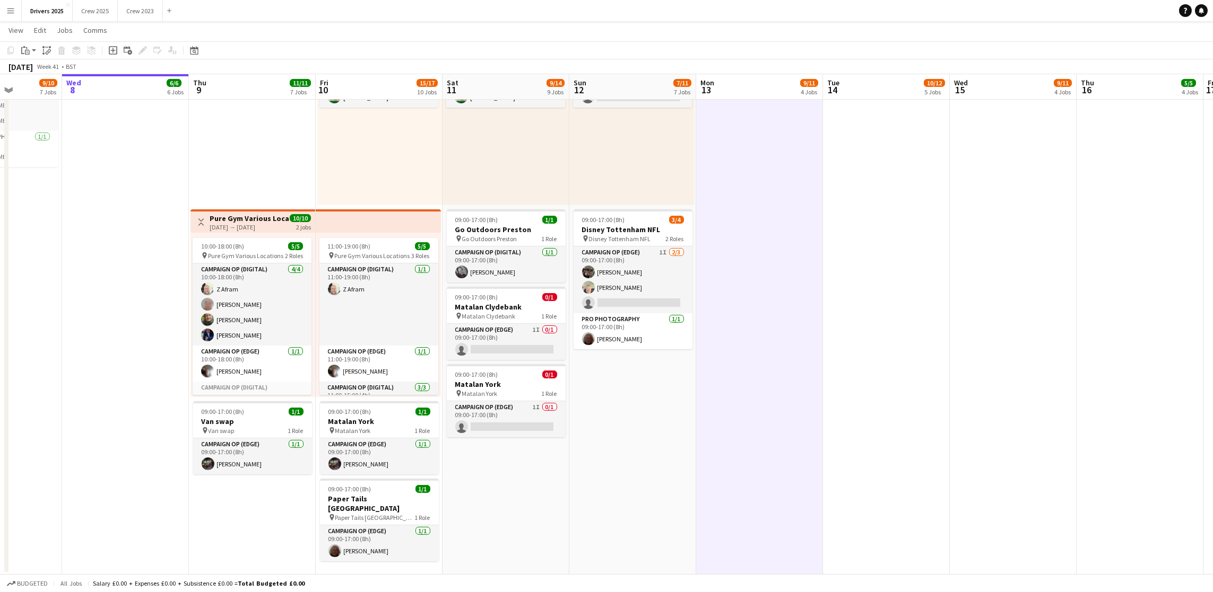
scroll to position [94, 0]
click at [359, 417] on h3 "Matalan York" at bounding box center [378, 422] width 119 height 10
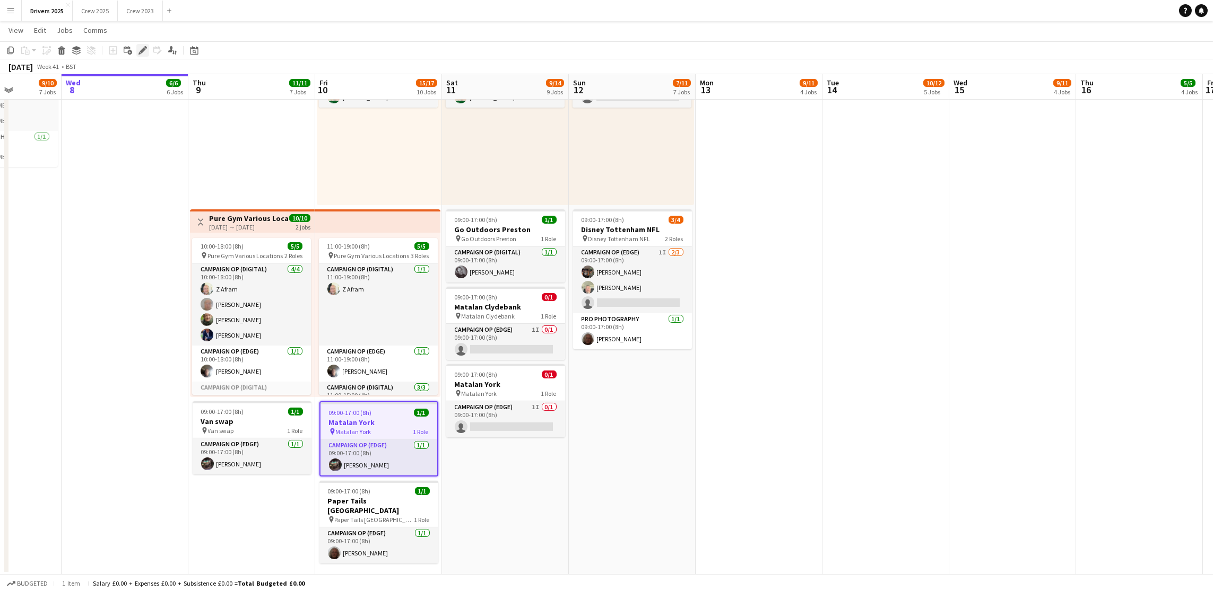
click at [144, 49] on icon "Edit" at bounding box center [142, 50] width 8 height 8
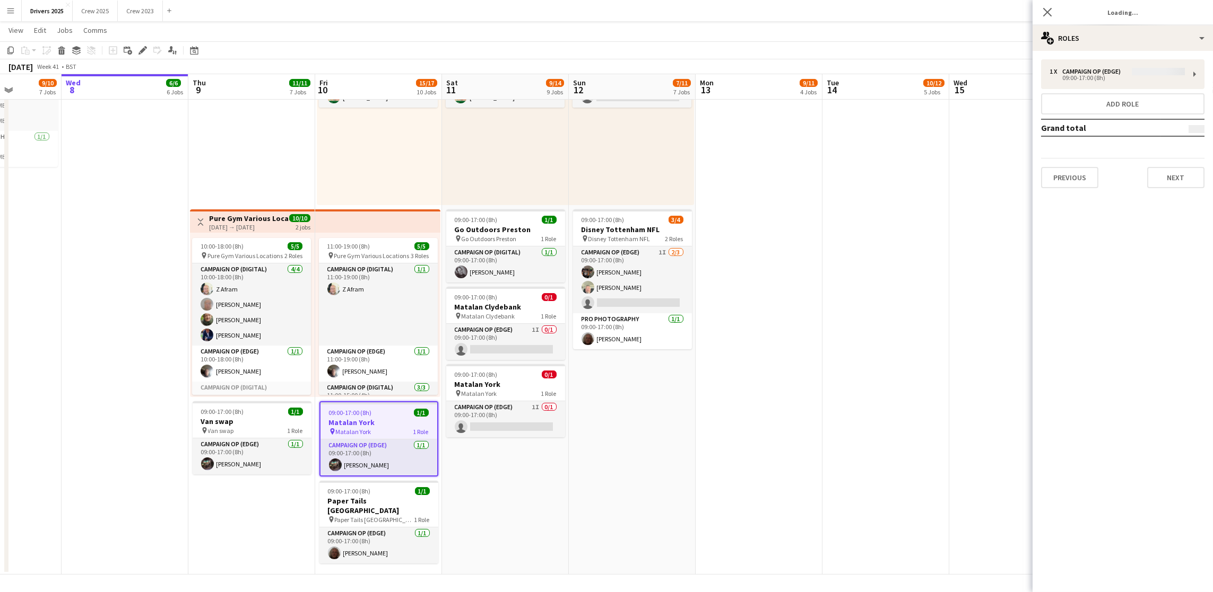
type input "**********"
click at [1189, 179] on button "Next" at bounding box center [1175, 177] width 57 height 21
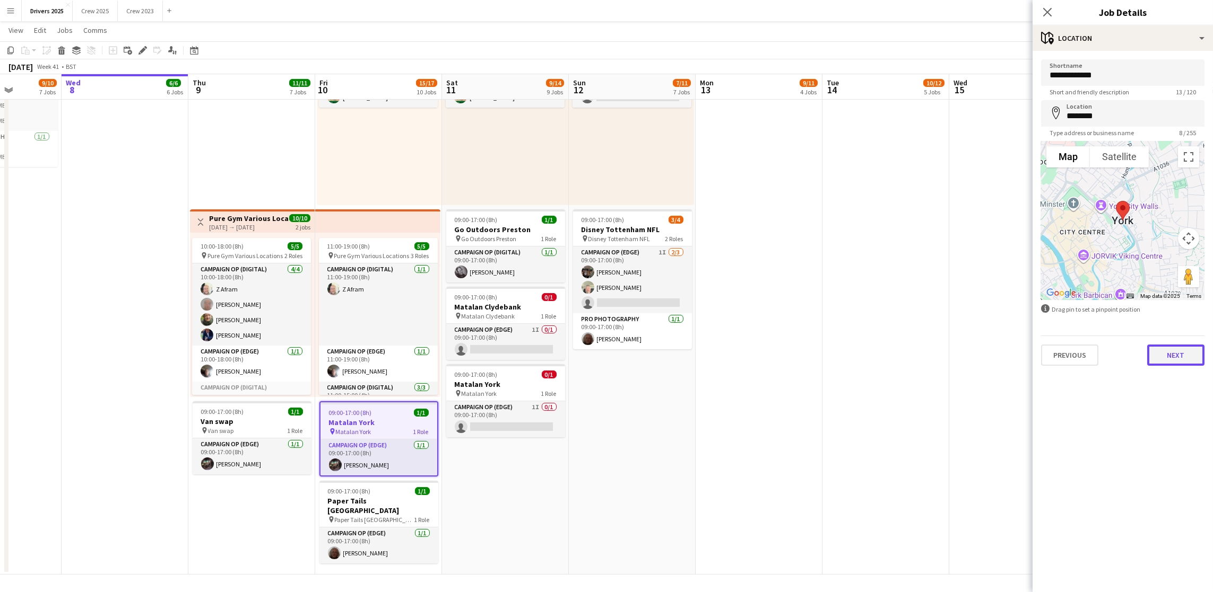
click at [1182, 356] on button "Next" at bounding box center [1175, 355] width 57 height 21
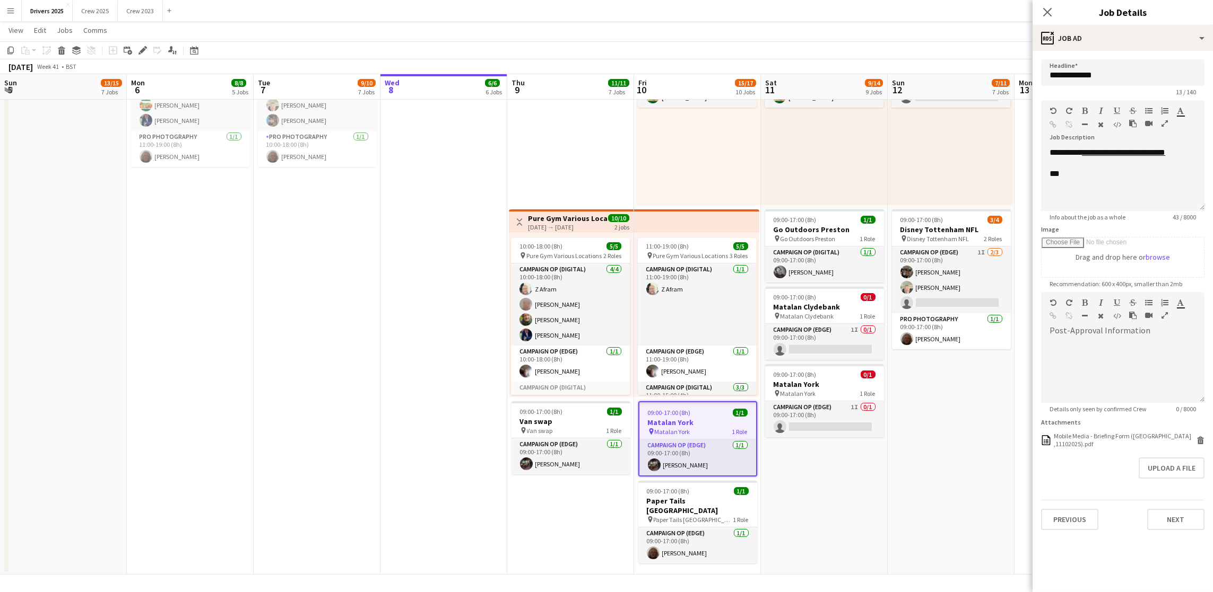
scroll to position [94, 0]
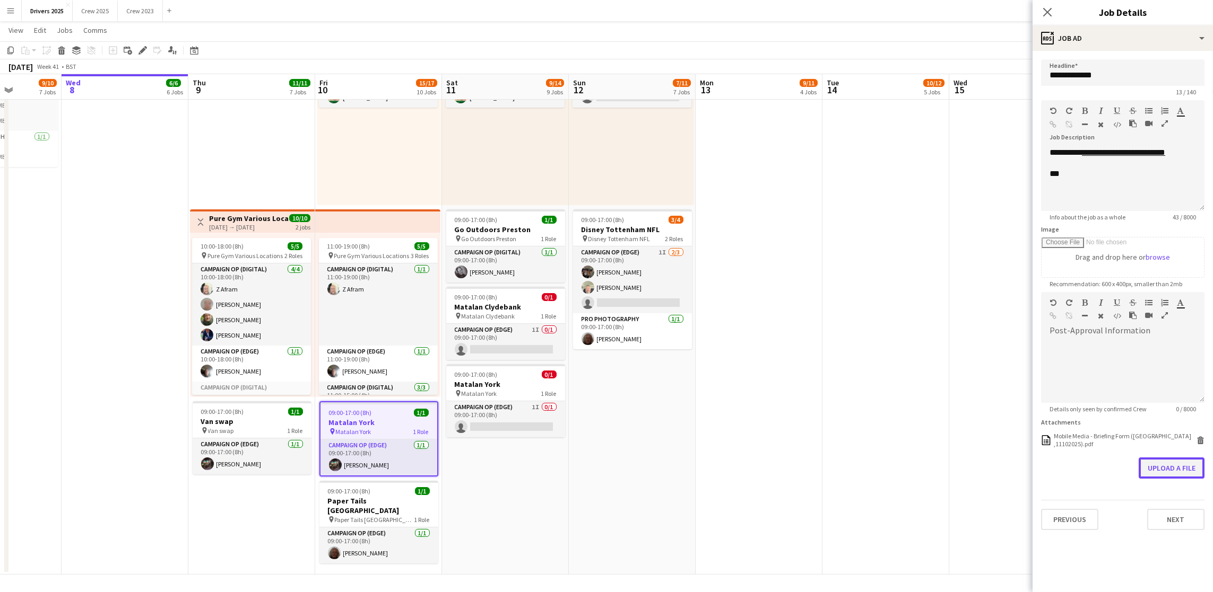
drag, startPoint x: 0, startPoint y: 0, endPoint x: 1162, endPoint y: 466, distance: 1251.5
click at [1162, 466] on button "Upload a file" at bounding box center [1171, 468] width 66 height 21
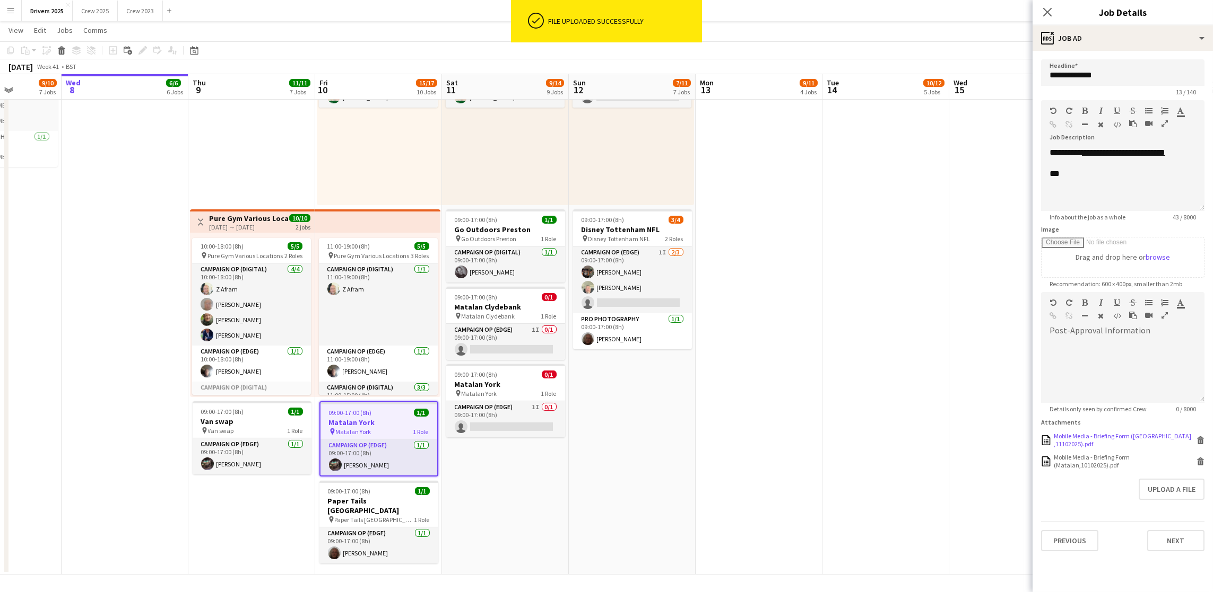
click at [1197, 437] on icon "Delete" at bounding box center [1200, 441] width 8 height 8
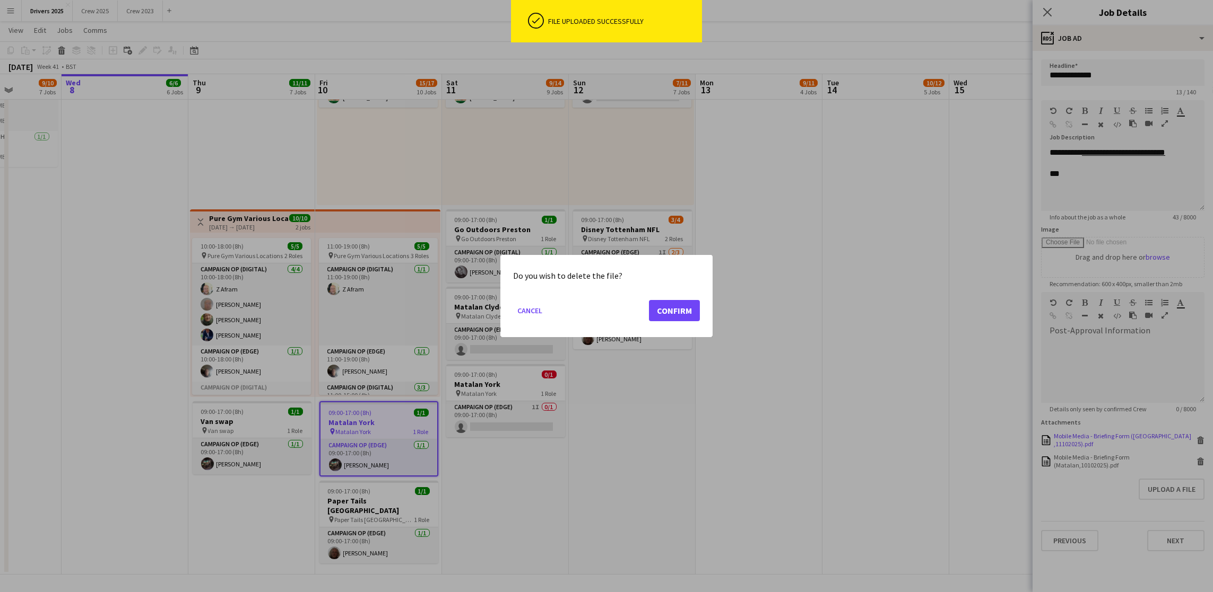
scroll to position [0, 0]
click at [670, 303] on button "Confirm" at bounding box center [674, 310] width 51 height 21
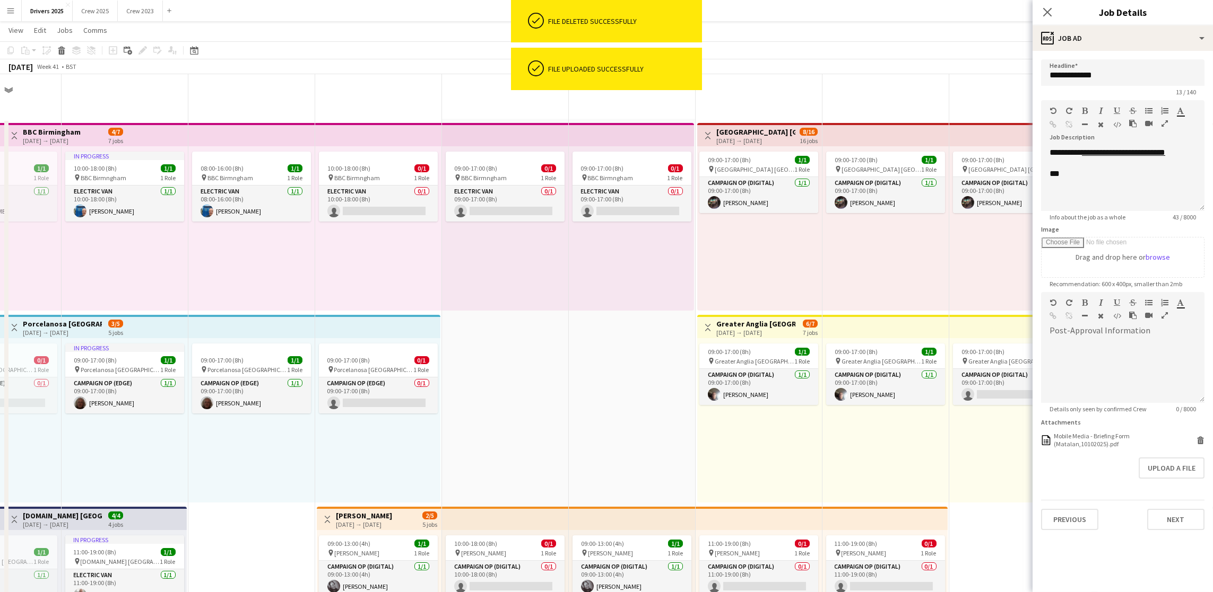
scroll to position [1258, 0]
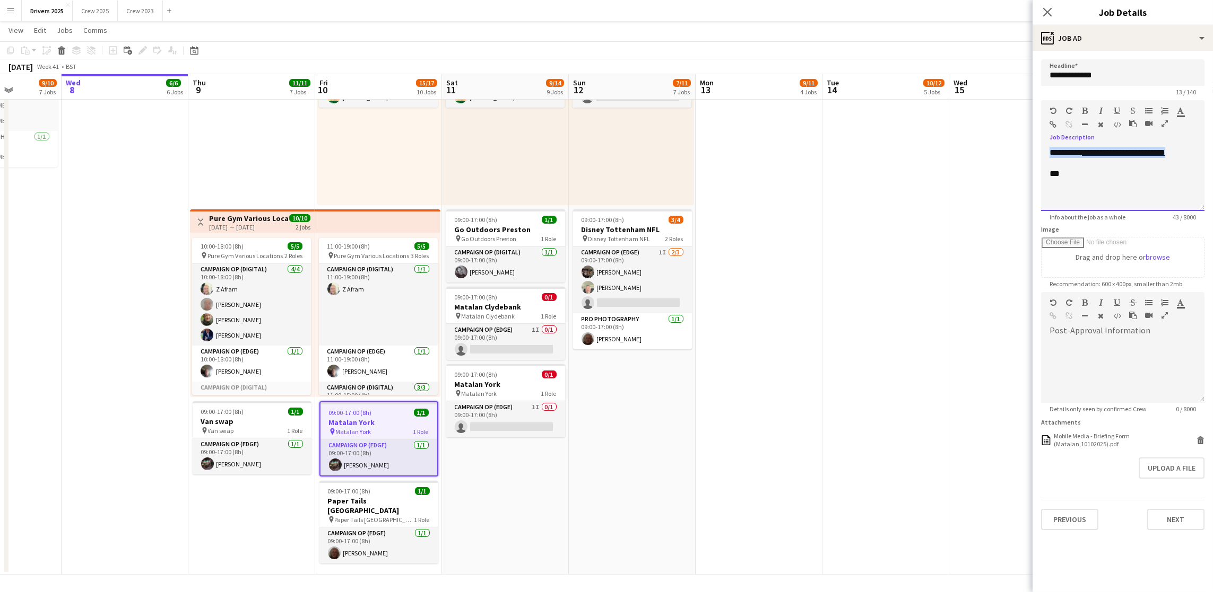
drag, startPoint x: 1188, startPoint y: 152, endPoint x: 1019, endPoint y: 145, distance: 168.3
drag, startPoint x: 1123, startPoint y: 166, endPoint x: 1127, endPoint y: 147, distance: 19.5
click at [1127, 147] on div "**********" at bounding box center [1122, 179] width 163 height 64
copy div "**********"
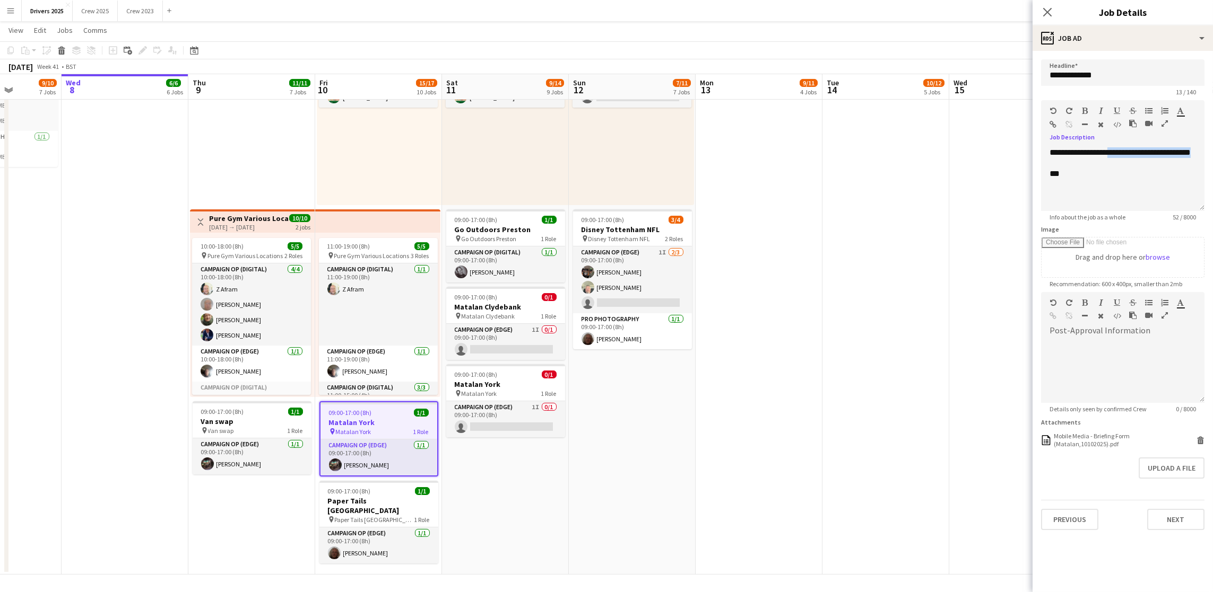
click at [1054, 128] on icon "button" at bounding box center [1053, 124] width 7 height 7
click at [1121, 192] on div "**********" at bounding box center [1122, 179] width 163 height 64
click at [503, 380] on h3 "Matalan York" at bounding box center [505, 385] width 119 height 10
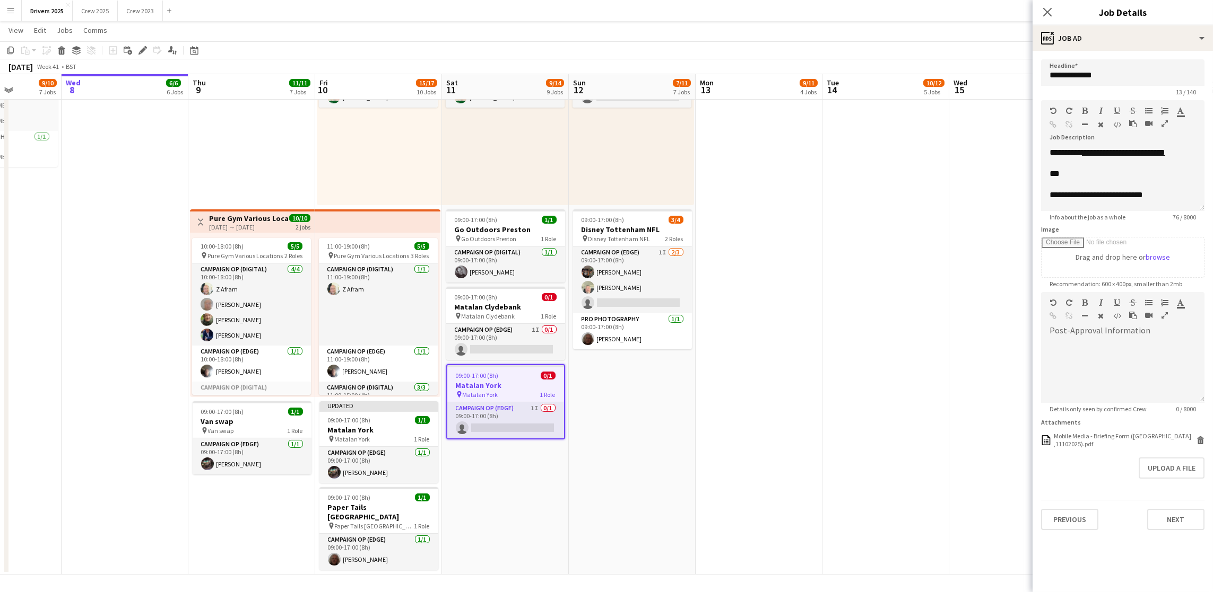
scroll to position [0, 0]
click at [341, 419] on span "09:00-17:00 (8h)" at bounding box center [349, 420] width 43 height 8
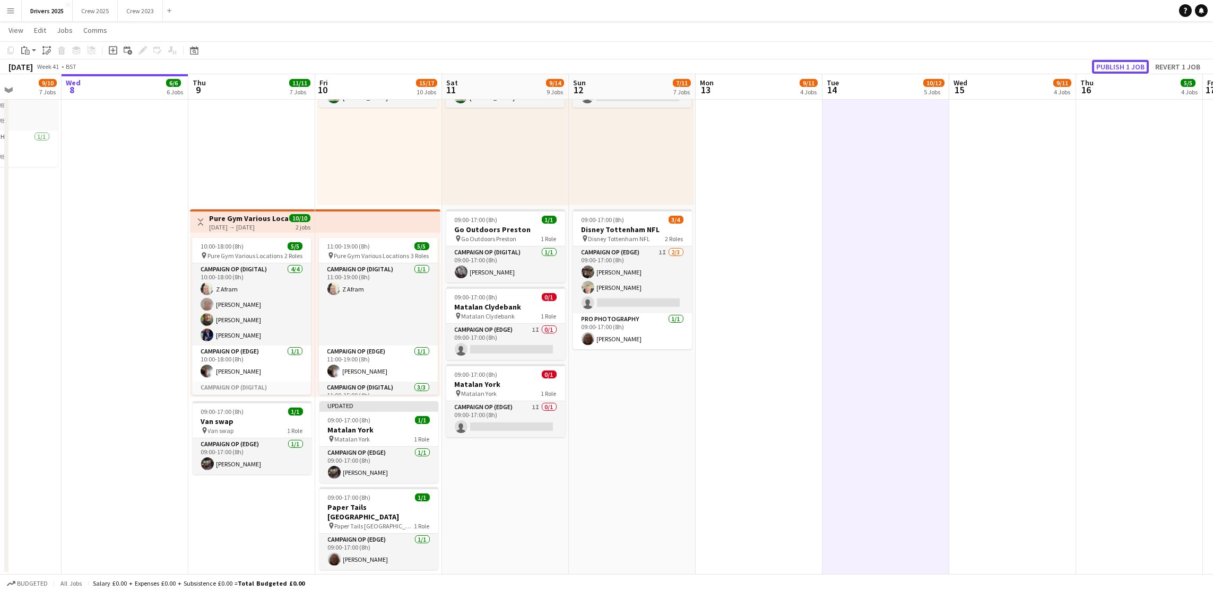
click at [1120, 64] on button "Publish 1 job" at bounding box center [1120, 67] width 57 height 14
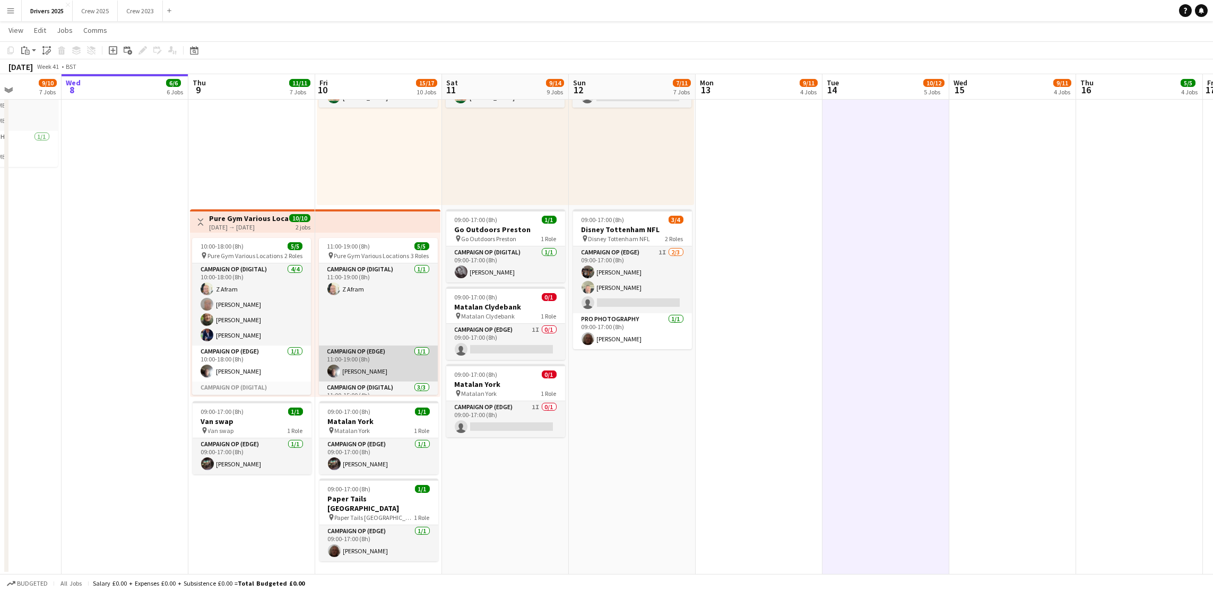
scroll to position [54, 0]
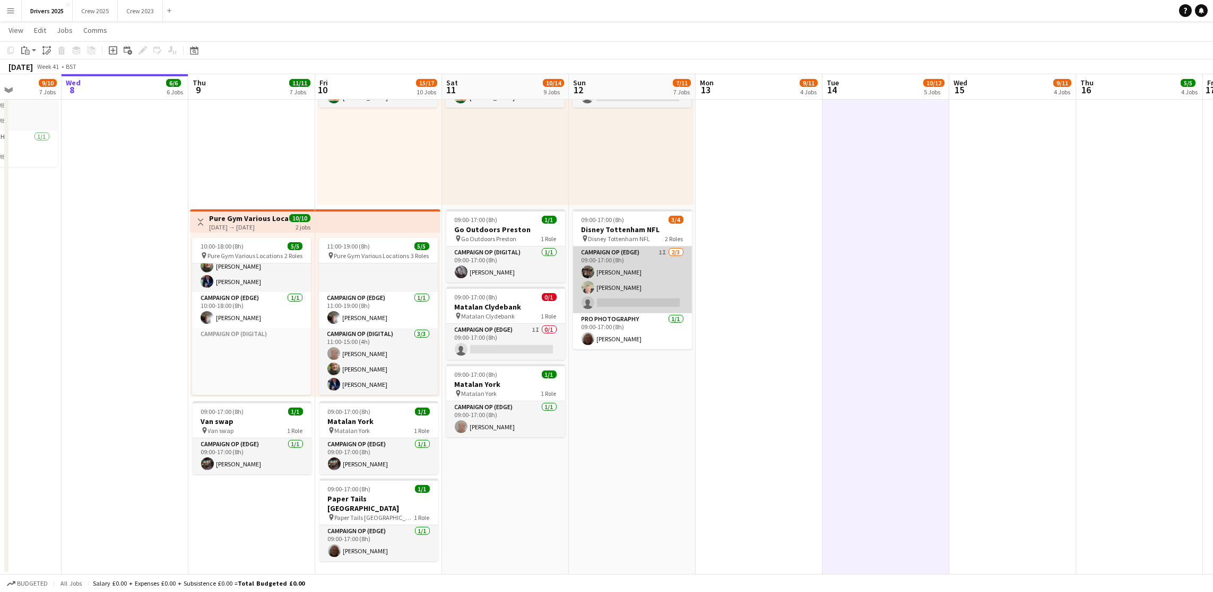
click at [655, 291] on app-card-role "Campaign Op (Edge) 1I 2/3 09:00-17:00 (8h) Jason Martin Steve Henman single-neu…" at bounding box center [632, 280] width 119 height 67
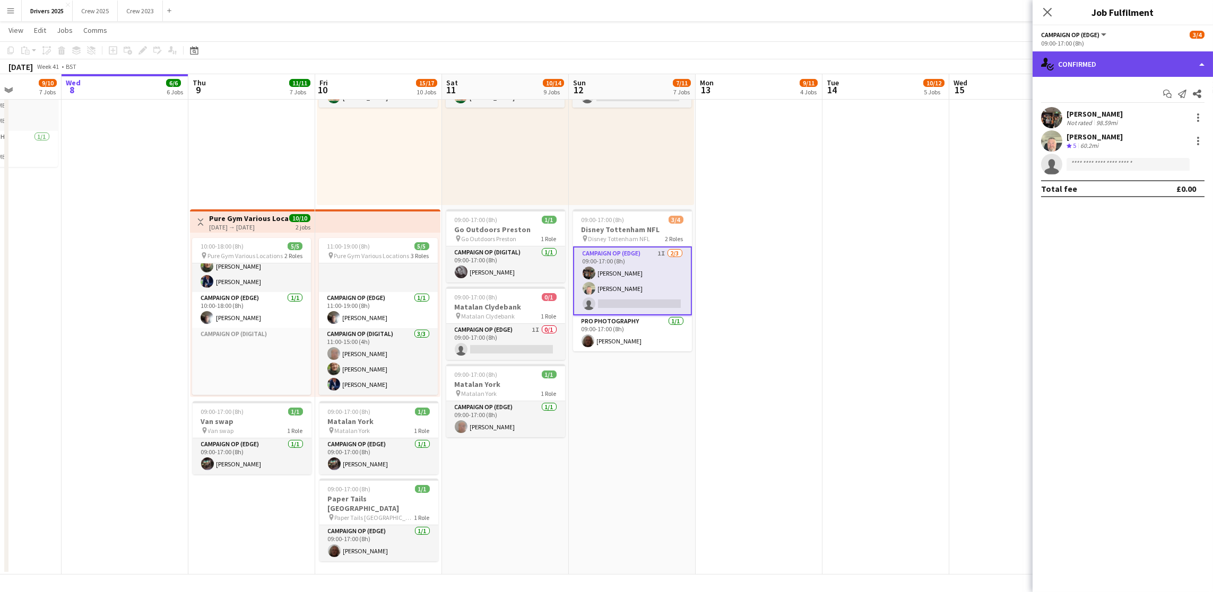
click at [1092, 66] on div "single-neutral-actions-check-2 Confirmed" at bounding box center [1122, 63] width 180 height 25
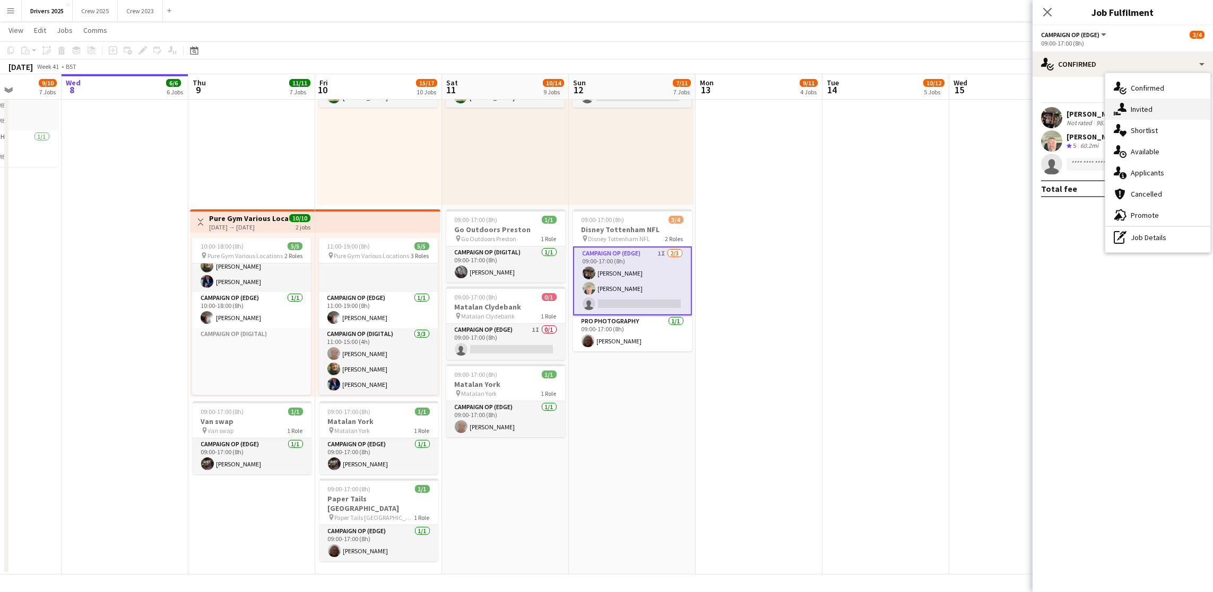
click at [1139, 107] on span "Invited" at bounding box center [1141, 109] width 22 height 10
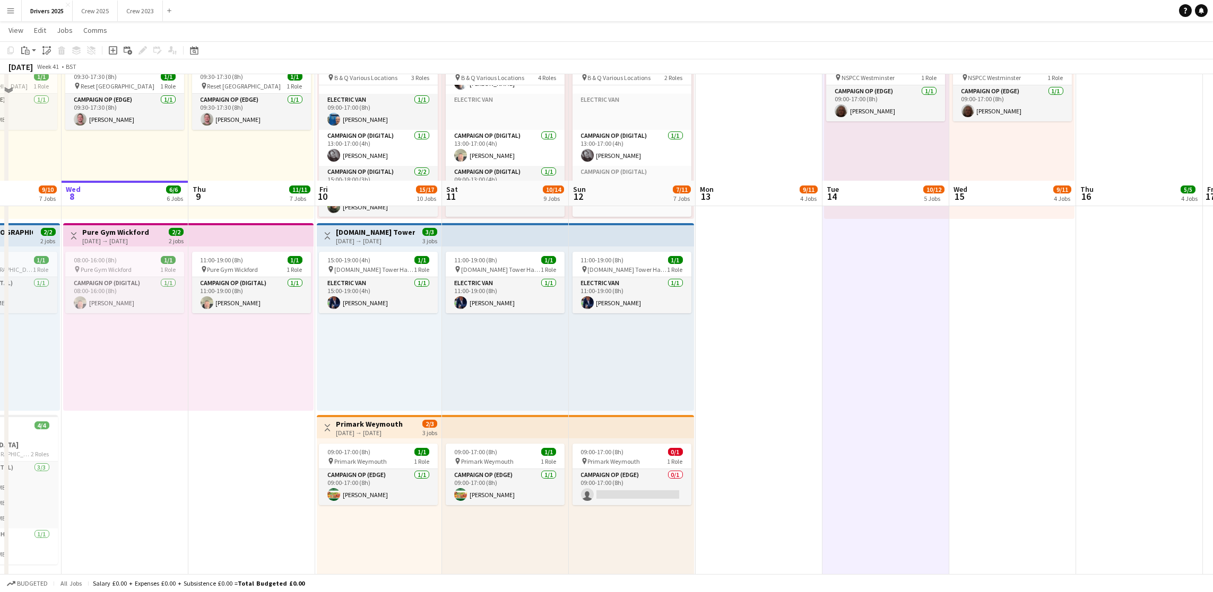
scroll to position [780, 0]
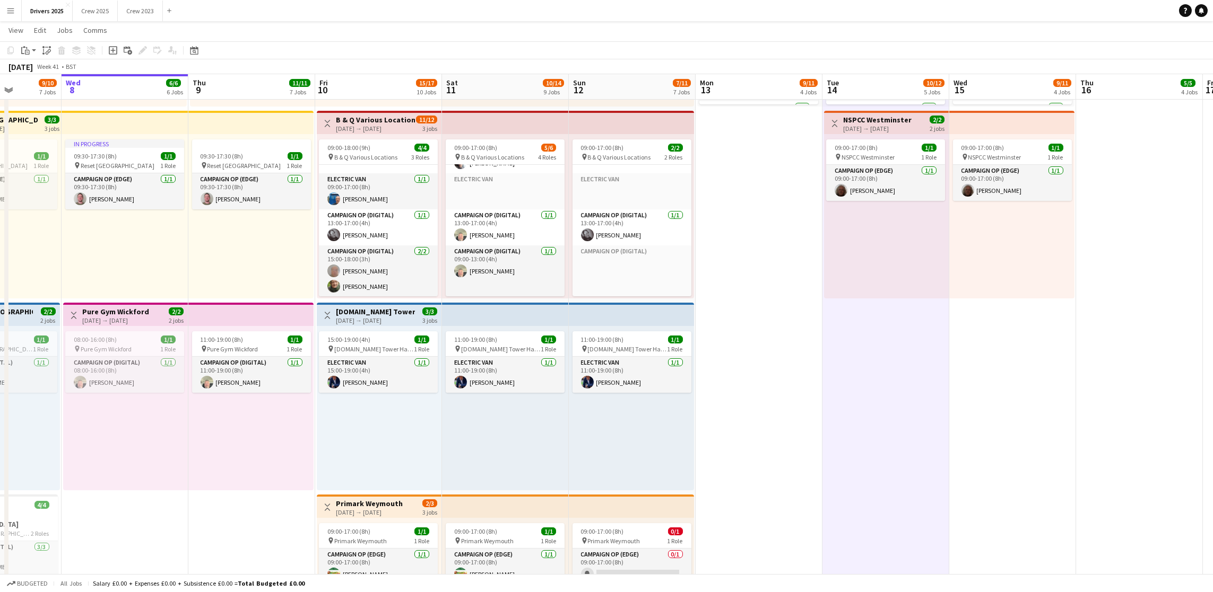
click at [10, 10] on app-icon "Menu" at bounding box center [10, 10] width 8 height 8
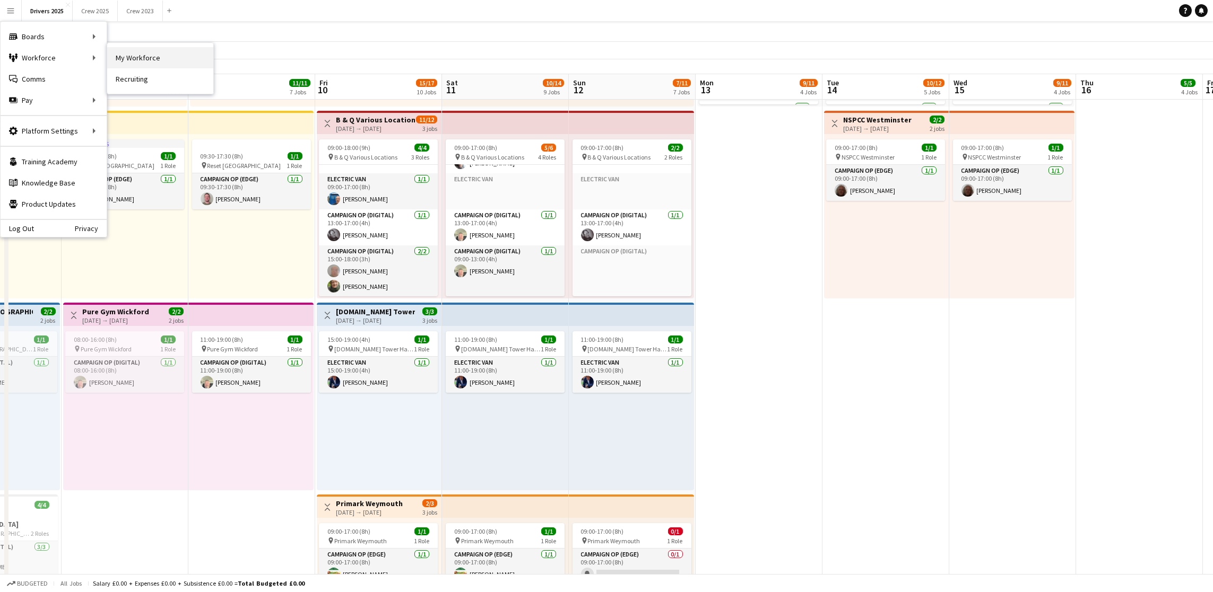
click at [146, 63] on link "My Workforce" at bounding box center [160, 57] width 106 height 21
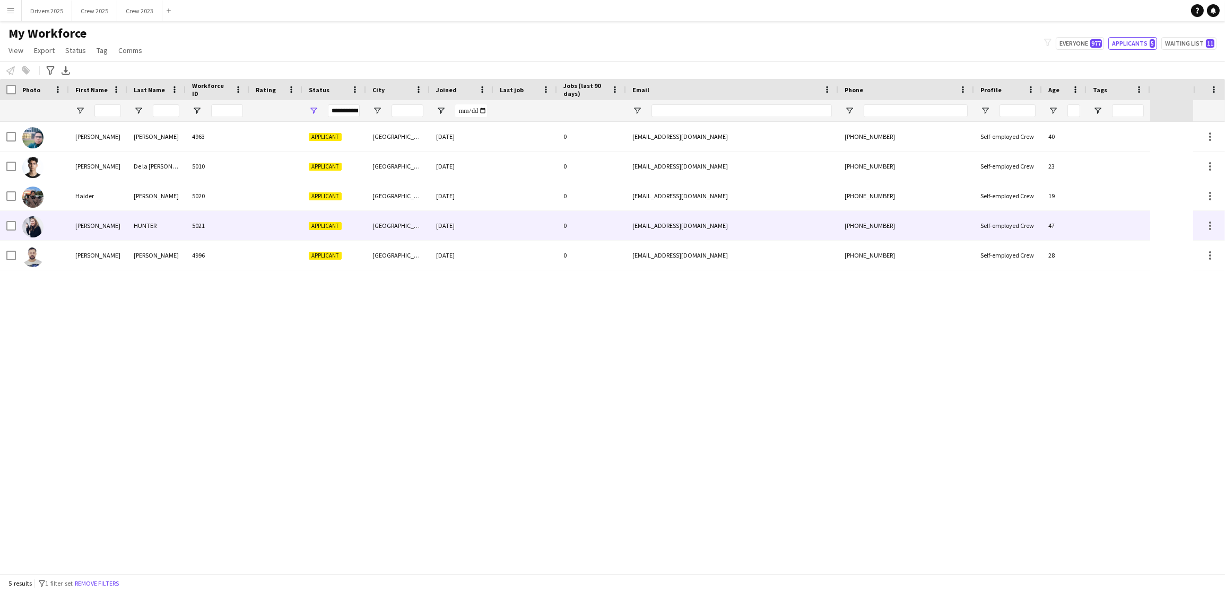
click at [441, 220] on div "05-10-2025" at bounding box center [462, 225] width 64 height 29
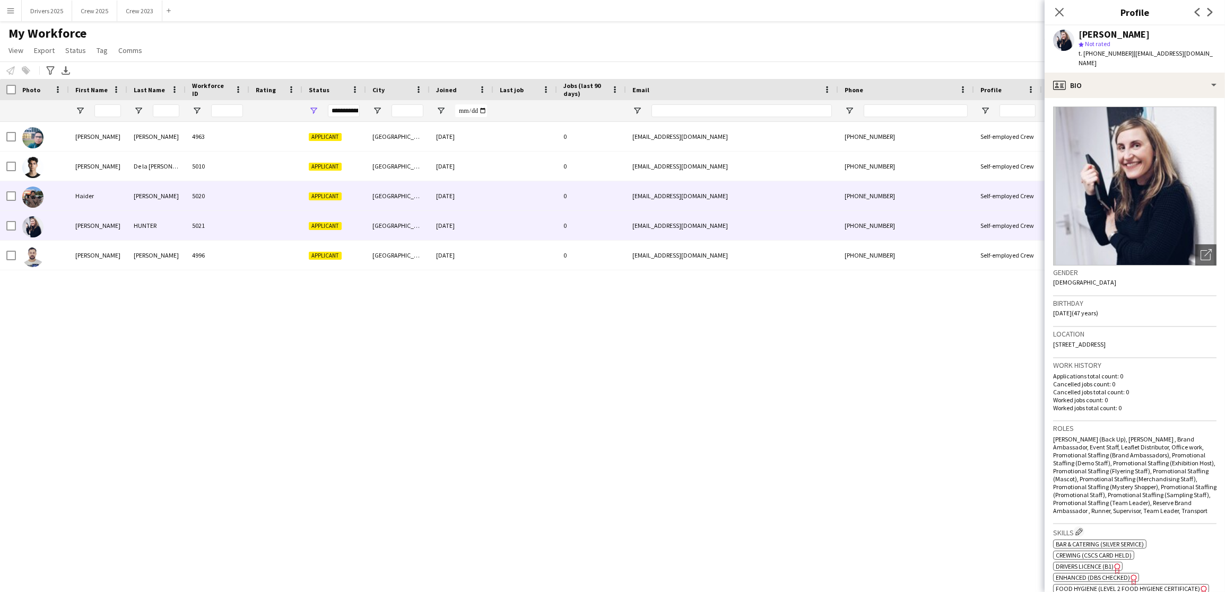
click at [230, 189] on div "5020" at bounding box center [218, 195] width 64 height 29
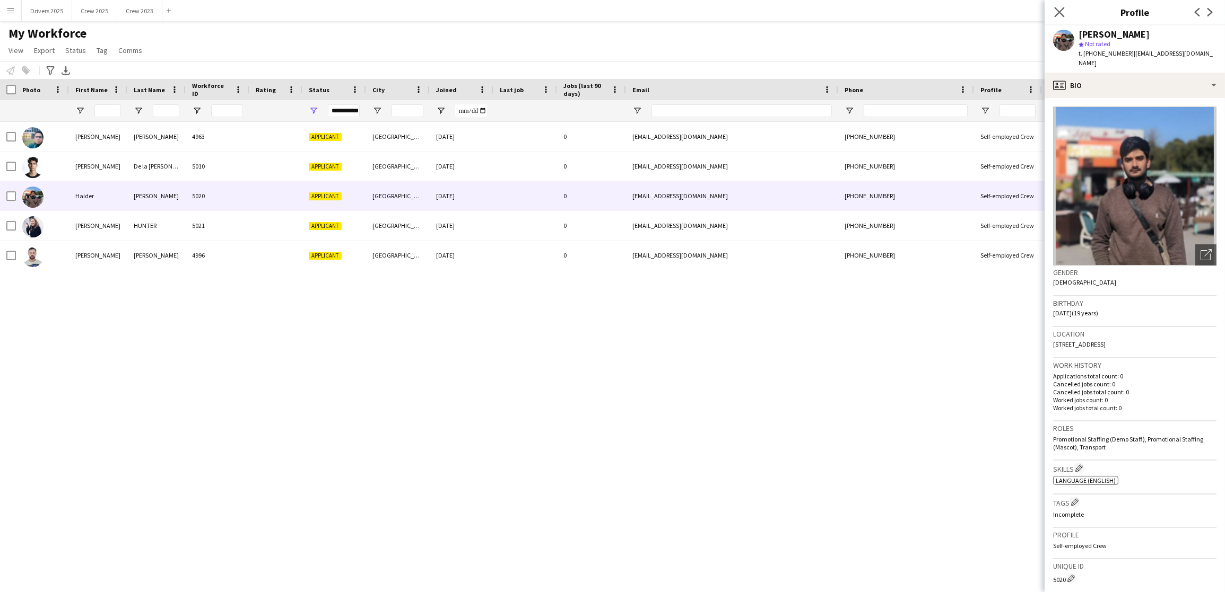
click at [1064, 11] on app-icon "Close pop-in" at bounding box center [1059, 12] width 15 height 15
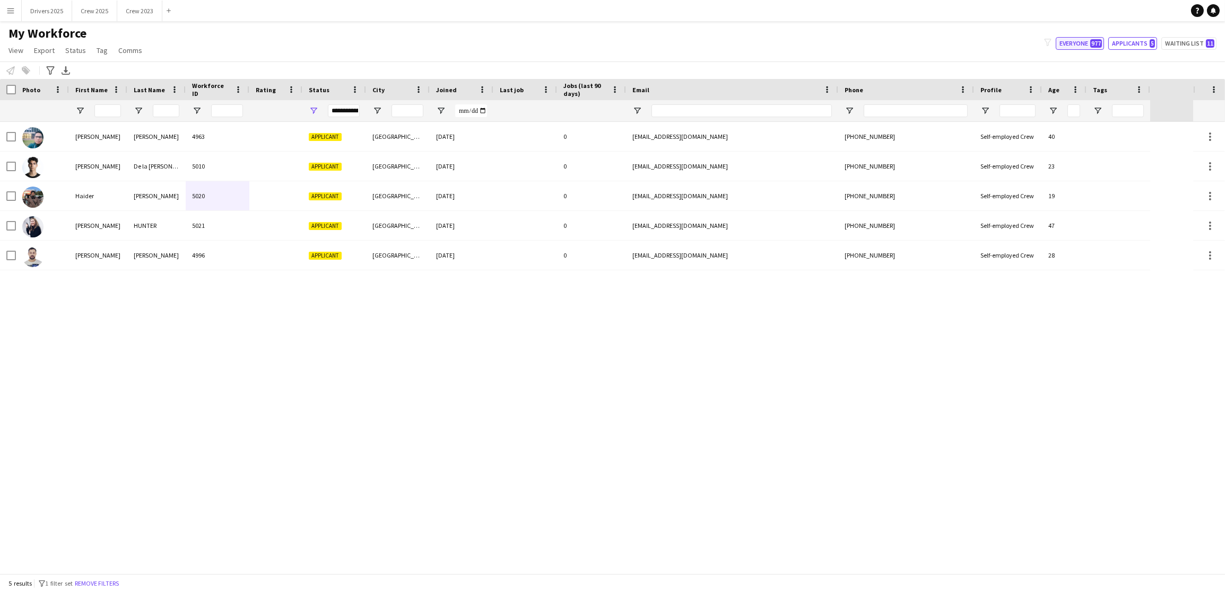
click at [1090, 44] on span "977" at bounding box center [1096, 43] width 12 height 8
type input "**********"
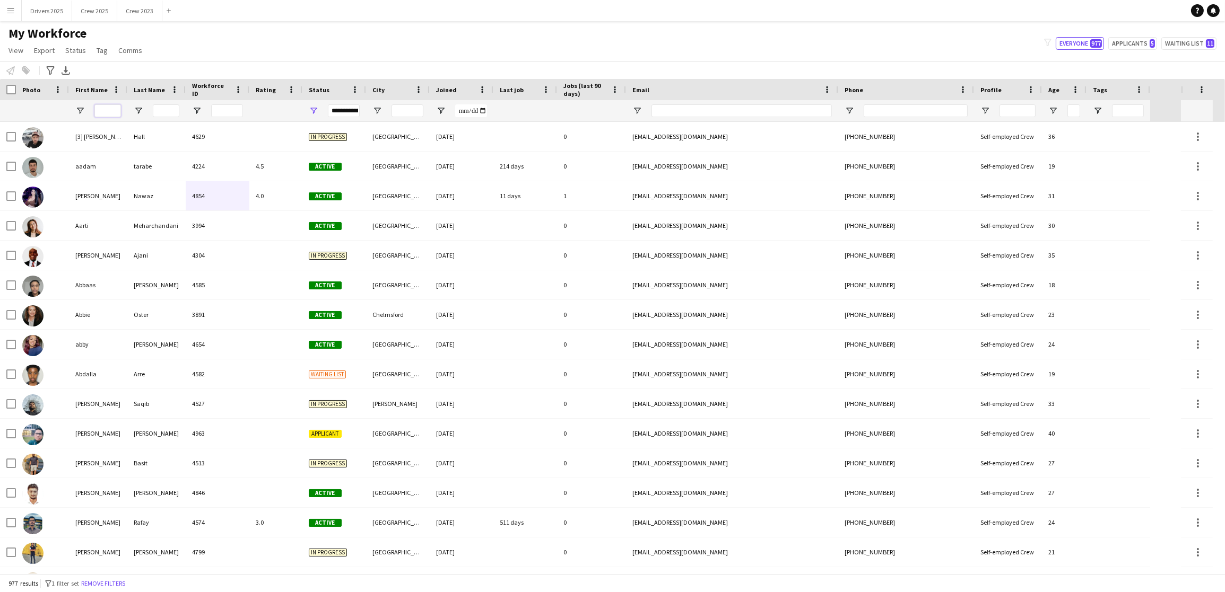
drag, startPoint x: 106, startPoint y: 112, endPoint x: 281, endPoint y: 215, distance: 203.5
click at [106, 112] on input "First Name Filter Input" at bounding box center [107, 110] width 27 height 13
type input "***"
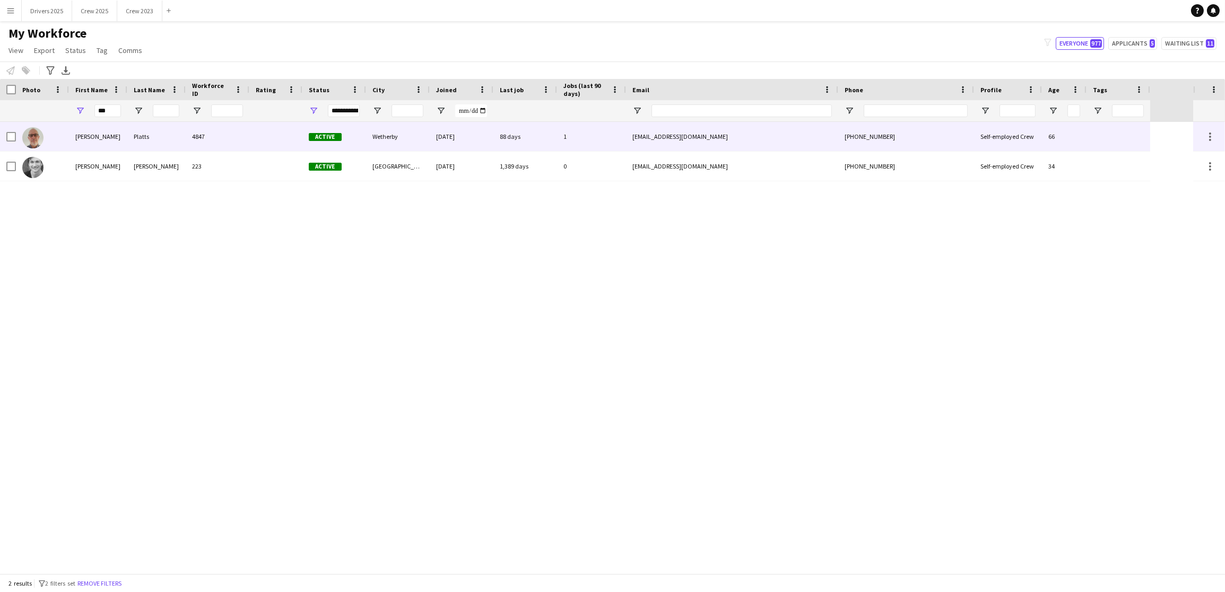
click at [132, 140] on div "Platts" at bounding box center [156, 136] width 58 height 29
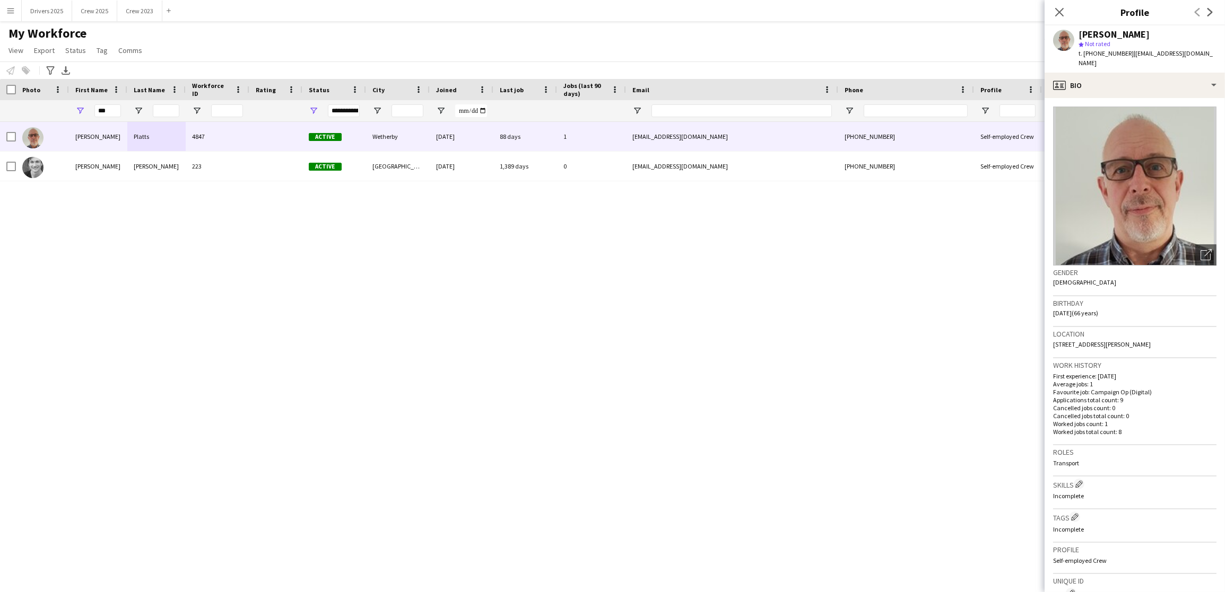
click at [824, 327] on div "Tim Platts 4847 Active Wetherby 11-11-2024 88 days 1 tplatts@tpps.uk.com +44778…" at bounding box center [596, 348] width 1193 height 452
click at [53, 8] on button "Drivers 2025 Close" at bounding box center [47, 11] width 50 height 21
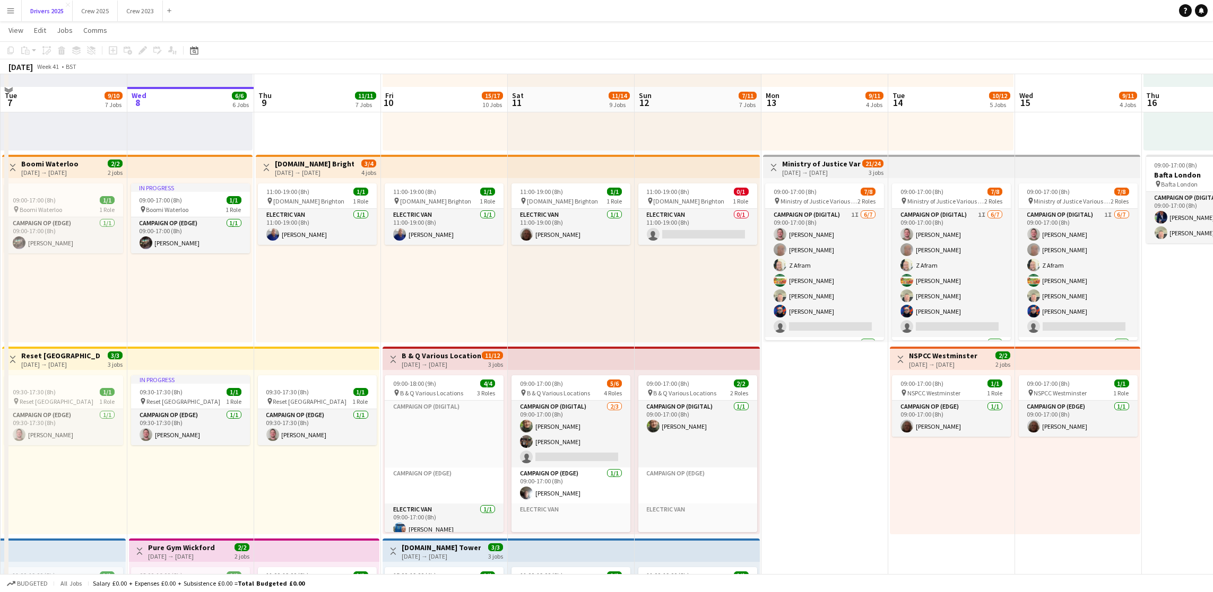
scroll to position [557, 0]
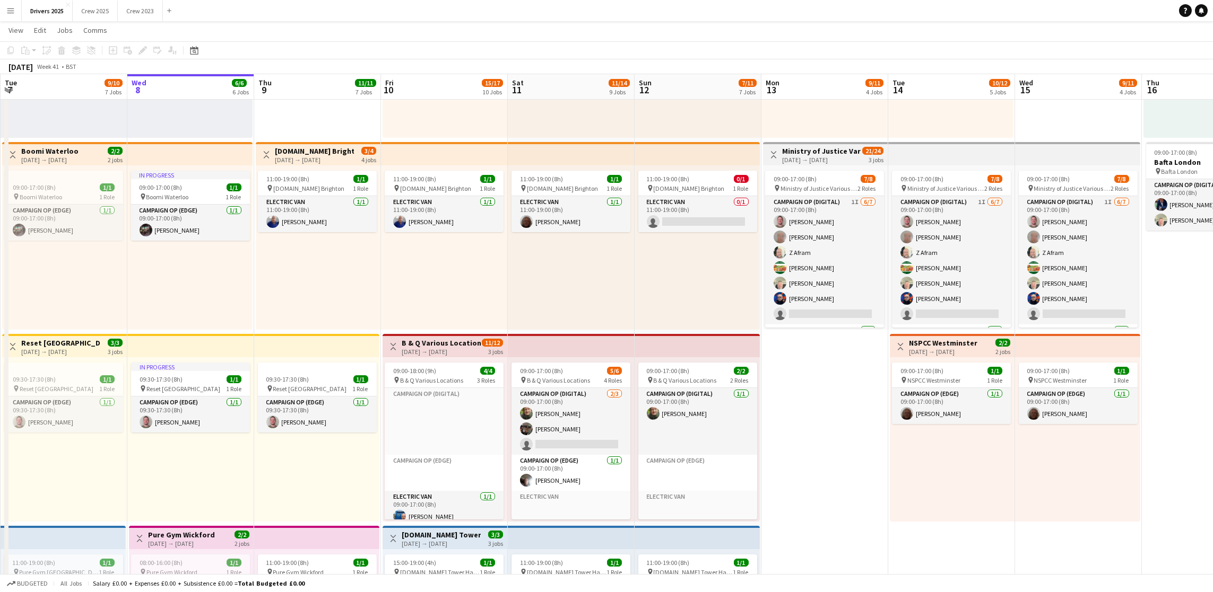
click at [443, 342] on h3 "B & Q Various Locations" at bounding box center [441, 343] width 79 height 10
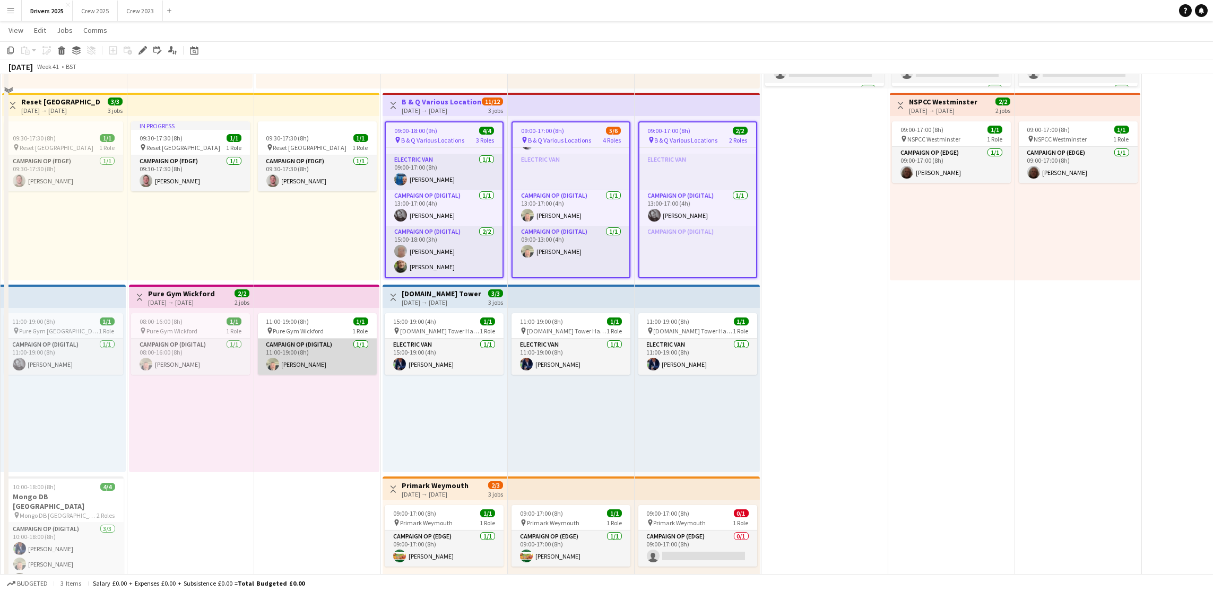
scroll to position [716, 0]
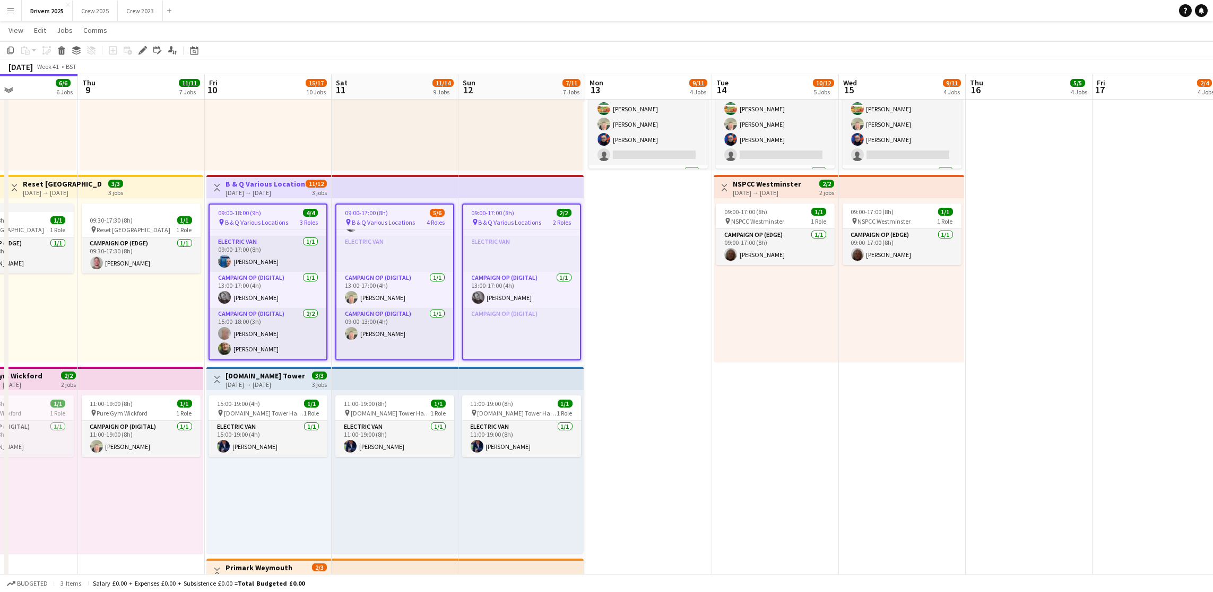
drag, startPoint x: 915, startPoint y: 430, endPoint x: 690, endPoint y: 448, distance: 226.2
click at [690, 448] on app-calendar-viewport "Sun 5 13/15 7 Jobs Mon 6 8/8 5 Jobs Tue 7 9/10 7 Jobs Wed 8 6/6 6 Jobs Thu 9 11…" at bounding box center [606, 220] width 1213 height 1791
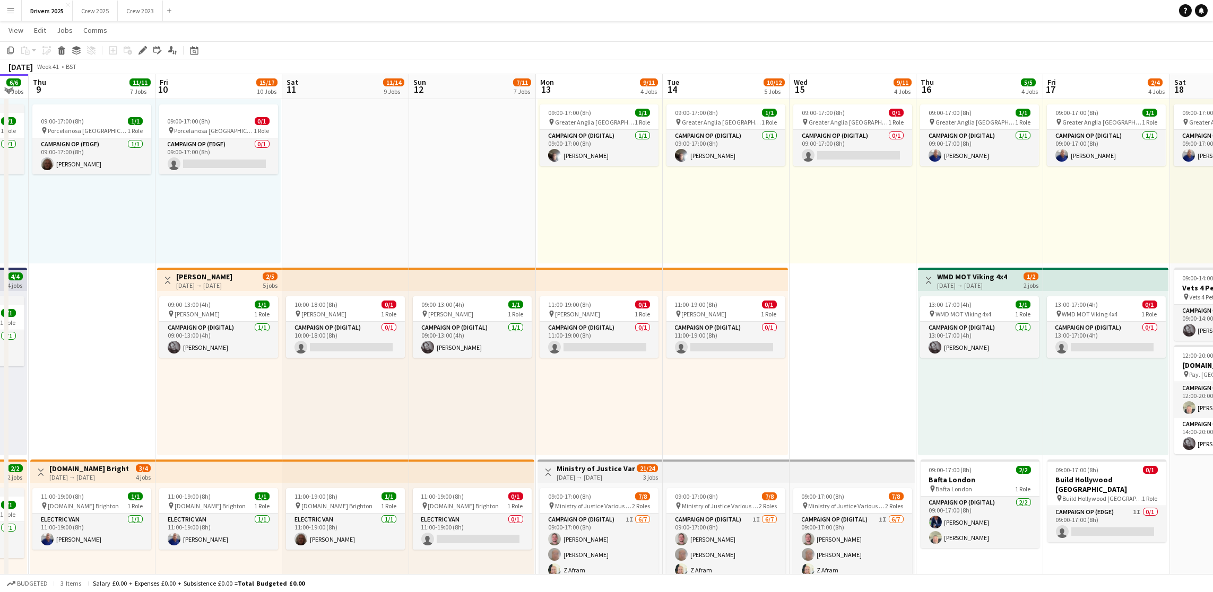
scroll to position [239, 0]
click at [570, 469] on h3 "Ministry of Justice Various Locations" at bounding box center [595, 470] width 79 height 10
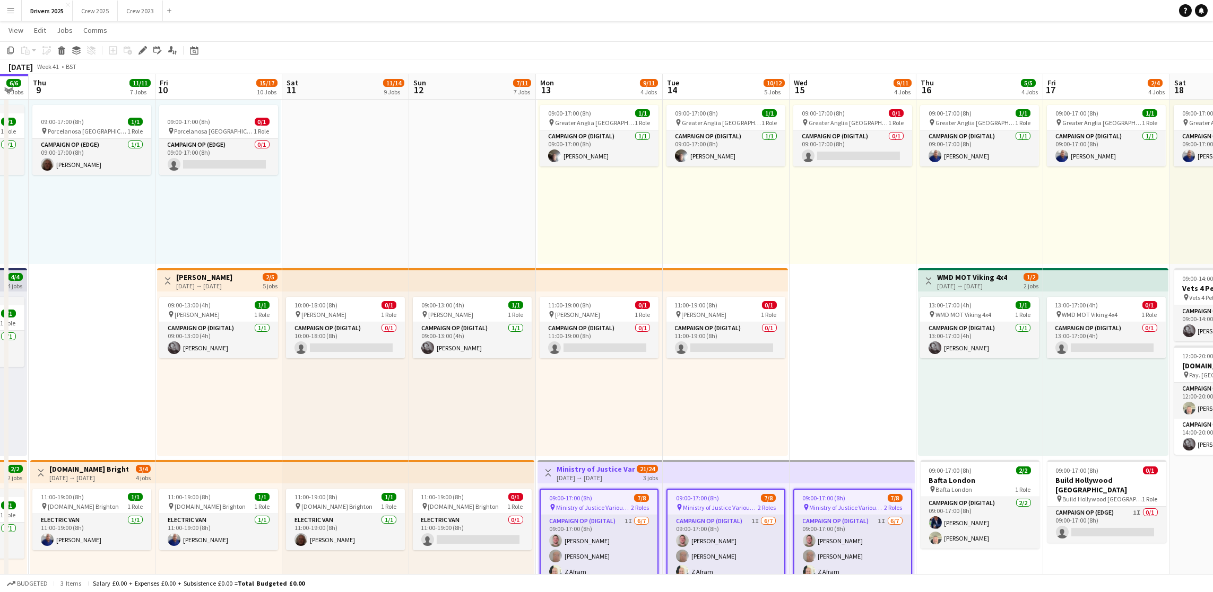
scroll to position [95, 0]
click at [140, 51] on icon at bounding box center [143, 51] width 6 height 6
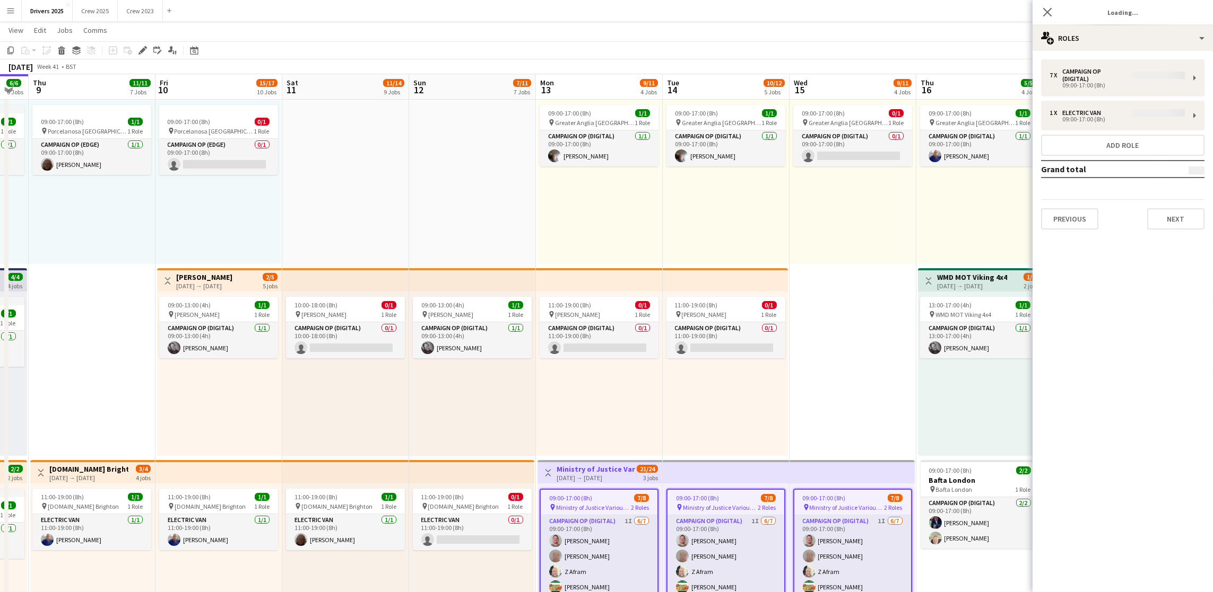
type input "**********"
click at [1163, 210] on button "Next" at bounding box center [1175, 211] width 57 height 21
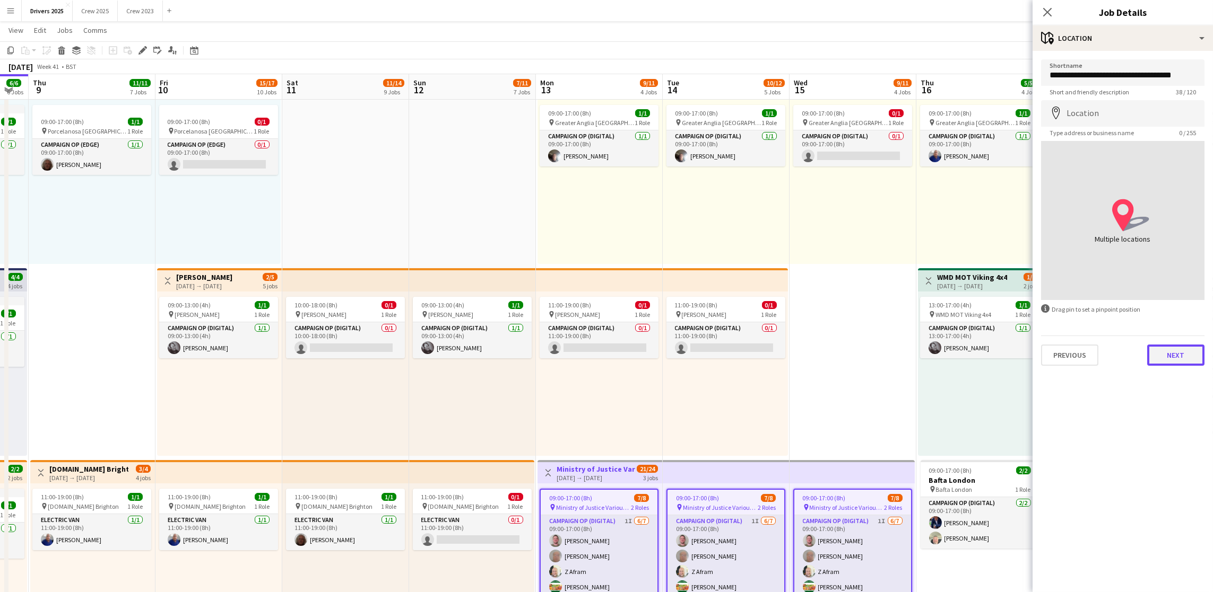
click at [1164, 353] on button "Next" at bounding box center [1175, 355] width 57 height 21
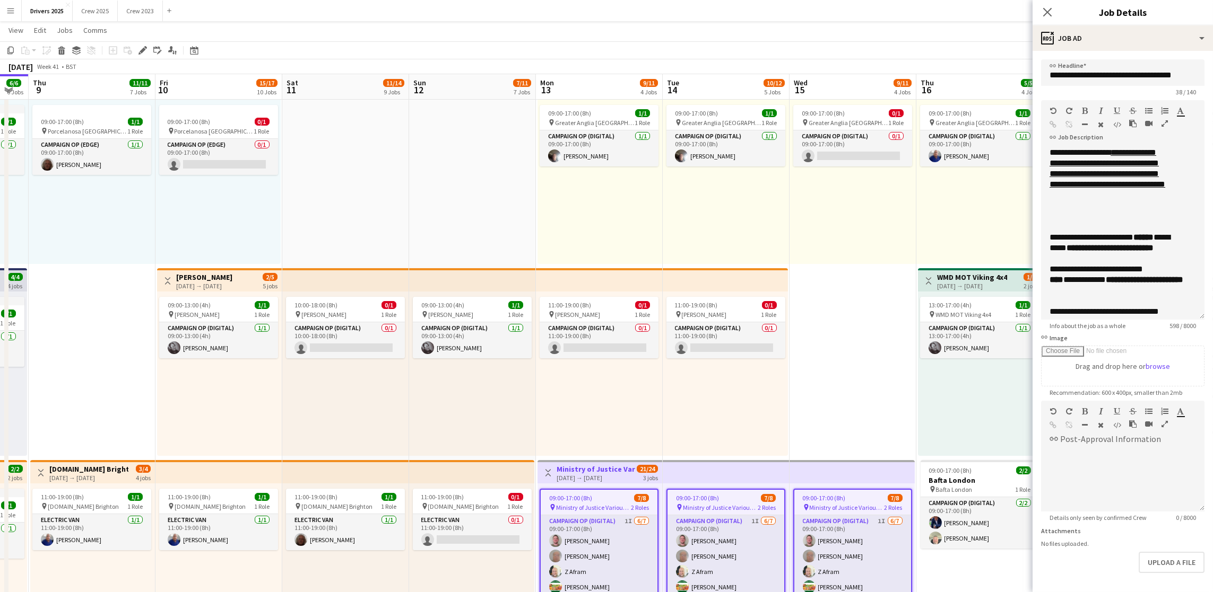
drag, startPoint x: 1194, startPoint y: 210, endPoint x: 1204, endPoint y: 330, distance: 120.8
click at [1192, 359] on form "**********" at bounding box center [1122, 341] width 180 height 565
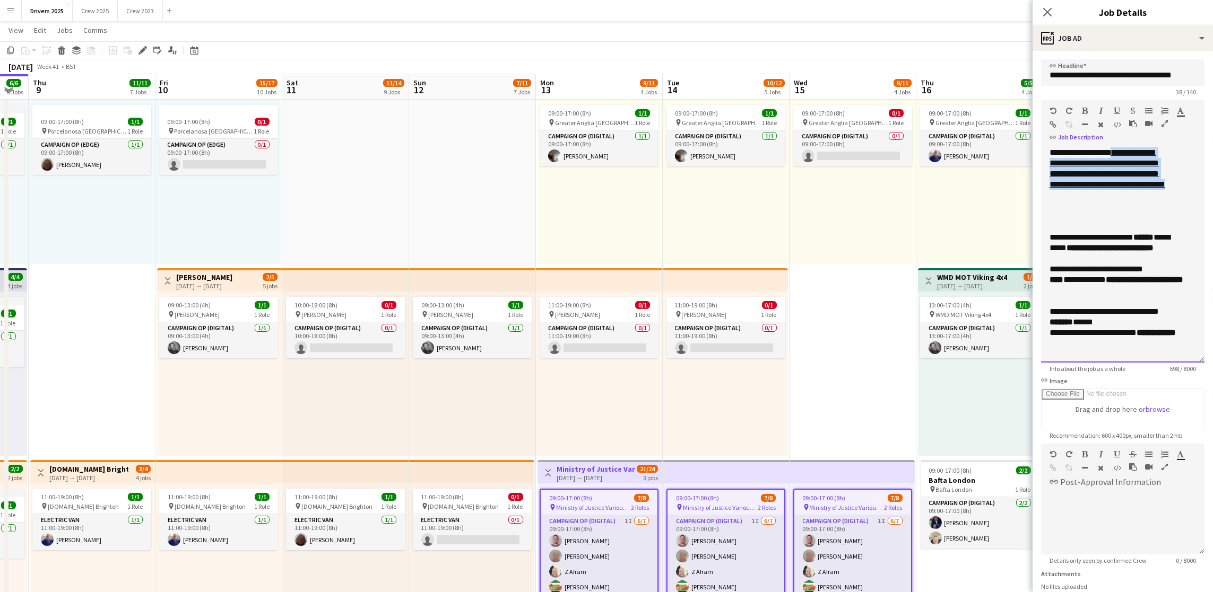
drag, startPoint x: 1170, startPoint y: 218, endPoint x: 1050, endPoint y: 176, distance: 127.2
click at [1050, 176] on div "**********" at bounding box center [1110, 179] width 122 height 64
copy link "**********"
click at [895, 213] on div "09:00-17:00 (8h) 0/1 pin Greater Anglia Chelmsford 1 Role Campaign Op (Digital)…" at bounding box center [852, 182] width 127 height 164
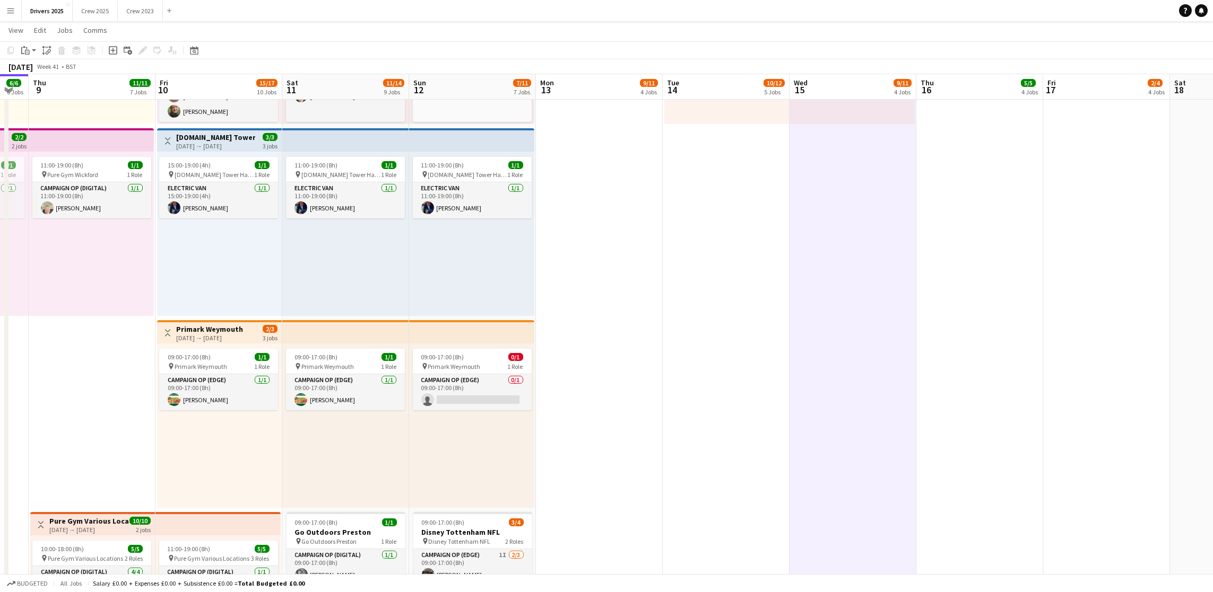
scroll to position [0, 312]
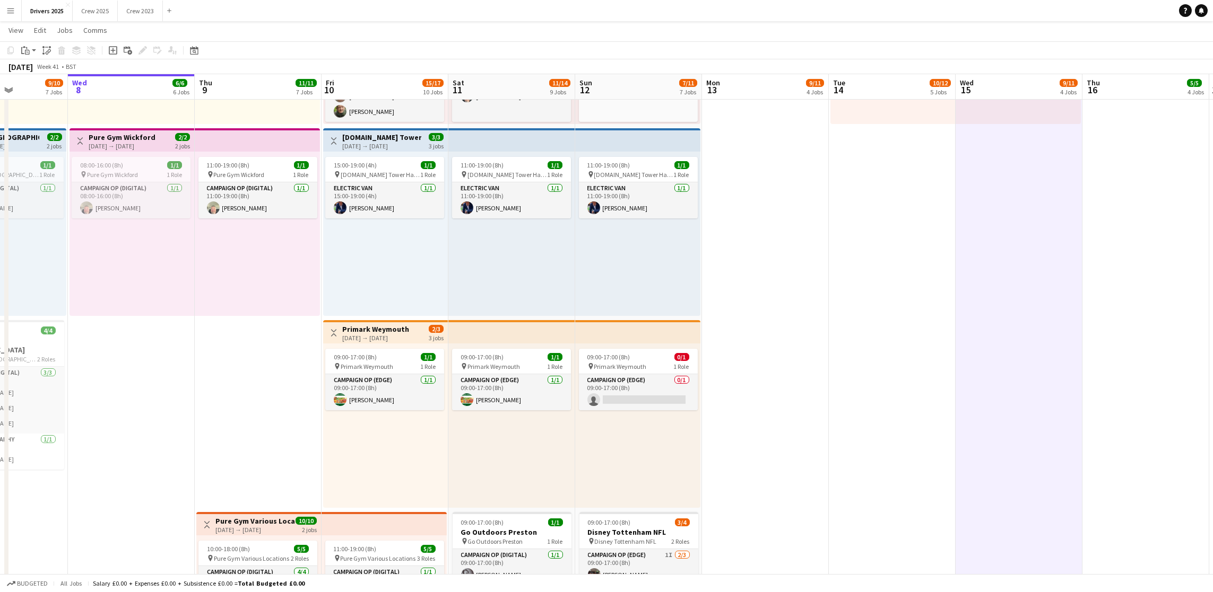
drag, startPoint x: 312, startPoint y: 490, endPoint x: 478, endPoint y: 464, distance: 168.0
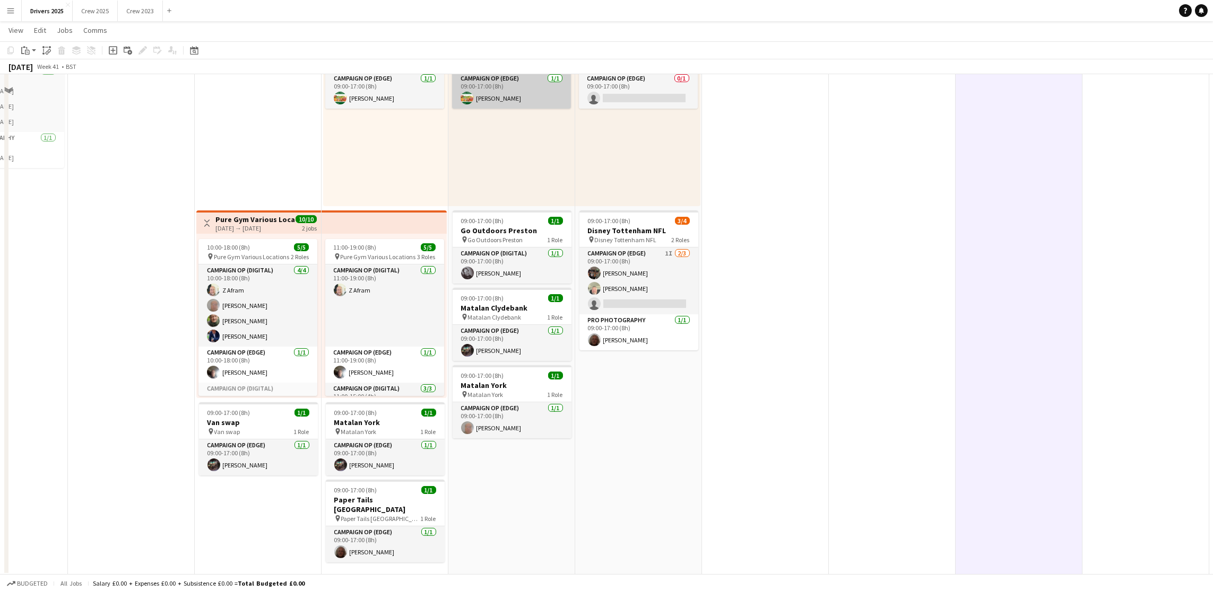
scroll to position [1258, 0]
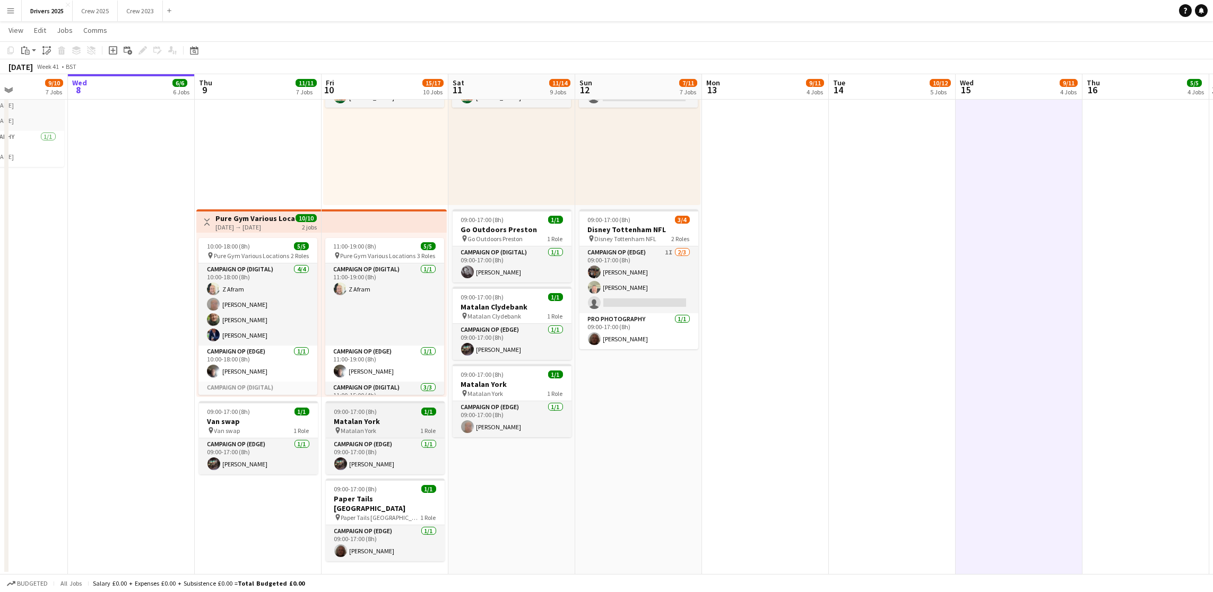
click at [372, 421] on h3 "Matalan York" at bounding box center [385, 422] width 119 height 10
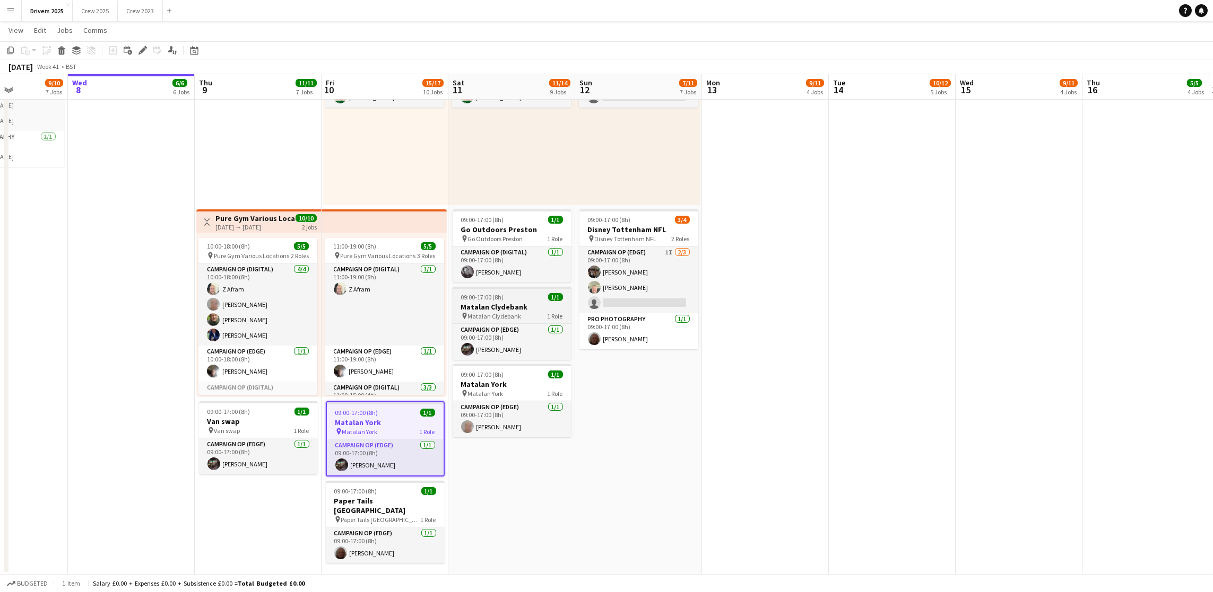
click at [498, 305] on h3 "Matalan Clydebank" at bounding box center [511, 307] width 119 height 10
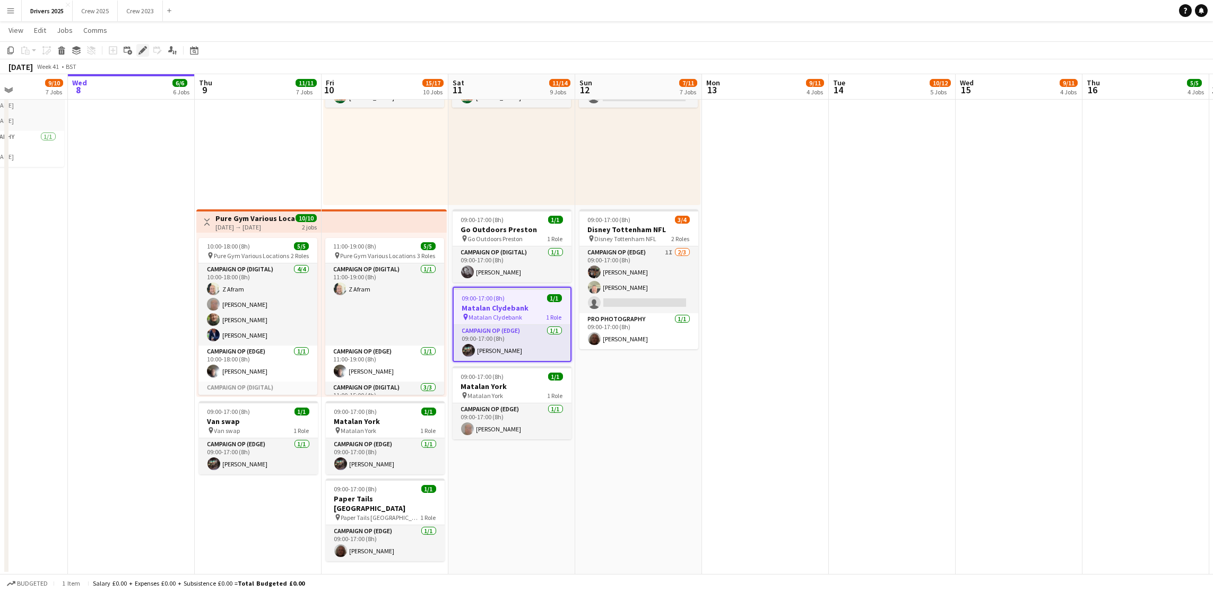
click at [140, 48] on icon "Edit" at bounding box center [142, 50] width 8 height 8
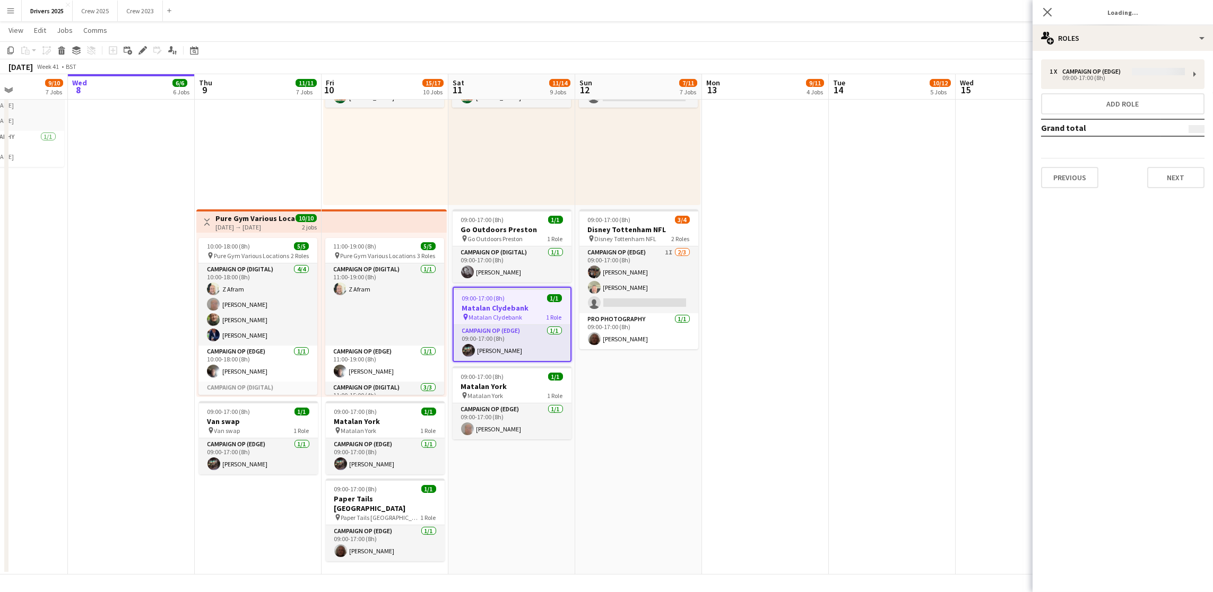
type input "**********"
click at [1169, 184] on button "Next" at bounding box center [1175, 177] width 57 height 21
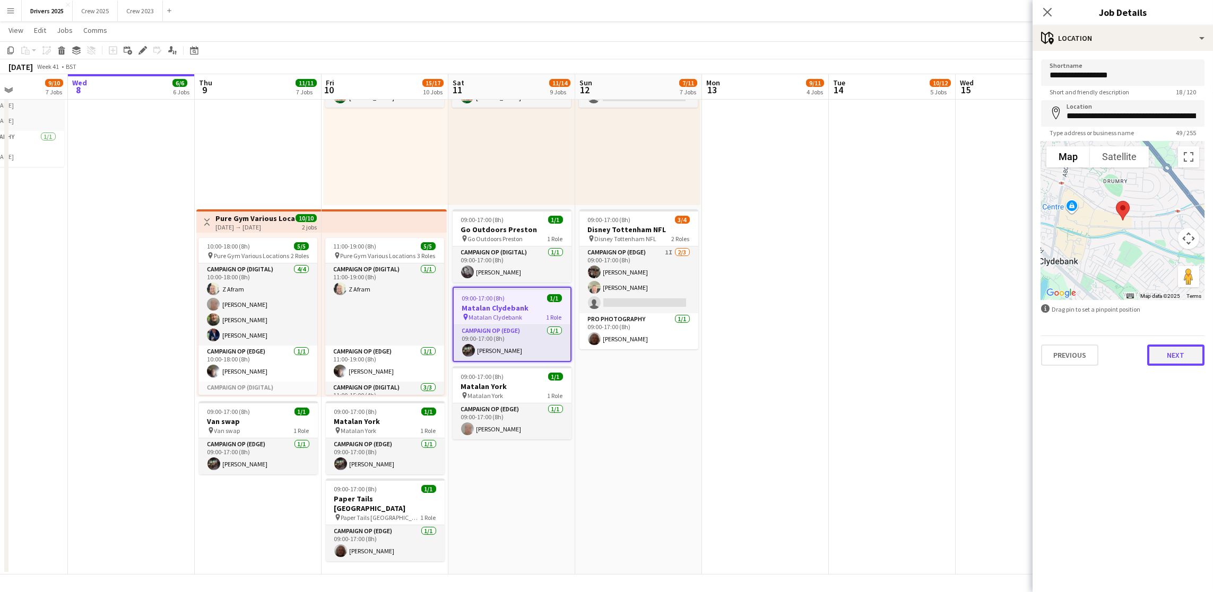
click at [1147, 361] on button "Next" at bounding box center [1175, 355] width 57 height 21
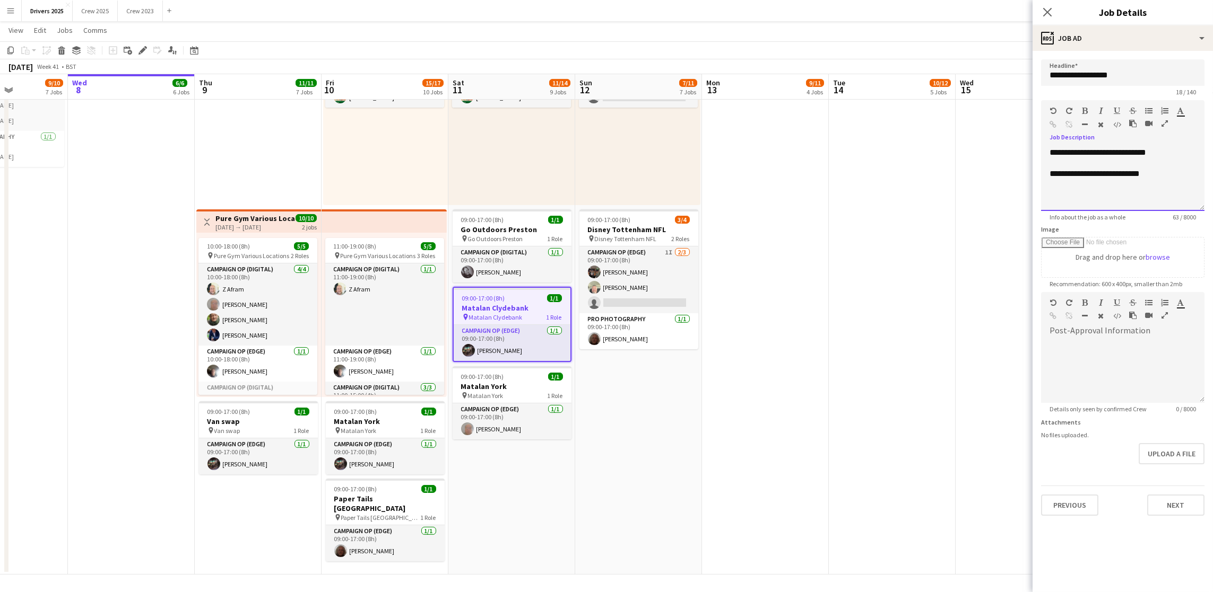
click at [1180, 181] on div "**********" at bounding box center [1122, 179] width 163 height 64
click at [523, 380] on div "09:00-17:00 (8h) 1/1" at bounding box center [511, 377] width 119 height 8
type input "**********"
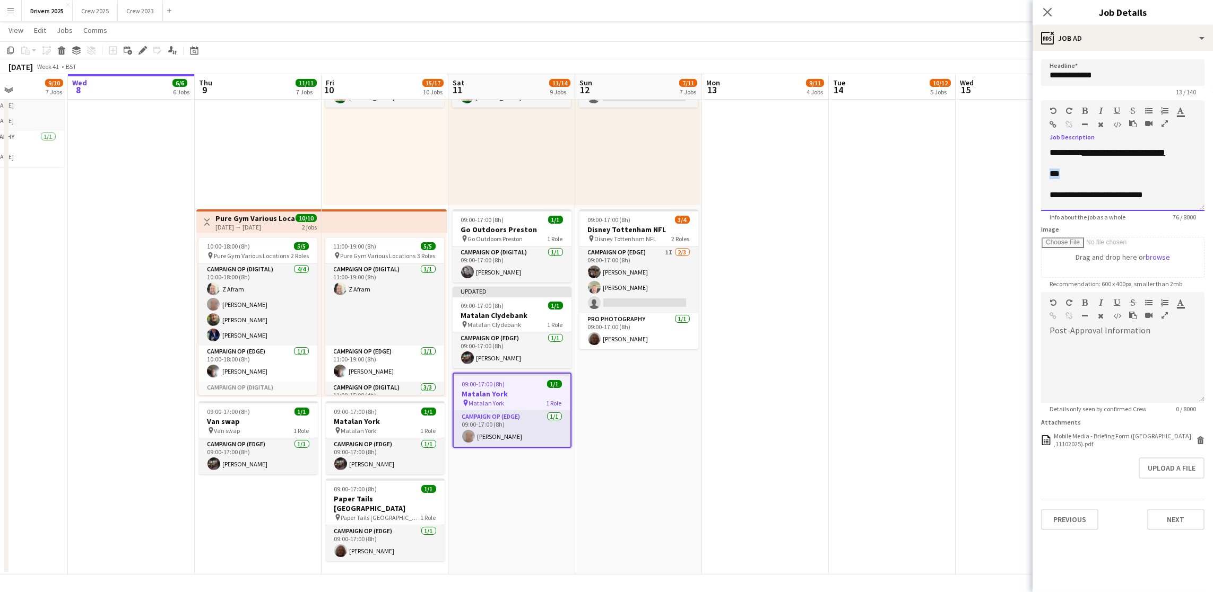
drag, startPoint x: 1111, startPoint y: 173, endPoint x: 998, endPoint y: 177, distance: 112.5
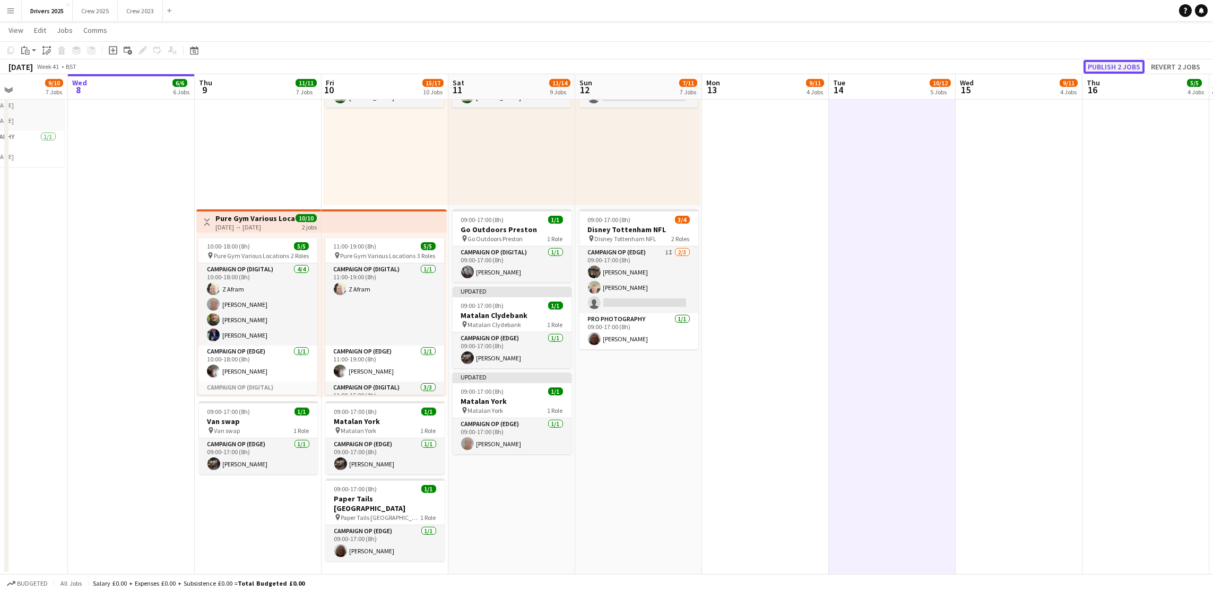
click at [1122, 64] on button "Publish 2 jobs" at bounding box center [1113, 67] width 61 height 14
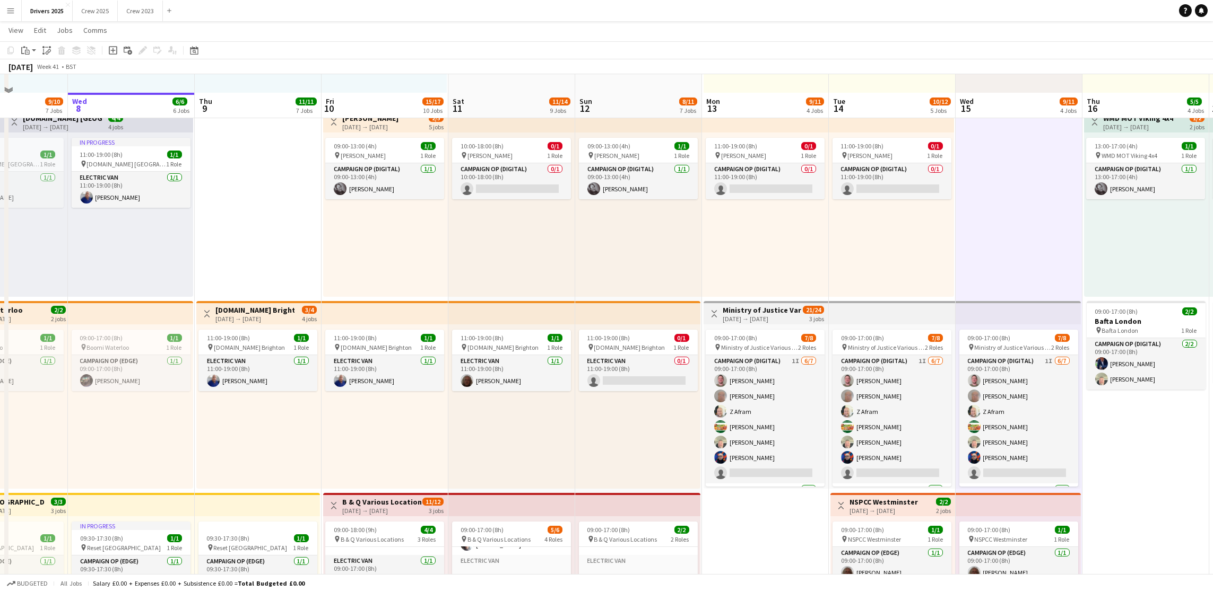
scroll to position [477, 0]
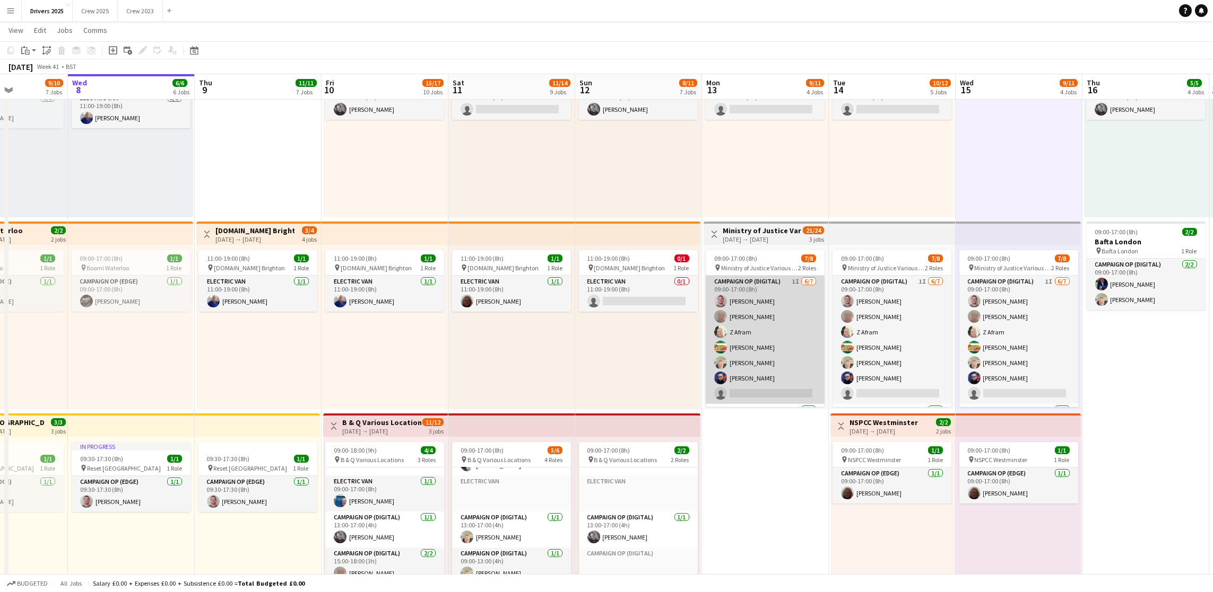
click at [784, 398] on app-card-role "Campaign Op (Digital) 1I [DATE] 09:00-17:00 (8h) [PERSON_NAME] [PERSON_NAME] Z …" at bounding box center [764, 340] width 119 height 128
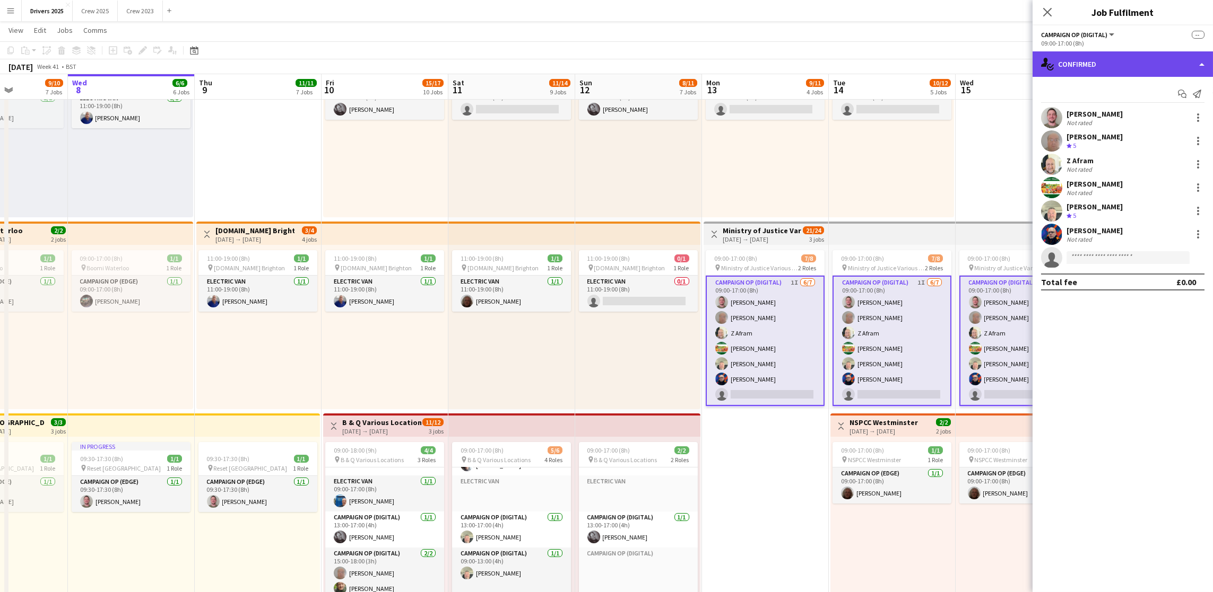
click at [1140, 70] on div "single-neutral-actions-check-2 Confirmed" at bounding box center [1122, 63] width 180 height 25
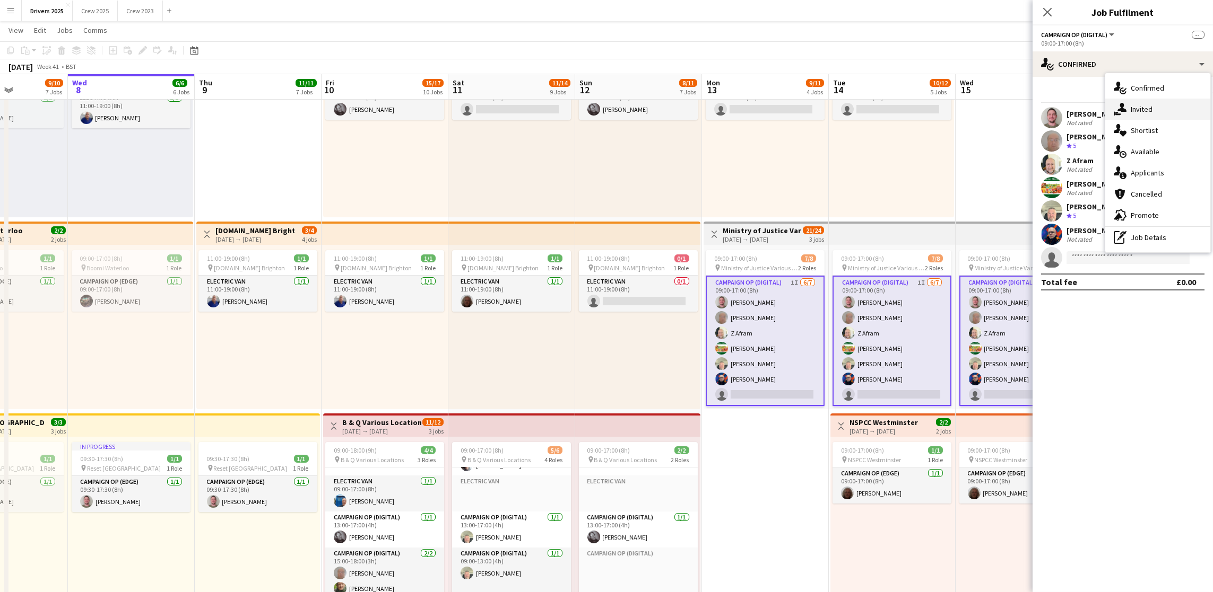
click at [1149, 100] on div "single-neutral-actions-share-1 Invited" at bounding box center [1157, 109] width 105 height 21
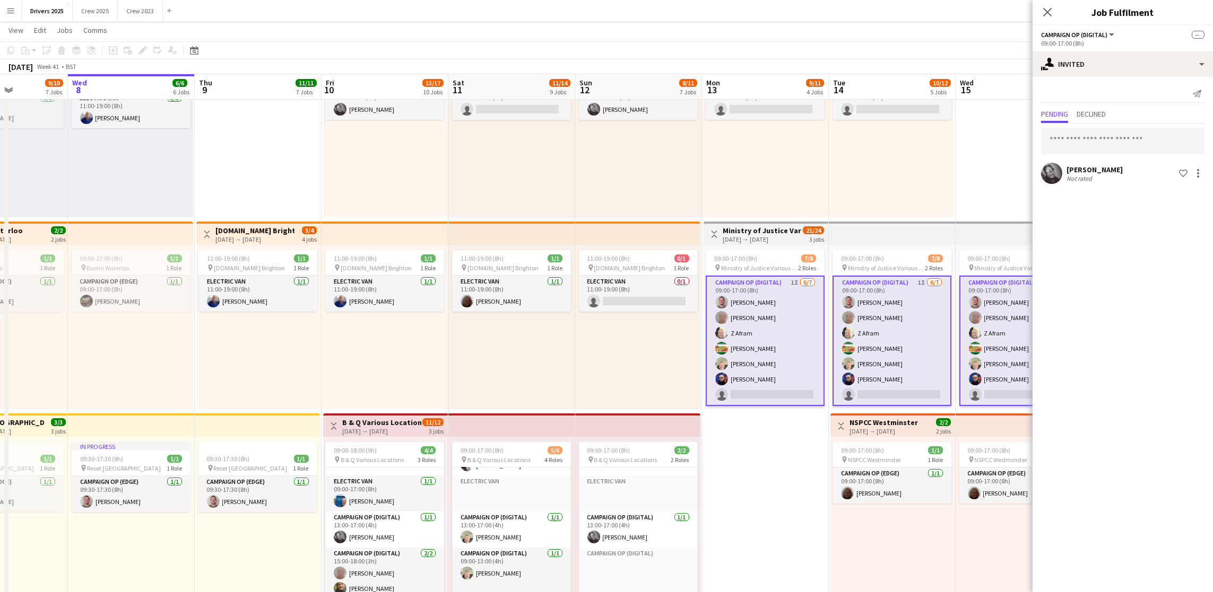
click at [842, 545] on div "09:00-17:00 (8h) 1/1 pin NSPCC Westminster 1 Role Campaign Op (Edge) 1/1 09:00-…" at bounding box center [892, 519] width 125 height 164
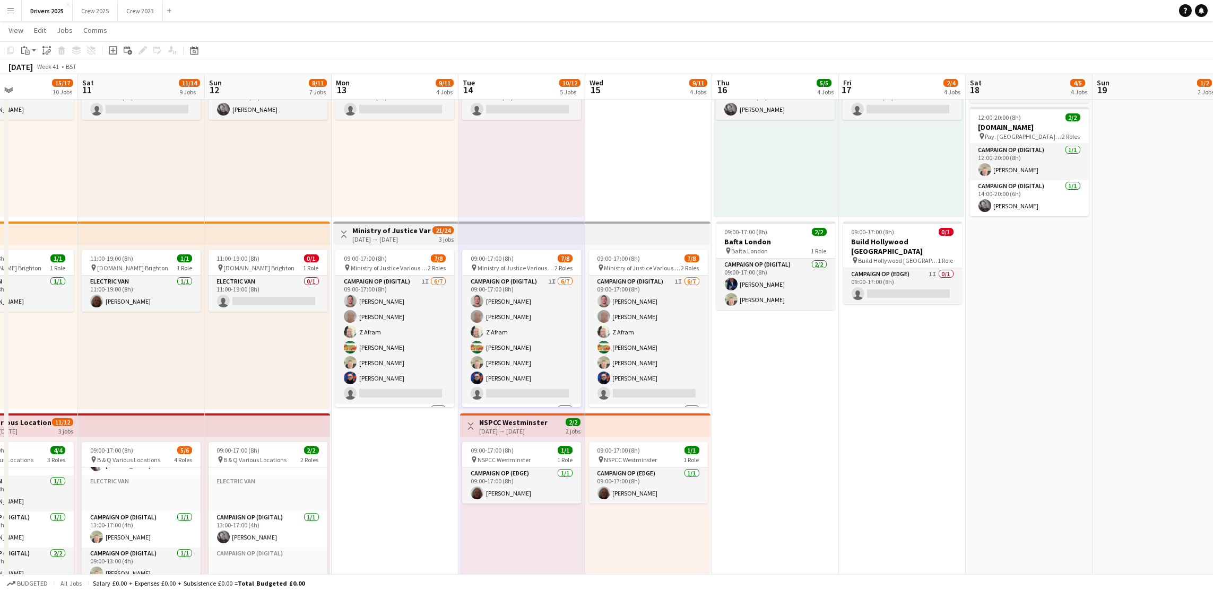
scroll to position [0, 402]
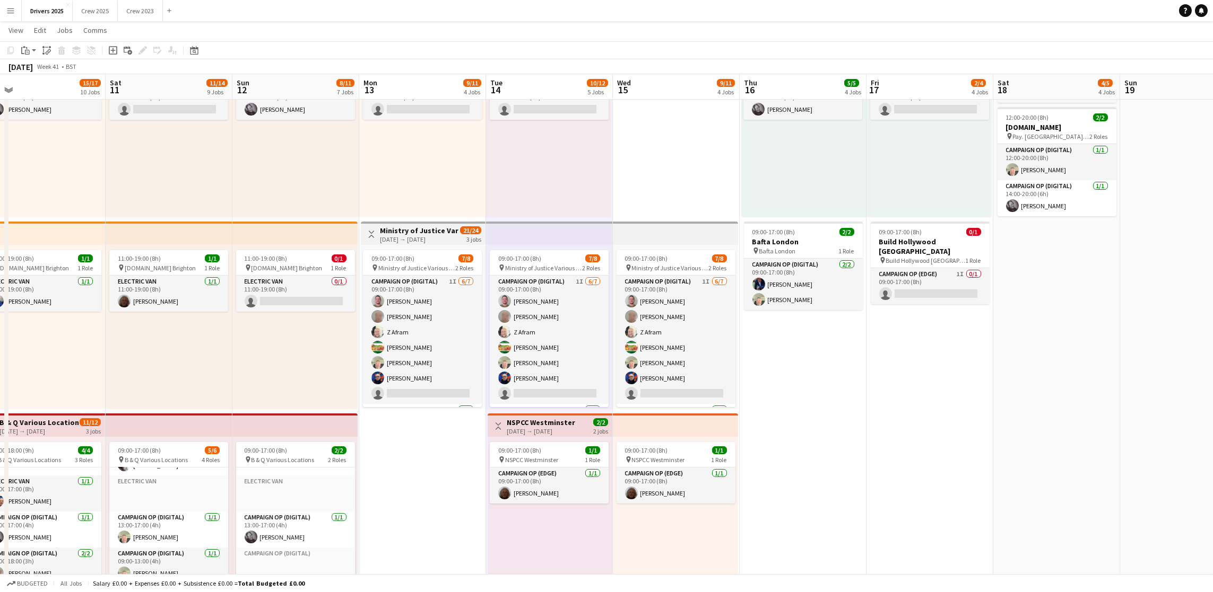
drag, startPoint x: 1014, startPoint y: 551, endPoint x: 672, endPoint y: 534, distance: 342.5
click at [672, 534] on app-calendar-viewport "Tue 7 9/10 7 Jobs Wed 8 6/6 6 Jobs Thu 9 11/11 7 Jobs Fri 10 15/17 10 Jobs Sat …" at bounding box center [606, 459] width 1213 height 1791
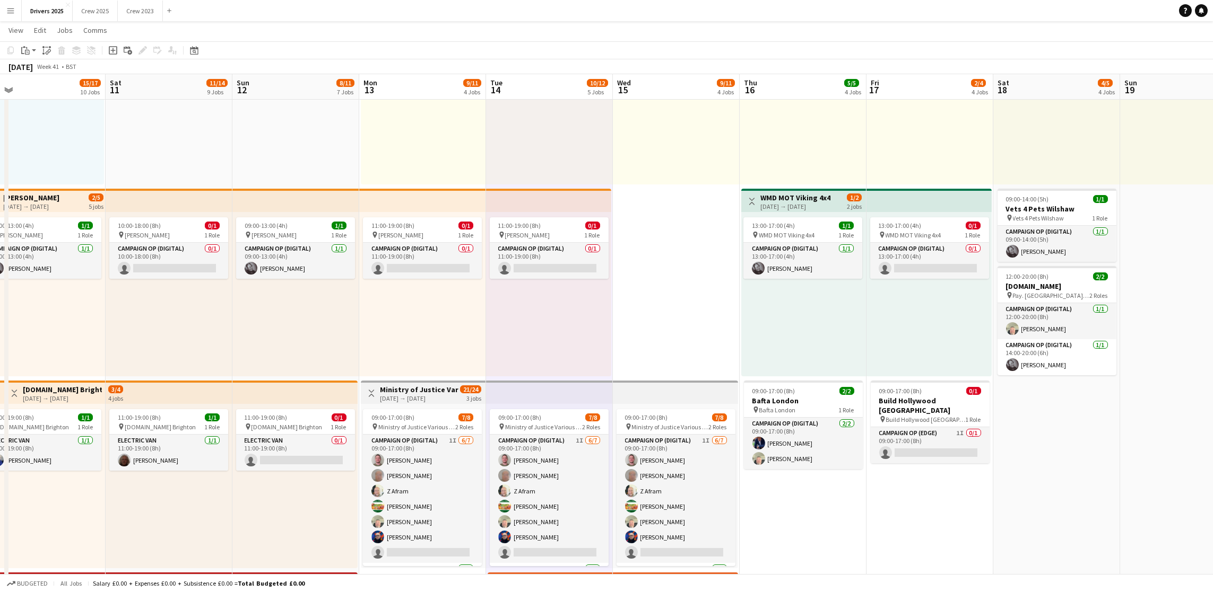
scroll to position [0, 298]
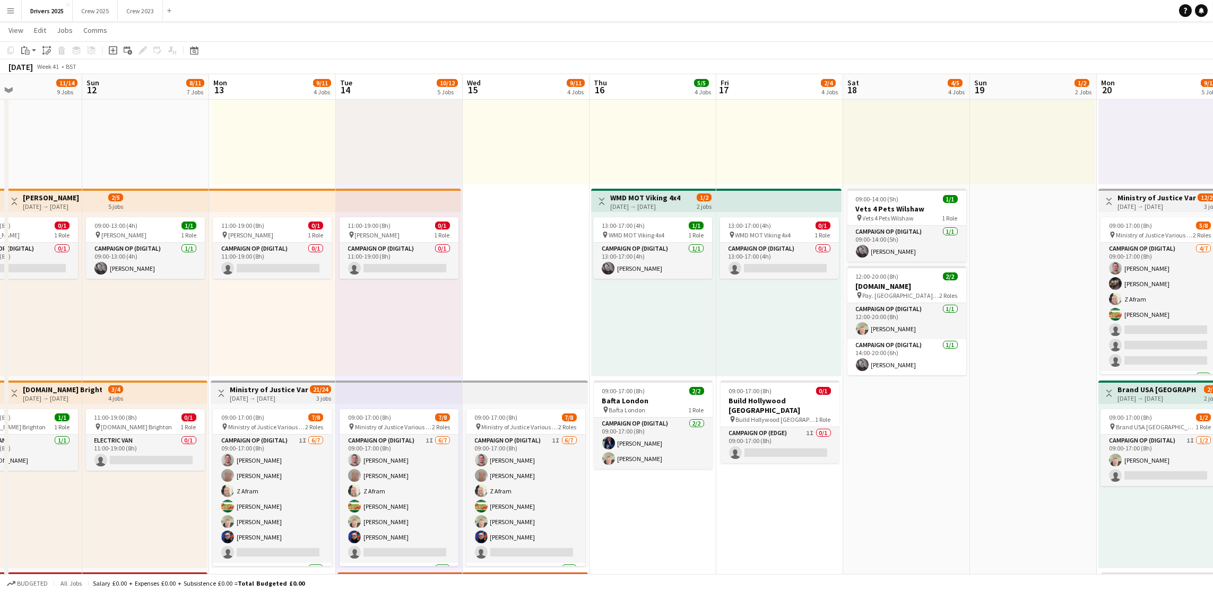
drag, startPoint x: 1063, startPoint y: 511, endPoint x: 912, endPoint y: 519, distance: 150.8
click app-calendar-viewport "Thu 9 11/11 7 Jobs Fri 10 15/17 10 Jobs Sat 11 11/14 9 Jobs Sun 12 8/11 7 Jobs …"
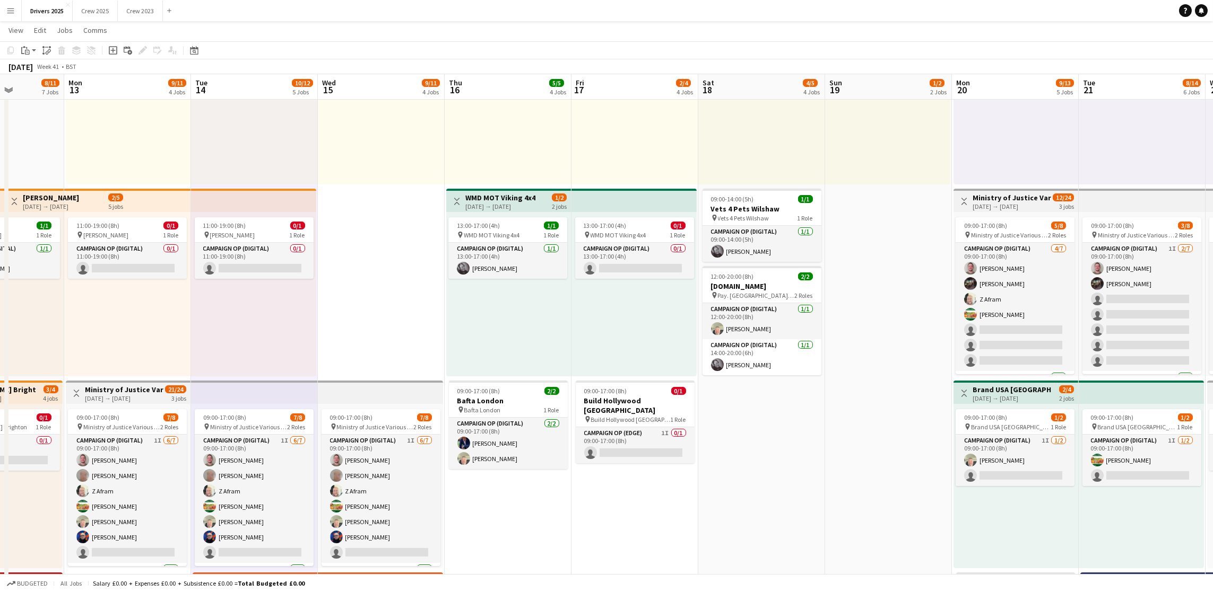
drag, startPoint x: 957, startPoint y: 472, endPoint x: 813, endPoint y: 481, distance: 144.6
click app-calendar-viewport "Thu 9 11/11 7 Jobs Fri 10 15/17 10 Jobs Sat 11 11/14 9 Jobs Sun 12 8/11 7 Jobs …"
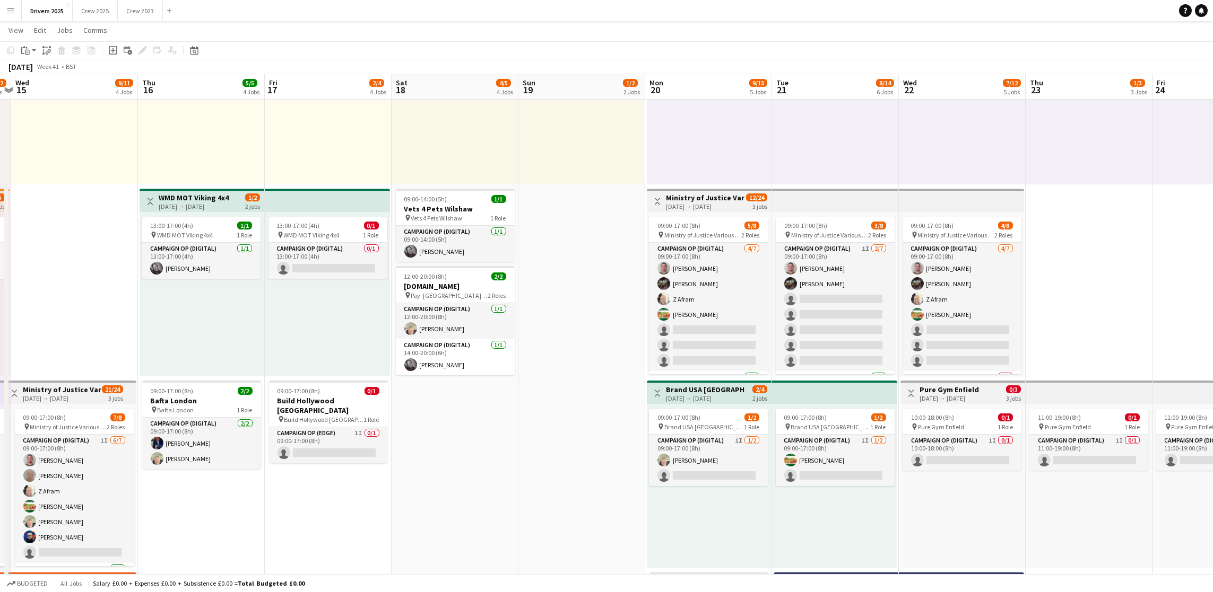
scroll to position [0, 387]
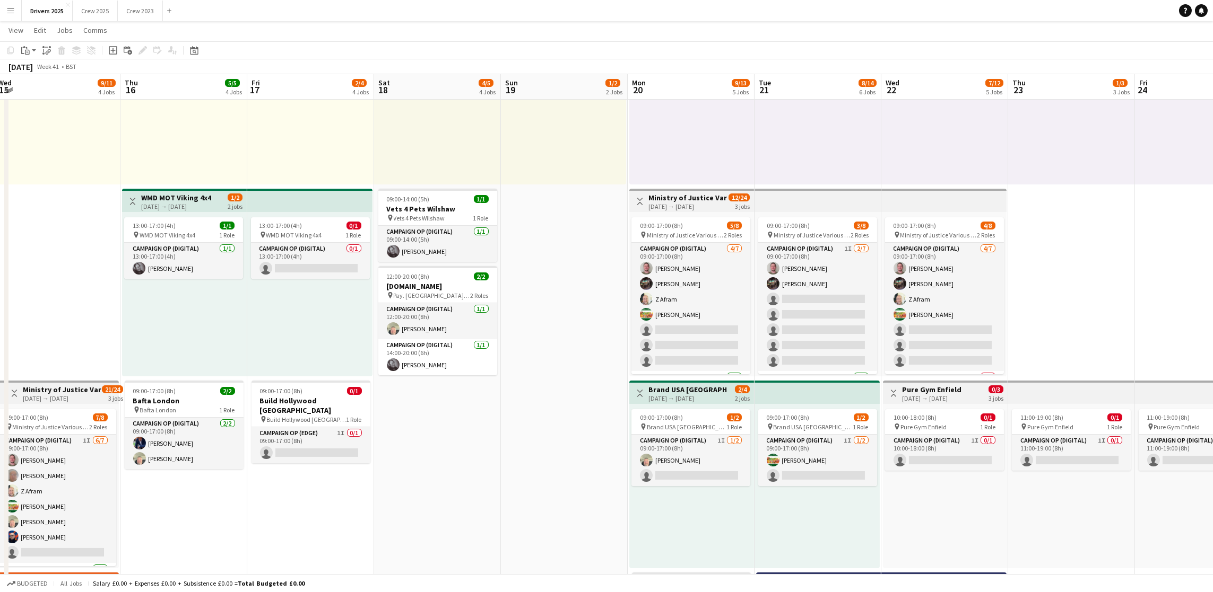
drag, startPoint x: 855, startPoint y: 489, endPoint x: 530, endPoint y: 487, distance: 324.6
click app-calendar-viewport "Sun 12 8/11 7 Jobs Mon 13 9/11 4 Jobs Tue 14 10/12 5 Jobs Wed 15 9/11 4 Jobs Th…"
click button "Menu"
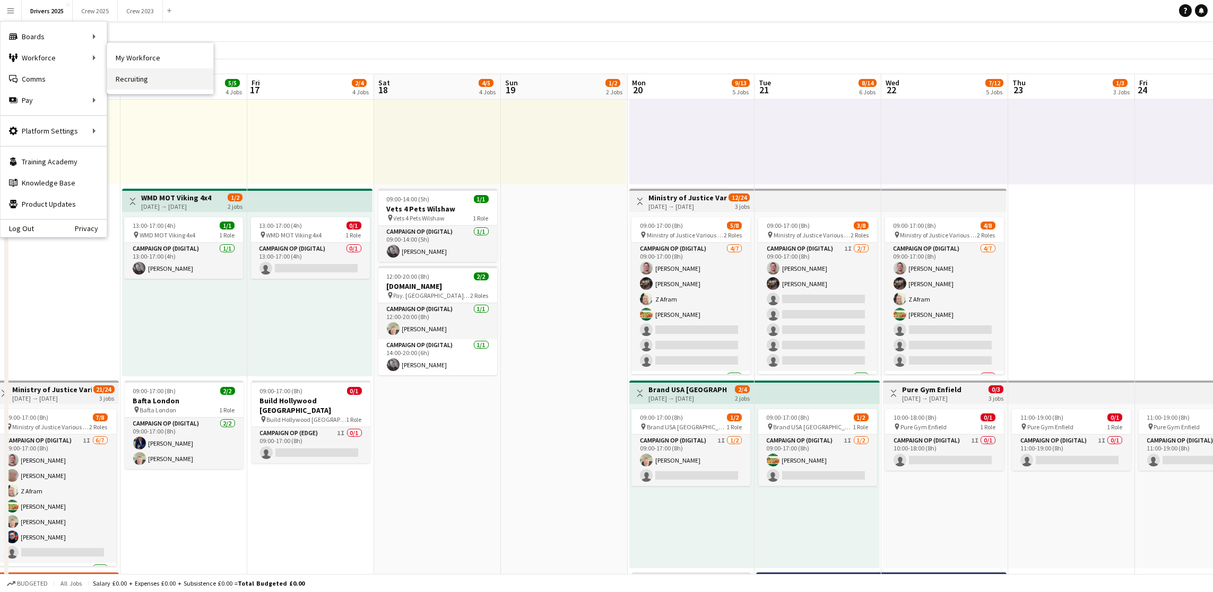
click link "Recruiting"
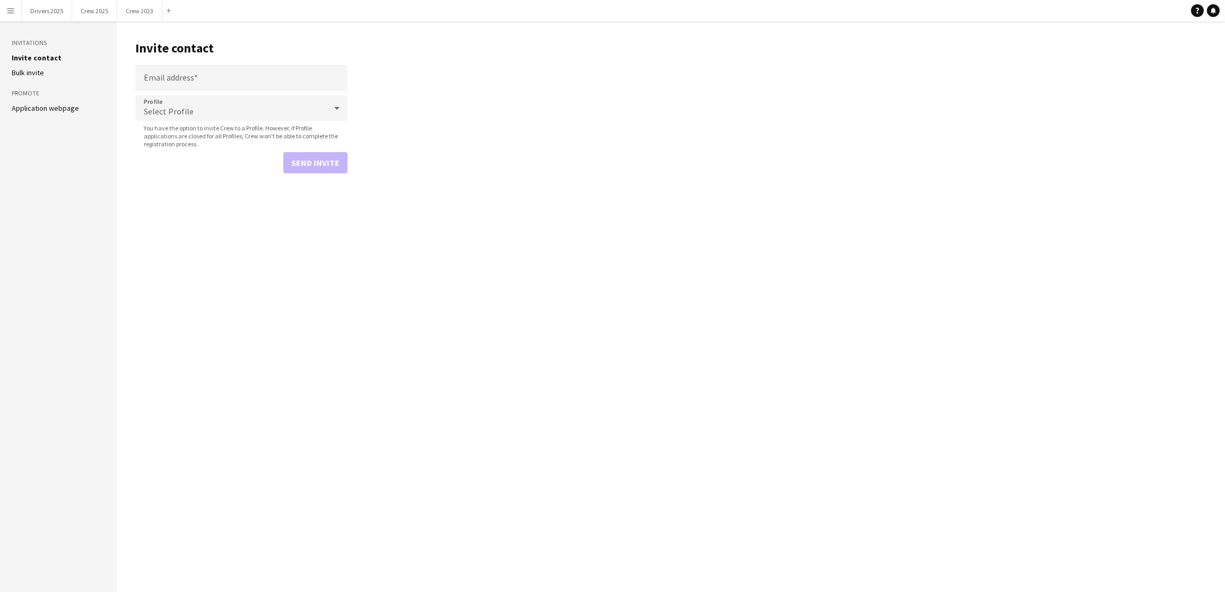
click aside "Invitations Invite contact Bulk invite Promote Application webpage"
click link "Application webpage"
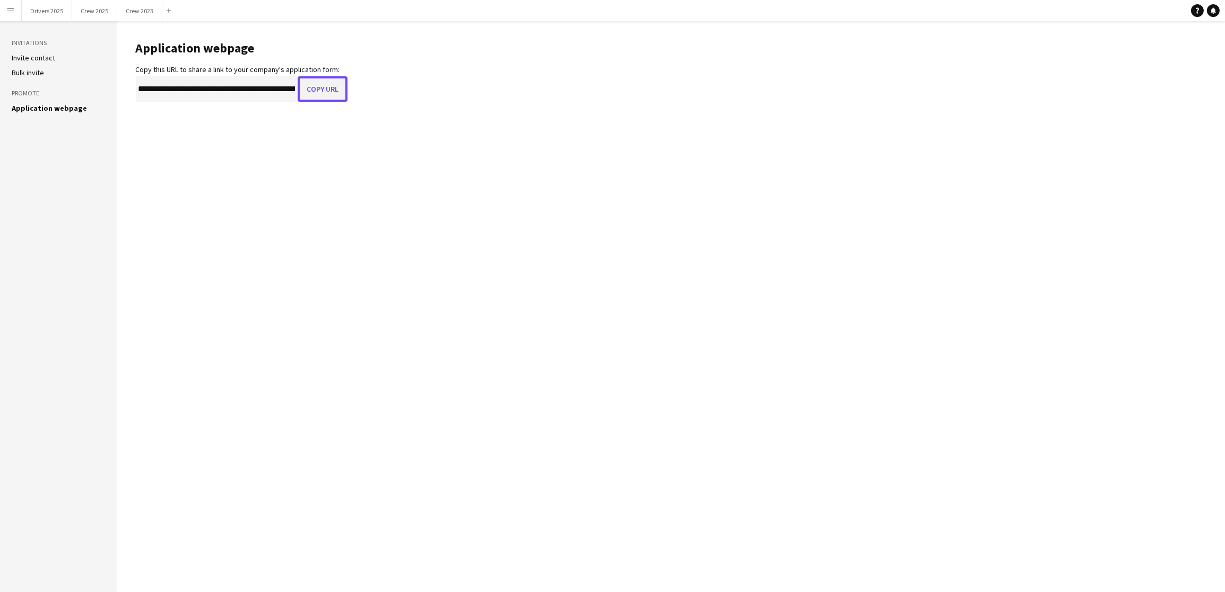
click button "Copy URL"
